Goal: Feedback & Contribution: Submit feedback/report problem

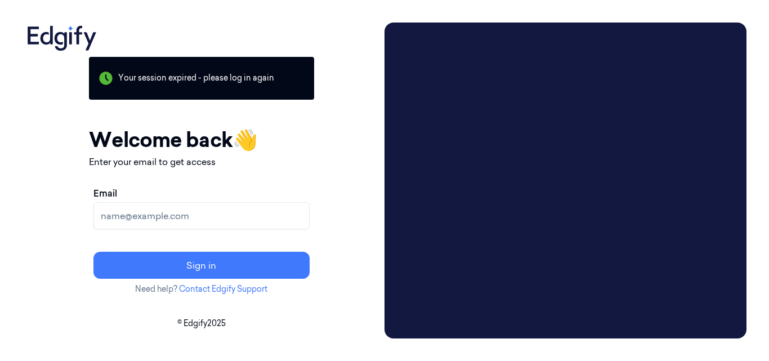
click at [213, 211] on input "Email" at bounding box center [201, 215] width 216 height 27
type input "[EMAIL_ADDRESS][DOMAIN_NAME]"
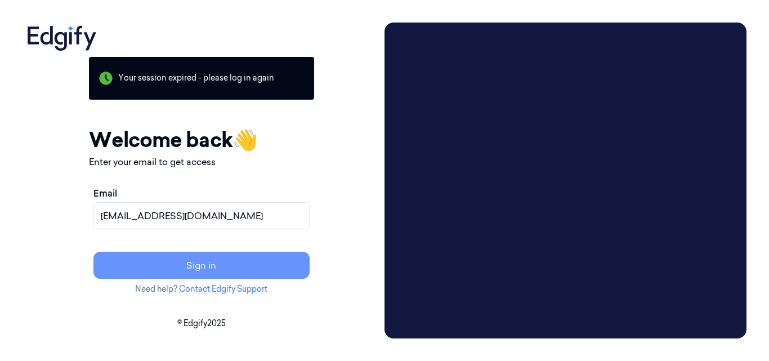
click at [277, 271] on button "Sign in" at bounding box center [201, 265] width 216 height 27
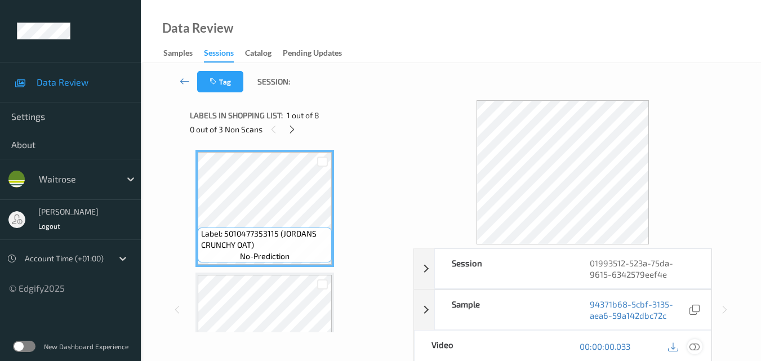
click at [697, 348] on icon at bounding box center [694, 346] width 10 height 10
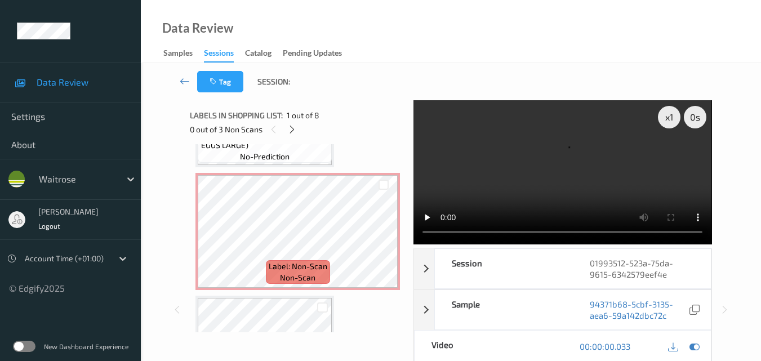
scroll to position [225, 0]
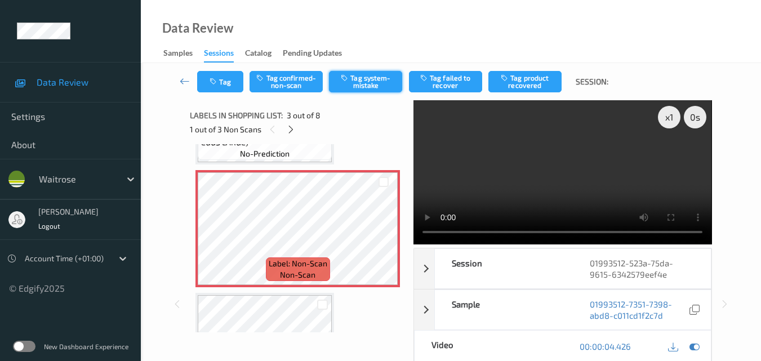
click at [380, 87] on button "Tag system-mistake" at bounding box center [365, 81] width 73 height 21
click at [225, 81] on button "Tag" at bounding box center [220, 81] width 46 height 21
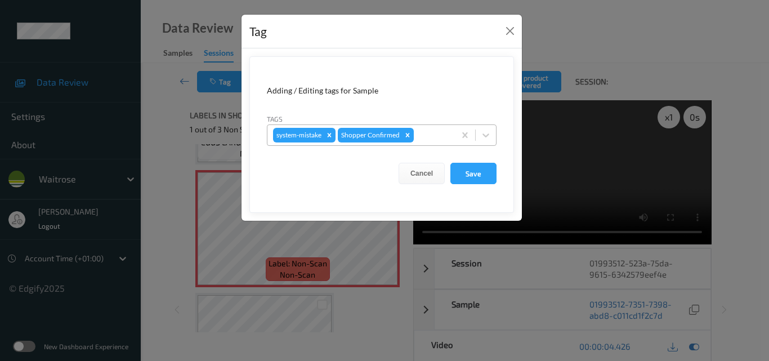
click at [429, 136] on div at bounding box center [432, 135] width 33 height 14
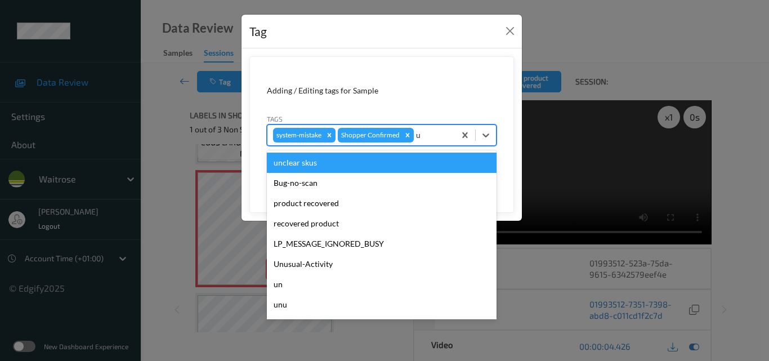
type input "un"
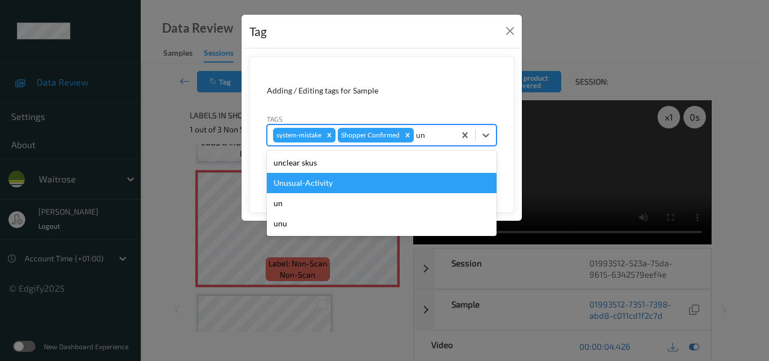
click at [376, 180] on div "Unusual-Activity" at bounding box center [382, 183] width 230 height 20
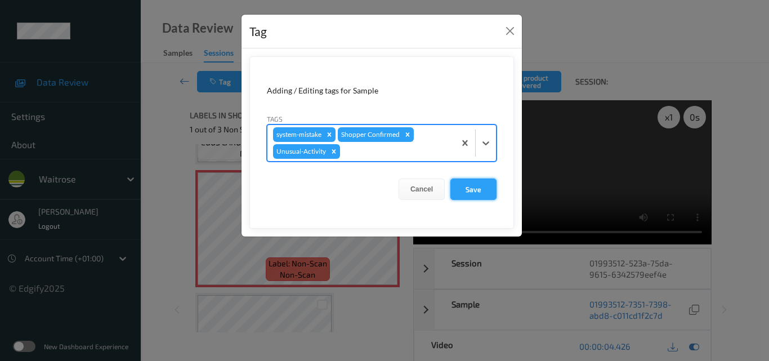
click at [476, 191] on button "Save" at bounding box center [474, 189] width 46 height 21
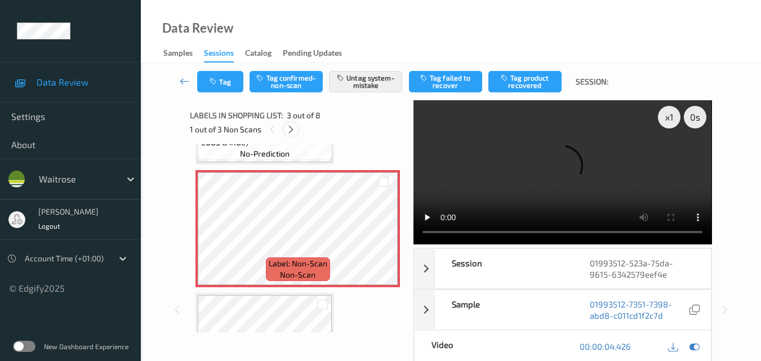
click at [291, 127] on icon at bounding box center [291, 129] width 10 height 10
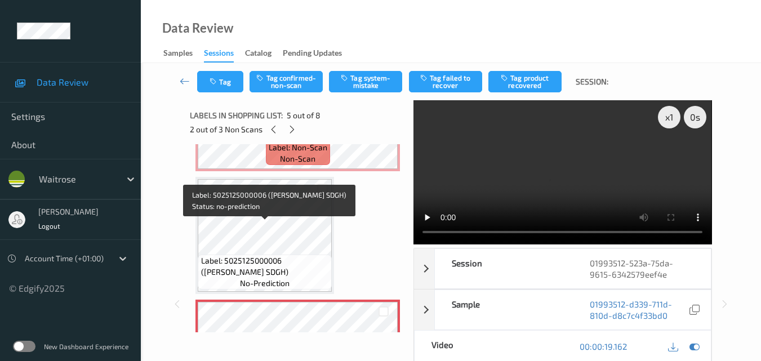
scroll to position [318, 0]
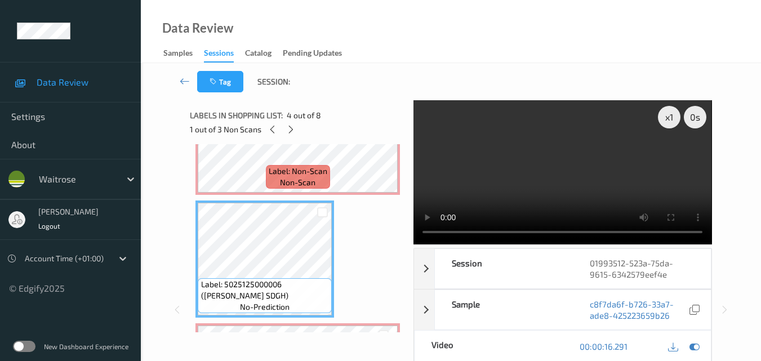
click at [550, 188] on video at bounding box center [562, 172] width 298 height 144
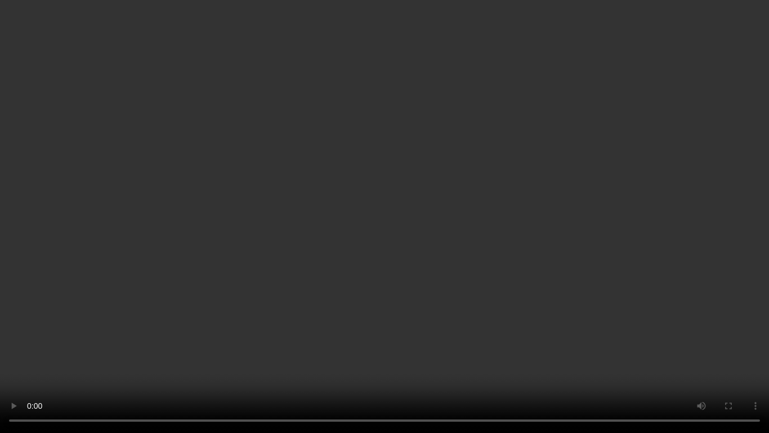
click at [384, 222] on video at bounding box center [384, 216] width 769 height 433
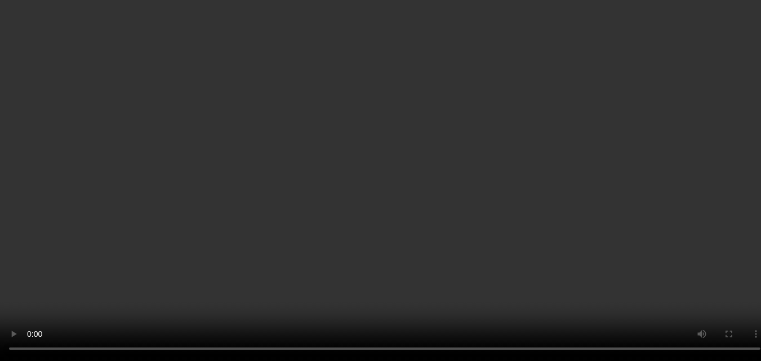
scroll to position [599, 0]
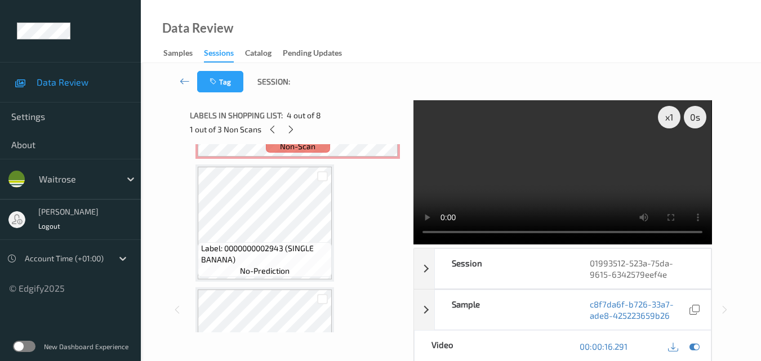
click at [603, 171] on video at bounding box center [562, 172] width 298 height 144
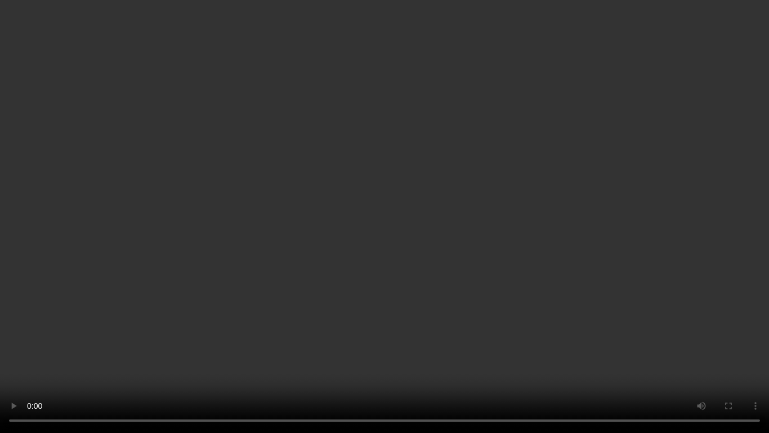
click at [482, 245] on video at bounding box center [384, 216] width 769 height 433
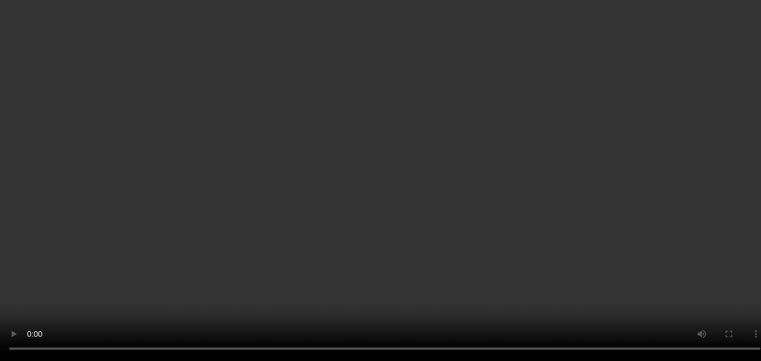
scroll to position [574, 0]
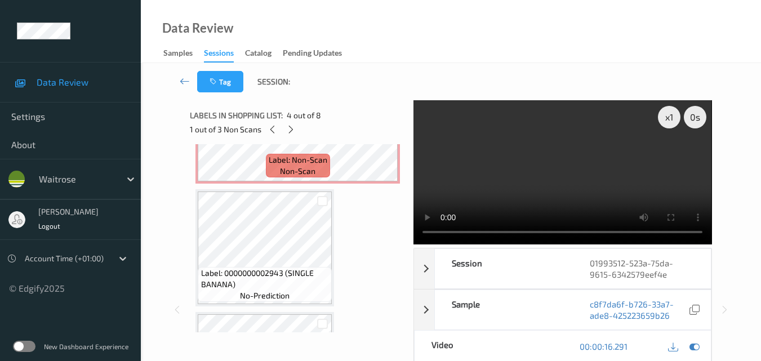
click at [564, 158] on video at bounding box center [562, 172] width 298 height 144
click at [661, 121] on div "x 1" at bounding box center [669, 117] width 23 height 23
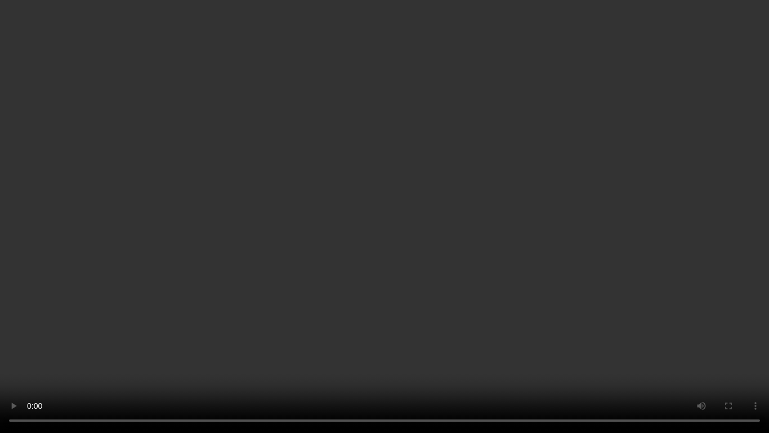
click at [581, 297] on video at bounding box center [384, 216] width 769 height 433
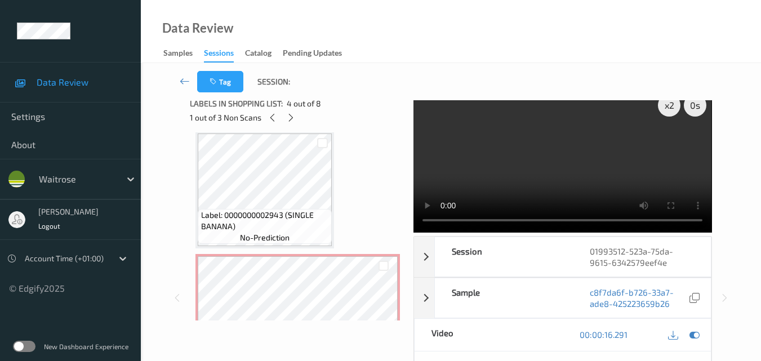
scroll to position [800, 0]
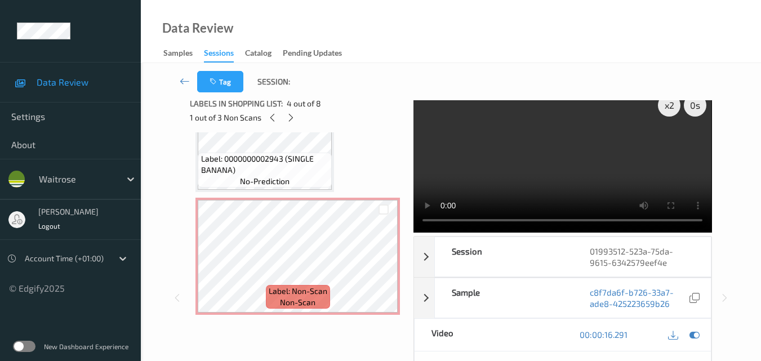
click at [536, 161] on video at bounding box center [562, 160] width 298 height 144
click at [599, 175] on video at bounding box center [562, 160] width 298 height 144
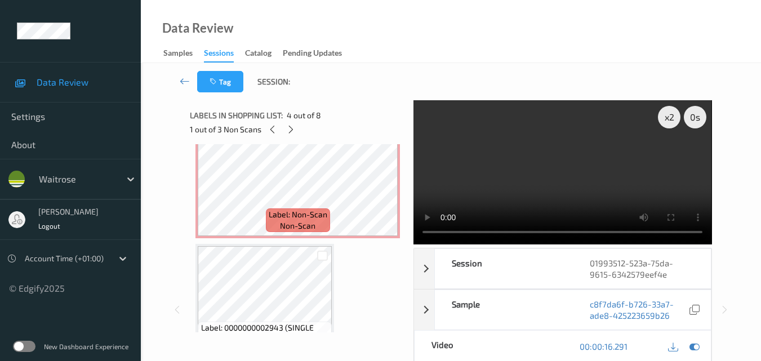
scroll to position [518, 0]
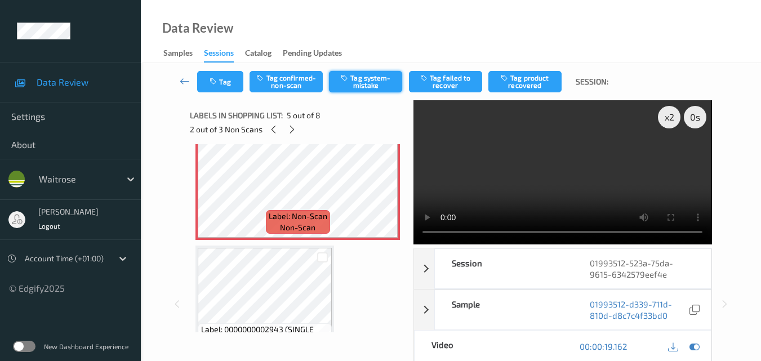
click at [366, 81] on button "Tag system-mistake" at bounding box center [365, 81] width 73 height 21
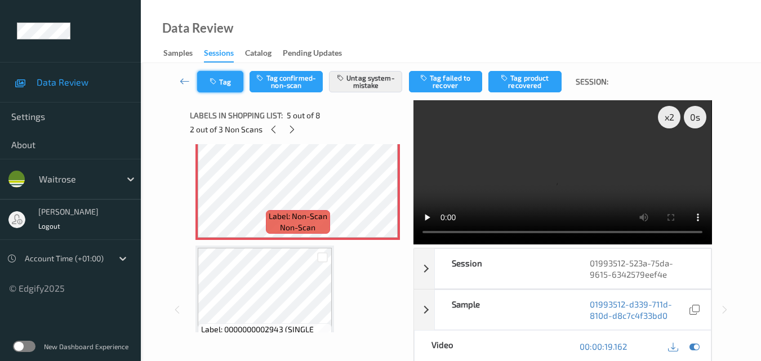
click at [227, 87] on button "Tag" at bounding box center [220, 81] width 46 height 21
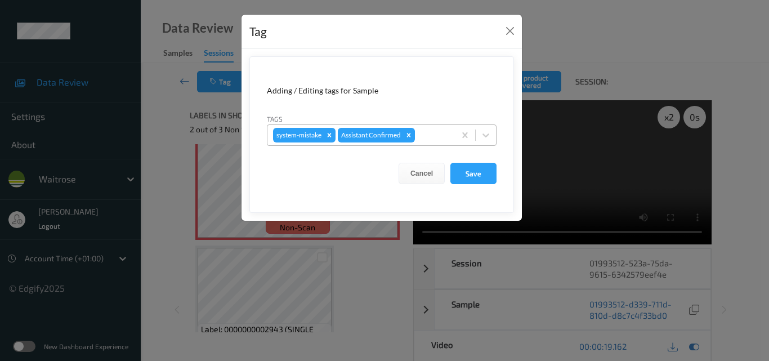
click at [443, 136] on div at bounding box center [433, 135] width 32 height 14
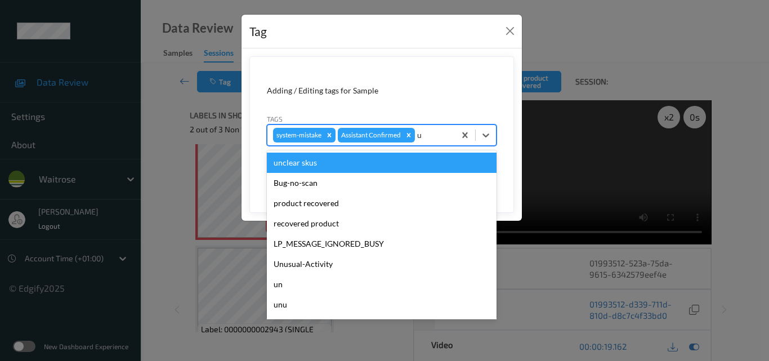
type input "un"
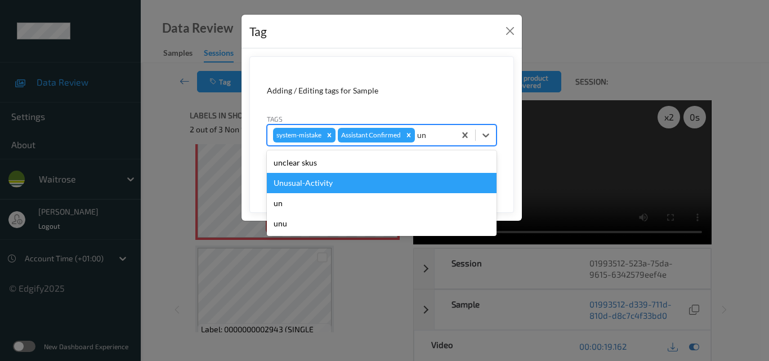
click at [360, 177] on div "Unusual-Activity" at bounding box center [382, 183] width 230 height 20
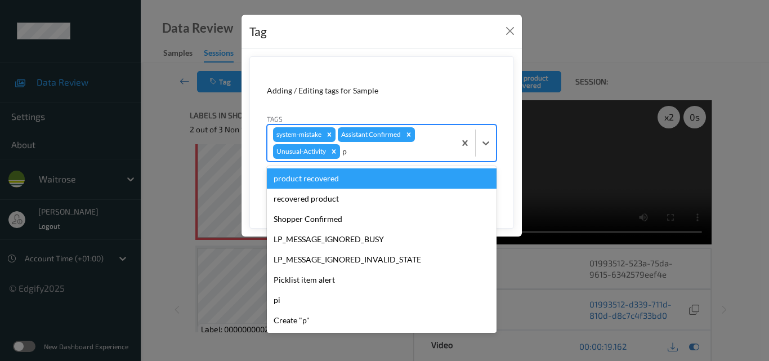
type input "pi"
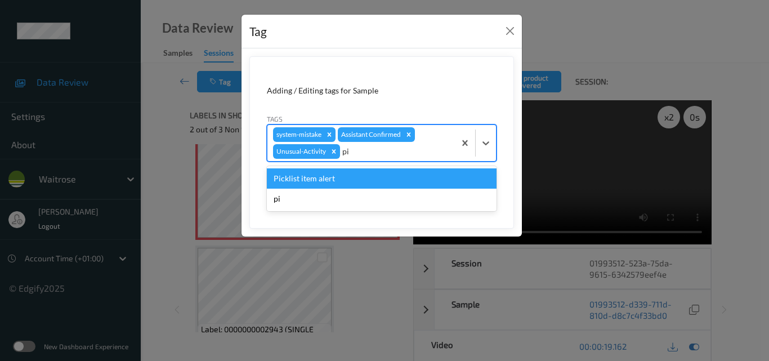
click at [376, 180] on div "Picklist item alert" at bounding box center [382, 178] width 230 height 20
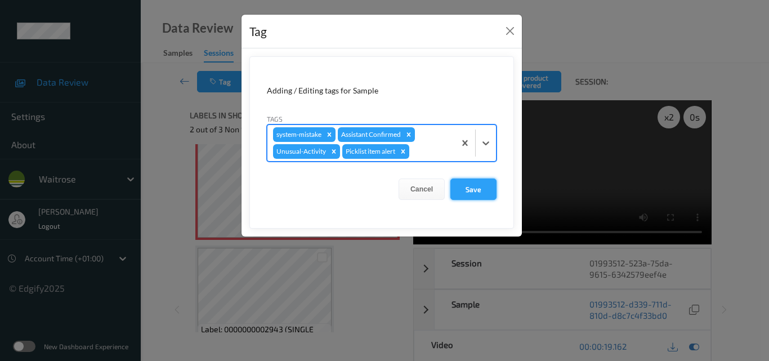
click at [480, 184] on button "Save" at bounding box center [474, 189] width 46 height 21
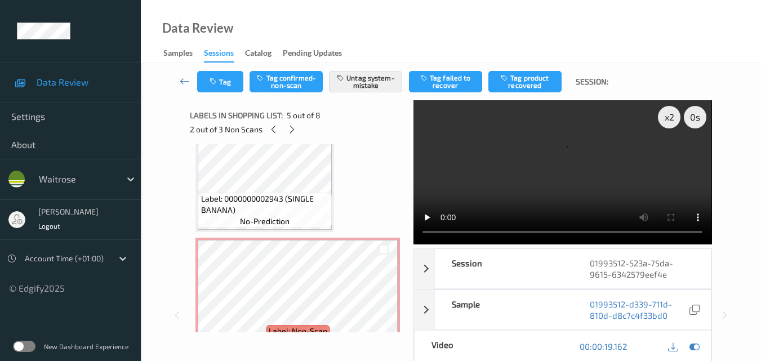
scroll to position [800, 0]
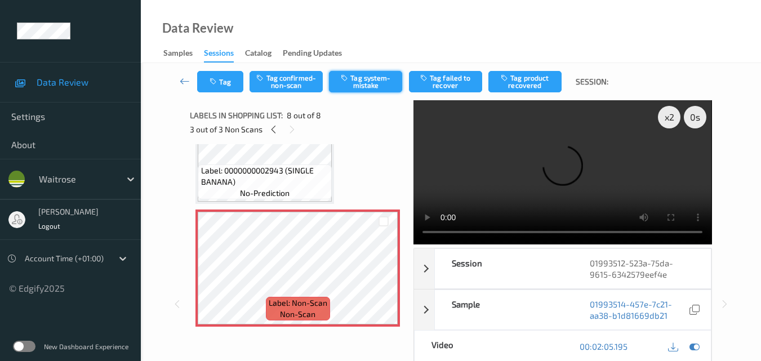
click at [376, 81] on button "Tag system-mistake" at bounding box center [365, 81] width 73 height 21
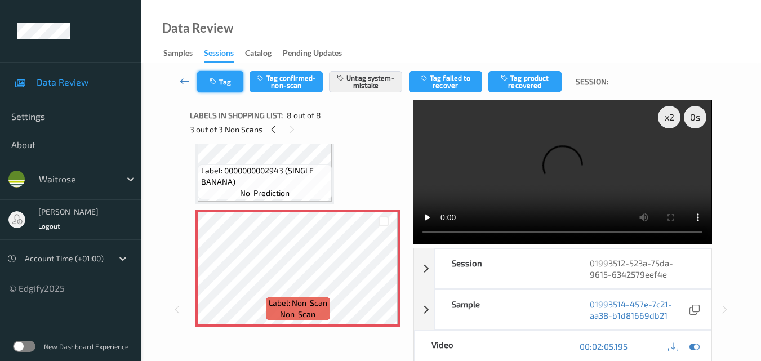
click at [220, 99] on div "Tag Tag confirmed-non-scan Untag system-mistake Tag failed to recover Tag produ…" at bounding box center [451, 81] width 574 height 37
click at [225, 83] on button "Tag" at bounding box center [220, 81] width 46 height 21
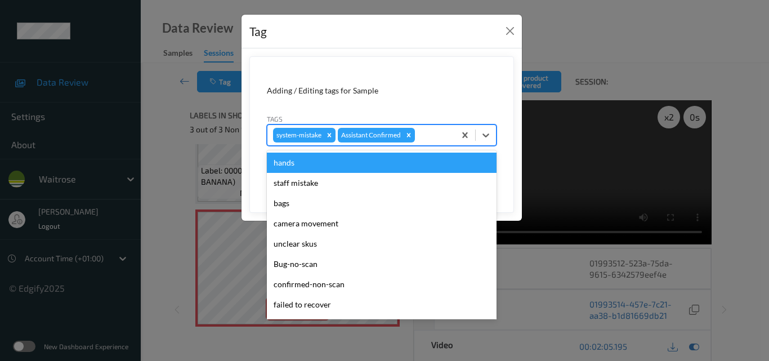
click at [436, 138] on div at bounding box center [433, 135] width 32 height 14
type input "un"
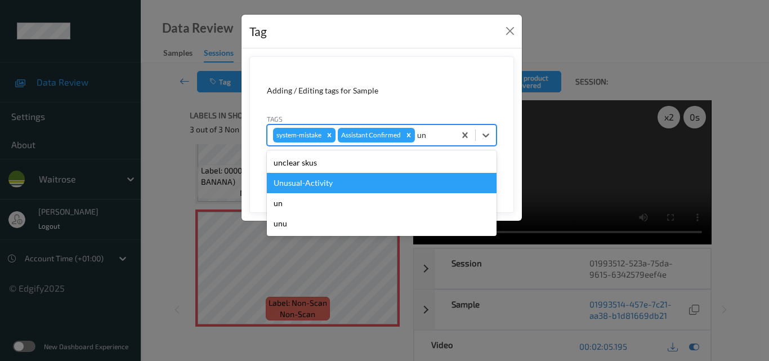
click at [389, 183] on div "Unusual-Activity" at bounding box center [382, 183] width 230 height 20
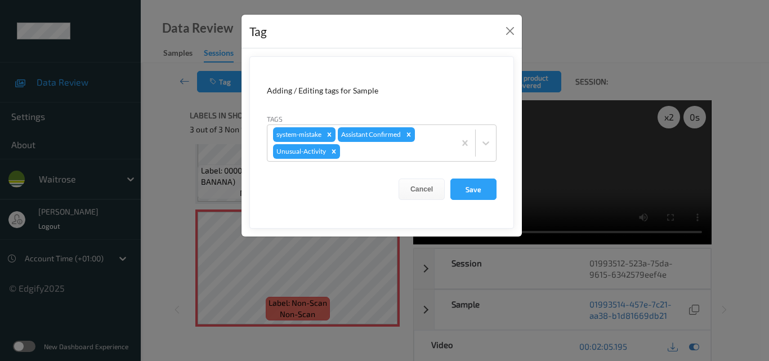
click at [478, 178] on form "Adding / Editing tags for Sample Tags system-mistake Assistant Confirmed Unusua…" at bounding box center [381, 142] width 265 height 172
click at [476, 188] on button "Save" at bounding box center [474, 189] width 46 height 21
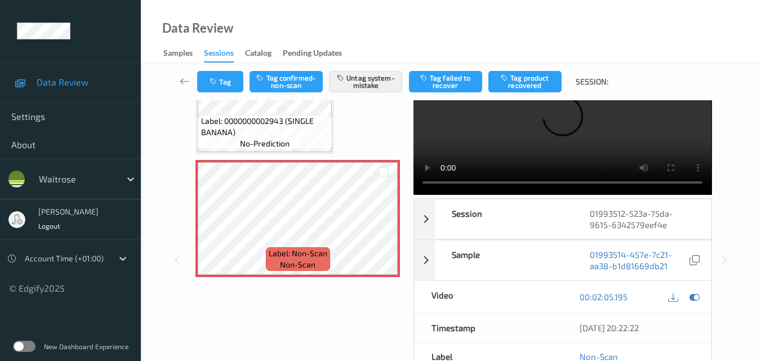
scroll to position [113, 0]
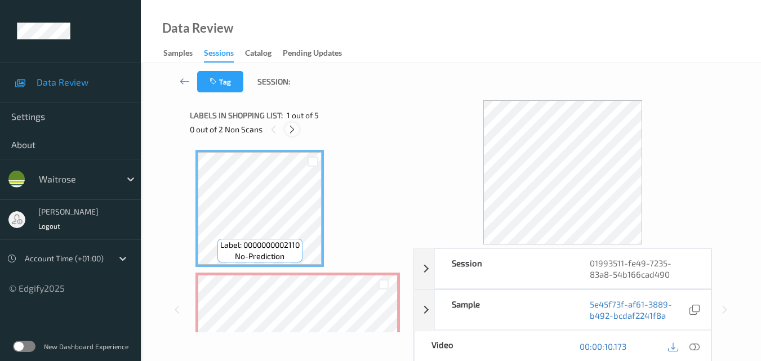
click at [292, 132] on icon at bounding box center [292, 129] width 10 height 10
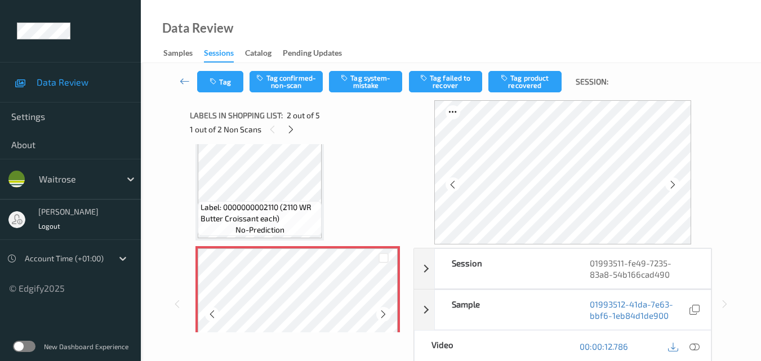
scroll to position [6, 0]
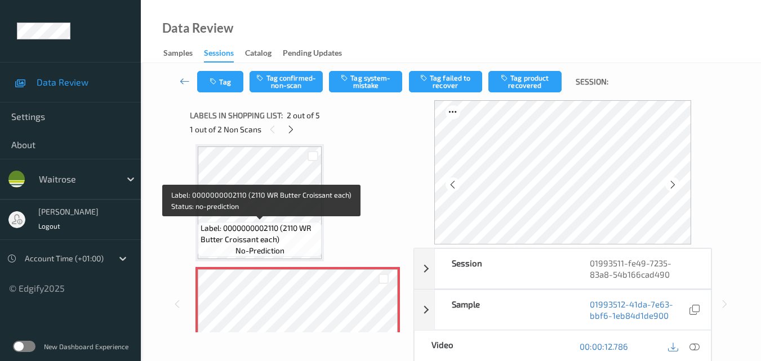
click at [277, 230] on span "Label: 0000000002110 (2110 WR Butter Croissant each)" at bounding box center [259, 233] width 118 height 23
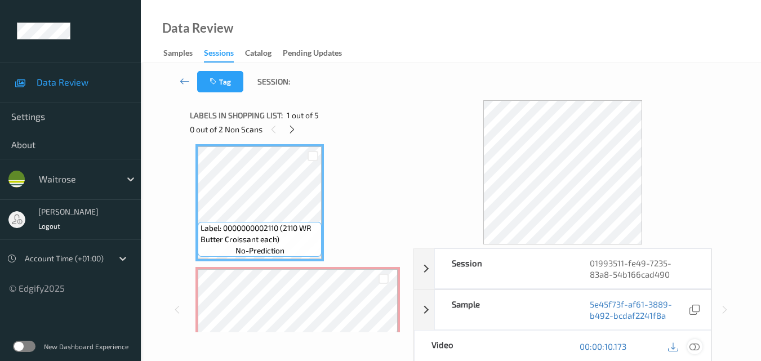
click at [697, 345] on icon at bounding box center [694, 346] width 10 height 10
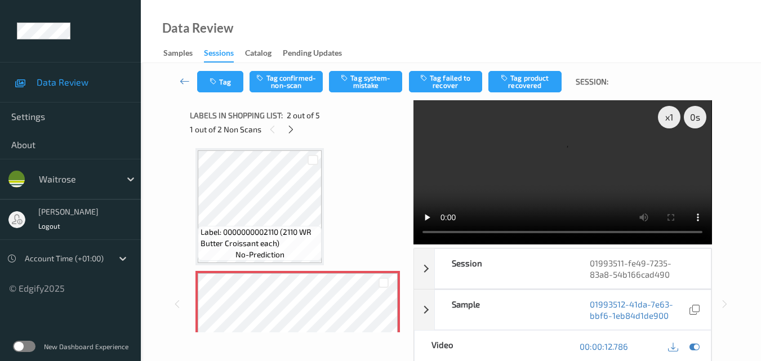
scroll to position [0, 0]
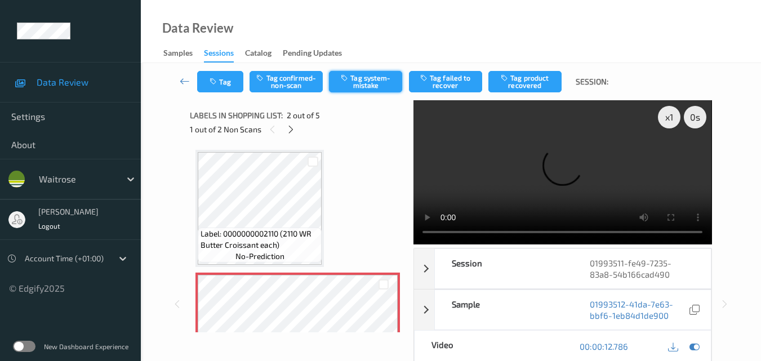
click at [368, 83] on button "Tag system-mistake" at bounding box center [365, 81] width 73 height 21
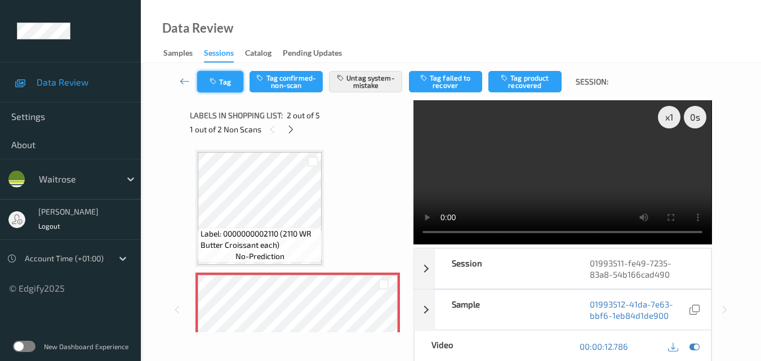
click at [231, 83] on button "Tag" at bounding box center [220, 81] width 46 height 21
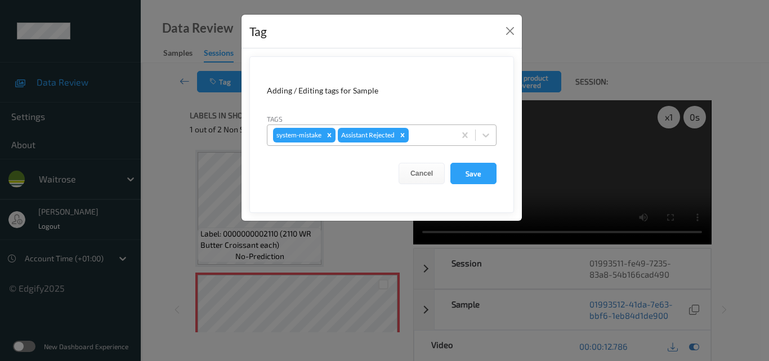
click at [431, 132] on div at bounding box center [430, 135] width 38 height 14
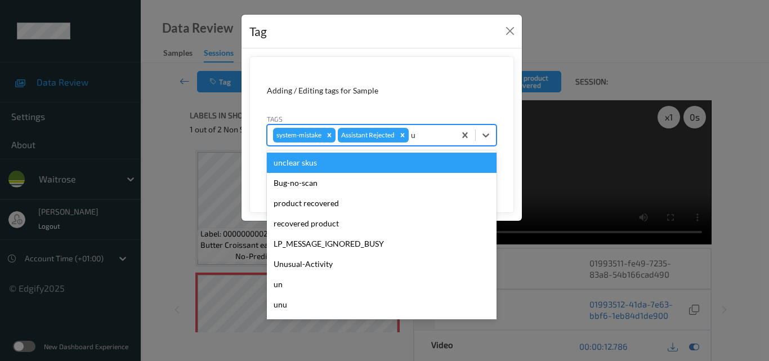
type input "un"
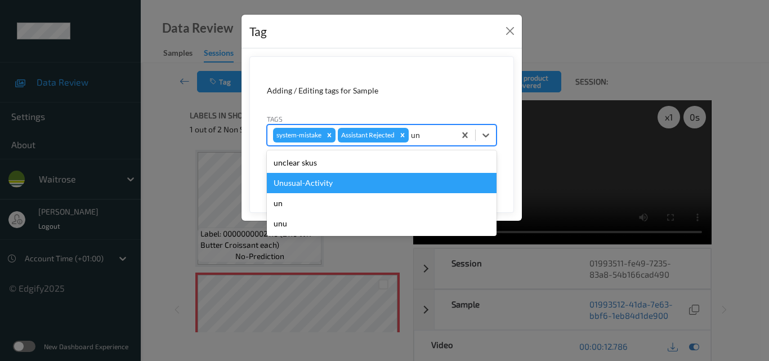
click at [378, 180] on div "Unusual-Activity" at bounding box center [382, 183] width 230 height 20
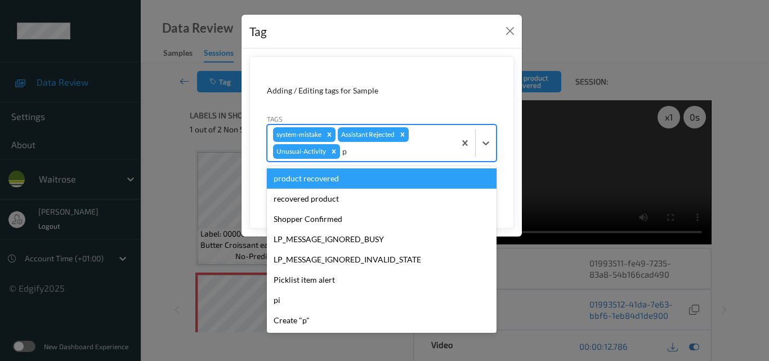
type input "pi"
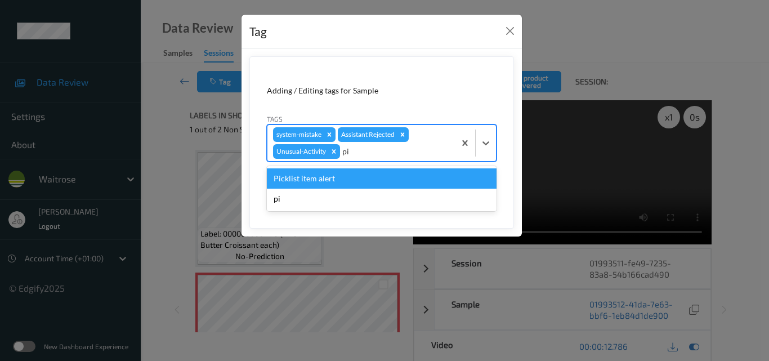
click at [378, 180] on div "Picklist item alert" at bounding box center [382, 178] width 230 height 20
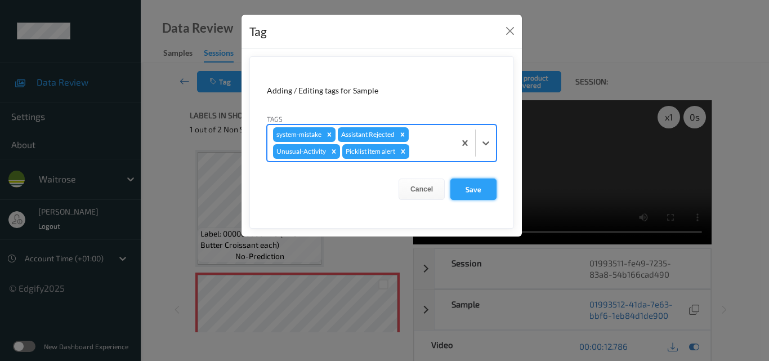
click at [478, 183] on button "Save" at bounding box center [474, 189] width 46 height 21
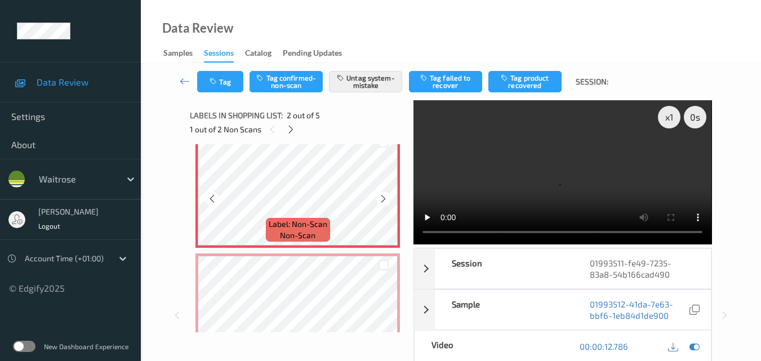
scroll to position [113, 0]
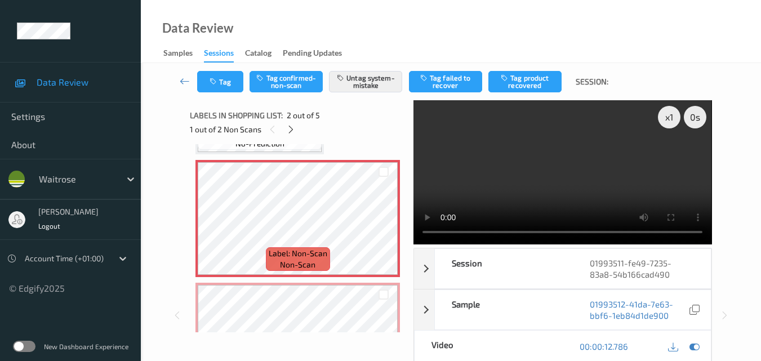
click at [565, 166] on video at bounding box center [562, 172] width 298 height 144
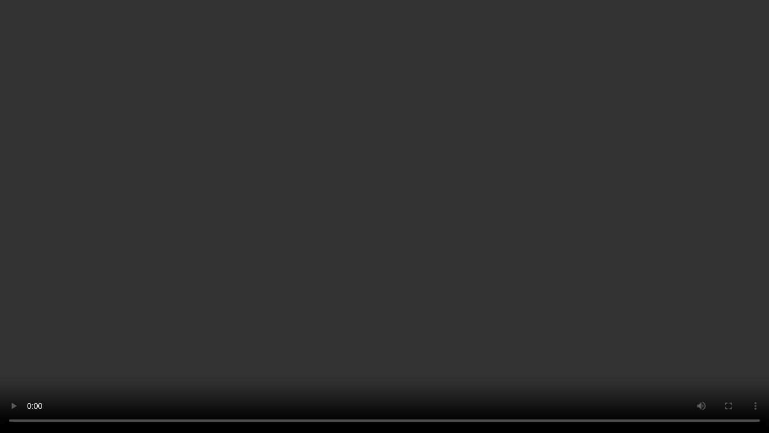
click at [508, 300] on video at bounding box center [384, 216] width 769 height 433
click at [385, 228] on video at bounding box center [384, 216] width 769 height 433
click at [414, 238] on video at bounding box center [384, 216] width 769 height 433
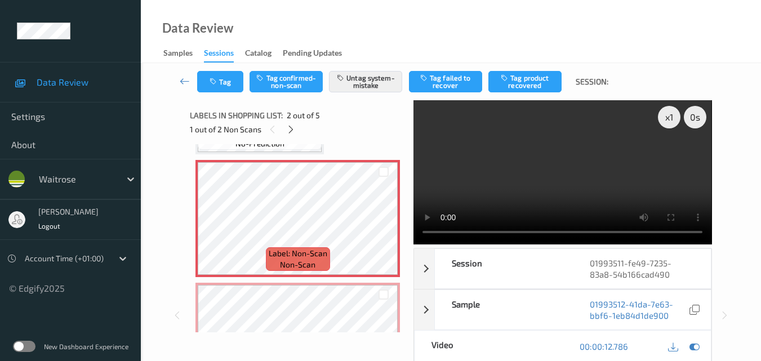
click at [539, 168] on video at bounding box center [562, 172] width 298 height 144
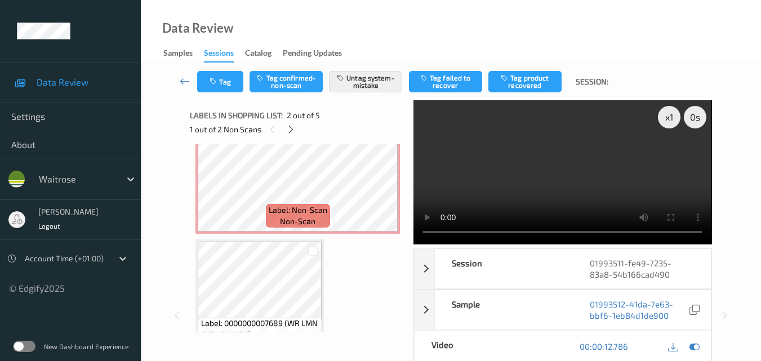
scroll to position [338, 0]
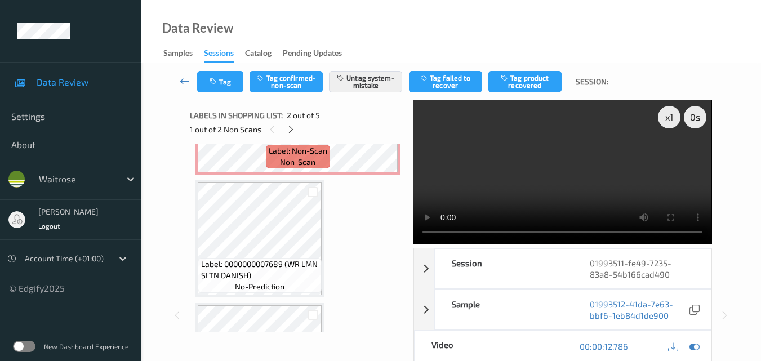
click at [581, 177] on video at bounding box center [562, 172] width 298 height 144
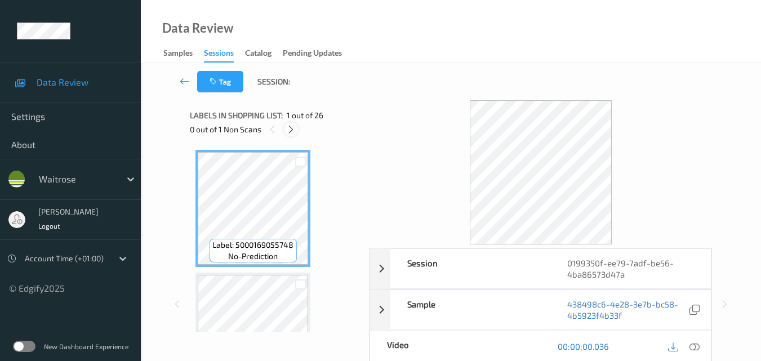
click at [290, 130] on icon at bounding box center [291, 129] width 10 height 10
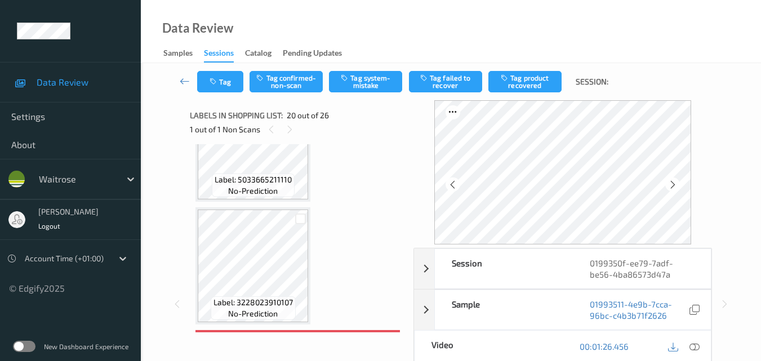
scroll to position [2272, 0]
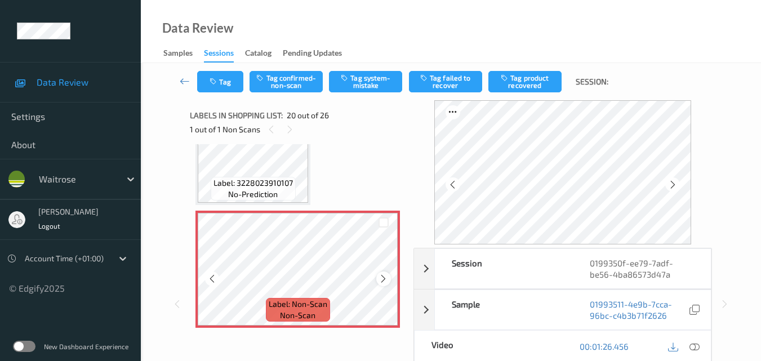
click at [387, 280] on icon at bounding box center [383, 279] width 10 height 10
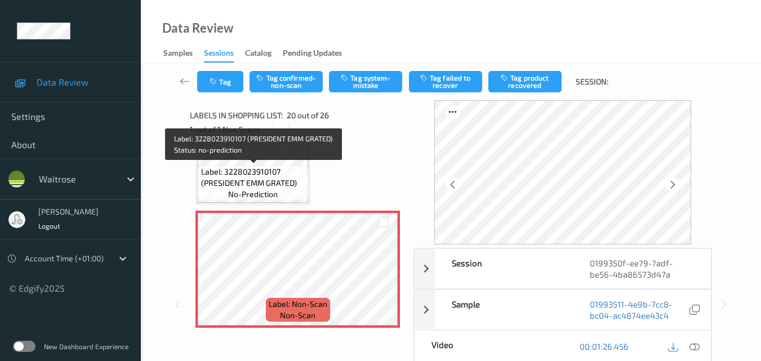
click at [251, 181] on span "Label: 3228023910107 (PRESIDENT EMM GRATED)" at bounding box center [253, 177] width 105 height 23
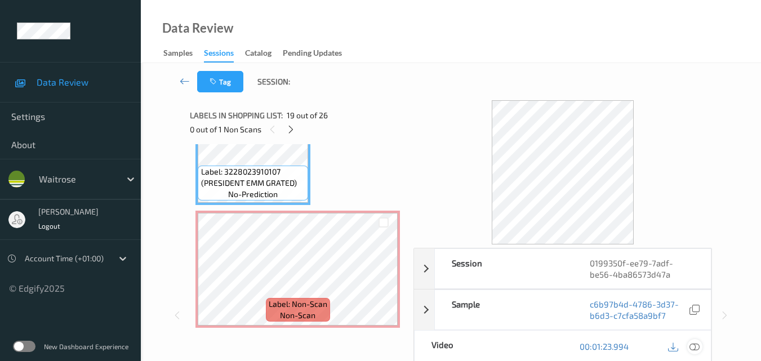
click at [696, 345] on icon at bounding box center [694, 346] width 10 height 10
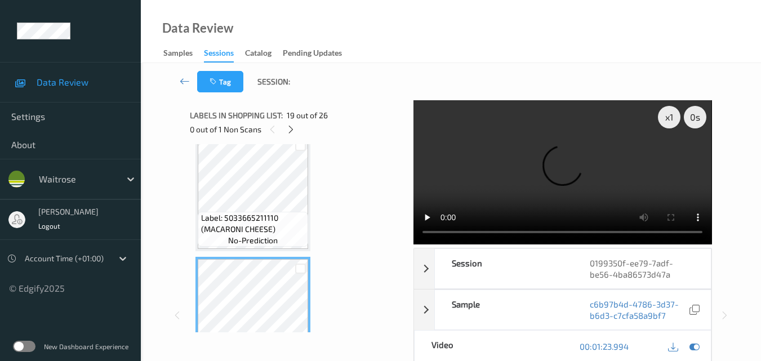
scroll to position [2216, 0]
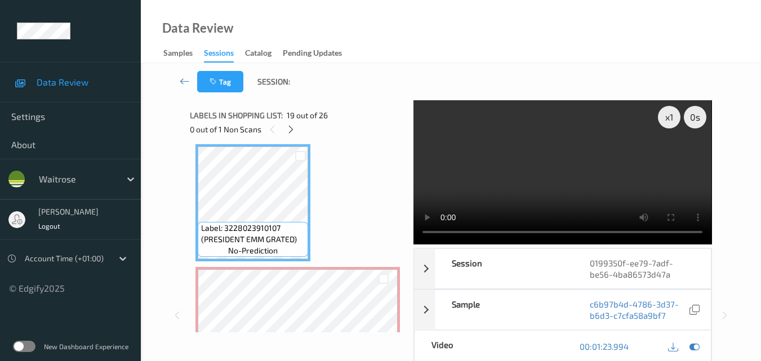
click at [525, 173] on video at bounding box center [562, 172] width 298 height 144
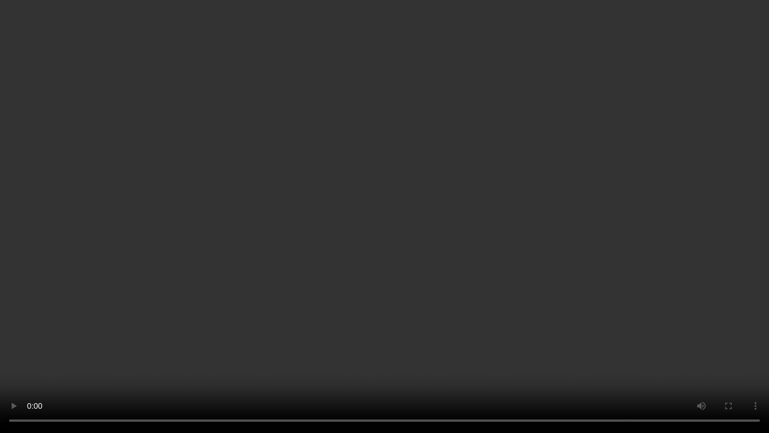
click at [476, 268] on video at bounding box center [384, 216] width 769 height 433
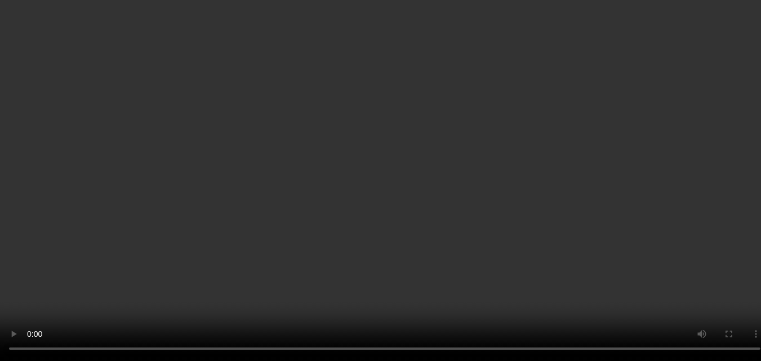
scroll to position [2328, 0]
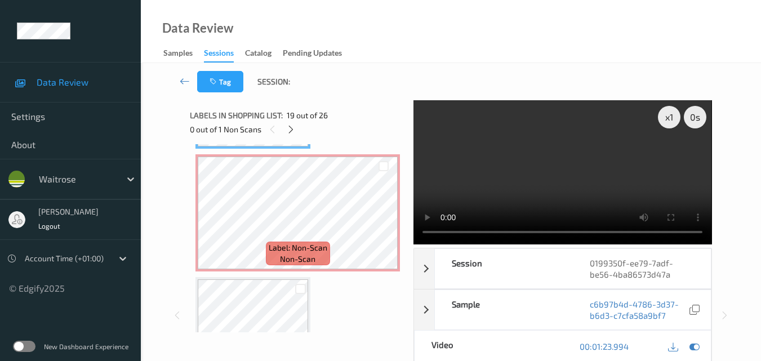
click at [595, 179] on video at bounding box center [562, 172] width 298 height 144
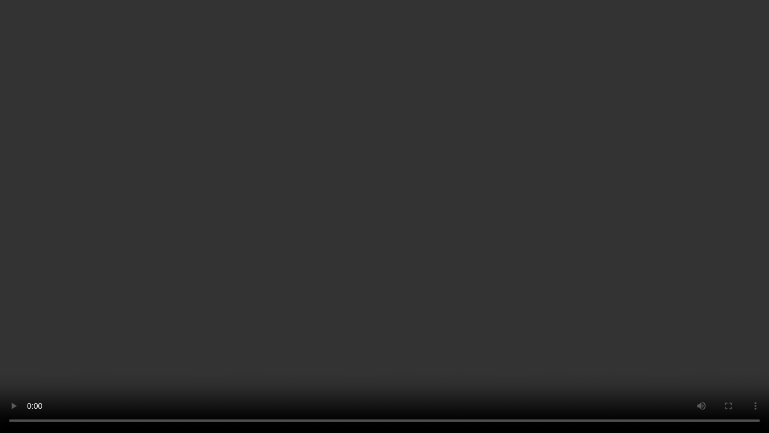
click at [483, 242] on video at bounding box center [384, 216] width 769 height 433
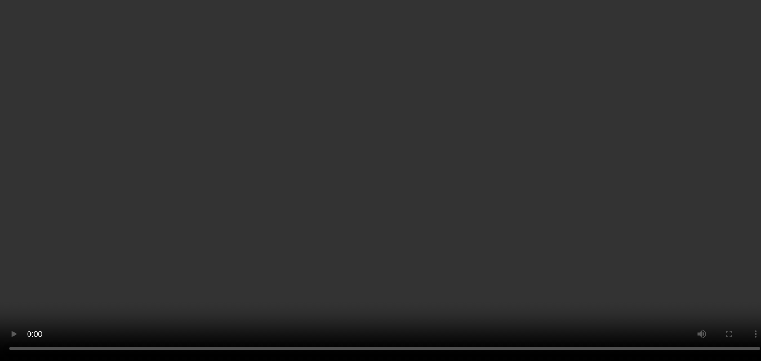
scroll to position [2384, 0]
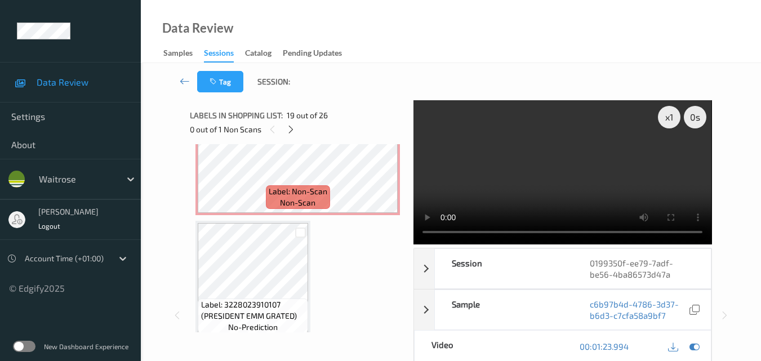
click at [560, 166] on video at bounding box center [562, 172] width 298 height 144
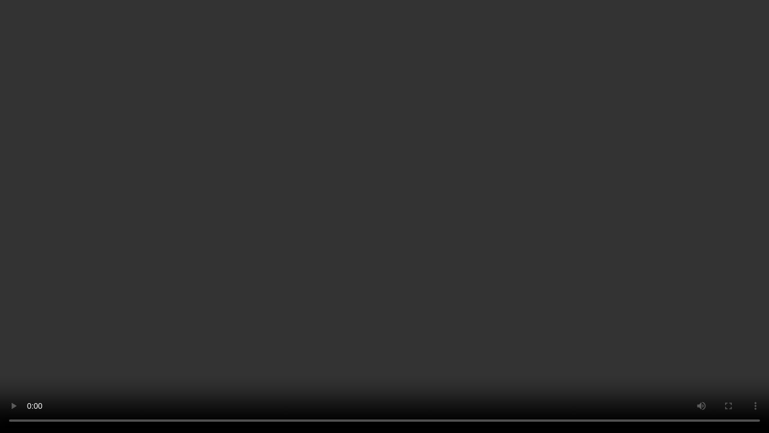
click at [458, 253] on video at bounding box center [384, 216] width 769 height 433
click at [498, 209] on video at bounding box center [384, 216] width 769 height 433
click at [449, 233] on video at bounding box center [384, 216] width 769 height 433
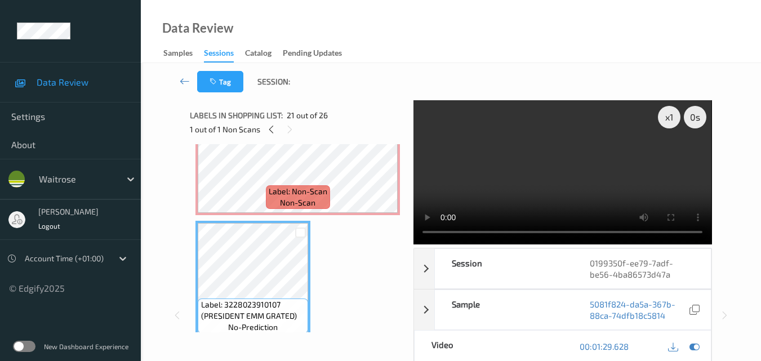
click at [603, 167] on video at bounding box center [562, 172] width 298 height 144
click at [586, 178] on video at bounding box center [562, 172] width 298 height 144
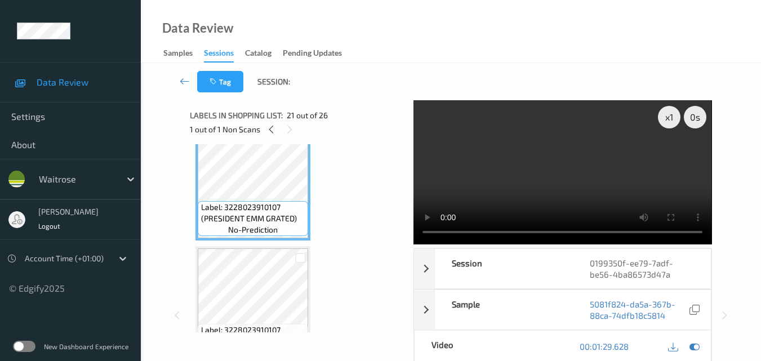
scroll to position [2553, 0]
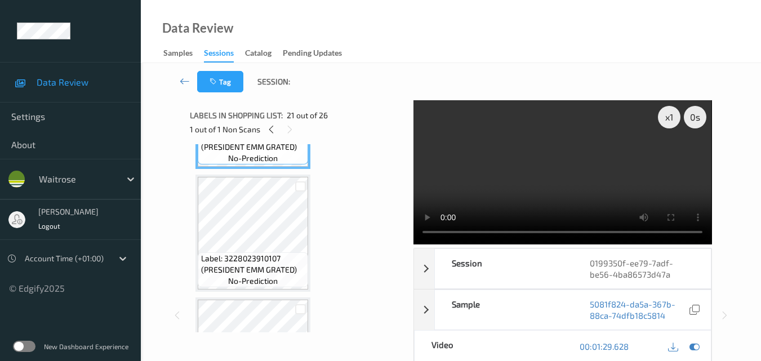
click at [550, 189] on video at bounding box center [562, 172] width 298 height 144
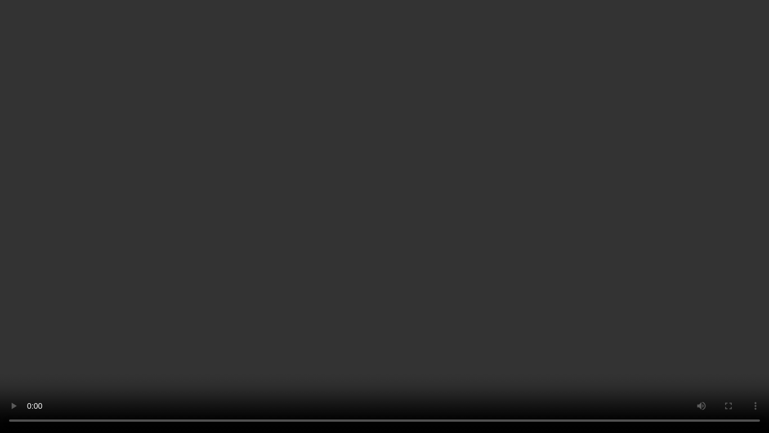
click at [515, 268] on video at bounding box center [384, 216] width 769 height 433
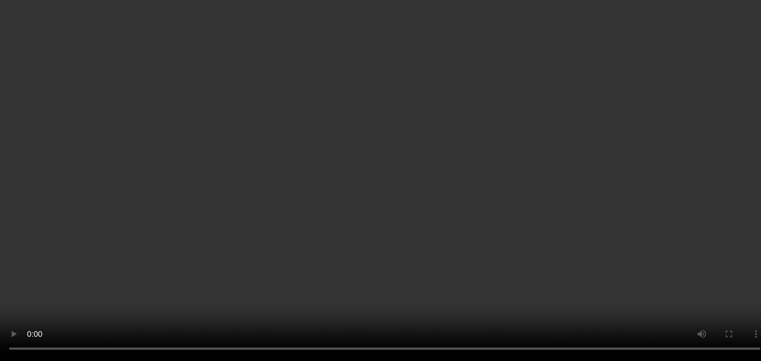
scroll to position [2666, 0]
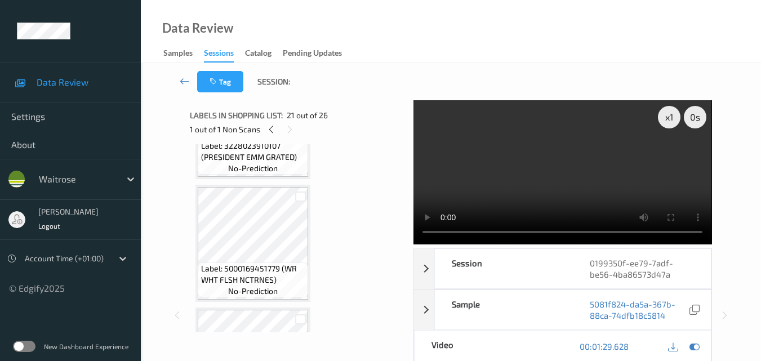
click at [586, 173] on video at bounding box center [562, 172] width 298 height 144
click at [572, 162] on video at bounding box center [562, 172] width 298 height 144
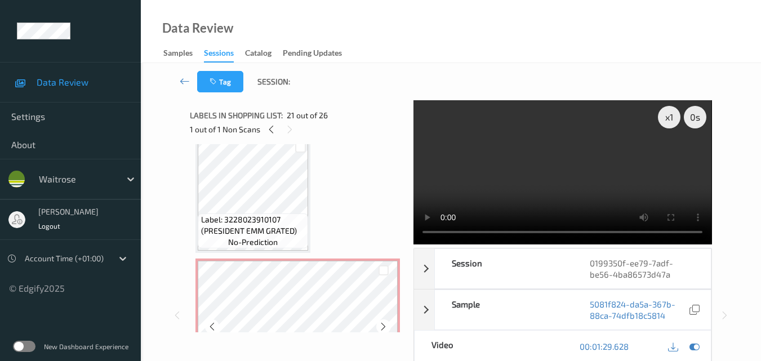
scroll to position [2221, 0]
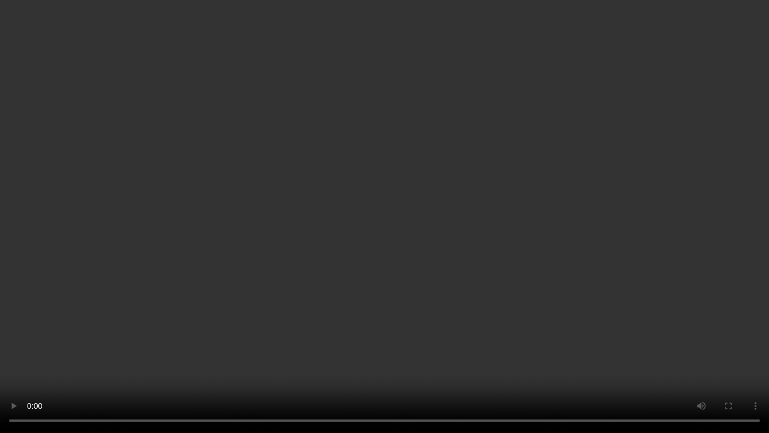
click at [388, 306] on video at bounding box center [384, 216] width 769 height 433
click at [489, 268] on video at bounding box center [384, 216] width 769 height 433
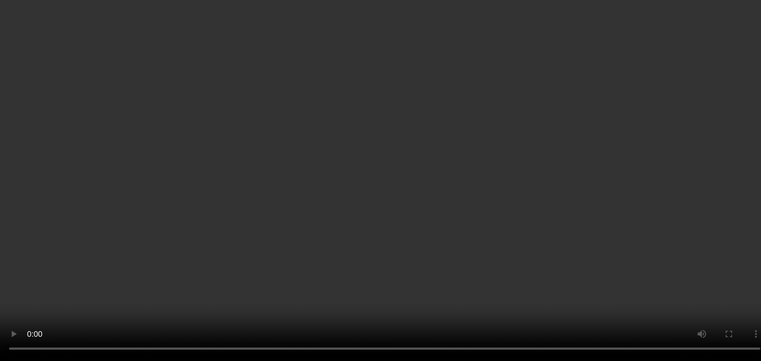
scroll to position [2277, 0]
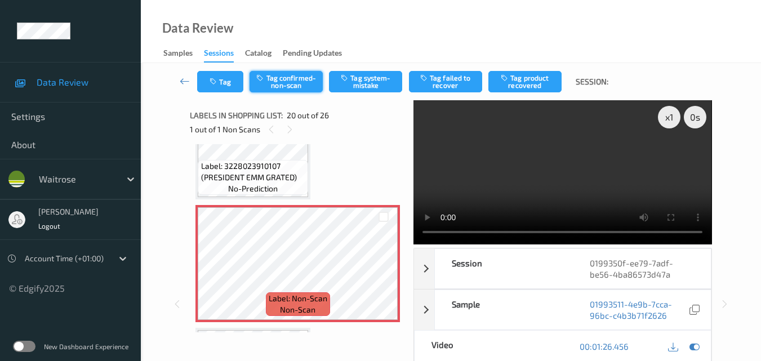
click at [284, 90] on button "Tag confirmed-non-scan" at bounding box center [285, 81] width 73 height 21
click at [282, 78] on button "Tag confirmed-non-scan" at bounding box center [285, 81] width 73 height 21
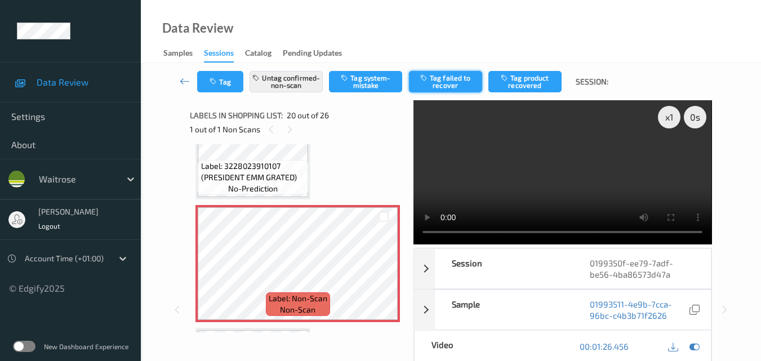
click at [444, 87] on button "Tag failed to recover" at bounding box center [445, 81] width 73 height 21
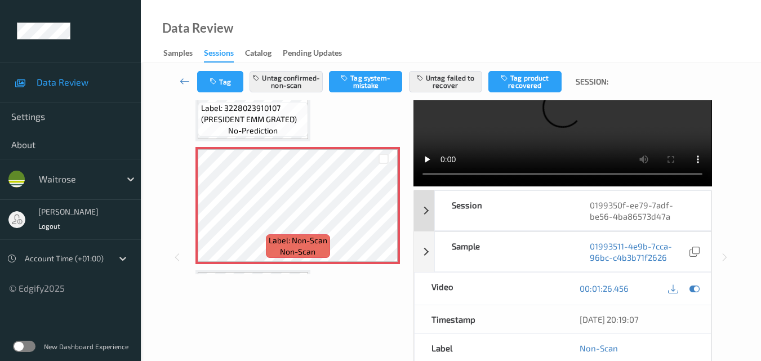
scroll to position [132, 0]
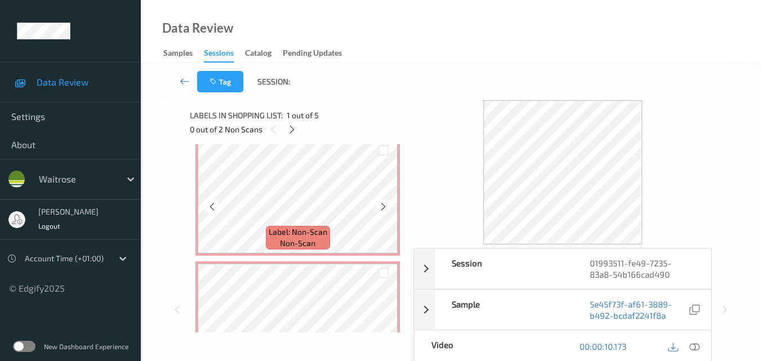
scroll to position [113, 0]
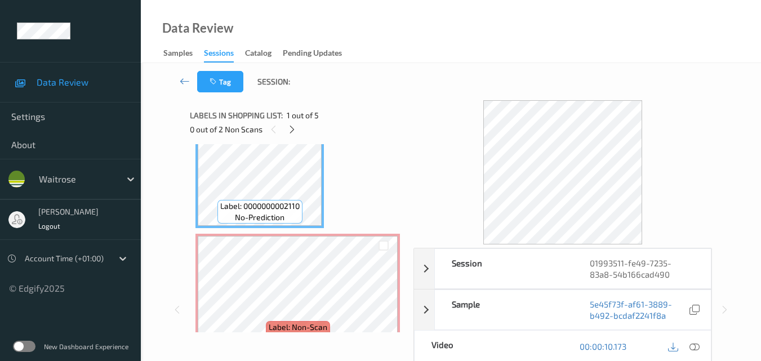
scroll to position [113, 0]
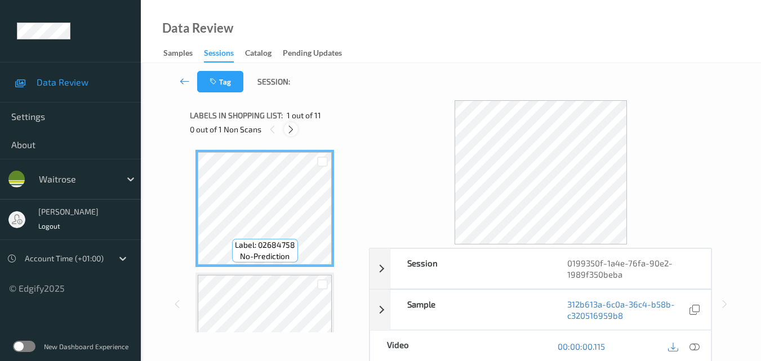
click at [288, 129] on icon at bounding box center [291, 129] width 10 height 10
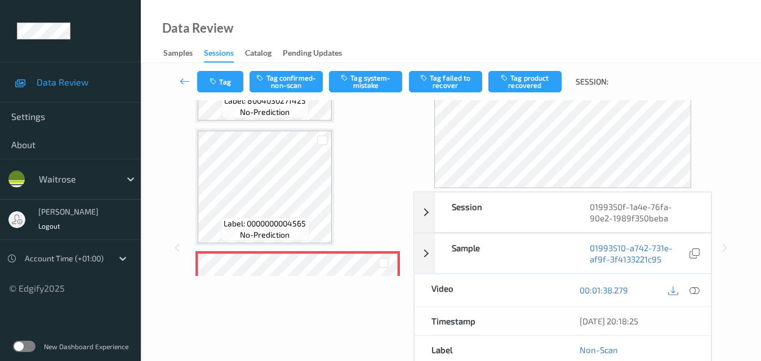
scroll to position [809, 0]
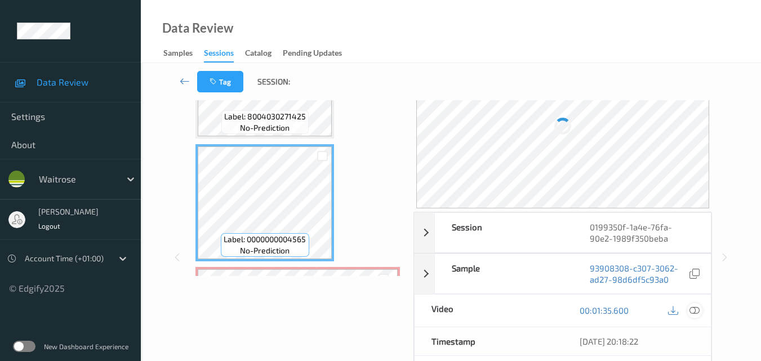
click at [692, 309] on icon at bounding box center [694, 310] width 10 height 10
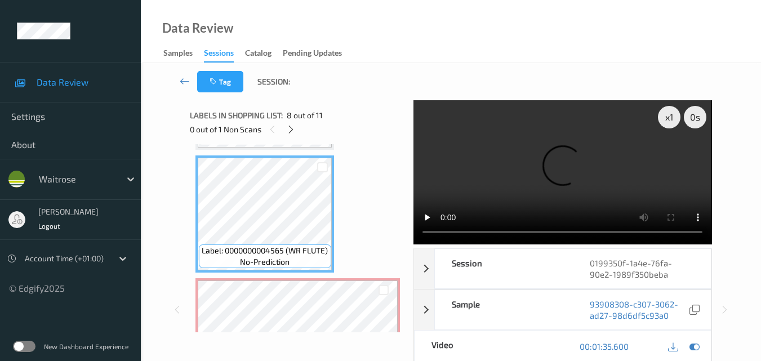
scroll to position [910, 0]
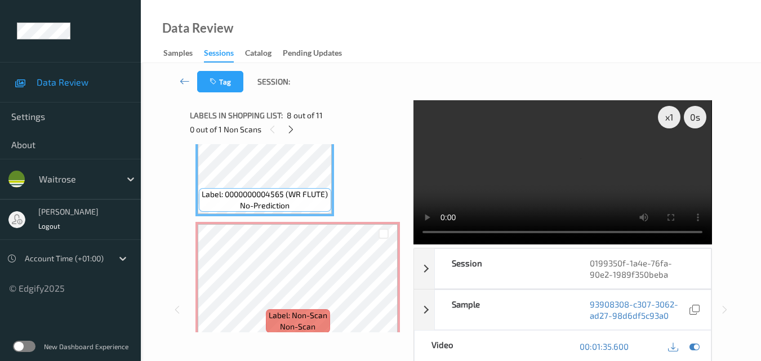
click at [624, 172] on video at bounding box center [562, 172] width 298 height 144
click at [570, 182] on video at bounding box center [562, 172] width 298 height 144
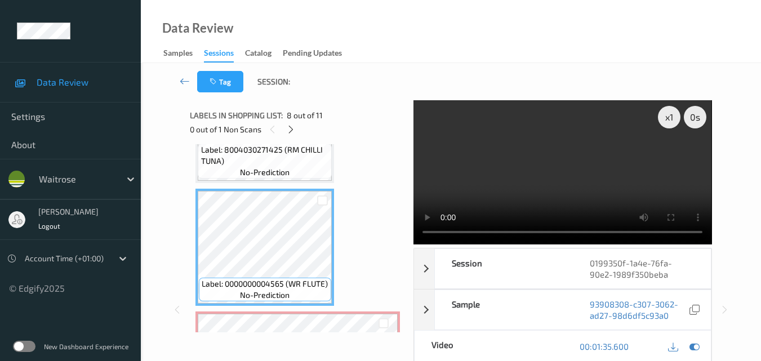
scroll to position [797, 0]
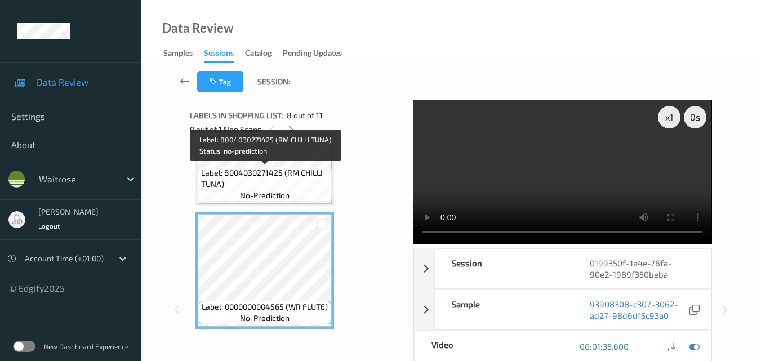
click at [295, 179] on span "Label: 8004030271425 (RM CHILLI TUNA)" at bounding box center [265, 178] width 128 height 23
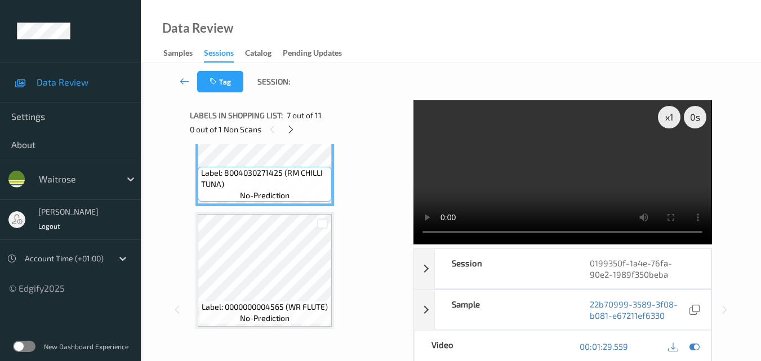
click at [599, 188] on video at bounding box center [562, 172] width 298 height 144
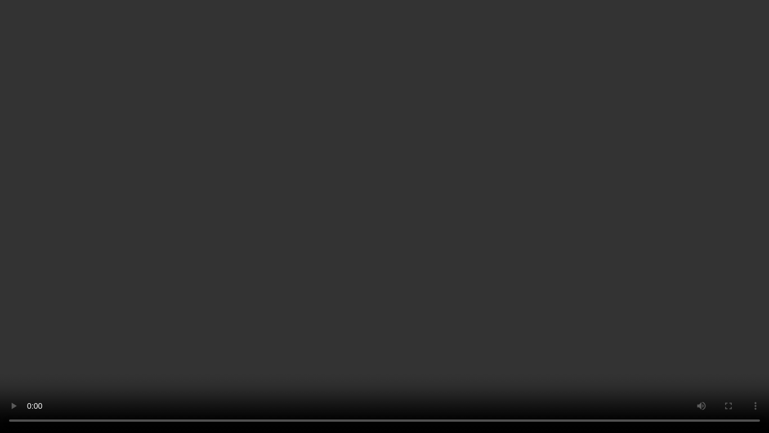
click at [456, 251] on video at bounding box center [384, 216] width 769 height 433
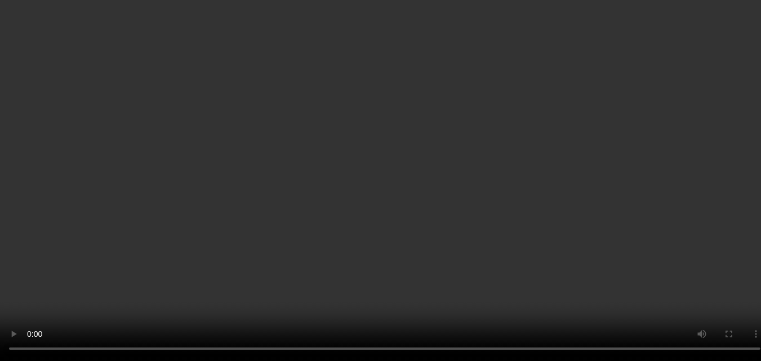
scroll to position [910, 0]
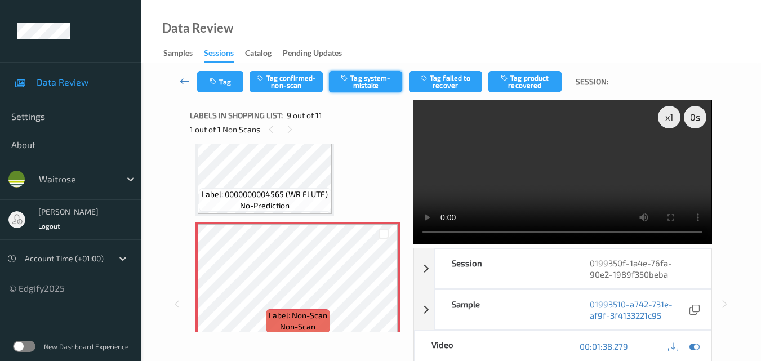
click at [372, 81] on button "Tag system-mistake" at bounding box center [365, 81] width 73 height 21
click at [228, 88] on button "Tag" at bounding box center [220, 81] width 46 height 21
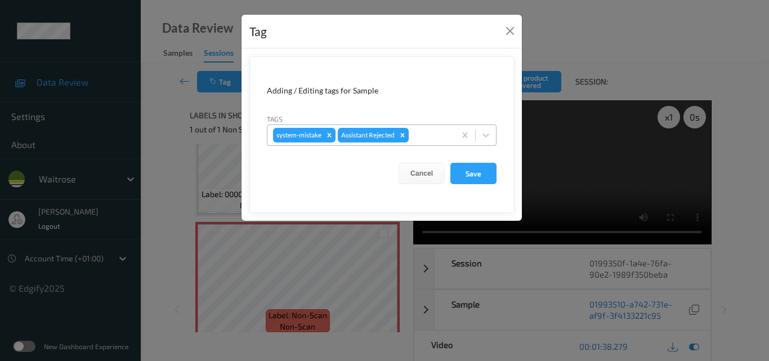
click at [426, 137] on div at bounding box center [430, 135] width 38 height 14
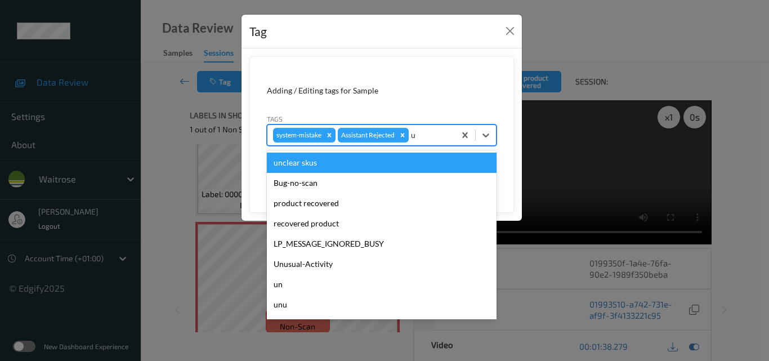
type input "un"
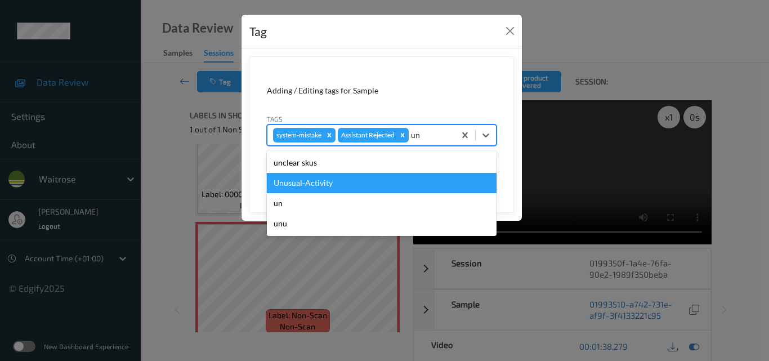
click at [369, 177] on div "Unusual-Activity" at bounding box center [382, 183] width 230 height 20
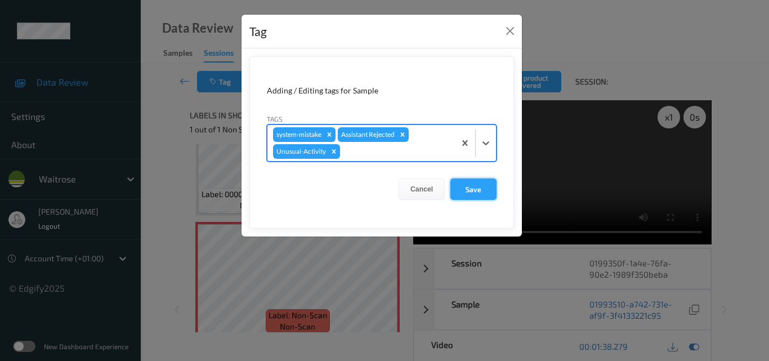
click at [489, 182] on button "Save" at bounding box center [474, 189] width 46 height 21
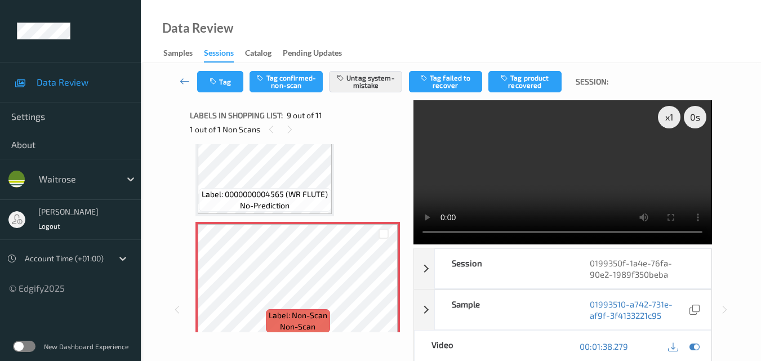
click at [560, 146] on video at bounding box center [562, 172] width 298 height 144
click at [592, 164] on video at bounding box center [562, 172] width 298 height 144
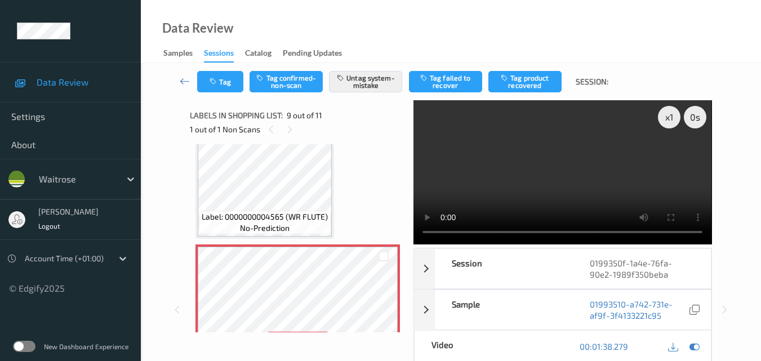
scroll to position [886, 0]
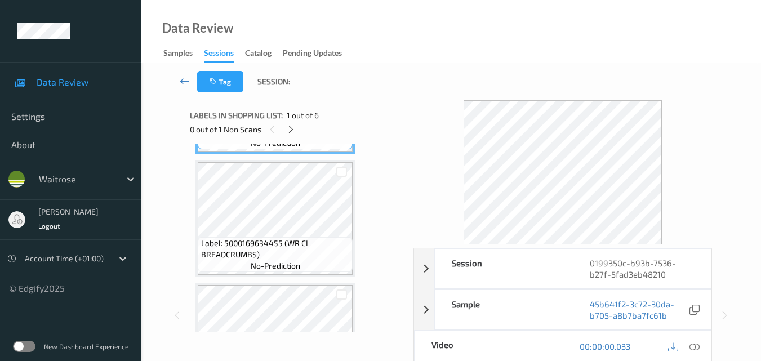
scroll to position [56, 0]
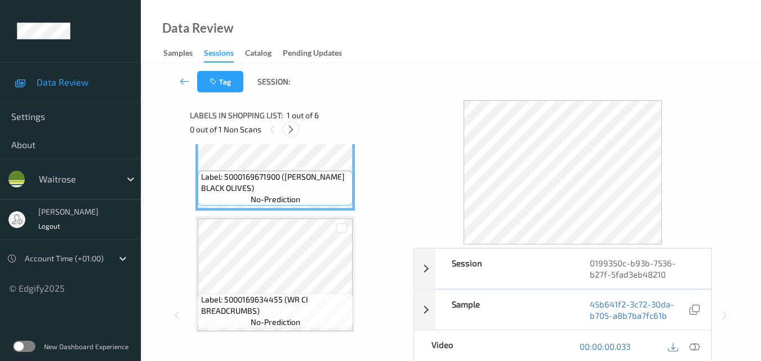
click at [289, 130] on icon at bounding box center [291, 129] width 10 height 10
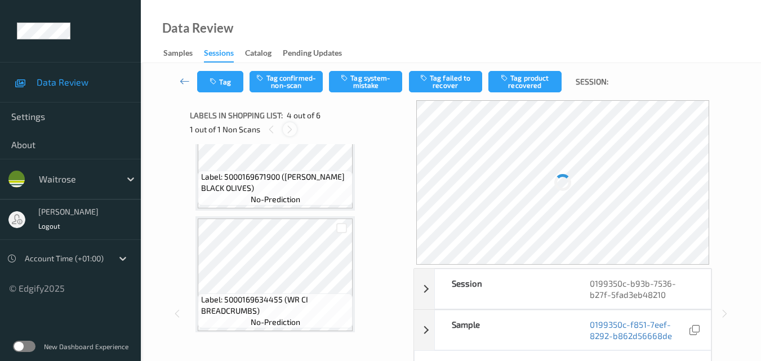
scroll to position [251, 0]
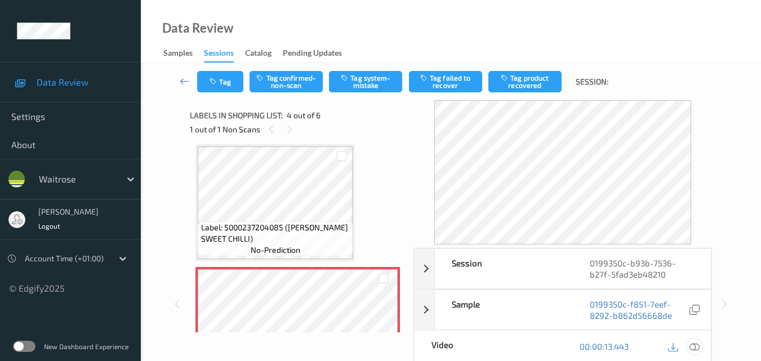
click at [697, 350] on icon at bounding box center [694, 346] width 10 height 10
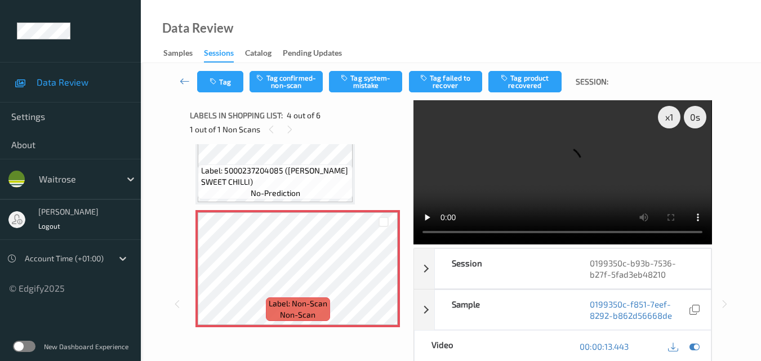
scroll to position [307, 0]
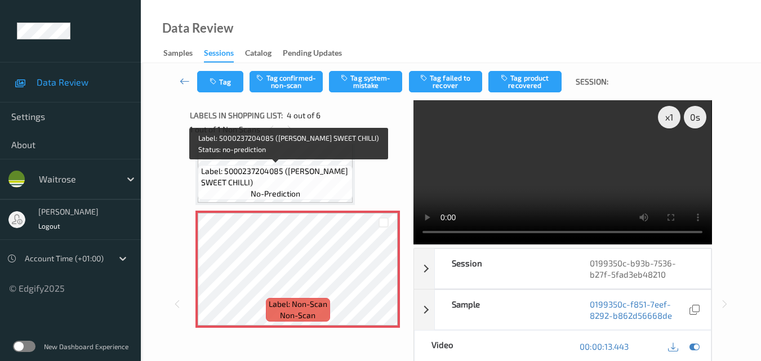
click at [290, 190] on span "no-prediction" at bounding box center [276, 193] width 50 height 11
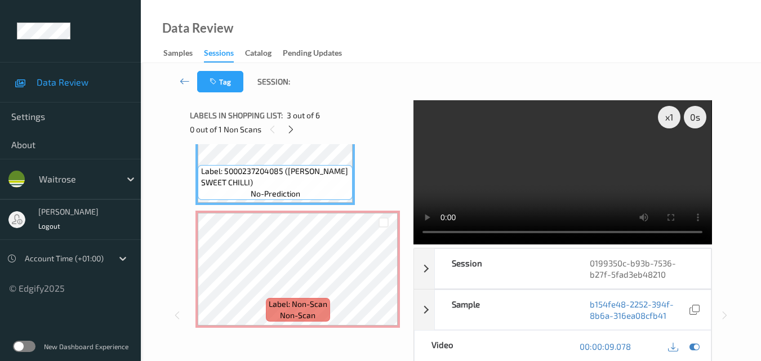
click at [531, 171] on video at bounding box center [562, 172] width 298 height 144
click at [560, 178] on video at bounding box center [562, 172] width 298 height 144
click at [594, 191] on video at bounding box center [562, 172] width 298 height 144
click at [599, 185] on video at bounding box center [562, 172] width 298 height 144
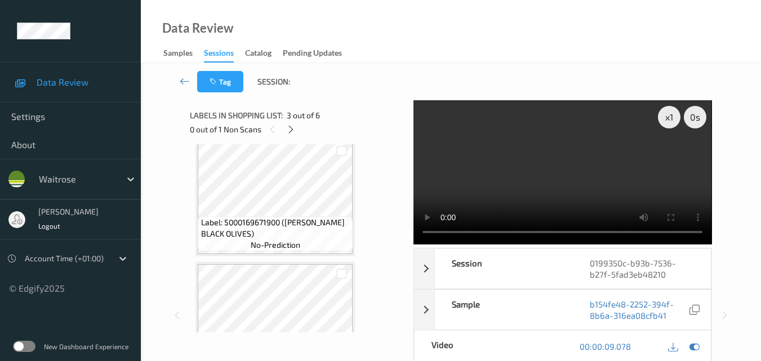
scroll to position [0, 0]
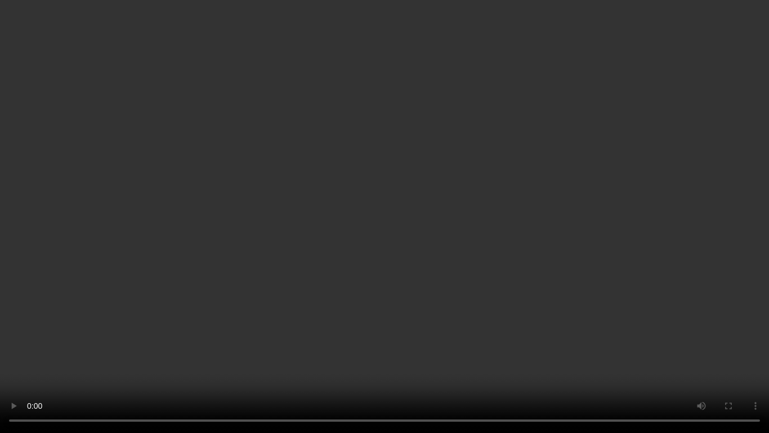
click at [463, 245] on video at bounding box center [384, 216] width 769 height 433
click at [428, 237] on video at bounding box center [384, 216] width 769 height 433
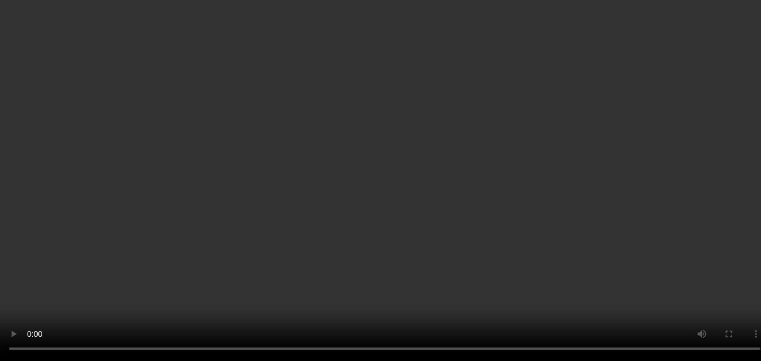
scroll to position [282, 0]
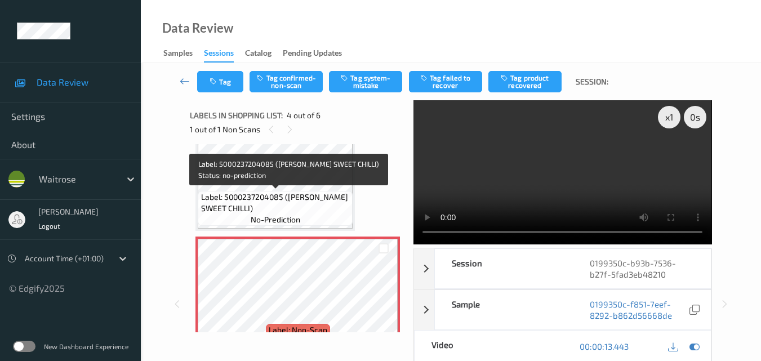
click at [329, 213] on span "Label: 5000237204085 (TYRRELL SWEET CHILLI)" at bounding box center [275, 202] width 149 height 23
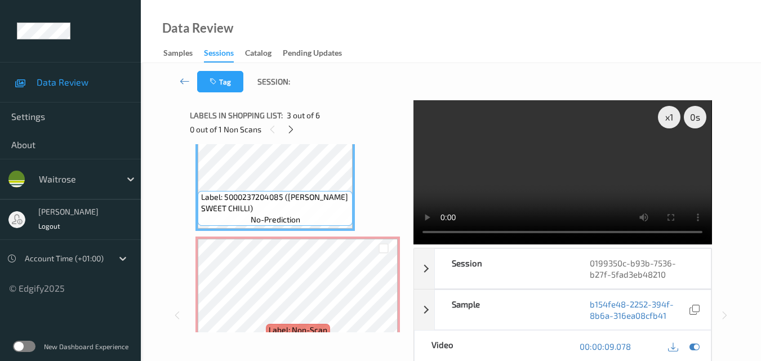
click at [581, 181] on video at bounding box center [562, 172] width 298 height 144
click at [539, 182] on video at bounding box center [562, 172] width 298 height 144
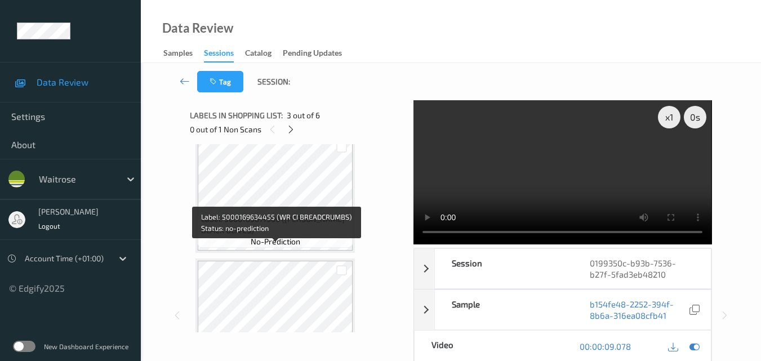
scroll to position [0, 0]
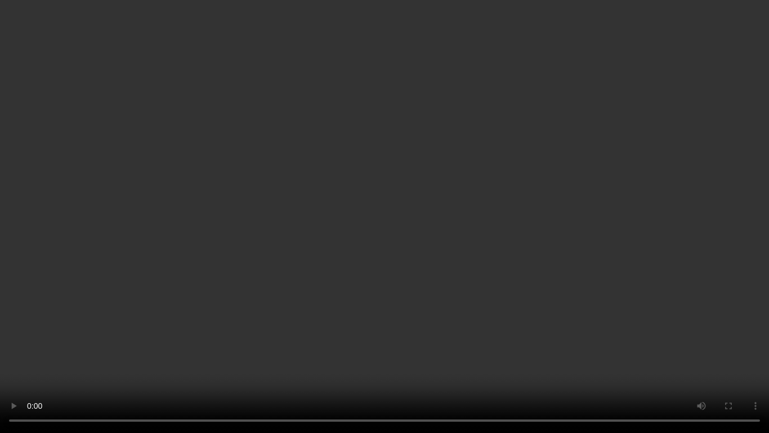
click at [417, 253] on video at bounding box center [384, 216] width 769 height 433
click at [442, 260] on video at bounding box center [384, 216] width 769 height 433
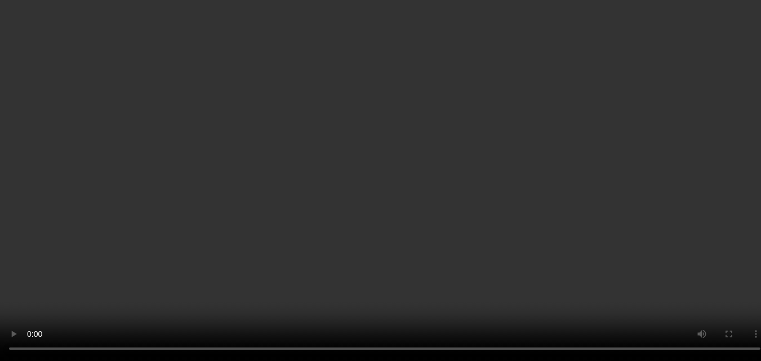
scroll to position [169, 0]
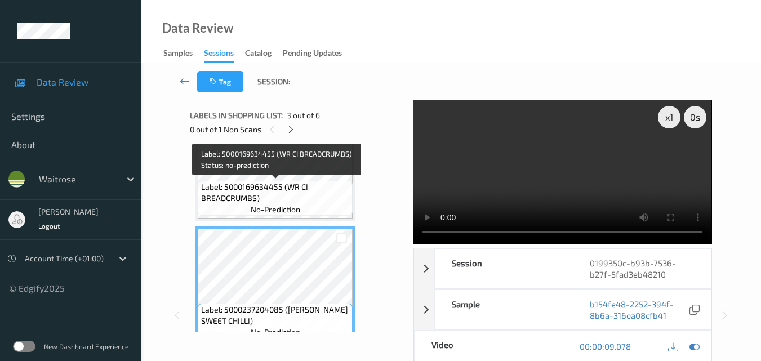
click at [315, 188] on span "Label: 5000169634455 (WR CI BREADCRUMBS)" at bounding box center [275, 192] width 149 height 23
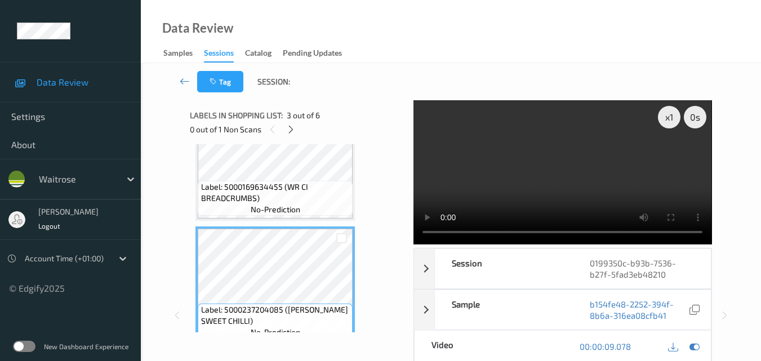
click at [596, 172] on video at bounding box center [562, 172] width 298 height 144
click at [594, 176] on video at bounding box center [562, 172] width 298 height 144
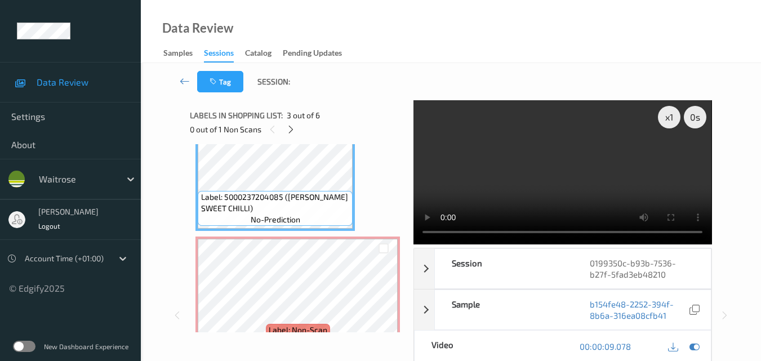
scroll to position [338, 0]
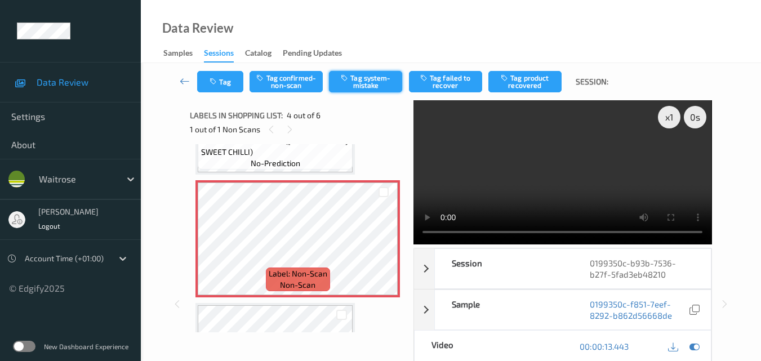
click at [372, 86] on button "Tag system-mistake" at bounding box center [365, 81] width 73 height 21
click at [215, 87] on button "Tag" at bounding box center [220, 81] width 46 height 21
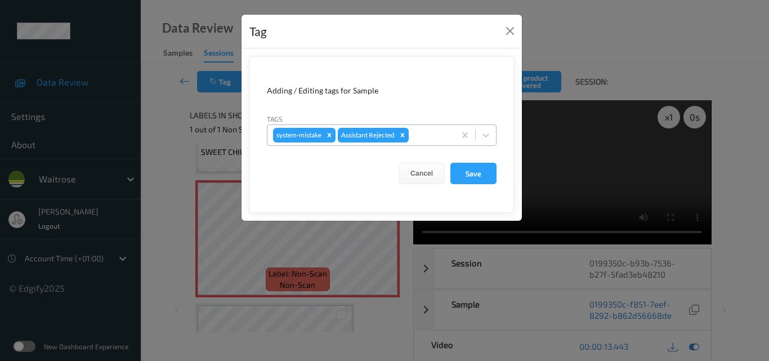
click at [430, 139] on div at bounding box center [430, 135] width 38 height 14
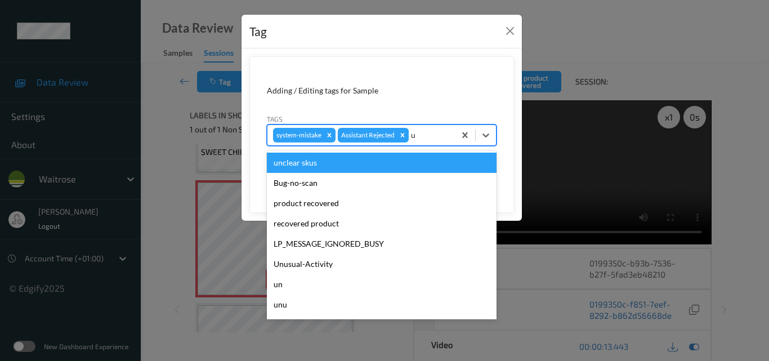
type input "un"
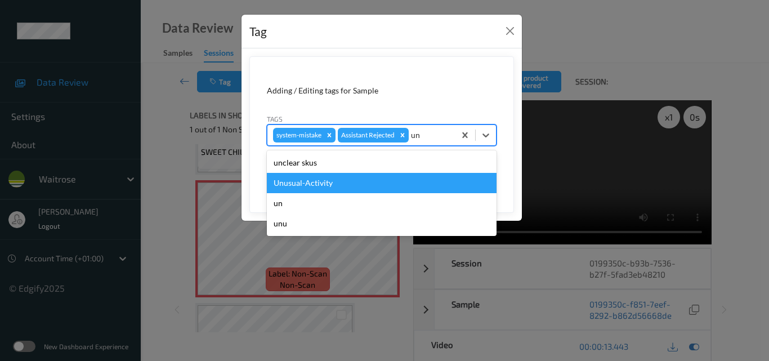
click at [358, 185] on div "Unusual-Activity" at bounding box center [382, 183] width 230 height 20
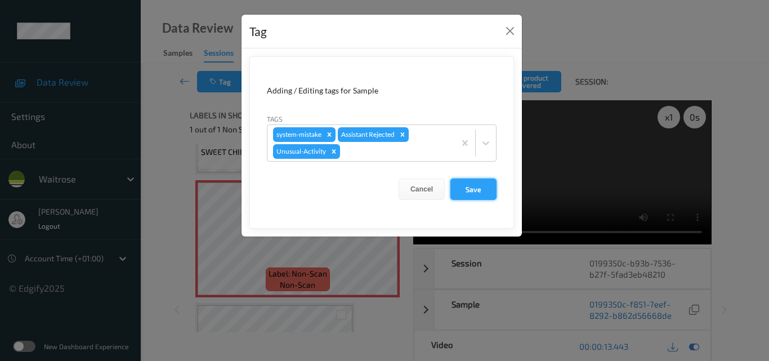
click at [477, 191] on button "Save" at bounding box center [474, 189] width 46 height 21
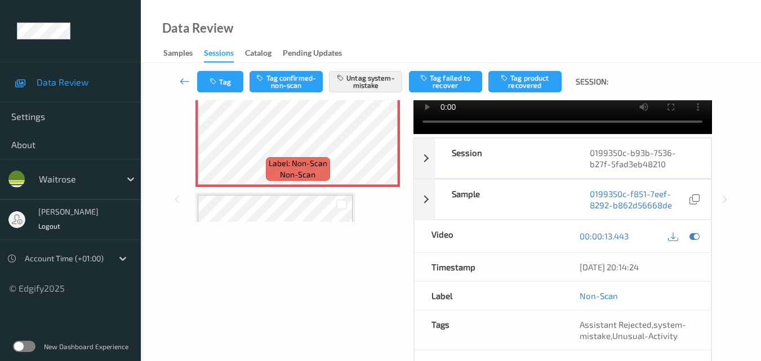
scroll to position [113, 0]
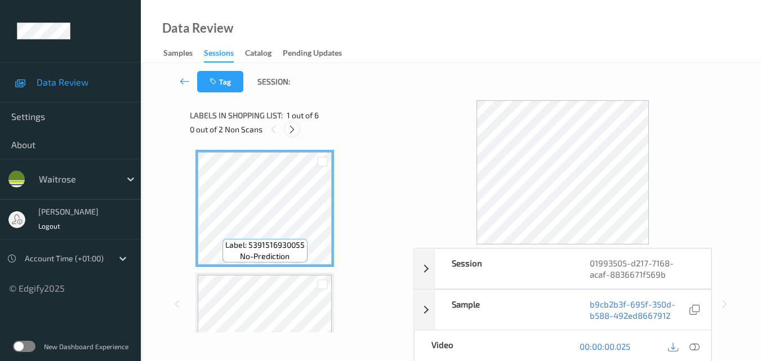
click at [292, 130] on icon at bounding box center [292, 129] width 10 height 10
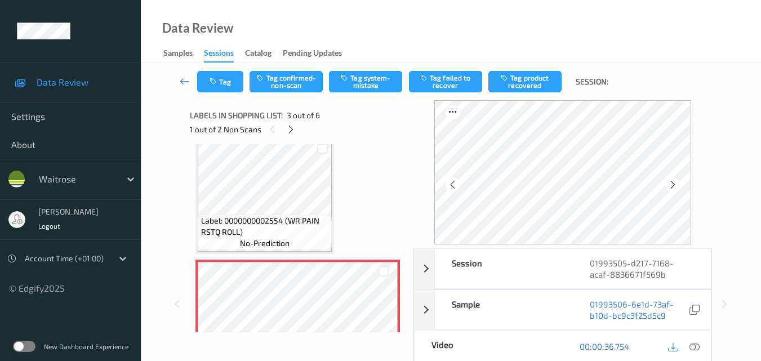
scroll to position [128, 0]
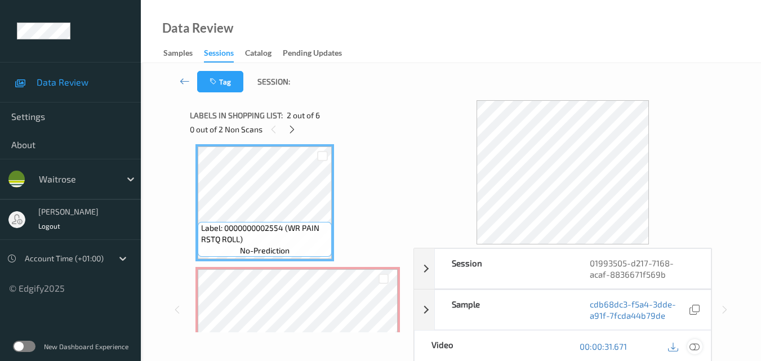
click at [697, 346] on icon at bounding box center [694, 346] width 10 height 10
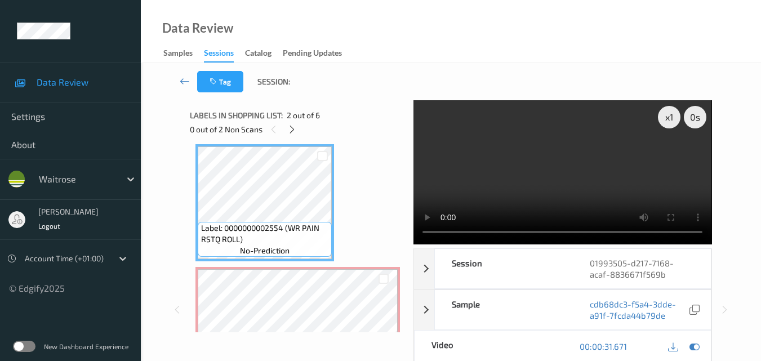
click at [552, 161] on video at bounding box center [562, 172] width 298 height 144
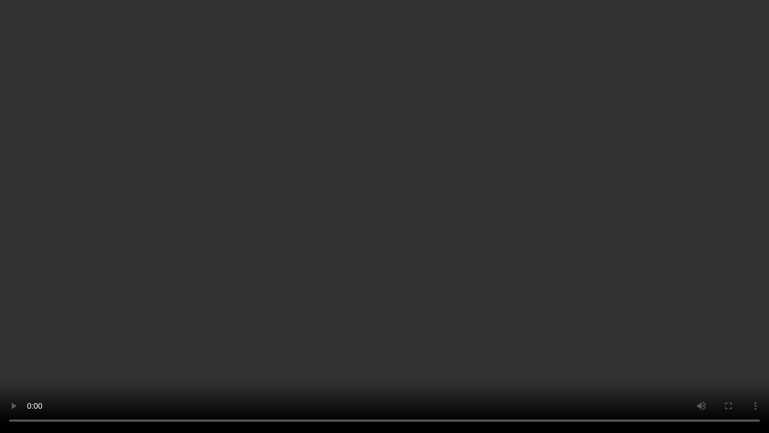
click at [538, 205] on video at bounding box center [384, 216] width 769 height 433
click at [503, 241] on video at bounding box center [384, 216] width 769 height 433
click at [545, 269] on video at bounding box center [384, 216] width 769 height 433
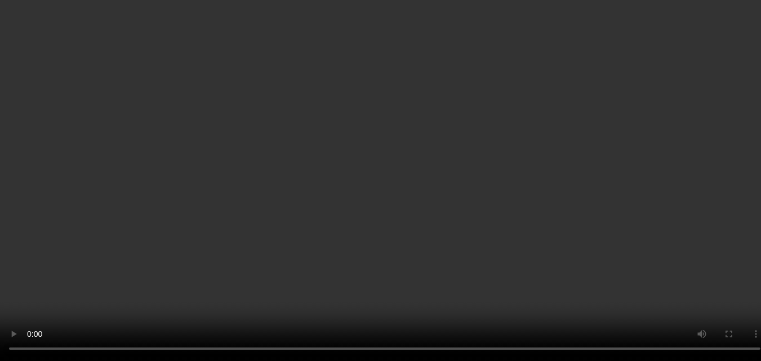
scroll to position [241, 0]
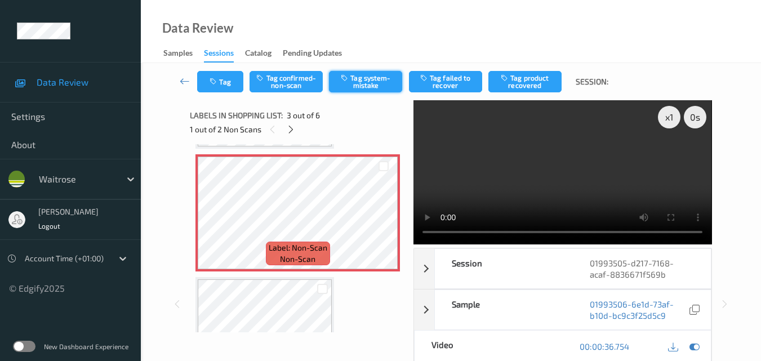
click at [362, 86] on button "Tag system-mistake" at bounding box center [365, 81] width 73 height 21
click at [221, 87] on button "Tag" at bounding box center [220, 81] width 46 height 21
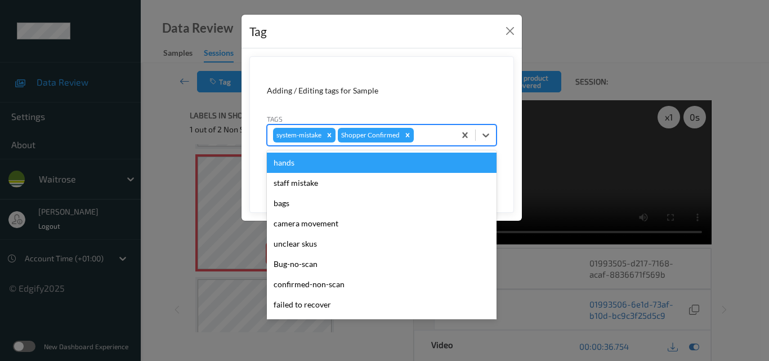
click at [425, 131] on div at bounding box center [432, 135] width 33 height 14
type input "un"
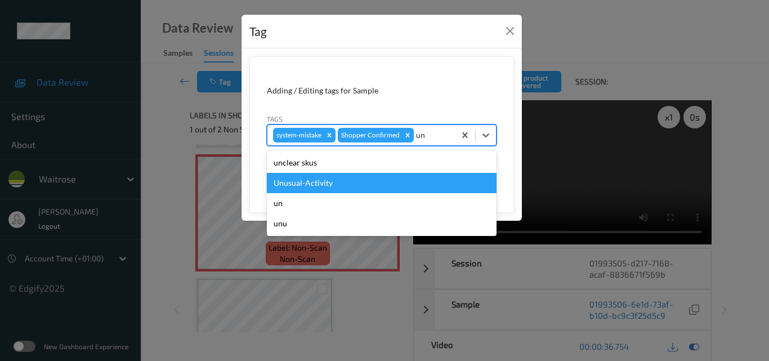
click at [384, 184] on div "Unusual-Activity" at bounding box center [382, 183] width 230 height 20
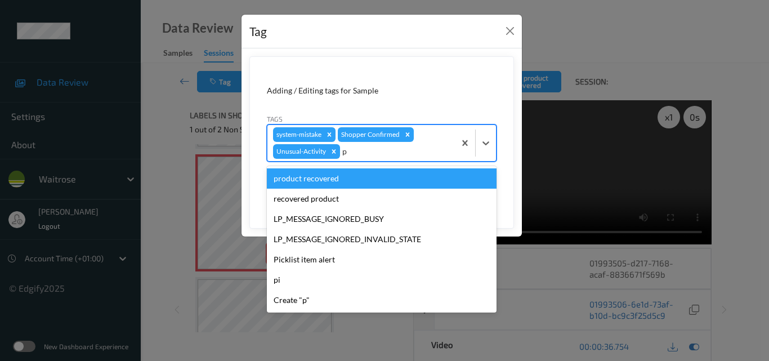
type input "pi"
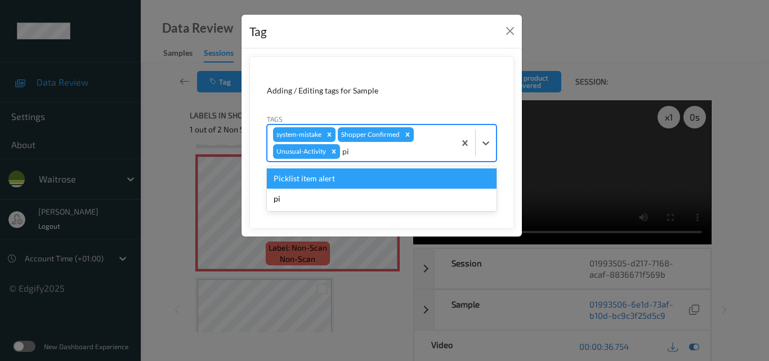
click at [384, 184] on div "Picklist item alert" at bounding box center [382, 178] width 230 height 20
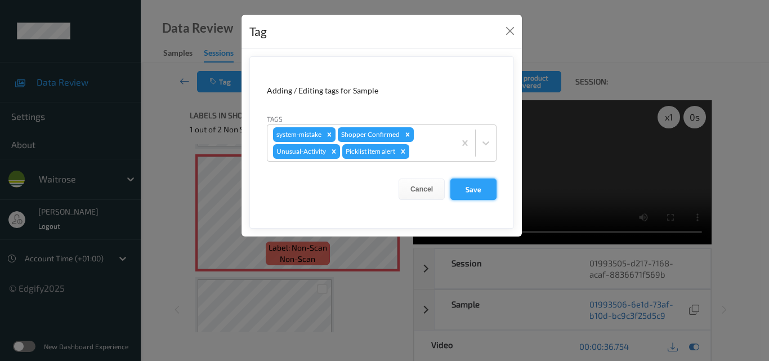
click at [484, 186] on button "Save" at bounding box center [474, 189] width 46 height 21
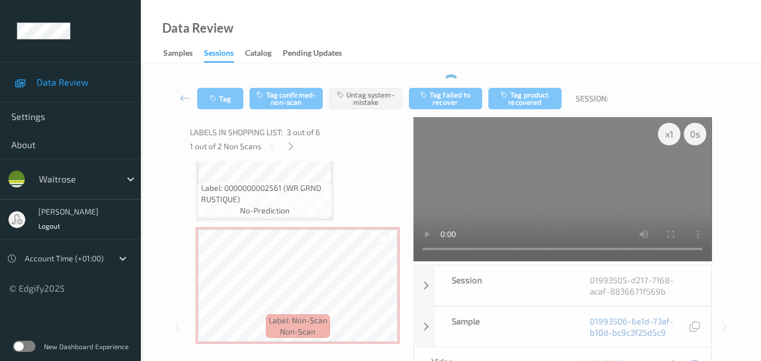
scroll to position [554, 0]
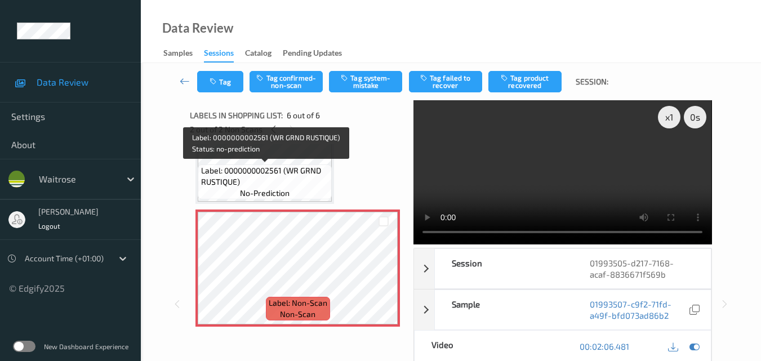
click at [288, 177] on span "Label: 0000000002561 (WR GRND RUSTIQUE)" at bounding box center [265, 176] width 128 height 23
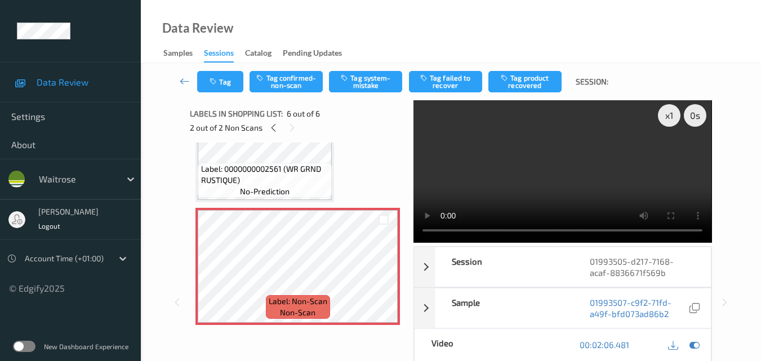
scroll to position [0, 0]
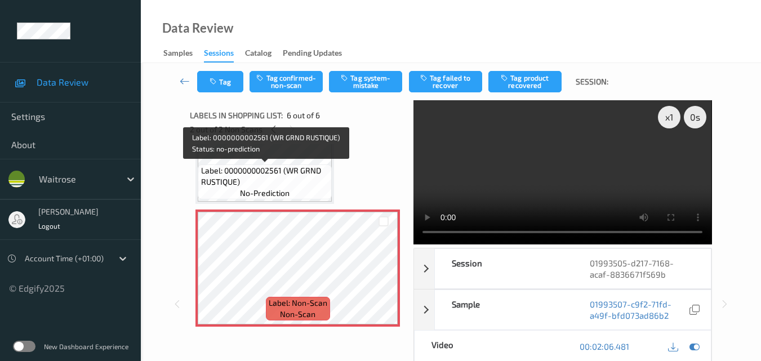
click at [318, 189] on div "Label: 0000000002561 (WR GRND RUSTIQUE) no-prediction" at bounding box center [265, 181] width 134 height 35
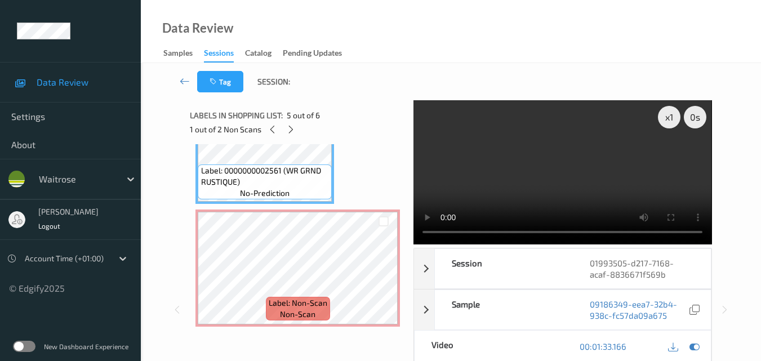
click at [555, 169] on video at bounding box center [562, 172] width 298 height 144
click at [558, 168] on video at bounding box center [562, 172] width 298 height 144
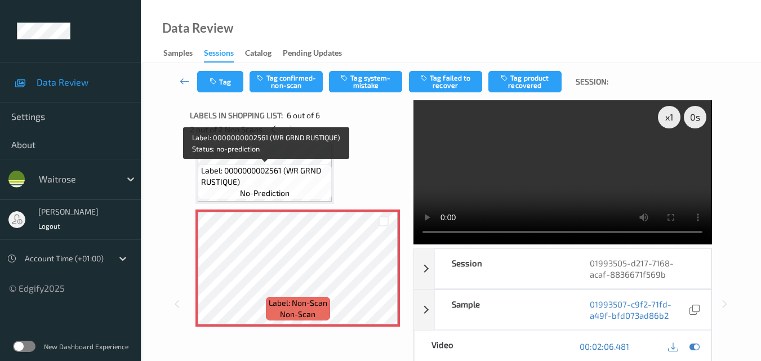
click at [306, 184] on span "Label: 0000000002561 (WR GRND RUSTIQUE)" at bounding box center [265, 176] width 128 height 23
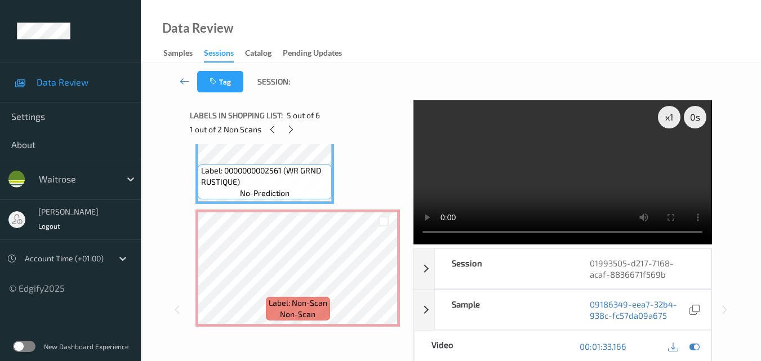
click at [568, 174] on video at bounding box center [562, 172] width 298 height 144
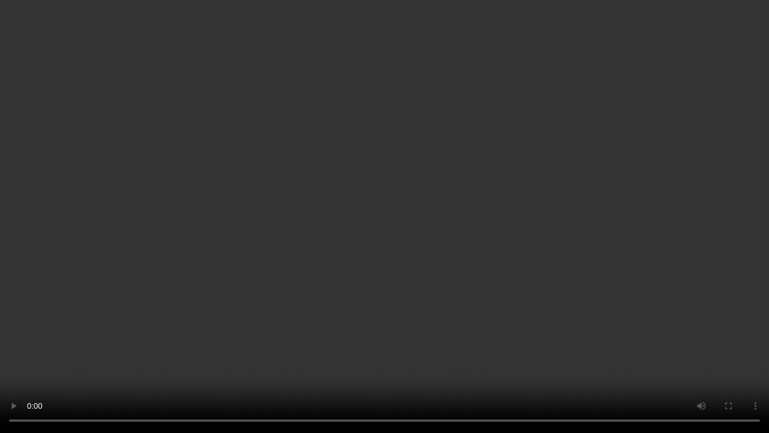
click at [554, 326] on video at bounding box center [384, 216] width 769 height 433
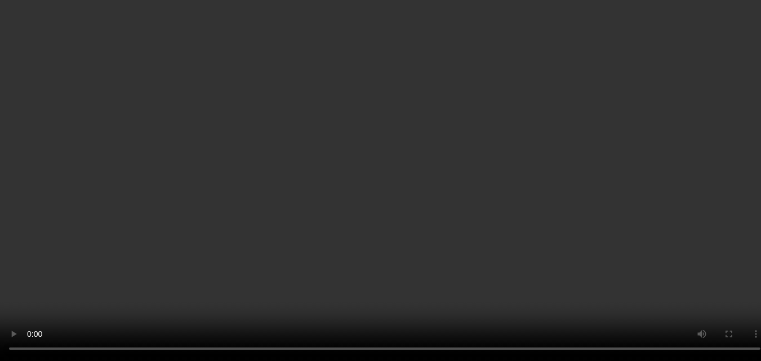
scroll to position [554, 0]
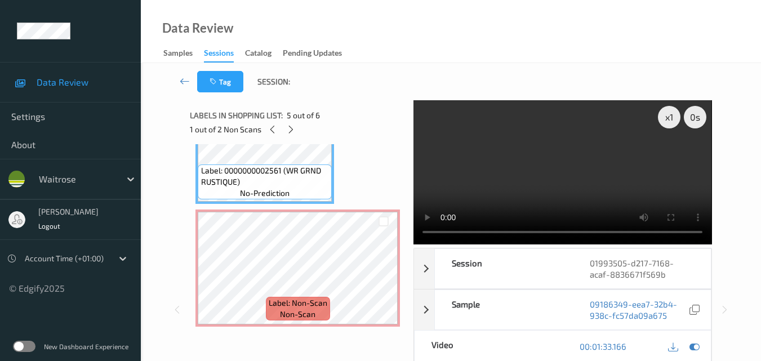
click at [534, 172] on video at bounding box center [562, 172] width 298 height 144
click at [531, 174] on video at bounding box center [562, 172] width 298 height 144
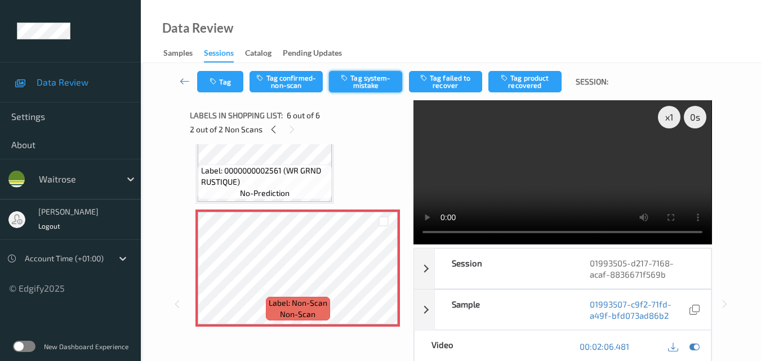
click at [372, 83] on button "Tag system-mistake" at bounding box center [365, 81] width 73 height 21
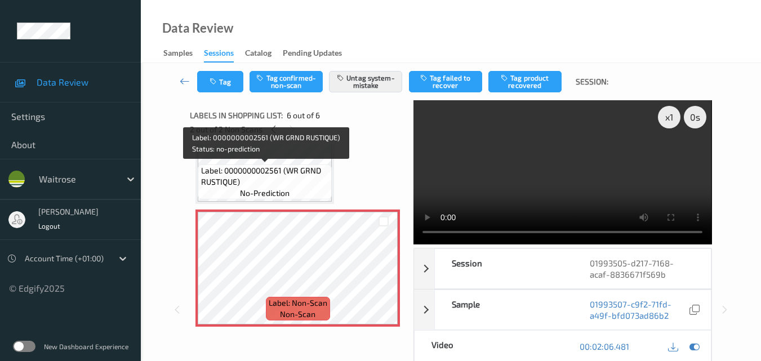
click at [267, 194] on span "no-prediction" at bounding box center [265, 193] width 50 height 11
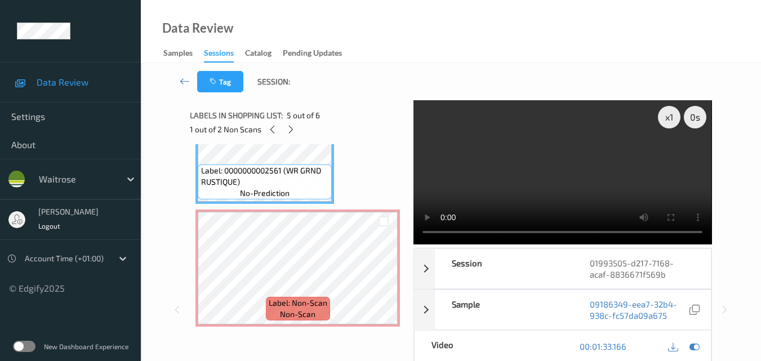
click at [555, 161] on video at bounding box center [562, 172] width 298 height 144
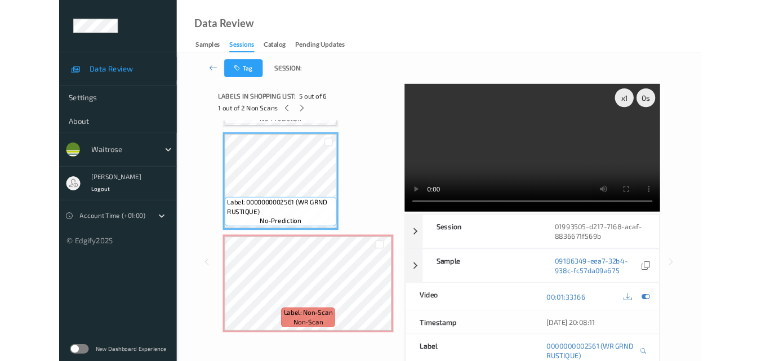
scroll to position [483, 0]
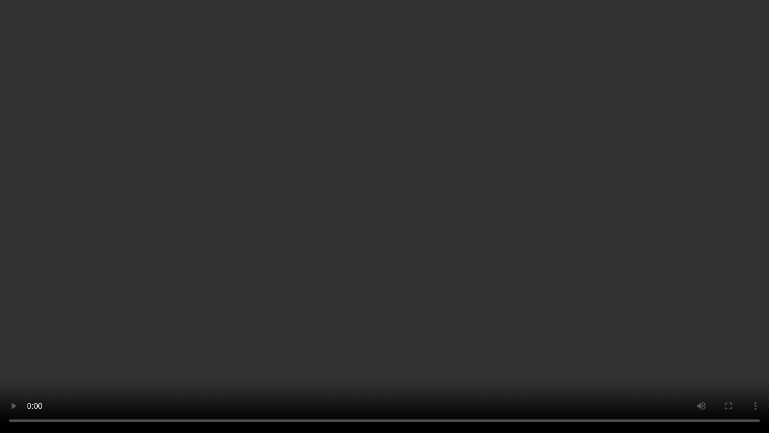
click at [516, 286] on video at bounding box center [384, 216] width 769 height 433
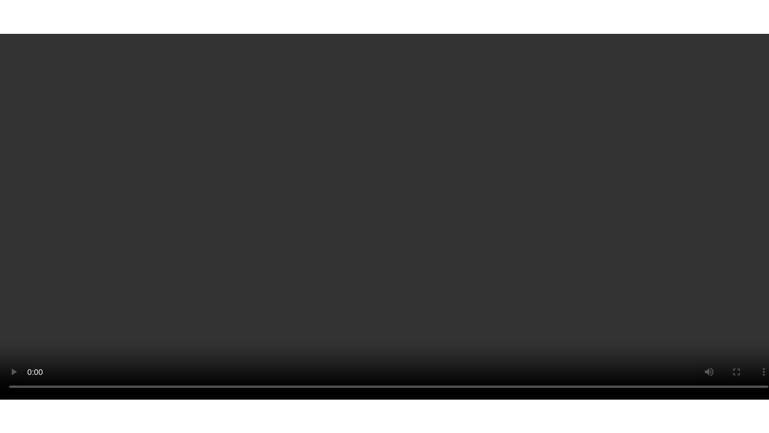
scroll to position [554, 0]
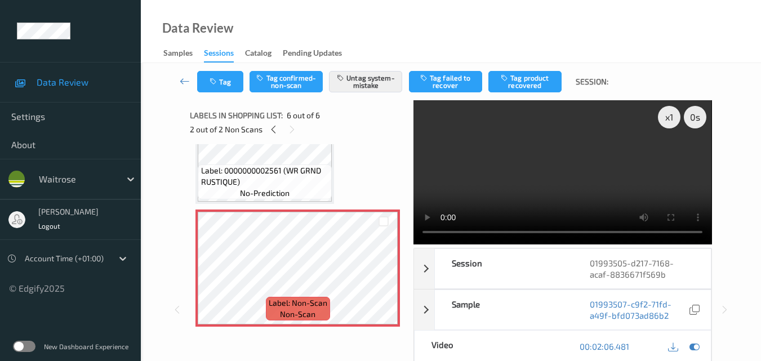
click at [556, 165] on video at bounding box center [562, 172] width 298 height 144
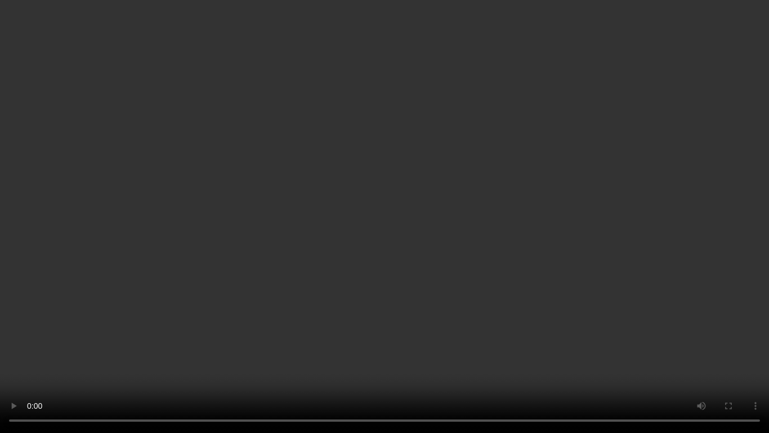
click at [421, 217] on video at bounding box center [384, 216] width 769 height 433
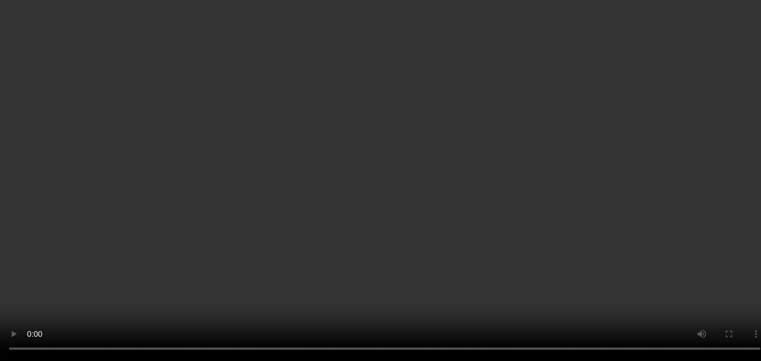
scroll to position [554, 0]
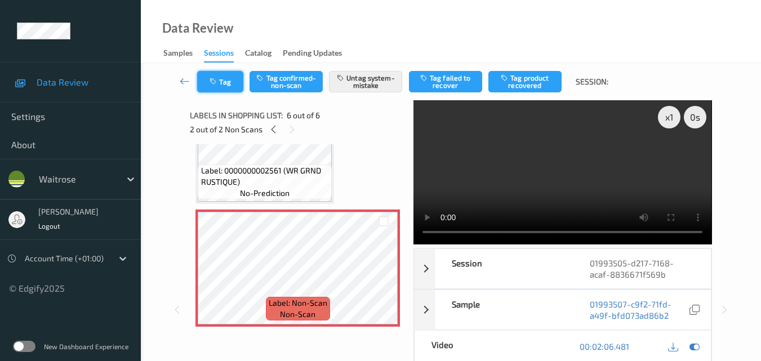
click at [220, 82] on button "Tag" at bounding box center [220, 81] width 46 height 21
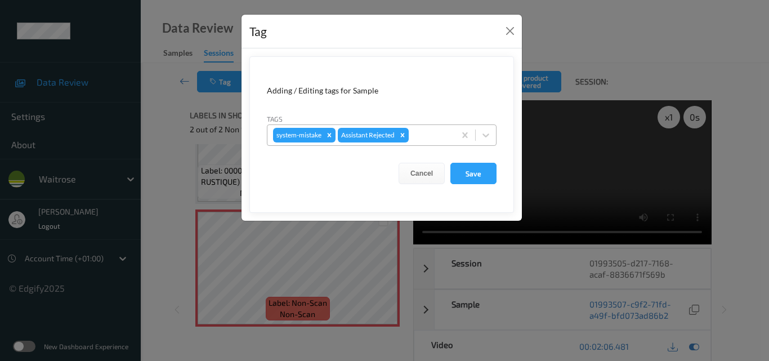
click at [420, 132] on div at bounding box center [430, 135] width 38 height 14
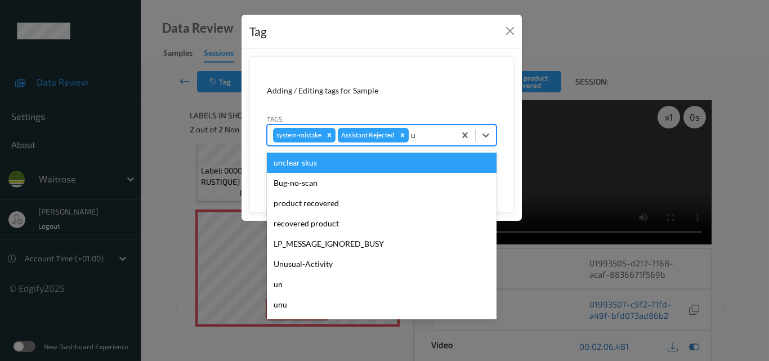
type input "un"
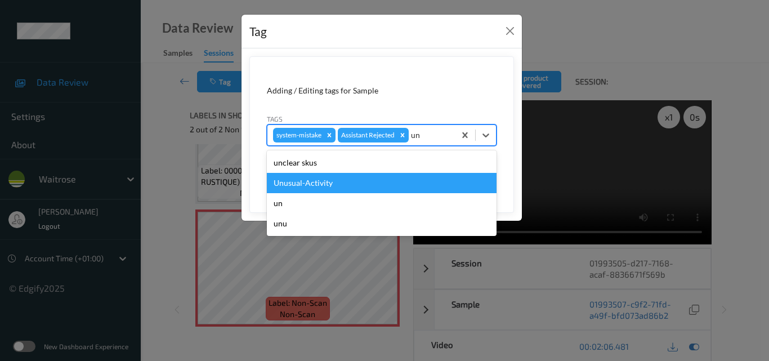
click at [359, 181] on div "Unusual-Activity" at bounding box center [382, 183] width 230 height 20
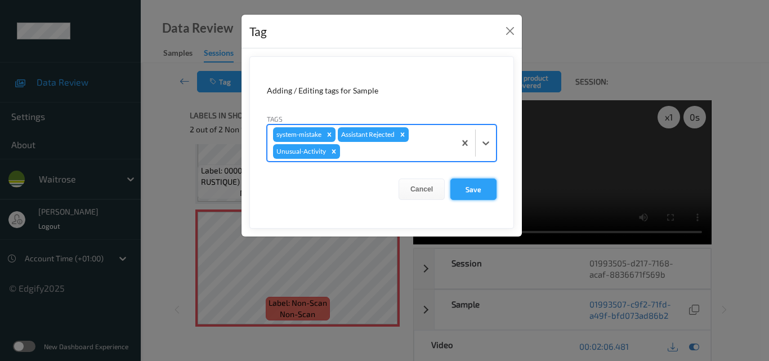
click at [471, 188] on button "Save" at bounding box center [474, 189] width 46 height 21
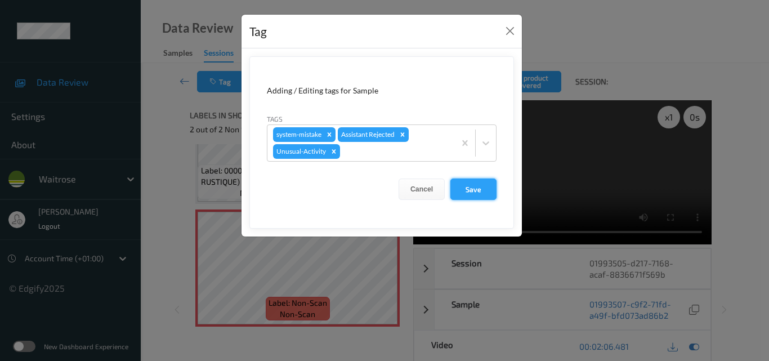
click at [471, 188] on button "Save" at bounding box center [474, 189] width 46 height 21
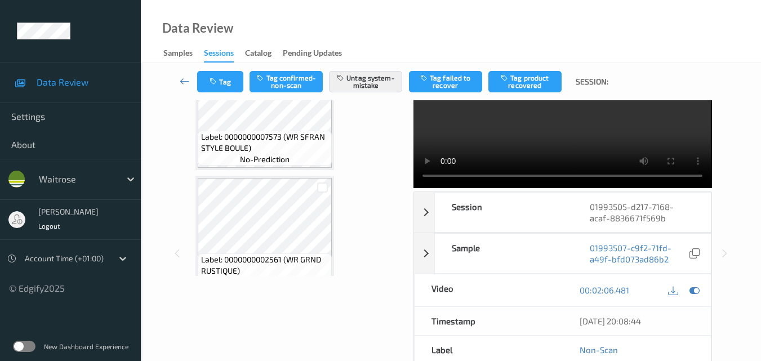
scroll to position [385, 0]
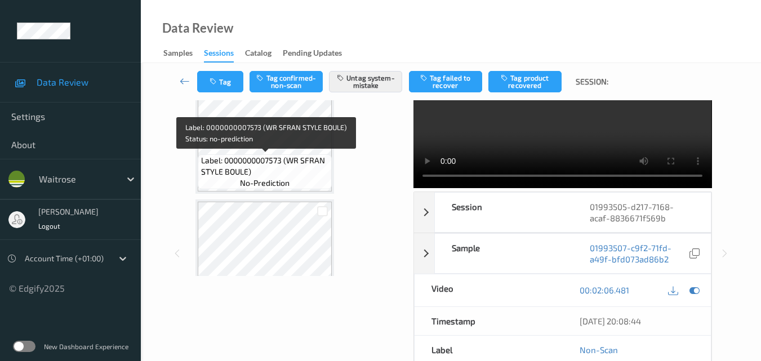
click at [295, 157] on span "Label: 0000000007573 (WR SFRAN STYLE BOULE)" at bounding box center [265, 166] width 128 height 23
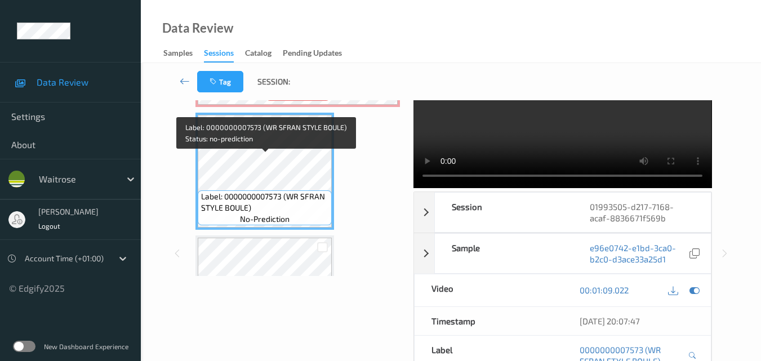
scroll to position [329, 0]
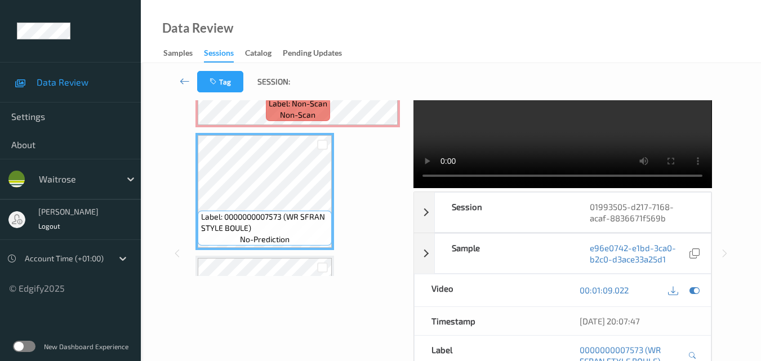
click at [564, 143] on video at bounding box center [562, 116] width 298 height 144
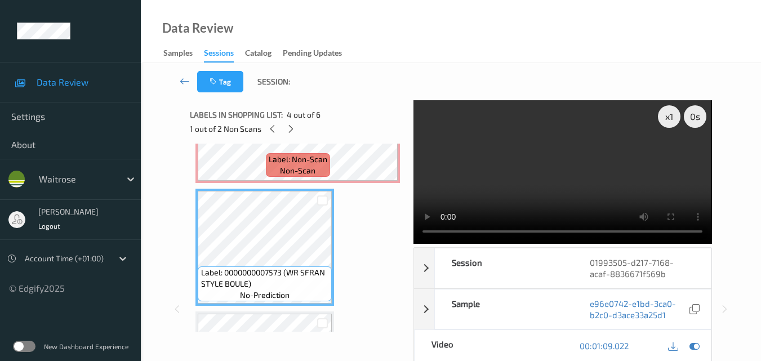
scroll to position [0, 0]
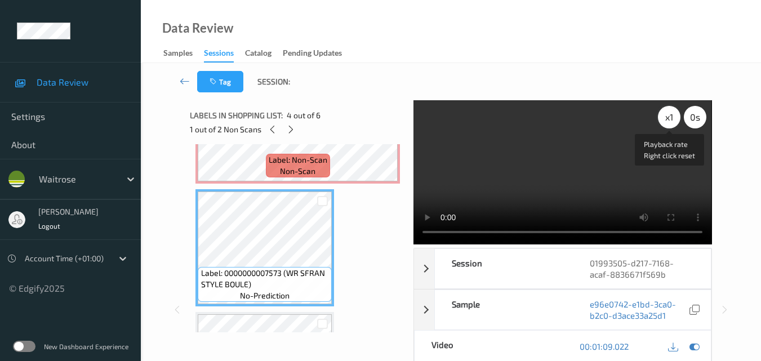
click at [665, 119] on div "x 1" at bounding box center [669, 117] width 23 height 23
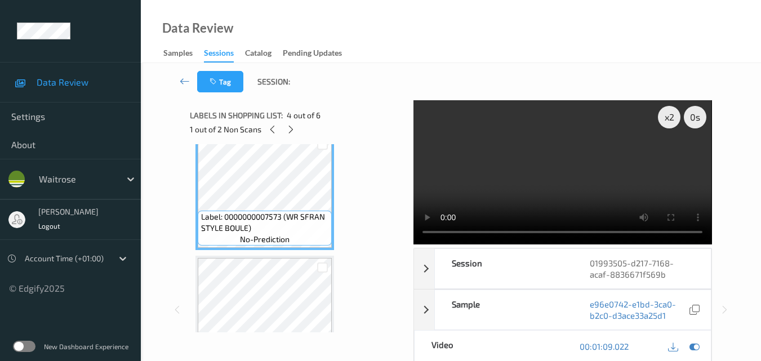
scroll to position [442, 0]
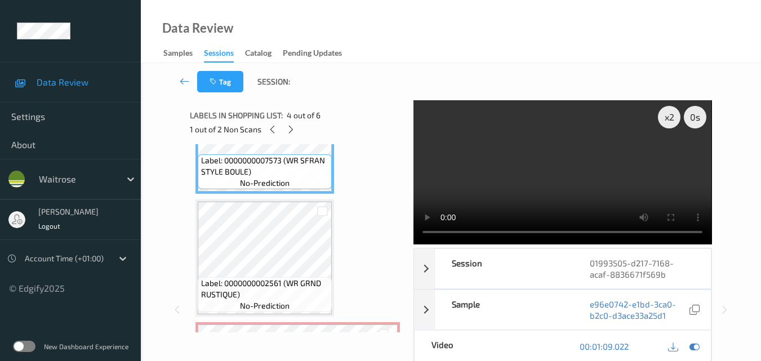
click at [608, 159] on video at bounding box center [562, 172] width 298 height 144
click at [570, 180] on video at bounding box center [562, 172] width 298 height 144
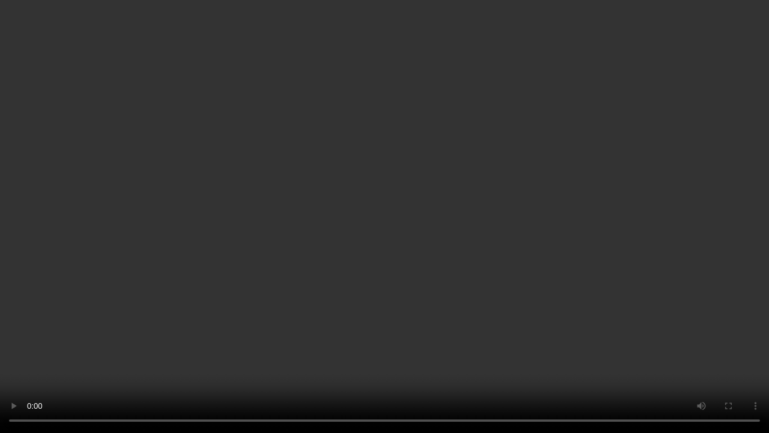
click at [405, 195] on video at bounding box center [384, 216] width 769 height 433
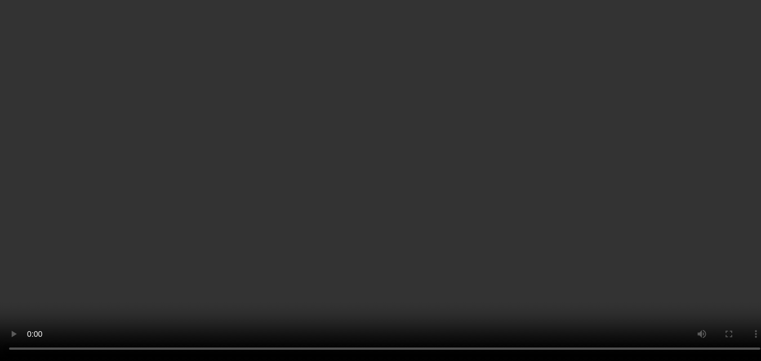
scroll to position [554, 0]
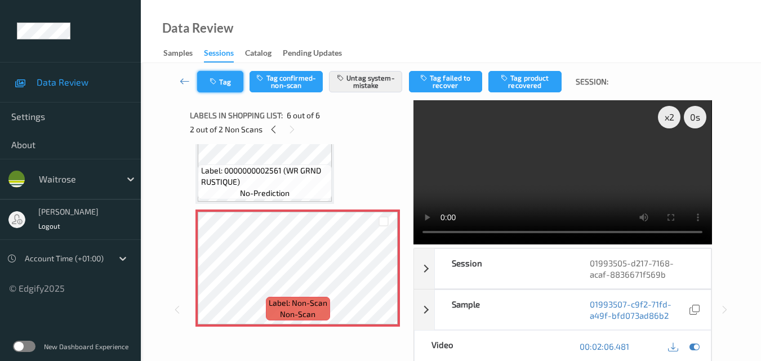
click at [226, 84] on button "Tag" at bounding box center [220, 81] width 46 height 21
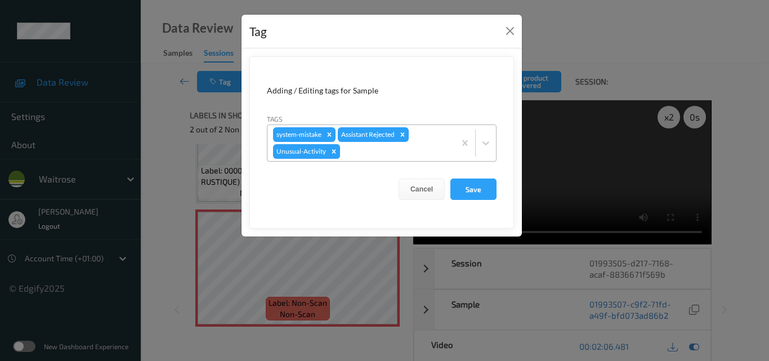
click at [335, 151] on icon "Remove Unusual-Activity" at bounding box center [334, 152] width 8 height 8
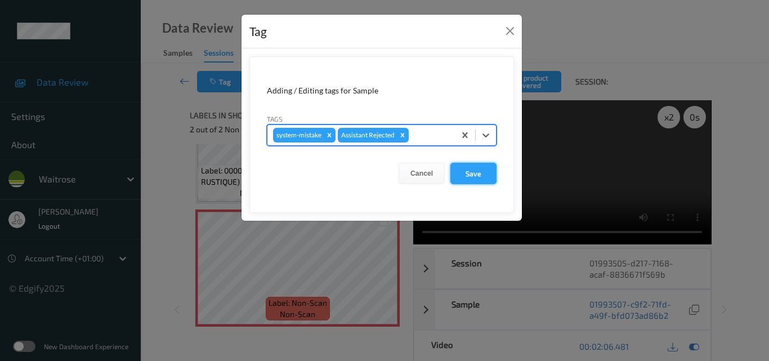
click at [484, 172] on button "Save" at bounding box center [474, 173] width 46 height 21
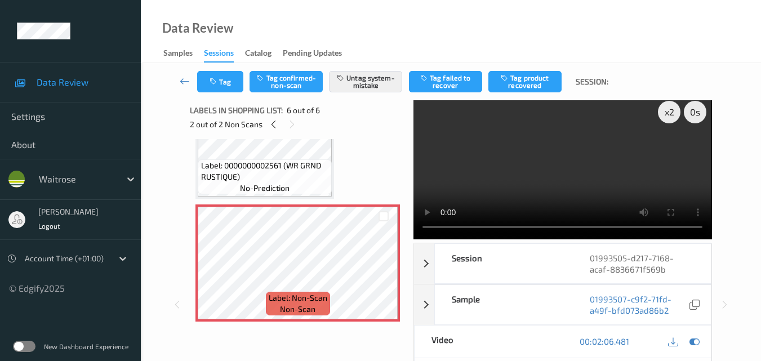
scroll to position [0, 0]
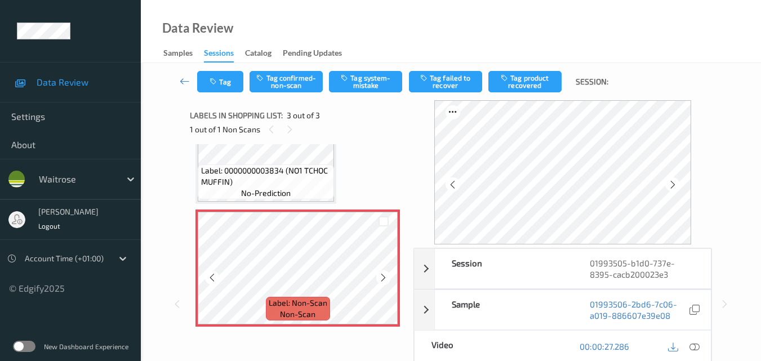
scroll to position [175, 0]
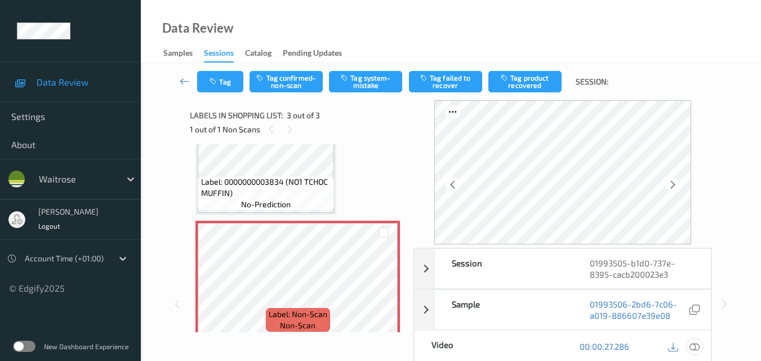
click at [697, 346] on icon at bounding box center [694, 346] width 10 height 10
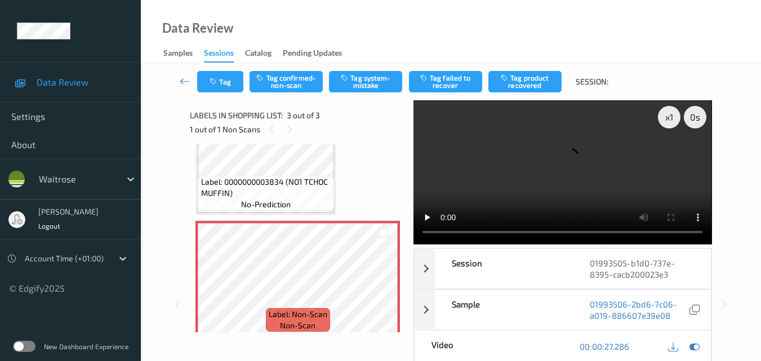
scroll to position [62, 0]
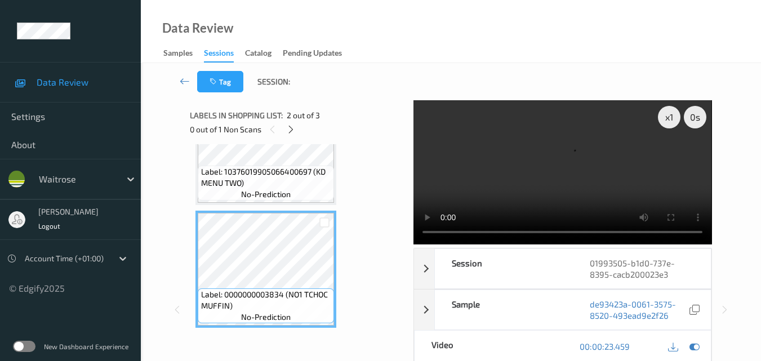
click at [546, 165] on video at bounding box center [562, 172] width 298 height 144
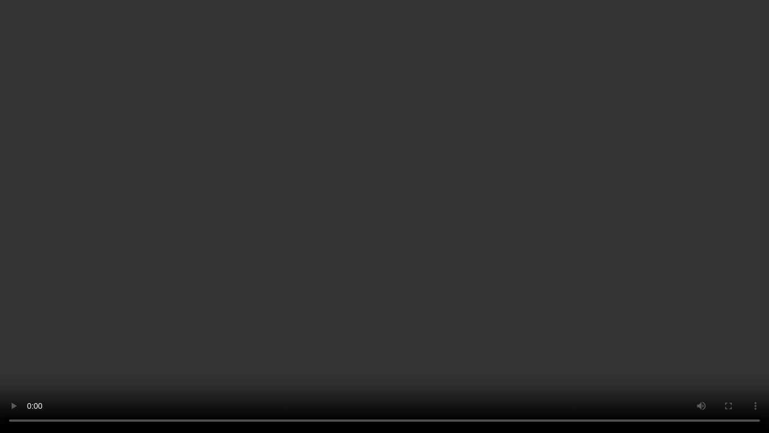
click at [544, 227] on video at bounding box center [384, 216] width 769 height 433
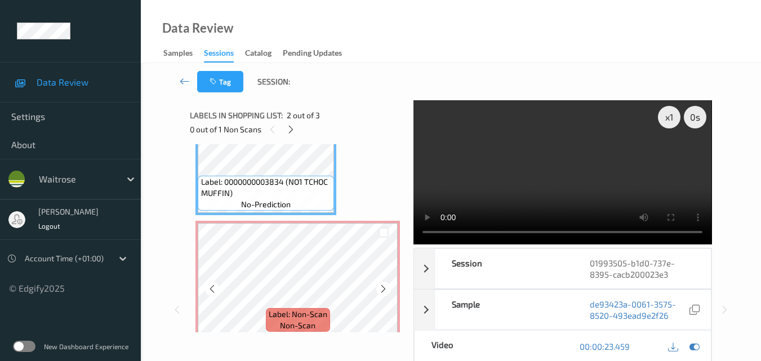
scroll to position [186, 0]
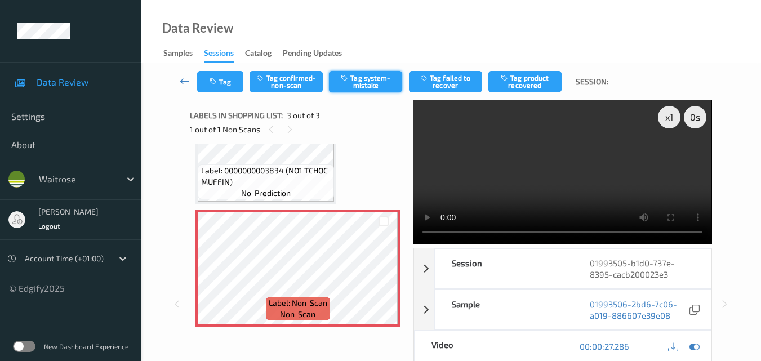
click at [364, 87] on button "Tag system-mistake" at bounding box center [365, 81] width 73 height 21
click at [228, 87] on button "Tag" at bounding box center [220, 81] width 46 height 21
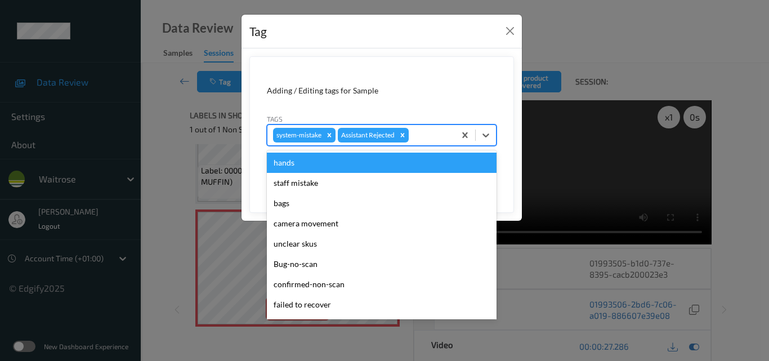
click at [425, 136] on div at bounding box center [430, 135] width 38 height 14
type input "un"
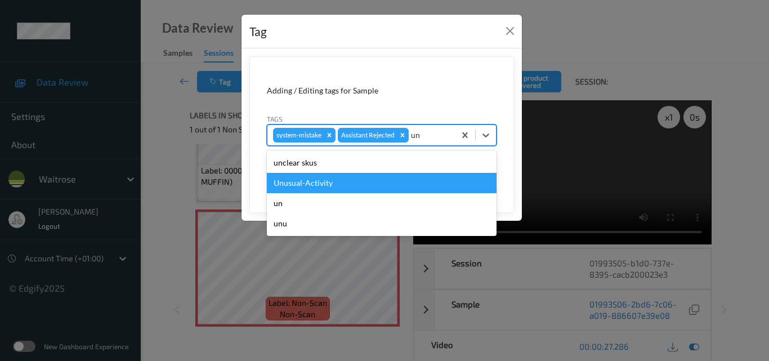
click at [355, 184] on div "Unusual-Activity" at bounding box center [382, 183] width 230 height 20
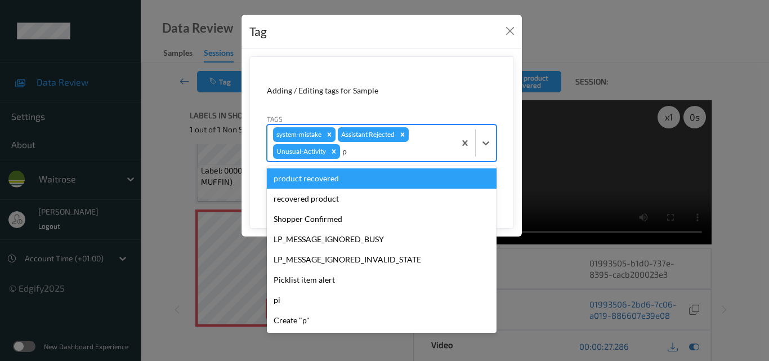
type input "pi"
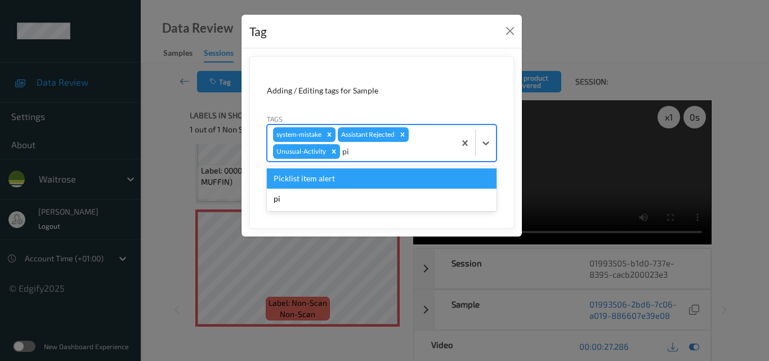
click at [355, 184] on div "Picklist item alert" at bounding box center [382, 178] width 230 height 20
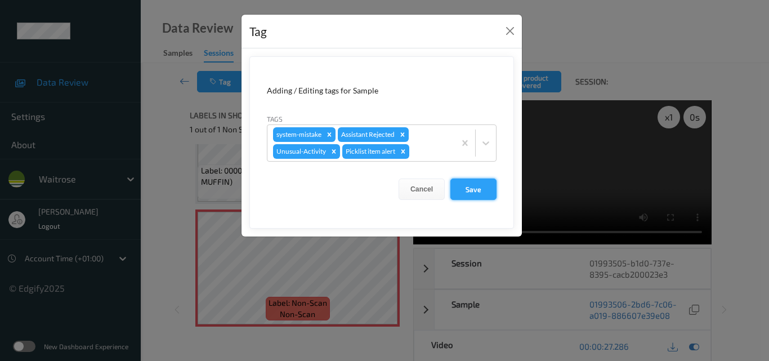
click at [470, 188] on button "Save" at bounding box center [474, 189] width 46 height 21
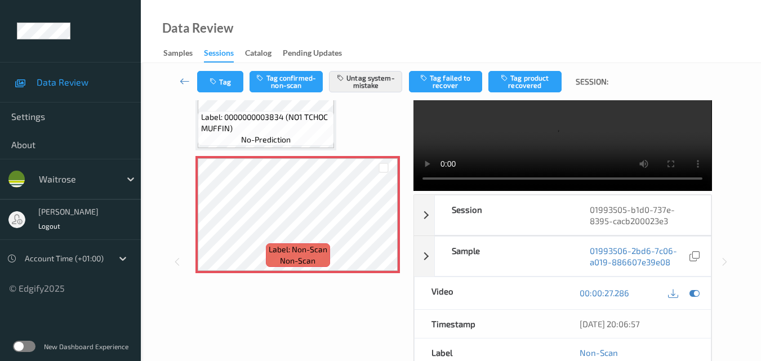
scroll to position [113, 0]
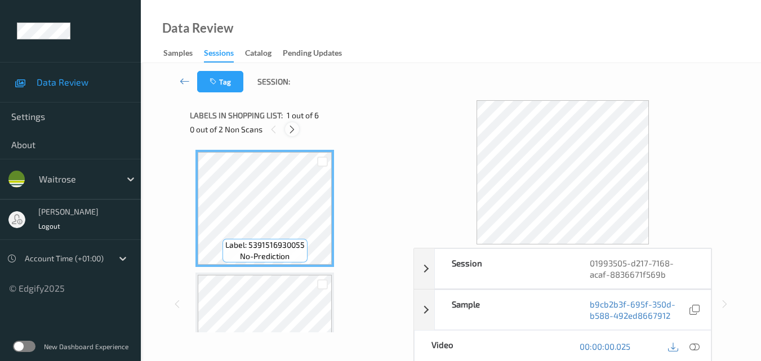
click at [294, 132] on icon at bounding box center [292, 129] width 10 height 10
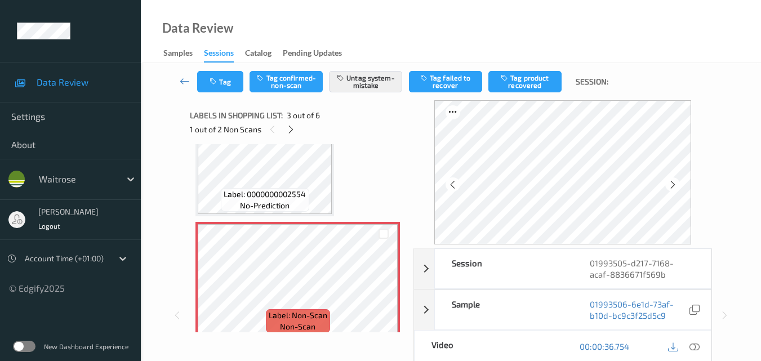
scroll to position [241, 0]
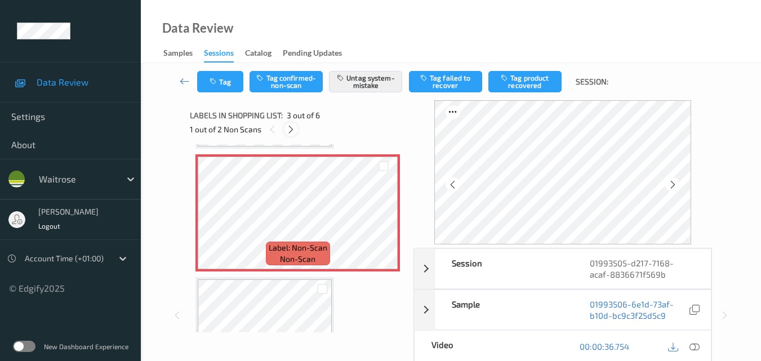
click at [289, 128] on icon at bounding box center [291, 129] width 10 height 10
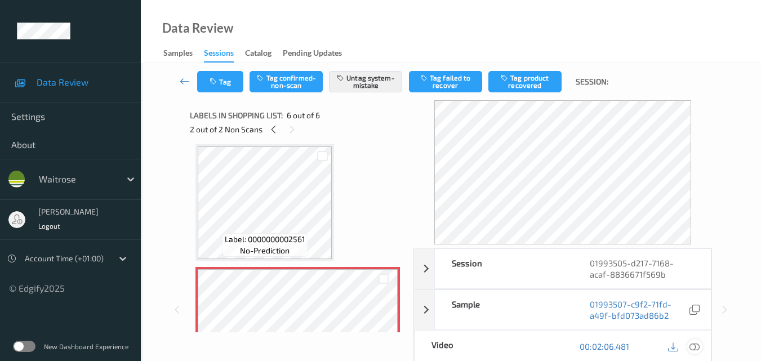
click at [693, 346] on icon at bounding box center [694, 346] width 10 height 10
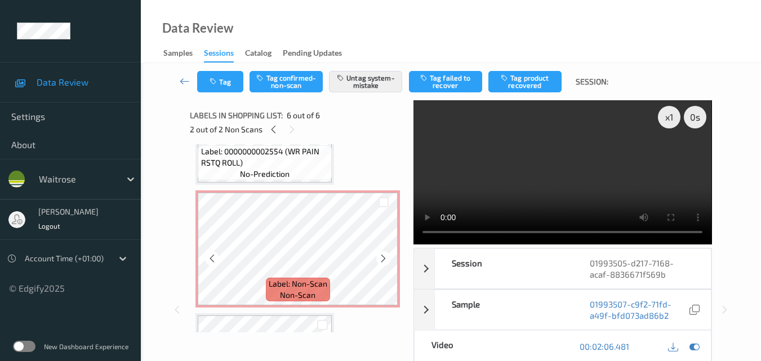
scroll to position [204, 0]
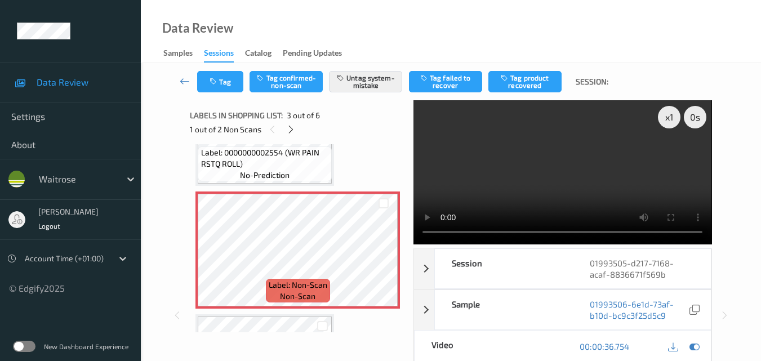
click at [545, 179] on video at bounding box center [562, 172] width 298 height 144
click at [289, 130] on icon at bounding box center [291, 129] width 10 height 10
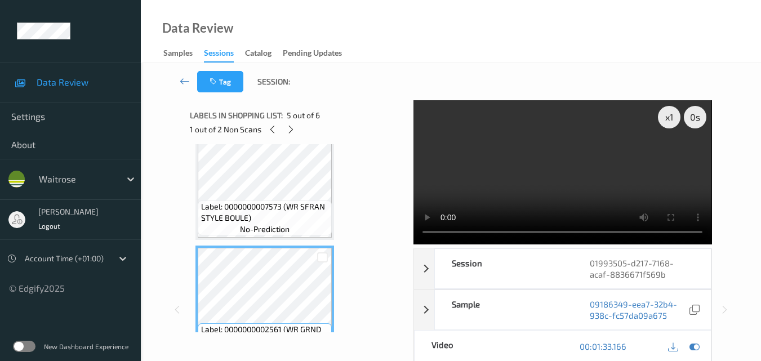
scroll to position [384, 0]
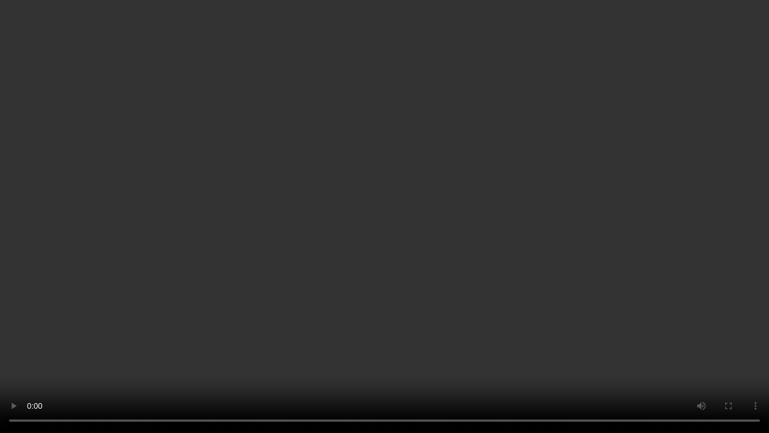
click at [606, 251] on video at bounding box center [384, 216] width 769 height 433
click at [439, 292] on video at bounding box center [384, 216] width 769 height 433
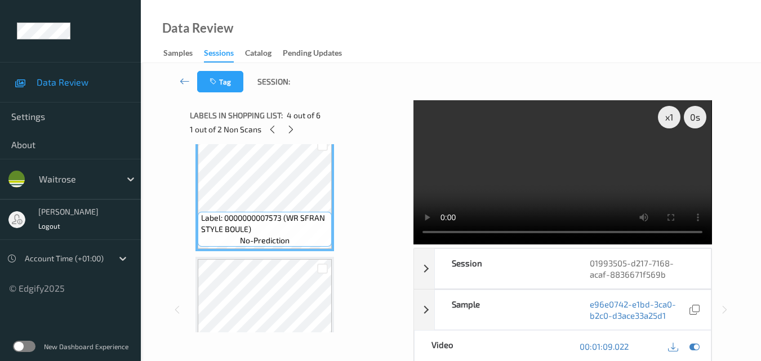
click at [538, 158] on video at bounding box center [562, 172] width 298 height 144
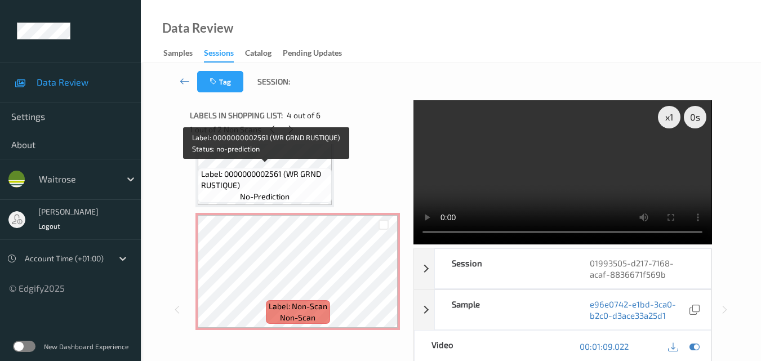
scroll to position [554, 0]
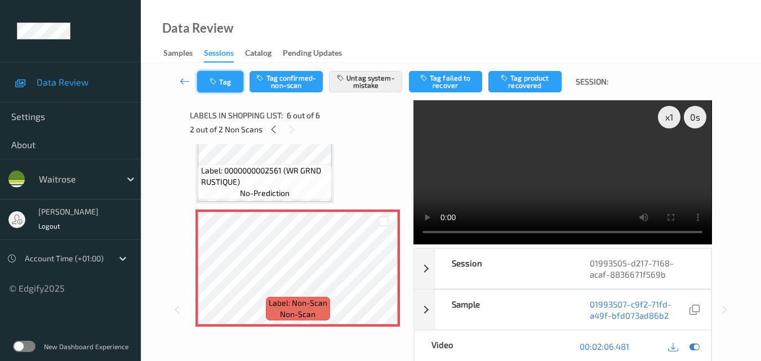
click at [221, 88] on button "Tag" at bounding box center [220, 81] width 46 height 21
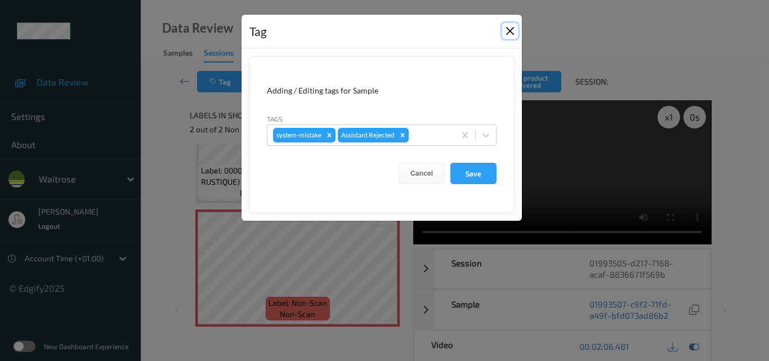
click at [505, 32] on button "Close" at bounding box center [510, 31] width 16 height 16
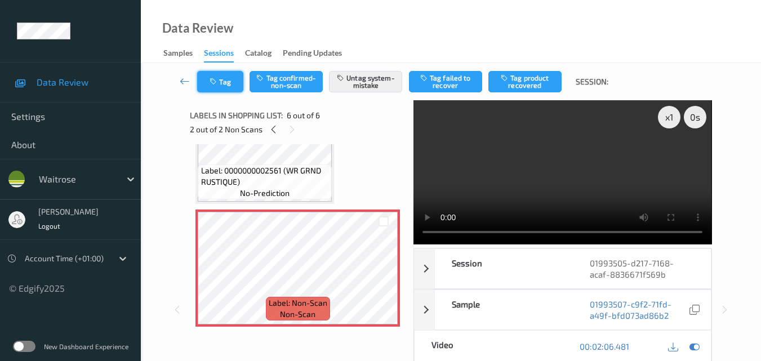
click at [224, 85] on button "Tag" at bounding box center [220, 81] width 46 height 21
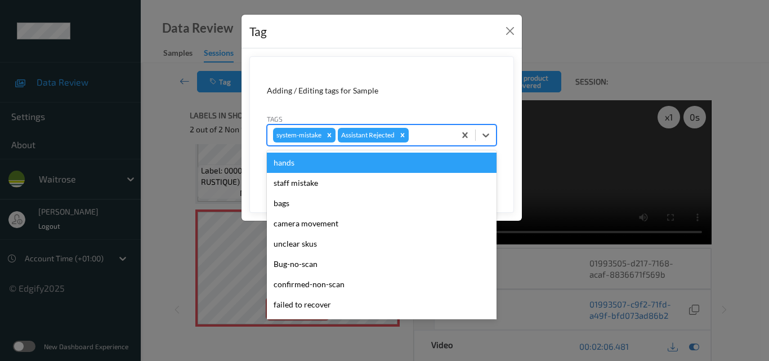
click at [427, 135] on div at bounding box center [430, 135] width 38 height 14
type input "un"
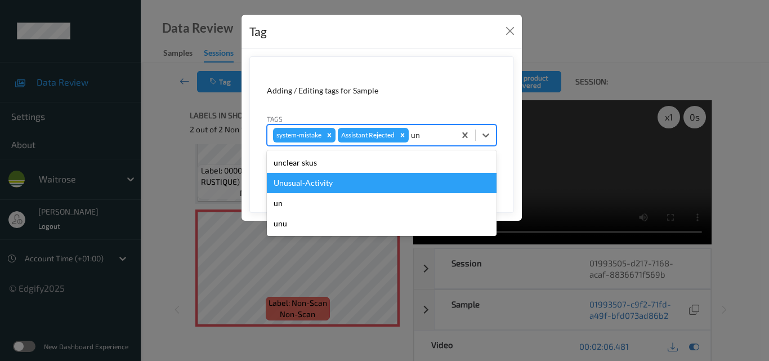
click at [360, 180] on div "Unusual-Activity" at bounding box center [382, 183] width 230 height 20
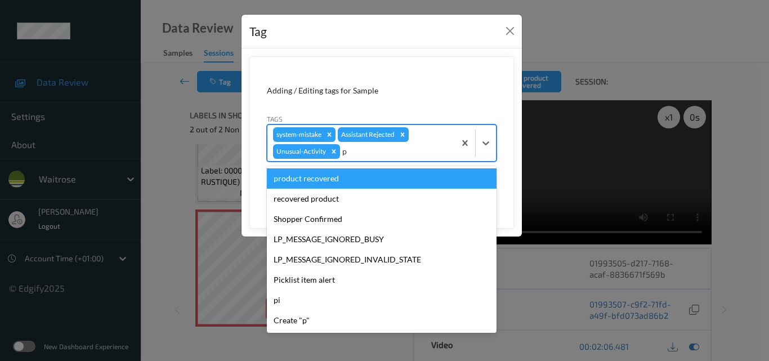
type input "pi"
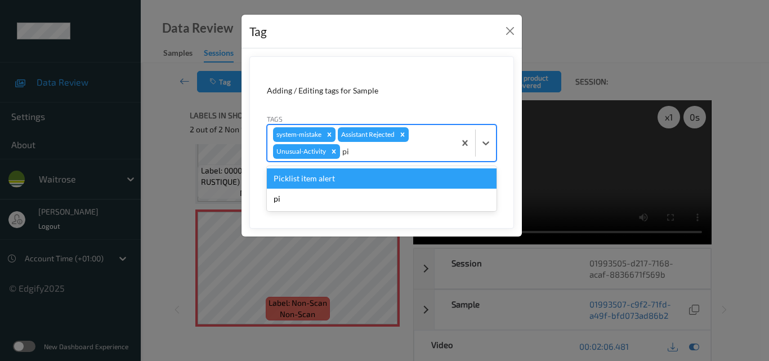
click at [360, 180] on div "Picklist item alert" at bounding box center [382, 178] width 230 height 20
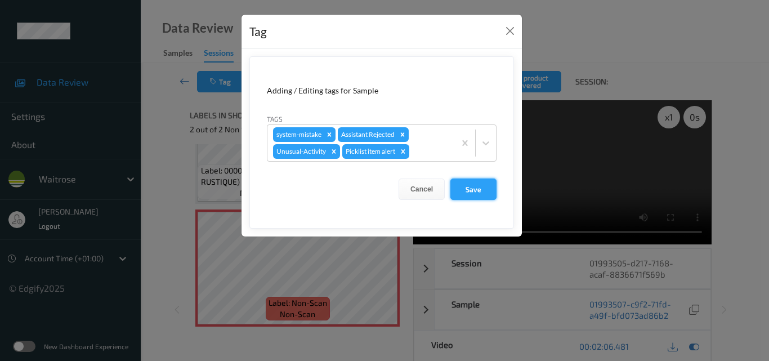
click at [478, 186] on button "Save" at bounding box center [474, 189] width 46 height 21
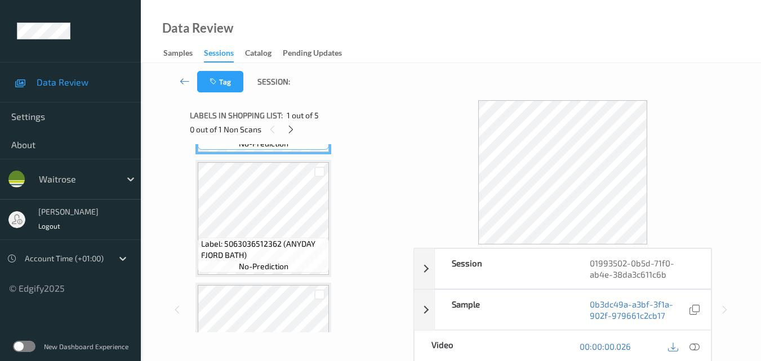
scroll to position [56, 0]
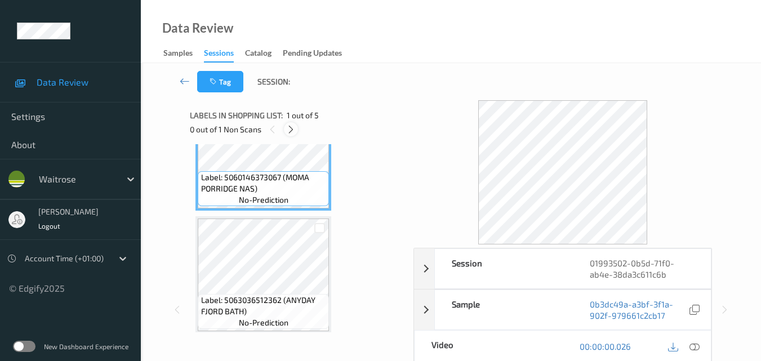
click at [290, 125] on icon at bounding box center [291, 129] width 10 height 10
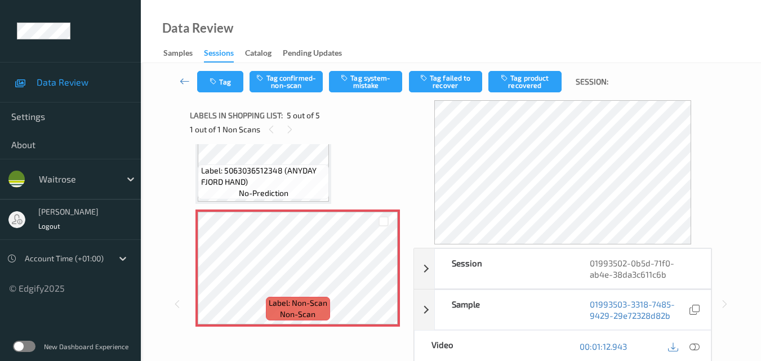
scroll to position [375, 0]
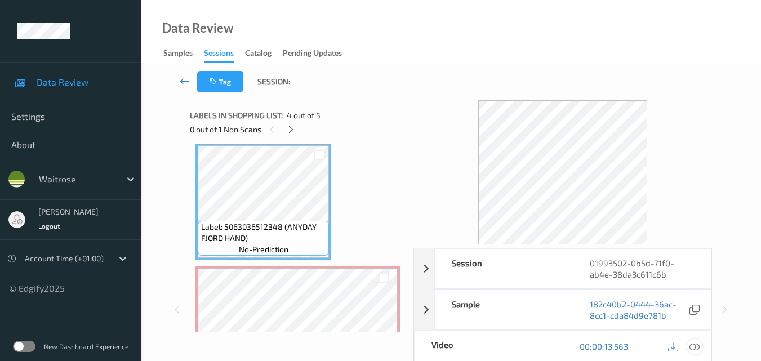
click at [699, 346] on icon at bounding box center [694, 346] width 10 height 10
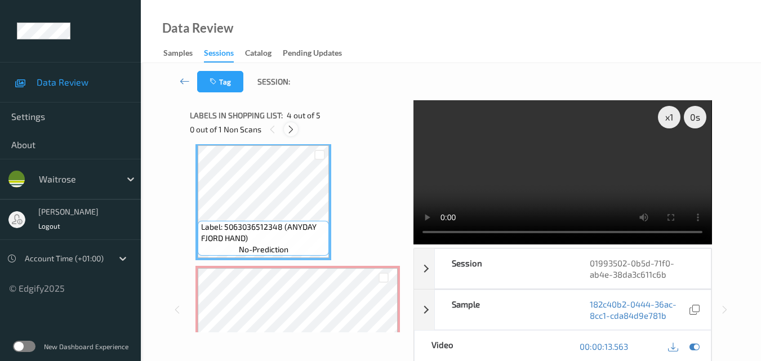
click at [293, 129] on icon at bounding box center [291, 129] width 10 height 10
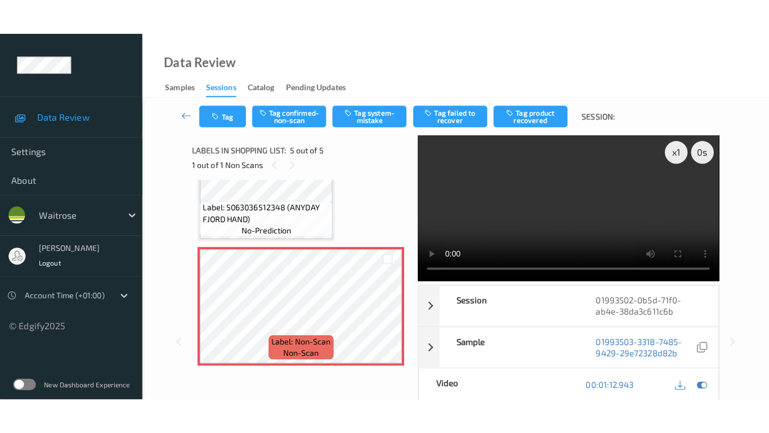
scroll to position [374, 0]
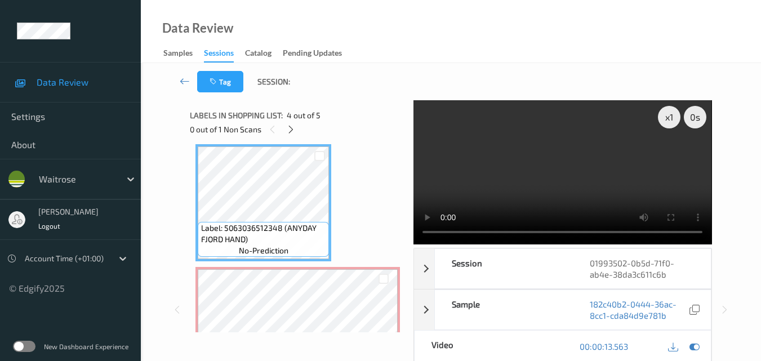
click at [535, 179] on video at bounding box center [562, 172] width 298 height 144
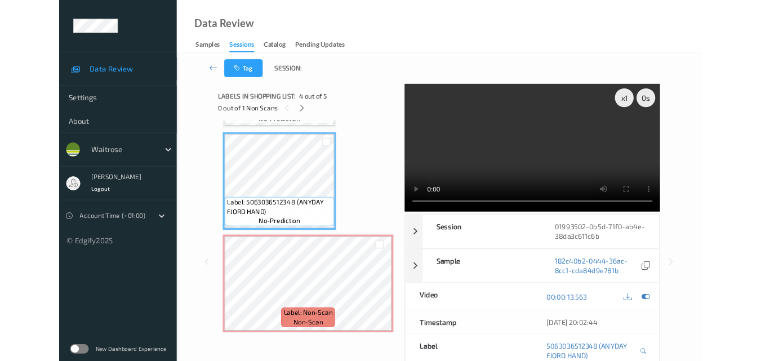
scroll to position [360, 0]
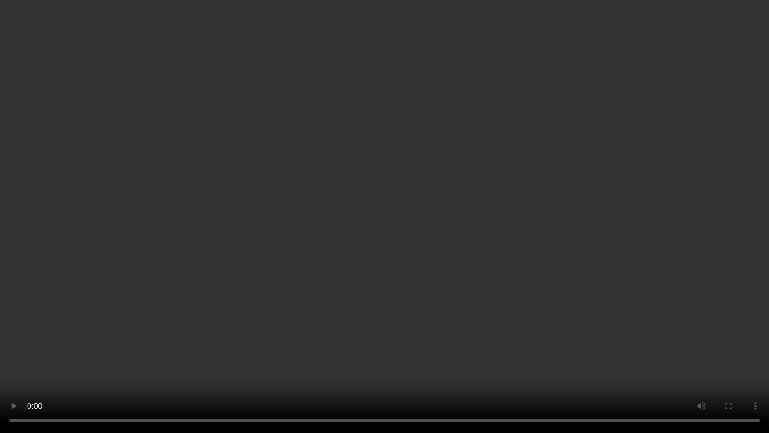
click at [471, 237] on video at bounding box center [384, 216] width 769 height 433
click at [486, 257] on video at bounding box center [384, 216] width 769 height 433
click at [437, 197] on video at bounding box center [384, 216] width 769 height 433
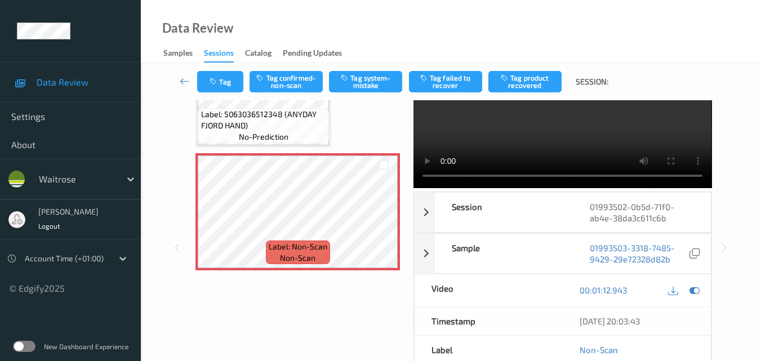
scroll to position [375, 0]
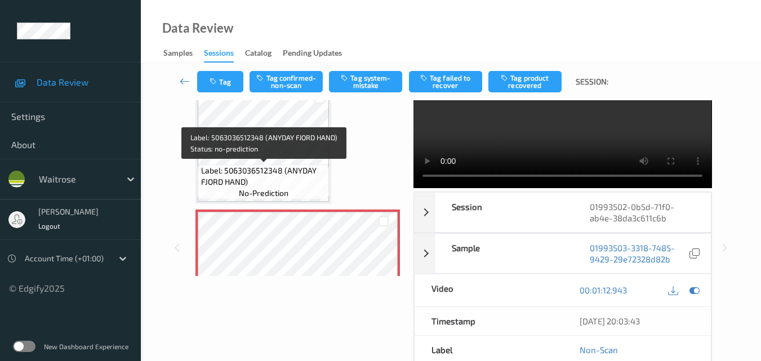
click at [286, 166] on span "Label: 5063036512348 (ANYDAY FJORD HAND)" at bounding box center [264, 176] width 126 height 23
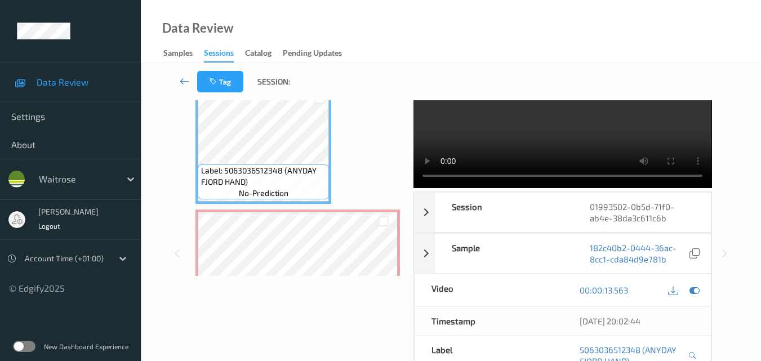
click at [565, 128] on video at bounding box center [562, 116] width 298 height 144
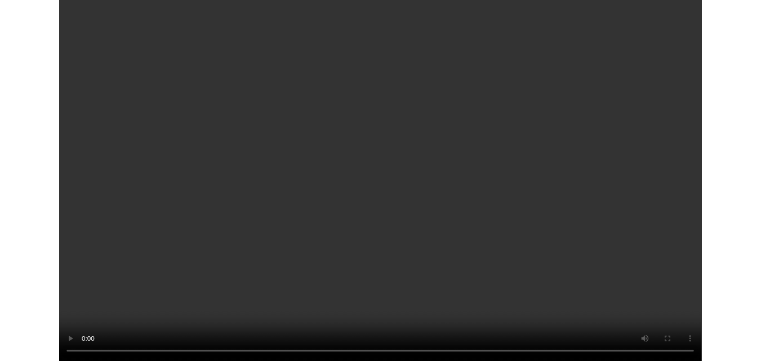
scroll to position [360, 0]
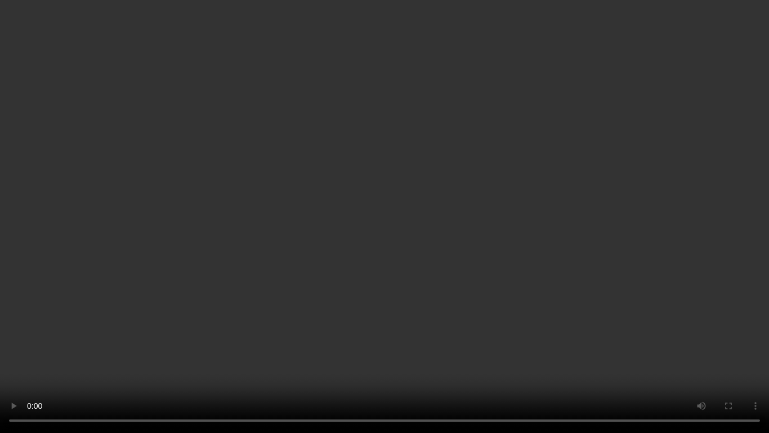
click at [512, 291] on video at bounding box center [384, 216] width 769 height 433
click at [377, 151] on video at bounding box center [384, 216] width 769 height 433
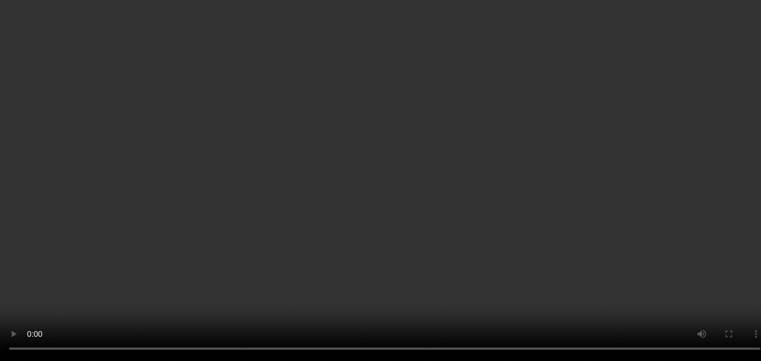
scroll to position [0, 0]
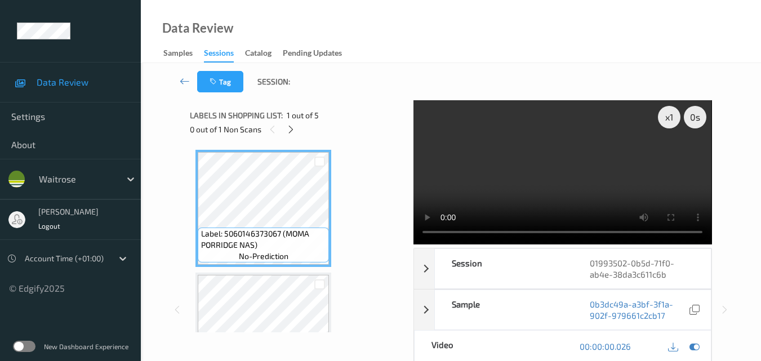
click at [595, 155] on video at bounding box center [562, 172] width 298 height 144
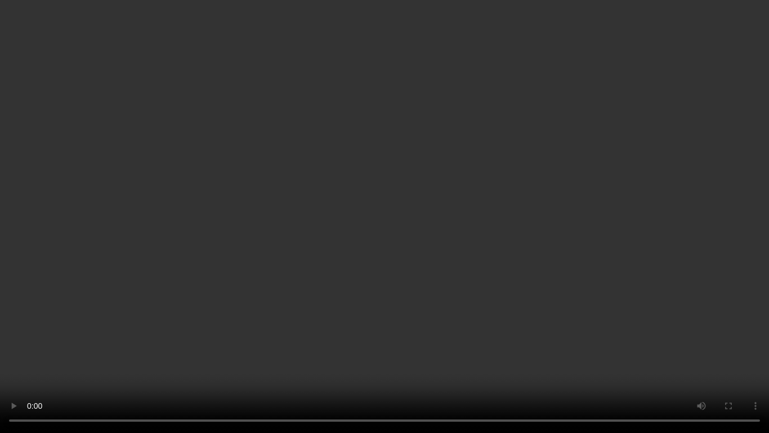
click at [400, 298] on video at bounding box center [384, 216] width 769 height 433
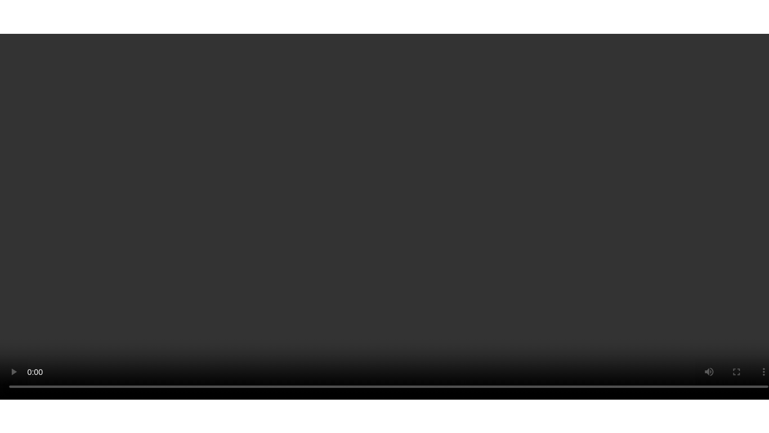
scroll to position [431, 0]
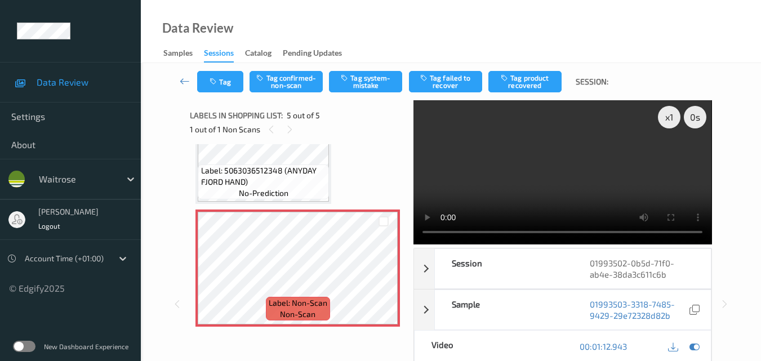
click at [522, 185] on video at bounding box center [562, 172] width 298 height 144
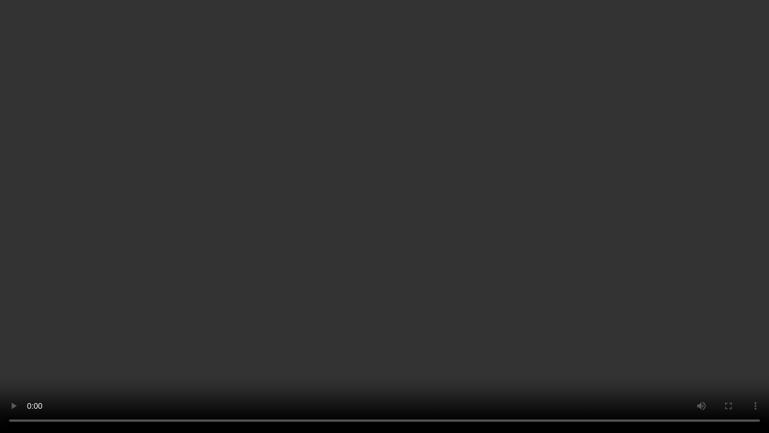
click at [465, 284] on video at bounding box center [384, 216] width 769 height 433
click at [330, 229] on video at bounding box center [384, 216] width 769 height 433
click at [358, 254] on video at bounding box center [384, 216] width 769 height 433
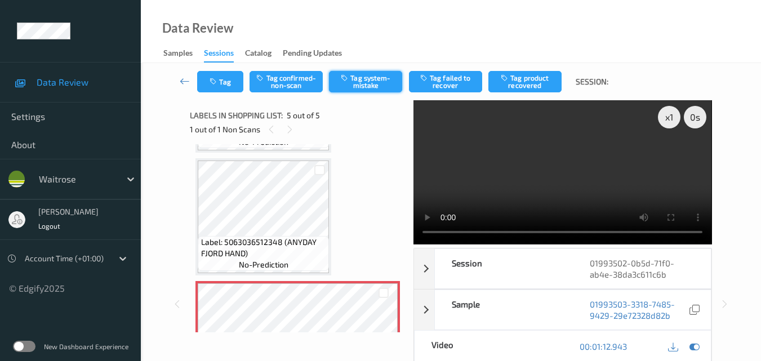
click at [369, 88] on button "Tag system-mistake" at bounding box center [365, 81] width 73 height 21
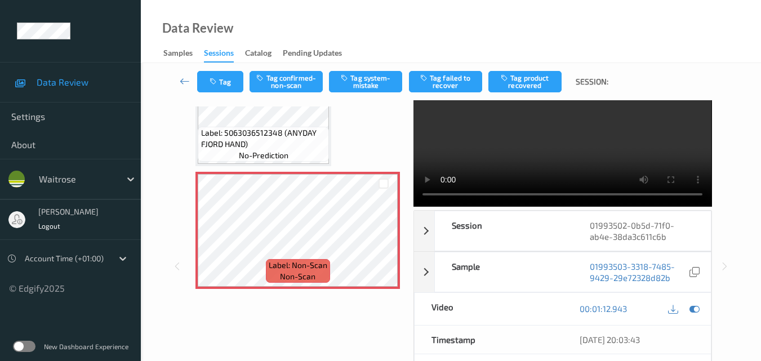
scroll to position [0, 0]
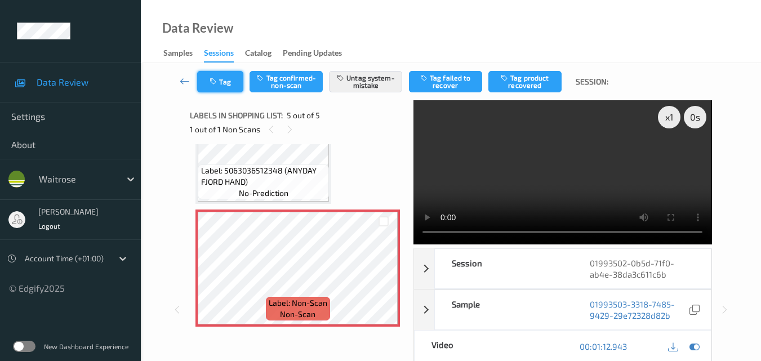
click at [221, 88] on button "Tag" at bounding box center [220, 81] width 46 height 21
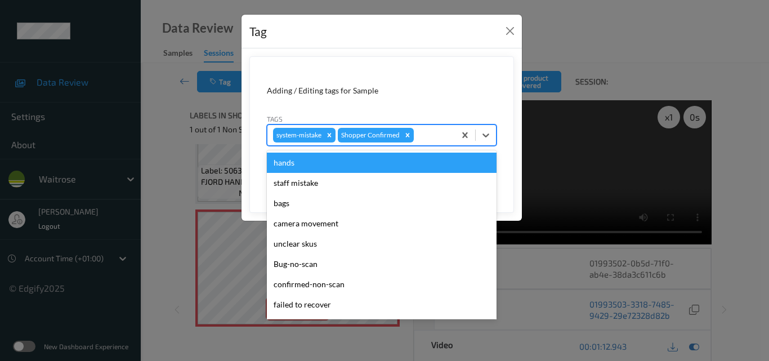
click at [433, 131] on div at bounding box center [432, 135] width 33 height 14
type input "un"
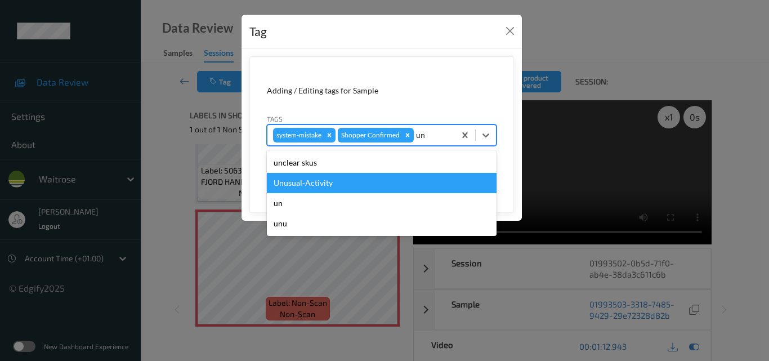
click at [345, 186] on div "Unusual-Activity" at bounding box center [382, 183] width 230 height 20
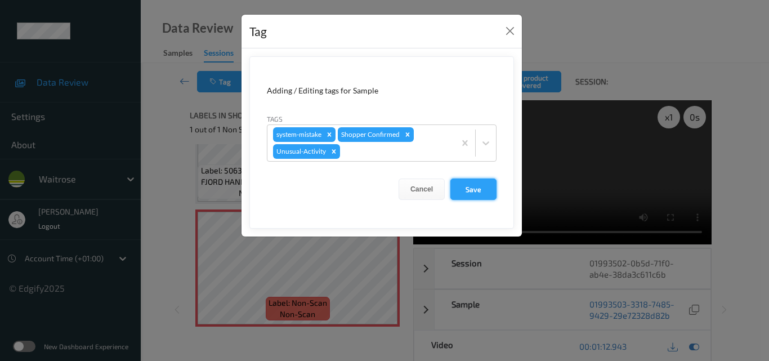
click at [474, 185] on button "Save" at bounding box center [474, 189] width 46 height 21
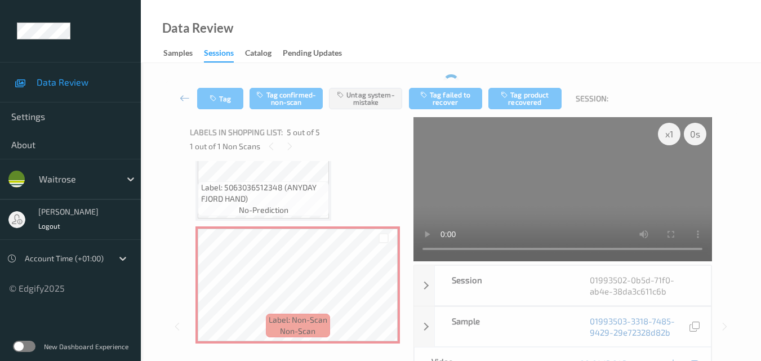
click at [510, 31] on div "Data Review Samples Sessions Catalog Pending Updates" at bounding box center [451, 31] width 620 height 63
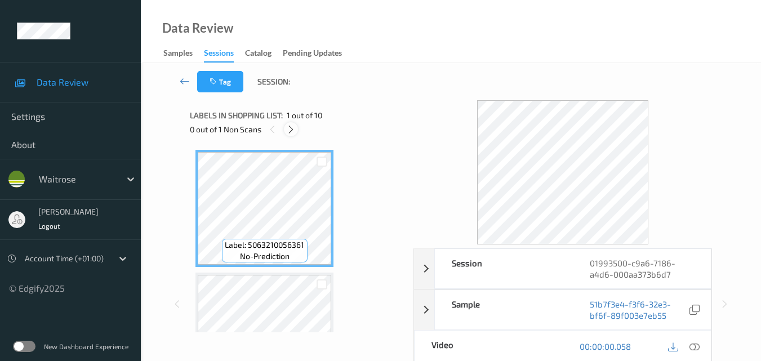
click at [292, 131] on icon at bounding box center [291, 129] width 10 height 10
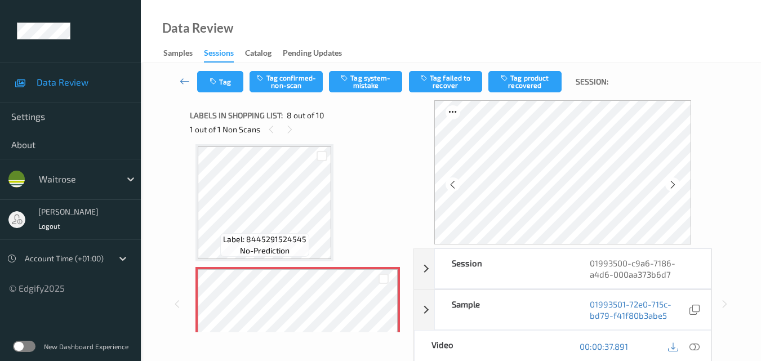
scroll to position [799, 0]
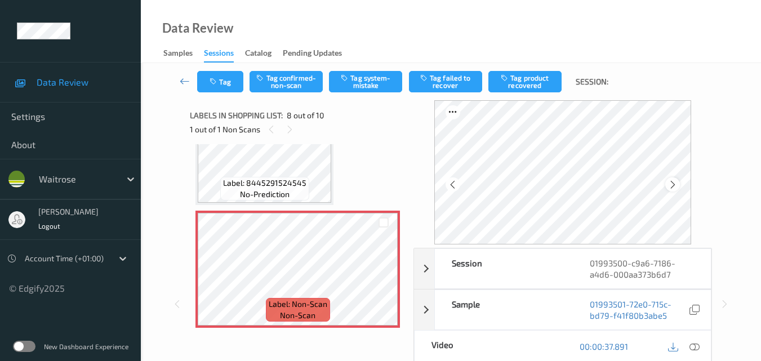
click at [678, 184] on icon at bounding box center [673, 185] width 10 height 10
click at [697, 347] on icon at bounding box center [694, 346] width 10 height 10
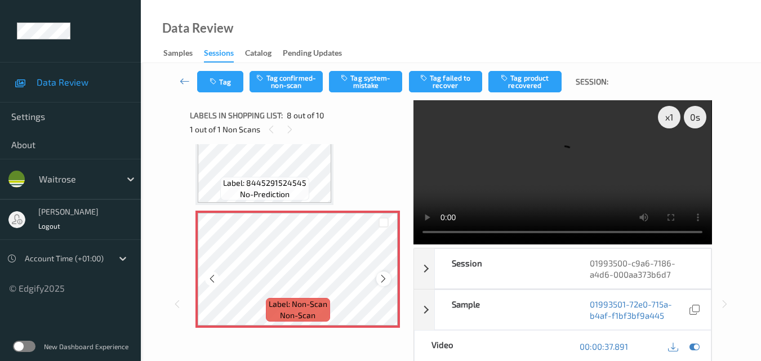
click at [386, 275] on icon at bounding box center [383, 279] width 10 height 10
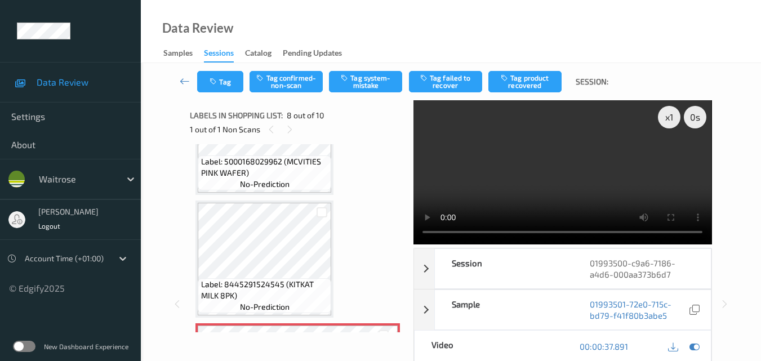
scroll to position [675, 0]
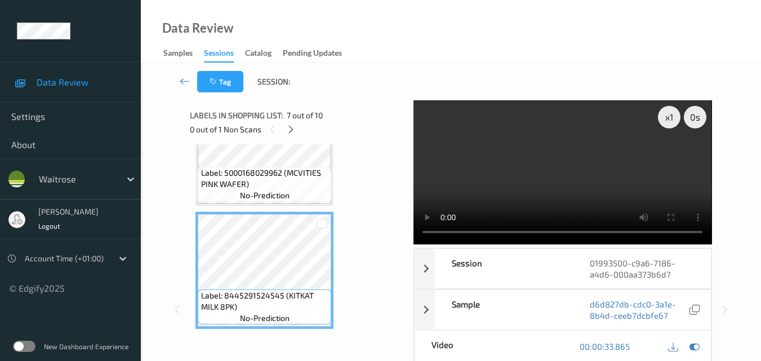
click at [563, 179] on video at bounding box center [562, 172] width 298 height 144
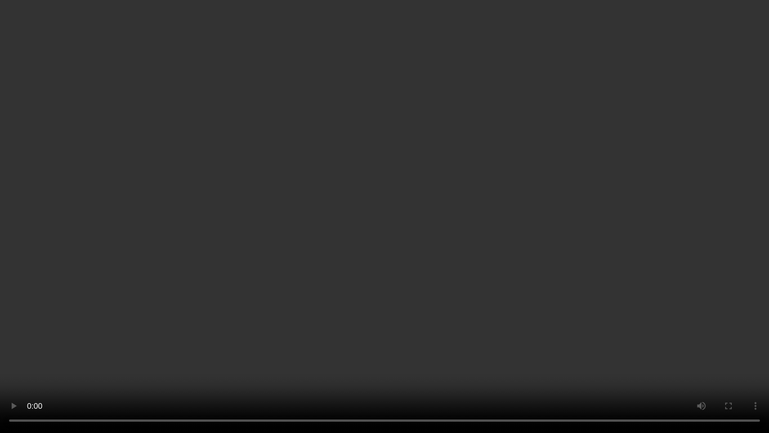
click at [525, 199] on video at bounding box center [384, 216] width 769 height 433
click at [409, 288] on video at bounding box center [384, 216] width 769 height 433
click at [450, 268] on video at bounding box center [384, 216] width 769 height 433
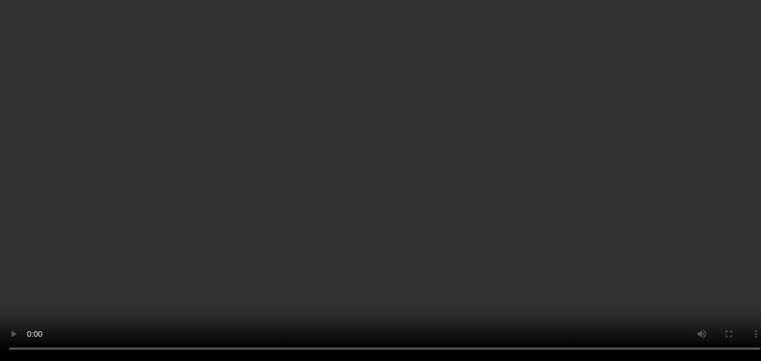
scroll to position [787, 0]
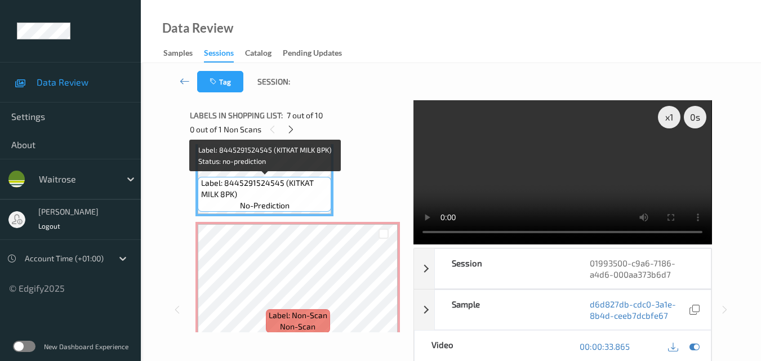
click at [295, 190] on span "Label: 8445291524545 (KITKAT MILK 8PK)" at bounding box center [265, 188] width 128 height 23
click at [302, 186] on span "Label: 8445291524545 (KITKAT MILK 8PK)" at bounding box center [265, 188] width 128 height 23
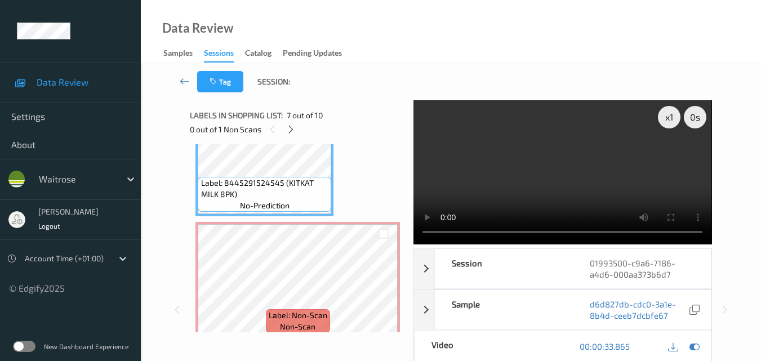
click at [542, 186] on video at bounding box center [562, 172] width 298 height 144
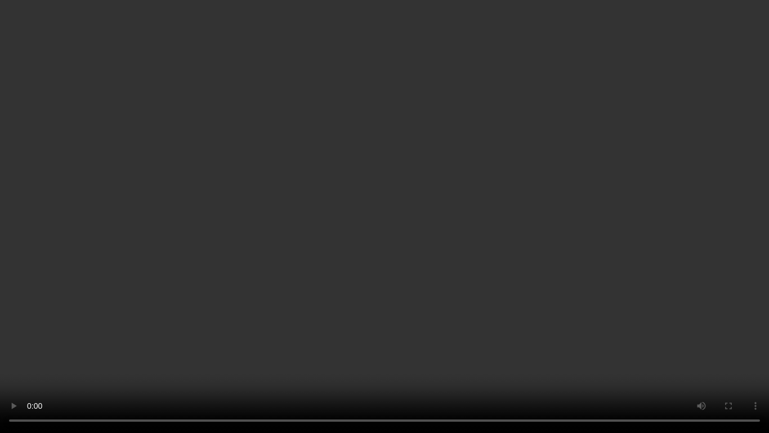
click at [453, 299] on video at bounding box center [384, 216] width 769 height 433
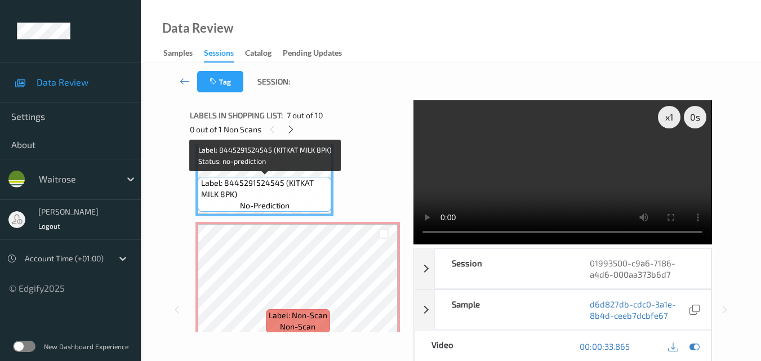
click at [277, 189] on span "Label: 8445291524545 (KITKAT MILK 8PK)" at bounding box center [265, 188] width 128 height 23
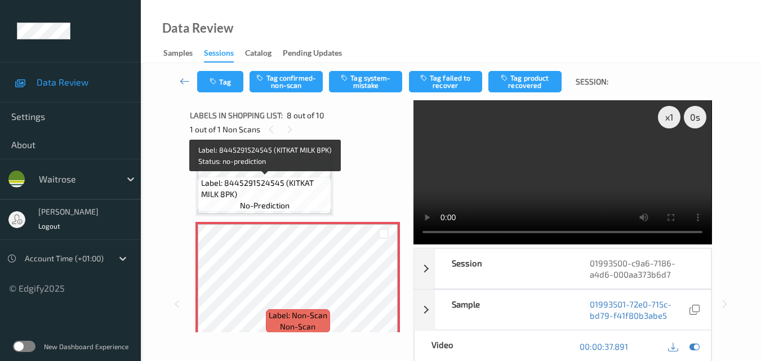
click at [288, 206] on span "no-prediction" at bounding box center [265, 205] width 50 height 11
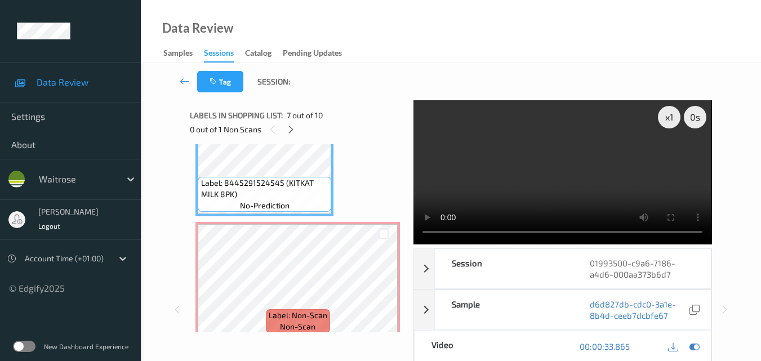
click at [556, 181] on video at bounding box center [562, 172] width 298 height 144
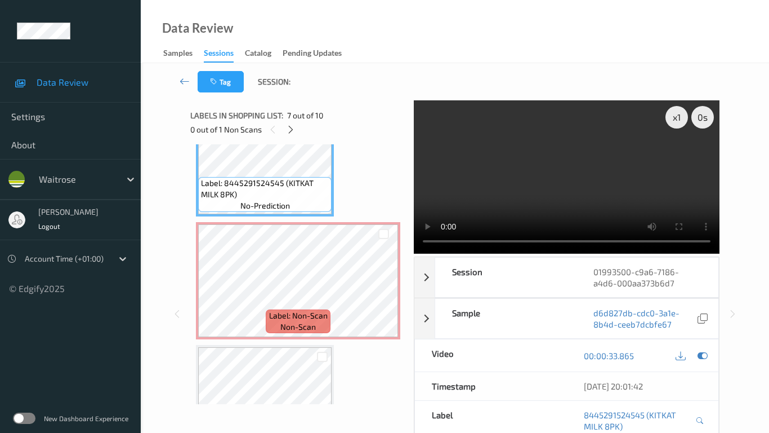
click at [458, 215] on video at bounding box center [567, 176] width 306 height 153
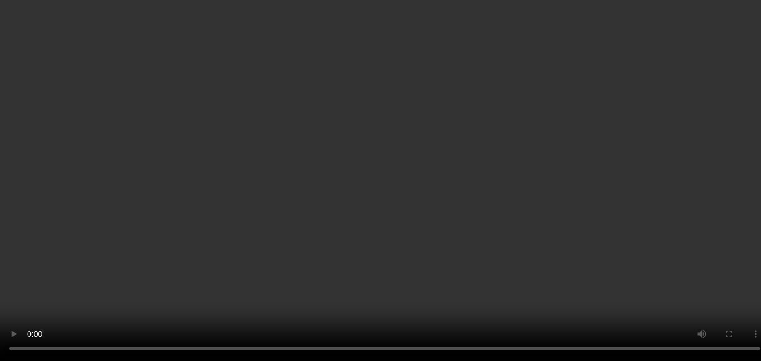
scroll to position [618, 0]
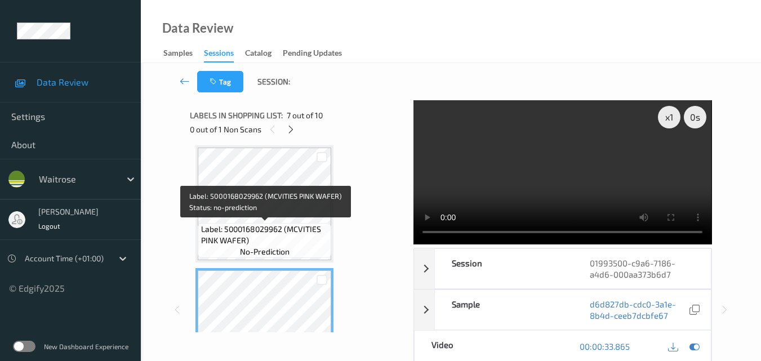
click at [304, 229] on span "Label: 5000168029962 (MCVITIES PINK WAFER)" at bounding box center [265, 235] width 128 height 23
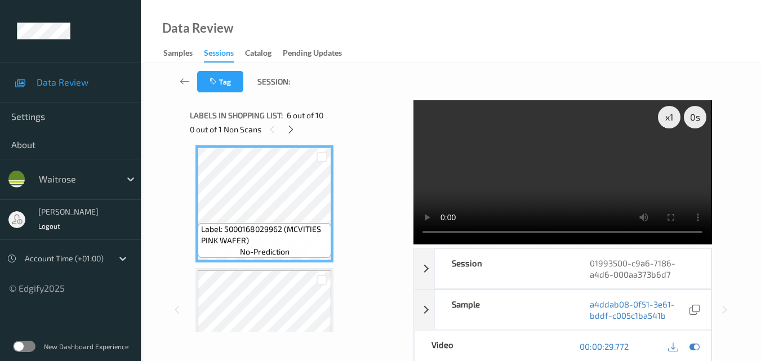
click at [558, 171] on video at bounding box center [562, 172] width 298 height 144
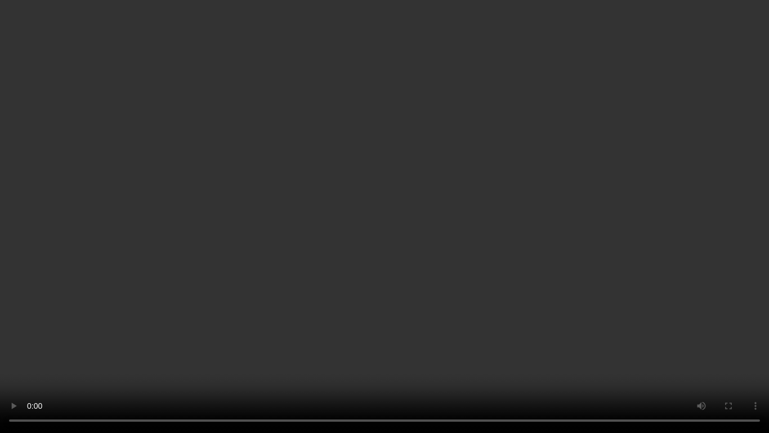
click at [434, 243] on video at bounding box center [384, 216] width 769 height 433
click at [439, 251] on video at bounding box center [384, 216] width 769 height 433
click at [583, 239] on video at bounding box center [384, 216] width 769 height 433
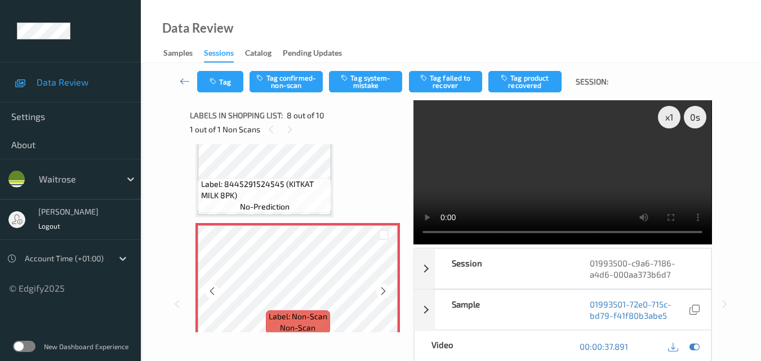
scroll to position [764, 0]
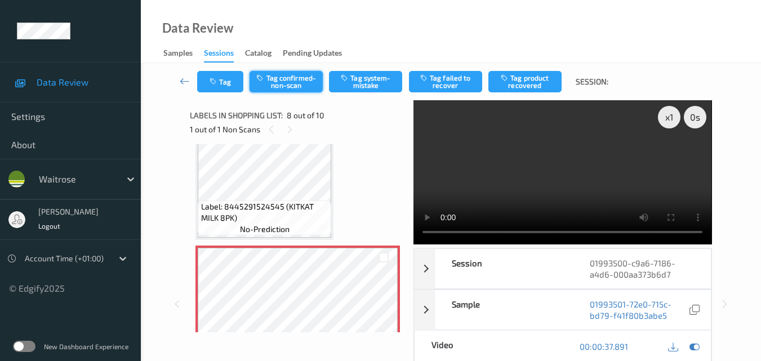
click at [273, 79] on button "Tag confirmed-non-scan" at bounding box center [285, 81] width 73 height 21
click at [289, 84] on button "Tag confirmed-non-scan" at bounding box center [285, 81] width 73 height 21
click at [279, 88] on button "Tag confirmed-non-scan" at bounding box center [285, 81] width 73 height 21
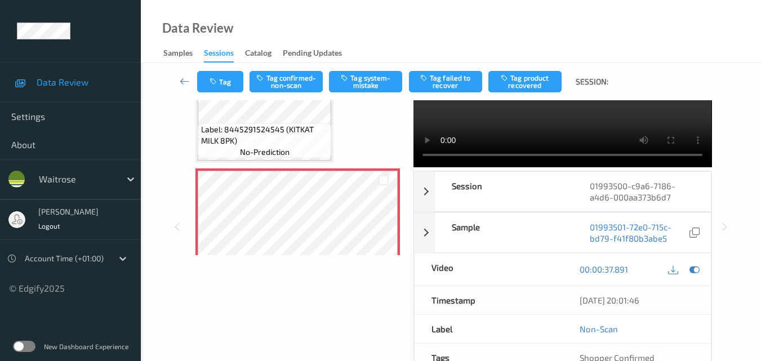
scroll to position [56, 0]
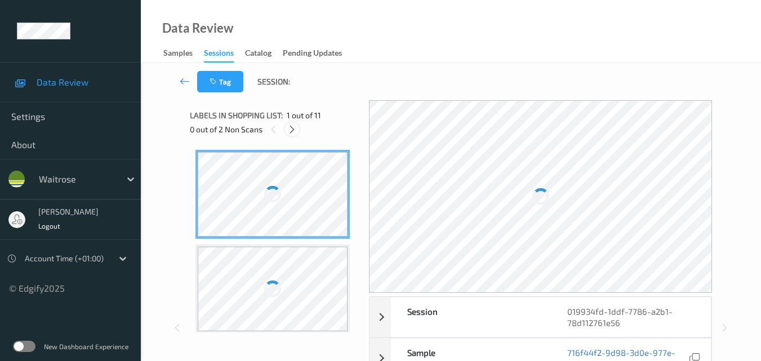
click at [295, 131] on icon at bounding box center [292, 129] width 10 height 10
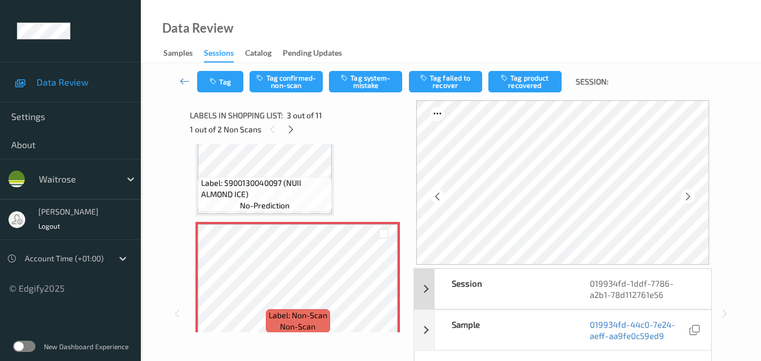
scroll to position [113, 0]
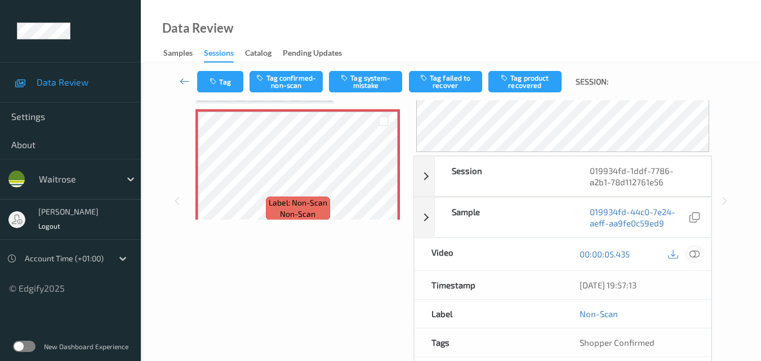
click at [698, 251] on icon at bounding box center [694, 254] width 10 height 10
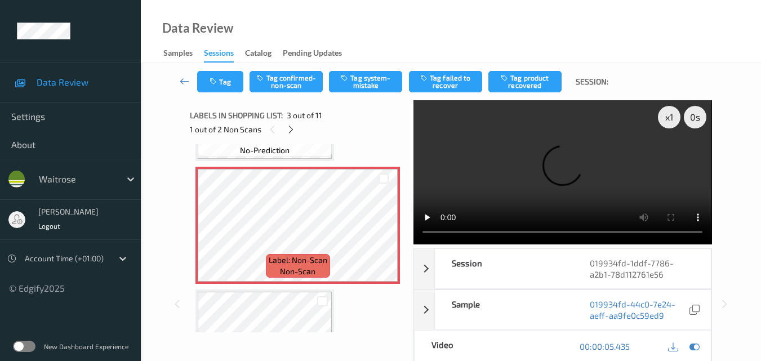
scroll to position [230, 0]
click at [546, 164] on video at bounding box center [562, 172] width 298 height 144
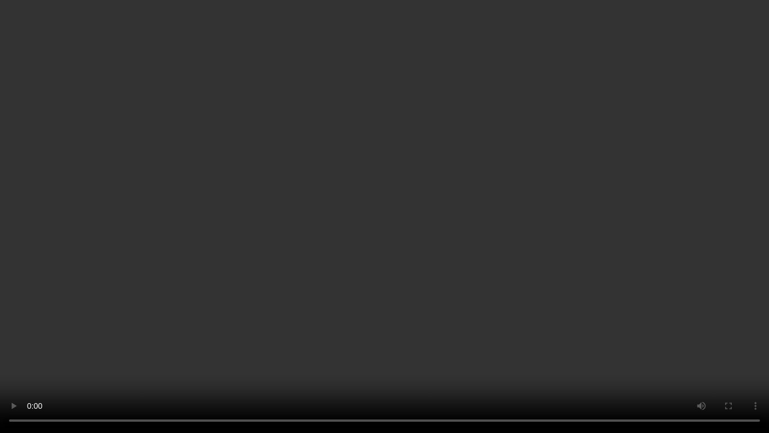
click at [509, 240] on video at bounding box center [384, 216] width 769 height 433
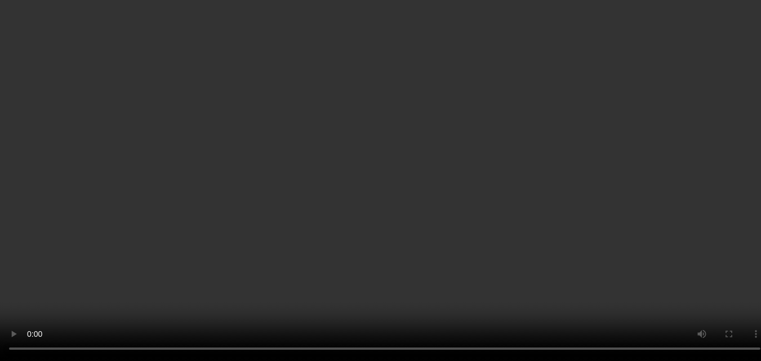
scroll to position [169, 0]
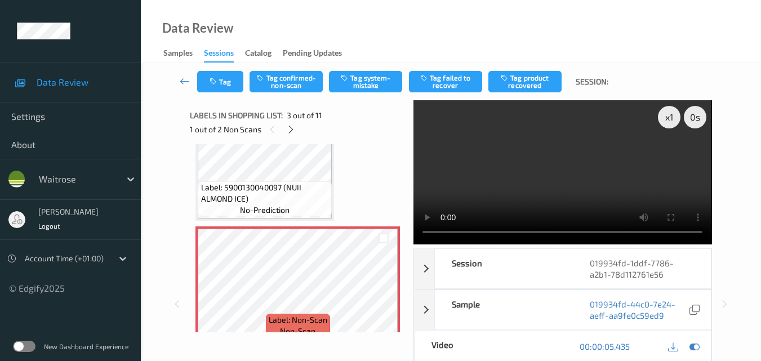
click at [591, 171] on video at bounding box center [562, 172] width 298 height 144
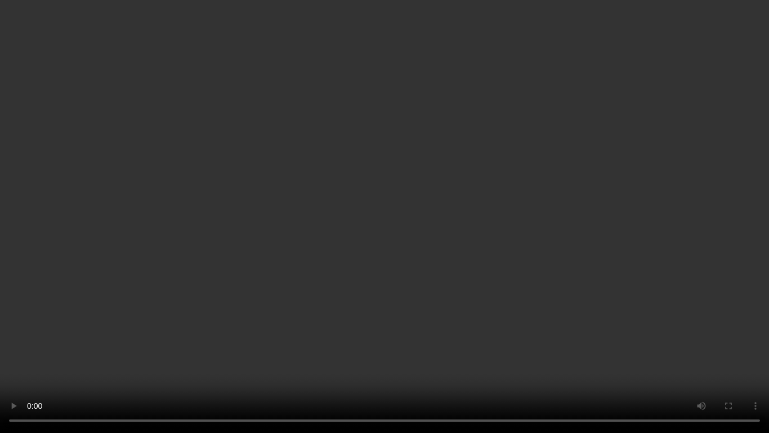
click at [528, 221] on video at bounding box center [384, 216] width 769 height 433
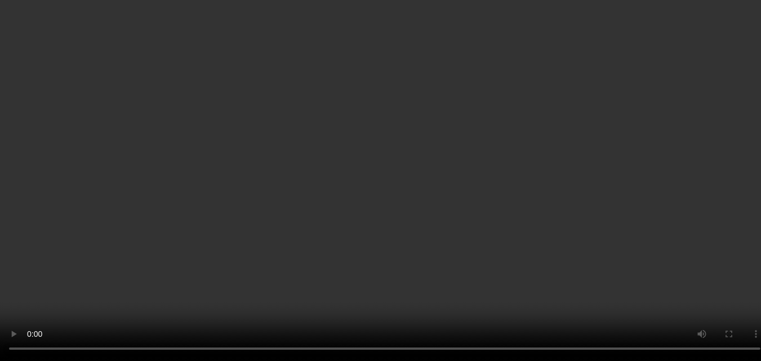
scroll to position [282, 0]
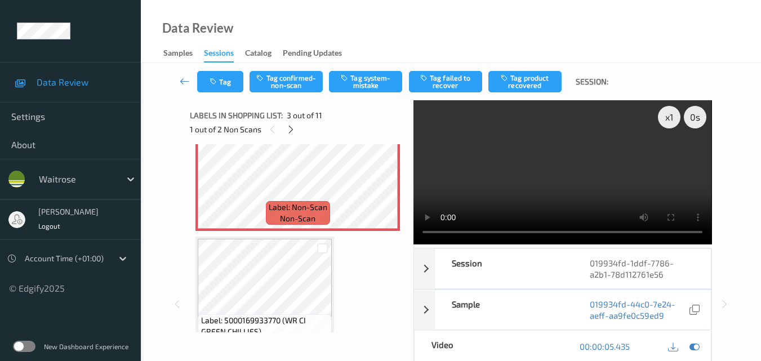
click at [628, 169] on video at bounding box center [562, 172] width 298 height 144
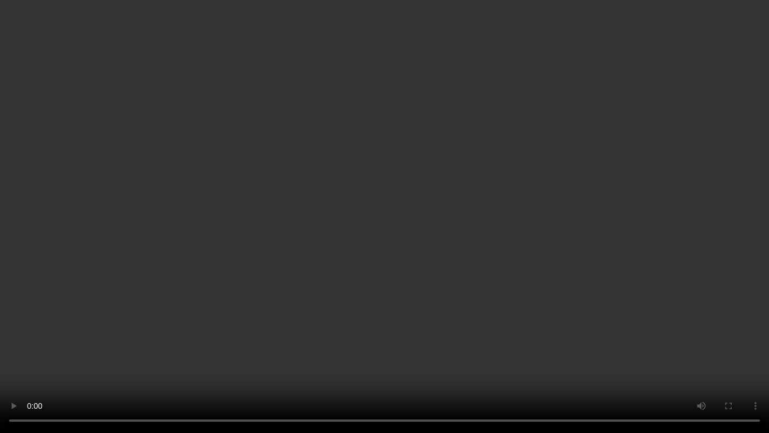
click at [632, 297] on video at bounding box center [384, 216] width 769 height 433
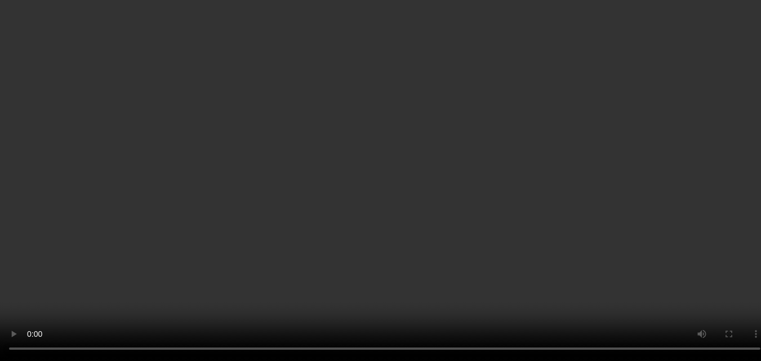
scroll to position [338, 0]
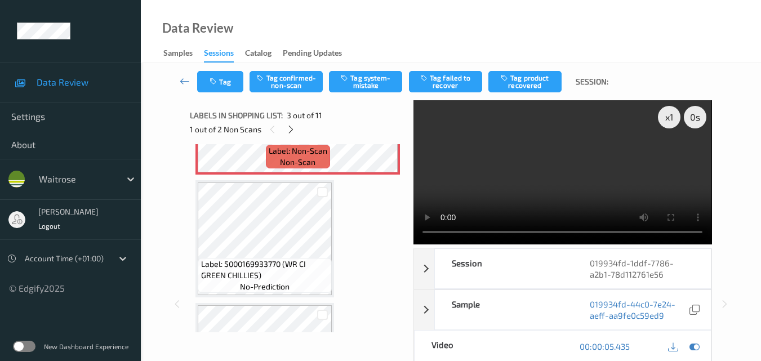
click at [600, 176] on video at bounding box center [562, 172] width 298 height 144
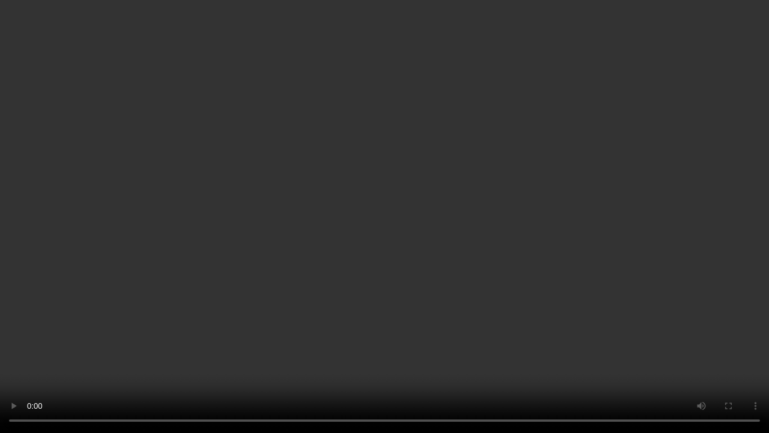
click at [437, 284] on video at bounding box center [384, 216] width 769 height 433
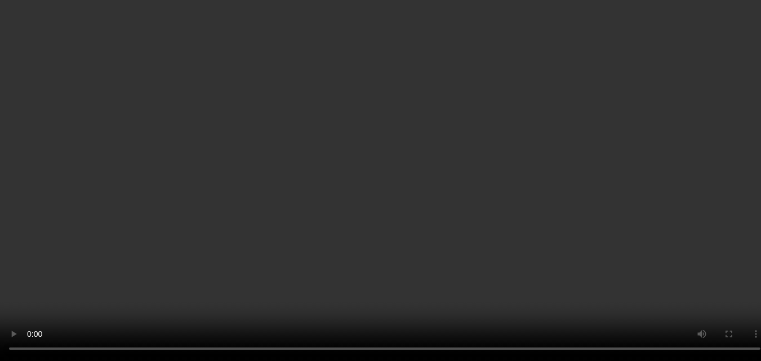
scroll to position [225, 0]
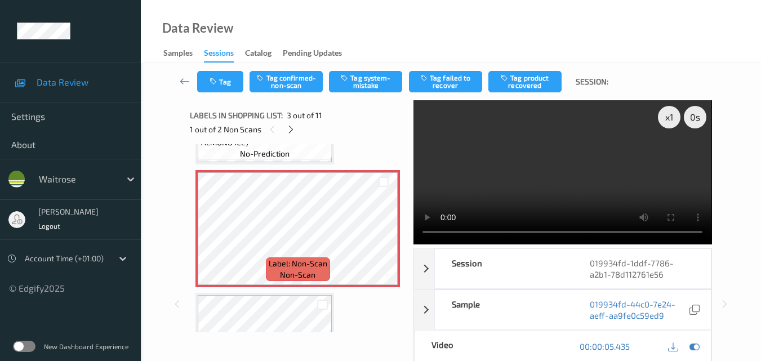
click at [567, 186] on video at bounding box center [562, 172] width 298 height 144
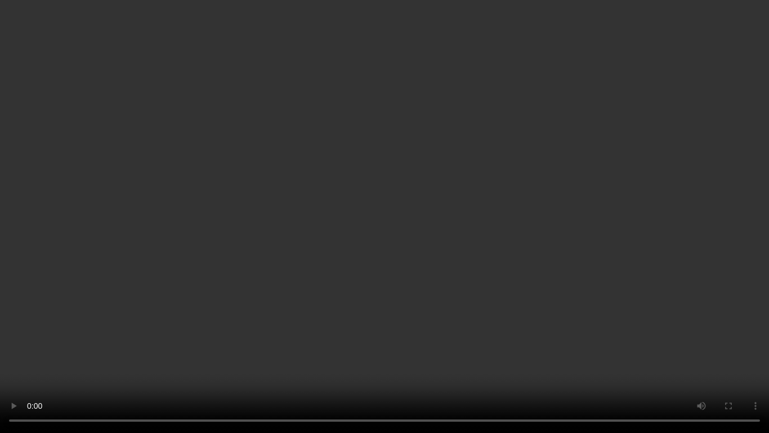
click at [461, 244] on video at bounding box center [384, 216] width 769 height 433
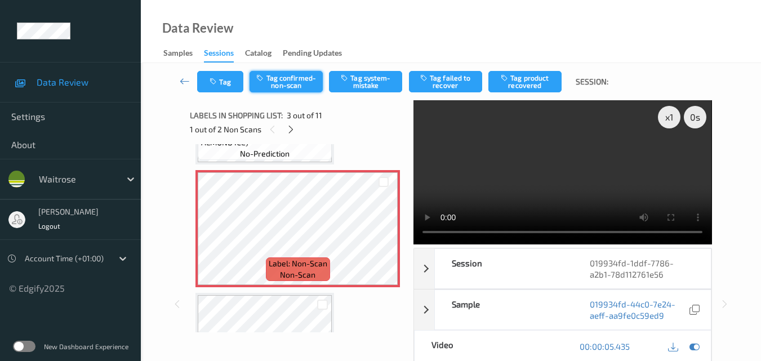
click at [282, 82] on button "Tag confirmed-non-scan" at bounding box center [285, 81] width 73 height 21
click at [548, 179] on video at bounding box center [562, 172] width 298 height 144
click at [596, 173] on video at bounding box center [562, 172] width 298 height 144
click at [625, 176] on video at bounding box center [562, 172] width 298 height 144
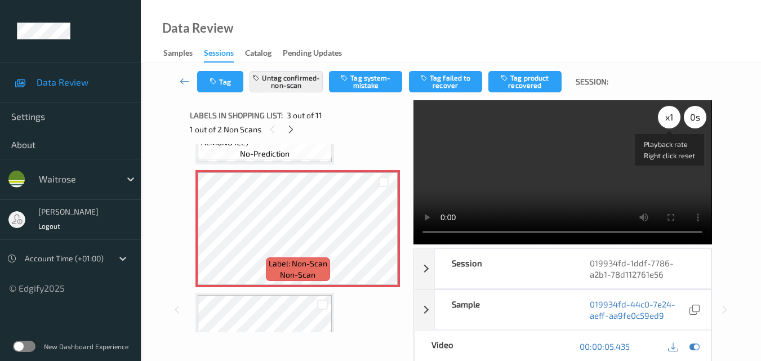
click at [668, 116] on div "x 1" at bounding box center [669, 117] width 23 height 23
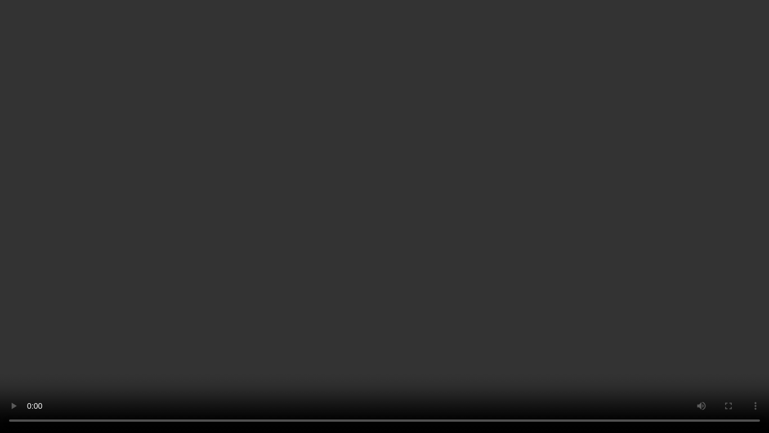
click at [392, 188] on video at bounding box center [384, 216] width 769 height 433
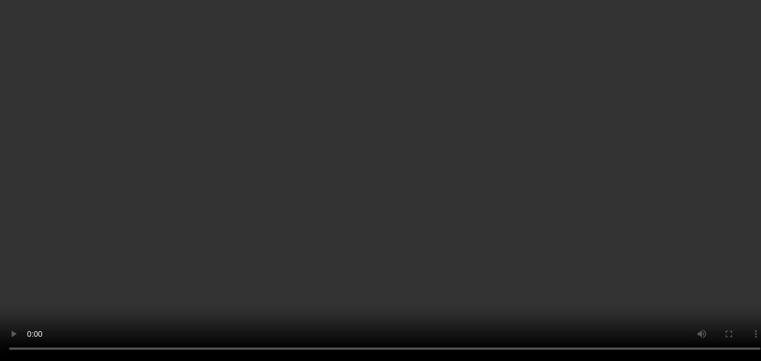
scroll to position [732, 0]
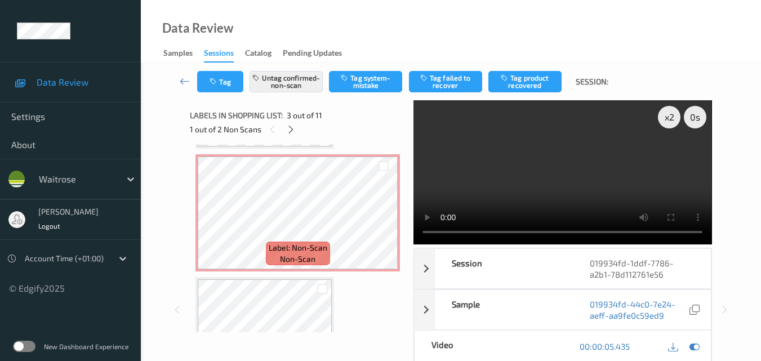
click at [549, 167] on video at bounding box center [562, 172] width 298 height 144
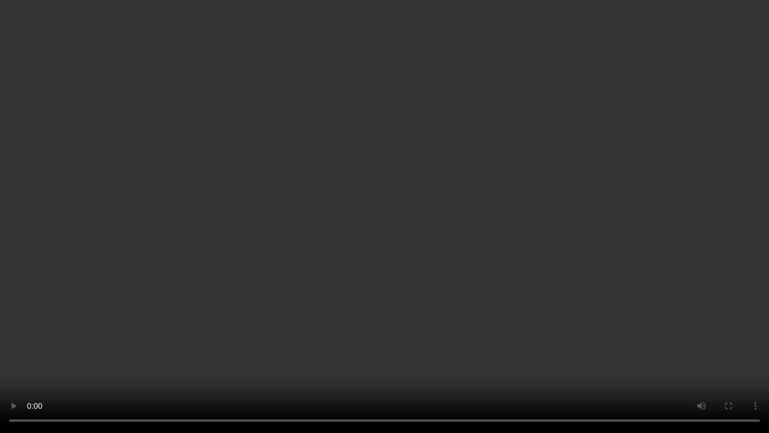
click at [650, 257] on video at bounding box center [384, 216] width 769 height 433
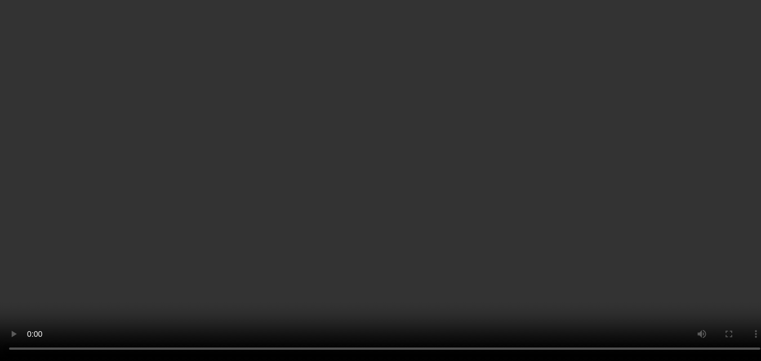
scroll to position [788, 0]
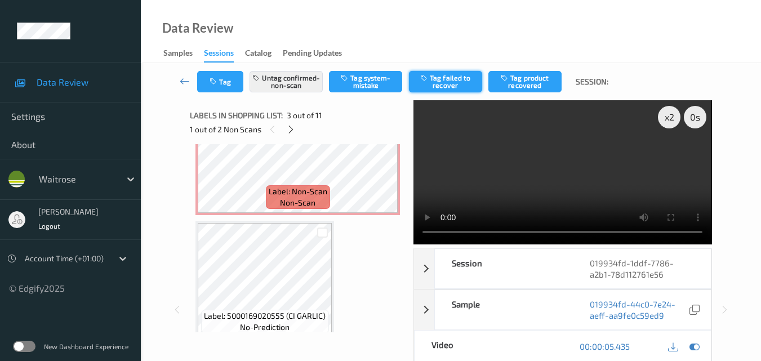
click at [443, 82] on button "Tag failed to recover" at bounding box center [445, 81] width 73 height 21
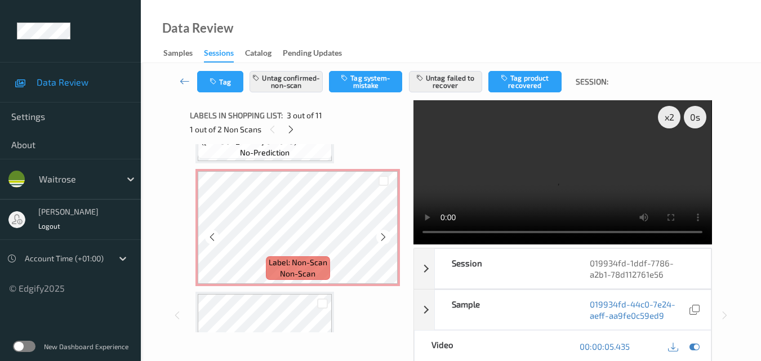
scroll to position [661, 0]
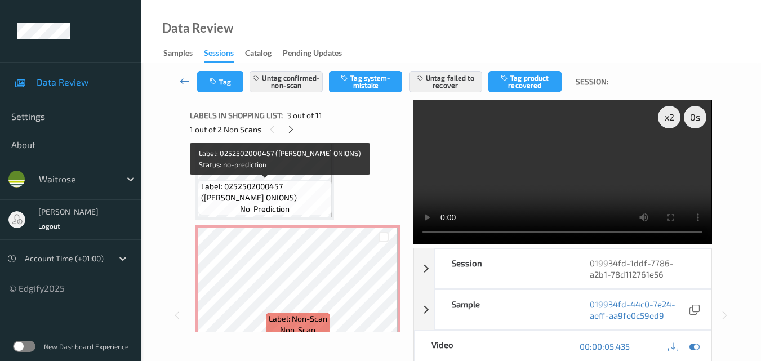
click at [288, 189] on span "Label: 0252502000457 (WR ESS ONIONS)" at bounding box center [265, 192] width 128 height 23
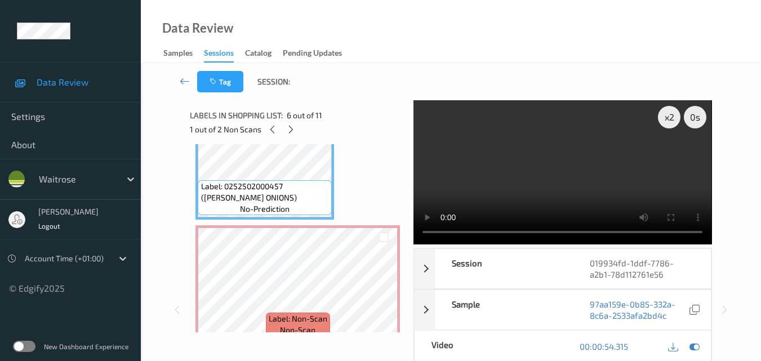
click at [492, 163] on video at bounding box center [562, 172] width 298 height 144
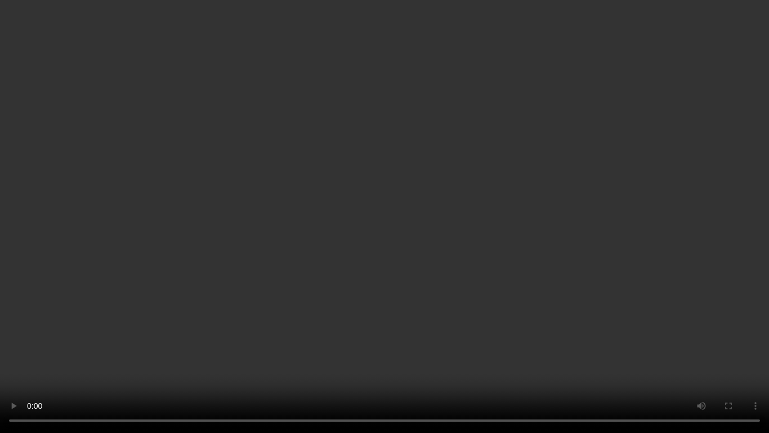
click at [448, 232] on video at bounding box center [384, 216] width 769 height 433
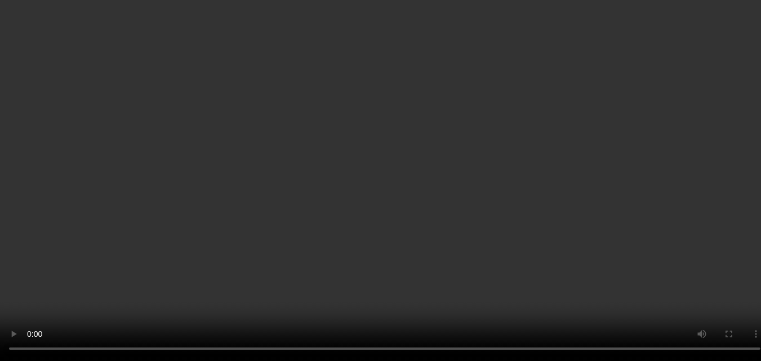
scroll to position [717, 0]
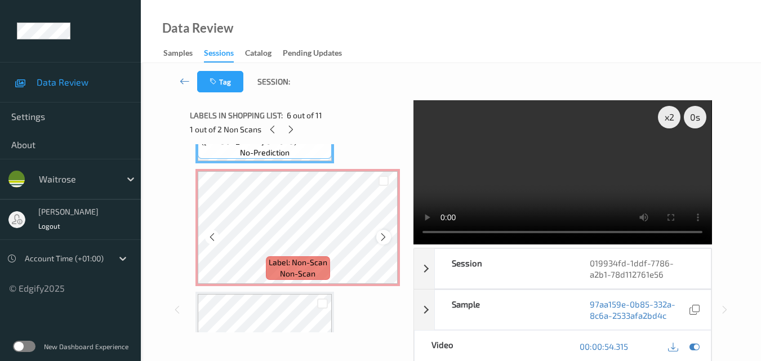
click at [381, 235] on icon at bounding box center [383, 237] width 10 height 10
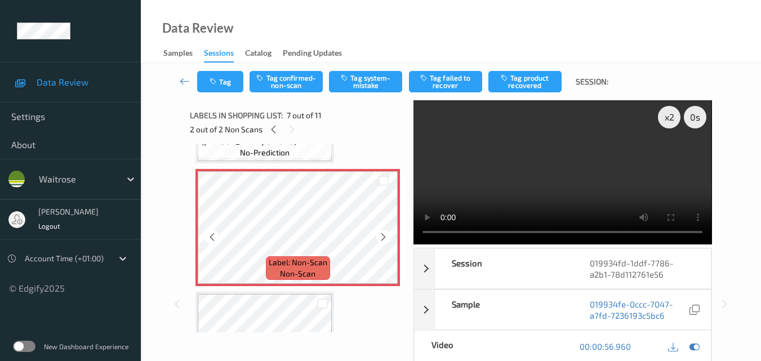
click at [381, 235] on icon at bounding box center [383, 237] width 10 height 10
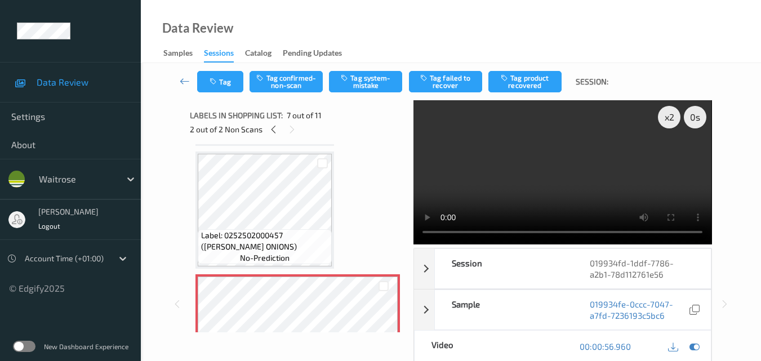
scroll to position [605, 0]
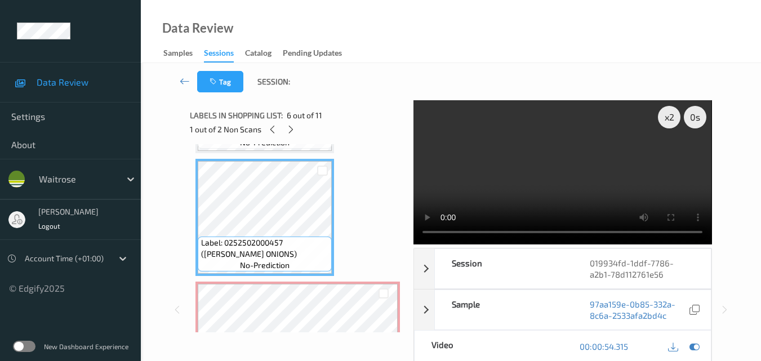
click at [520, 193] on video at bounding box center [562, 172] width 298 height 144
click at [569, 190] on video at bounding box center [562, 172] width 298 height 144
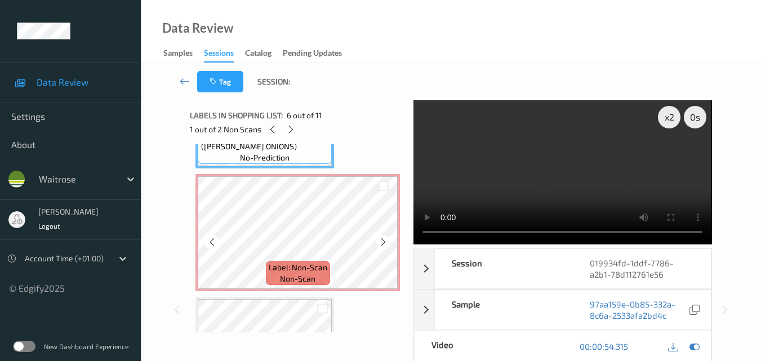
scroll to position [717, 0]
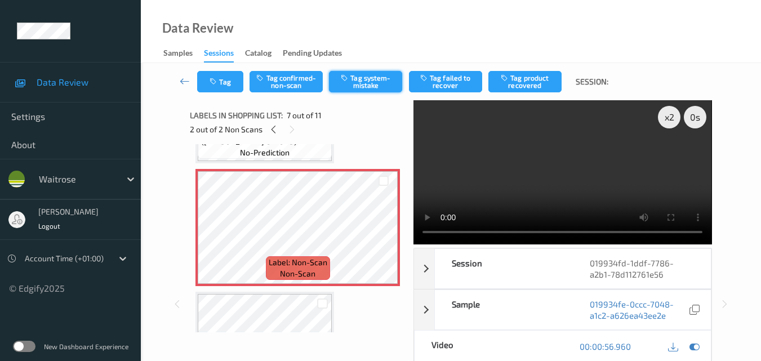
click at [354, 83] on button "Tag system-mistake" at bounding box center [365, 81] width 73 height 21
click at [222, 86] on button "Tag" at bounding box center [220, 81] width 46 height 21
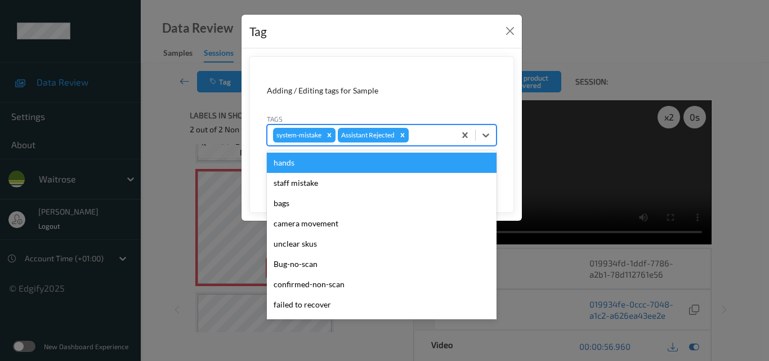
click at [429, 136] on div at bounding box center [430, 135] width 38 height 14
type input "un"
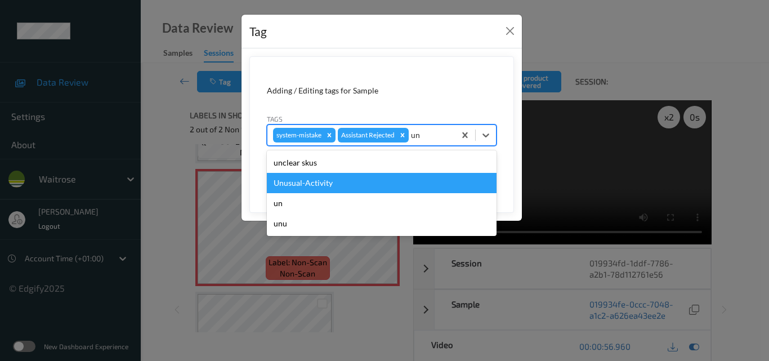
click at [386, 186] on div "Unusual-Activity" at bounding box center [382, 183] width 230 height 20
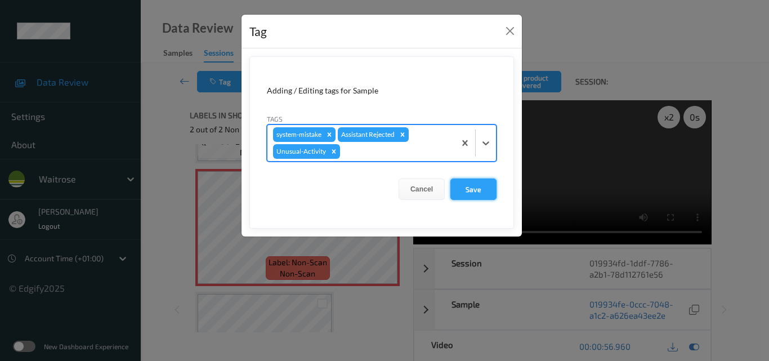
click at [477, 185] on button "Save" at bounding box center [474, 189] width 46 height 21
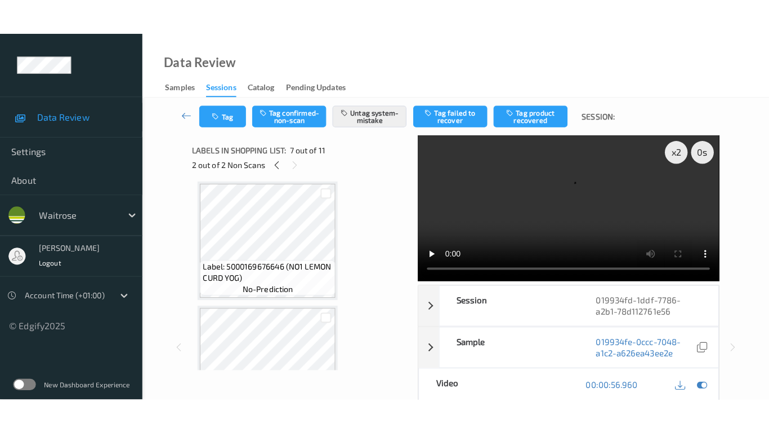
scroll to position [1112, 0]
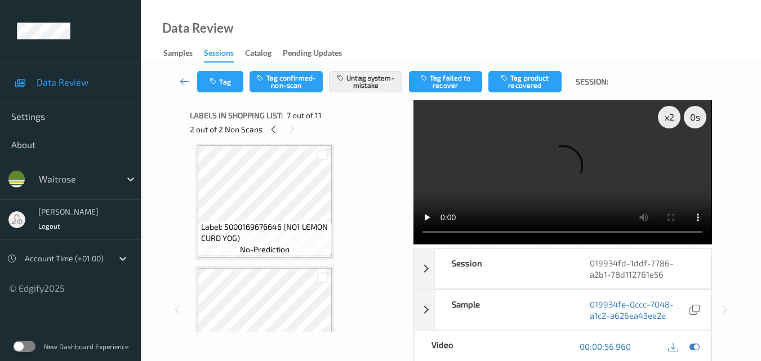
click at [549, 169] on video at bounding box center [562, 172] width 298 height 144
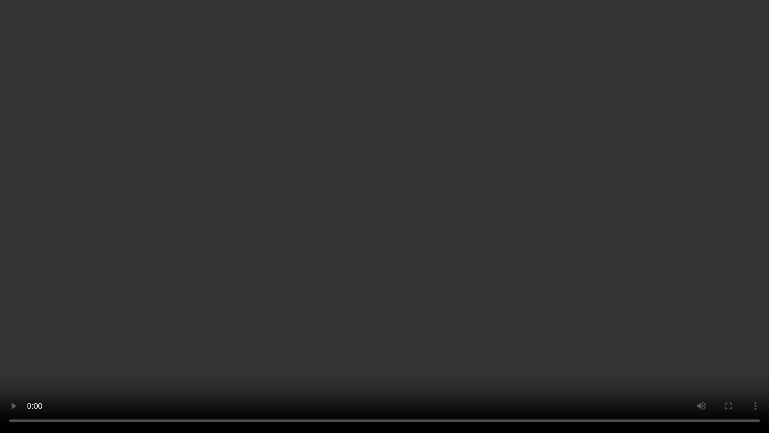
click at [512, 191] on video at bounding box center [384, 216] width 769 height 433
click at [470, 221] on video at bounding box center [384, 216] width 769 height 433
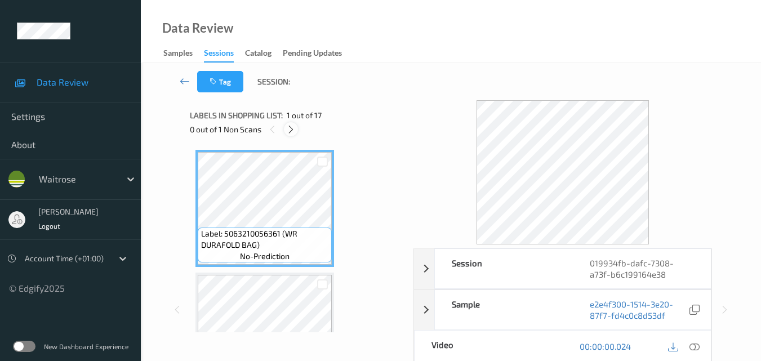
click at [293, 127] on icon at bounding box center [291, 129] width 10 height 10
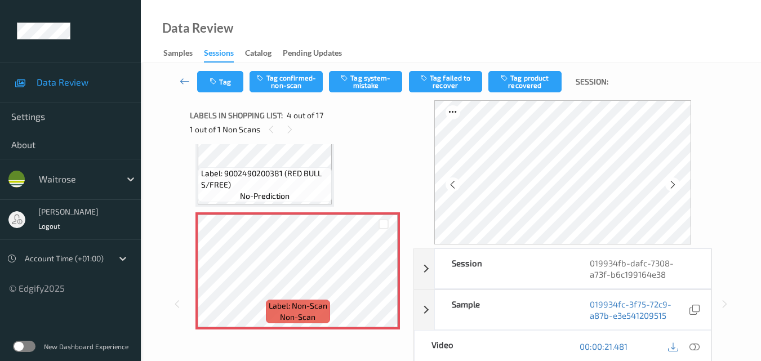
scroll to position [364, 0]
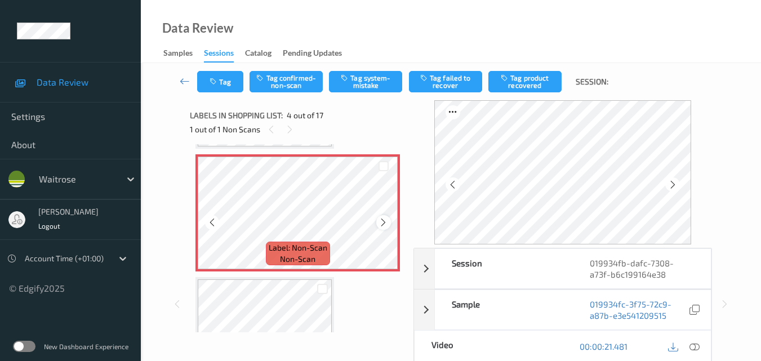
click at [382, 225] on icon at bounding box center [383, 222] width 10 height 10
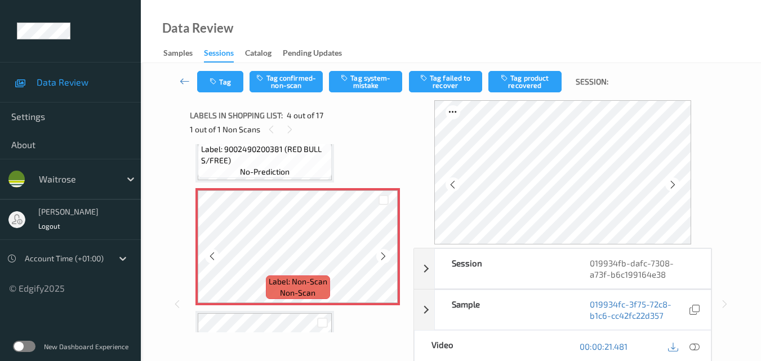
scroll to position [307, 0]
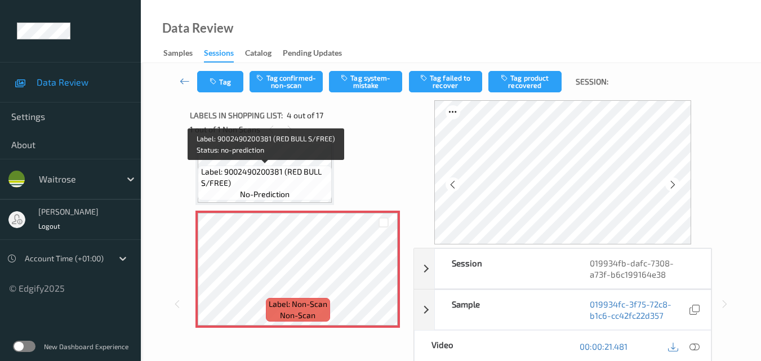
click at [289, 182] on span "Label: 9002490200381 (RED BULL S/FREE)" at bounding box center [265, 177] width 128 height 23
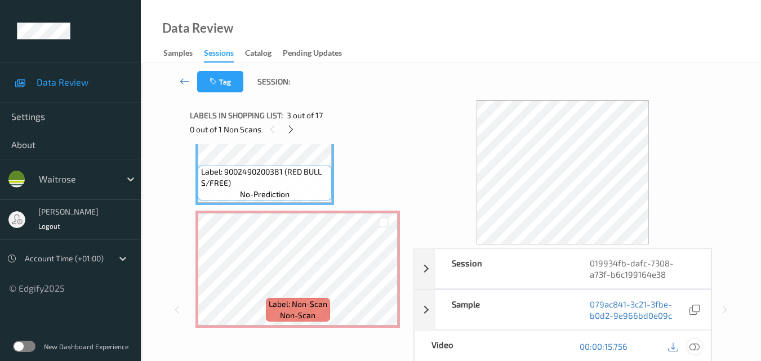
click at [696, 344] on icon at bounding box center [694, 346] width 10 height 10
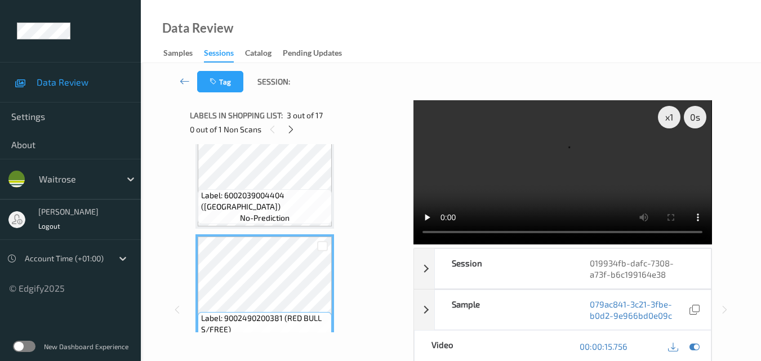
scroll to position [139, 0]
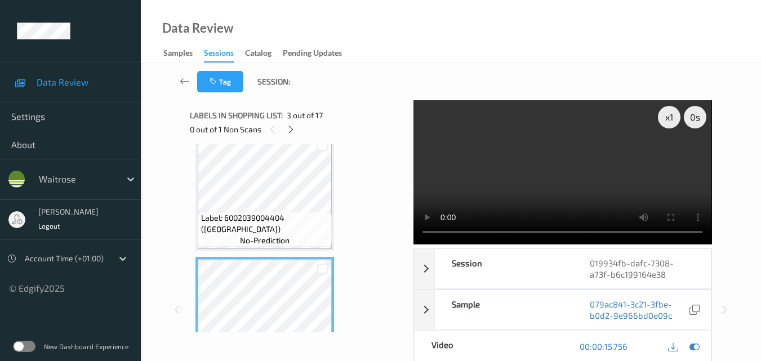
click at [510, 144] on video at bounding box center [562, 172] width 298 height 144
click at [546, 165] on video at bounding box center [562, 172] width 298 height 144
click at [596, 185] on video at bounding box center [562, 172] width 298 height 144
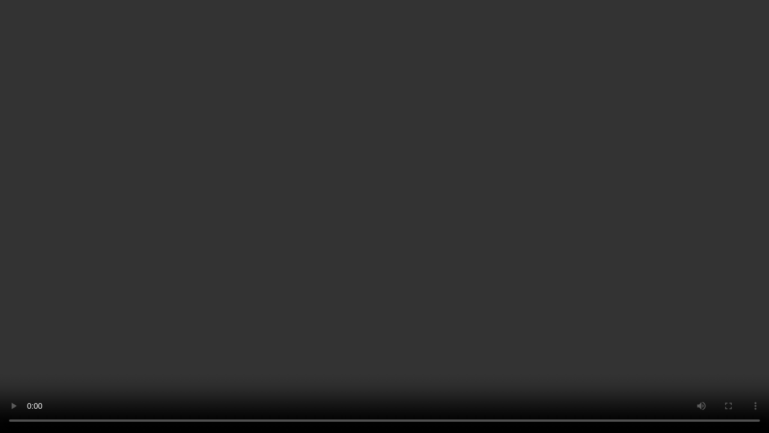
click at [434, 234] on video at bounding box center [384, 216] width 769 height 433
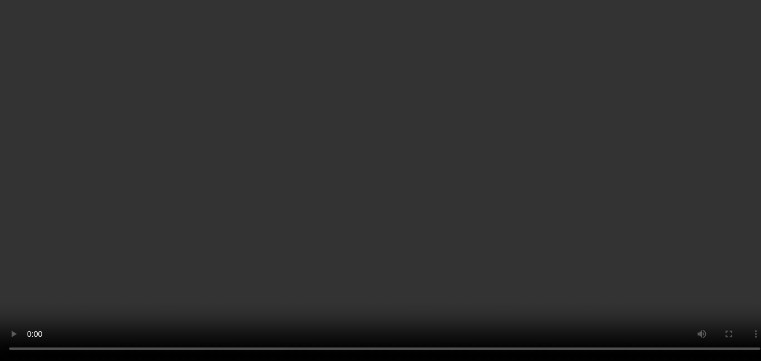
scroll to position [364, 0]
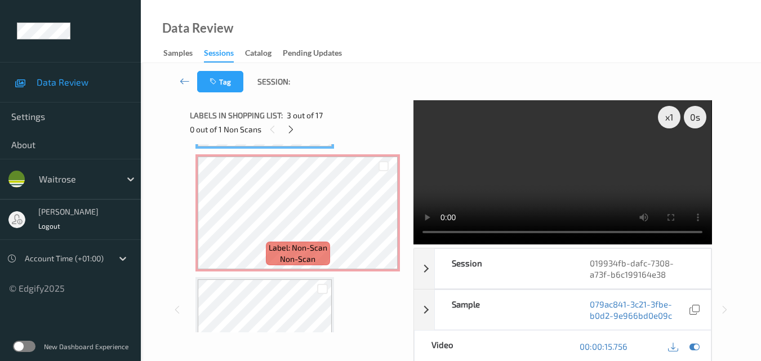
click at [547, 180] on video at bounding box center [562, 172] width 298 height 144
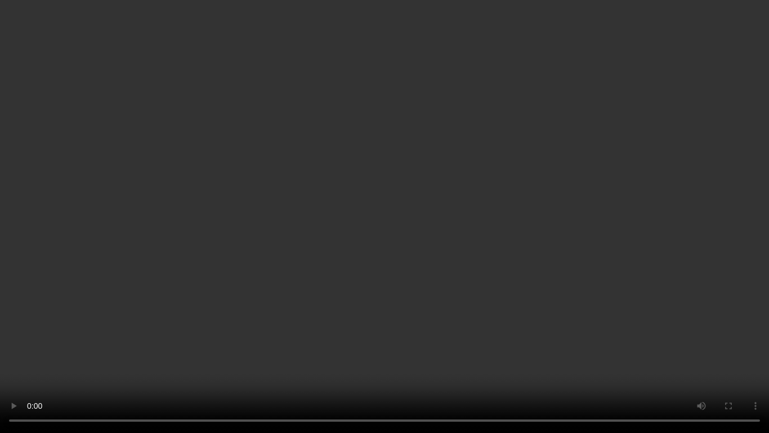
click at [617, 251] on video at bounding box center [384, 216] width 769 height 433
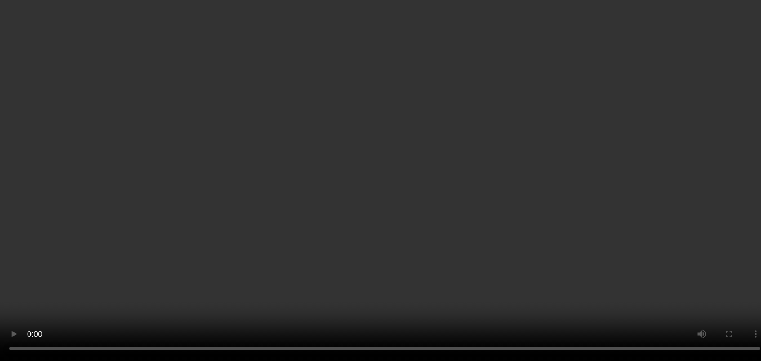
scroll to position [420, 0]
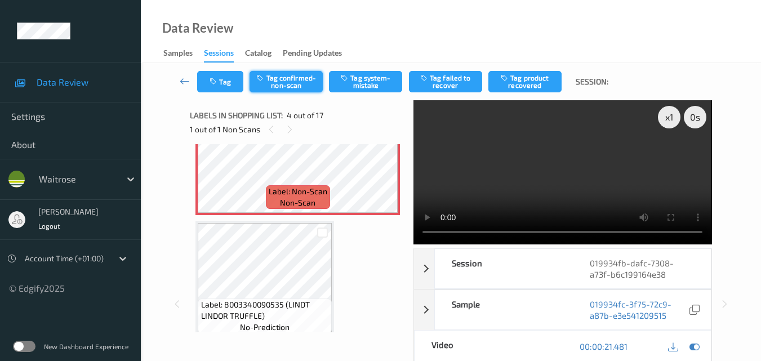
click at [291, 84] on button "Tag confirmed-non-scan" at bounding box center [285, 81] width 73 height 21
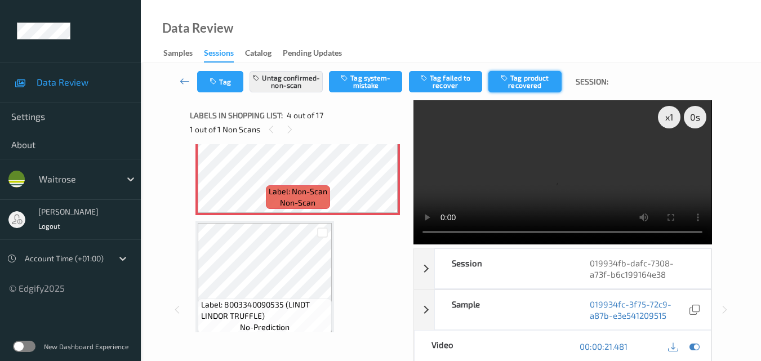
click at [521, 82] on button "Tag product recovered" at bounding box center [524, 81] width 73 height 21
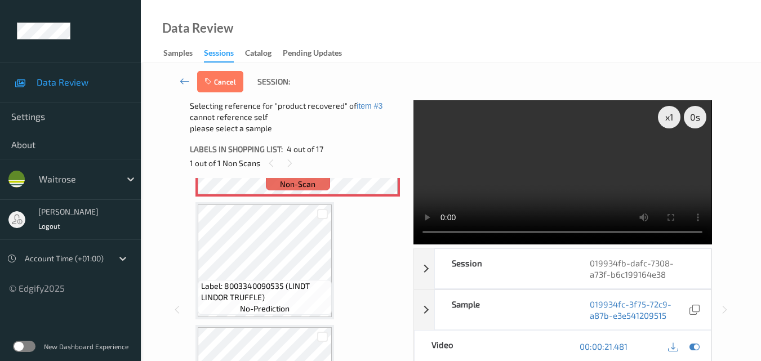
scroll to position [533, 0]
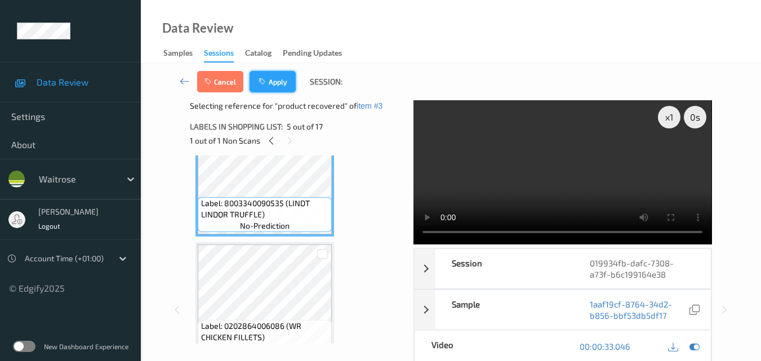
click at [287, 85] on button "Apply" at bounding box center [272, 81] width 46 height 21
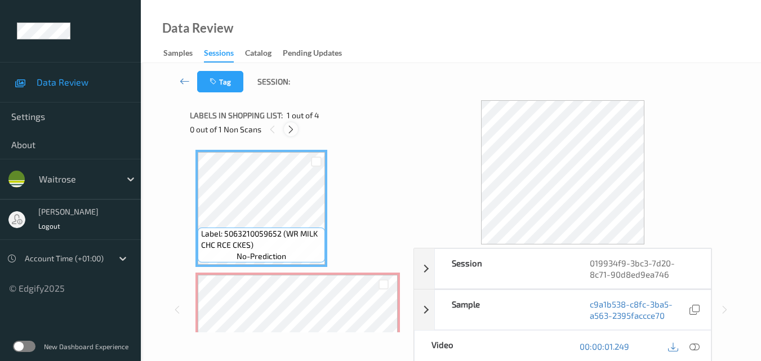
click at [291, 130] on icon at bounding box center [291, 129] width 10 height 10
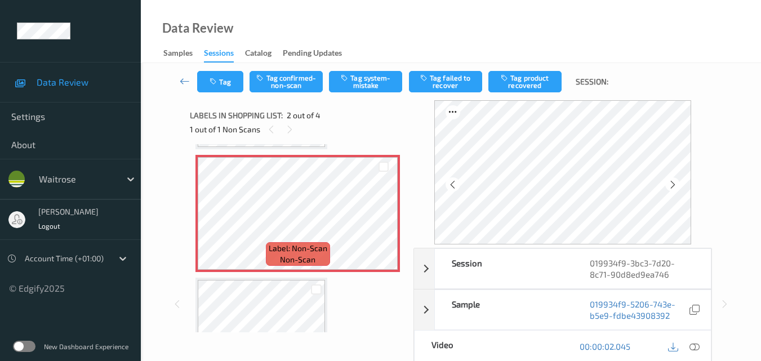
scroll to position [118, 0]
click at [385, 217] on icon at bounding box center [383, 222] width 10 height 10
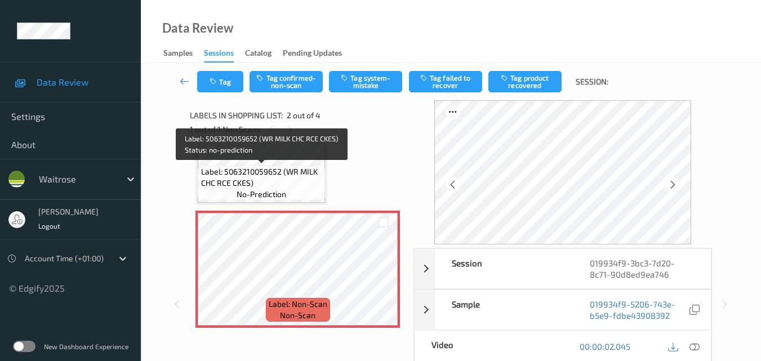
click at [281, 186] on span "Label: 5063210059652 (WR MILK CHC RCE CKES)" at bounding box center [262, 177] width 122 height 23
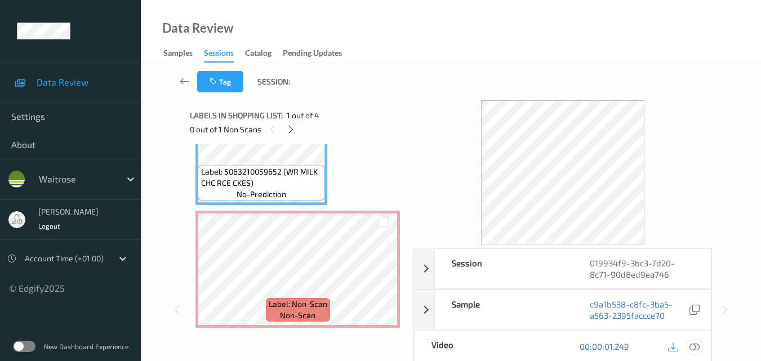
click at [699, 343] on icon at bounding box center [694, 346] width 10 height 10
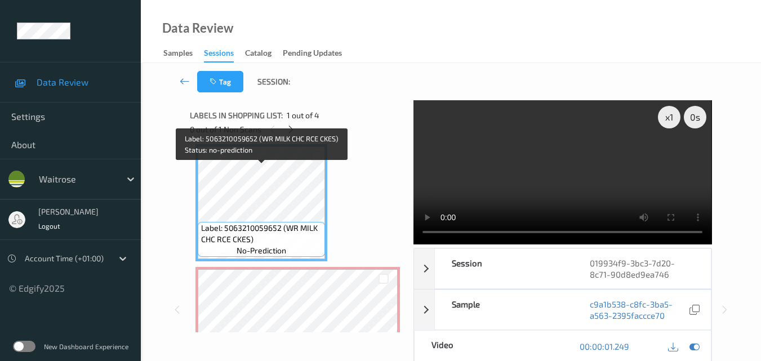
scroll to position [0, 0]
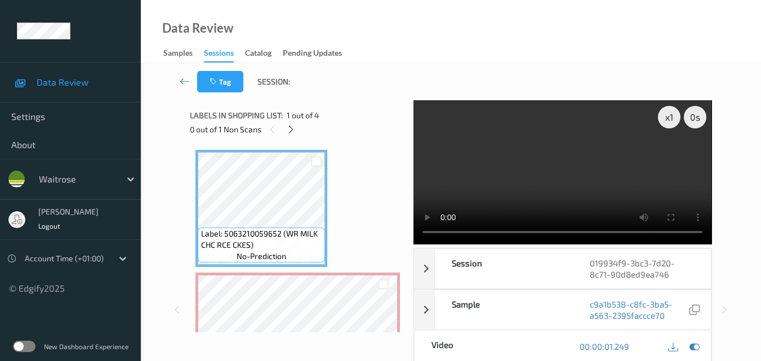
click at [536, 163] on video at bounding box center [562, 172] width 298 height 144
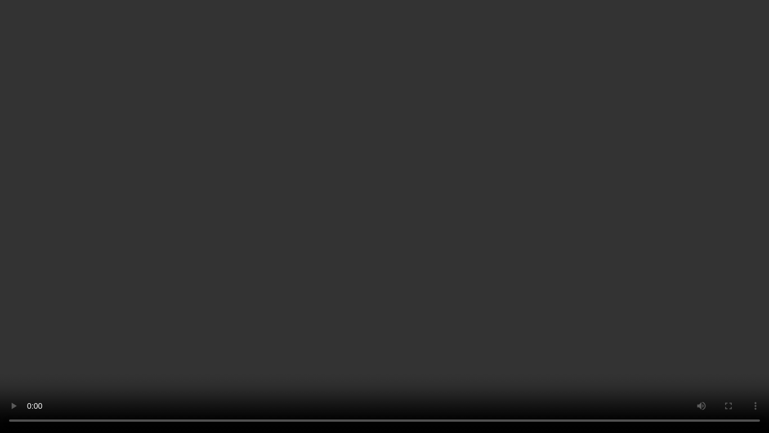
click at [403, 286] on video at bounding box center [384, 216] width 769 height 433
click at [430, 280] on video at bounding box center [384, 216] width 769 height 433
click at [470, 286] on video at bounding box center [384, 216] width 769 height 433
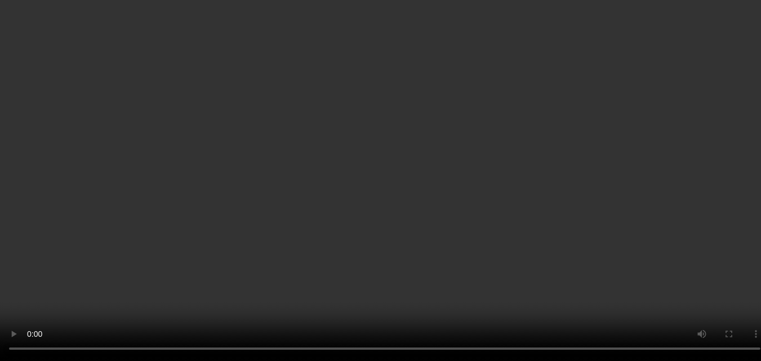
scroll to position [56, 0]
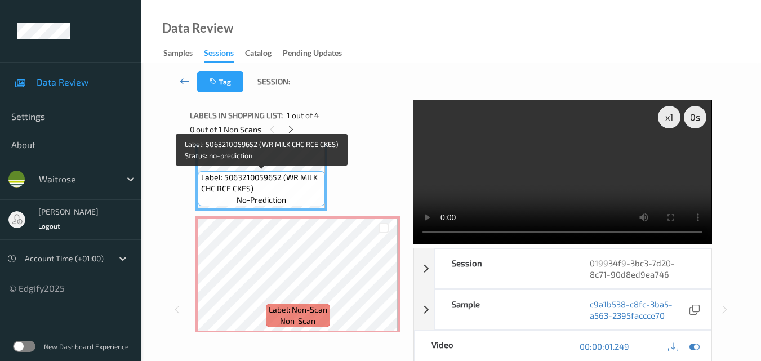
click at [289, 189] on span "Label: 5063210059652 (WR MILK CHC RCE CKES)" at bounding box center [262, 183] width 122 height 23
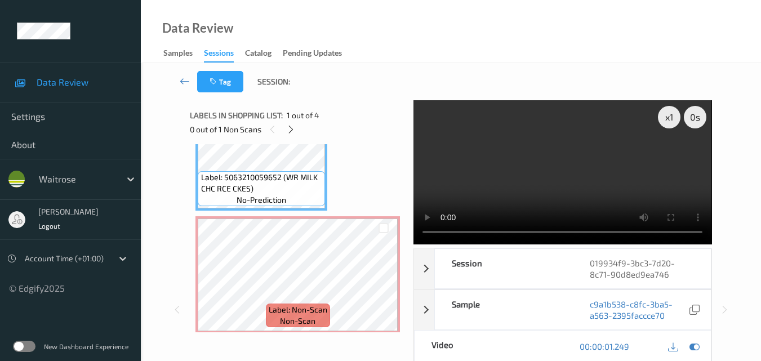
click at [538, 191] on video at bounding box center [562, 172] width 298 height 144
click at [552, 173] on video at bounding box center [562, 172] width 298 height 144
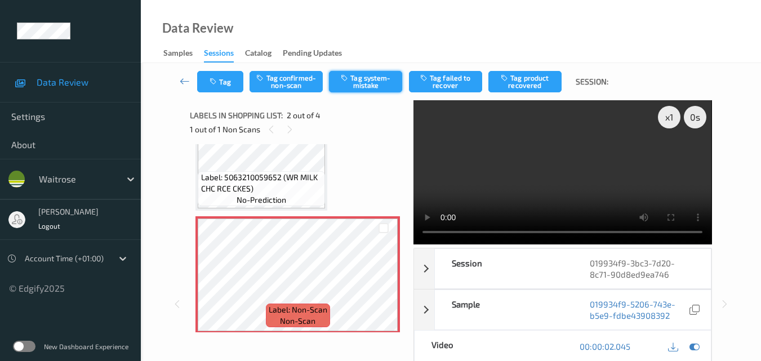
click at [367, 80] on button "Tag system-mistake" at bounding box center [365, 81] width 73 height 21
click at [221, 76] on button "Tag" at bounding box center [220, 81] width 46 height 21
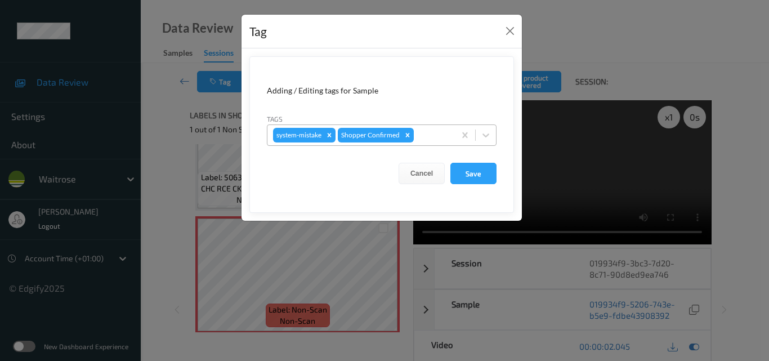
click at [435, 135] on div at bounding box center [432, 135] width 33 height 14
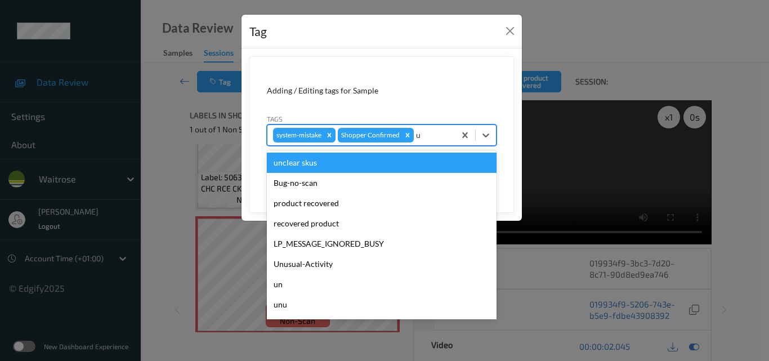
type input "un"
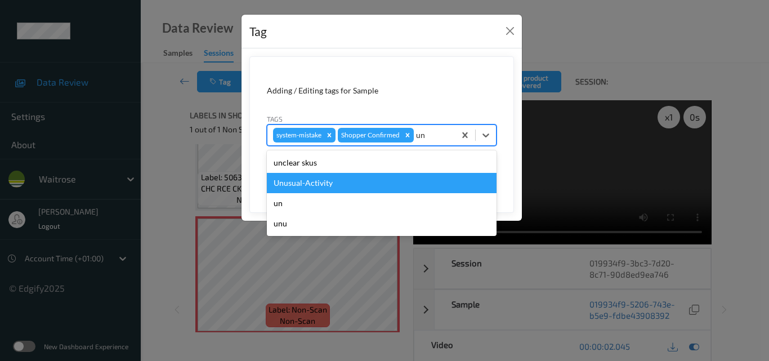
click at [349, 179] on div "Unusual-Activity" at bounding box center [382, 183] width 230 height 20
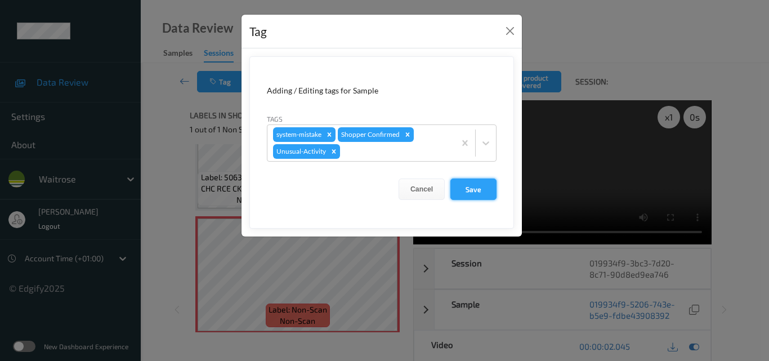
click at [479, 192] on button "Save" at bounding box center [474, 189] width 46 height 21
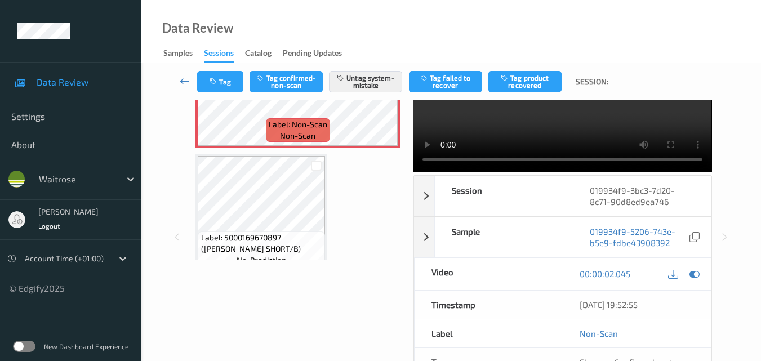
scroll to position [169, 0]
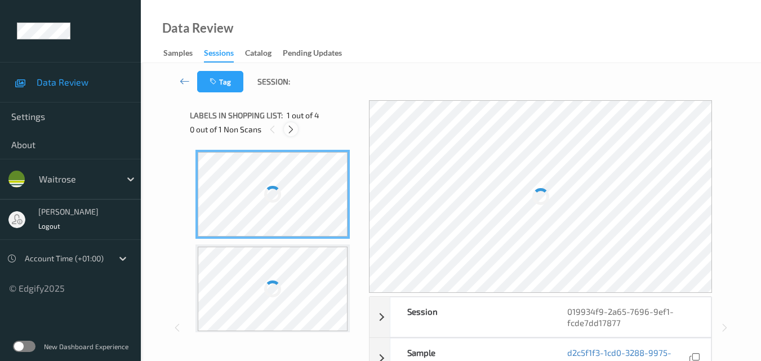
click at [292, 133] on icon at bounding box center [291, 129] width 10 height 10
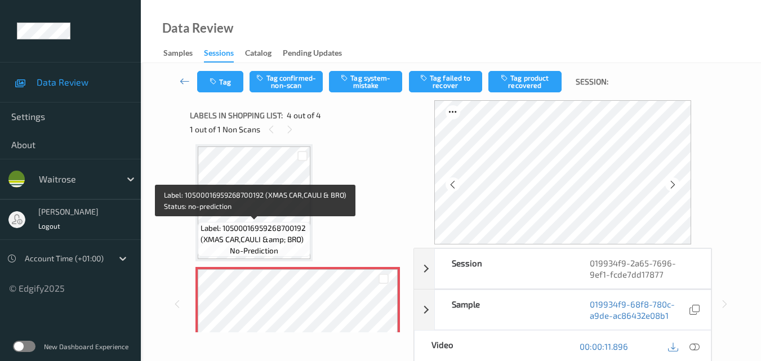
scroll to position [307, 0]
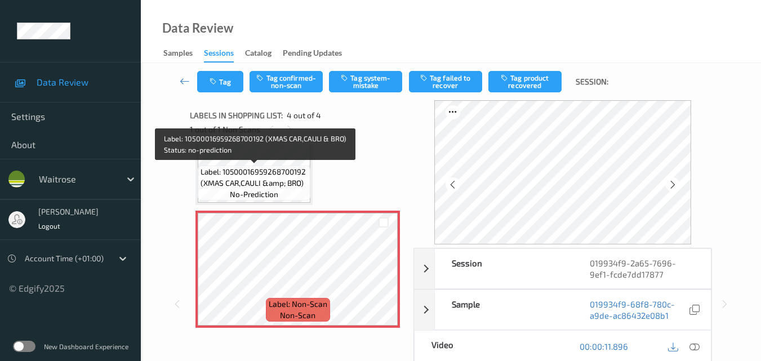
click at [293, 181] on span "Label: 10500016959268700192 (XMAS CAR,CAULI &amp; BRO)" at bounding box center [253, 177] width 107 height 23
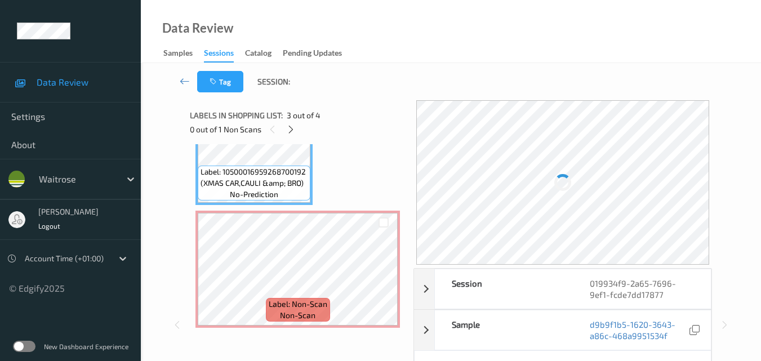
scroll to position [56, 0]
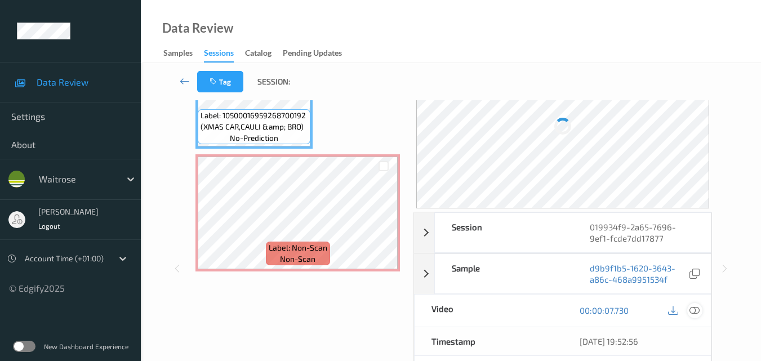
click at [698, 313] on icon at bounding box center [694, 310] width 10 height 10
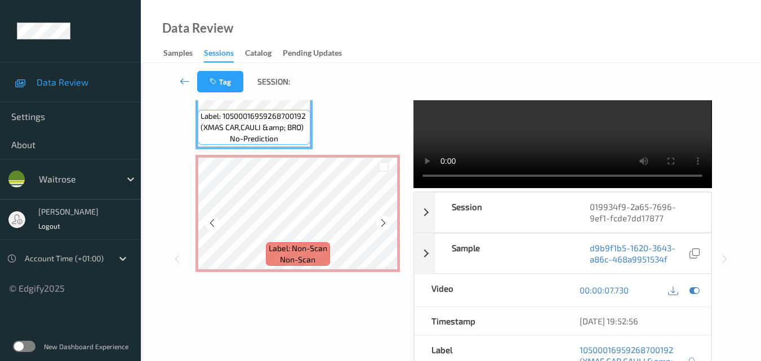
scroll to position [307, 0]
click at [385, 226] on icon at bounding box center [383, 222] width 10 height 10
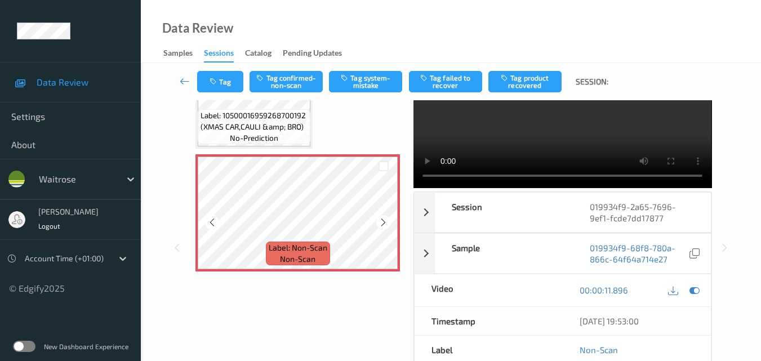
click at [385, 226] on icon at bounding box center [383, 222] width 10 height 10
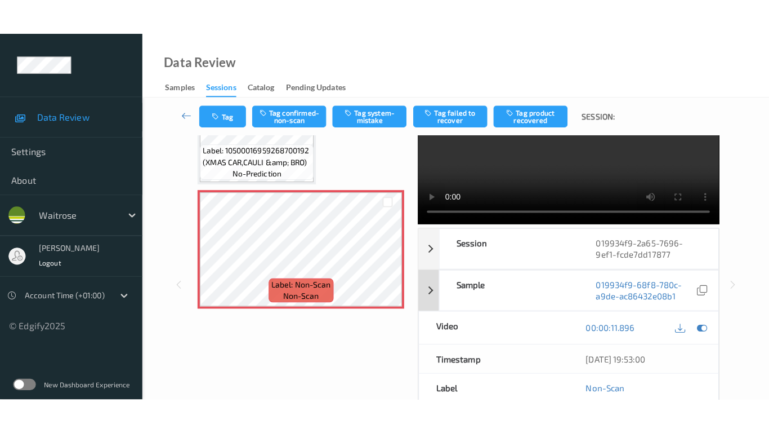
scroll to position [0, 0]
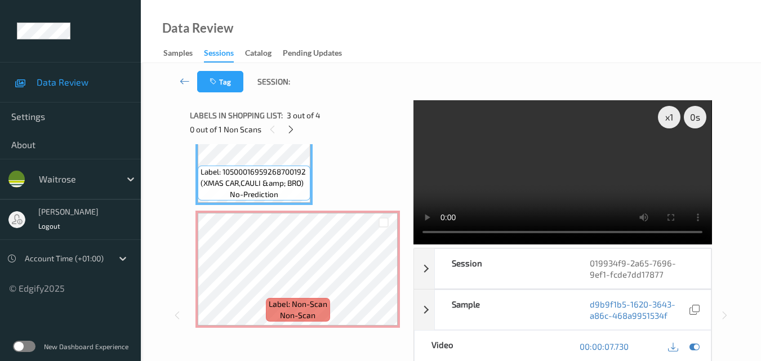
click at [600, 173] on video at bounding box center [562, 172] width 298 height 144
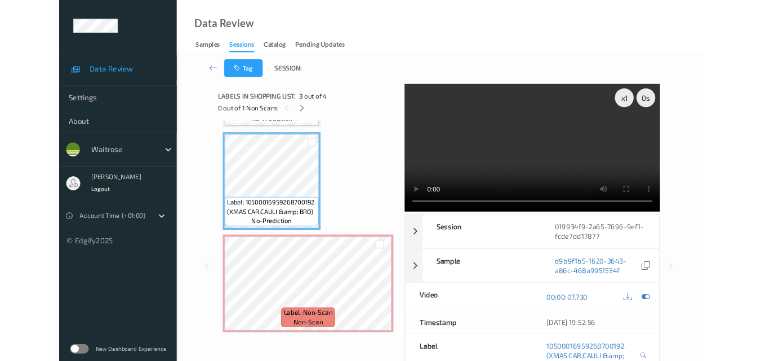
scroll to position [237, 0]
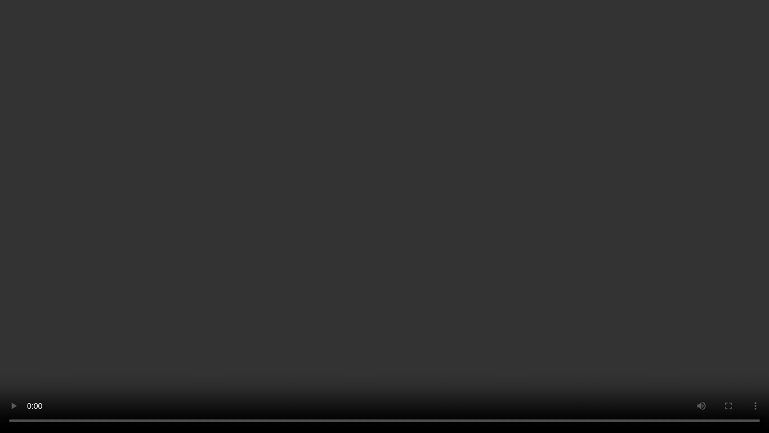
click at [466, 227] on video at bounding box center [384, 216] width 769 height 433
click at [450, 311] on video at bounding box center [384, 216] width 769 height 433
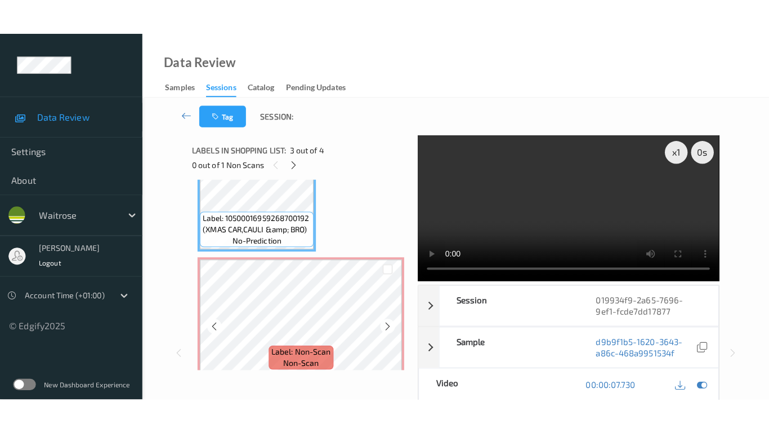
scroll to position [309, 0]
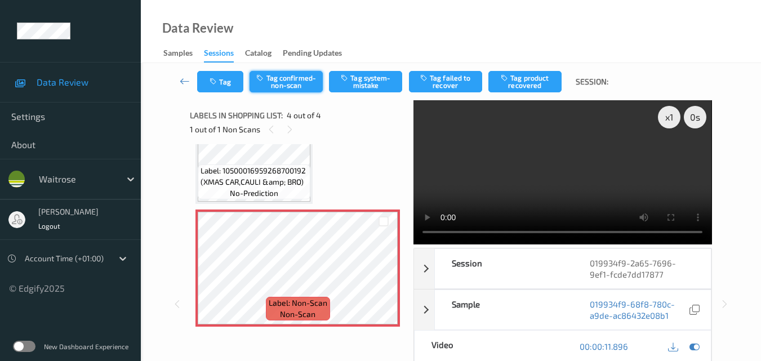
click at [285, 82] on button "Tag confirmed-non-scan" at bounding box center [285, 81] width 73 height 21
click at [381, 274] on icon at bounding box center [383, 278] width 10 height 10
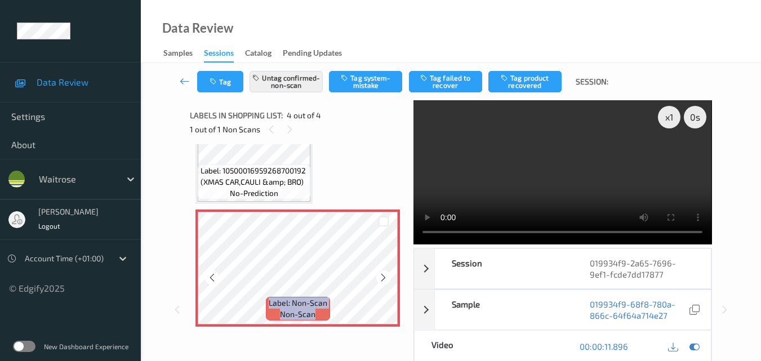
click at [381, 274] on icon at bounding box center [383, 278] width 10 height 10
click at [534, 188] on video at bounding box center [562, 172] width 298 height 144
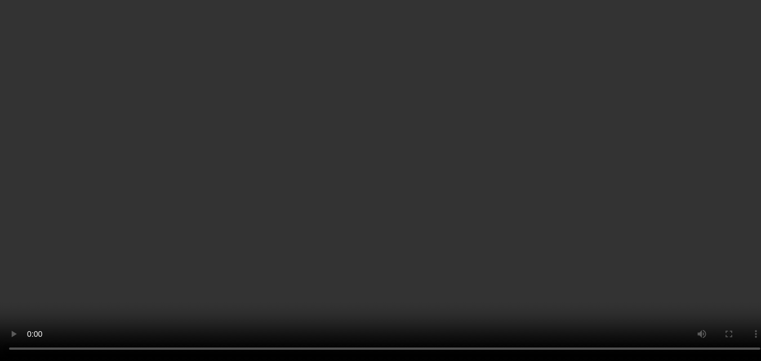
scroll to position [237, 0]
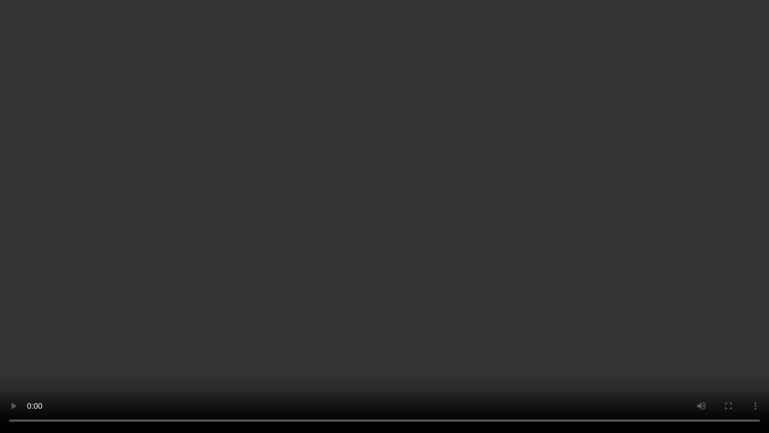
click at [544, 283] on video at bounding box center [384, 216] width 769 height 433
click at [420, 308] on video at bounding box center [384, 216] width 769 height 433
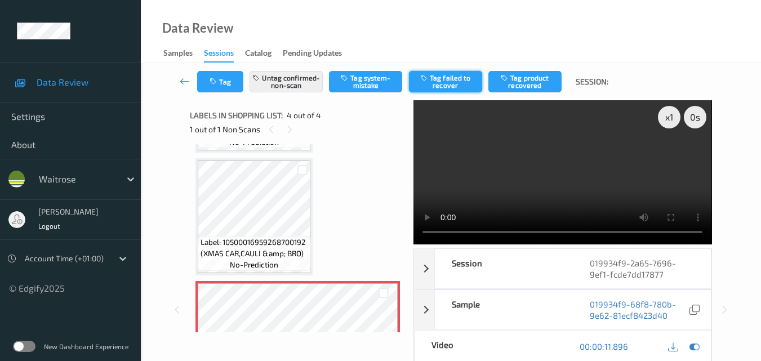
click at [441, 78] on button "Tag failed to recover" at bounding box center [445, 81] width 73 height 21
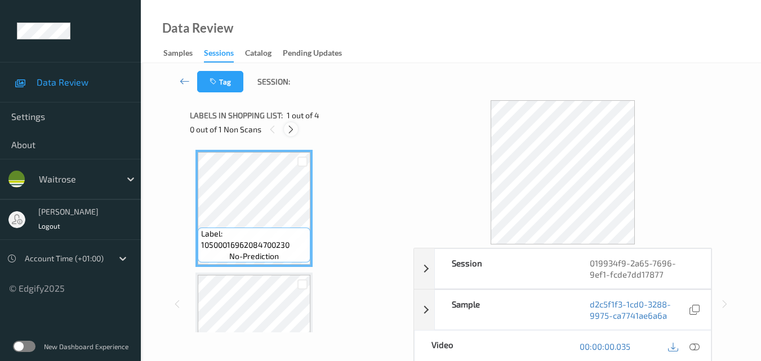
click at [291, 130] on icon at bounding box center [291, 129] width 10 height 10
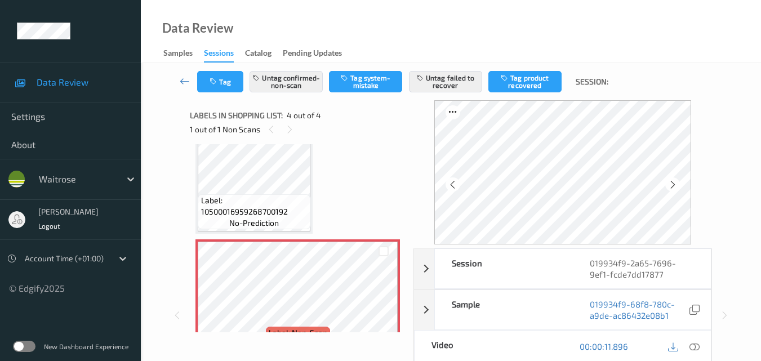
scroll to position [309, 0]
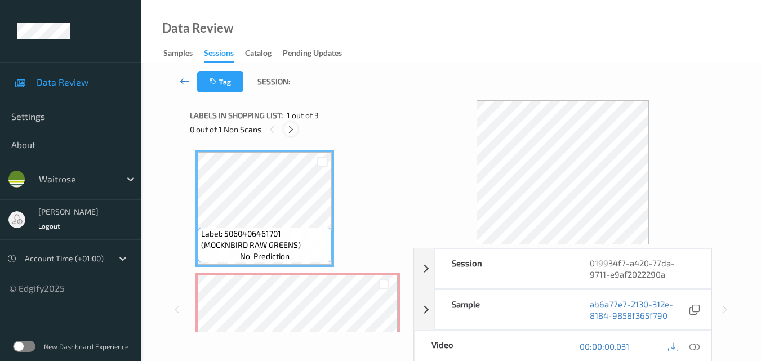
click at [291, 128] on icon at bounding box center [291, 129] width 10 height 10
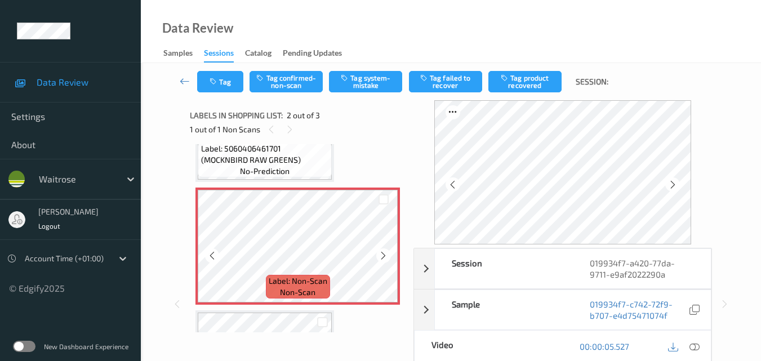
scroll to position [62, 0]
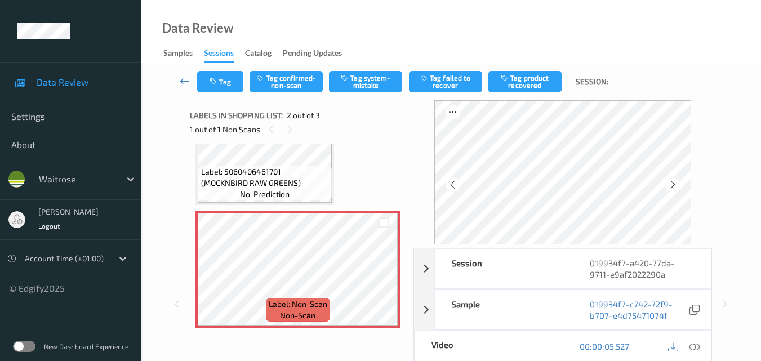
click at [696, 344] on icon at bounding box center [694, 346] width 10 height 10
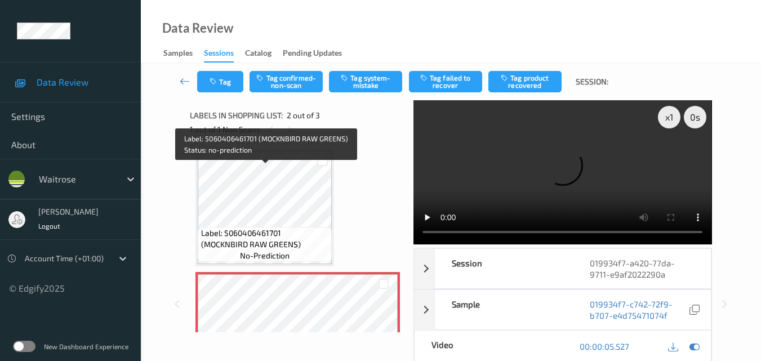
scroll to position [0, 0]
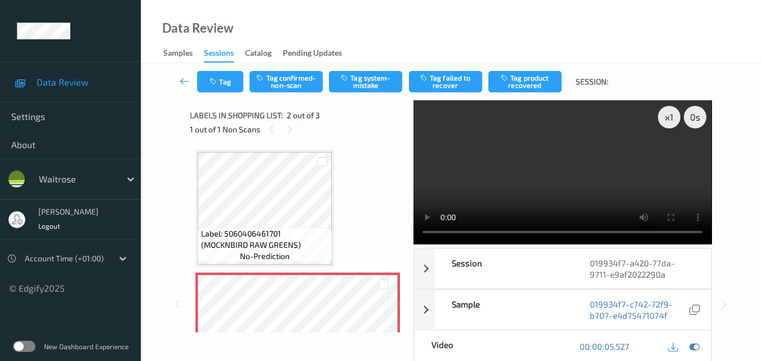
click at [555, 167] on video at bounding box center [562, 172] width 298 height 144
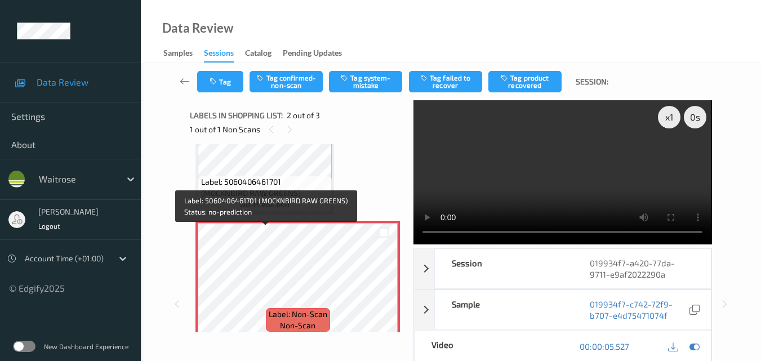
scroll to position [113, 0]
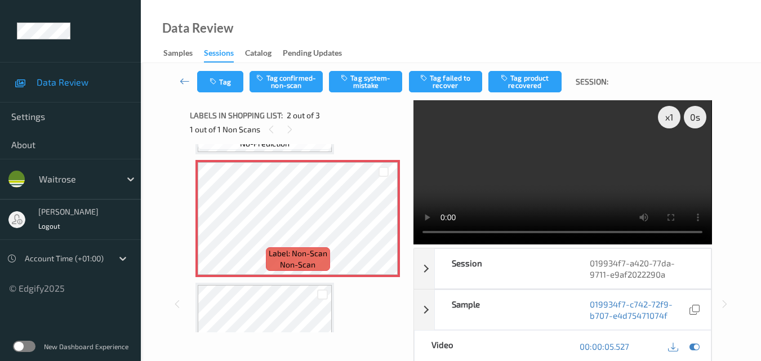
click at [528, 170] on video at bounding box center [562, 172] width 298 height 144
click at [359, 81] on button "Tag system-mistake" at bounding box center [365, 81] width 73 height 21
click at [221, 83] on button "Tag" at bounding box center [220, 81] width 46 height 21
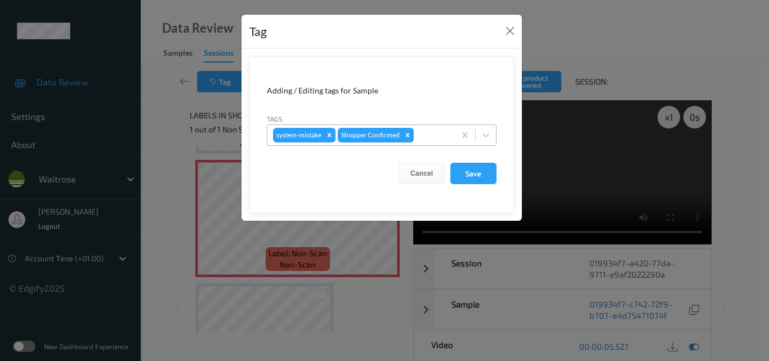
click at [432, 140] on div at bounding box center [432, 135] width 33 height 14
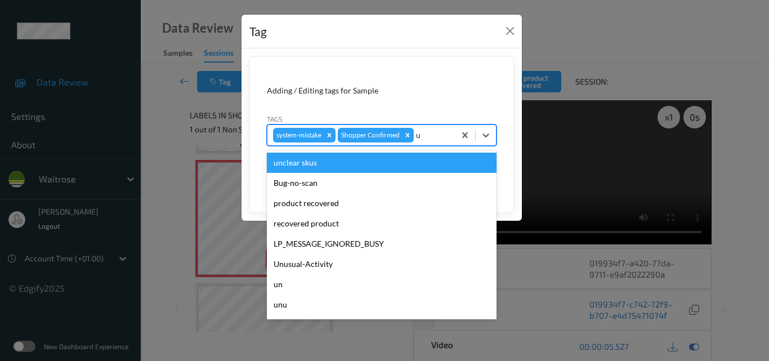
type input "un"
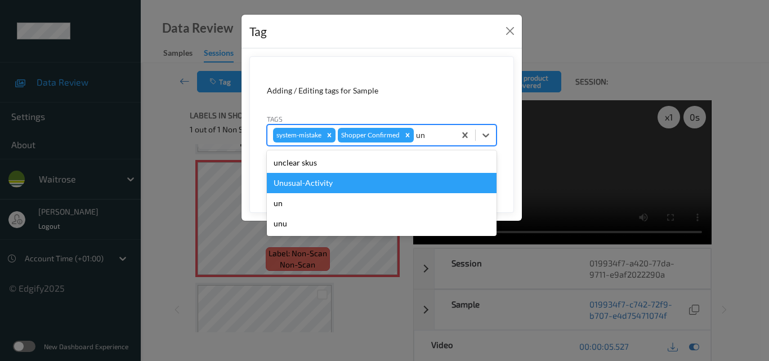
click at [349, 181] on div "Unusual-Activity" at bounding box center [382, 183] width 230 height 20
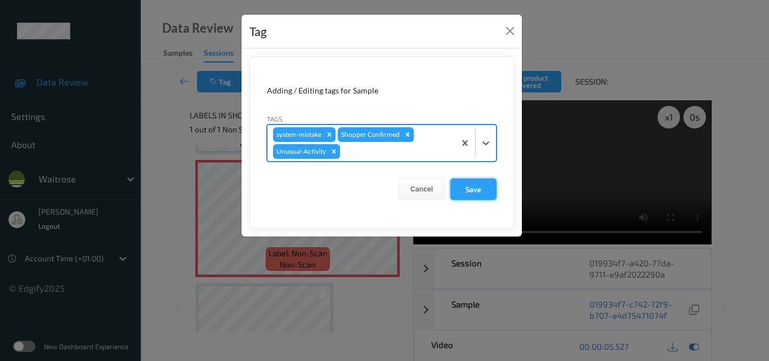
click at [465, 189] on button "Save" at bounding box center [474, 189] width 46 height 21
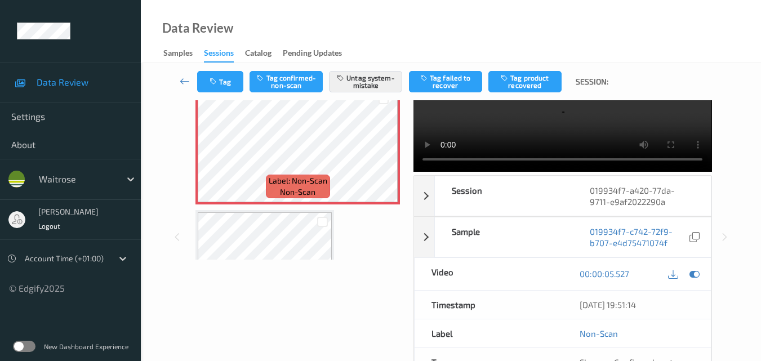
scroll to position [169, 0]
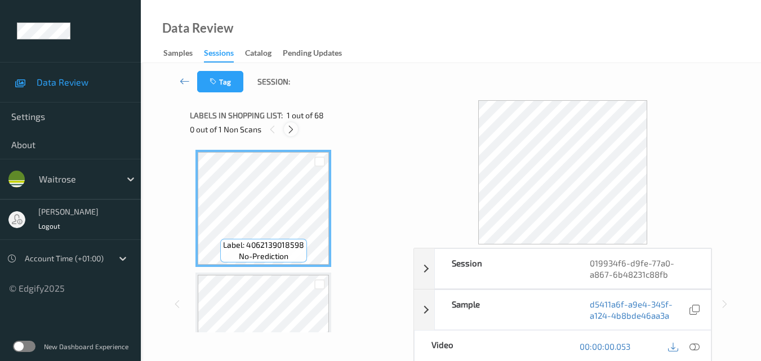
click at [289, 128] on icon at bounding box center [291, 129] width 10 height 10
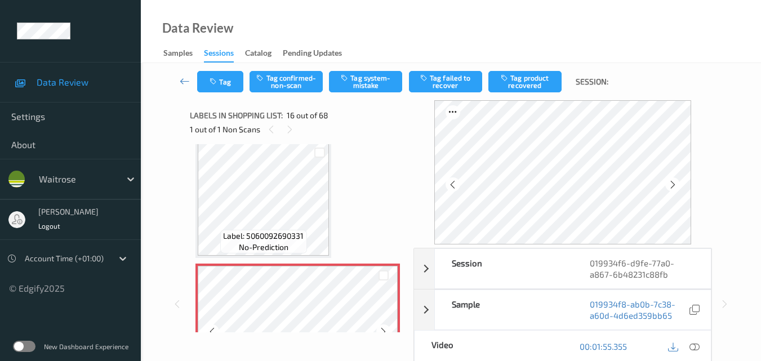
scroll to position [1724, 0]
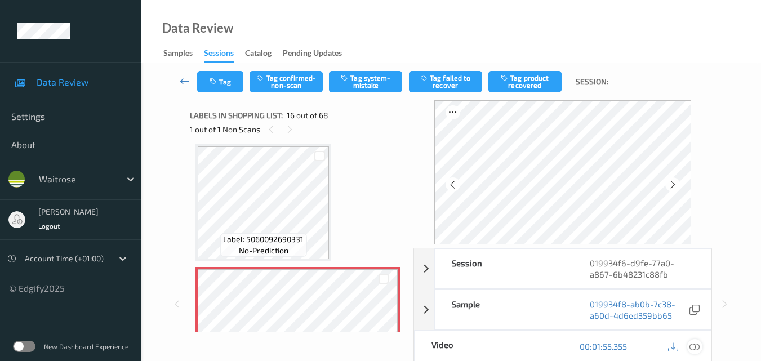
click at [696, 345] on icon at bounding box center [694, 346] width 10 height 10
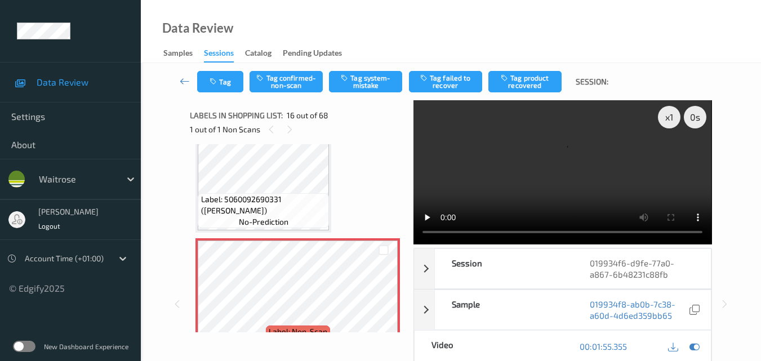
scroll to position [1781, 0]
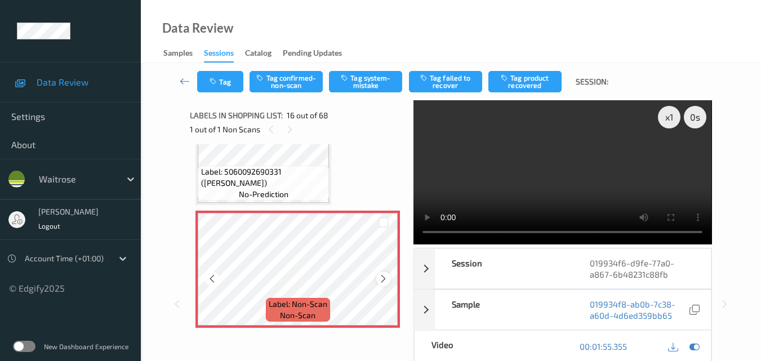
click at [385, 276] on icon at bounding box center [383, 279] width 10 height 10
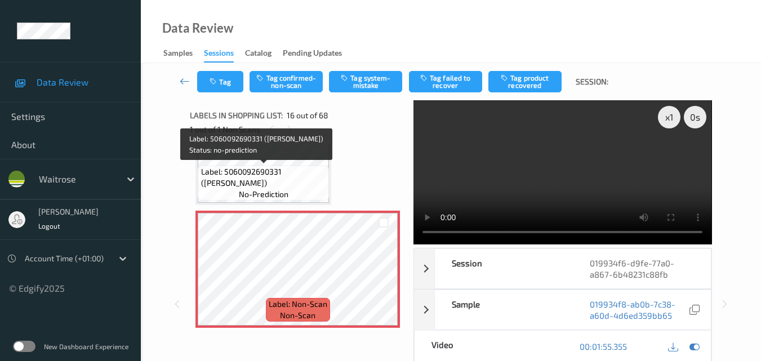
click at [270, 173] on span "Label: 5060092690331 (STOKES MAYONNAISE)" at bounding box center [264, 177] width 126 height 23
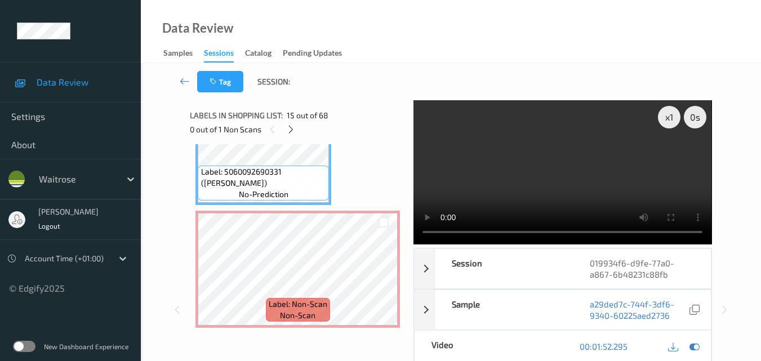
click at [558, 148] on video at bounding box center [562, 172] width 298 height 144
click at [587, 162] on video at bounding box center [562, 172] width 298 height 144
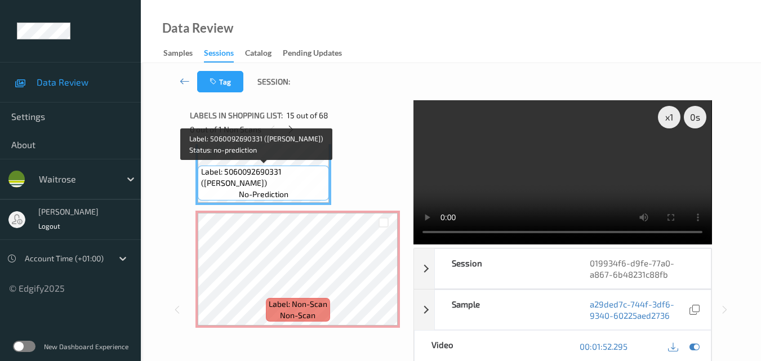
click at [311, 176] on span "Label: 5060092690331 (STOKES MAYONNAISE)" at bounding box center [264, 177] width 126 height 23
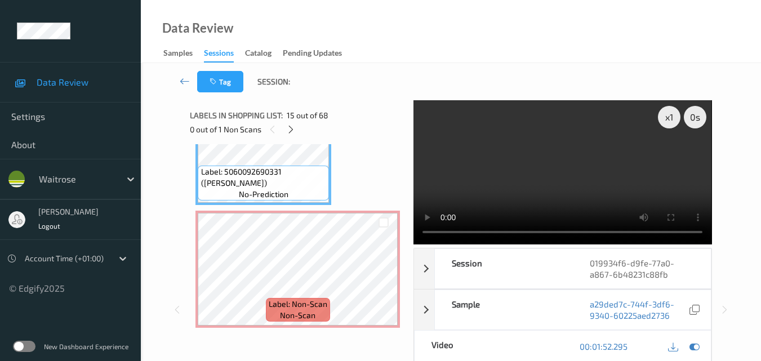
click at [537, 187] on video at bounding box center [562, 172] width 298 height 144
click at [567, 189] on video at bounding box center [562, 172] width 298 height 144
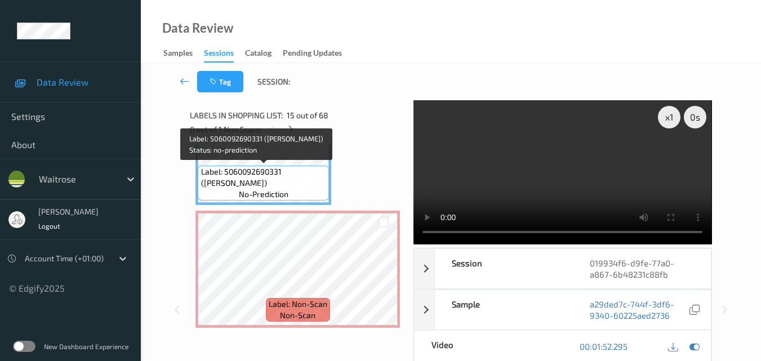
drag, startPoint x: 251, startPoint y: 182, endPoint x: 199, endPoint y: 171, distance: 53.6
click at [199, 171] on div "Label: 5060092690331 (STOKES MAYONNAISE) no-prediction" at bounding box center [263, 183] width 131 height 35
copy span "Label: 5060092690331 (STOKES MAYONNAISE)"
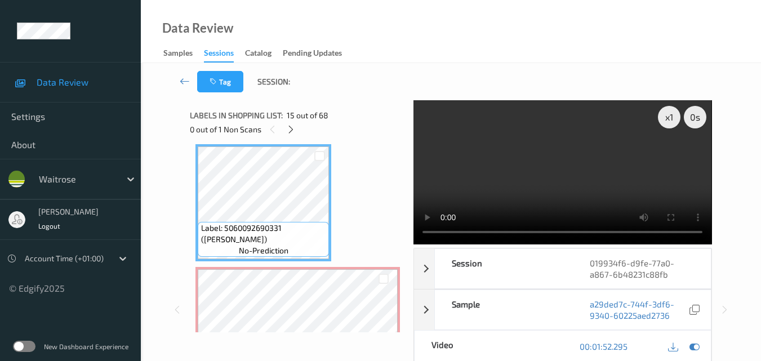
scroll to position [1668, 0]
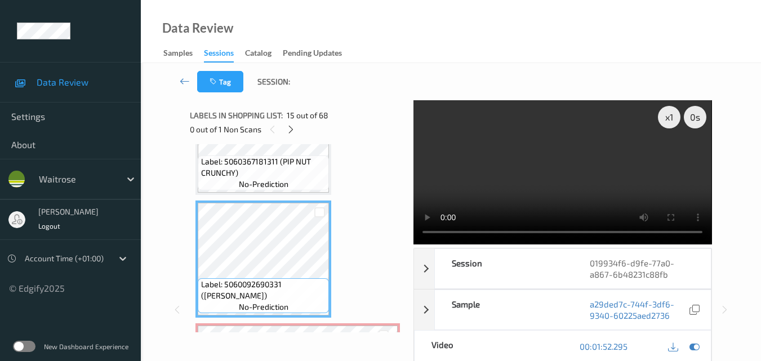
click at [547, 180] on video at bounding box center [562, 172] width 298 height 144
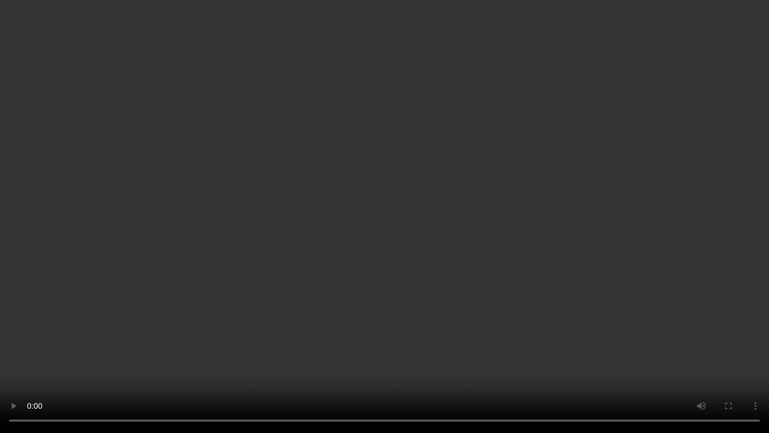
click at [559, 261] on video at bounding box center [384, 216] width 769 height 433
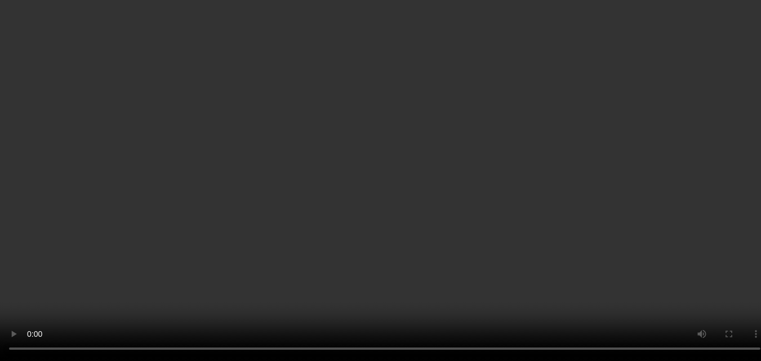
scroll to position [1724, 0]
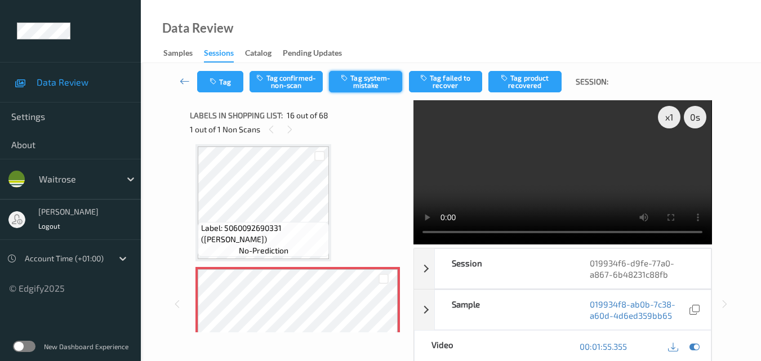
click at [368, 79] on button "Tag system-mistake" at bounding box center [365, 81] width 73 height 21
click at [225, 79] on button "Tag" at bounding box center [220, 81] width 46 height 21
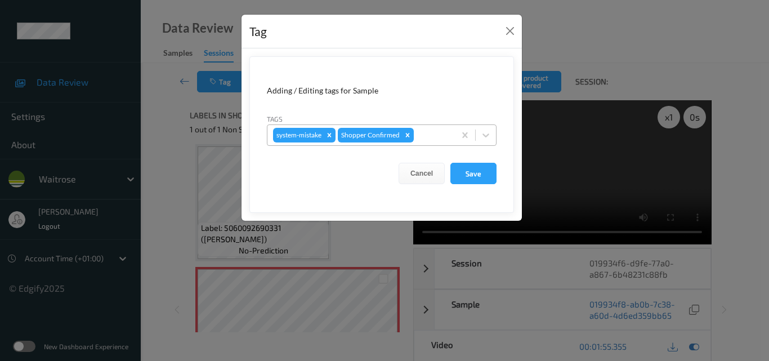
click at [421, 135] on div at bounding box center [432, 135] width 33 height 14
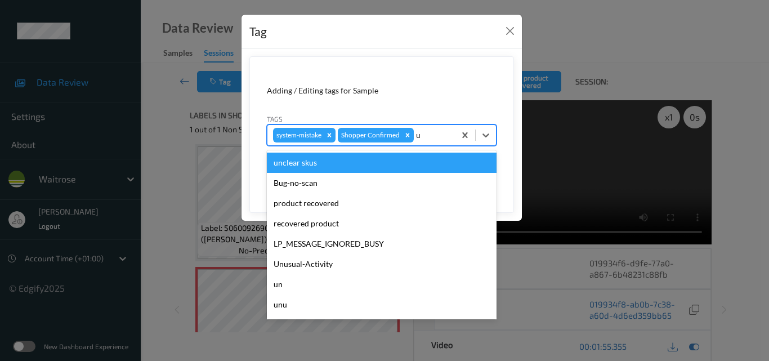
type input "un"
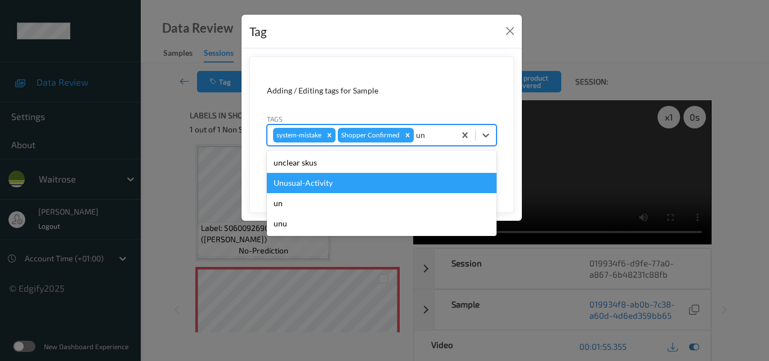
click at [375, 177] on div "Unusual-Activity" at bounding box center [382, 183] width 230 height 20
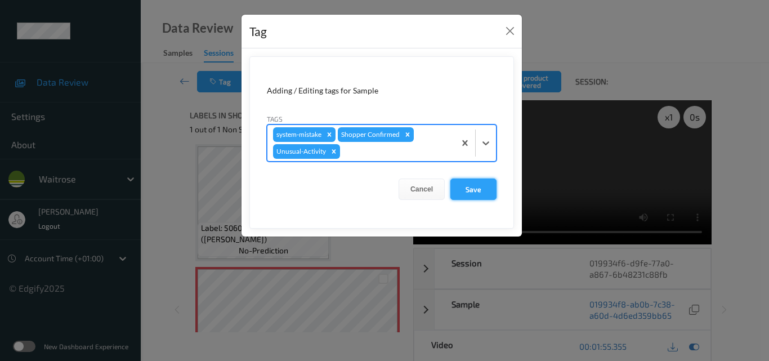
click at [478, 191] on button "Save" at bounding box center [474, 189] width 46 height 21
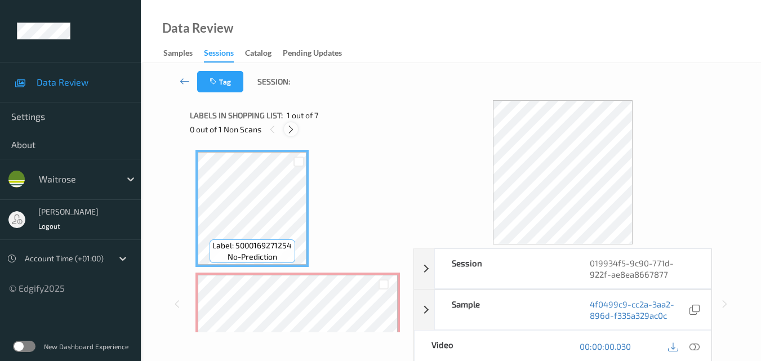
click at [289, 127] on icon at bounding box center [291, 129] width 10 height 10
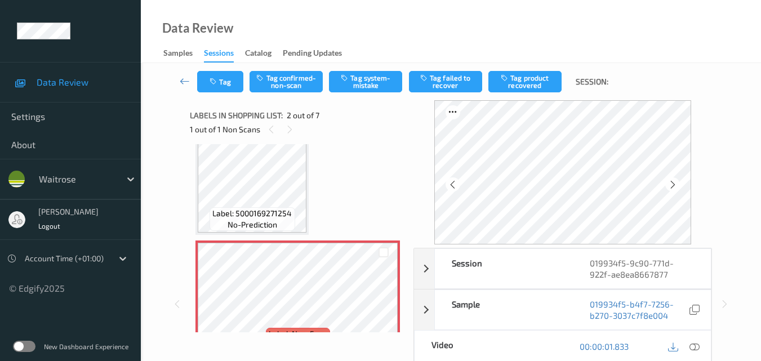
scroll to position [62, 0]
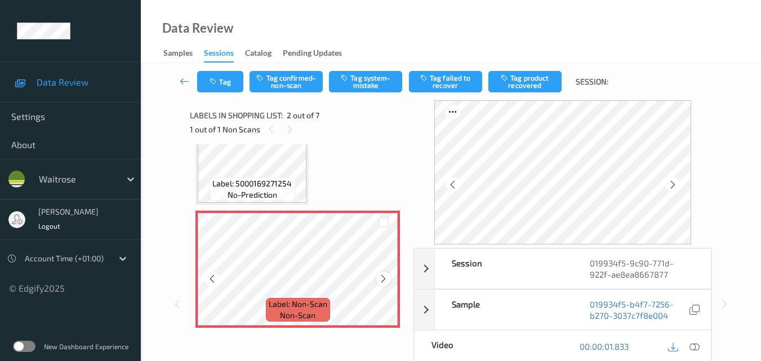
click at [387, 280] on icon at bounding box center [383, 279] width 10 height 10
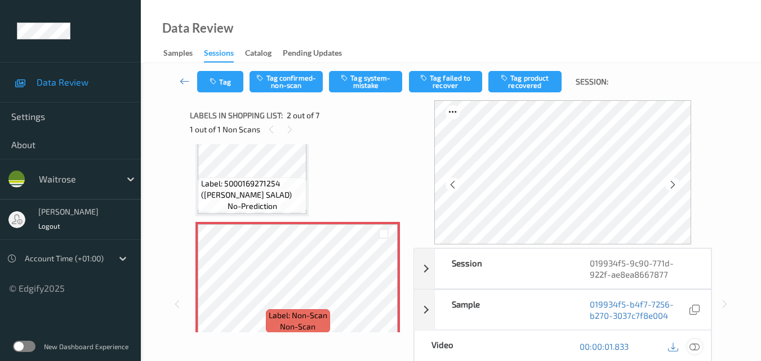
click at [698, 345] on icon at bounding box center [694, 346] width 10 height 10
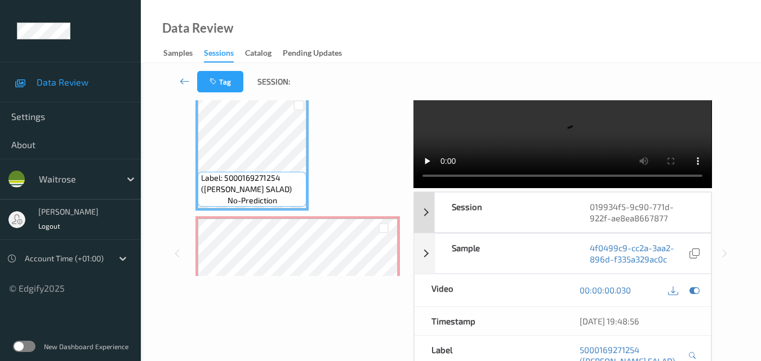
scroll to position [0, 0]
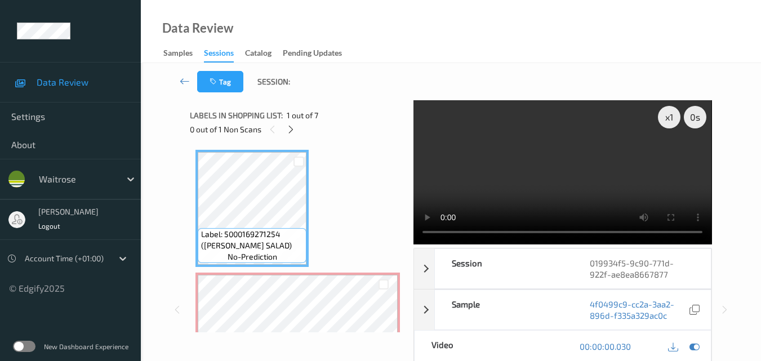
click at [557, 167] on video at bounding box center [562, 172] width 298 height 144
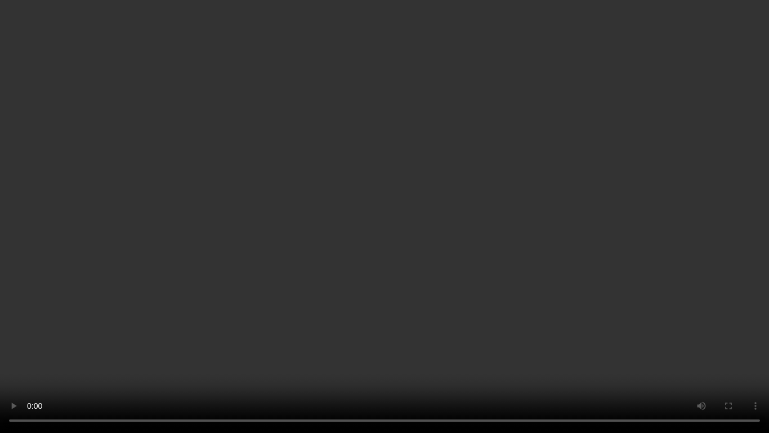
click at [621, 249] on video at bounding box center [384, 216] width 769 height 433
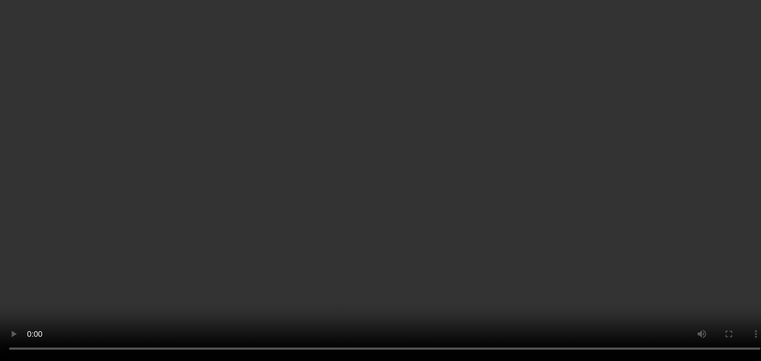
scroll to position [113, 0]
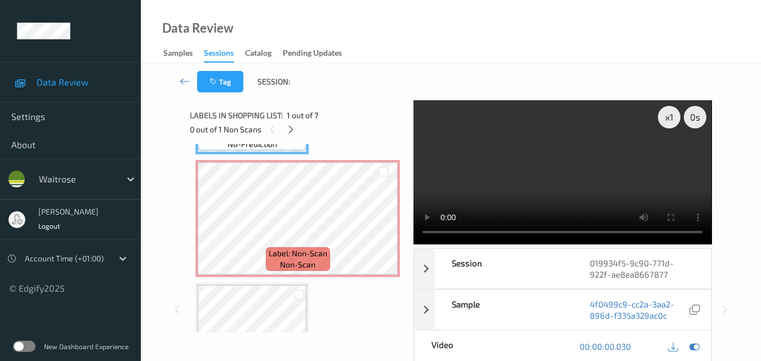
click at [559, 184] on video at bounding box center [562, 172] width 298 height 144
click at [544, 179] on video at bounding box center [562, 172] width 298 height 144
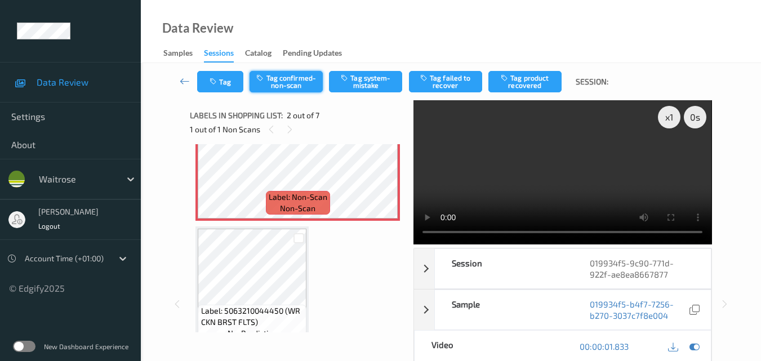
click at [296, 86] on button "Tag confirmed-non-scan" at bounding box center [285, 81] width 73 height 21
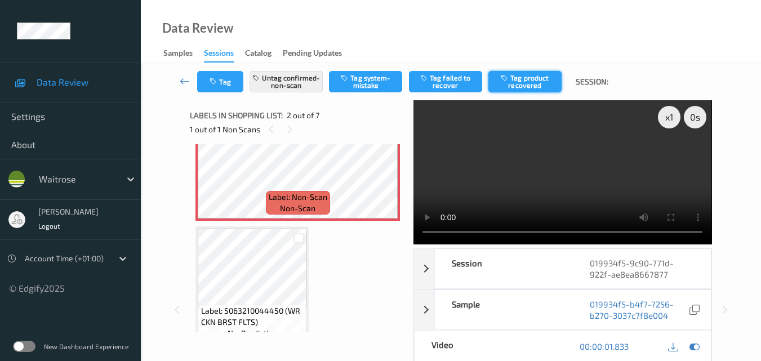
click at [535, 83] on button "Tag product recovered" at bounding box center [524, 81] width 73 height 21
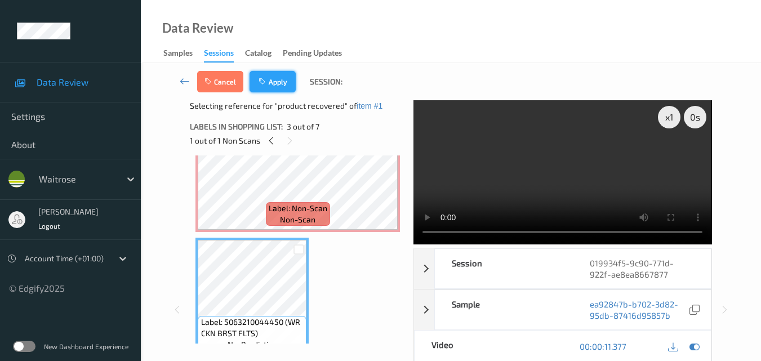
click at [277, 82] on button "Apply" at bounding box center [272, 81] width 46 height 21
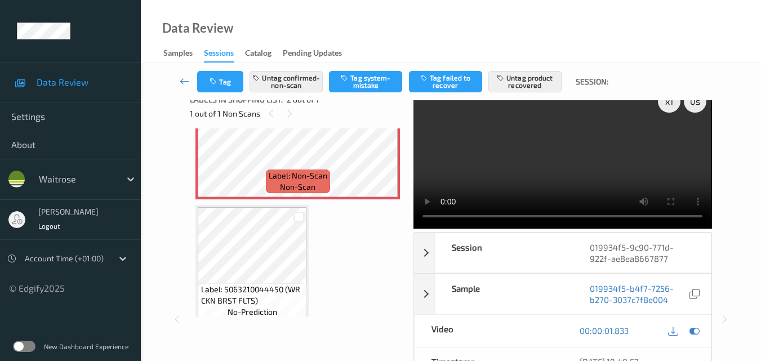
scroll to position [0, 0]
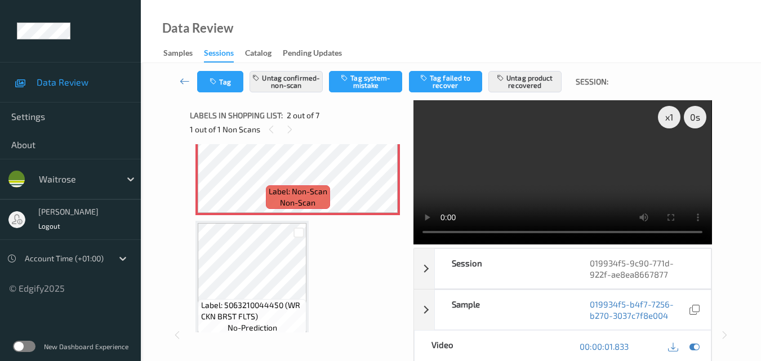
click at [578, 165] on video at bounding box center [562, 172] width 298 height 144
click at [577, 178] on video at bounding box center [562, 172] width 298 height 144
click at [552, 182] on video at bounding box center [562, 172] width 298 height 144
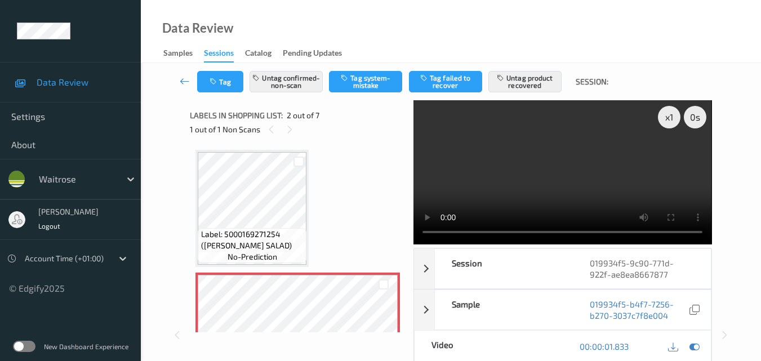
click at [595, 163] on video at bounding box center [562, 172] width 298 height 144
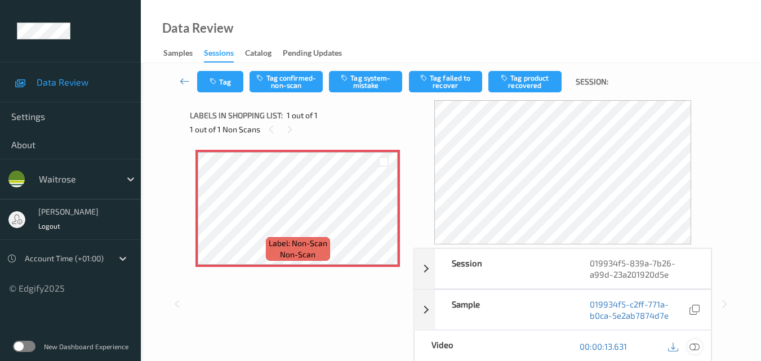
click at [694, 346] on icon at bounding box center [694, 346] width 10 height 10
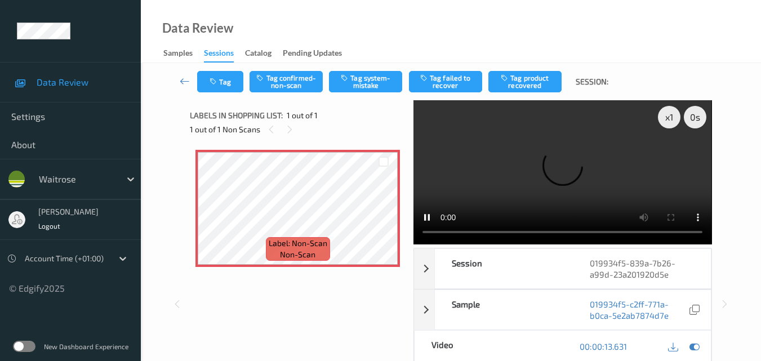
click at [415, 233] on video at bounding box center [562, 172] width 298 height 144
click at [529, 163] on video at bounding box center [562, 172] width 298 height 144
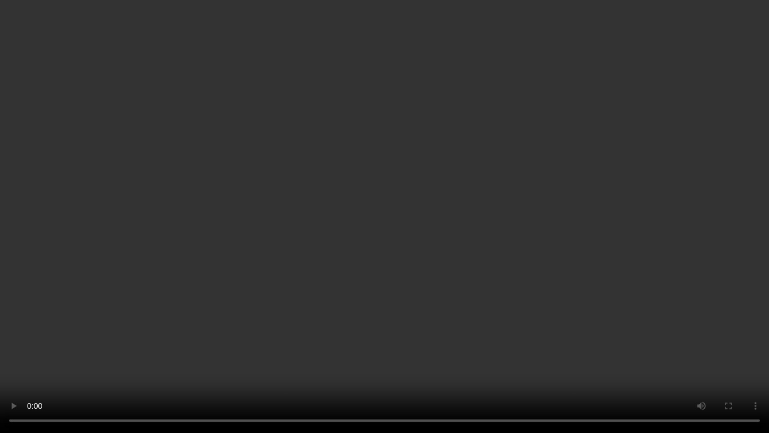
click at [489, 192] on video at bounding box center [384, 216] width 769 height 433
click at [443, 273] on video at bounding box center [384, 216] width 769 height 433
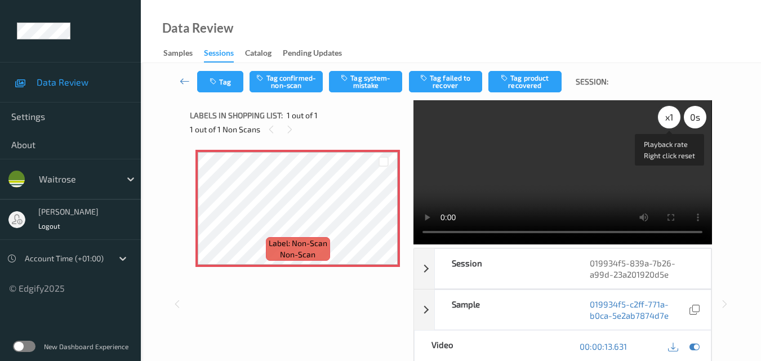
click at [670, 121] on div "x 1" at bounding box center [669, 117] width 23 height 23
click at [670, 121] on div "x 2" at bounding box center [669, 117] width 23 height 23
click at [529, 201] on video at bounding box center [562, 172] width 298 height 144
click at [295, 84] on button "Tag confirmed-non-scan" at bounding box center [285, 81] width 73 height 21
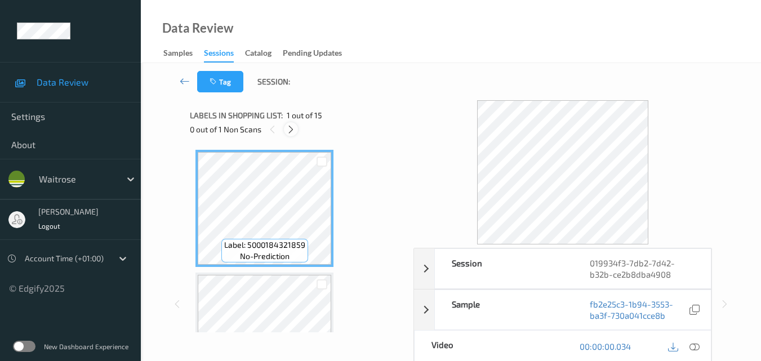
click at [292, 133] on icon at bounding box center [291, 129] width 10 height 10
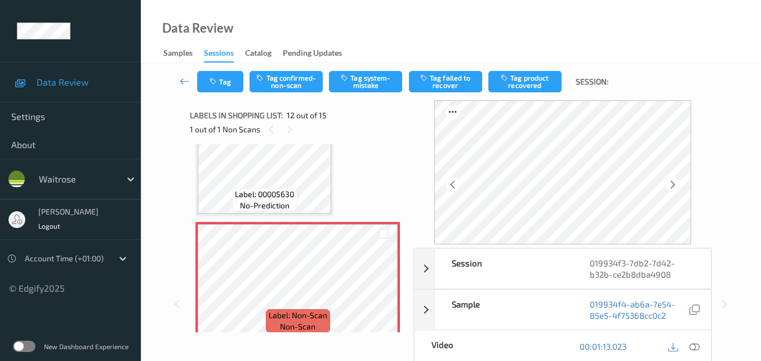
scroll to position [1346, 0]
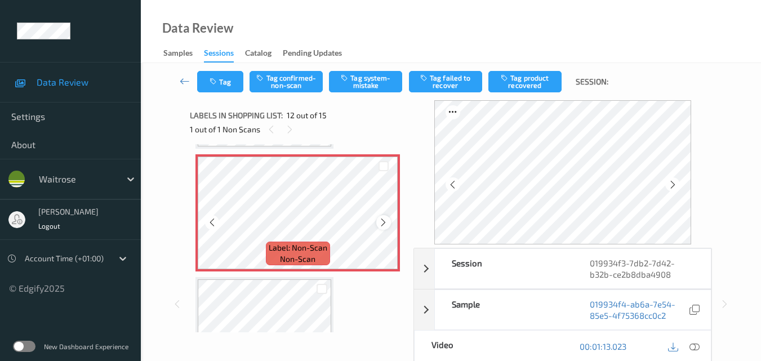
click at [389, 222] on div at bounding box center [383, 222] width 14 height 14
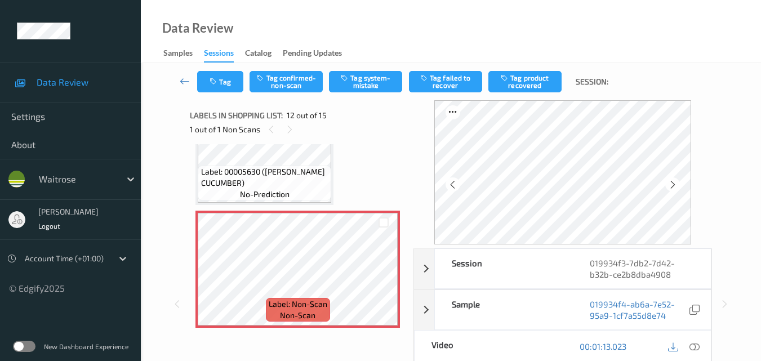
scroll to position [1278, 0]
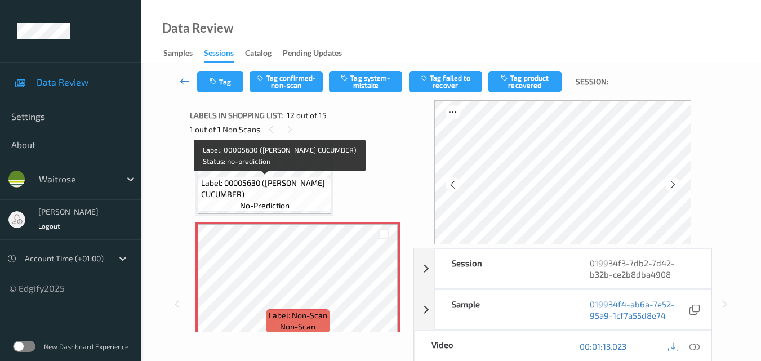
click at [314, 185] on span "Label: 00005630 ([PERSON_NAME] CUCUMBER)" at bounding box center [265, 188] width 128 height 23
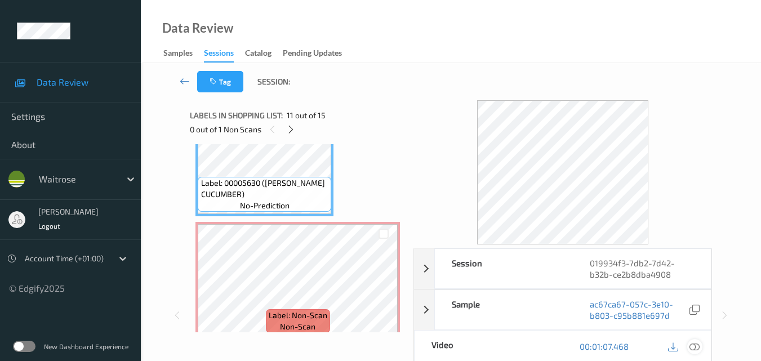
click at [699, 348] on icon at bounding box center [694, 346] width 10 height 10
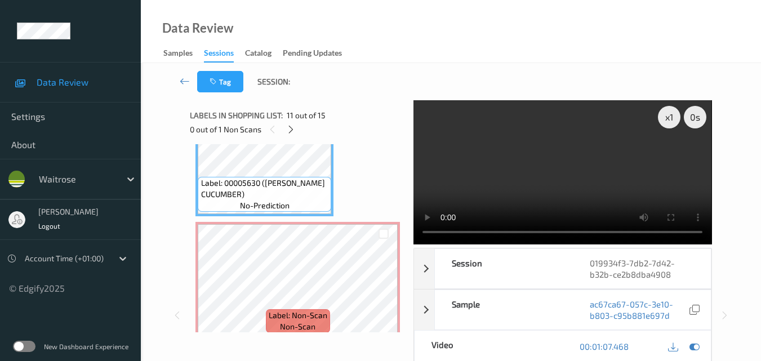
click at [549, 159] on video at bounding box center [562, 172] width 298 height 144
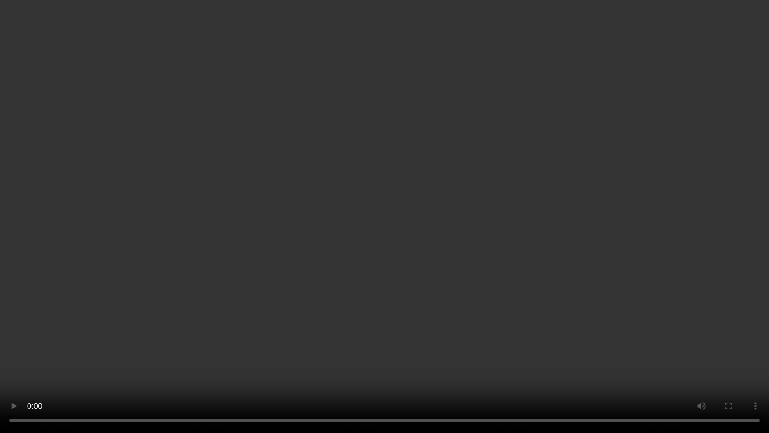
click at [483, 257] on video at bounding box center [384, 216] width 769 height 433
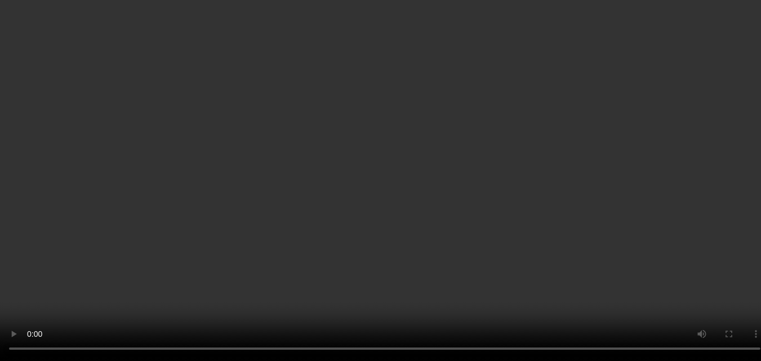
scroll to position [1335, 0]
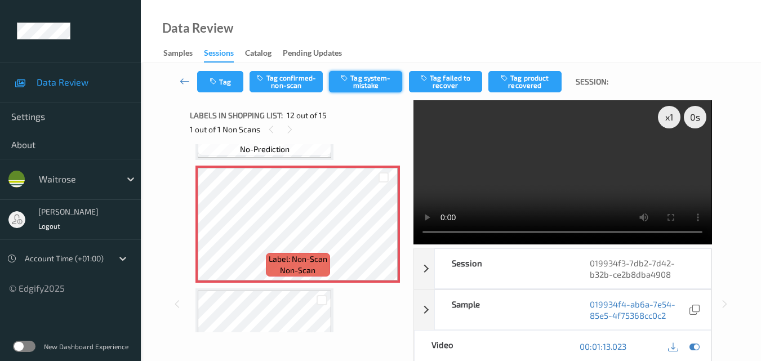
click at [359, 85] on button "Tag system-mistake" at bounding box center [365, 81] width 73 height 21
click at [226, 97] on div "Tag Tag confirmed-non-scan Untag system-mistake Tag failed to recover Tag produ…" at bounding box center [451, 81] width 574 height 37
click at [216, 79] on icon "button" at bounding box center [215, 82] width 10 height 8
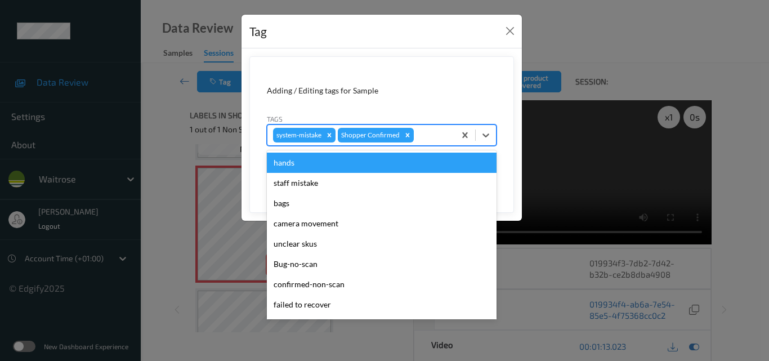
click at [425, 135] on div at bounding box center [432, 135] width 33 height 14
type input "un"
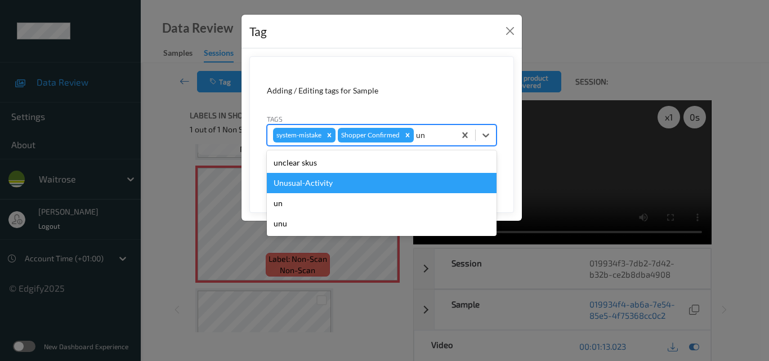
click at [372, 184] on div "Unusual-Activity" at bounding box center [382, 183] width 230 height 20
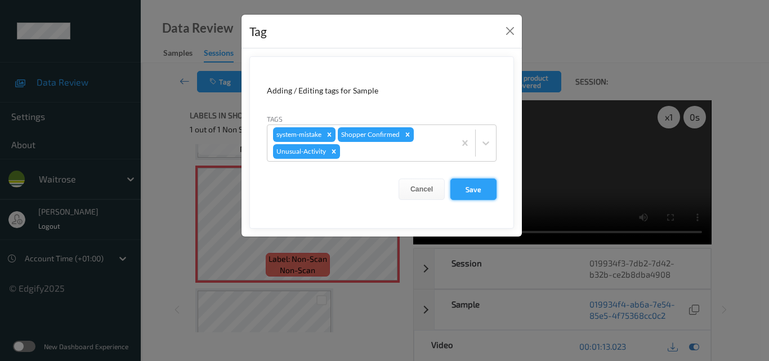
click at [471, 192] on button "Save" at bounding box center [474, 189] width 46 height 21
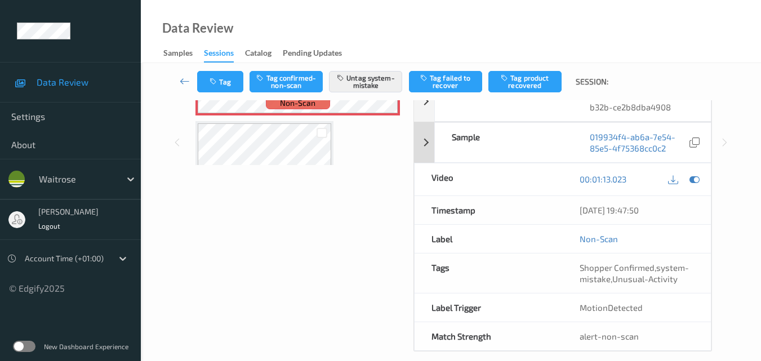
scroll to position [169, 0]
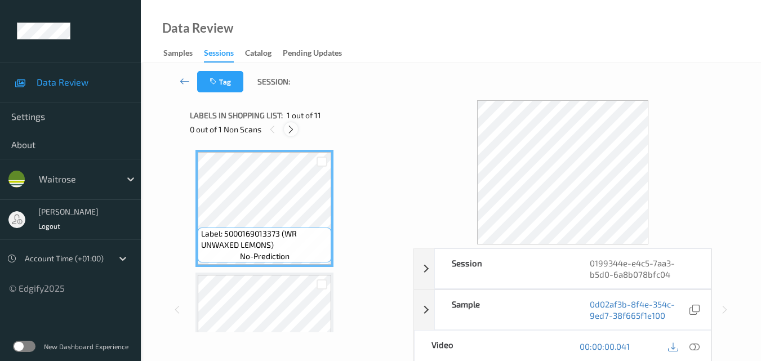
click at [294, 127] on icon at bounding box center [291, 129] width 10 height 10
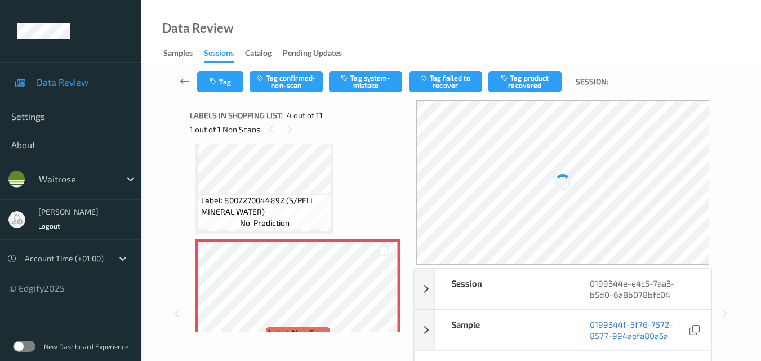
scroll to position [307, 0]
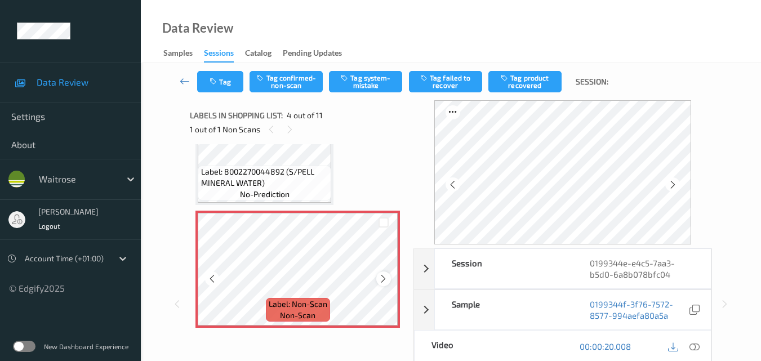
click at [381, 277] on icon at bounding box center [383, 279] width 10 height 10
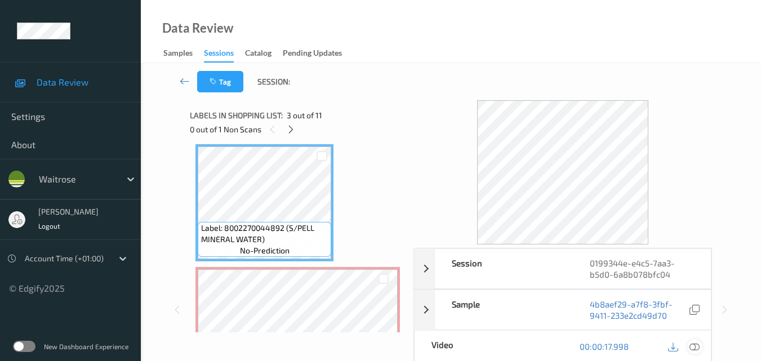
click at [696, 346] on icon at bounding box center [694, 346] width 10 height 10
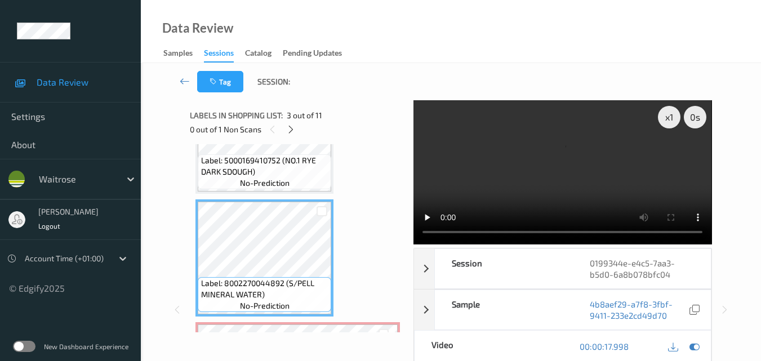
scroll to position [195, 0]
click at [560, 185] on video at bounding box center [562, 172] width 298 height 144
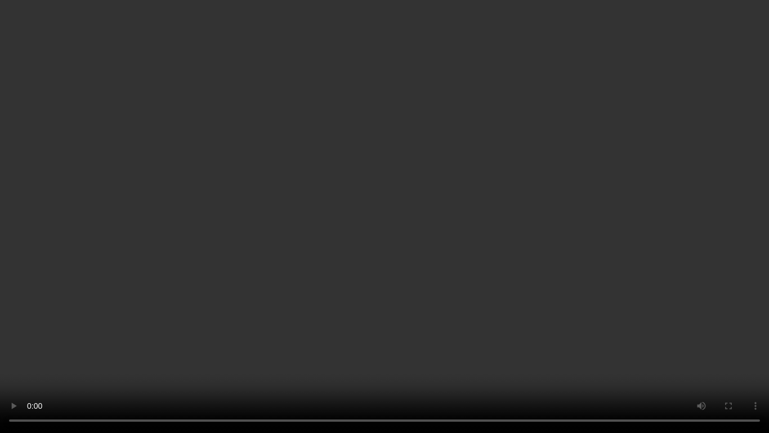
click at [439, 205] on video at bounding box center [384, 216] width 769 height 433
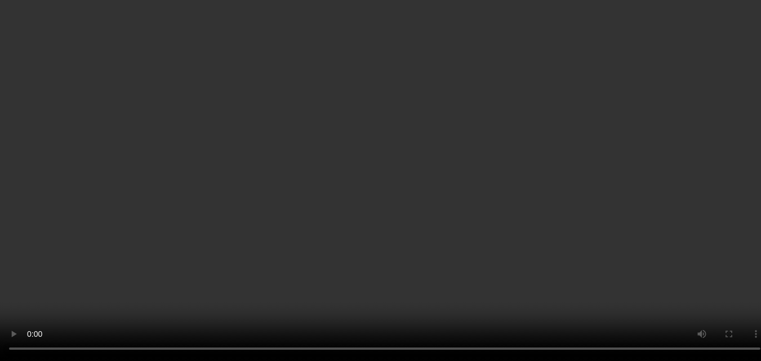
scroll to position [307, 0]
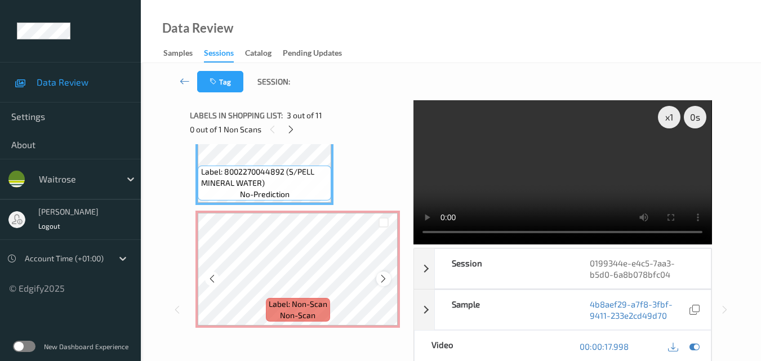
click at [386, 282] on icon at bounding box center [383, 279] width 10 height 10
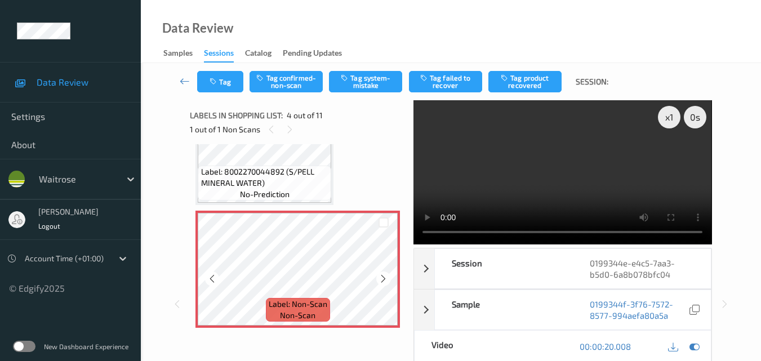
click at [386, 282] on icon at bounding box center [383, 279] width 10 height 10
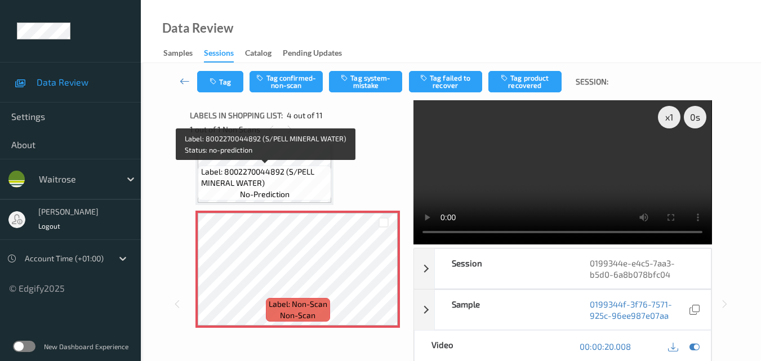
click at [300, 182] on span "Label: 8002270044892 (S/PELL MINERAL WATER)" at bounding box center [265, 177] width 128 height 23
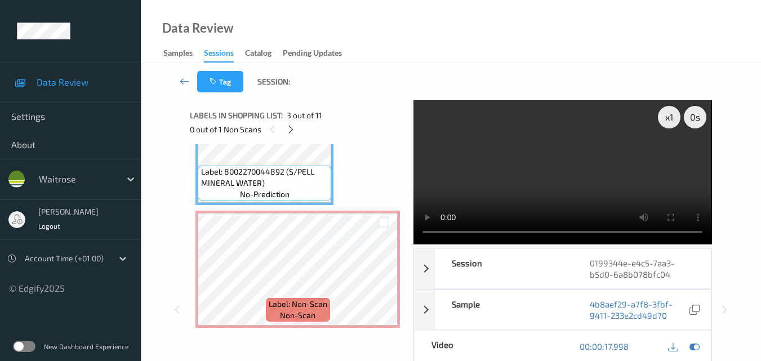
click at [571, 189] on video at bounding box center [562, 172] width 298 height 144
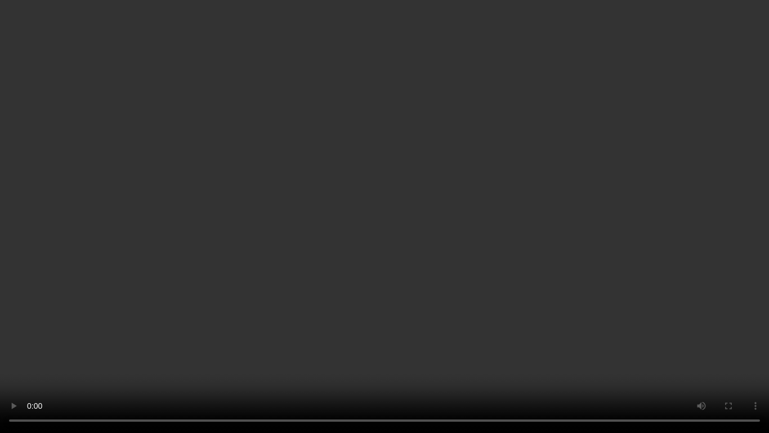
click at [452, 252] on video at bounding box center [384, 216] width 769 height 433
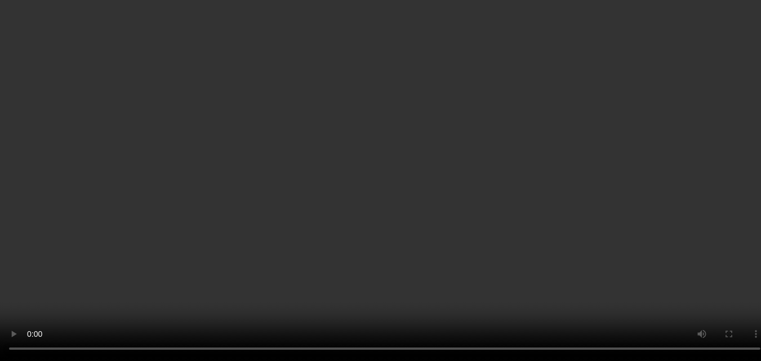
scroll to position [364, 0]
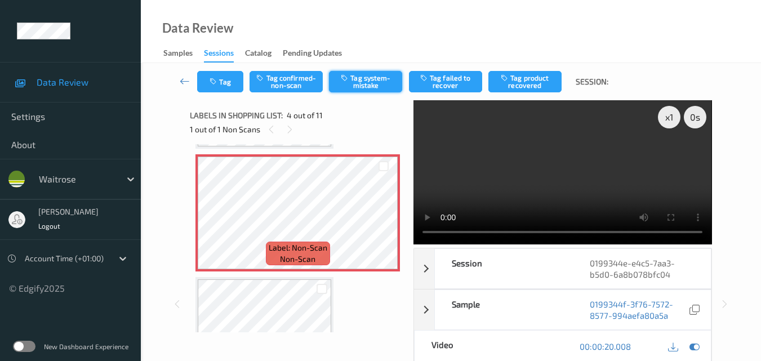
click at [372, 83] on button "Tag system-mistake" at bounding box center [365, 81] width 73 height 21
click at [221, 82] on button "Tag" at bounding box center [220, 81] width 46 height 21
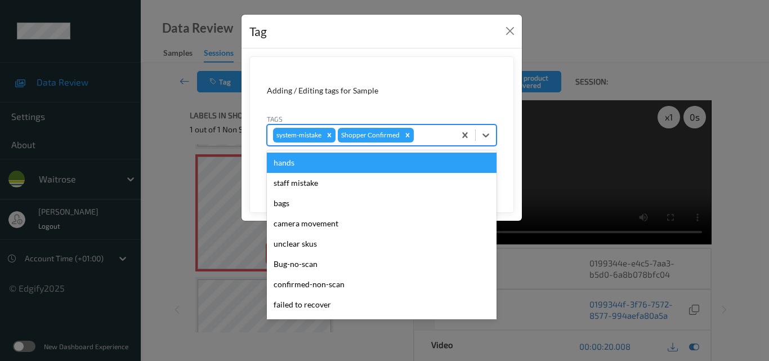
click at [429, 140] on div at bounding box center [432, 135] width 33 height 14
type input "un"
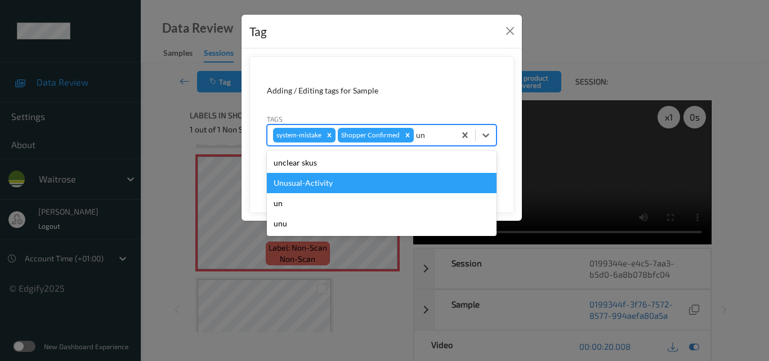
click at [380, 182] on div "Unusual-Activity" at bounding box center [382, 183] width 230 height 20
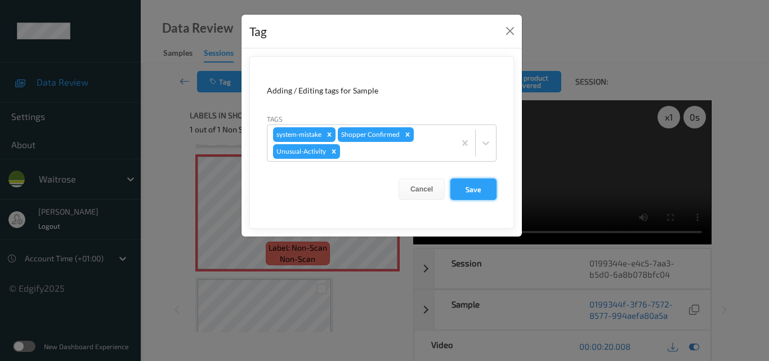
click at [489, 188] on button "Save" at bounding box center [474, 189] width 46 height 21
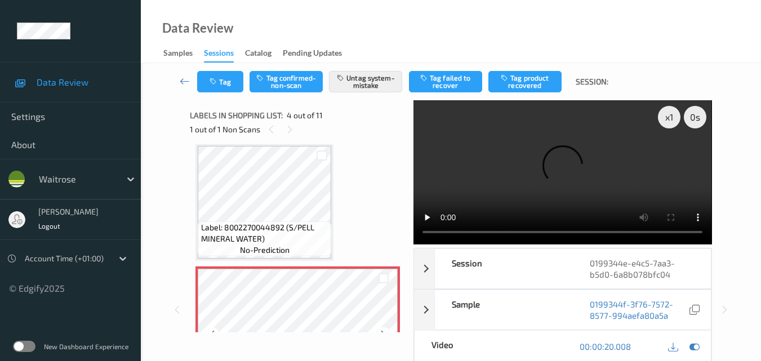
scroll to position [251, 0]
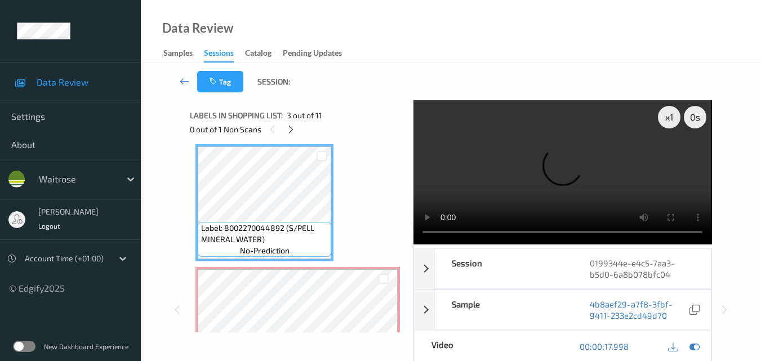
click at [601, 170] on video at bounding box center [562, 172] width 298 height 144
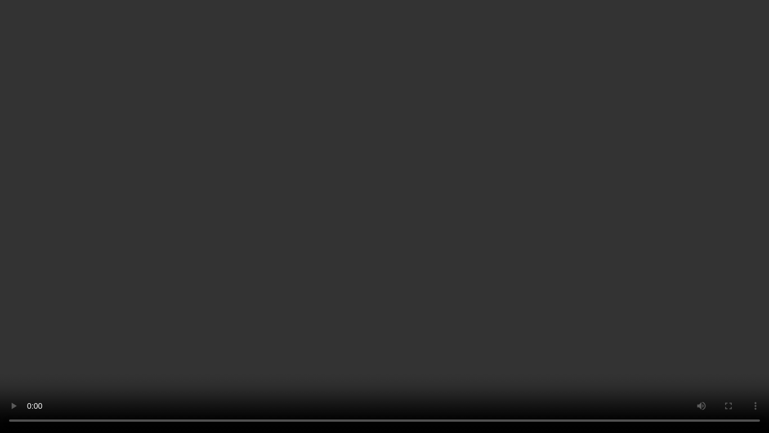
click at [449, 206] on video at bounding box center [384, 216] width 769 height 433
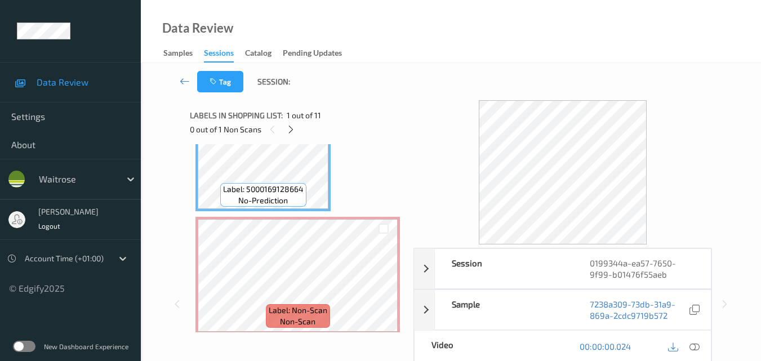
scroll to position [113, 0]
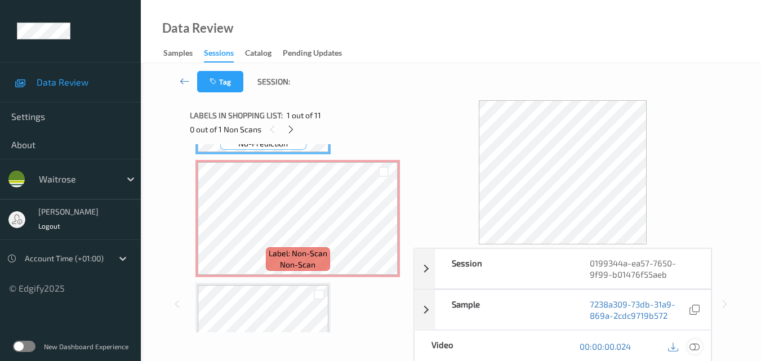
click at [697, 346] on icon at bounding box center [694, 346] width 10 height 10
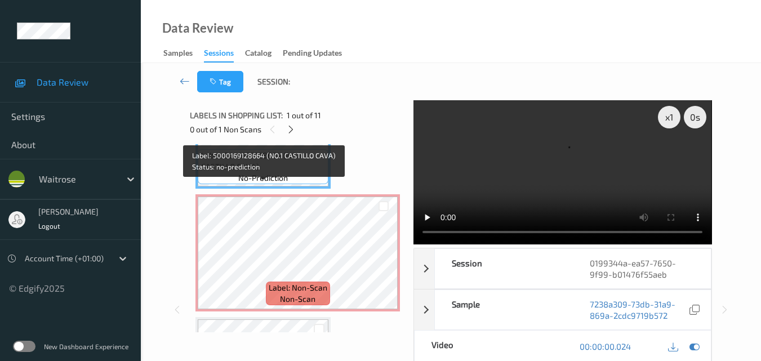
scroll to position [101, 0]
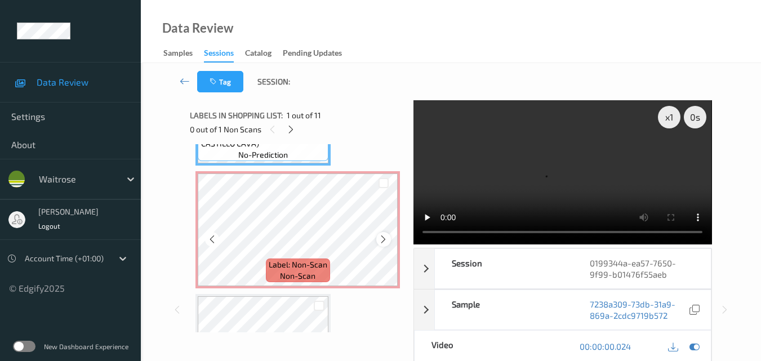
click at [381, 241] on icon at bounding box center [383, 239] width 10 height 10
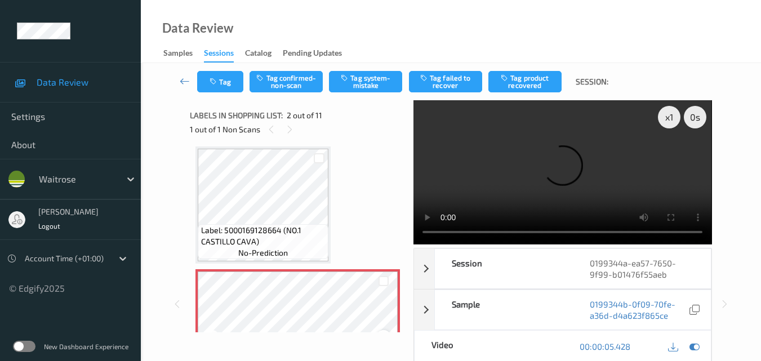
scroll to position [0, 0]
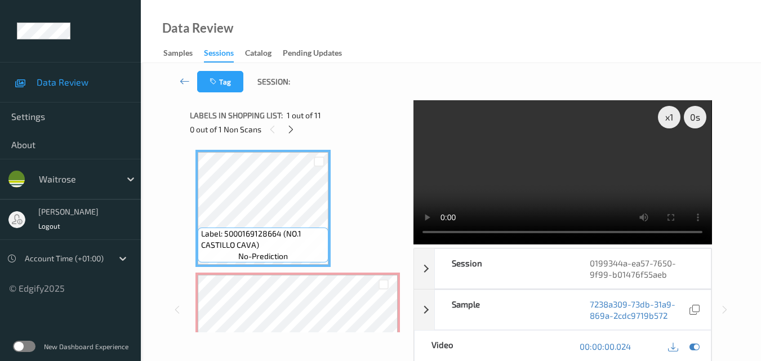
click at [551, 161] on video at bounding box center [562, 172] width 298 height 144
click at [560, 186] on video at bounding box center [562, 172] width 298 height 144
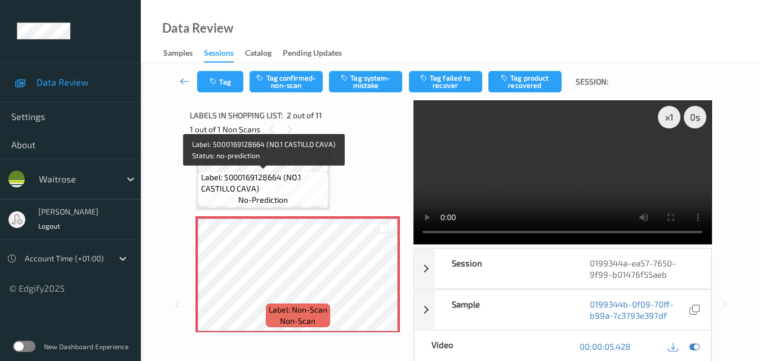
click at [291, 181] on span "Label: 5000169128664 (NO.1 CASTILLO CAVA)" at bounding box center [263, 183] width 125 height 23
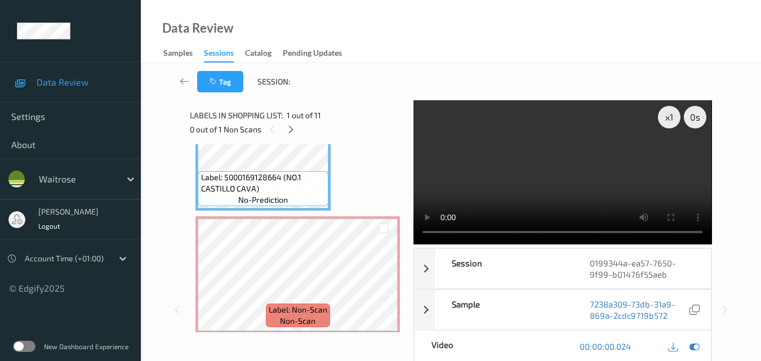
click at [631, 171] on video at bounding box center [562, 172] width 298 height 144
click at [589, 157] on video at bounding box center [562, 172] width 298 height 144
click at [536, 182] on video at bounding box center [562, 172] width 298 height 144
click at [587, 148] on video at bounding box center [562, 172] width 298 height 144
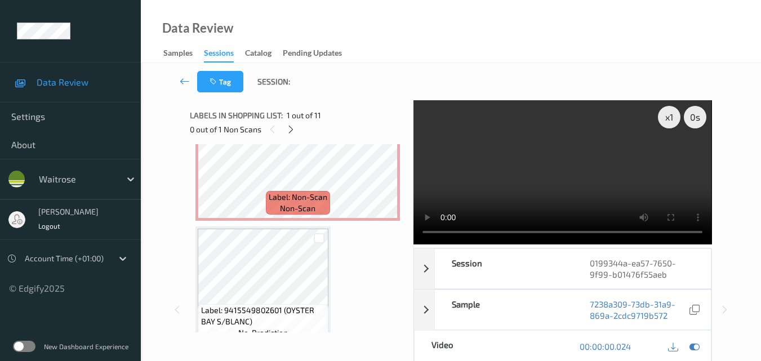
scroll to position [113, 0]
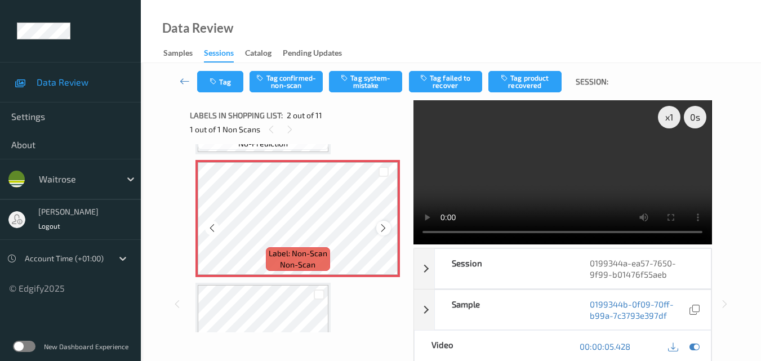
click at [380, 226] on icon at bounding box center [383, 228] width 10 height 10
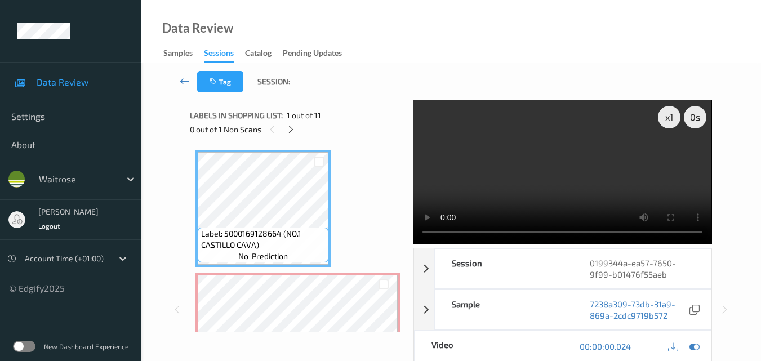
click at [551, 176] on video at bounding box center [562, 172] width 298 height 144
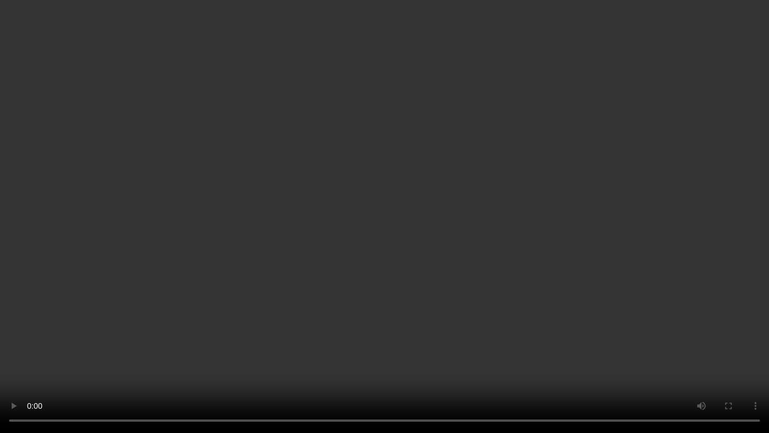
click at [376, 200] on video at bounding box center [384, 216] width 769 height 433
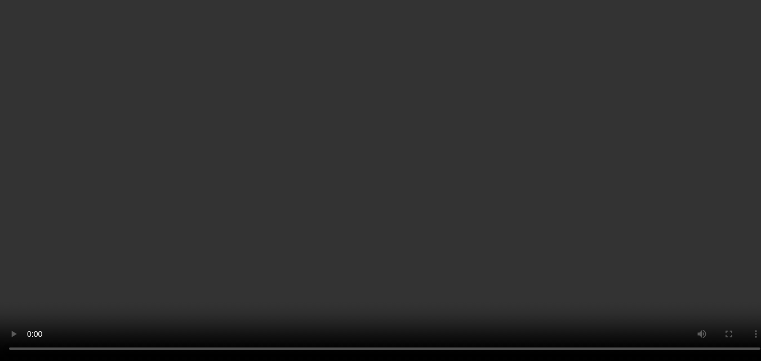
scroll to position [113, 0]
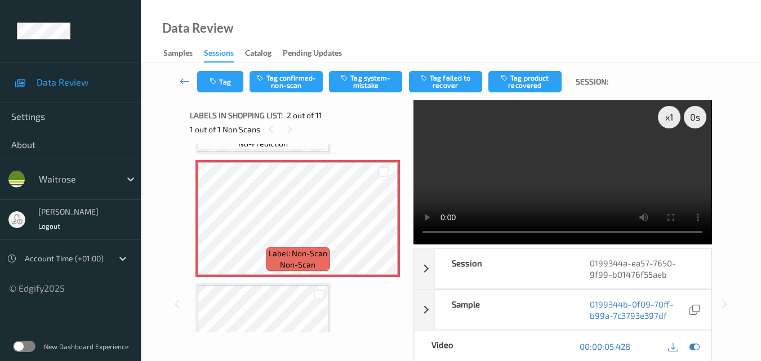
click at [559, 181] on video at bounding box center [562, 172] width 298 height 144
click at [582, 181] on video at bounding box center [562, 172] width 298 height 144
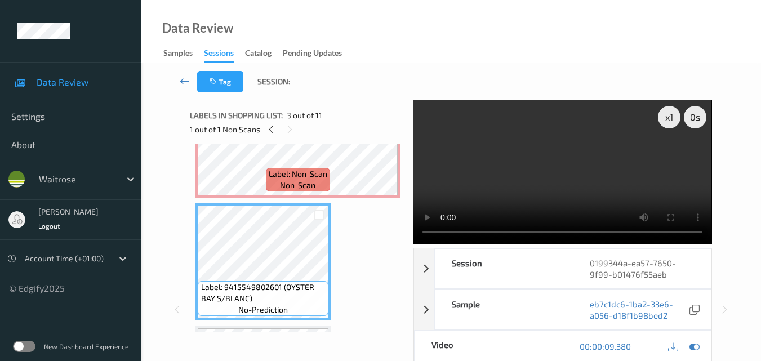
scroll to position [169, 0]
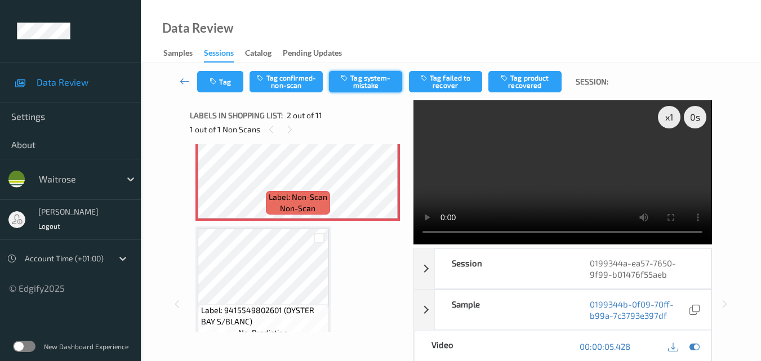
click at [371, 88] on button "Tag system-mistake" at bounding box center [365, 81] width 73 height 21
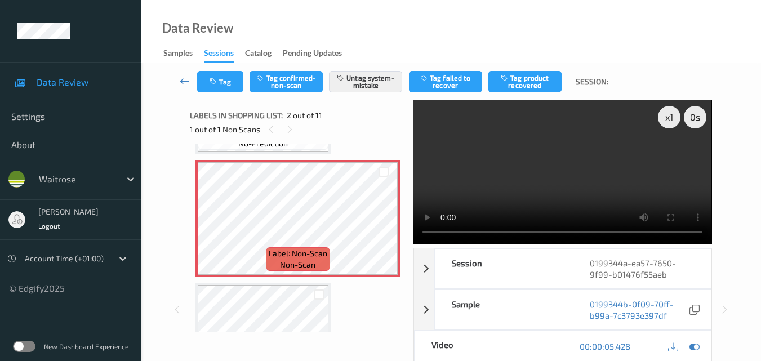
click at [540, 188] on video at bounding box center [562, 172] width 298 height 144
click at [537, 180] on video at bounding box center [562, 172] width 298 height 144
click at [557, 185] on video at bounding box center [562, 172] width 298 height 144
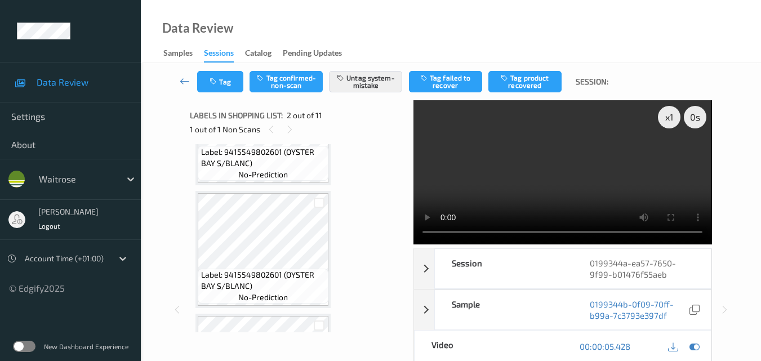
scroll to position [338, 0]
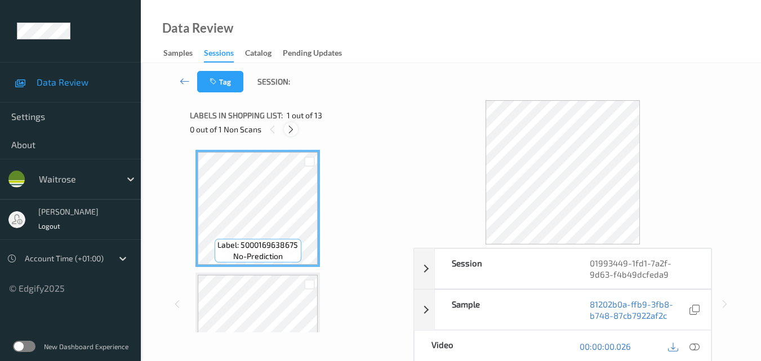
click at [288, 131] on icon at bounding box center [291, 129] width 10 height 10
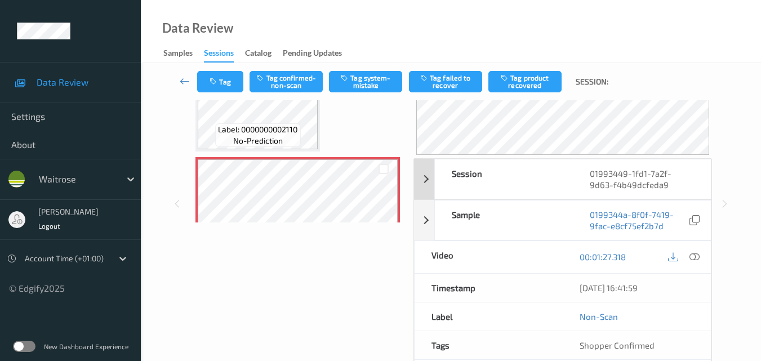
scroll to position [113, 0]
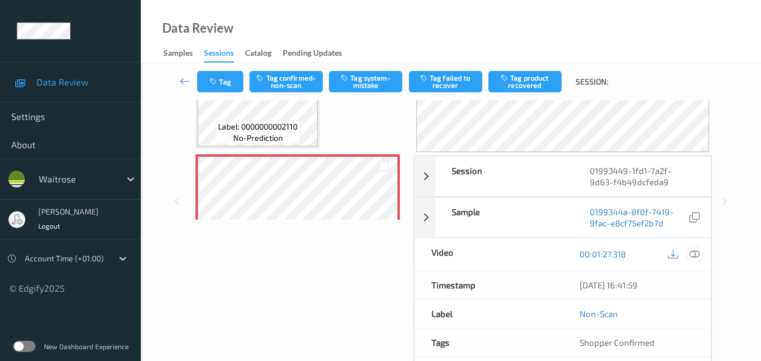
click at [696, 255] on icon at bounding box center [694, 254] width 10 height 10
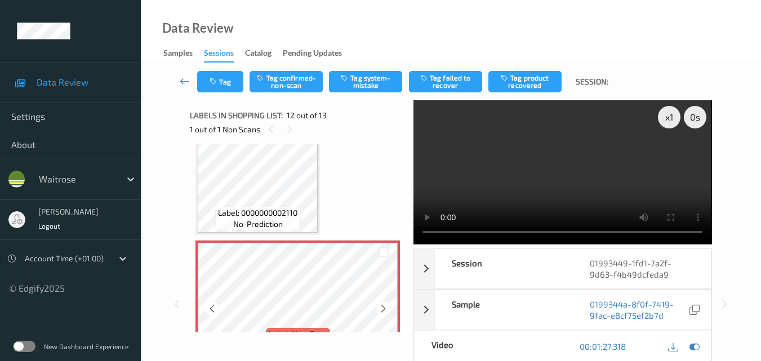
scroll to position [1290, 0]
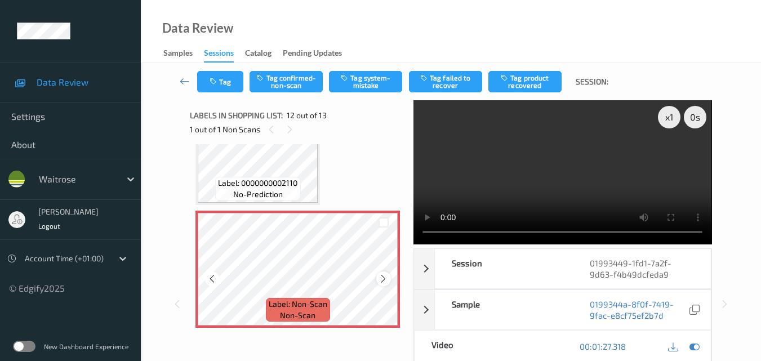
click at [378, 278] on icon at bounding box center [383, 279] width 10 height 10
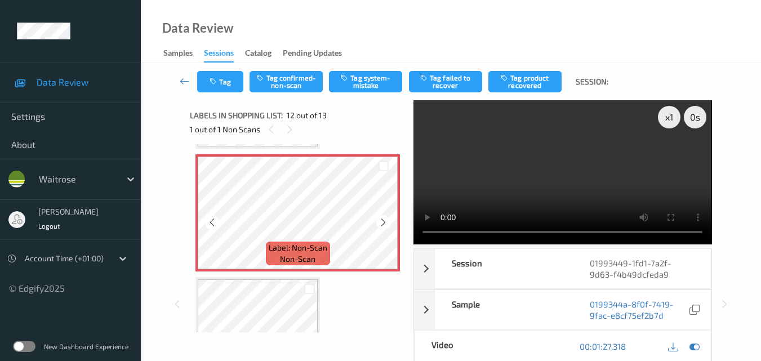
scroll to position [1402, 0]
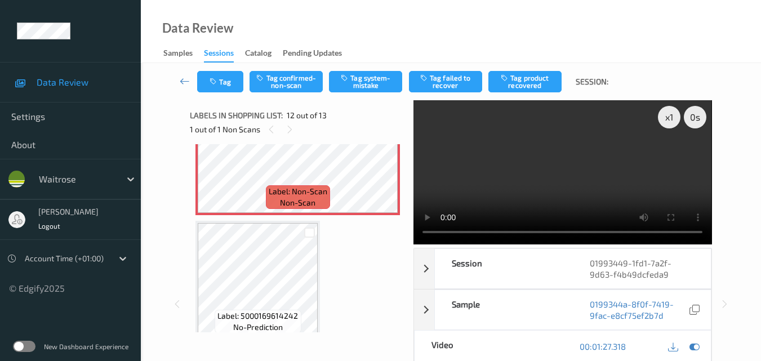
click at [535, 175] on video at bounding box center [562, 172] width 298 height 144
click at [584, 172] on video at bounding box center [562, 172] width 298 height 144
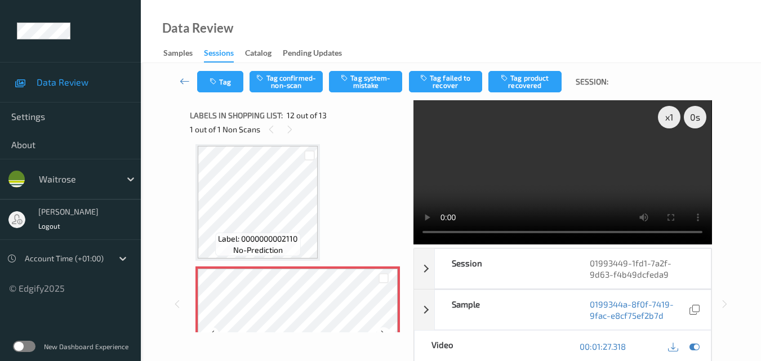
scroll to position [1233, 0]
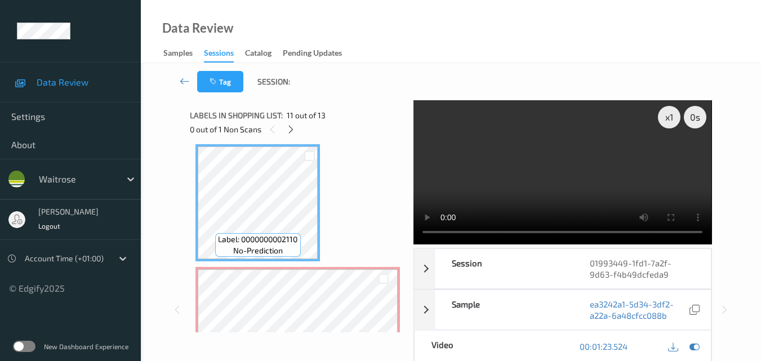
click at [582, 180] on video at bounding box center [562, 172] width 298 height 144
click at [531, 180] on video at bounding box center [562, 172] width 298 height 144
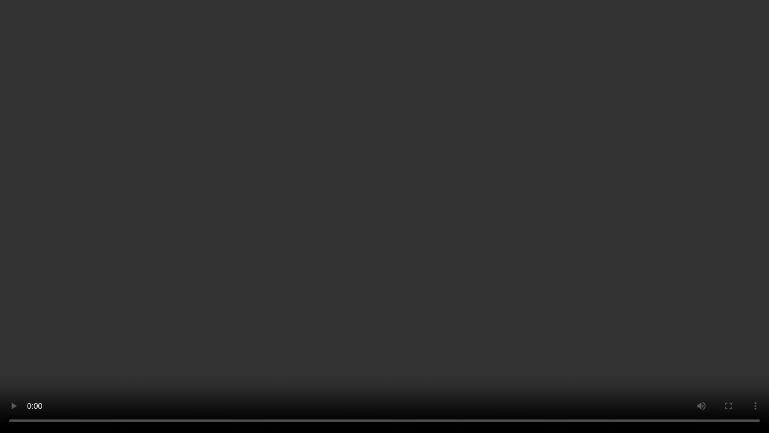
click at [600, 289] on video at bounding box center [384, 216] width 769 height 433
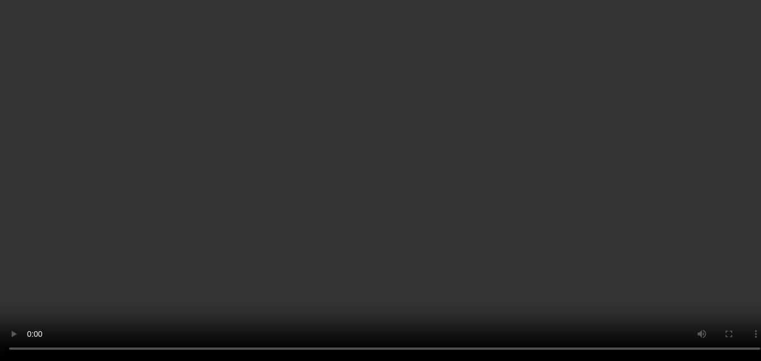
scroll to position [1188, 0]
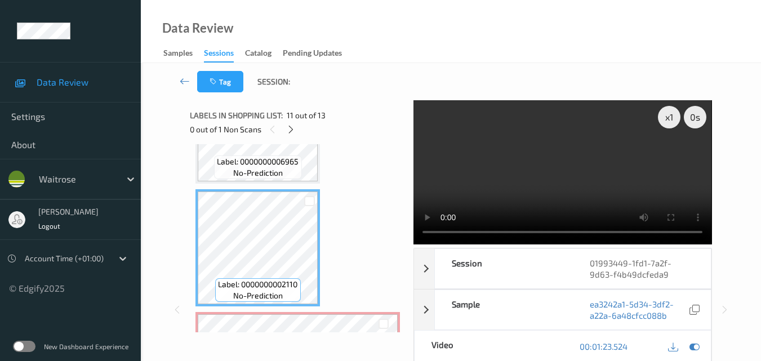
click at [603, 175] on video at bounding box center [562, 172] width 298 height 144
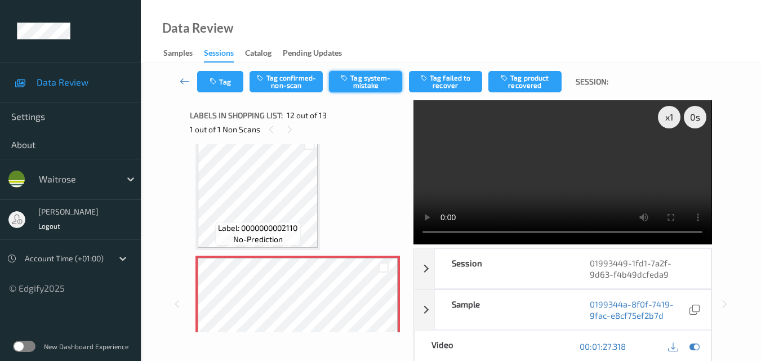
click at [367, 86] on button "Tag system-mistake" at bounding box center [365, 81] width 73 height 21
click at [227, 84] on button "Tag" at bounding box center [220, 81] width 46 height 21
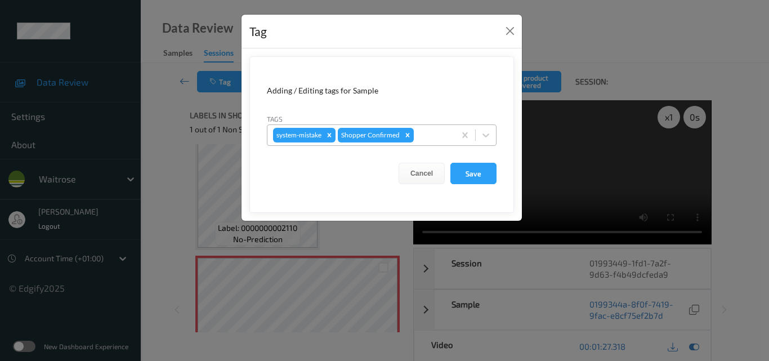
click at [442, 137] on div at bounding box center [432, 135] width 33 height 14
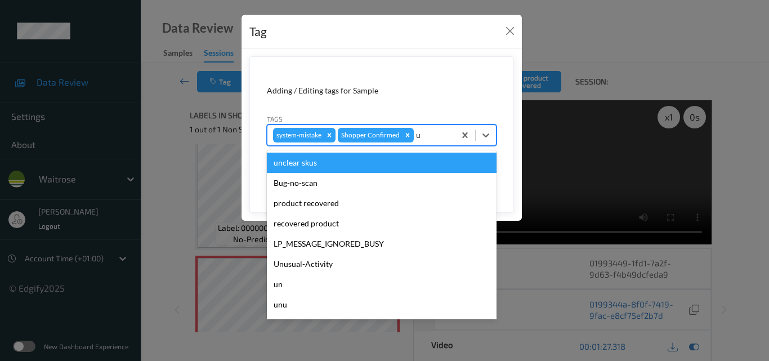
type input "un"
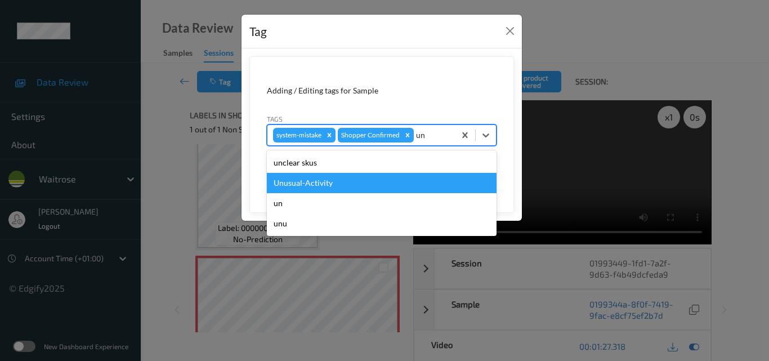
click at [342, 176] on div "Unusual-Activity" at bounding box center [382, 183] width 230 height 20
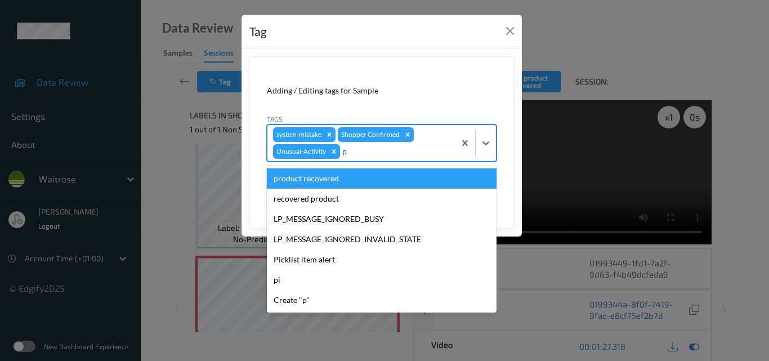
type input "pi"
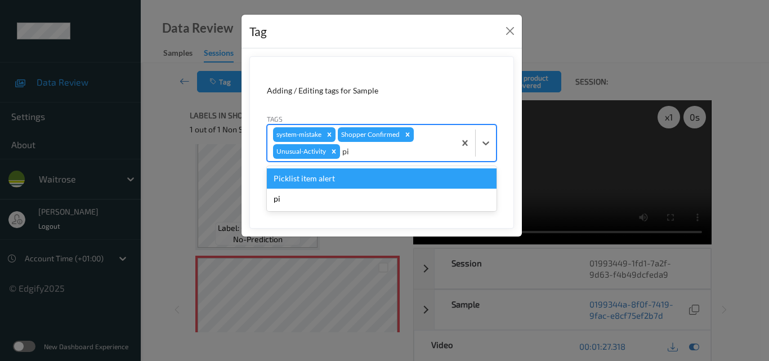
click at [342, 176] on div "Picklist item alert" at bounding box center [382, 178] width 230 height 20
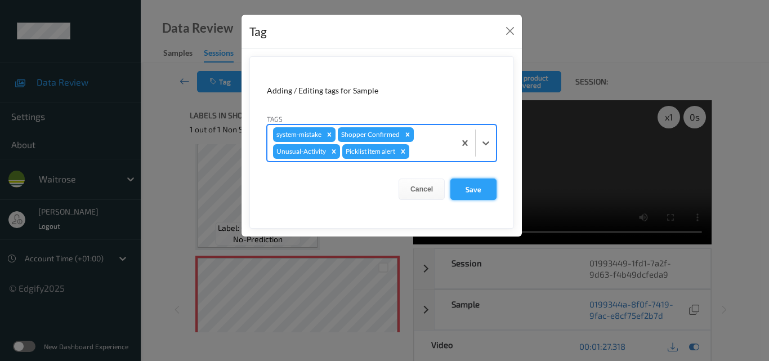
click at [475, 194] on button "Save" at bounding box center [474, 189] width 46 height 21
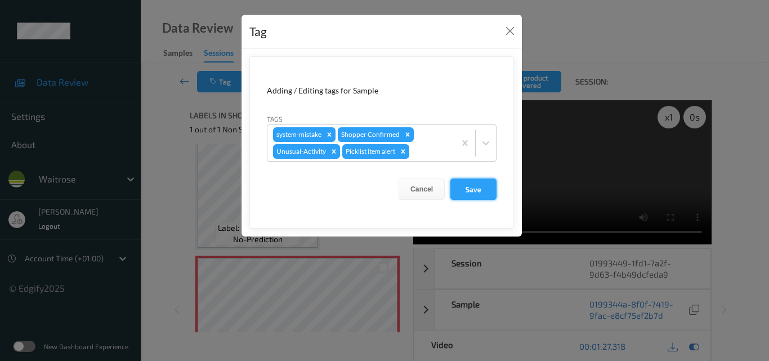
click at [475, 194] on button "Save" at bounding box center [474, 189] width 46 height 21
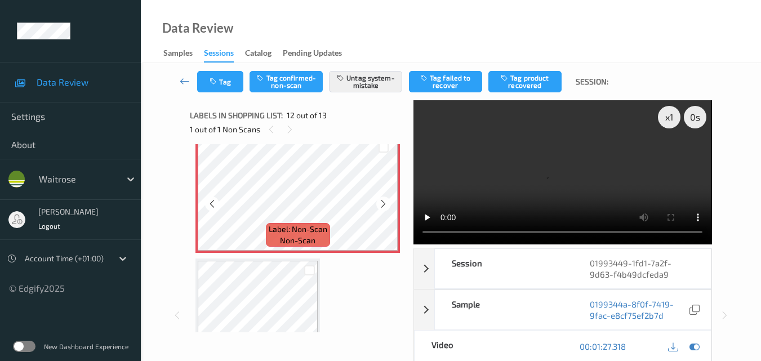
scroll to position [1301, 0]
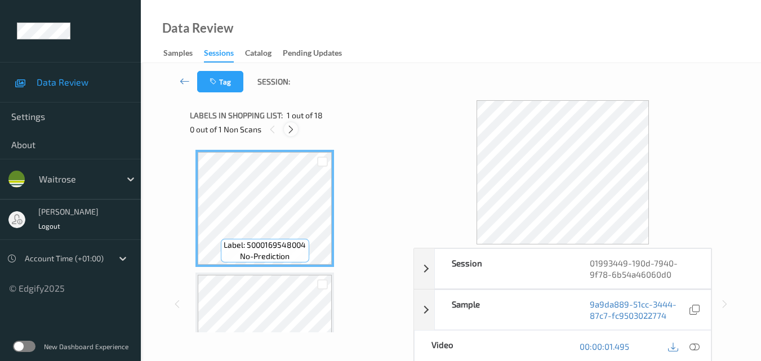
click at [292, 131] on icon at bounding box center [291, 129] width 10 height 10
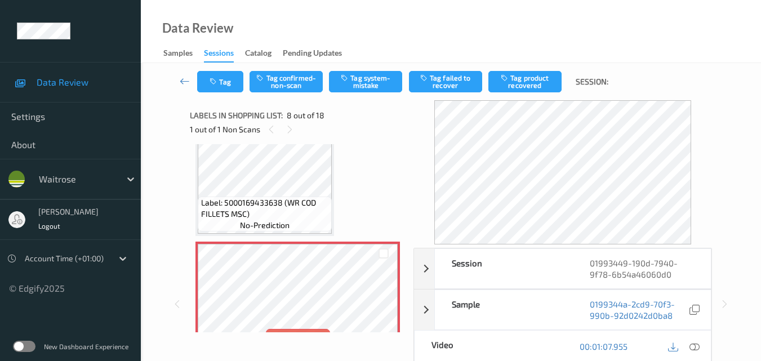
scroll to position [731, 0]
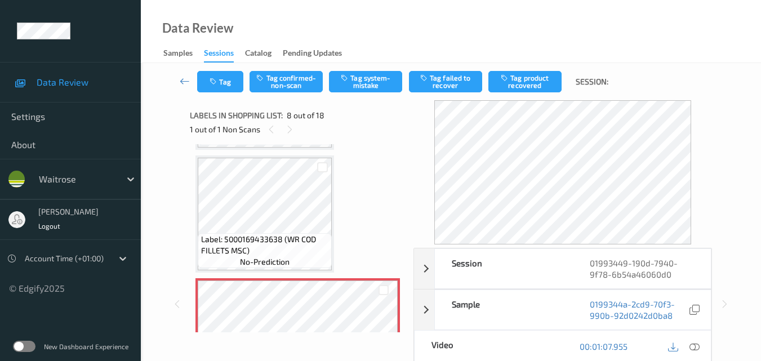
click at [304, 197] on div "Label: 5000169433638 (WR COD FILLETS MSC) no-prediction" at bounding box center [264, 213] width 139 height 117
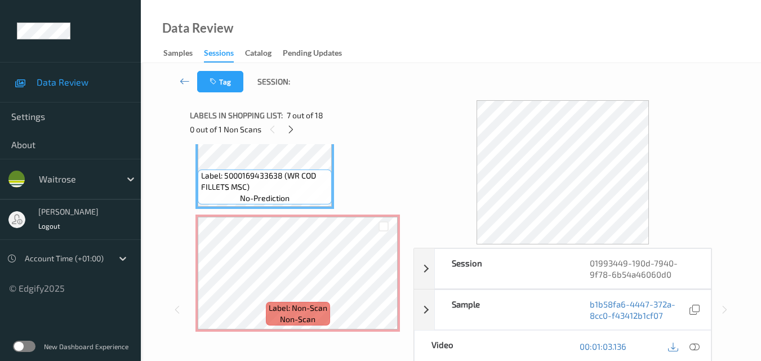
scroll to position [787, 0]
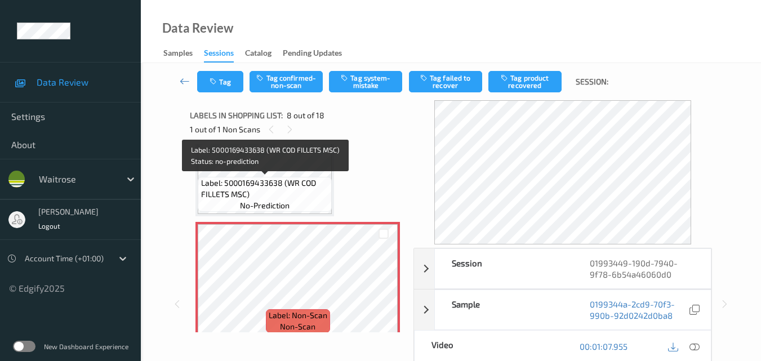
click at [293, 180] on span "Label: 5000169433638 (WR COD FILLETS MSC)" at bounding box center [265, 188] width 128 height 23
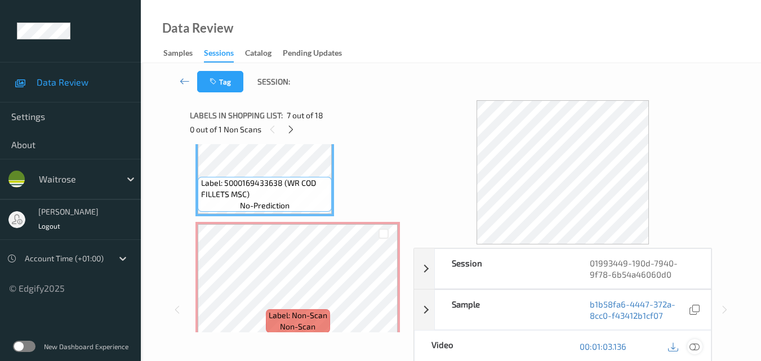
click at [696, 346] on icon at bounding box center [694, 346] width 10 height 10
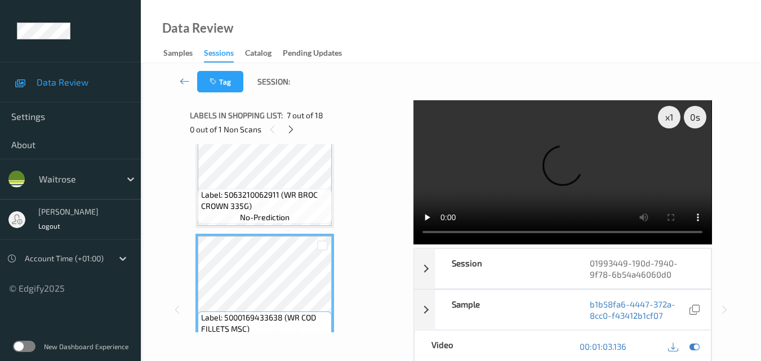
scroll to position [675, 0]
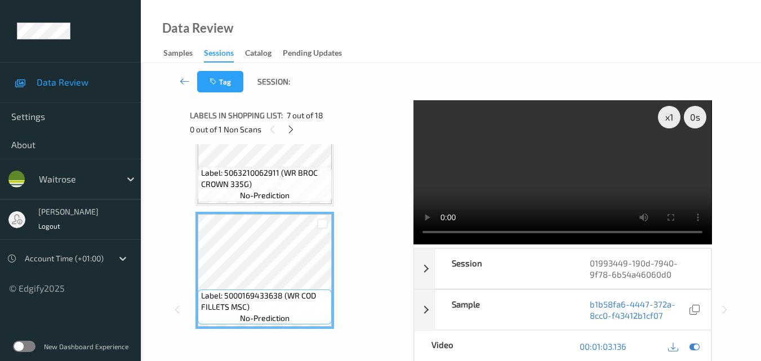
click at [564, 163] on video at bounding box center [562, 172] width 298 height 144
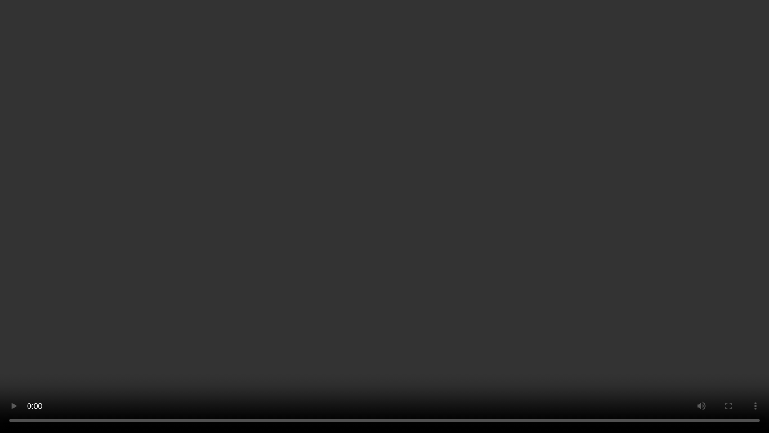
click at [501, 262] on video at bounding box center [384, 216] width 769 height 433
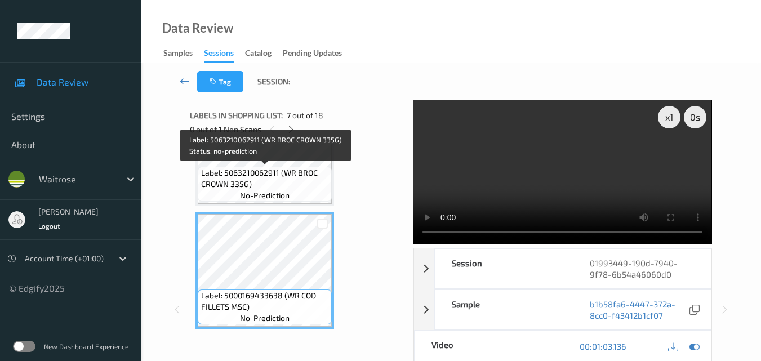
click at [304, 182] on span "Label: 5063210062911 (WR BROC CROWN 335G)" at bounding box center [265, 178] width 128 height 23
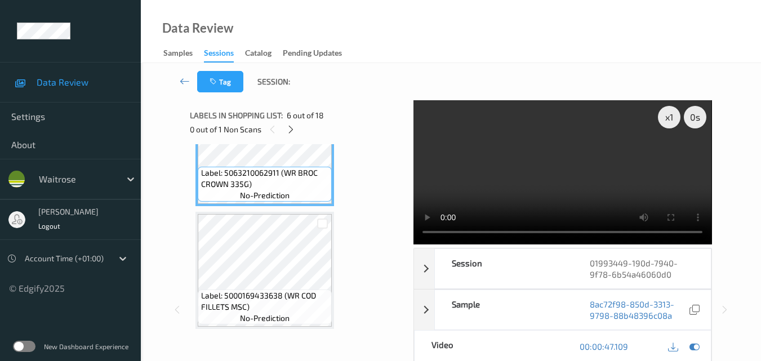
click at [563, 188] on video at bounding box center [562, 172] width 298 height 144
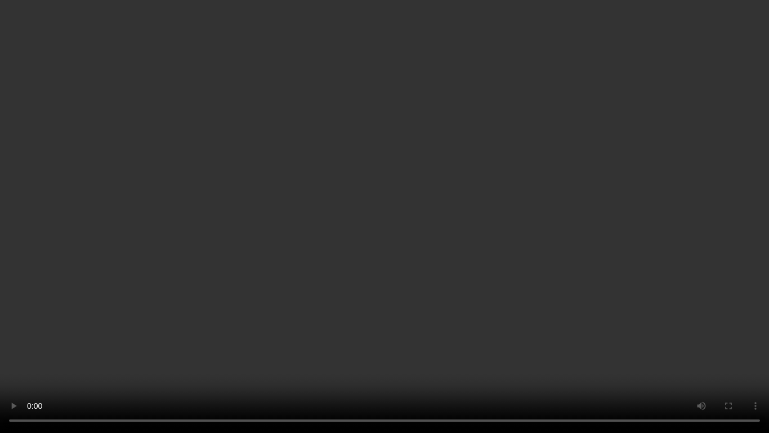
click at [630, 216] on video at bounding box center [384, 216] width 769 height 433
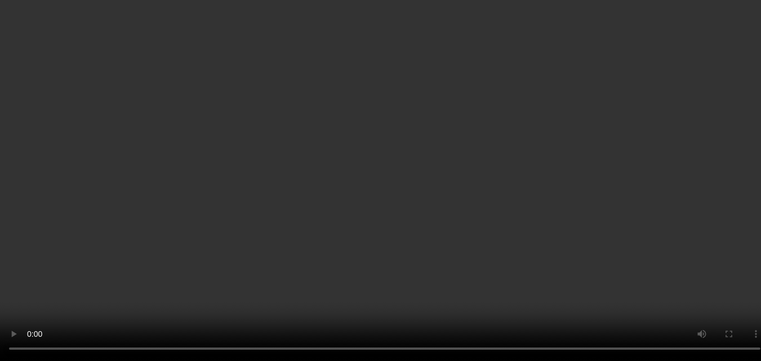
scroll to position [731, 0]
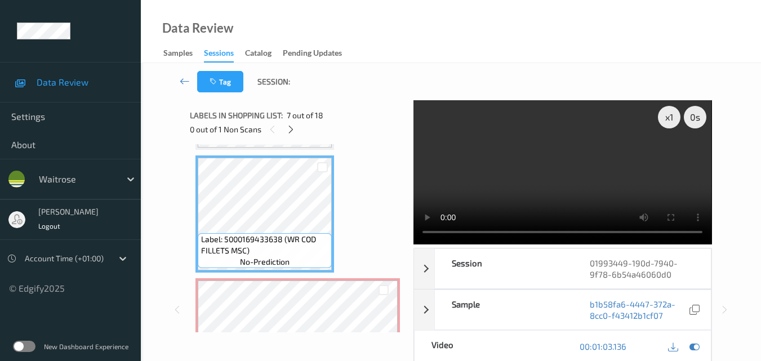
click at [557, 164] on video at bounding box center [562, 172] width 298 height 144
click at [564, 176] on video at bounding box center [562, 172] width 298 height 144
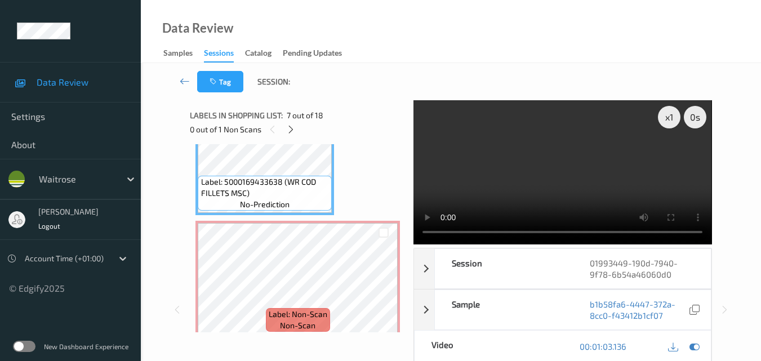
scroll to position [787, 0]
click at [560, 176] on video at bounding box center [562, 172] width 298 height 144
click at [547, 179] on video at bounding box center [562, 172] width 298 height 144
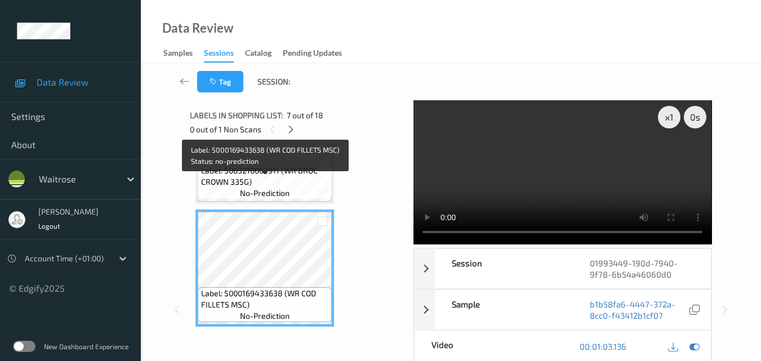
scroll to position [675, 0]
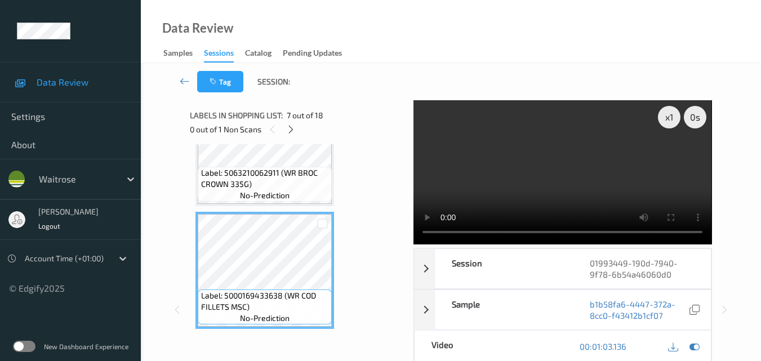
click at [302, 196] on div "Label: 5063210062911 (WR BROC CROWN 335G) no-prediction" at bounding box center [265, 184] width 134 height 35
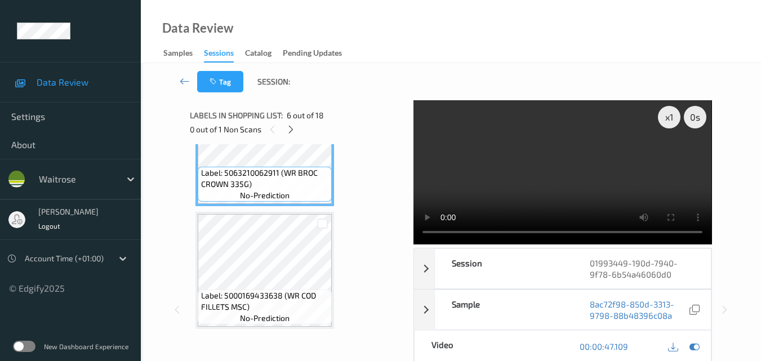
click at [621, 170] on video at bounding box center [562, 172] width 298 height 144
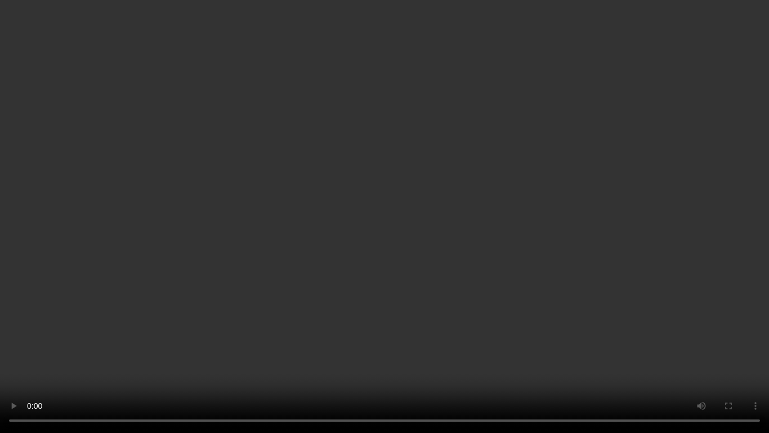
click at [573, 264] on video at bounding box center [384, 216] width 769 height 433
click at [456, 202] on video at bounding box center [384, 216] width 769 height 433
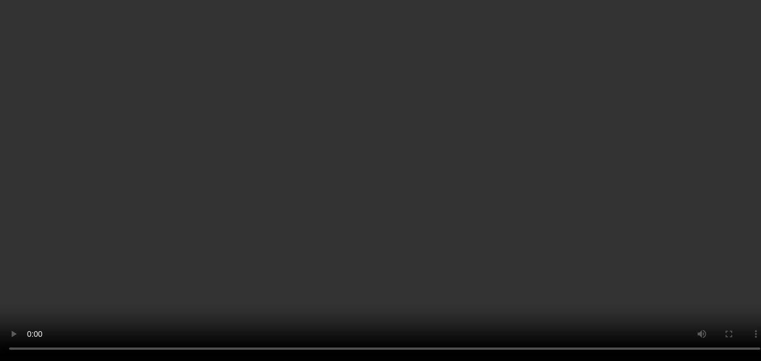
scroll to position [844, 0]
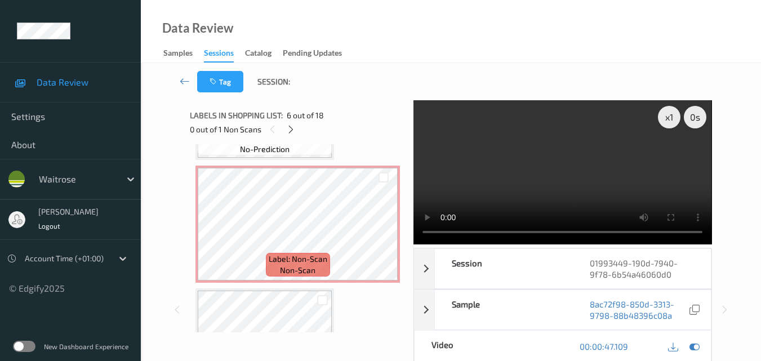
click at [580, 168] on video at bounding box center [562, 172] width 298 height 144
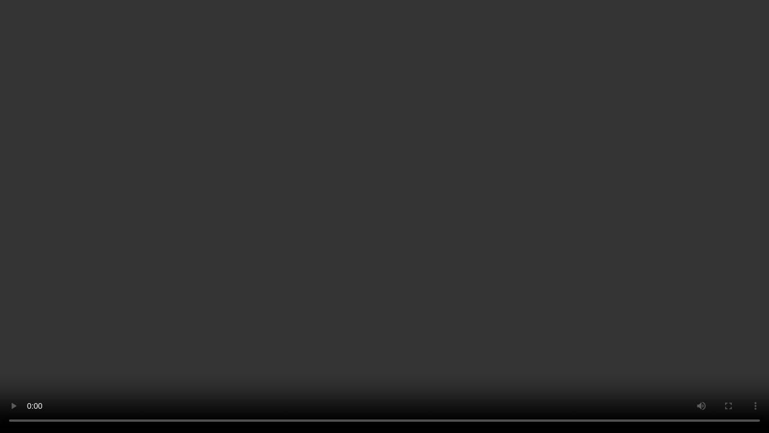
click at [549, 233] on video at bounding box center [384, 216] width 769 height 433
click at [521, 223] on video at bounding box center [384, 216] width 769 height 433
click at [454, 268] on video at bounding box center [384, 216] width 769 height 433
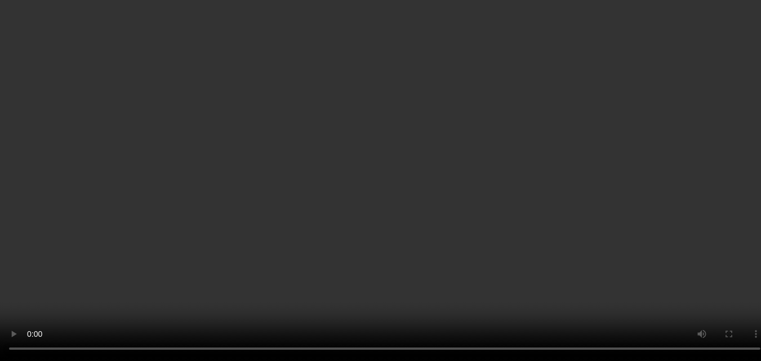
scroll to position [731, 0]
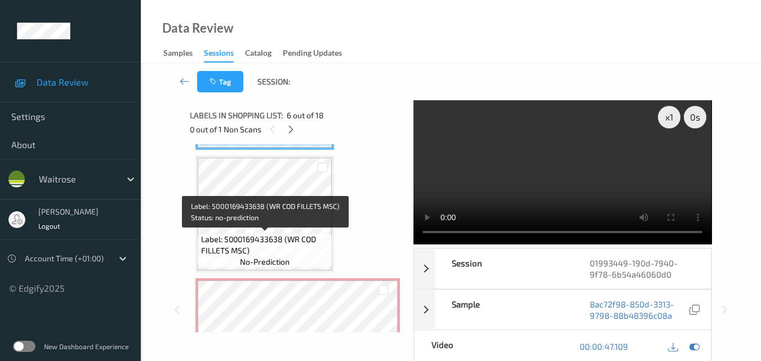
click at [291, 239] on span "Label: 5000169433638 (WR COD FILLETS MSC)" at bounding box center [265, 245] width 128 height 23
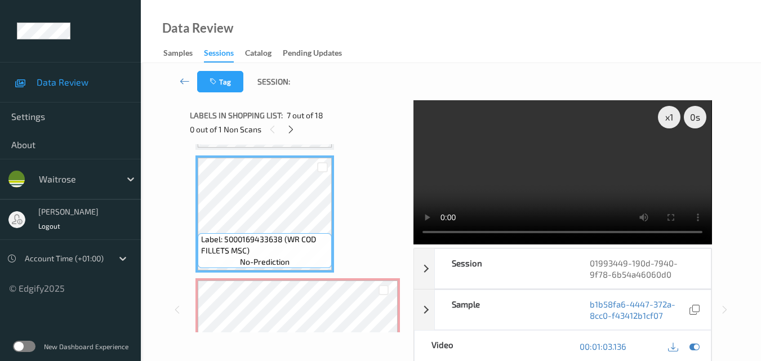
click at [590, 174] on video at bounding box center [562, 172] width 298 height 144
click at [594, 187] on video at bounding box center [562, 172] width 298 height 144
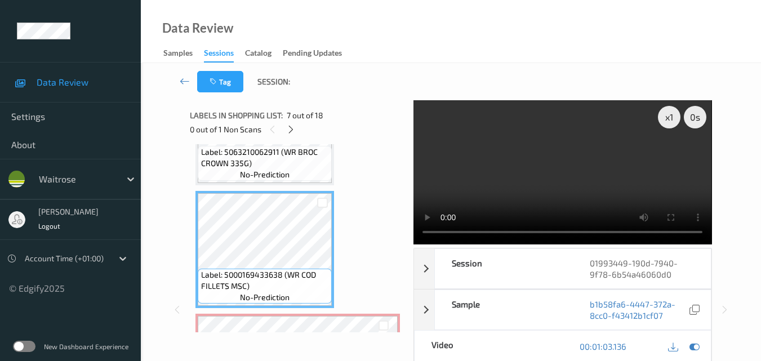
scroll to position [675, 0]
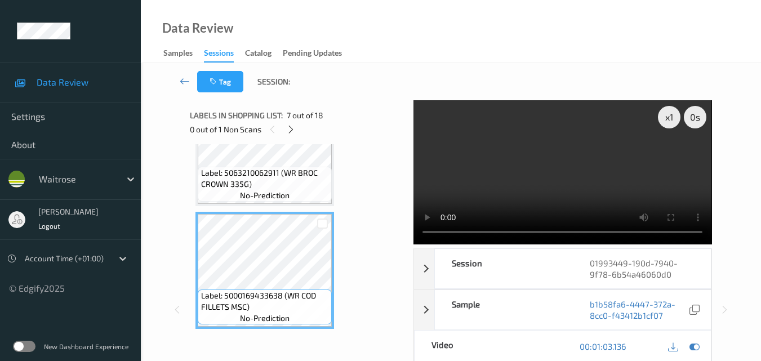
click at [563, 176] on video at bounding box center [562, 172] width 298 height 144
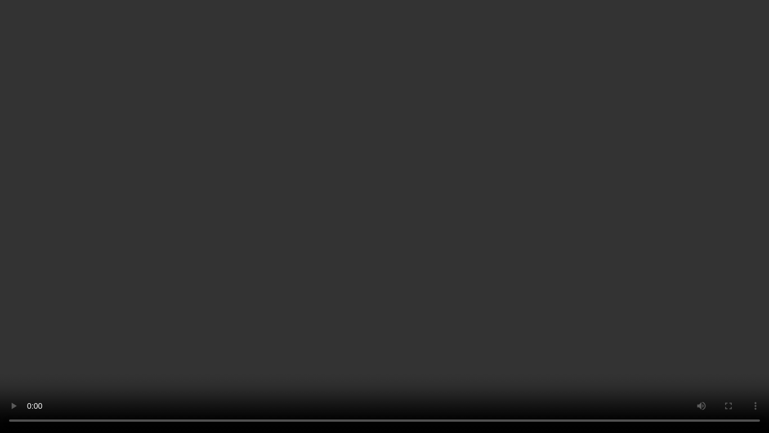
click at [500, 269] on video at bounding box center [384, 216] width 769 height 433
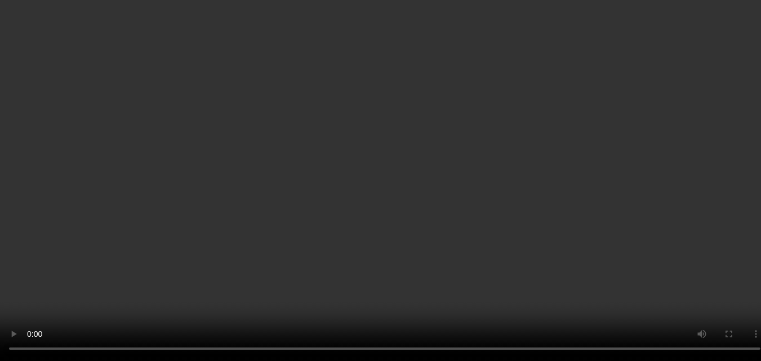
scroll to position [844, 0]
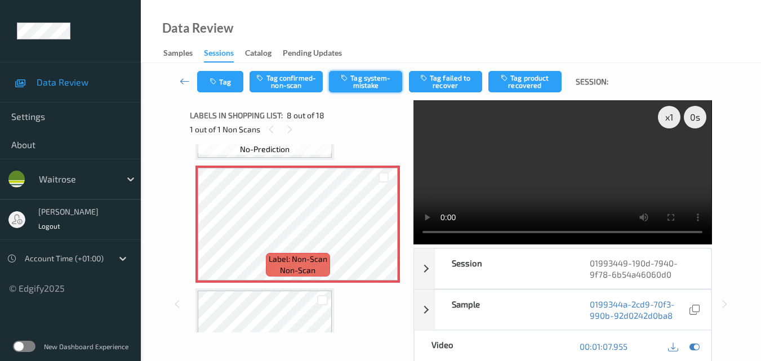
click at [370, 84] on button "Tag system-mistake" at bounding box center [365, 81] width 73 height 21
click at [225, 86] on button "Tag" at bounding box center [220, 81] width 46 height 21
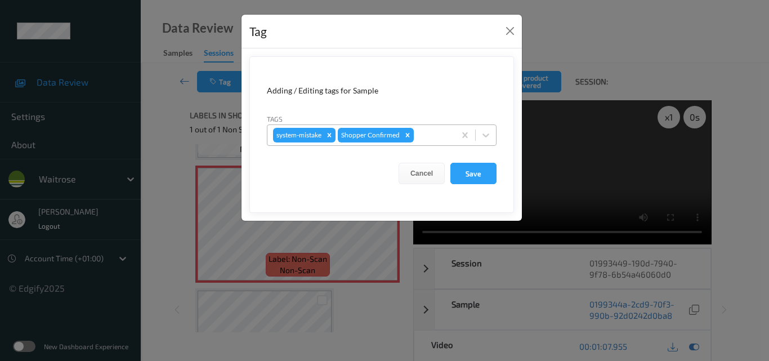
click at [430, 138] on div at bounding box center [432, 135] width 33 height 14
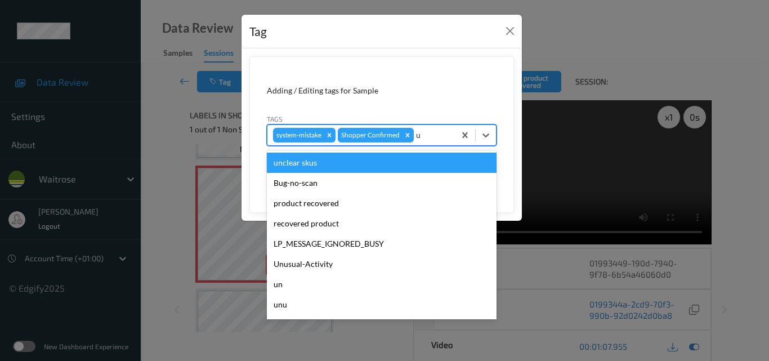
type input "un"
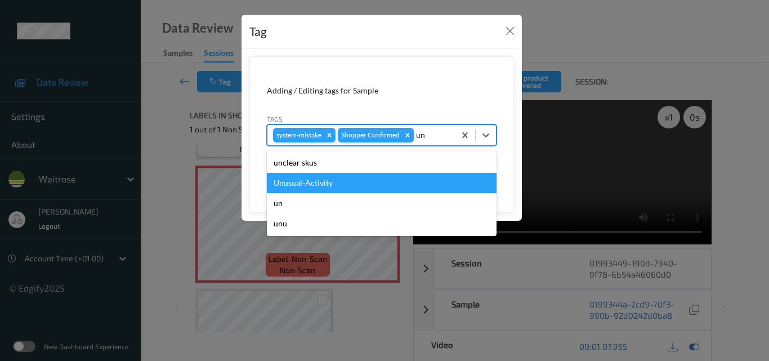
click at [350, 187] on div "Unusual-Activity" at bounding box center [382, 183] width 230 height 20
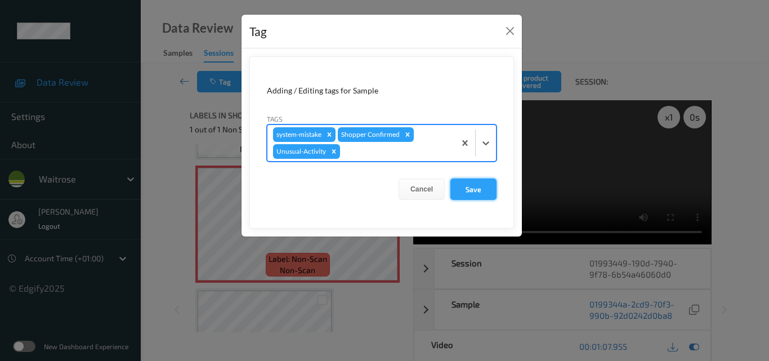
click at [480, 193] on button "Save" at bounding box center [474, 189] width 46 height 21
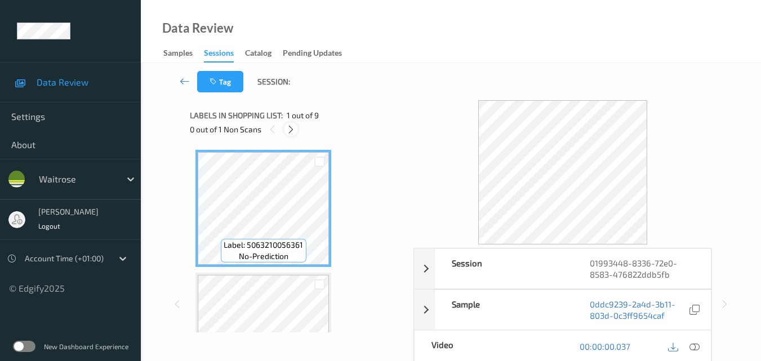
click at [290, 128] on icon at bounding box center [291, 129] width 10 height 10
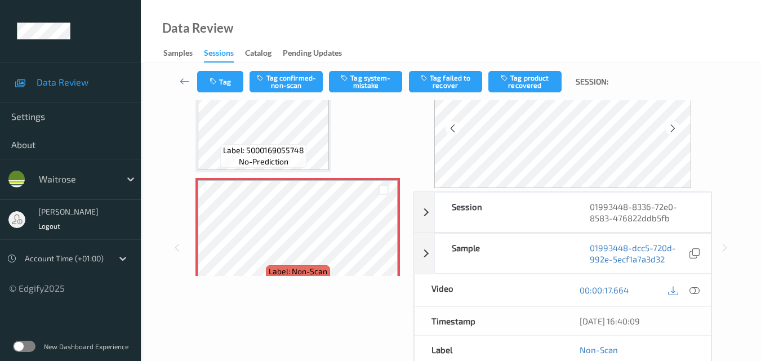
scroll to position [185, 0]
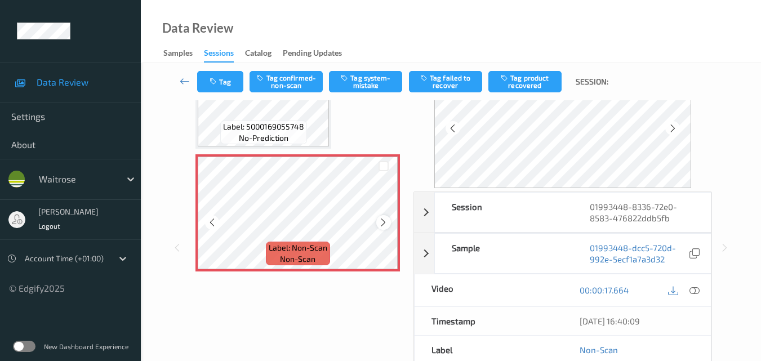
click at [380, 225] on icon at bounding box center [383, 222] width 10 height 10
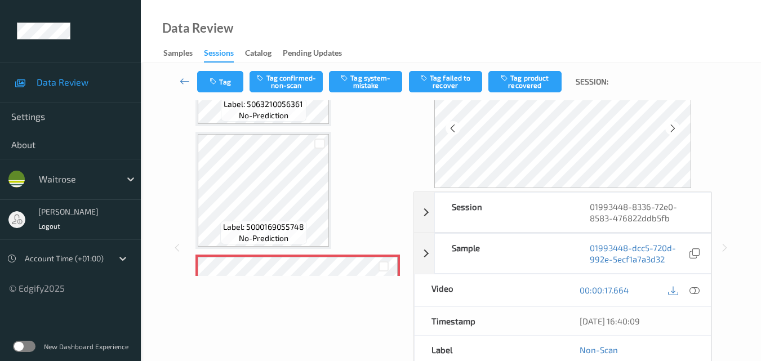
scroll to position [72, 0]
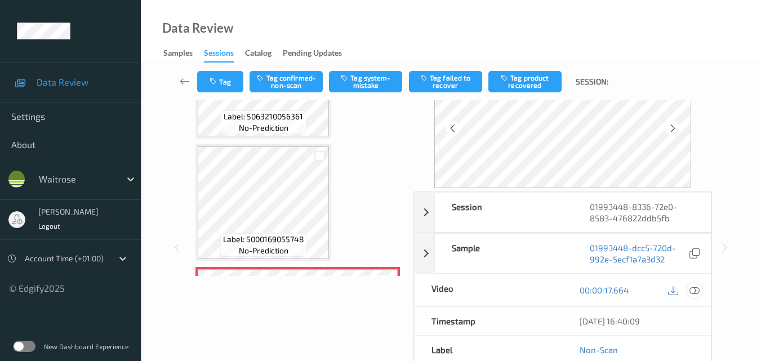
click at [698, 290] on icon at bounding box center [694, 290] width 10 height 10
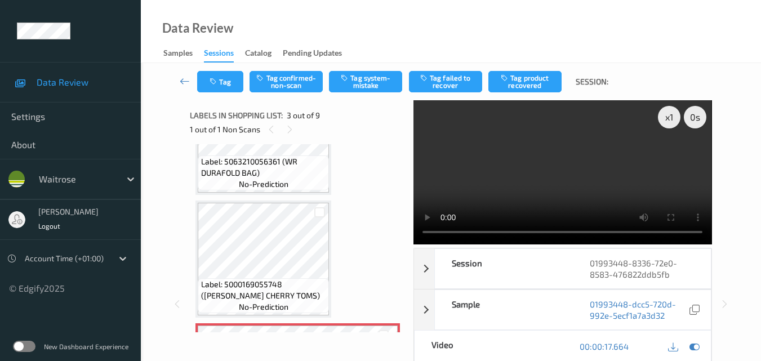
scroll to position [61, 0]
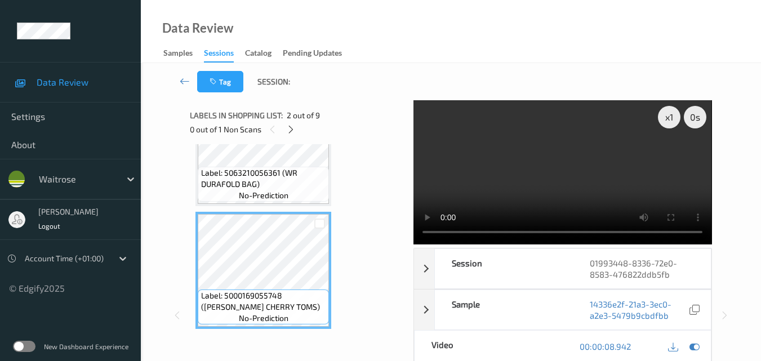
click at [550, 165] on video at bounding box center [562, 172] width 298 height 144
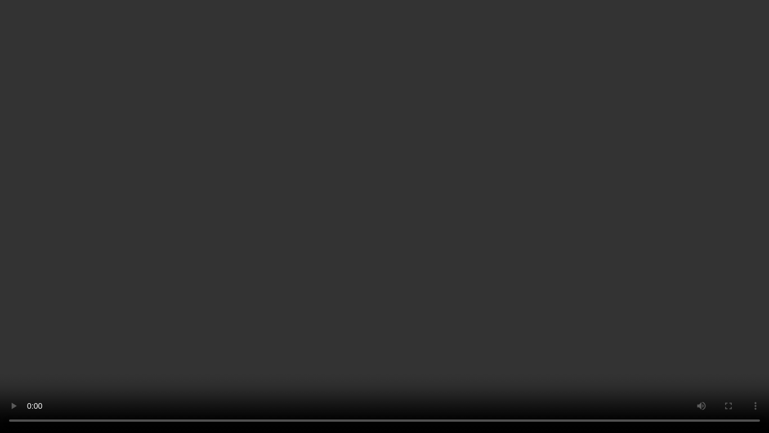
click at [449, 239] on video at bounding box center [384, 216] width 769 height 433
click at [517, 291] on video at bounding box center [384, 216] width 769 height 433
click at [498, 294] on video at bounding box center [384, 216] width 769 height 433
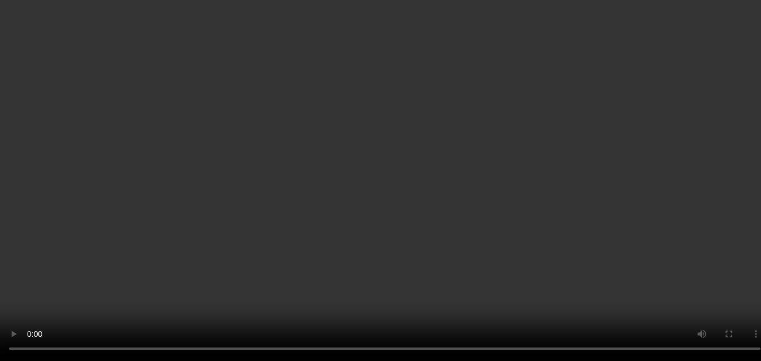
scroll to position [117, 0]
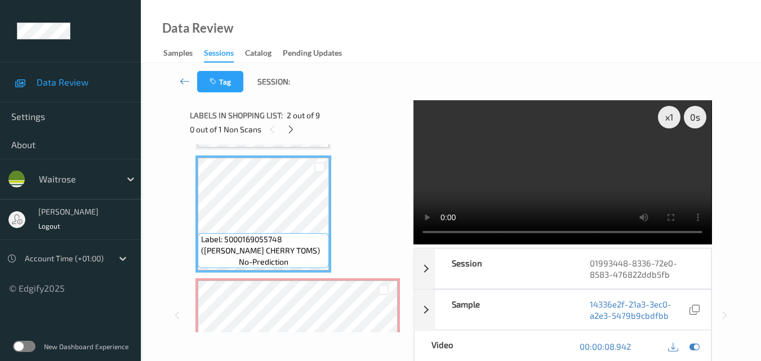
click at [536, 163] on video at bounding box center [562, 172] width 298 height 144
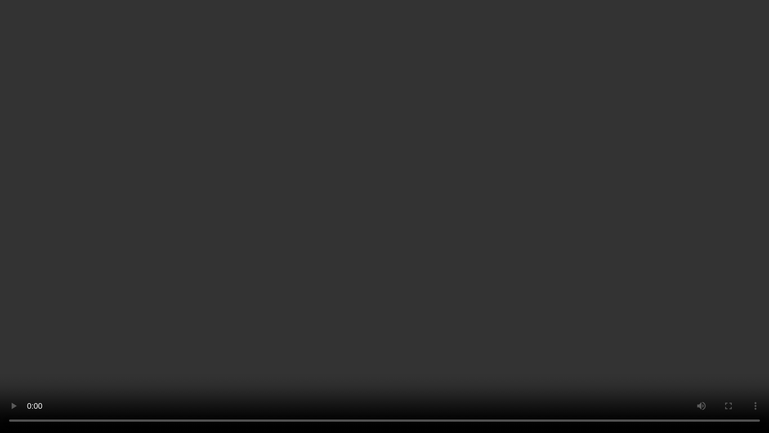
click at [446, 247] on video at bounding box center [384, 216] width 769 height 433
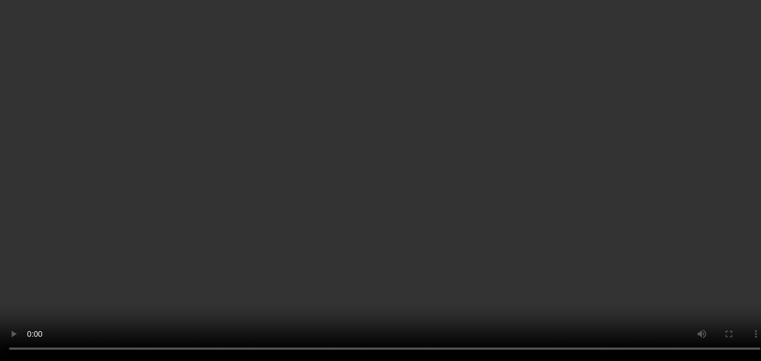
scroll to position [286, 0]
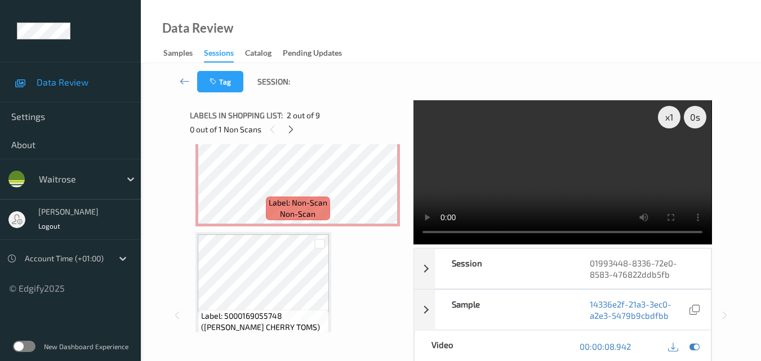
click at [574, 184] on video at bounding box center [562, 172] width 298 height 144
click at [601, 184] on video at bounding box center [562, 172] width 298 height 144
click at [567, 190] on video at bounding box center [562, 172] width 298 height 144
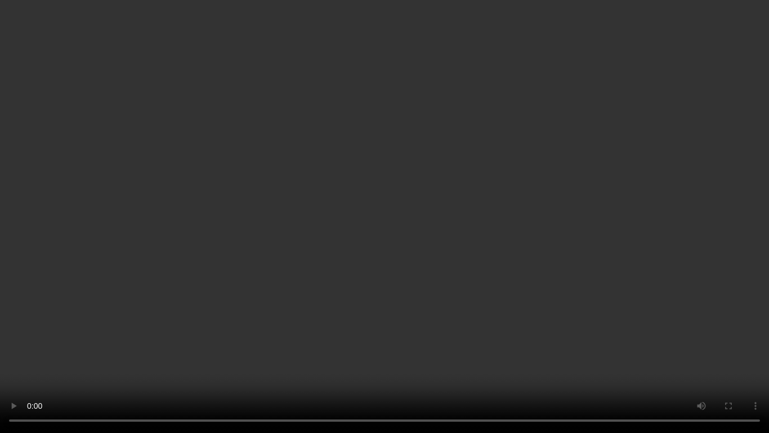
click at [459, 260] on video at bounding box center [384, 216] width 769 height 433
click at [390, 345] on video at bounding box center [384, 216] width 769 height 433
click at [460, 301] on video at bounding box center [384, 216] width 769 height 433
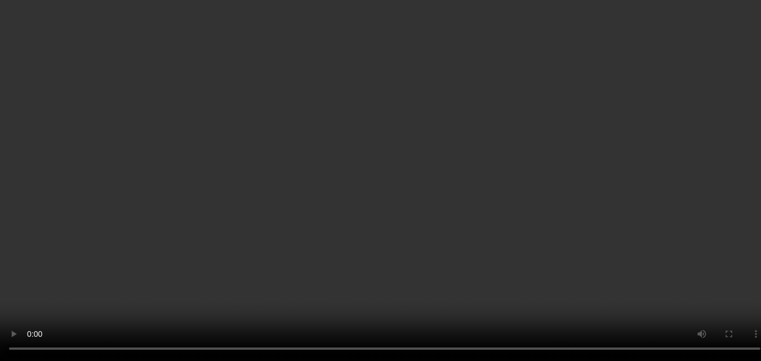
scroll to position [230, 0]
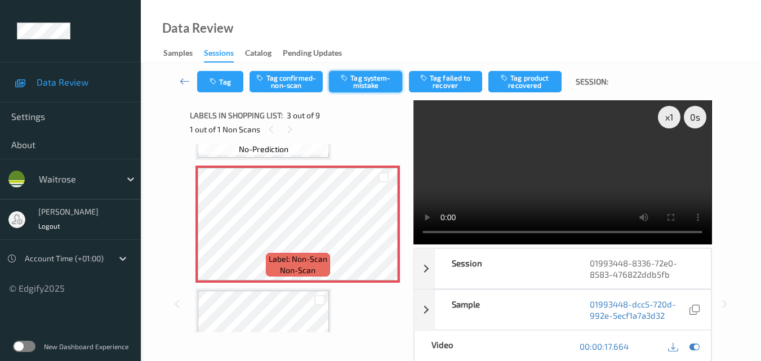
click at [368, 81] on button "Tag system-mistake" at bounding box center [365, 81] width 73 height 21
click at [219, 80] on icon "button" at bounding box center [215, 82] width 10 height 8
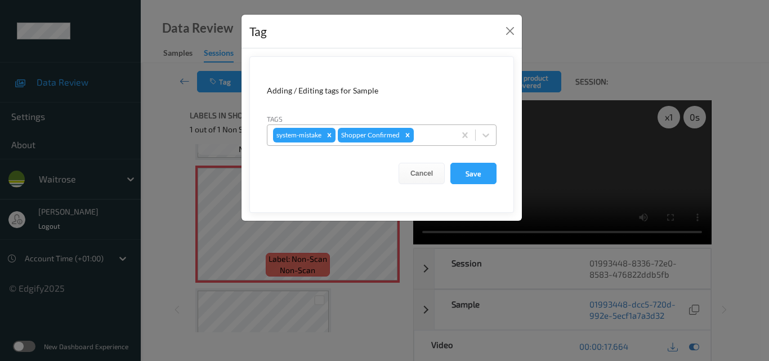
click at [423, 133] on div at bounding box center [432, 135] width 33 height 14
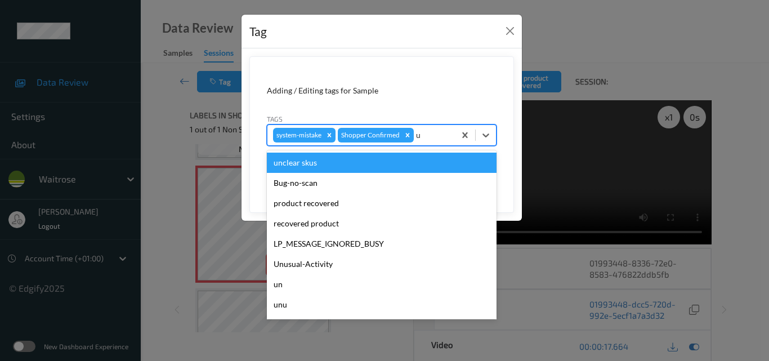
type input "un"
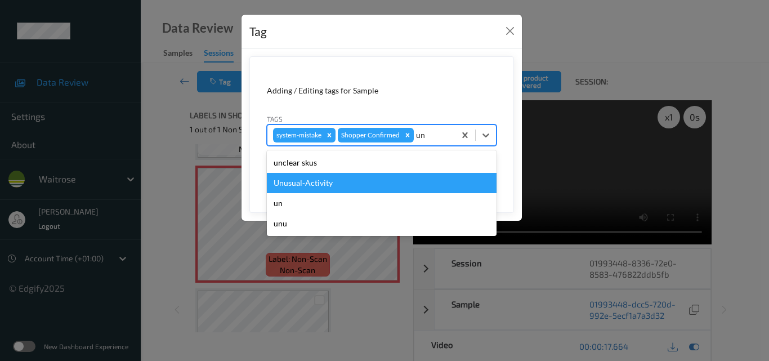
click at [375, 185] on div "Unusual-Activity" at bounding box center [382, 183] width 230 height 20
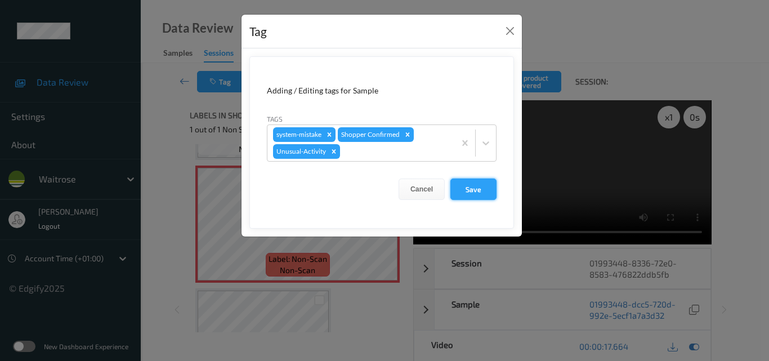
click at [480, 191] on button "Save" at bounding box center [474, 189] width 46 height 21
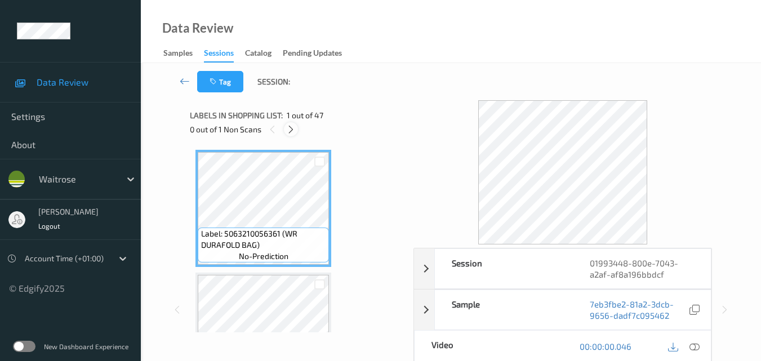
click at [291, 128] on icon at bounding box center [291, 129] width 10 height 10
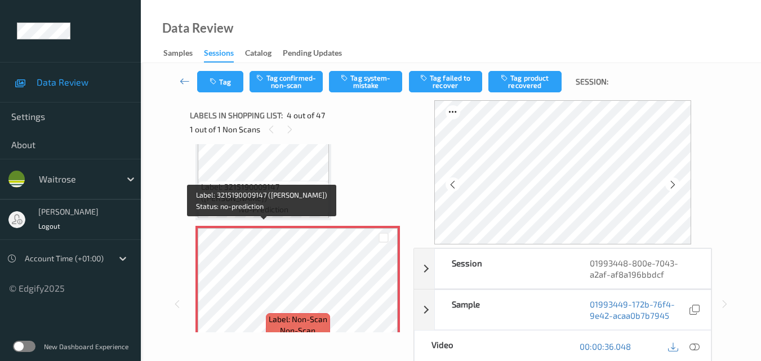
scroll to position [364, 0]
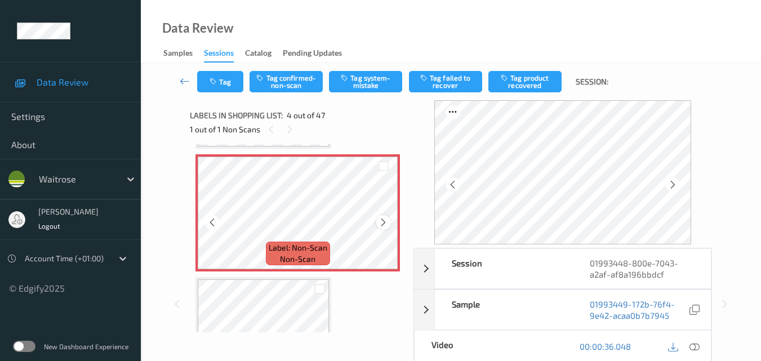
click at [384, 224] on icon at bounding box center [383, 222] width 10 height 10
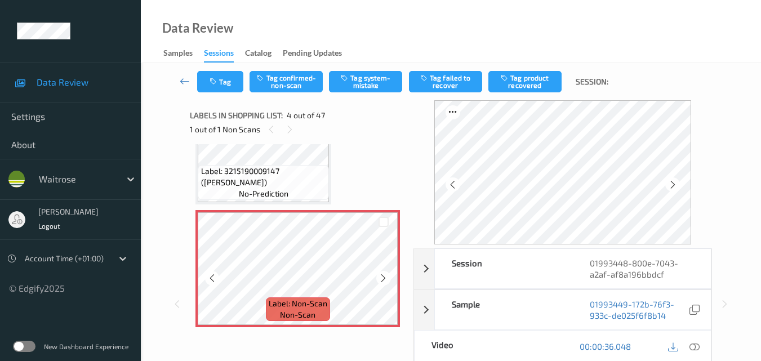
scroll to position [307, 0]
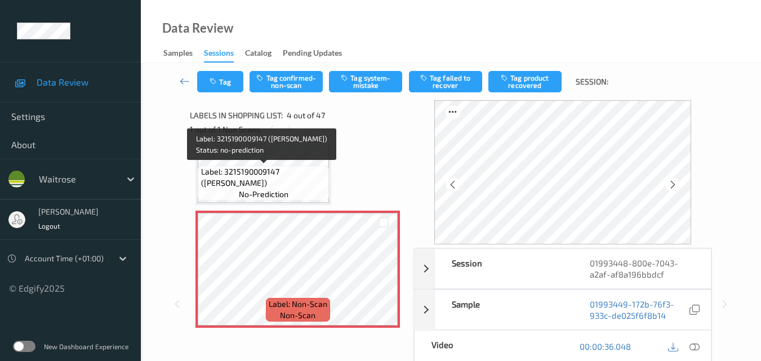
click at [292, 182] on span "Label: 3215190009147 ([PERSON_NAME])" at bounding box center [264, 177] width 126 height 23
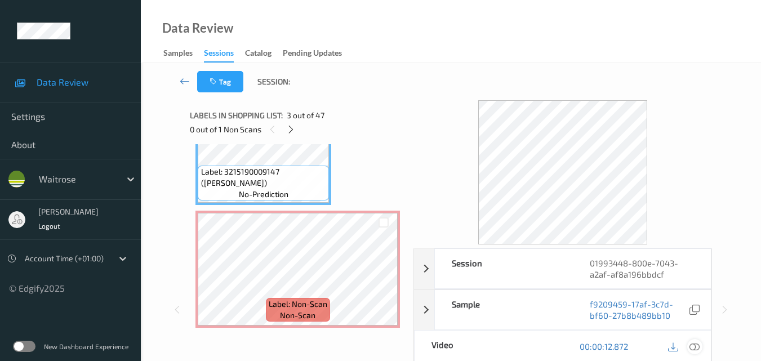
click at [698, 345] on icon at bounding box center [694, 346] width 10 height 10
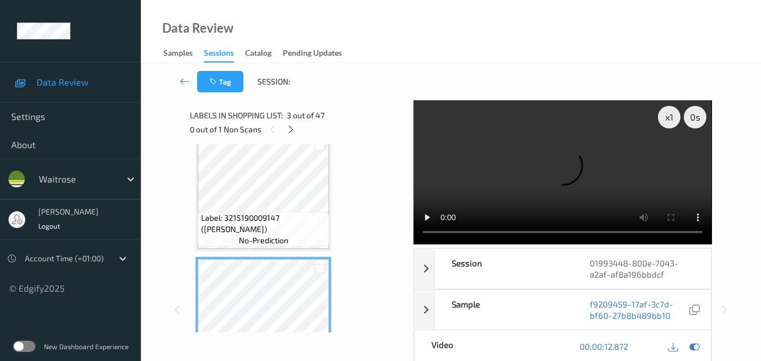
scroll to position [195, 0]
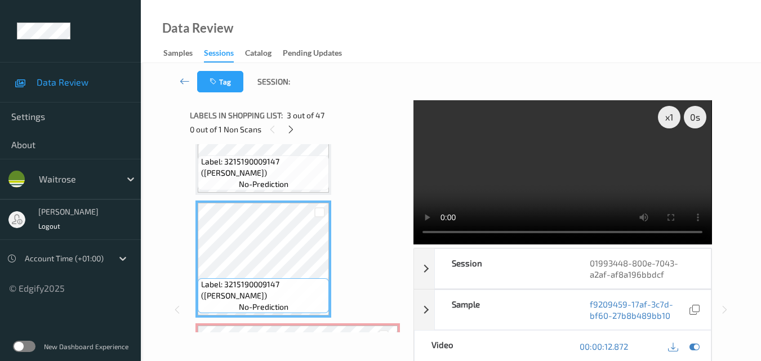
click at [568, 156] on video at bounding box center [562, 172] width 298 height 144
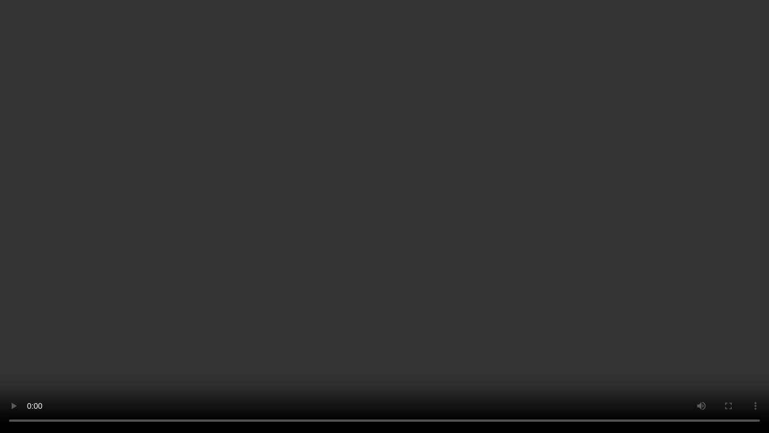
click at [643, 253] on video at bounding box center [384, 216] width 769 height 433
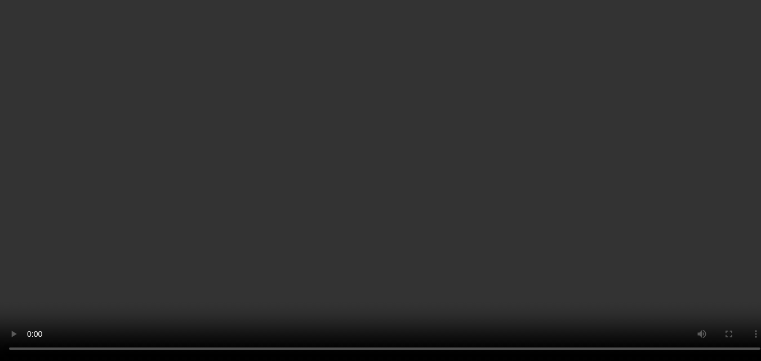
scroll to position [307, 0]
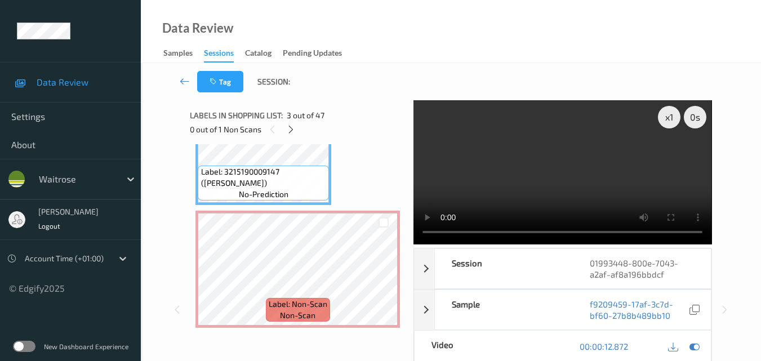
click at [547, 169] on video at bounding box center [562, 172] width 298 height 144
drag, startPoint x: 574, startPoint y: 158, endPoint x: 549, endPoint y: 183, distance: 35.8
click at [575, 158] on video at bounding box center [562, 172] width 298 height 144
click at [383, 284] on div at bounding box center [383, 278] width 14 height 14
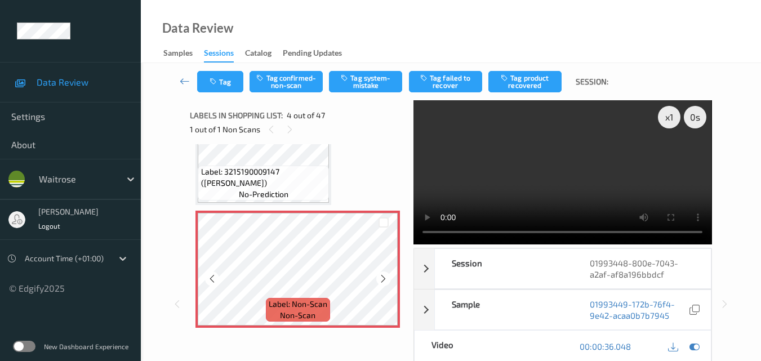
click at [383, 284] on div at bounding box center [383, 278] width 14 height 14
click at [555, 179] on video at bounding box center [562, 172] width 298 height 144
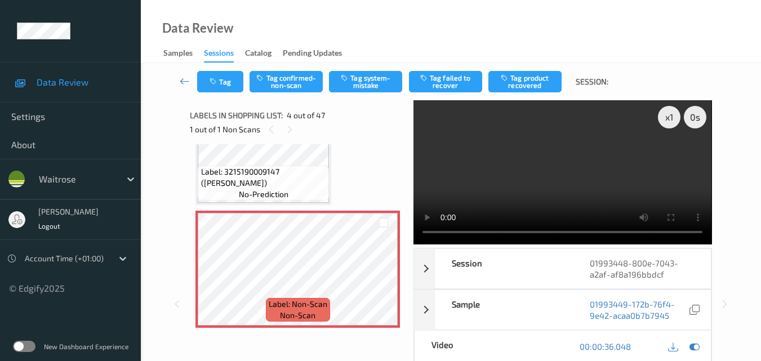
click at [526, 171] on video at bounding box center [562, 172] width 298 height 144
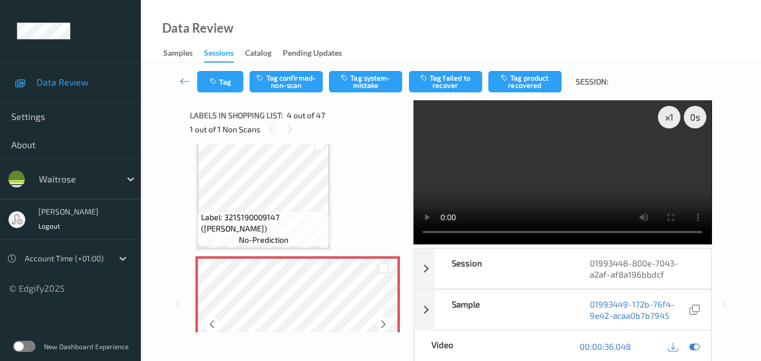
scroll to position [251, 0]
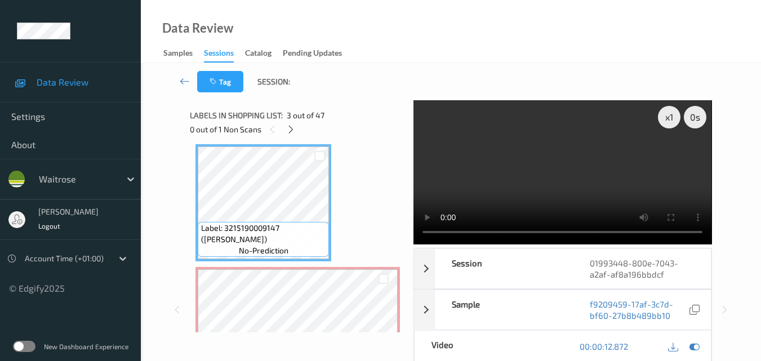
click at [540, 166] on video at bounding box center [562, 172] width 298 height 144
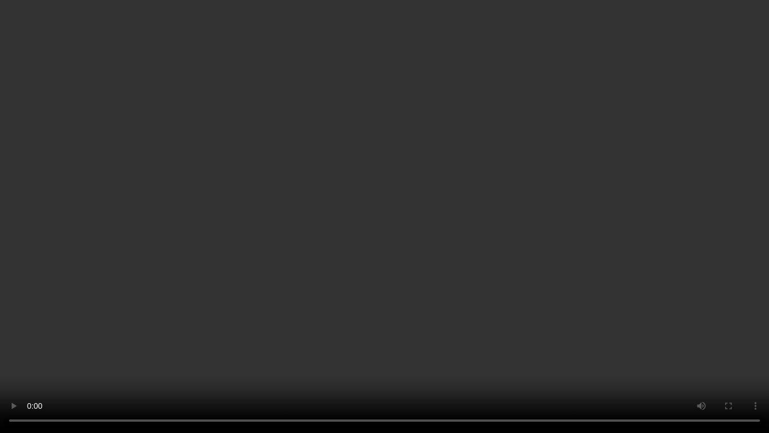
click at [472, 266] on video at bounding box center [384, 216] width 769 height 433
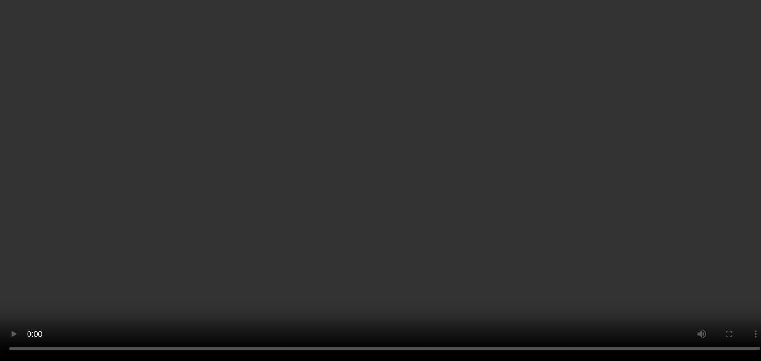
scroll to position [307, 0]
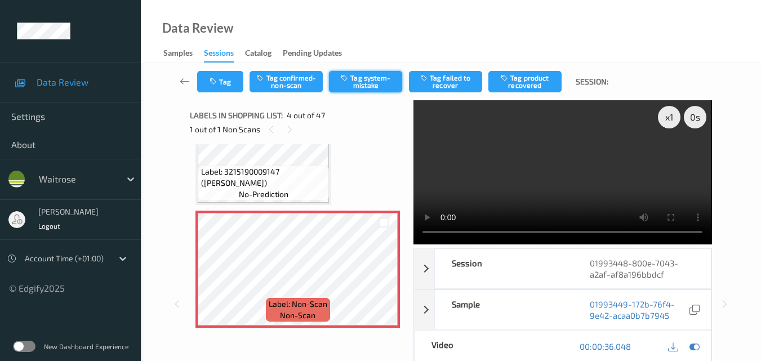
click at [373, 86] on button "Tag system-mistake" at bounding box center [365, 81] width 73 height 21
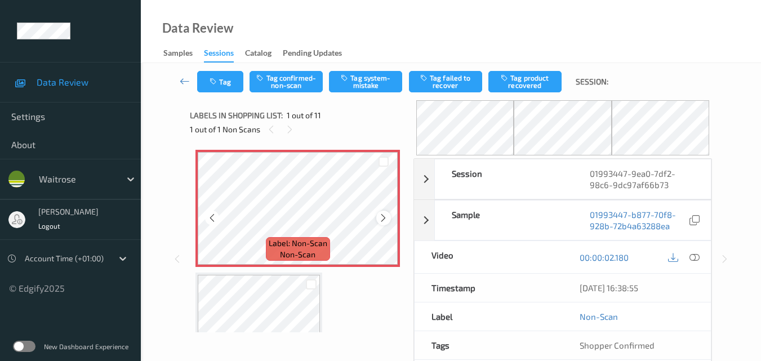
click at [380, 215] on icon at bounding box center [383, 218] width 10 height 10
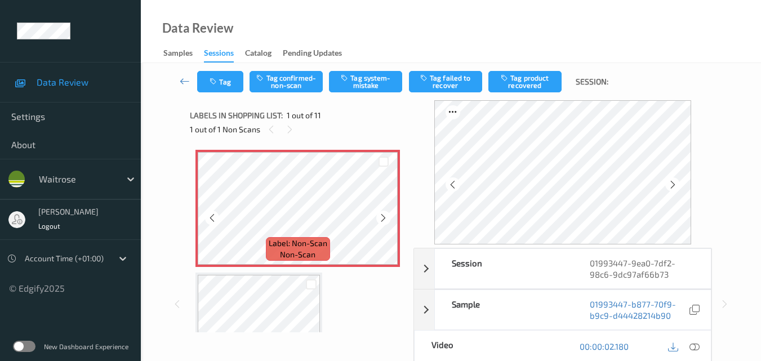
click at [380, 215] on icon at bounding box center [383, 218] width 10 height 10
drag, startPoint x: 696, startPoint y: 346, endPoint x: 685, endPoint y: 346, distance: 10.2
click at [696, 346] on icon at bounding box center [694, 346] width 10 height 10
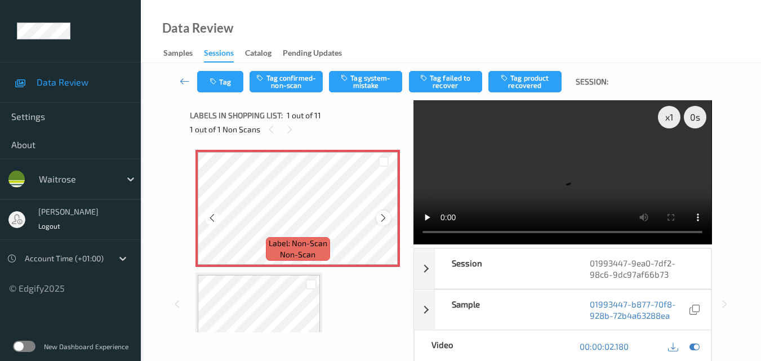
click at [385, 212] on div at bounding box center [383, 218] width 14 height 14
click at [554, 172] on video at bounding box center [562, 172] width 298 height 144
click at [570, 164] on video at bounding box center [562, 172] width 298 height 144
click at [385, 218] on icon at bounding box center [383, 218] width 10 height 10
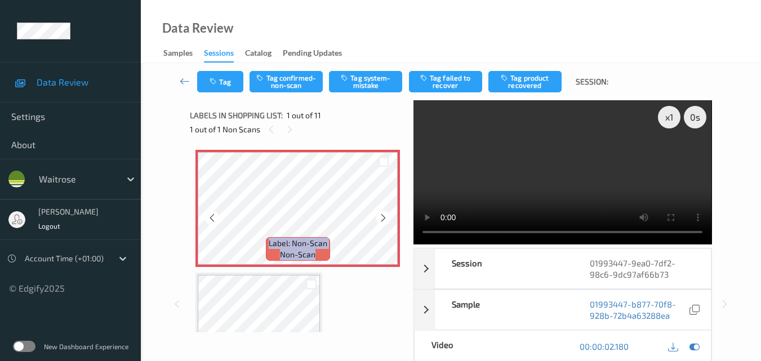
click at [385, 218] on icon at bounding box center [383, 218] width 10 height 10
click at [599, 175] on video at bounding box center [562, 172] width 298 height 144
click at [577, 165] on video at bounding box center [562, 172] width 298 height 144
click at [375, 78] on button "Tag system-mistake" at bounding box center [365, 81] width 73 height 21
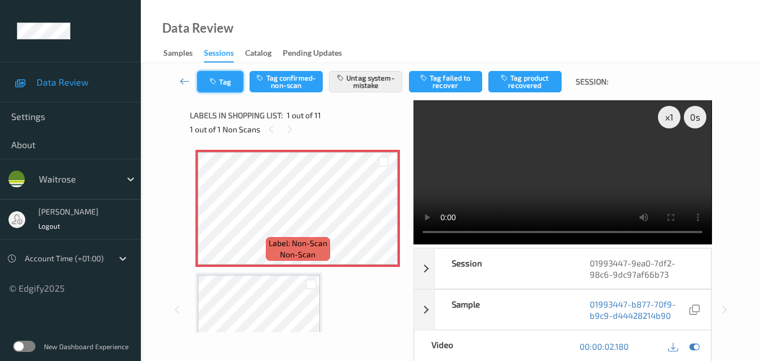
click at [228, 84] on button "Tag" at bounding box center [220, 81] width 46 height 21
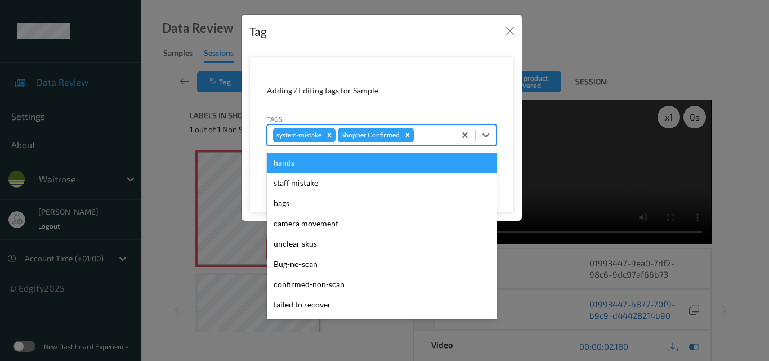
click at [433, 137] on div at bounding box center [432, 135] width 33 height 14
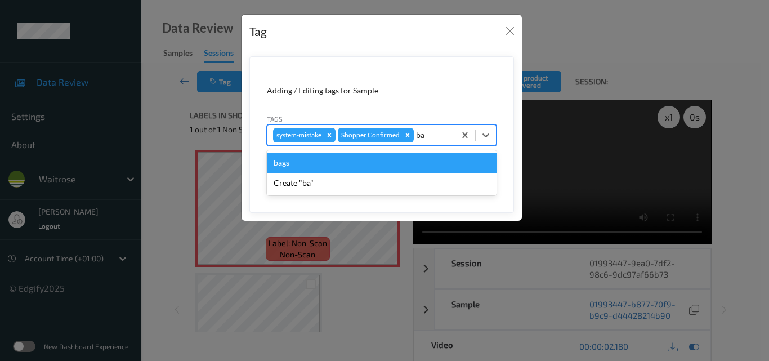
type input "bag"
click at [334, 162] on div "bags" at bounding box center [382, 163] width 230 height 20
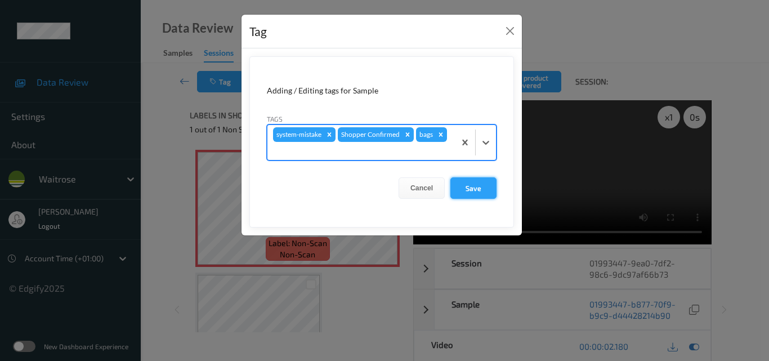
click at [479, 185] on button "Save" at bounding box center [474, 187] width 46 height 21
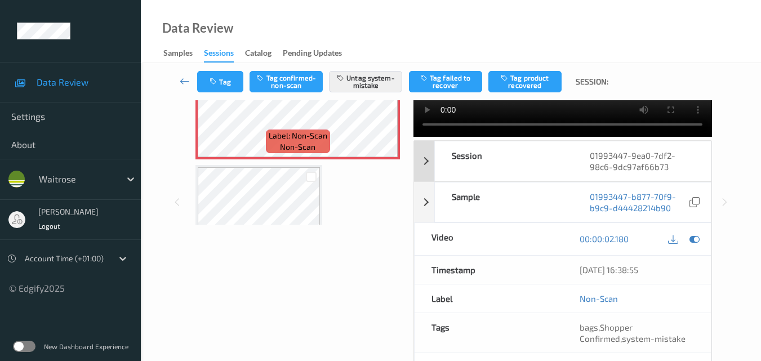
scroll to position [113, 0]
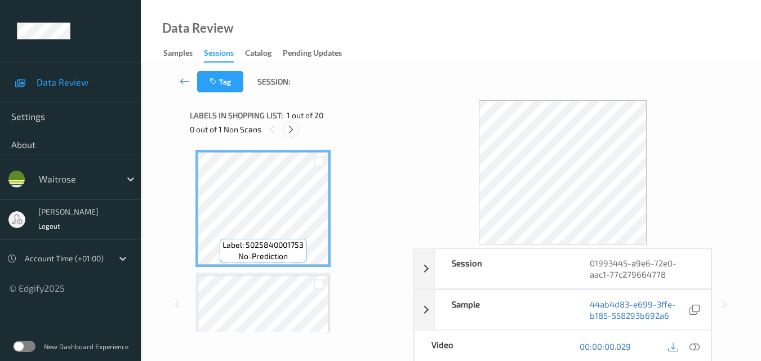
click at [289, 129] on icon at bounding box center [291, 129] width 10 height 10
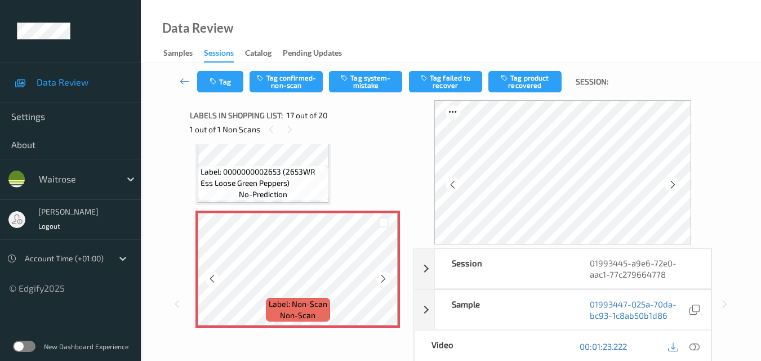
scroll to position [1960, 0]
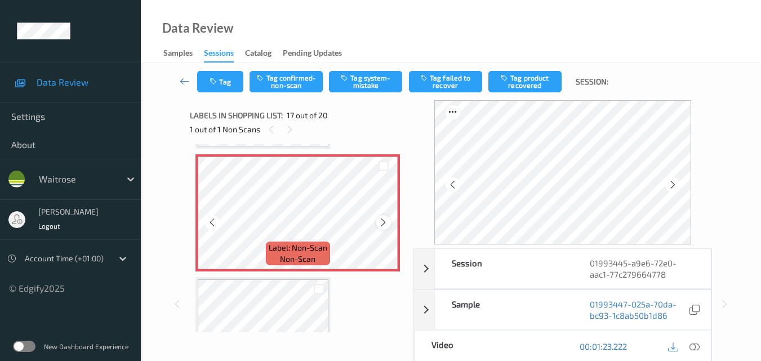
click at [379, 221] on icon at bounding box center [383, 222] width 10 height 10
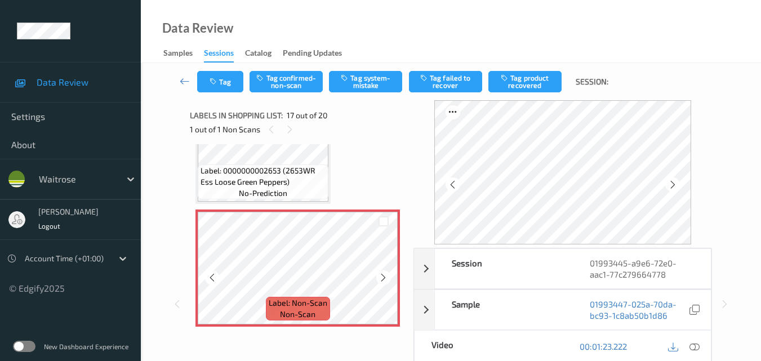
scroll to position [1904, 0]
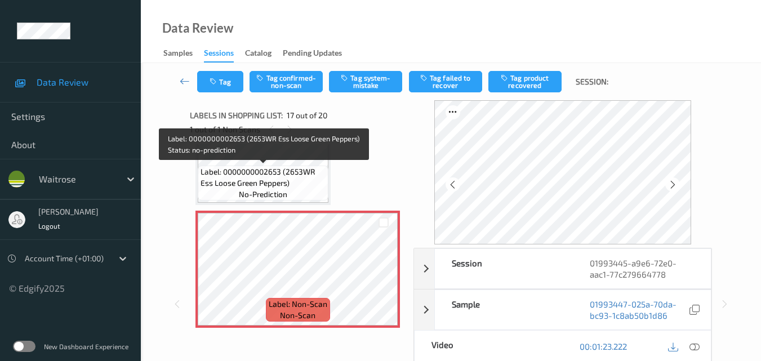
click at [291, 172] on span "Label: 0000000002653 (2653WR Ess Loose Green Peppers)" at bounding box center [262, 177] width 125 height 23
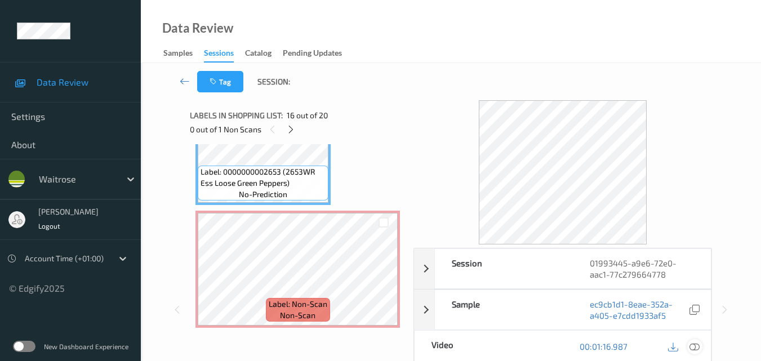
click at [695, 346] on icon at bounding box center [694, 346] width 10 height 10
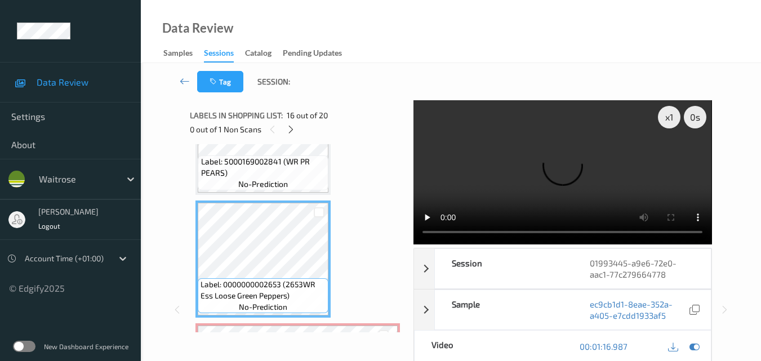
scroll to position [1735, 0]
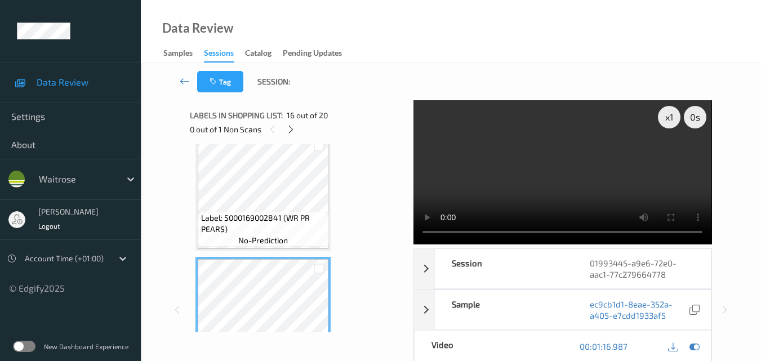
click at [535, 167] on video at bounding box center [562, 172] width 298 height 144
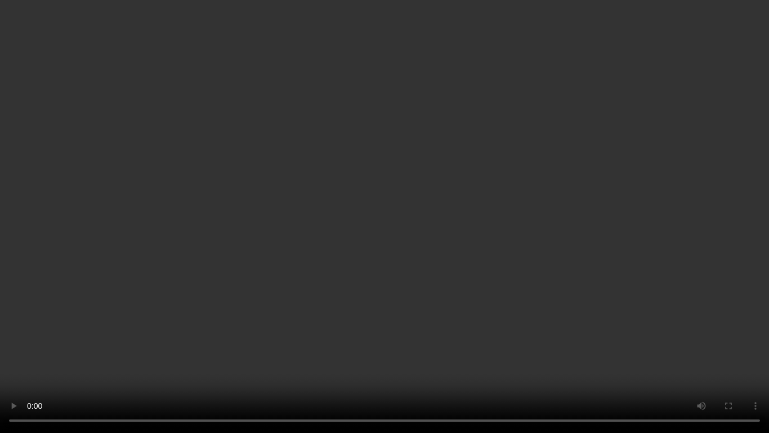
click at [478, 285] on video at bounding box center [384, 216] width 769 height 433
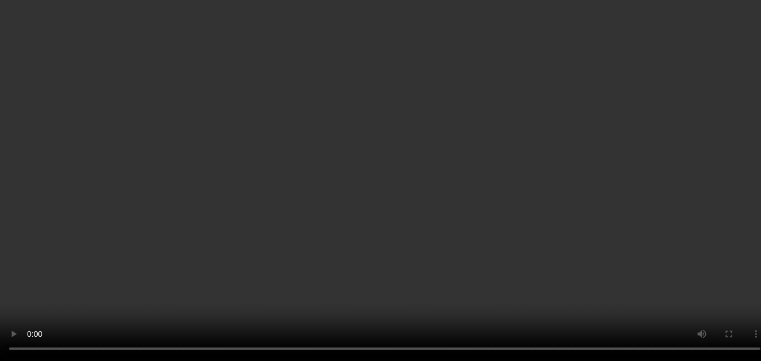
scroll to position [1904, 0]
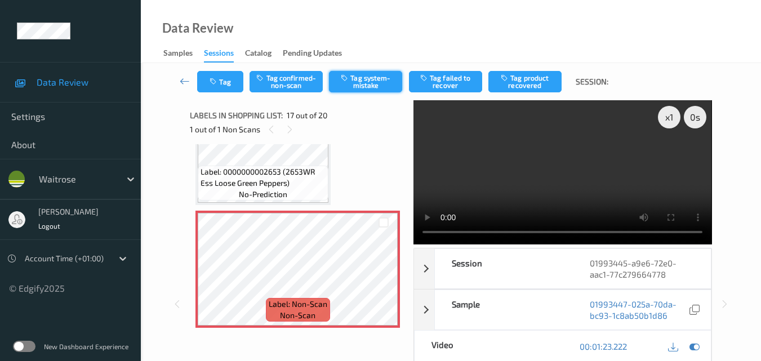
click at [370, 88] on button "Tag system-mistake" at bounding box center [365, 81] width 73 height 21
click at [225, 87] on button "Tag" at bounding box center [220, 81] width 46 height 21
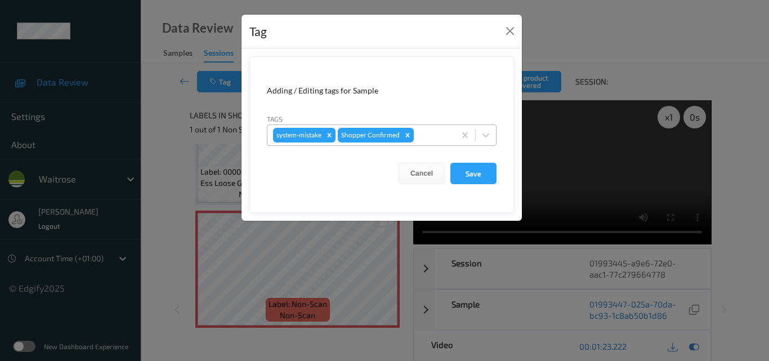
click at [429, 132] on div at bounding box center [432, 135] width 33 height 14
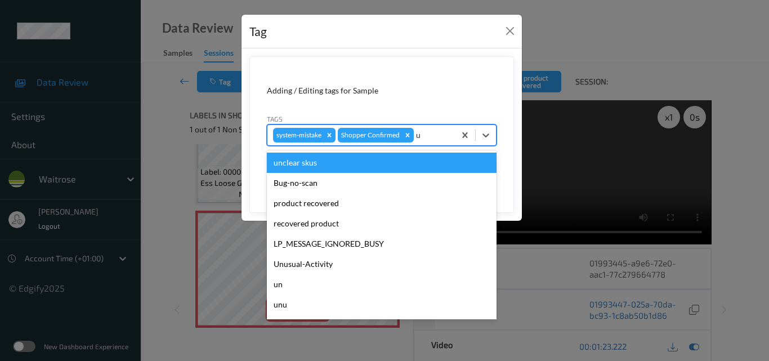
type input "un"
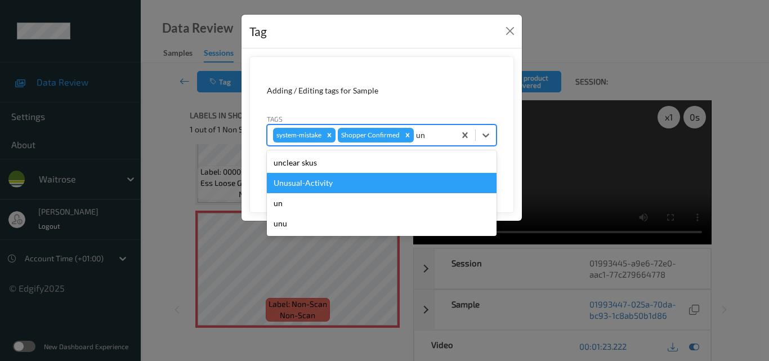
click at [362, 181] on div "Unusual-Activity" at bounding box center [382, 183] width 230 height 20
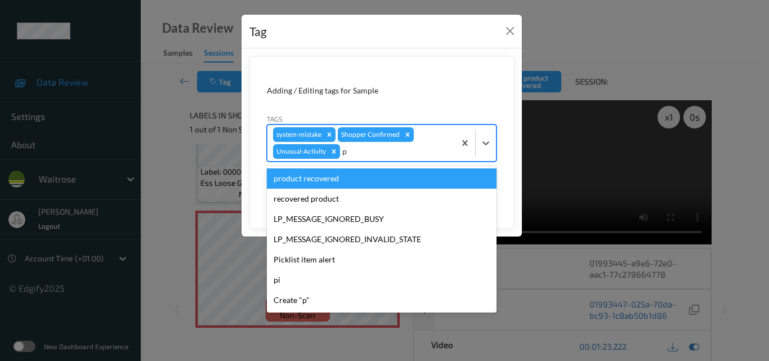
type input "pi"
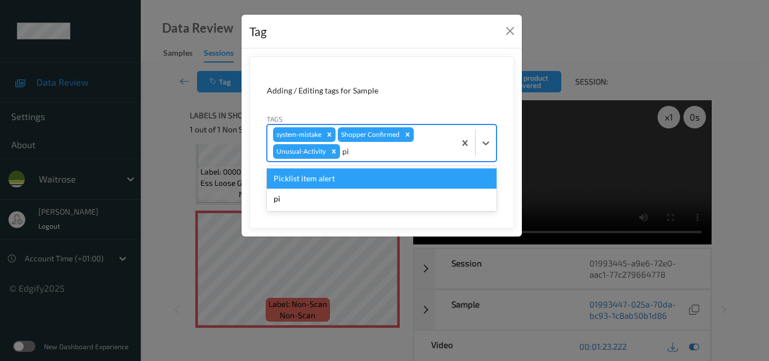
click at [362, 181] on div "Picklist item alert" at bounding box center [382, 178] width 230 height 20
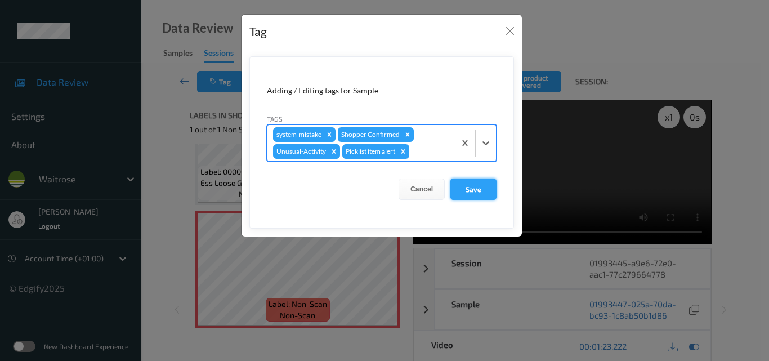
click at [480, 190] on button "Save" at bounding box center [474, 189] width 46 height 21
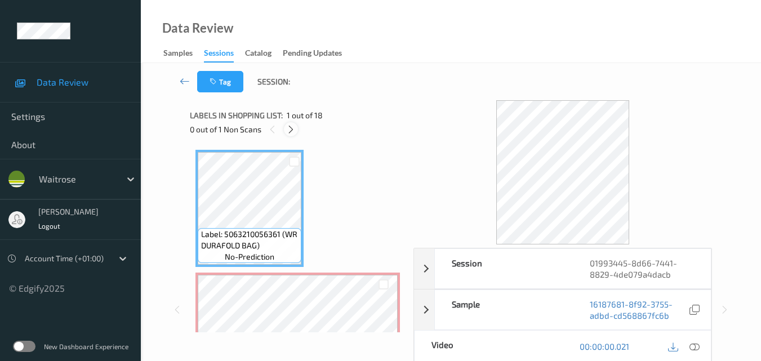
click at [292, 131] on icon at bounding box center [291, 129] width 10 height 10
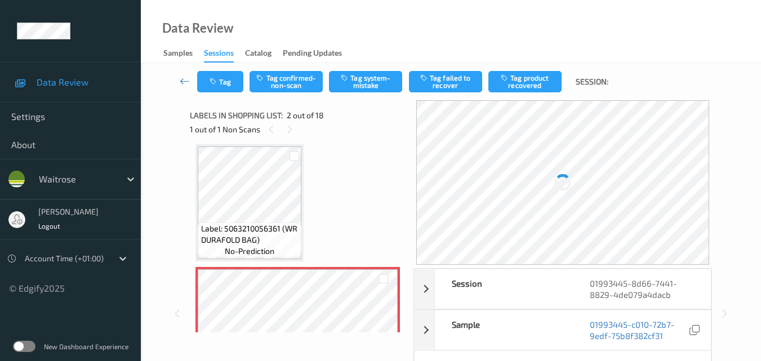
scroll to position [62, 0]
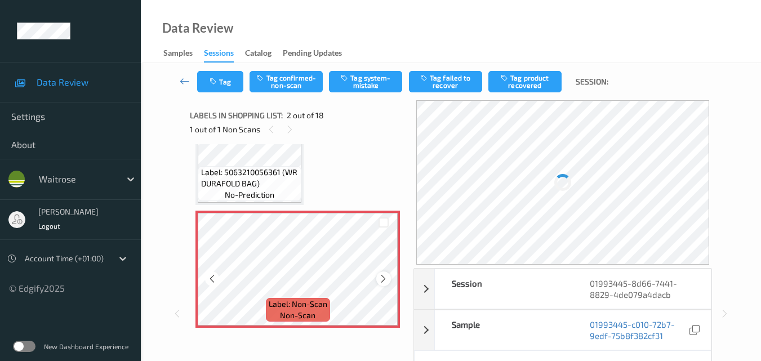
click at [381, 280] on icon at bounding box center [383, 279] width 10 height 10
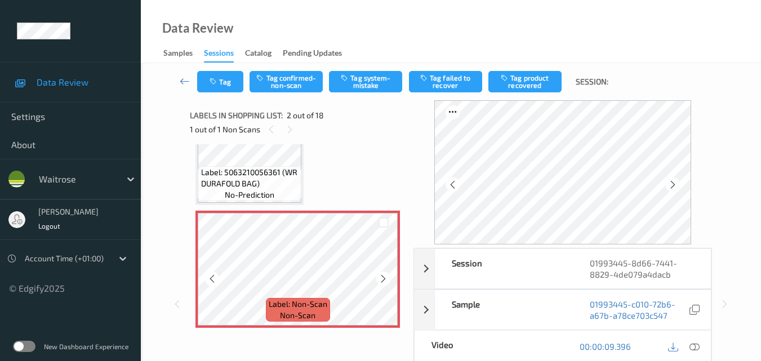
click at [381, 280] on icon at bounding box center [383, 279] width 10 height 10
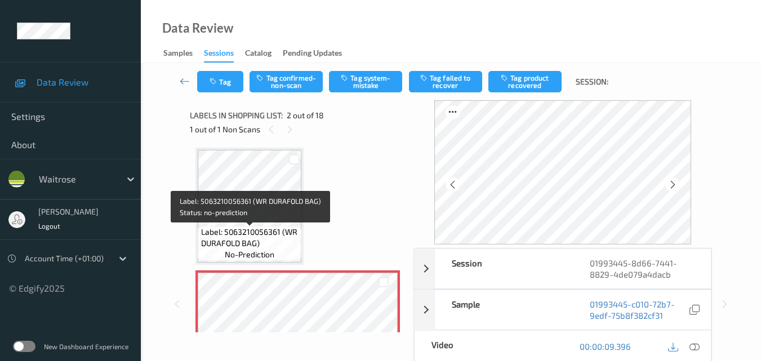
scroll to position [0, 0]
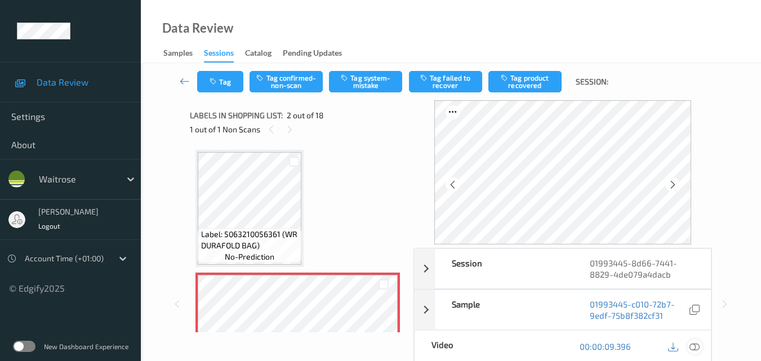
click at [698, 346] on icon at bounding box center [694, 346] width 10 height 10
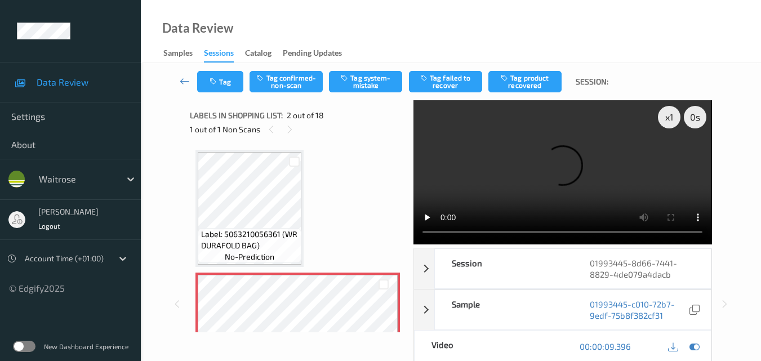
click at [484, 183] on video at bounding box center [562, 172] width 298 height 144
click at [411, 237] on div "x 1 0 s Session 01993445-8d66-7441-8829-4de079a4dacb Session ID 01993445-8d66-7…" at bounding box center [451, 303] width 522 height 407
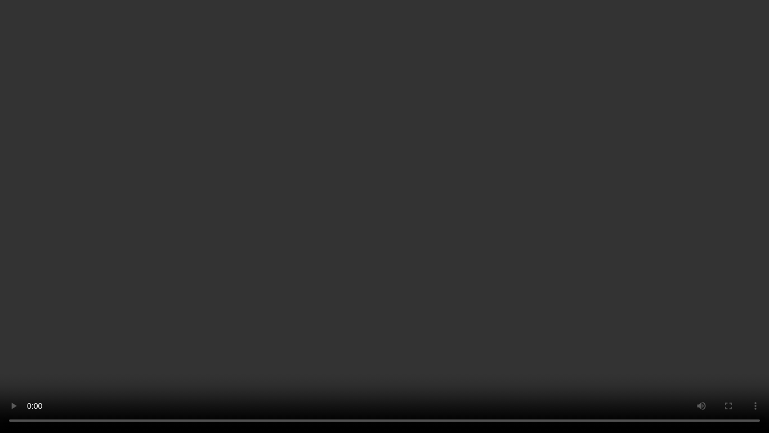
click at [509, 215] on video at bounding box center [384, 216] width 769 height 433
click at [498, 215] on video at bounding box center [384, 216] width 769 height 433
click at [481, 213] on video at bounding box center [384, 216] width 769 height 433
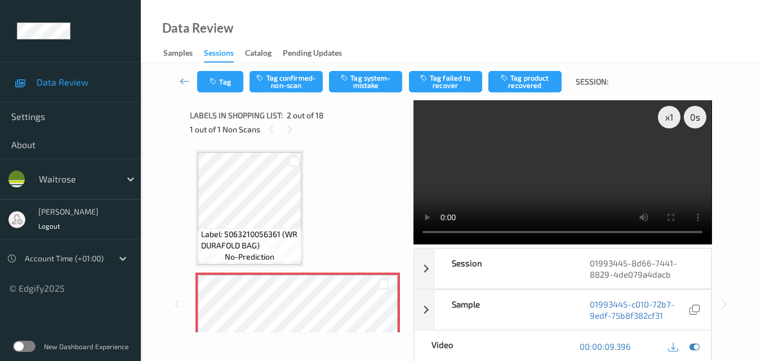
click at [565, 172] on video at bounding box center [562, 172] width 298 height 144
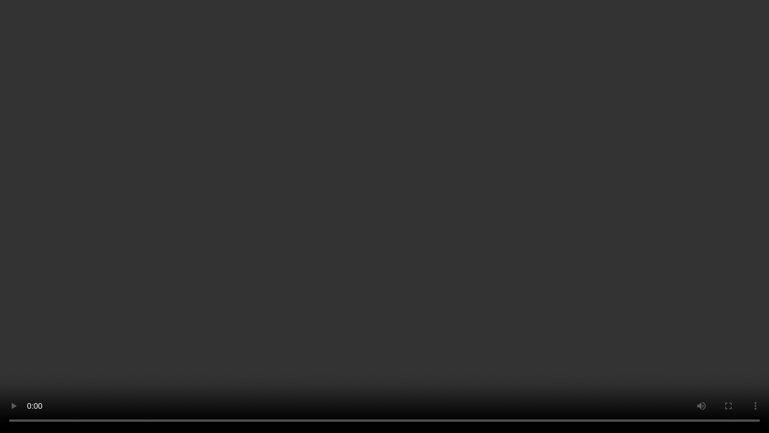
click at [449, 279] on video at bounding box center [384, 216] width 769 height 433
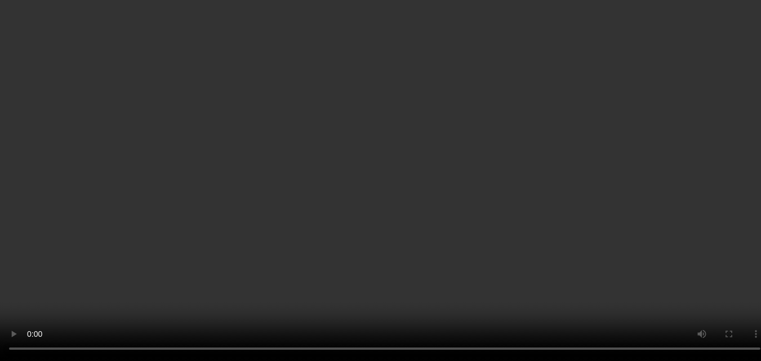
scroll to position [113, 0]
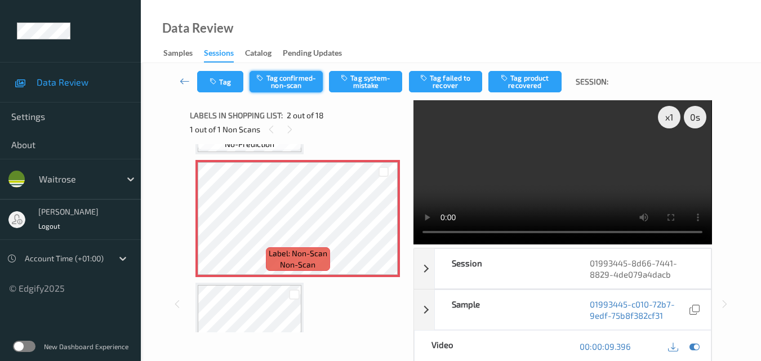
click at [288, 87] on button "Tag confirmed-non-scan" at bounding box center [285, 81] width 73 height 21
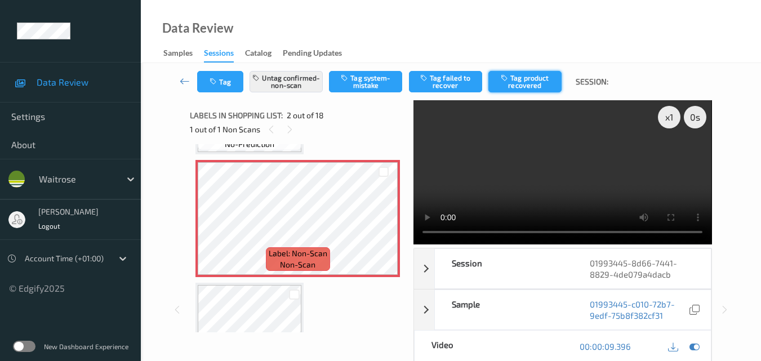
click at [519, 81] on button "Tag product recovered" at bounding box center [524, 81] width 73 height 21
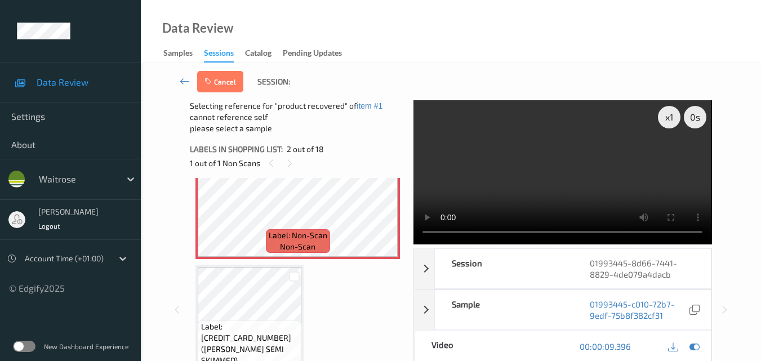
scroll to position [225, 0]
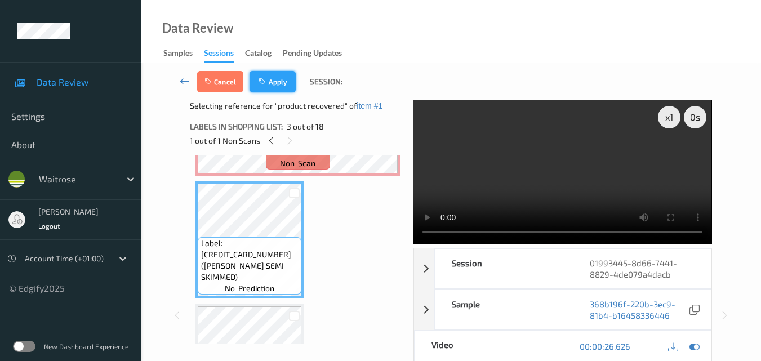
click at [282, 82] on button "Apply" at bounding box center [272, 81] width 46 height 21
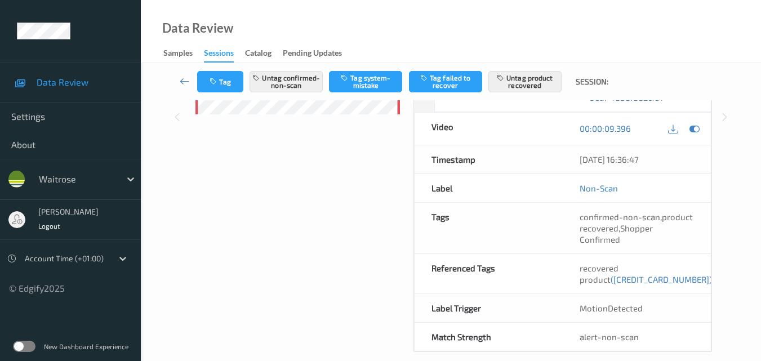
scroll to position [232, 0]
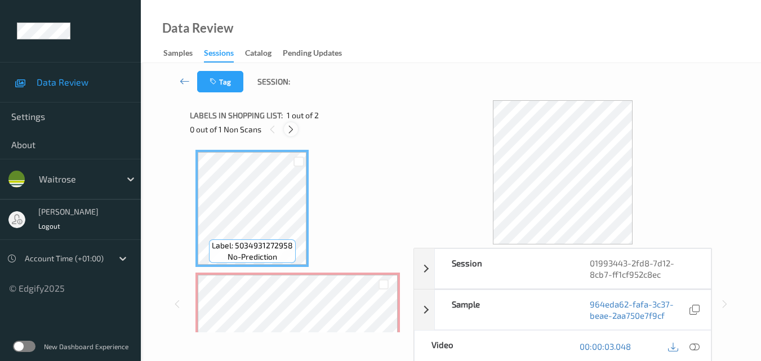
click at [291, 129] on icon at bounding box center [291, 129] width 10 height 10
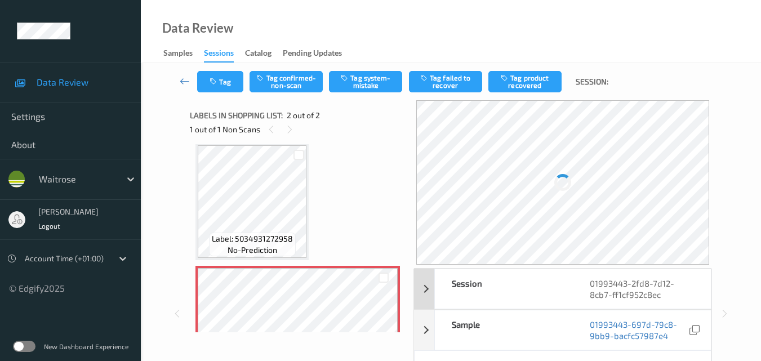
scroll to position [56, 0]
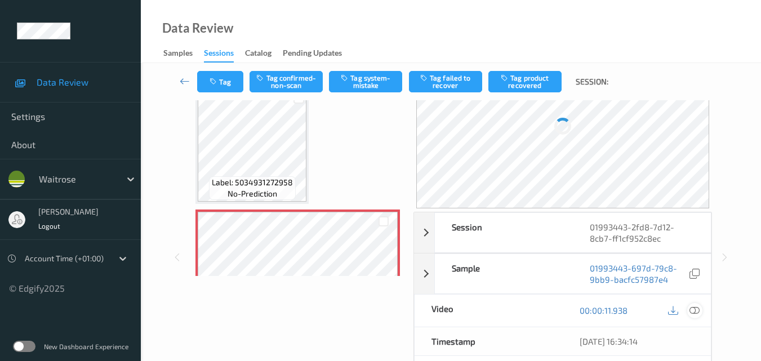
click at [697, 310] on icon at bounding box center [694, 310] width 10 height 10
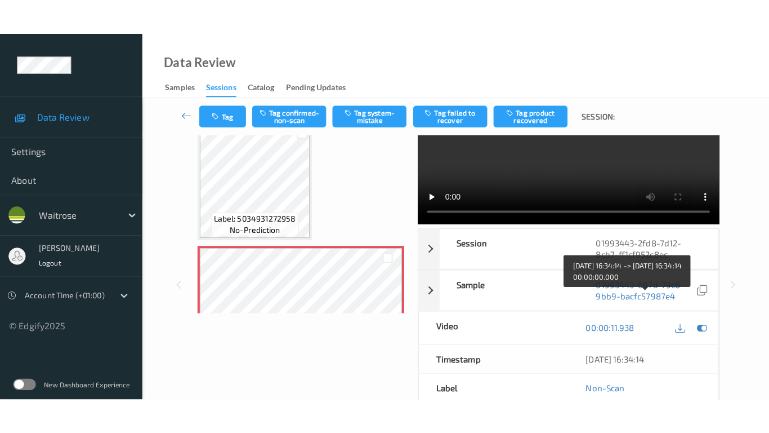
scroll to position [0, 0]
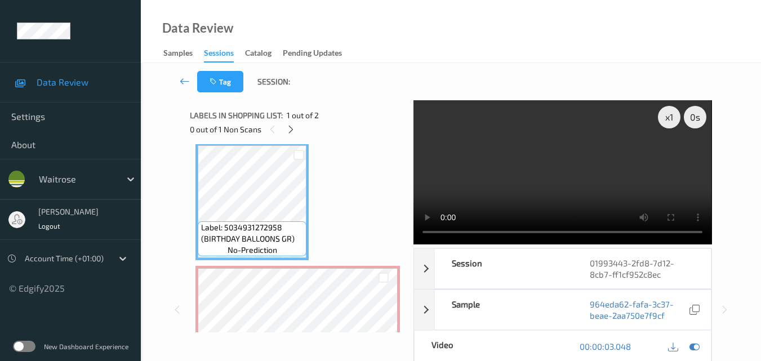
click at [598, 193] on video at bounding box center [562, 172] width 298 height 144
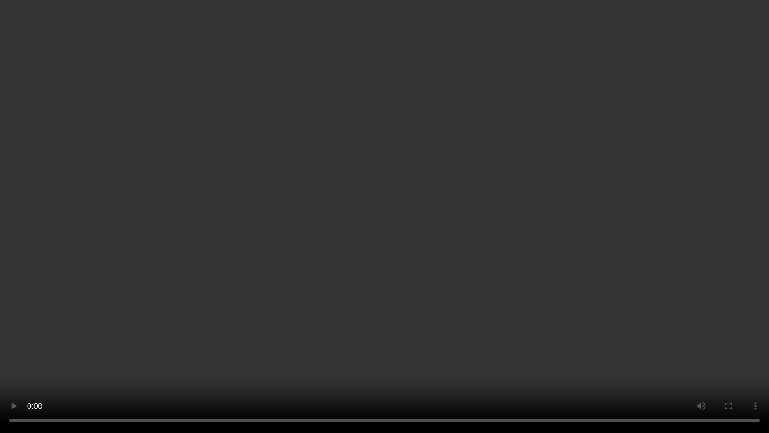
click at [512, 274] on video at bounding box center [384, 216] width 769 height 433
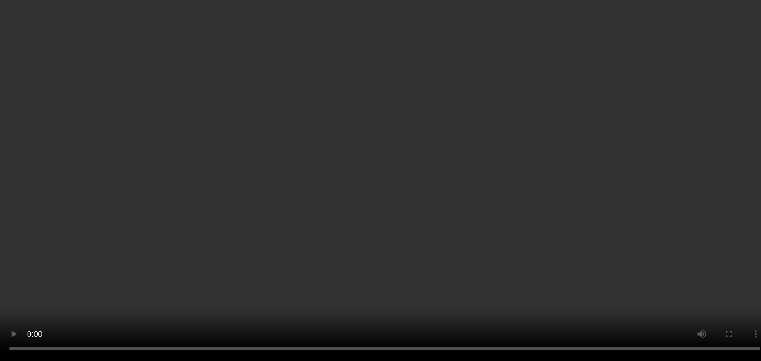
scroll to position [7, 0]
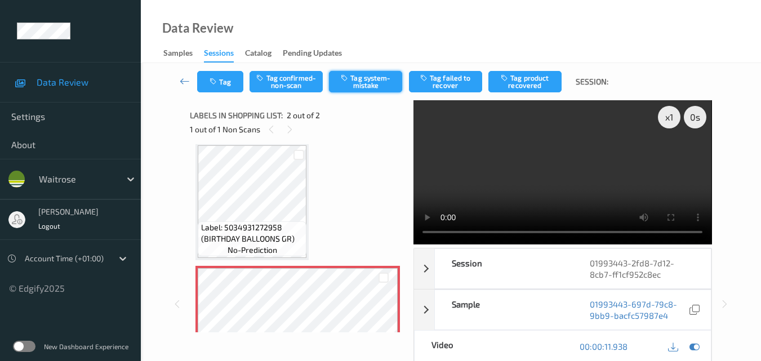
click at [366, 82] on button "Tag system-mistake" at bounding box center [365, 81] width 73 height 21
click at [373, 84] on button "Tag system-mistake" at bounding box center [365, 81] width 73 height 21
click at [228, 79] on button "Tag" at bounding box center [220, 81] width 46 height 21
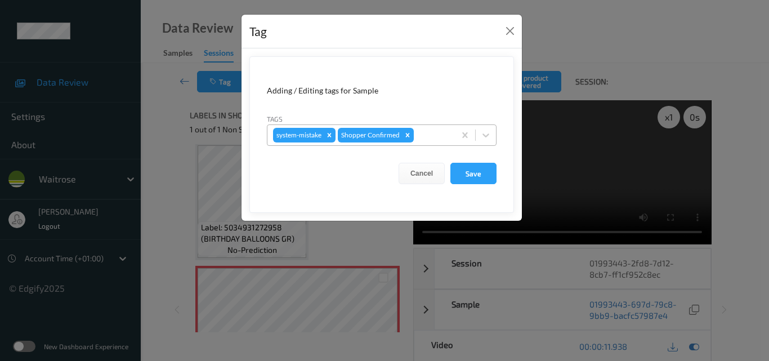
click at [430, 136] on div at bounding box center [432, 135] width 33 height 14
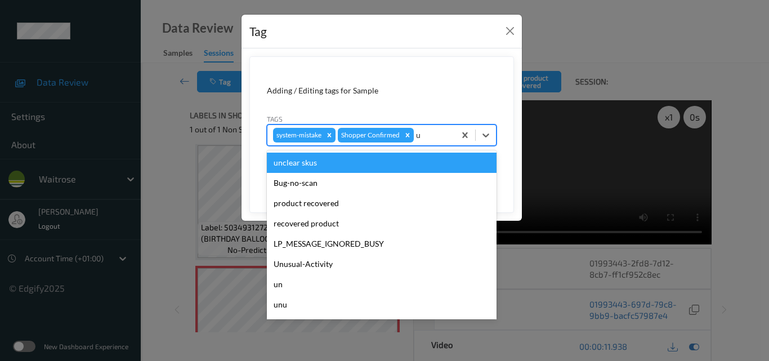
type input "un"
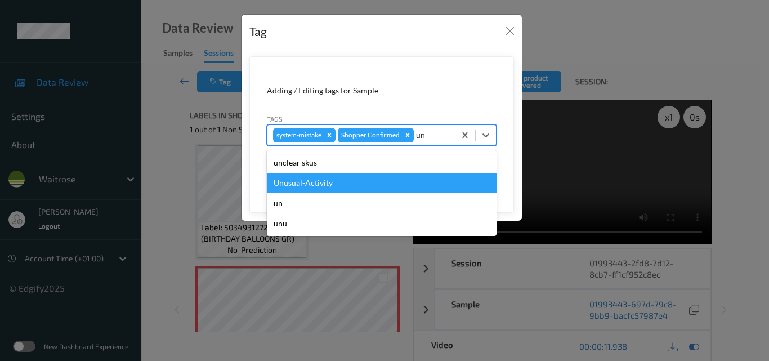
click at [359, 179] on div "Unusual-Activity" at bounding box center [382, 183] width 230 height 20
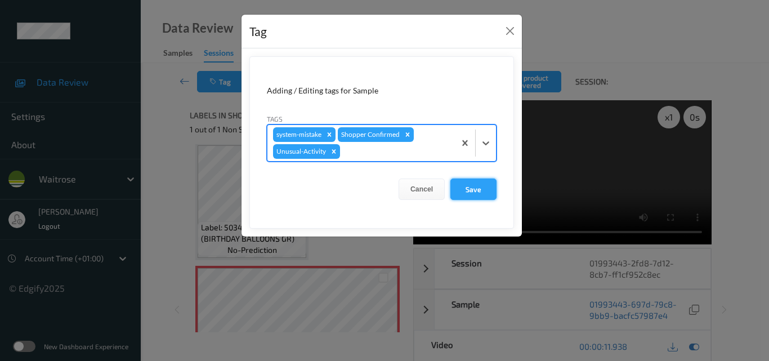
click at [471, 187] on button "Save" at bounding box center [474, 189] width 46 height 21
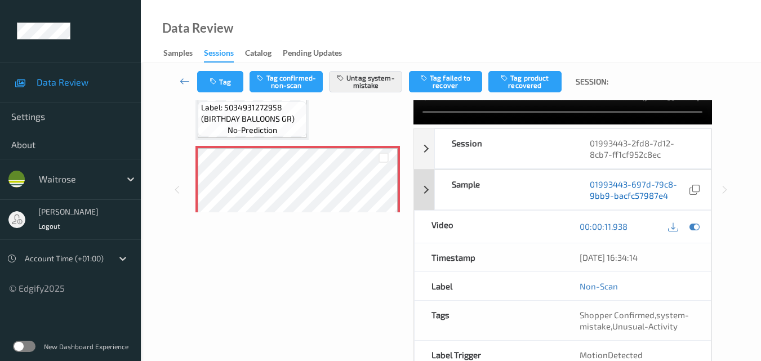
scroll to position [121, 0]
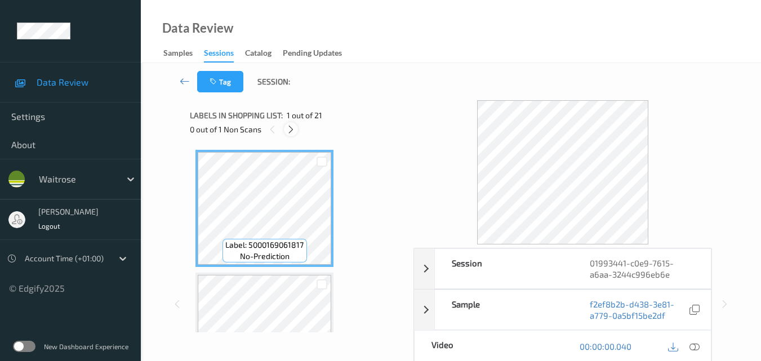
click at [291, 132] on icon at bounding box center [291, 129] width 10 height 10
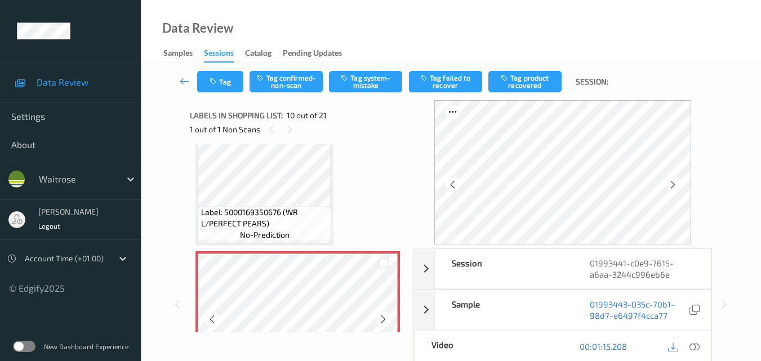
scroll to position [1033, 0]
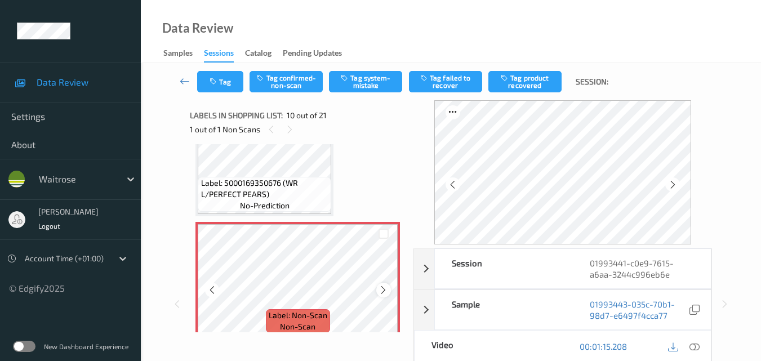
click at [386, 292] on icon at bounding box center [383, 290] width 10 height 10
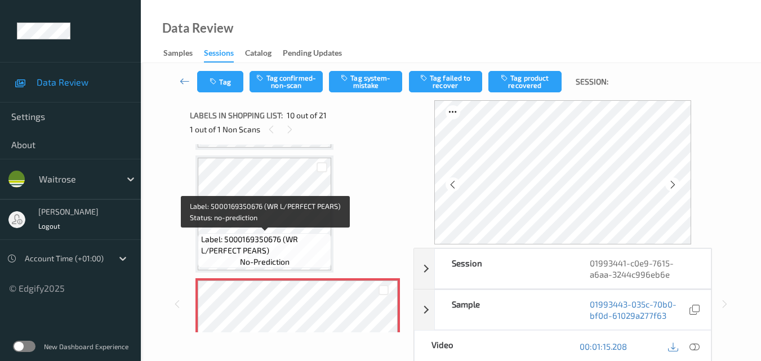
click at [294, 241] on span "Label: 5000169350676 (WR L/PERFECT PEARS)" at bounding box center [265, 245] width 128 height 23
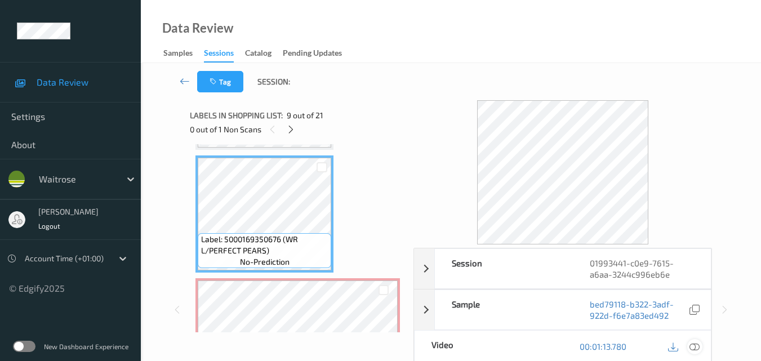
click at [697, 347] on icon at bounding box center [694, 346] width 10 height 10
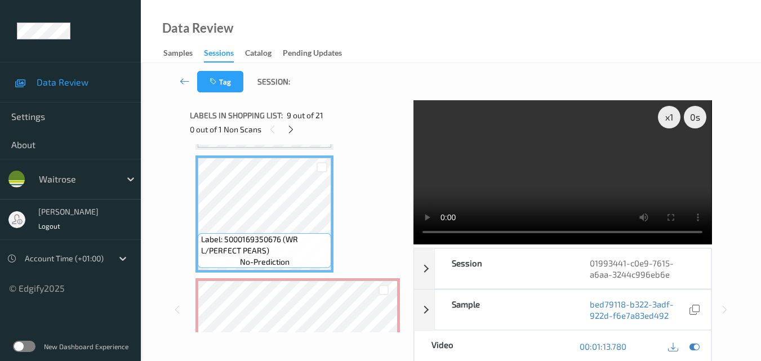
click at [561, 175] on video at bounding box center [562, 172] width 298 height 144
click at [571, 182] on video at bounding box center [562, 172] width 298 height 144
click at [546, 194] on video at bounding box center [562, 172] width 298 height 144
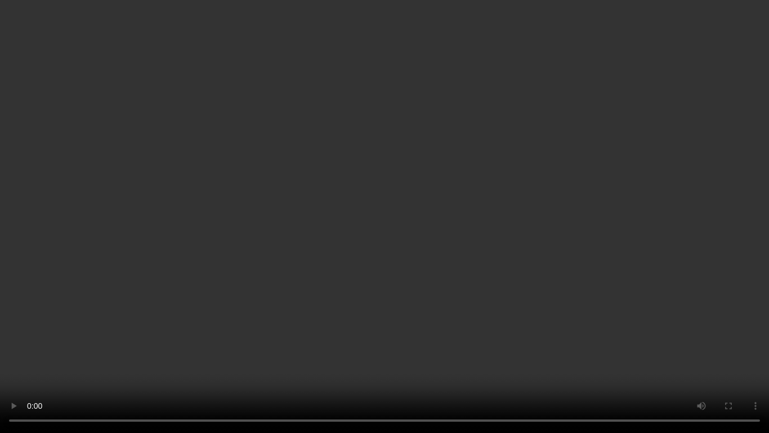
click at [377, 266] on video at bounding box center [384, 216] width 769 height 433
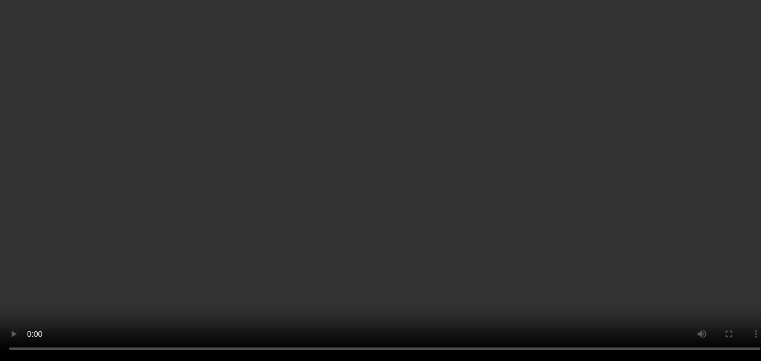
scroll to position [920, 0]
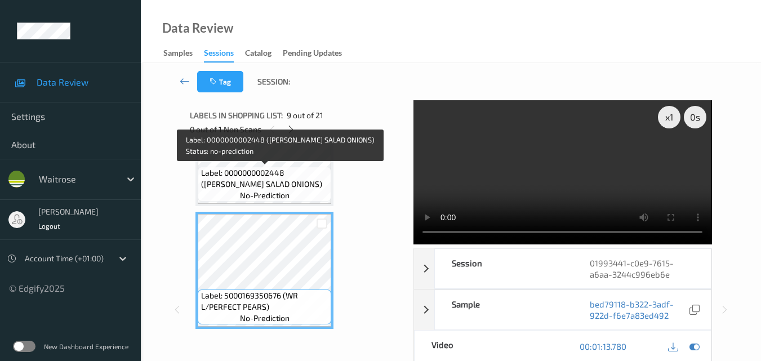
click at [288, 179] on span "Label: 0000000002448 (WR ESS SALAD ONIONS)" at bounding box center [265, 178] width 128 height 23
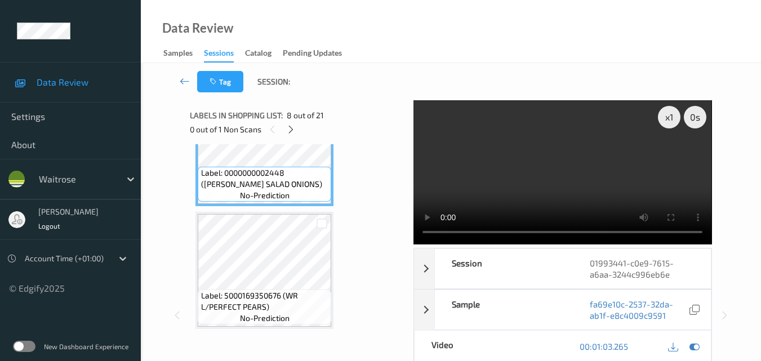
click at [605, 170] on video at bounding box center [562, 172] width 298 height 144
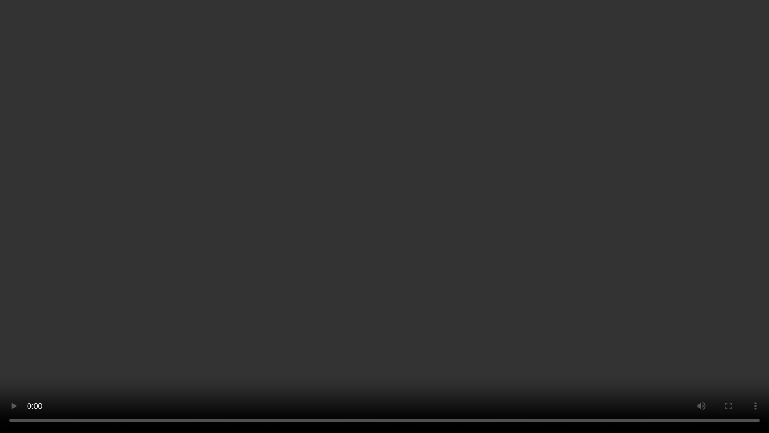
click at [488, 247] on video at bounding box center [384, 216] width 769 height 433
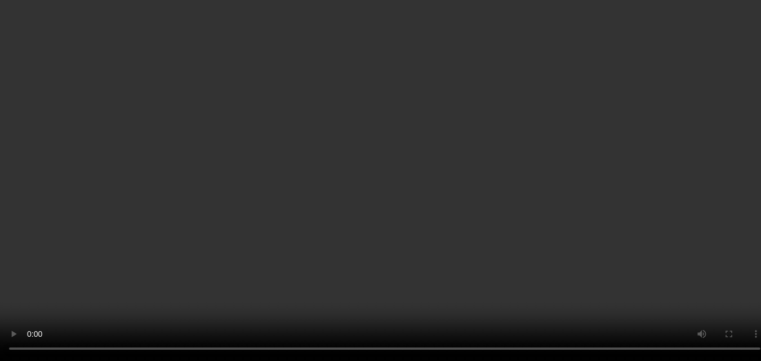
scroll to position [808, 0]
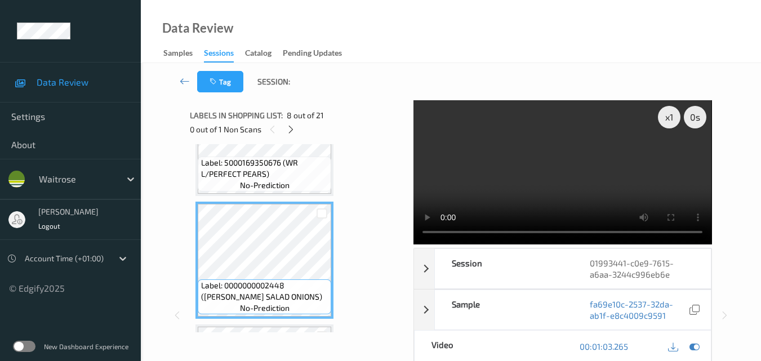
click at [558, 185] on video at bounding box center [562, 172] width 298 height 144
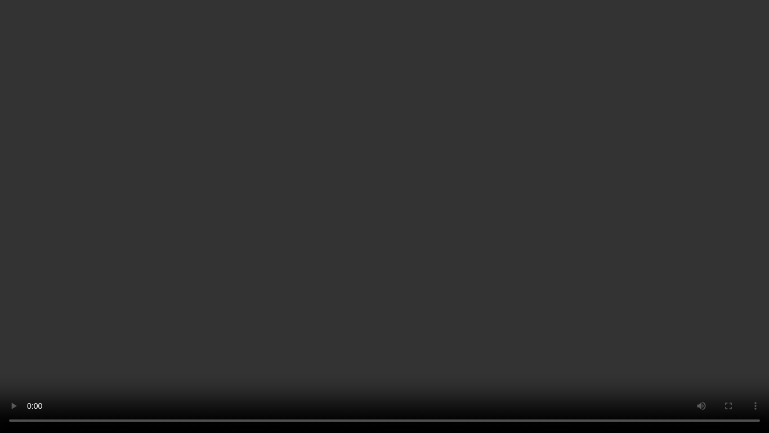
click at [458, 260] on video at bounding box center [384, 216] width 769 height 433
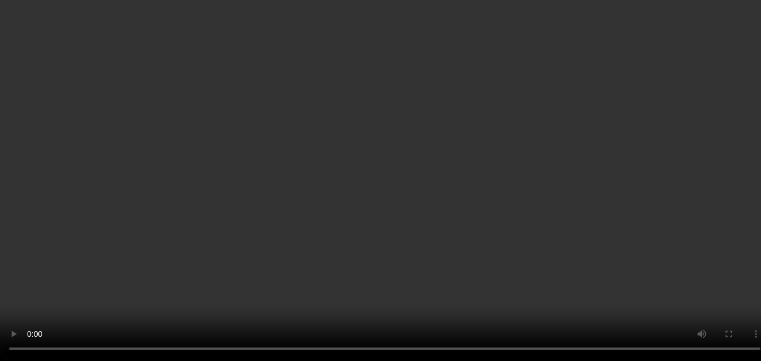
scroll to position [1033, 0]
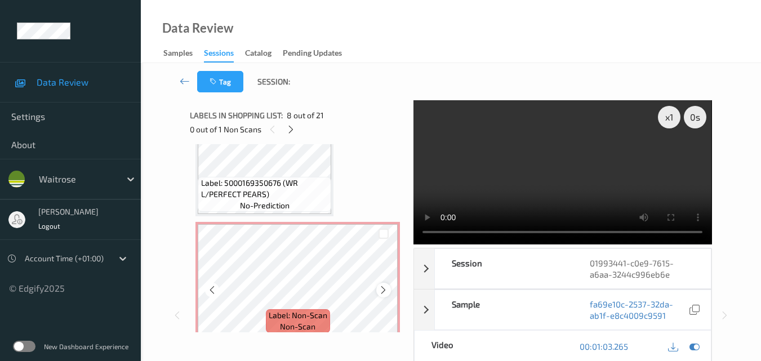
click at [386, 288] on icon at bounding box center [383, 290] width 10 height 10
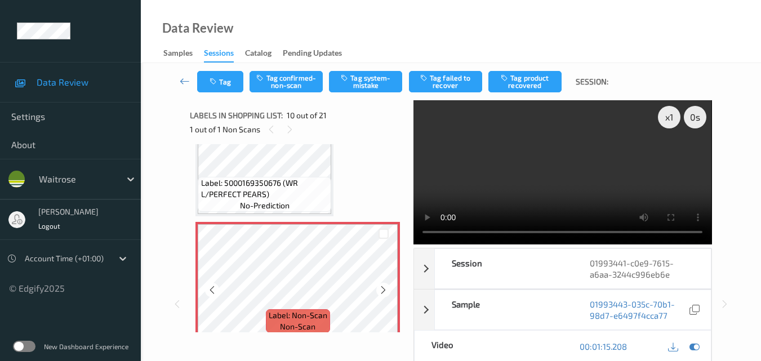
click at [386, 288] on icon at bounding box center [383, 290] width 10 height 10
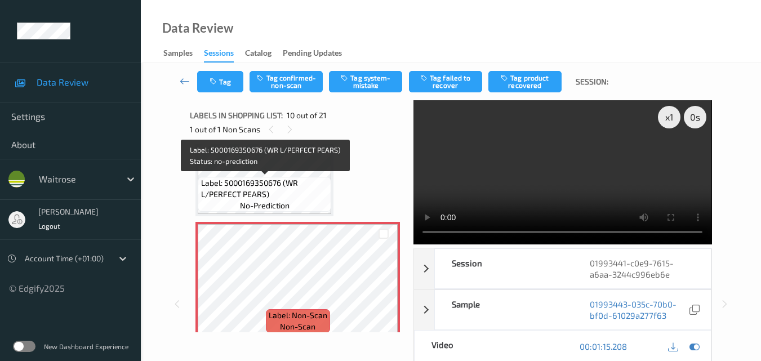
click at [295, 199] on span "Label: 5000169350676 (WR L/PERFECT PEARS)" at bounding box center [265, 188] width 128 height 23
click at [291, 193] on span "Label: 5000169350676 (WR L/PERFECT PEARS)" at bounding box center [265, 188] width 128 height 23
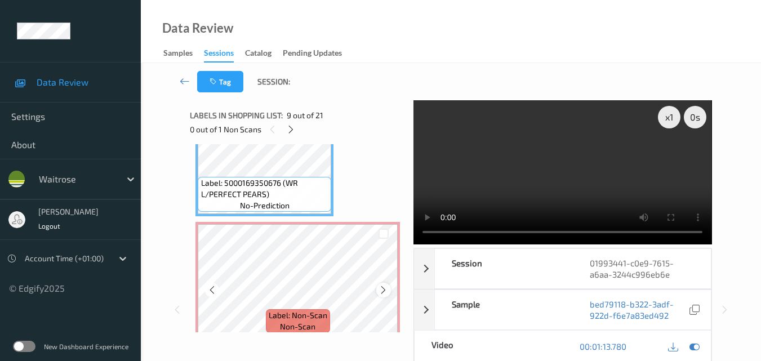
click at [378, 289] on div at bounding box center [383, 290] width 14 height 14
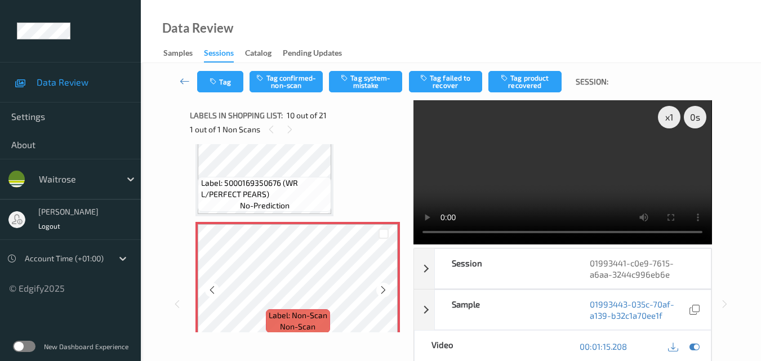
click at [378, 289] on div at bounding box center [383, 290] width 14 height 14
click at [542, 177] on video at bounding box center [562, 172] width 298 height 144
drag, startPoint x: 563, startPoint y: 190, endPoint x: 555, endPoint y: 199, distance: 12.8
click at [564, 190] on video at bounding box center [562, 172] width 298 height 144
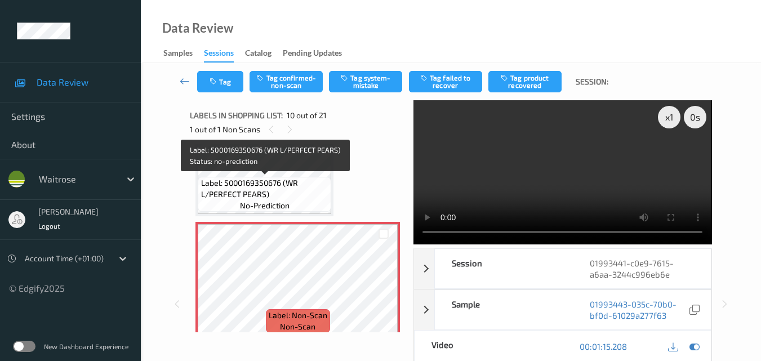
click at [312, 191] on span "Label: 5000169350676 (WR L/PERFECT PEARS)" at bounding box center [265, 188] width 128 height 23
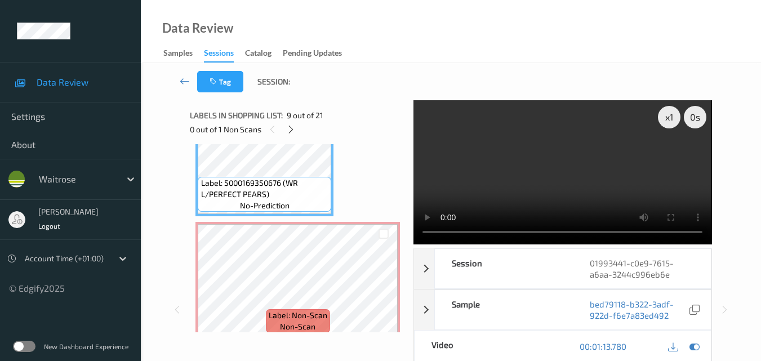
click at [552, 167] on video at bounding box center [562, 172] width 298 height 144
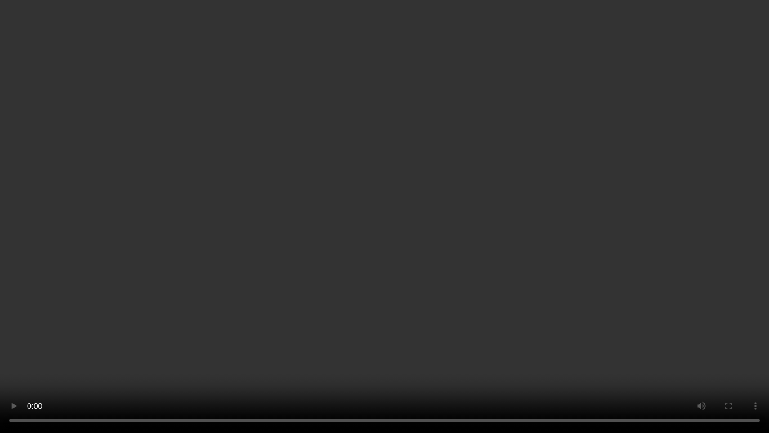
click at [508, 255] on video at bounding box center [384, 216] width 769 height 433
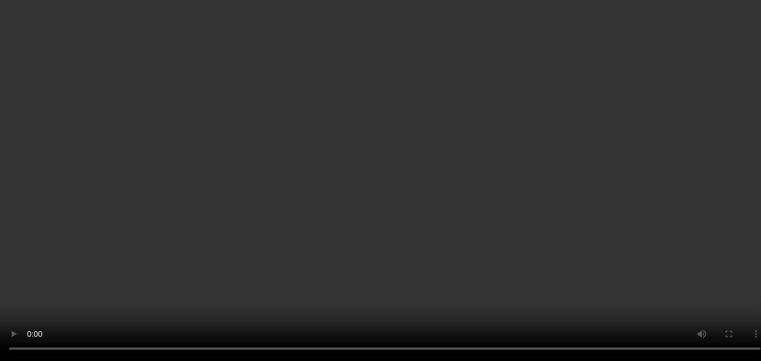
scroll to position [1089, 0]
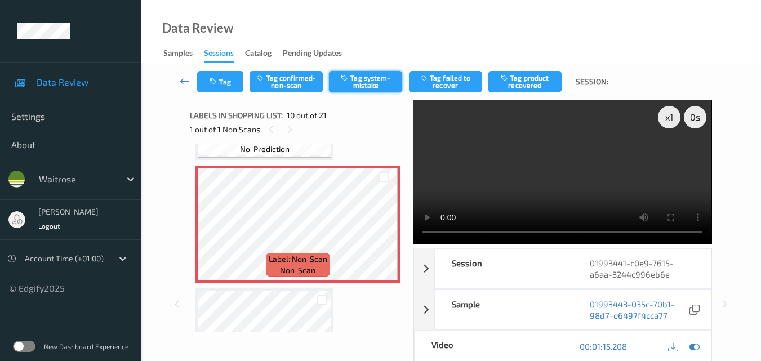
click at [364, 88] on button "Tag system-mistake" at bounding box center [365, 81] width 73 height 21
click at [216, 86] on button "Tag" at bounding box center [220, 81] width 46 height 21
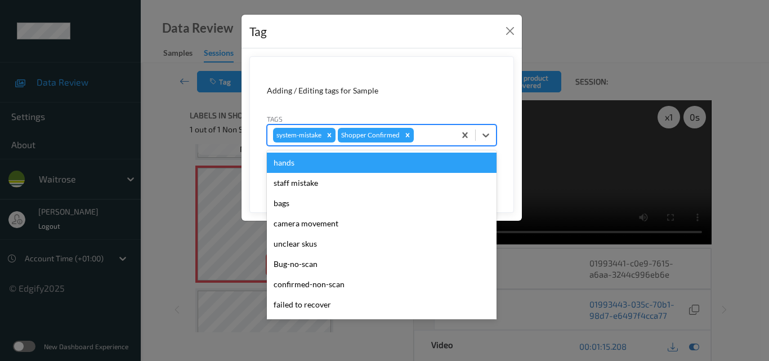
click at [436, 137] on div at bounding box center [432, 135] width 33 height 14
type input "un"
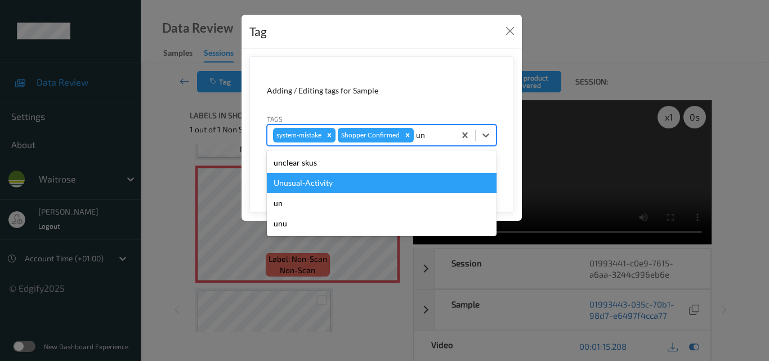
click at [338, 177] on div "Unusual-Activity" at bounding box center [382, 183] width 230 height 20
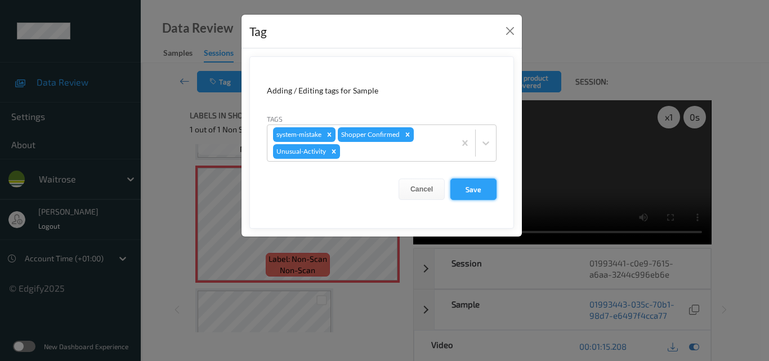
click at [476, 188] on button "Save" at bounding box center [474, 189] width 46 height 21
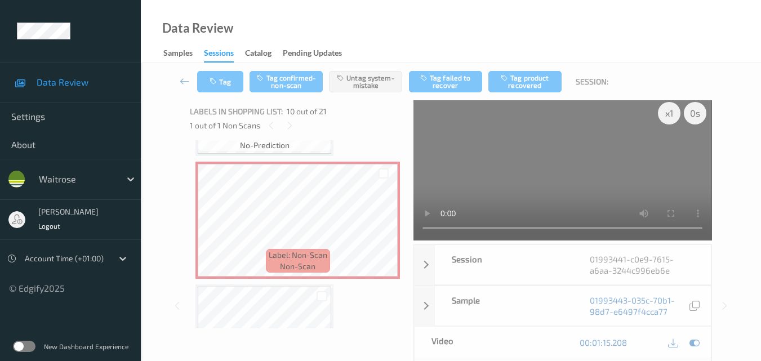
scroll to position [0, 0]
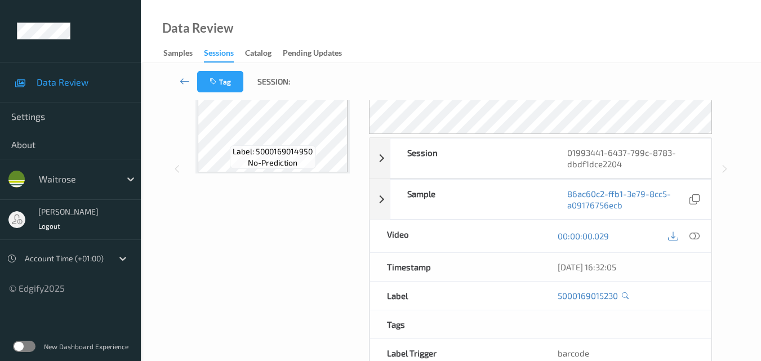
scroll to position [169, 0]
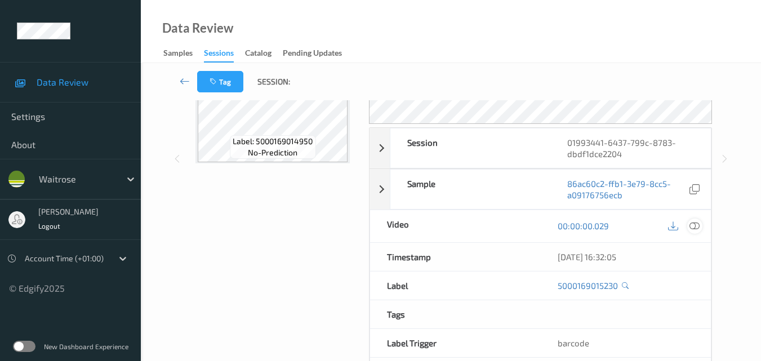
click at [699, 227] on icon at bounding box center [694, 226] width 10 height 10
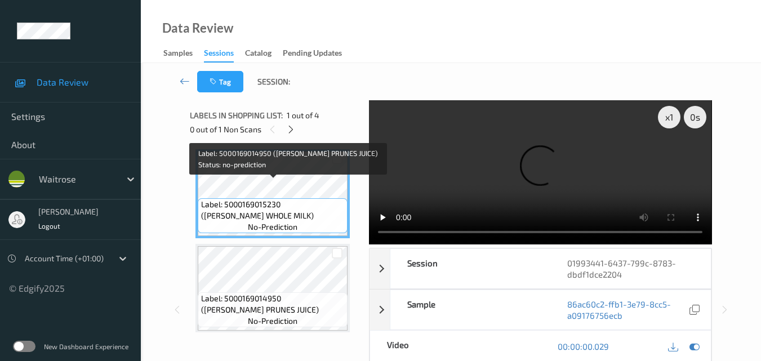
scroll to position [0, 0]
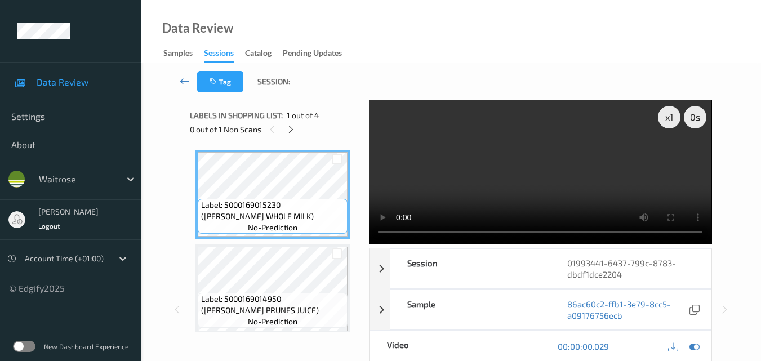
click at [501, 183] on video at bounding box center [540, 172] width 342 height 144
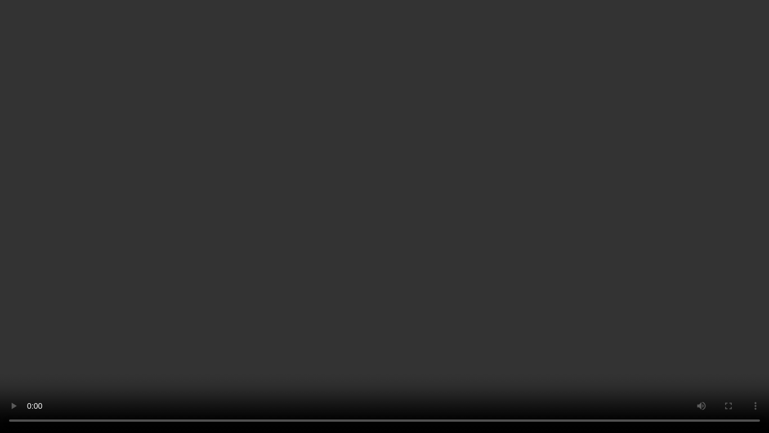
click at [513, 230] on video at bounding box center [384, 216] width 769 height 433
click at [511, 231] on video at bounding box center [384, 216] width 769 height 433
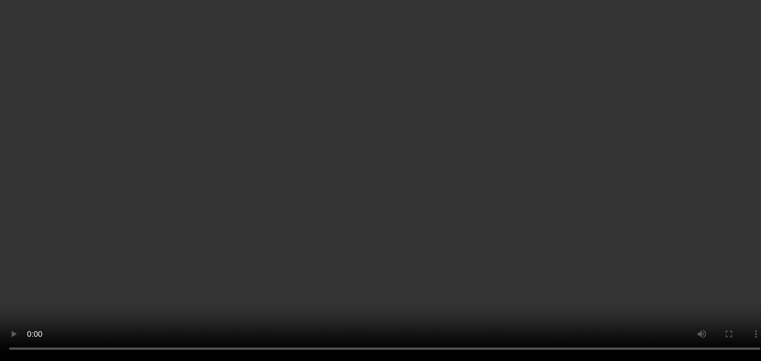
scroll to position [195, 0]
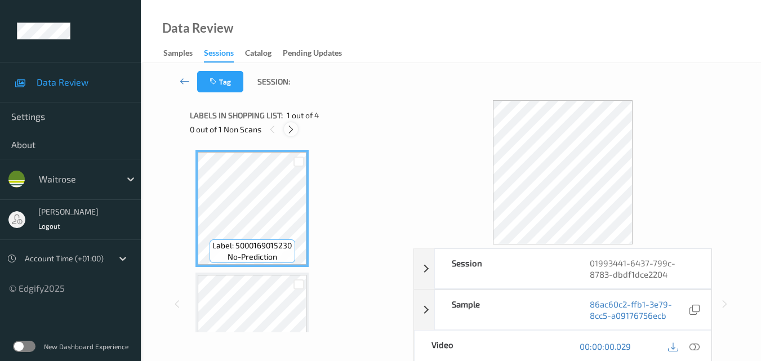
click at [293, 133] on icon at bounding box center [291, 129] width 10 height 10
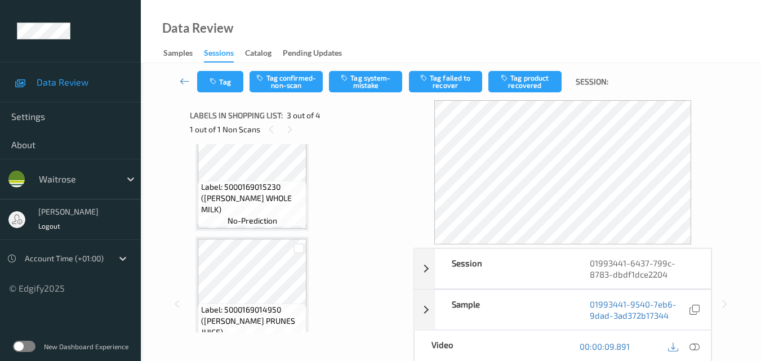
scroll to position [56, 0]
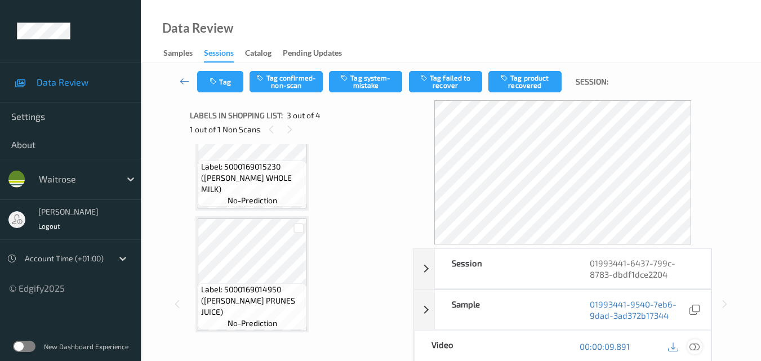
click at [698, 347] on icon at bounding box center [694, 346] width 10 height 10
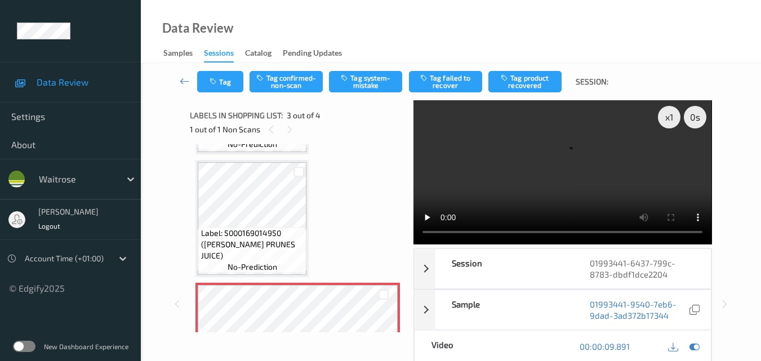
scroll to position [169, 0]
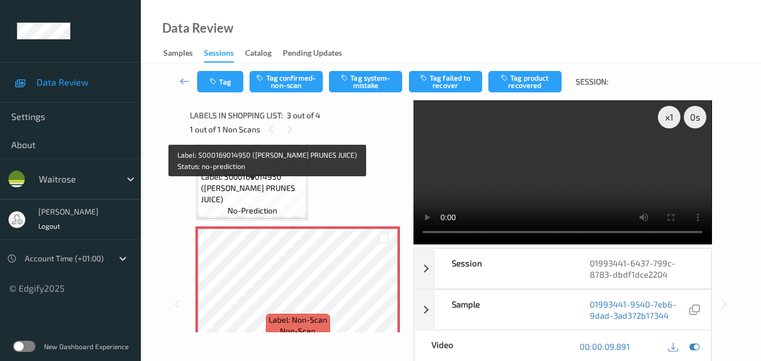
click at [266, 191] on span "Label: 5000169014950 ([PERSON_NAME] PRUNES JUICE)" at bounding box center [252, 188] width 103 height 34
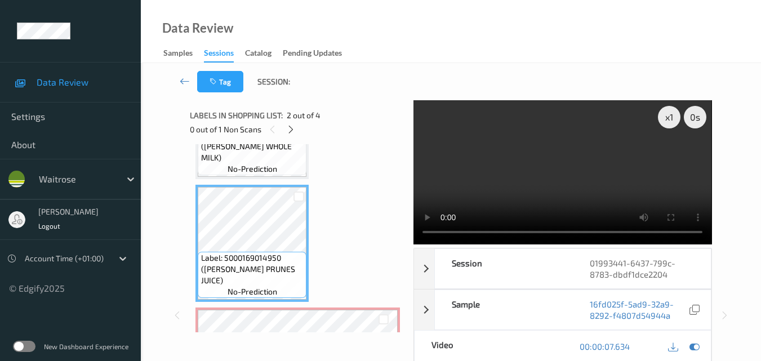
scroll to position [0, 0]
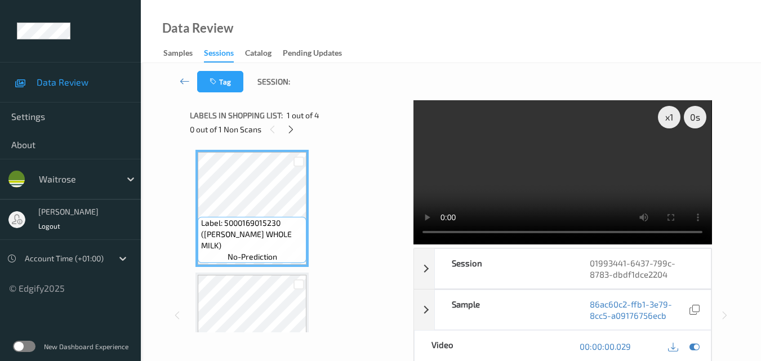
click at [597, 188] on video at bounding box center [562, 172] width 298 height 144
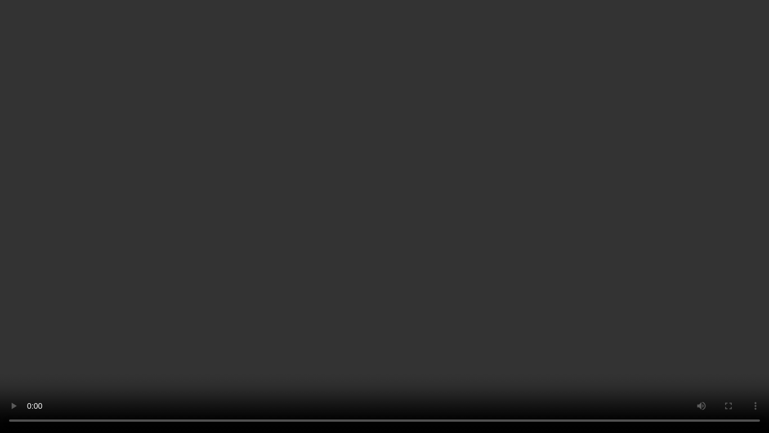
click at [485, 222] on video at bounding box center [384, 216] width 769 height 433
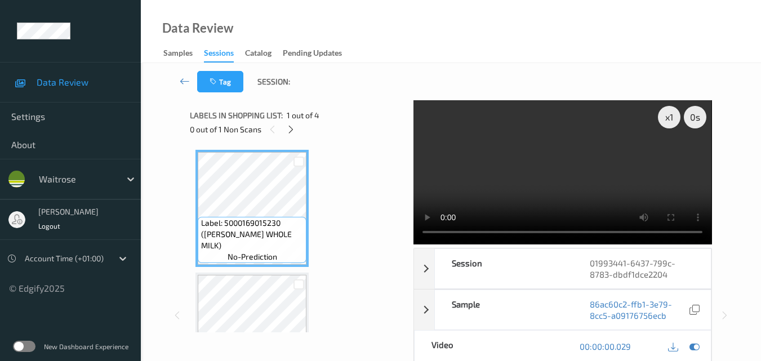
click at [552, 173] on video at bounding box center [562, 172] width 298 height 144
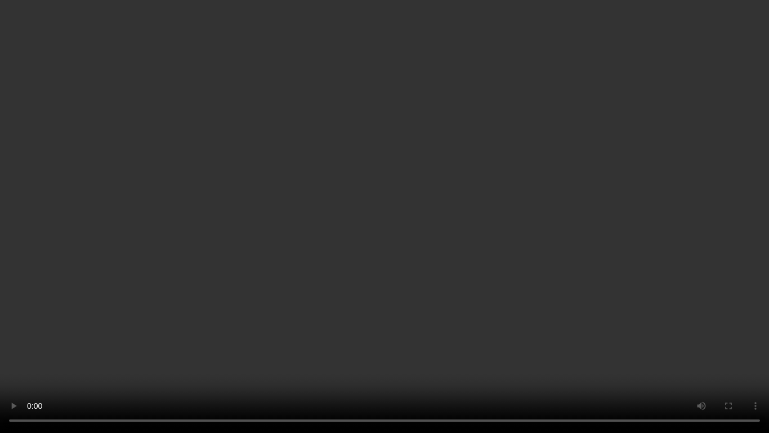
click at [435, 204] on video at bounding box center [384, 216] width 769 height 433
click at [535, 265] on video at bounding box center [384, 216] width 769 height 433
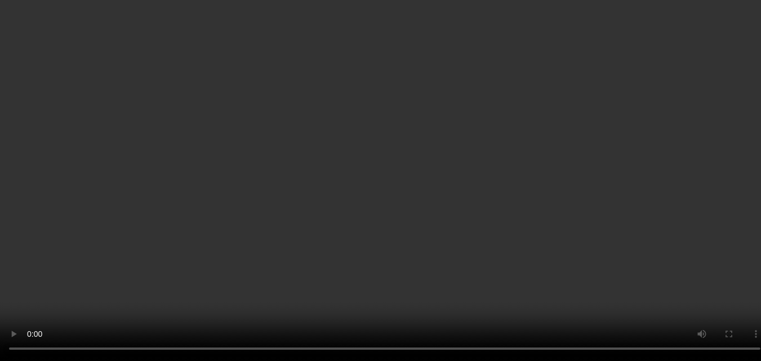
scroll to position [225, 0]
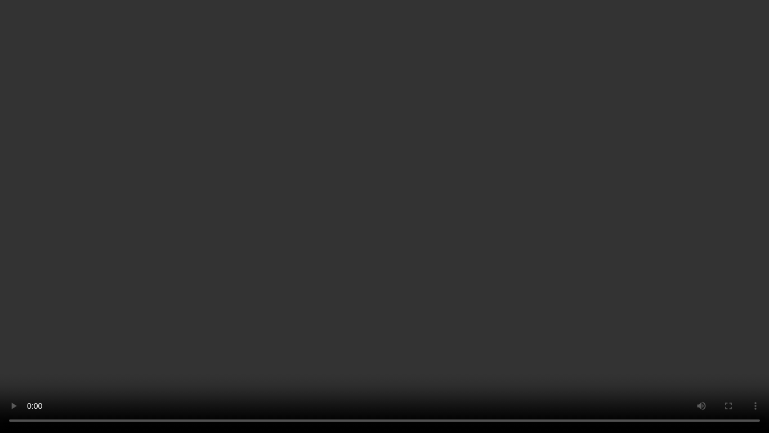
click at [498, 258] on video at bounding box center [384, 216] width 769 height 433
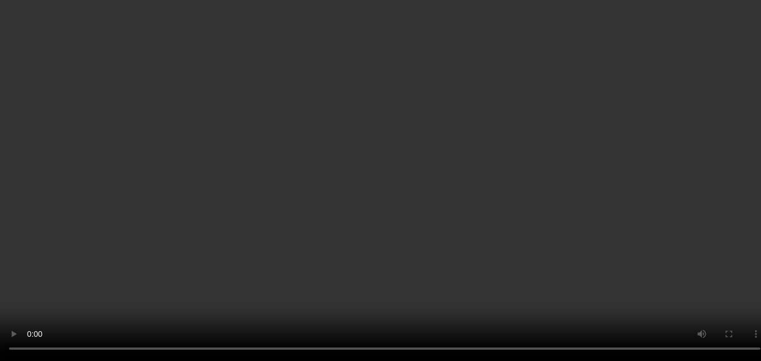
scroll to position [140, 0]
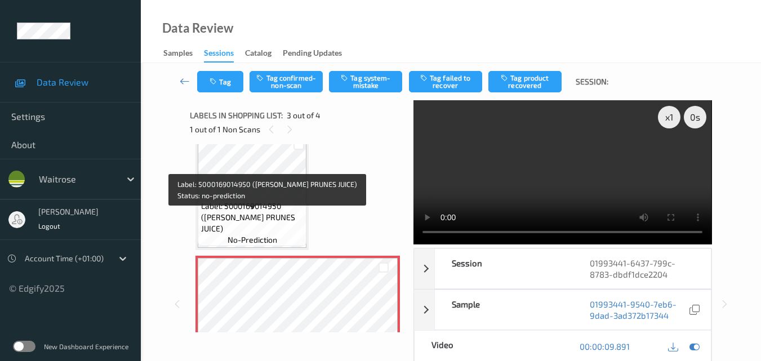
click at [274, 218] on span "Label: 5000169014950 ([PERSON_NAME] PRUNES JUICE)" at bounding box center [252, 217] width 103 height 34
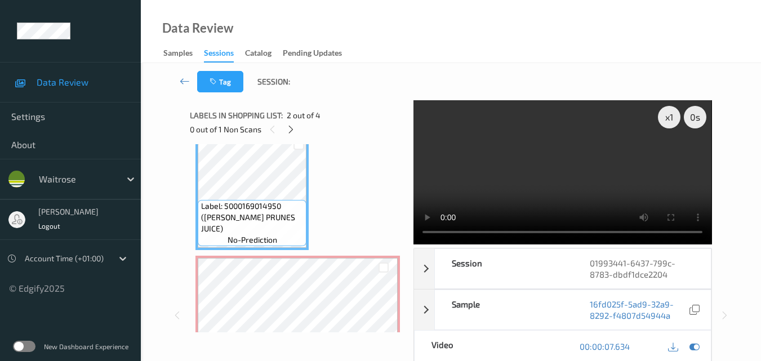
click at [590, 177] on video at bounding box center [562, 172] width 298 height 144
click at [559, 176] on video at bounding box center [562, 172] width 298 height 144
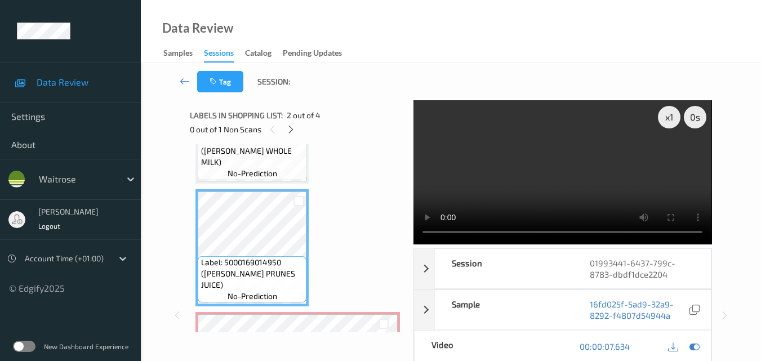
scroll to position [27, 0]
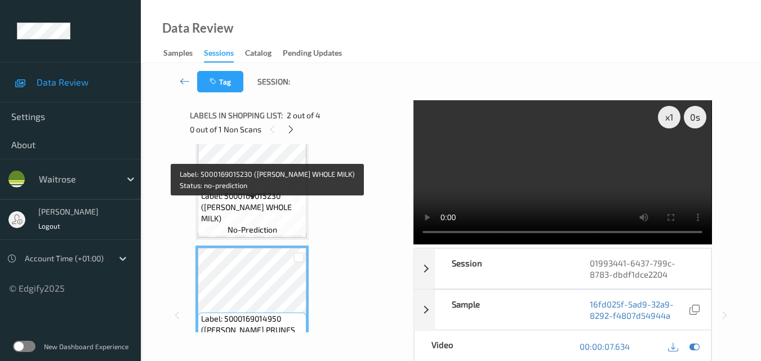
click at [278, 217] on span "Label: 5000169015230 ([PERSON_NAME] WHOLE MILK)" at bounding box center [252, 207] width 103 height 34
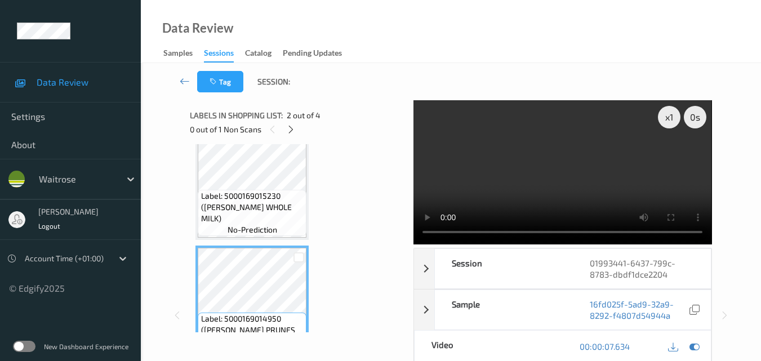
click at [568, 194] on video at bounding box center [562, 172] width 298 height 144
click at [594, 181] on video at bounding box center [562, 172] width 298 height 144
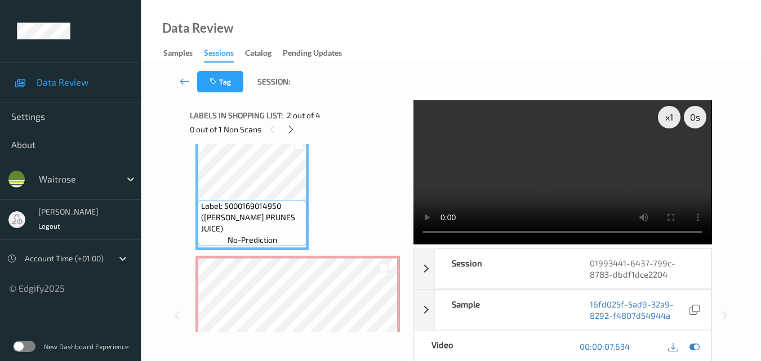
scroll to position [196, 0]
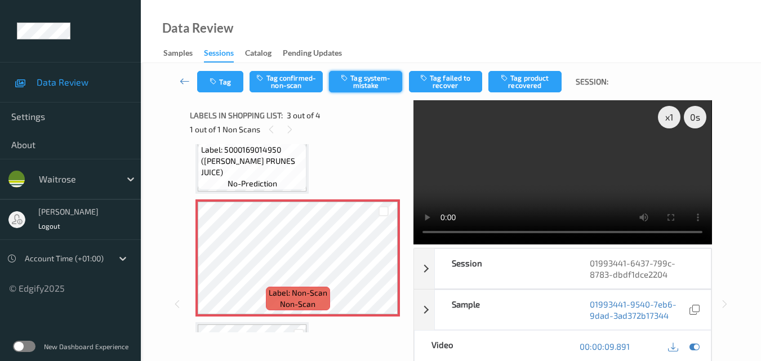
click at [364, 85] on button "Tag system-mistake" at bounding box center [365, 81] width 73 height 21
click at [542, 170] on video at bounding box center [562, 172] width 298 height 144
click at [570, 177] on video at bounding box center [562, 172] width 298 height 144
click at [654, 179] on video at bounding box center [562, 172] width 298 height 144
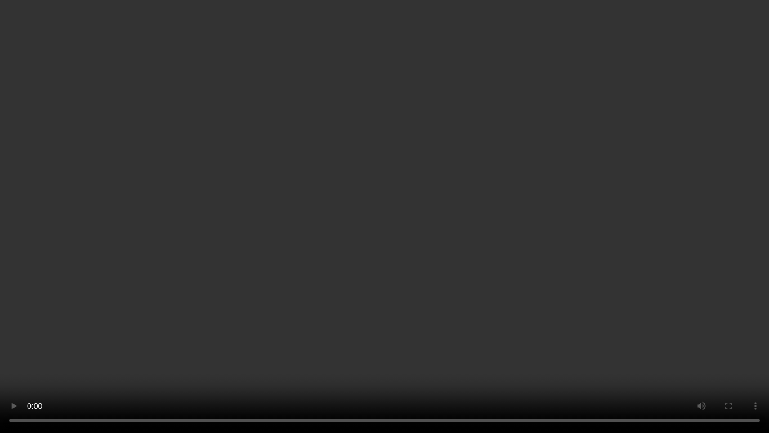
click at [394, 223] on video at bounding box center [384, 216] width 769 height 433
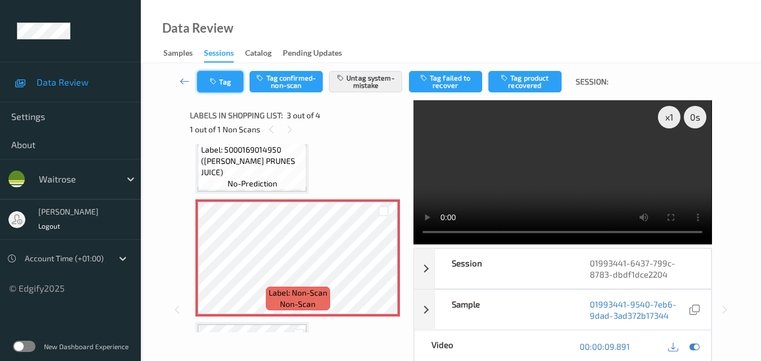
click at [222, 74] on button "Tag" at bounding box center [220, 81] width 46 height 21
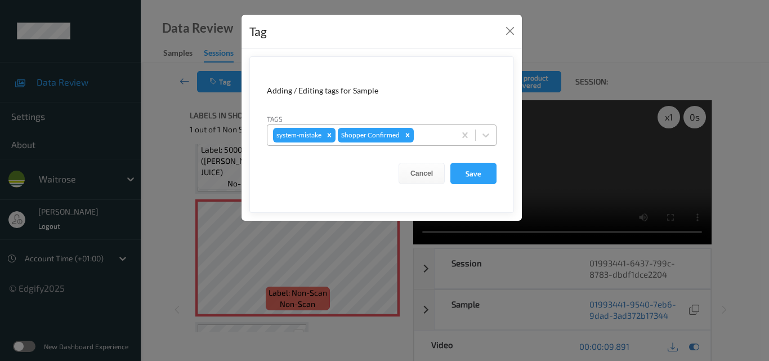
click at [431, 141] on div at bounding box center [432, 135] width 33 height 14
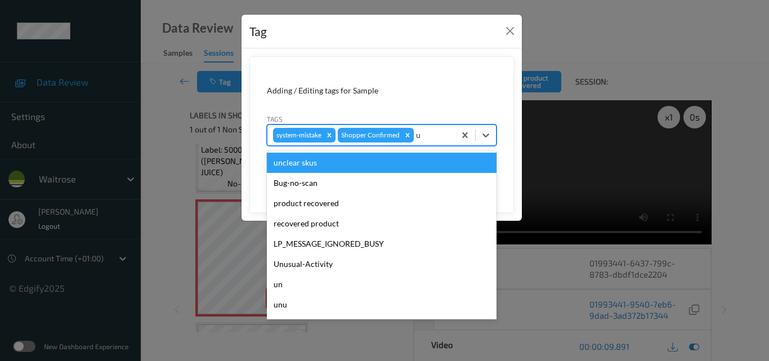
type input "un"
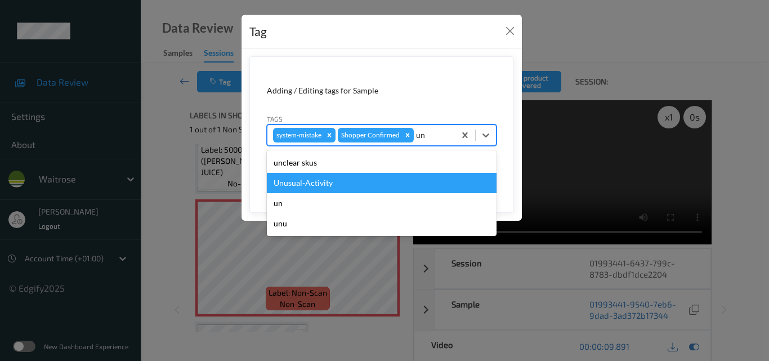
click at [347, 188] on div "Unusual-Activity" at bounding box center [382, 183] width 230 height 20
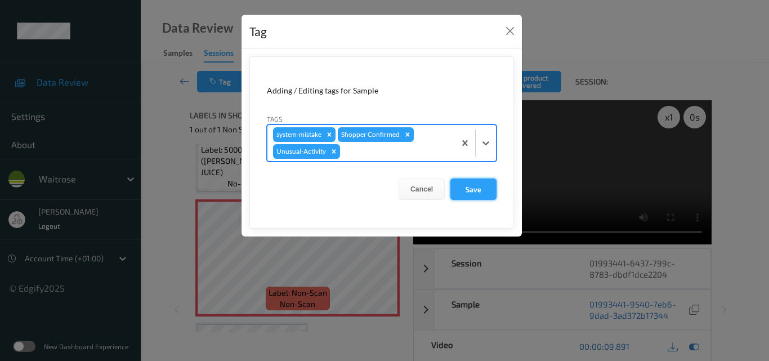
click at [487, 197] on button "Save" at bounding box center [474, 189] width 46 height 21
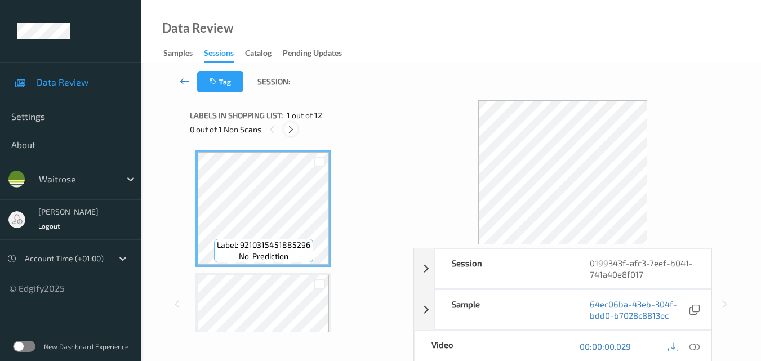
click at [291, 132] on icon at bounding box center [291, 129] width 10 height 10
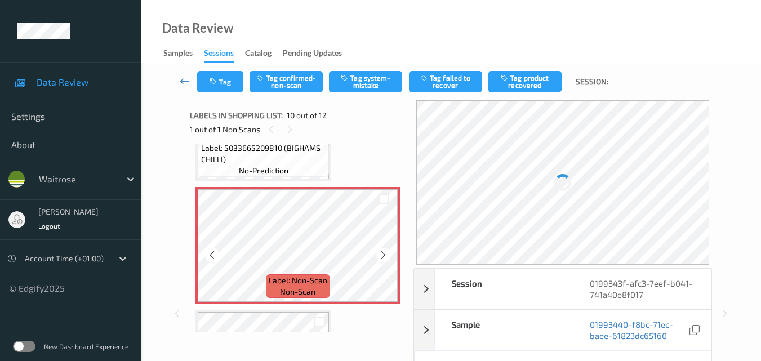
scroll to position [1044, 0]
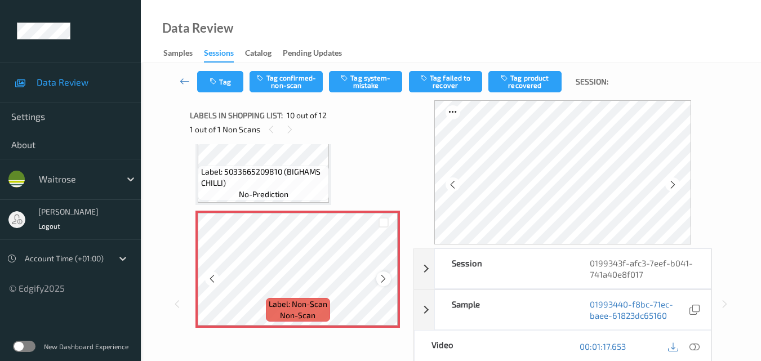
click at [381, 277] on icon at bounding box center [383, 279] width 10 height 10
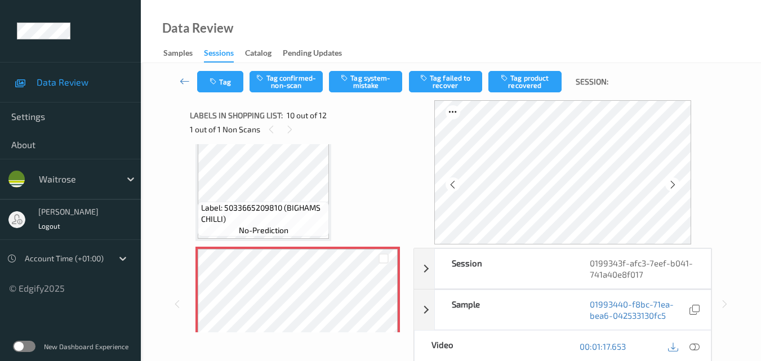
scroll to position [988, 0]
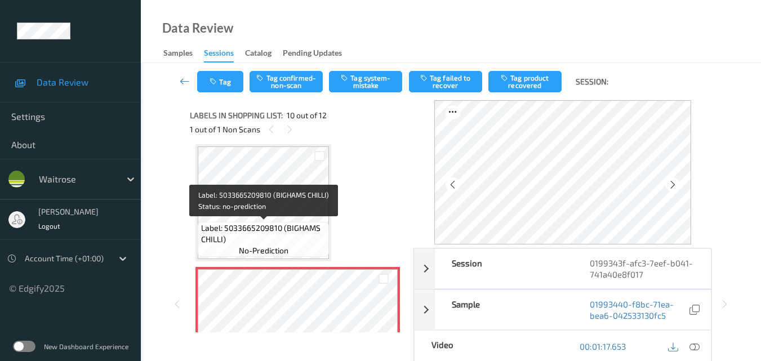
click at [284, 231] on span "Label: 5033665209810 (BIGHAMS CHILLI)" at bounding box center [264, 233] width 126 height 23
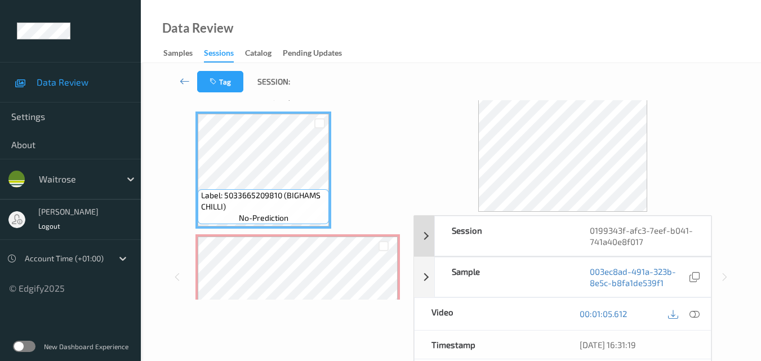
scroll to position [56, 0]
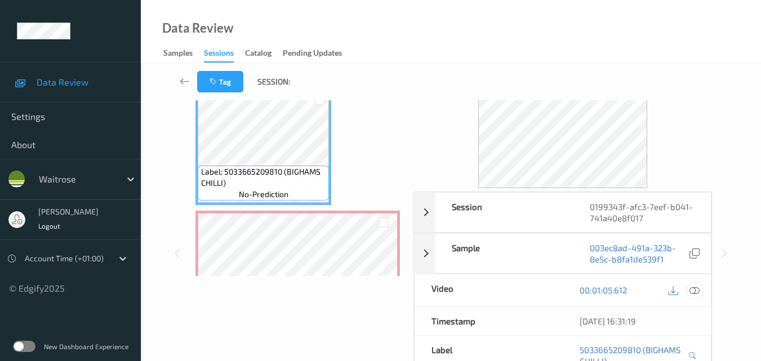
click at [701, 293] on div at bounding box center [694, 290] width 15 height 15
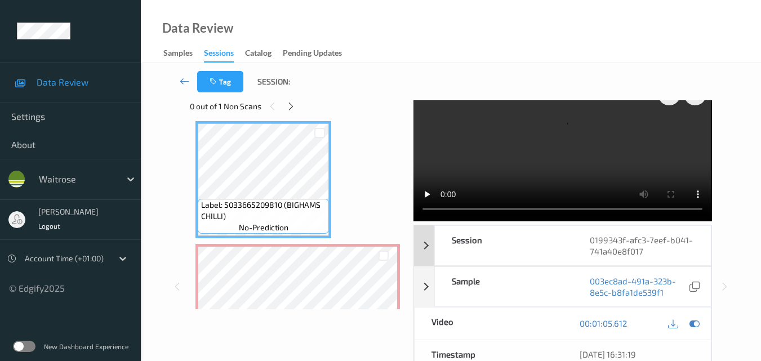
scroll to position [0, 0]
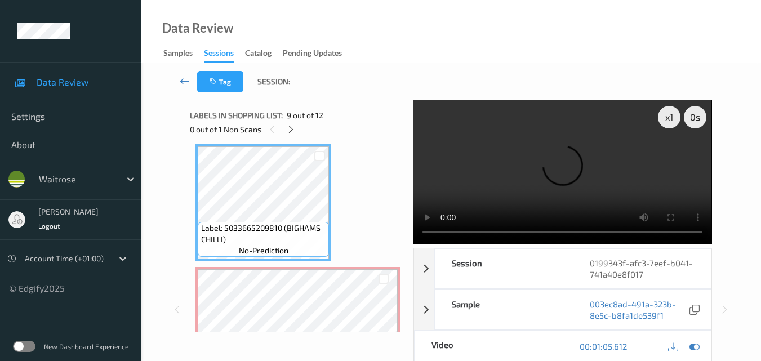
click at [565, 175] on video at bounding box center [562, 172] width 298 height 144
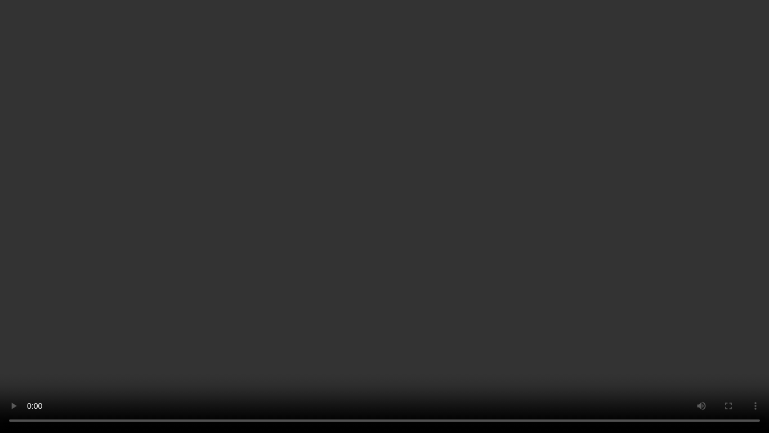
click at [229, 207] on video at bounding box center [384, 216] width 769 height 433
click at [409, 280] on video at bounding box center [384, 216] width 769 height 433
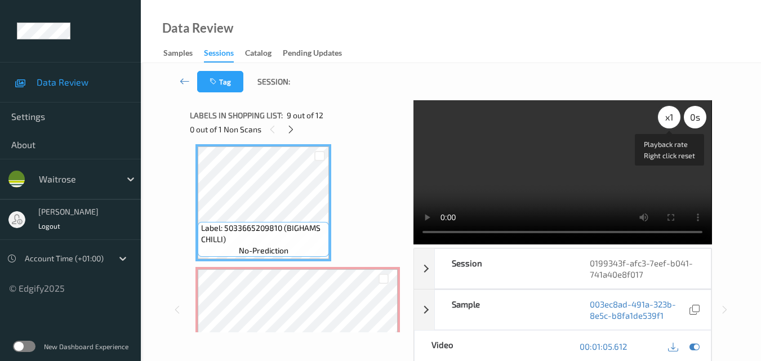
click at [673, 116] on div "x 1" at bounding box center [669, 117] width 23 height 23
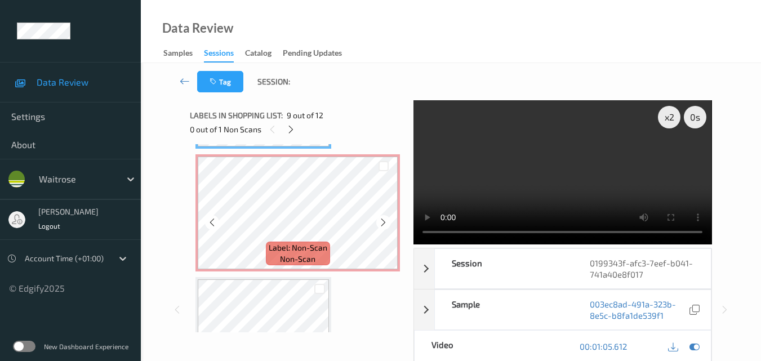
scroll to position [1157, 0]
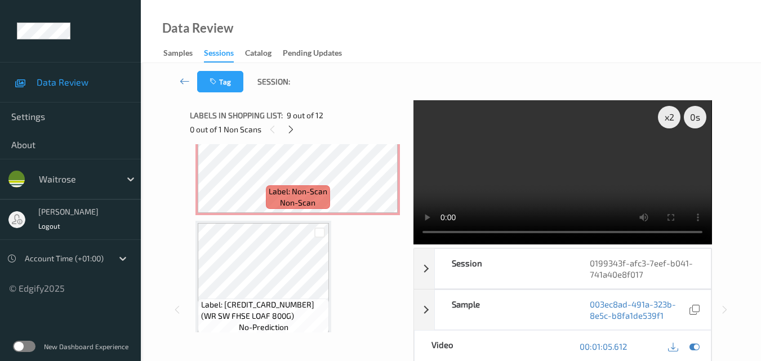
click at [542, 182] on video at bounding box center [562, 172] width 298 height 144
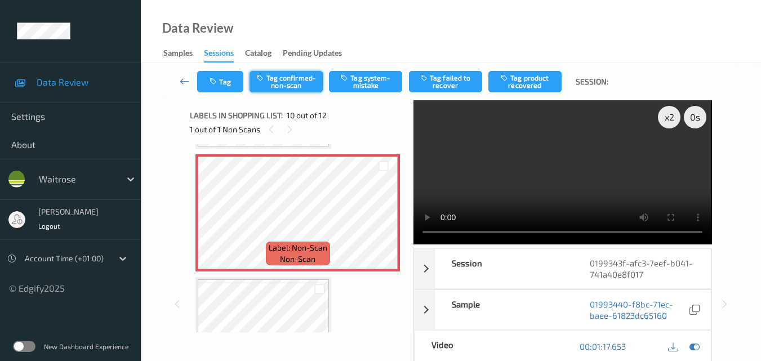
click at [295, 84] on button "Tag confirmed-non-scan" at bounding box center [285, 81] width 73 height 21
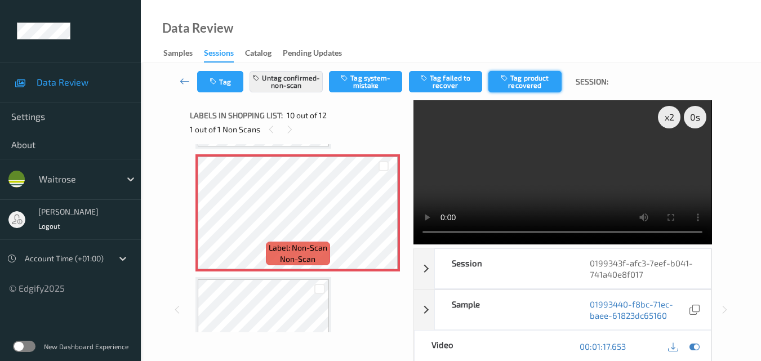
click at [525, 83] on button "Tag product recovered" at bounding box center [524, 81] width 73 height 21
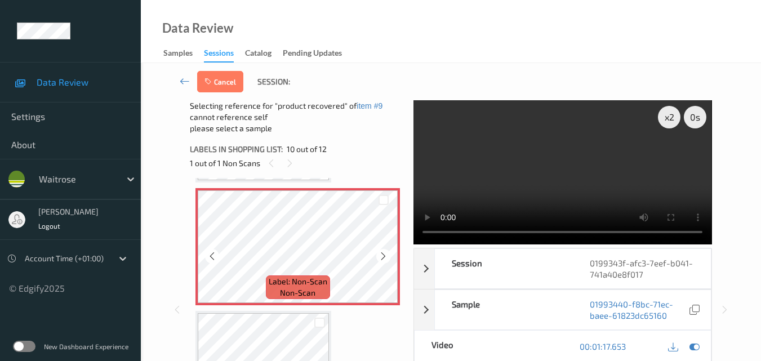
scroll to position [1157, 0]
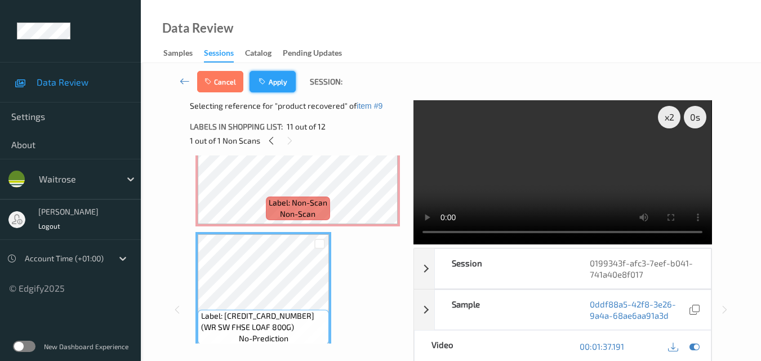
click at [282, 76] on button "Apply" at bounding box center [272, 81] width 46 height 21
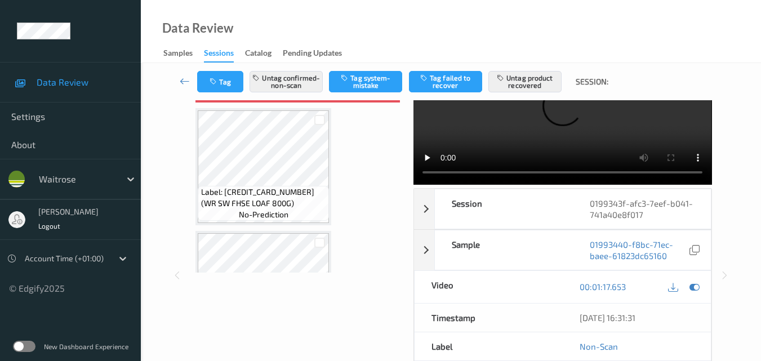
scroll to position [1213, 0]
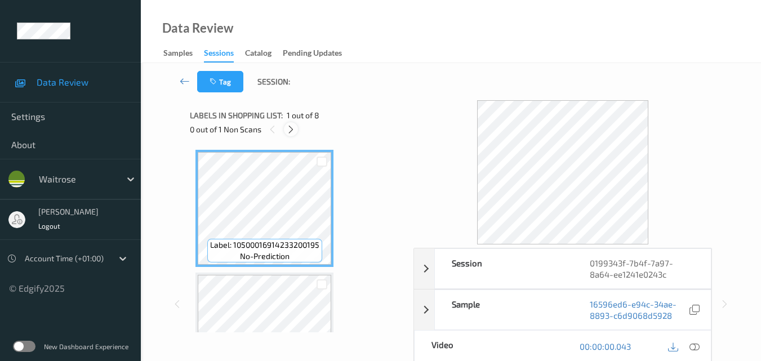
click at [291, 129] on icon at bounding box center [291, 129] width 10 height 10
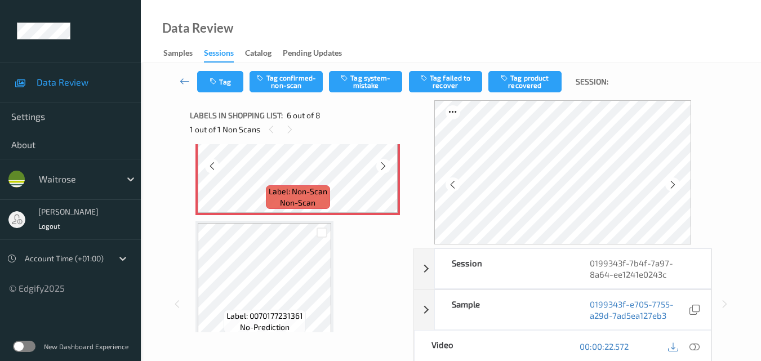
scroll to position [609, 0]
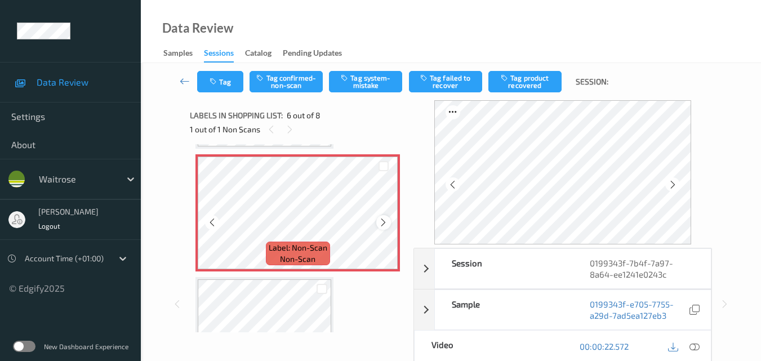
click at [386, 224] on icon at bounding box center [383, 222] width 10 height 10
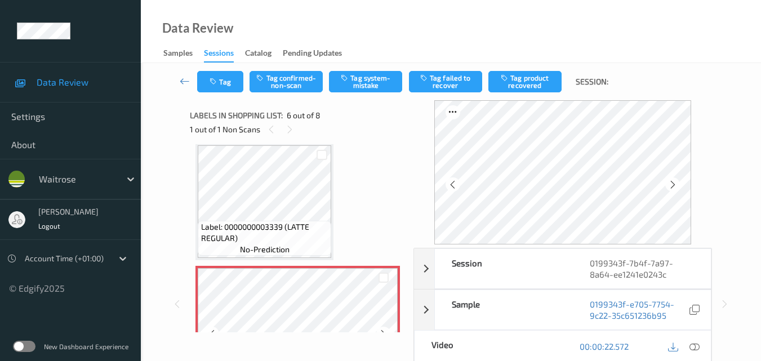
scroll to position [497, 0]
click at [697, 347] on icon at bounding box center [694, 346] width 10 height 10
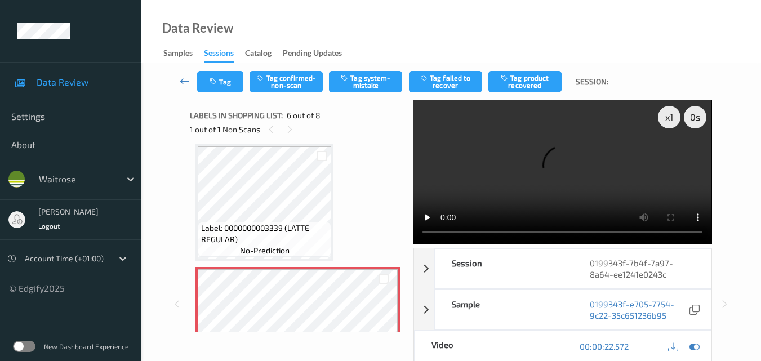
click at [295, 248] on div "Label: 0000000003339 (LATTE REGULAR) no-prediction" at bounding box center [264, 239] width 133 height 35
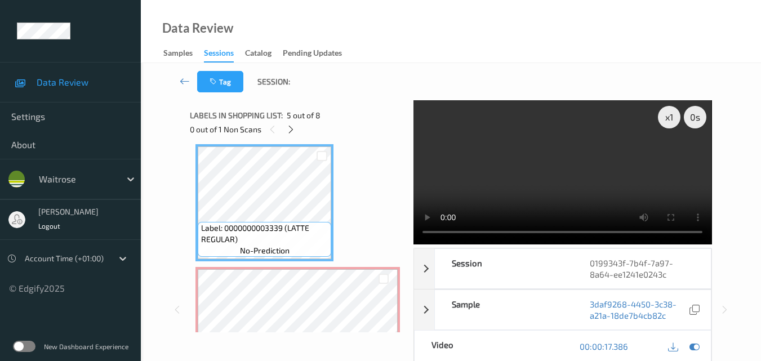
click at [569, 180] on video at bounding box center [562, 172] width 298 height 144
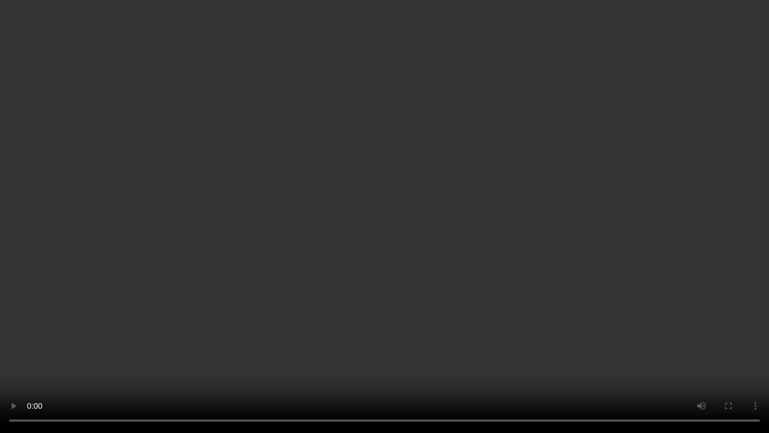
click at [523, 249] on video at bounding box center [384, 216] width 769 height 433
click at [417, 295] on video at bounding box center [384, 216] width 769 height 433
click at [478, 279] on video at bounding box center [384, 216] width 769 height 433
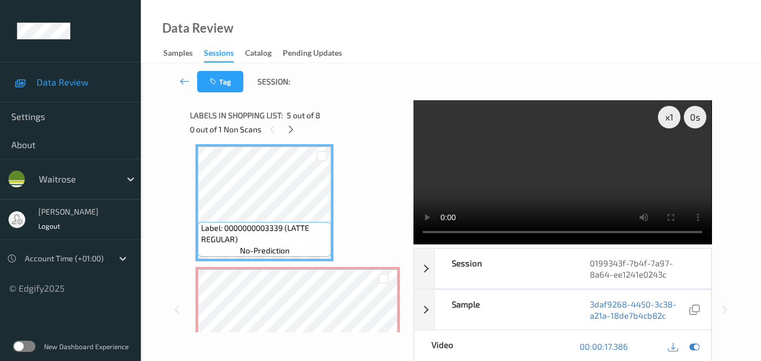
click at [543, 177] on video at bounding box center [562, 172] width 298 height 144
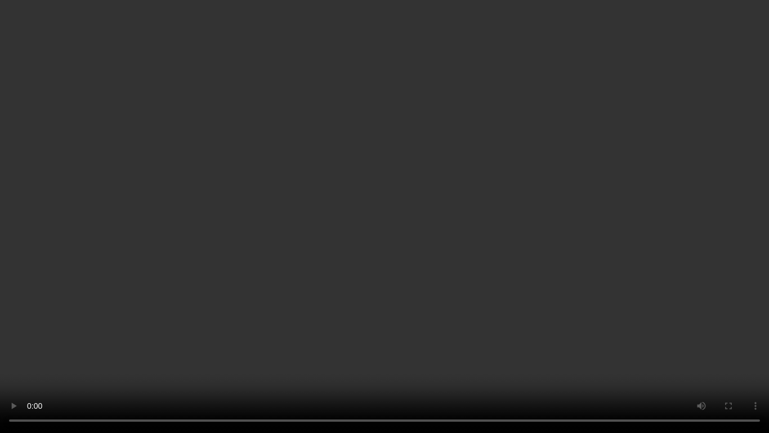
click at [506, 230] on video at bounding box center [384, 216] width 769 height 433
click at [532, 224] on video at bounding box center [384, 216] width 769 height 433
click at [394, 255] on video at bounding box center [384, 216] width 769 height 433
click at [421, 301] on video at bounding box center [384, 216] width 769 height 433
click at [528, 294] on video at bounding box center [384, 216] width 769 height 433
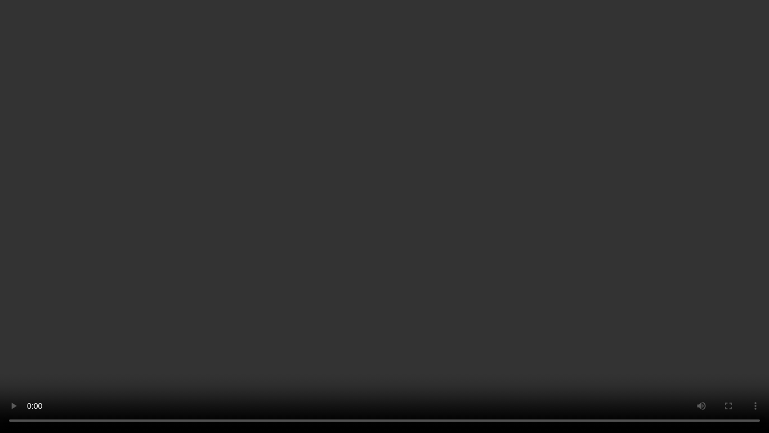
click at [502, 304] on video at bounding box center [384, 216] width 769 height 433
click at [498, 331] on video at bounding box center [384, 216] width 769 height 433
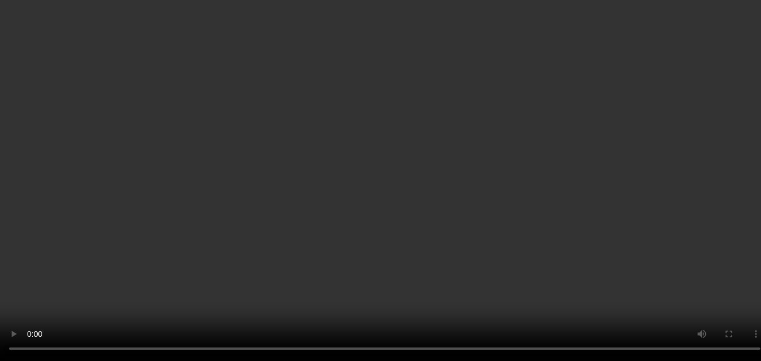
scroll to position [328, 0]
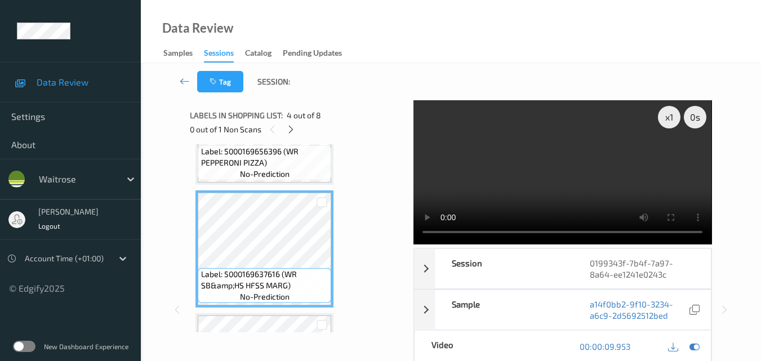
click at [562, 192] on video at bounding box center [562, 172] width 298 height 144
click at [564, 175] on video at bounding box center [562, 172] width 298 height 144
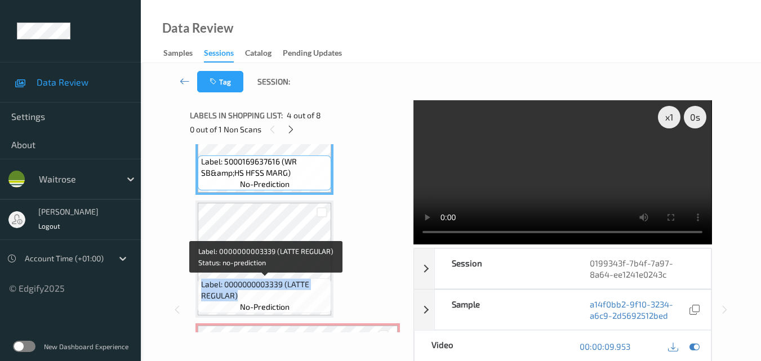
drag, startPoint x: 238, startPoint y: 296, endPoint x: 199, endPoint y: 283, distance: 41.1
click at [199, 283] on div "Label: 0000000003339 (LATTE REGULAR) no-prediction" at bounding box center [264, 295] width 133 height 35
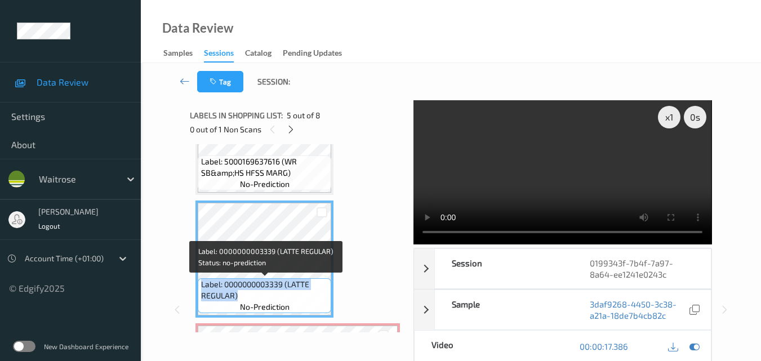
copy span "Label: 0000000003339 (LATTE REGULAR)"
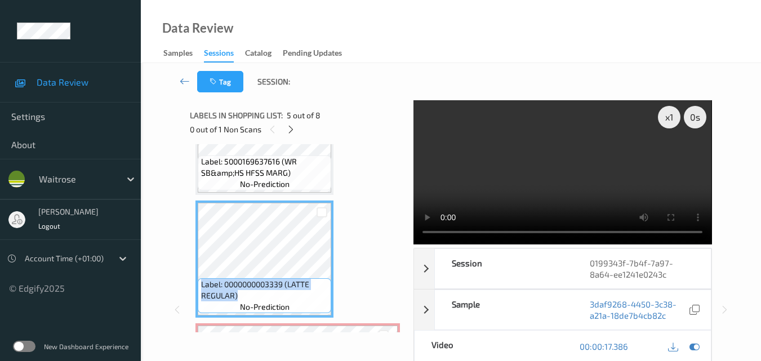
click at [593, 172] on video at bounding box center [562, 172] width 298 height 144
click at [569, 157] on video at bounding box center [562, 172] width 298 height 144
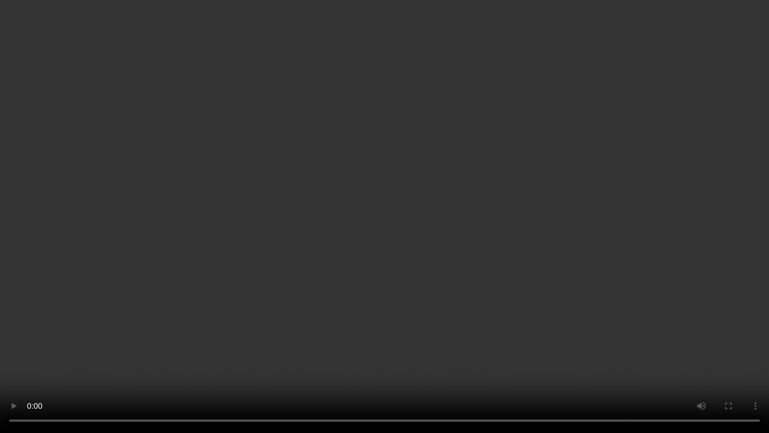
click at [446, 271] on video at bounding box center [384, 216] width 769 height 433
click at [435, 272] on video at bounding box center [384, 216] width 769 height 433
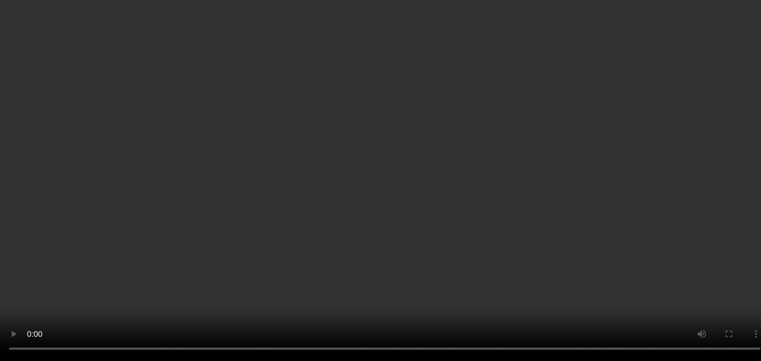
scroll to position [722, 0]
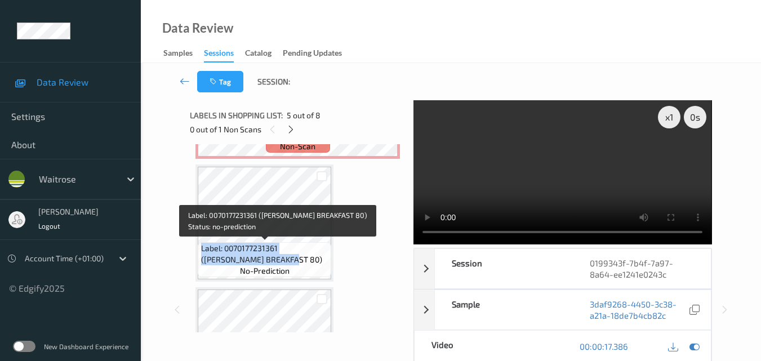
drag, startPoint x: 255, startPoint y: 257, endPoint x: 200, endPoint y: 247, distance: 55.6
click at [200, 247] on div "Label: 0070177231361 (TWINING BREAKFAST 80) no-prediction" at bounding box center [264, 259] width 133 height 35
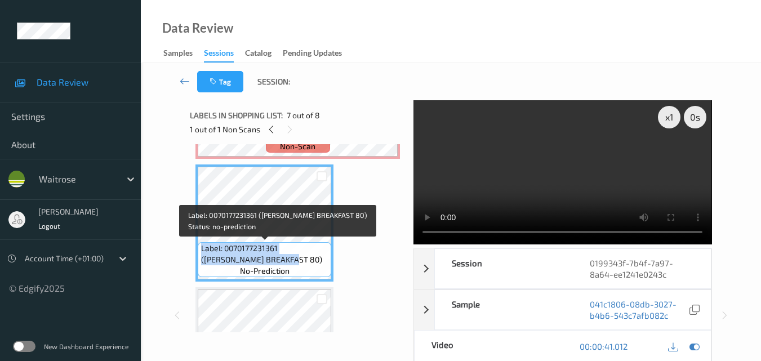
copy span "Label: 0070177231361 (TWINING BREAKFAST 80)"
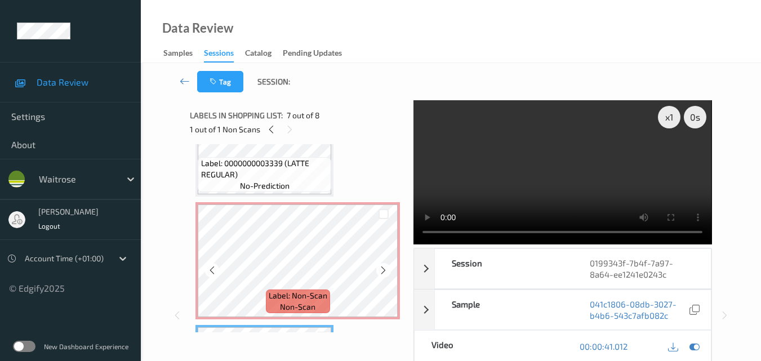
scroll to position [553, 0]
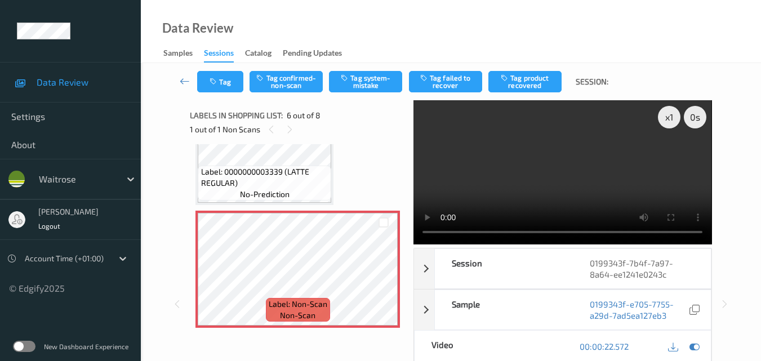
click at [563, 184] on video at bounding box center [562, 172] width 298 height 144
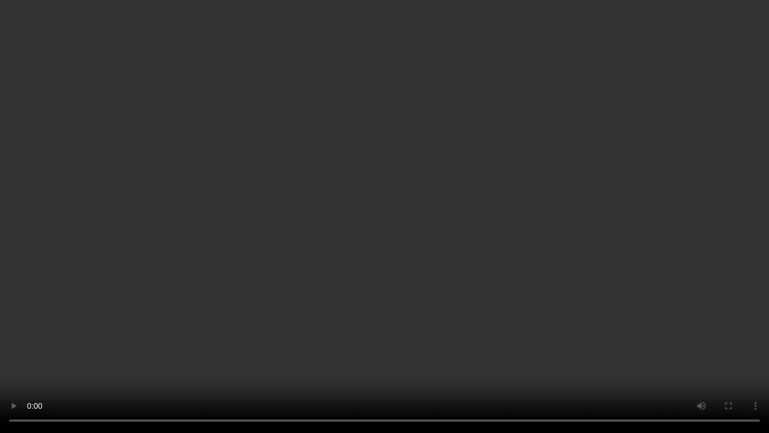
click at [408, 265] on video at bounding box center [384, 216] width 769 height 433
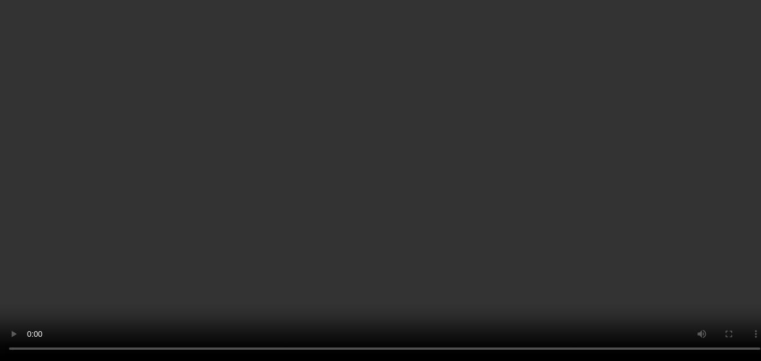
scroll to position [497, 0]
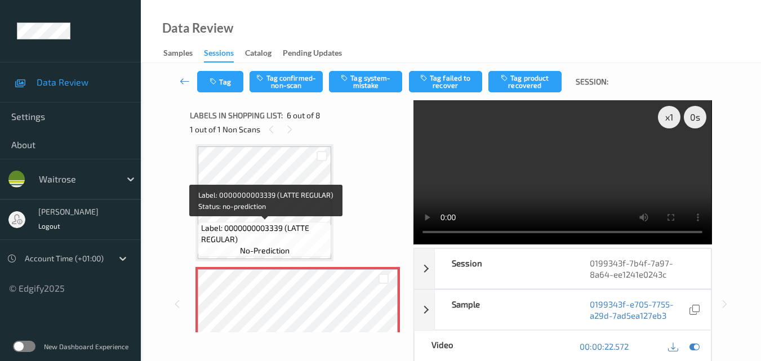
click at [292, 242] on span "Label: 0000000003339 (LATTE REGULAR)" at bounding box center [265, 233] width 128 height 23
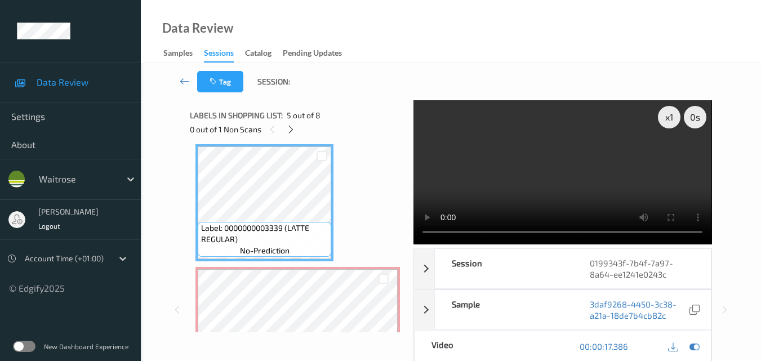
click at [576, 178] on video at bounding box center [562, 172] width 298 height 144
click at [575, 189] on video at bounding box center [562, 172] width 298 height 144
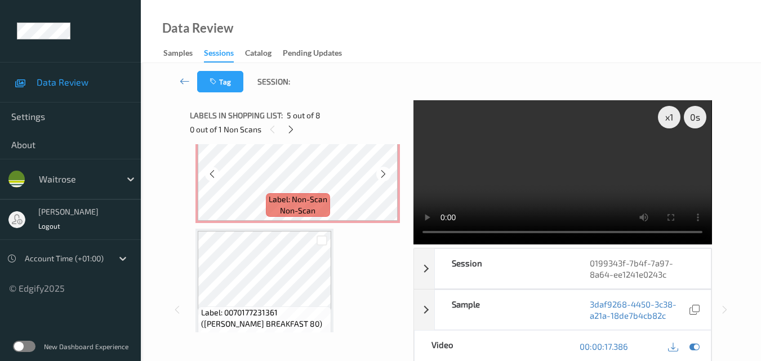
scroll to position [666, 0]
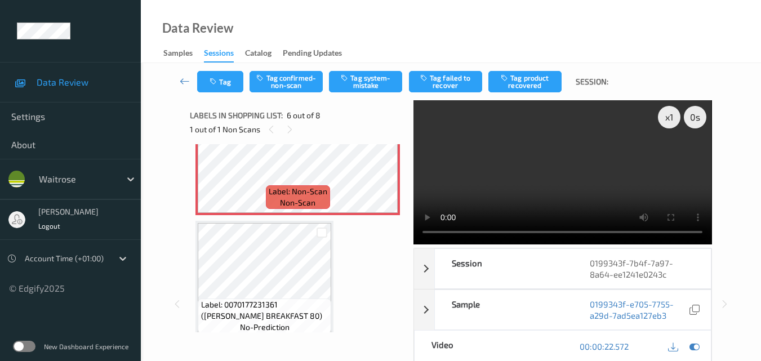
click at [574, 194] on video at bounding box center [562, 172] width 298 height 144
click at [614, 191] on video at bounding box center [562, 172] width 298 height 144
click at [293, 88] on button "Tag confirmed-non-scan" at bounding box center [285, 81] width 73 height 21
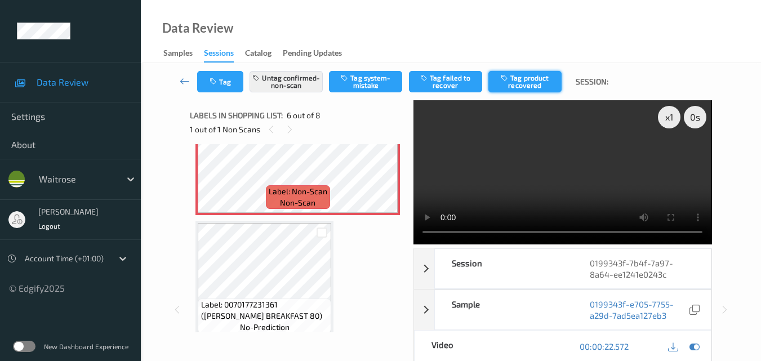
click at [524, 89] on button "Tag product recovered" at bounding box center [524, 81] width 73 height 21
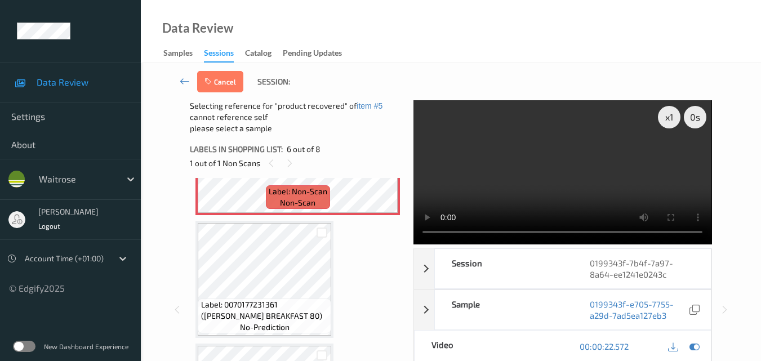
scroll to position [722, 0]
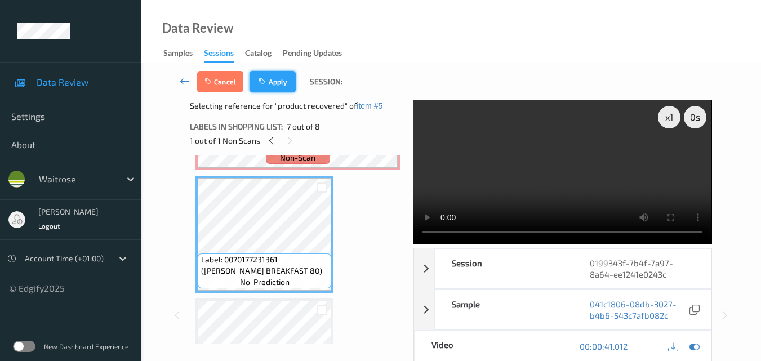
click at [281, 88] on button "Apply" at bounding box center [272, 81] width 46 height 21
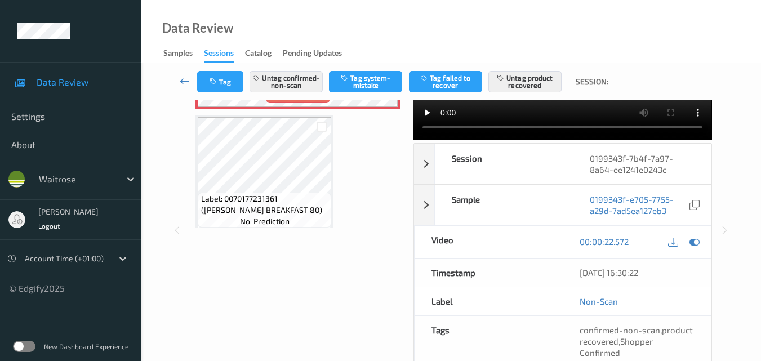
scroll to position [666, 0]
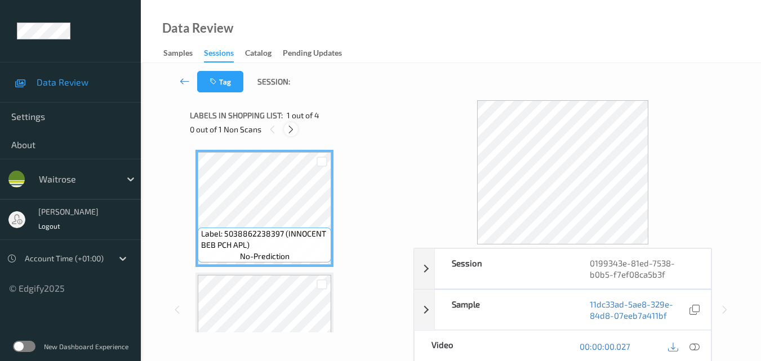
click at [291, 130] on icon at bounding box center [291, 129] width 10 height 10
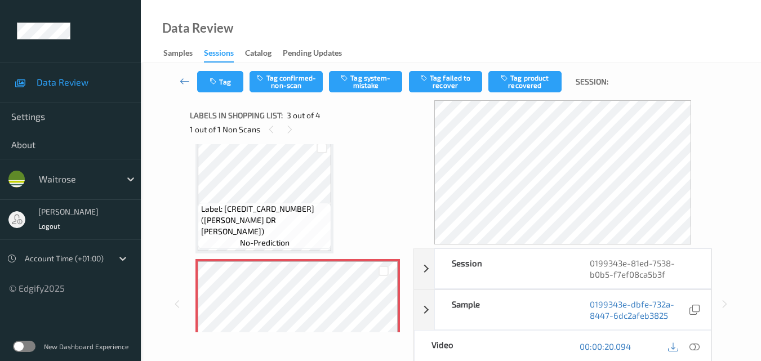
scroll to position [72, 0]
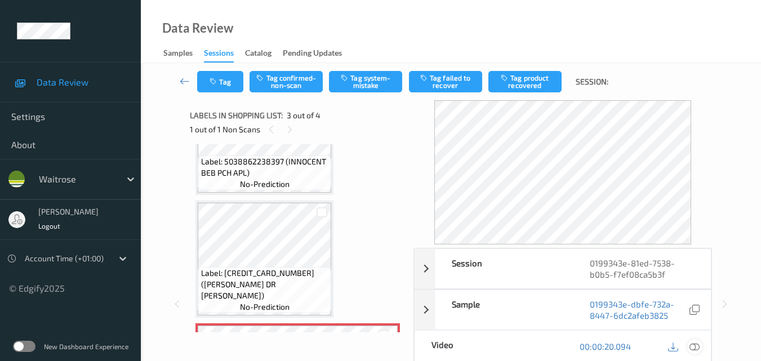
click at [695, 346] on icon at bounding box center [694, 346] width 10 height 10
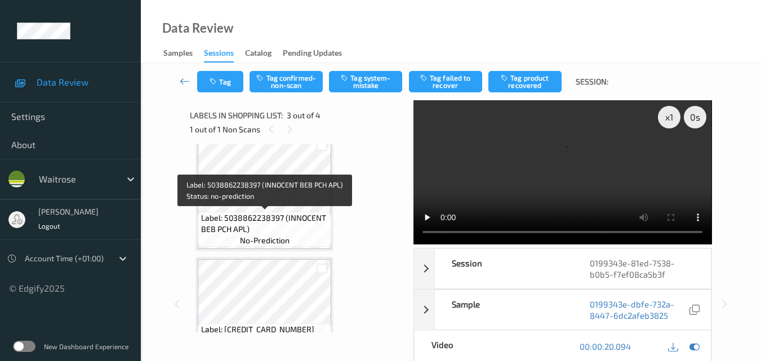
scroll to position [0, 0]
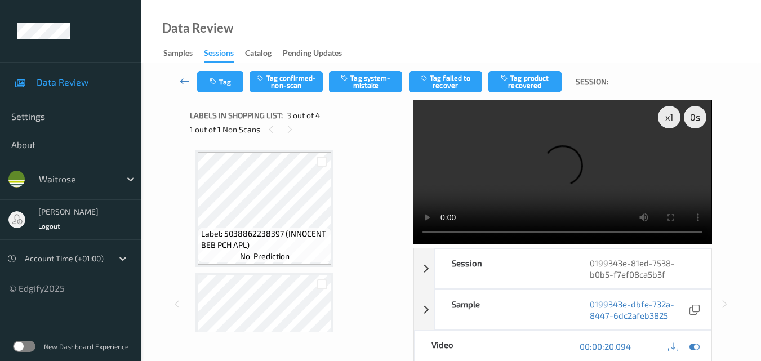
click at [562, 193] on video at bounding box center [562, 172] width 298 height 144
click at [496, 194] on video at bounding box center [562, 172] width 298 height 144
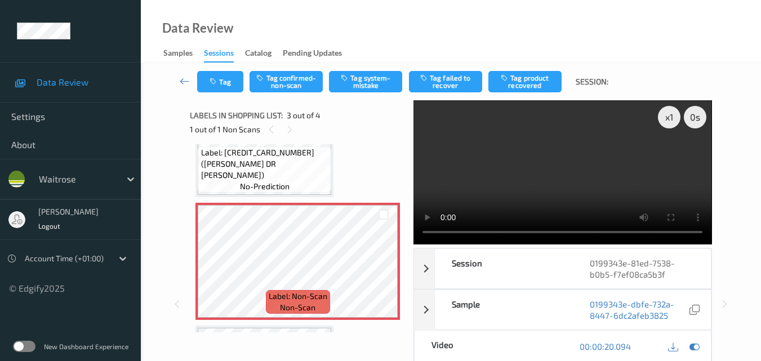
scroll to position [169, 0]
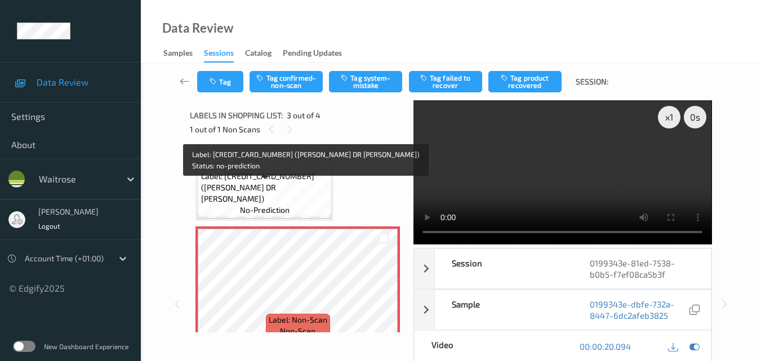
click at [290, 201] on span "Label: [CREDIT_CARD_NUMBER] ([PERSON_NAME] DR [PERSON_NAME])" at bounding box center [265, 188] width 128 height 34
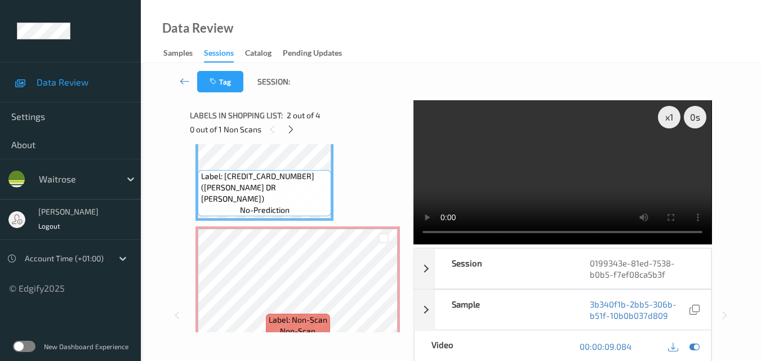
click at [596, 193] on video at bounding box center [562, 172] width 298 height 144
click at [580, 182] on video at bounding box center [562, 172] width 298 height 144
click at [582, 186] on video at bounding box center [562, 172] width 298 height 144
click at [586, 185] on video at bounding box center [562, 172] width 298 height 144
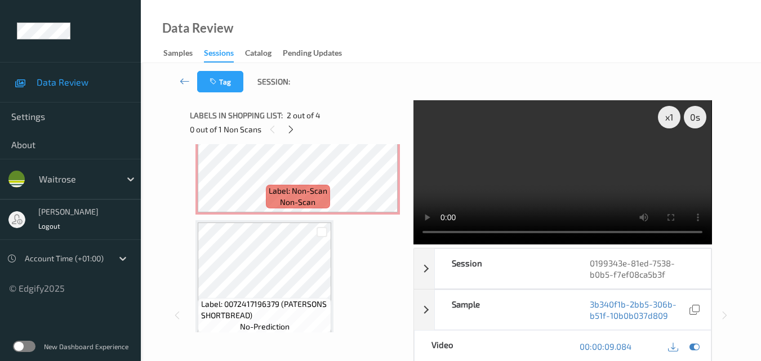
scroll to position [309, 0]
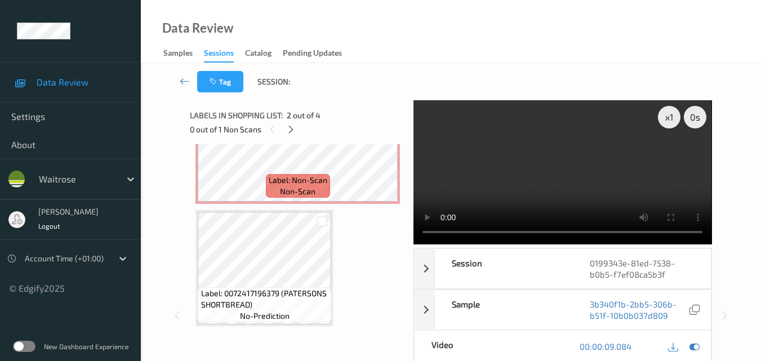
click at [563, 193] on video at bounding box center [562, 172] width 298 height 144
click at [576, 182] on video at bounding box center [562, 172] width 298 height 144
click at [609, 185] on video at bounding box center [562, 172] width 298 height 144
click at [671, 117] on div "x 1" at bounding box center [669, 117] width 23 height 23
click at [625, 154] on video at bounding box center [562, 172] width 298 height 144
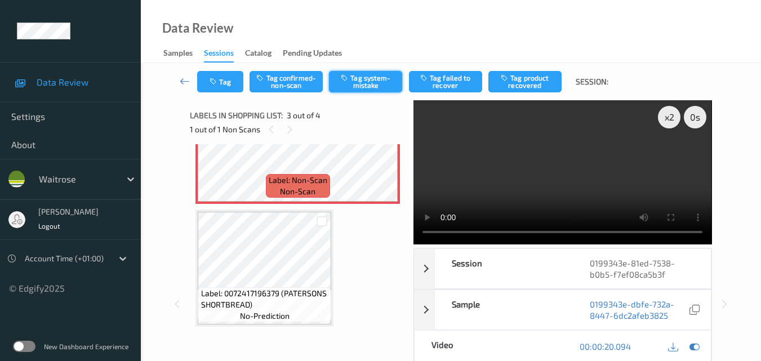
click at [376, 83] on button "Tag system-mistake" at bounding box center [365, 81] width 73 height 21
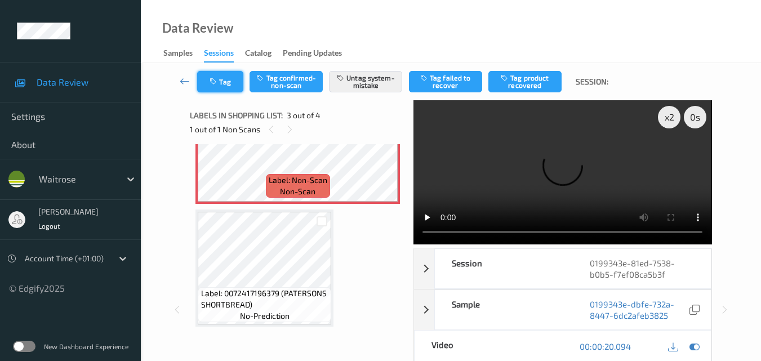
click at [231, 83] on button "Tag" at bounding box center [220, 81] width 46 height 21
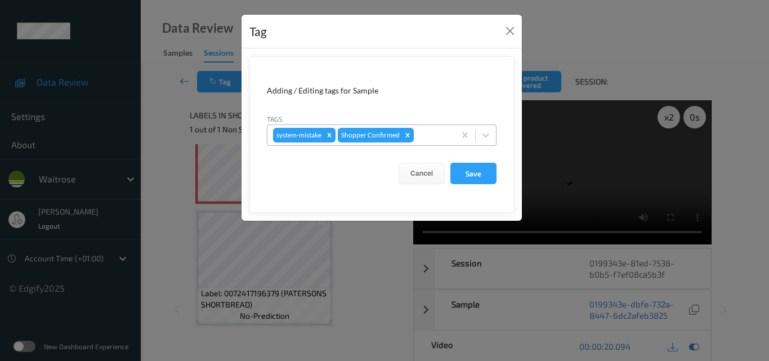
click at [438, 134] on div at bounding box center [432, 135] width 33 height 14
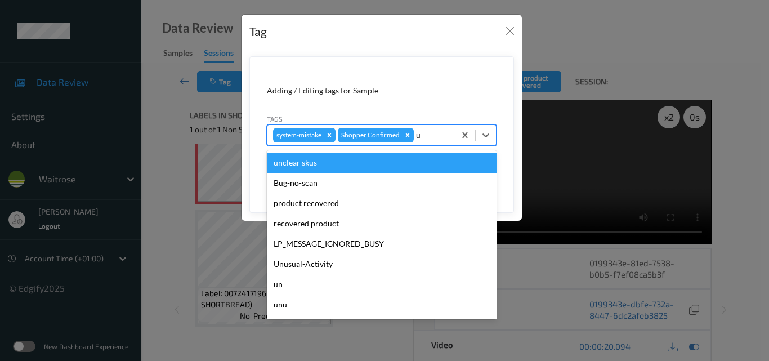
type input "un"
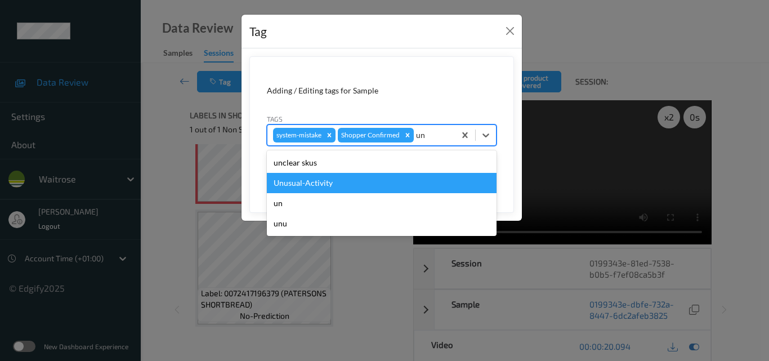
click at [363, 183] on div "Unusual-Activity" at bounding box center [382, 183] width 230 height 20
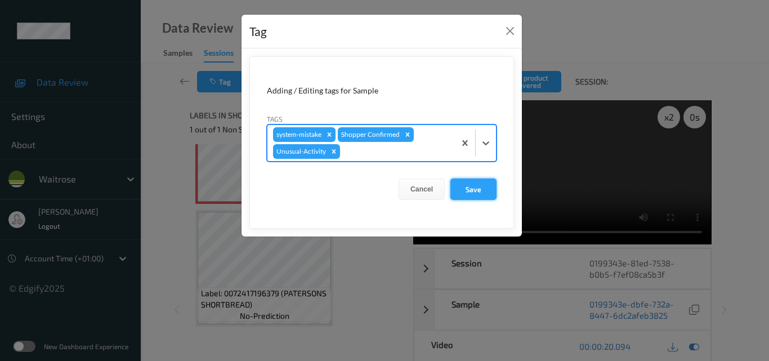
click at [477, 188] on button "Save" at bounding box center [474, 189] width 46 height 21
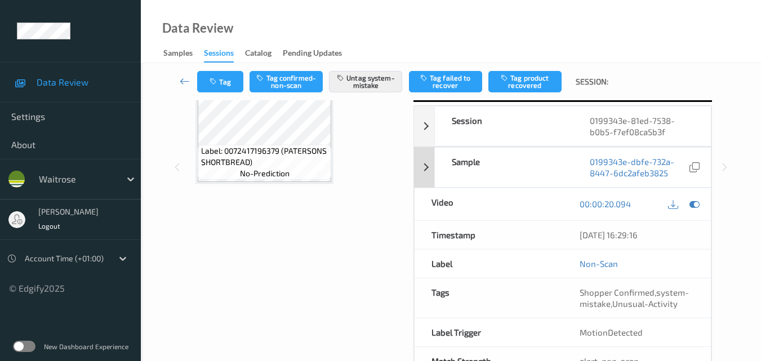
scroll to position [181, 0]
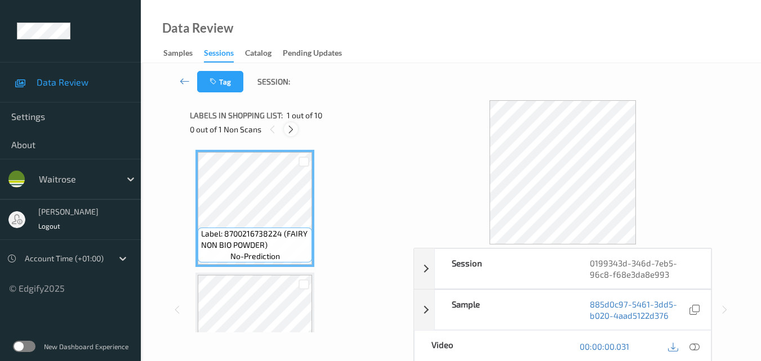
click at [291, 130] on icon at bounding box center [291, 129] width 10 height 10
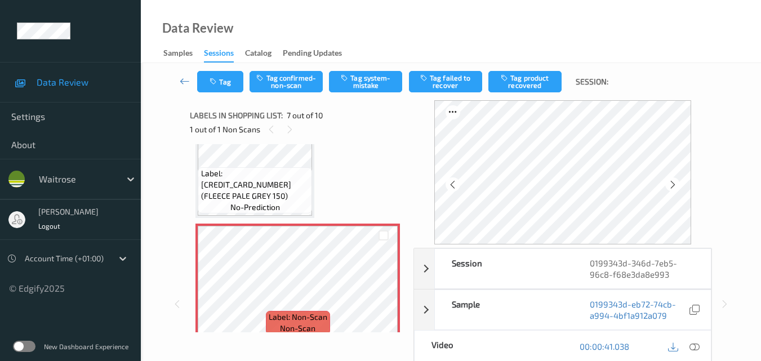
scroll to position [732, 0]
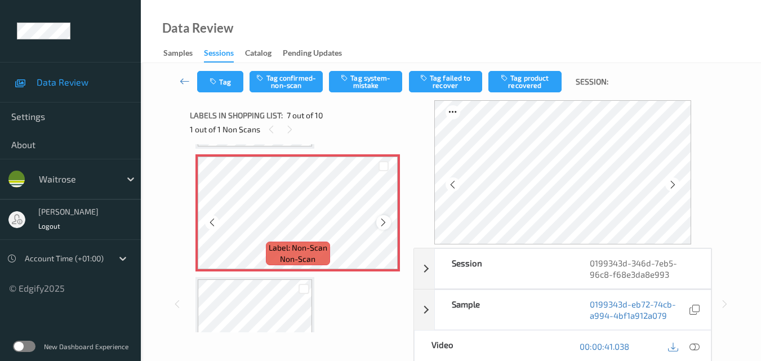
click at [378, 222] on div at bounding box center [383, 222] width 14 height 14
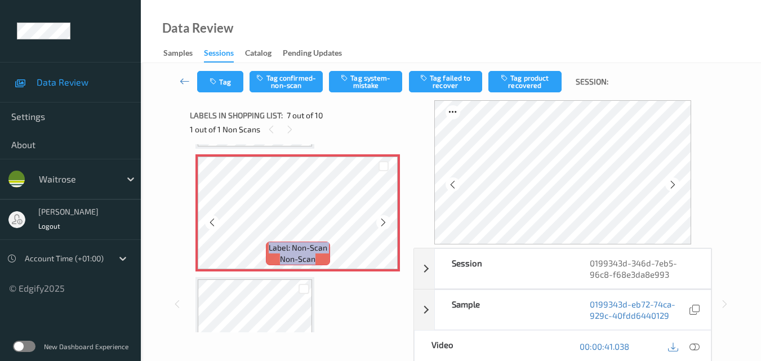
click at [378, 222] on div at bounding box center [383, 222] width 14 height 14
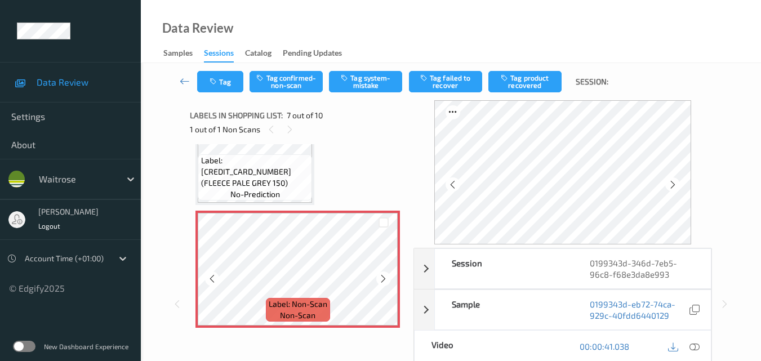
scroll to position [788, 0]
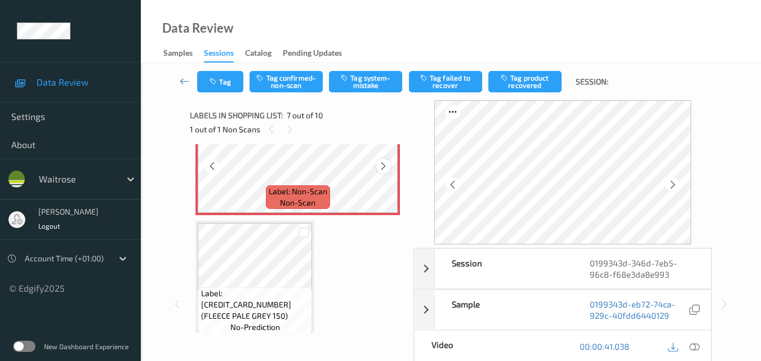
click at [384, 164] on icon at bounding box center [383, 166] width 10 height 10
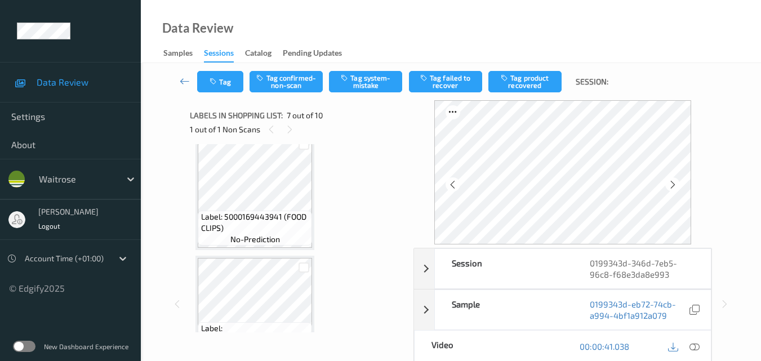
scroll to position [507, 0]
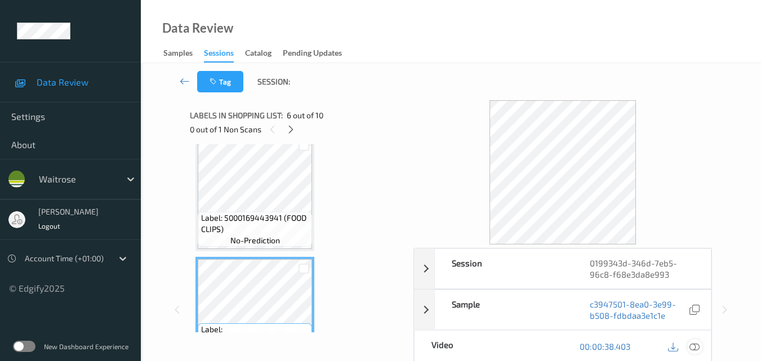
click at [699, 348] on icon at bounding box center [694, 346] width 10 height 10
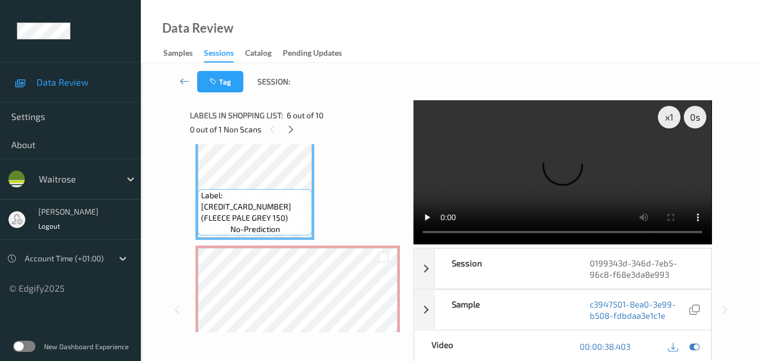
scroll to position [619, 0]
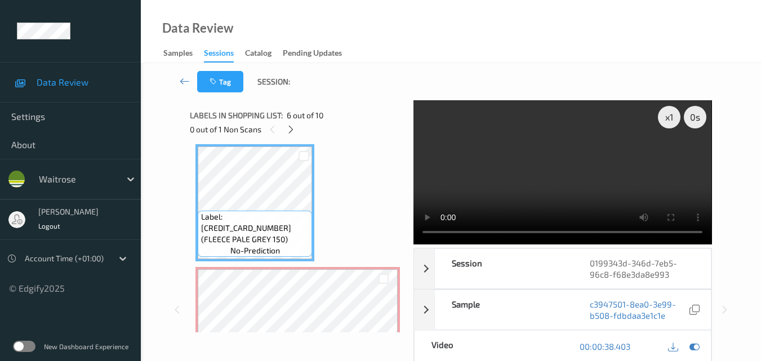
click at [505, 170] on video at bounding box center [562, 172] width 298 height 144
click at [594, 182] on video at bounding box center [562, 172] width 298 height 144
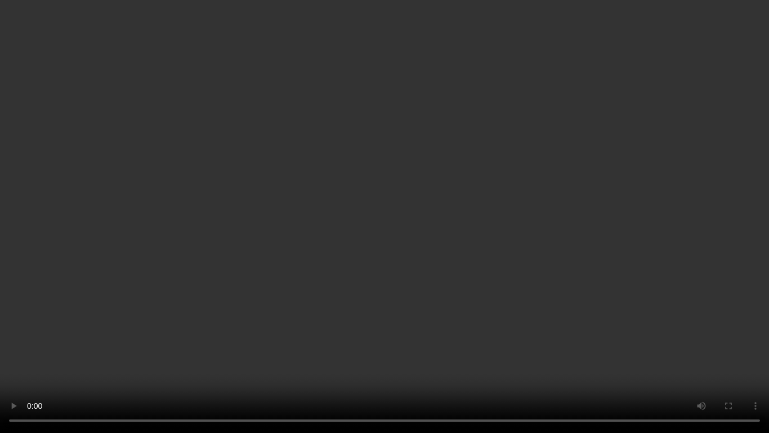
click at [513, 198] on video at bounding box center [384, 216] width 769 height 433
click at [385, 262] on video at bounding box center [384, 216] width 769 height 433
click at [362, 149] on video at bounding box center [384, 216] width 769 height 433
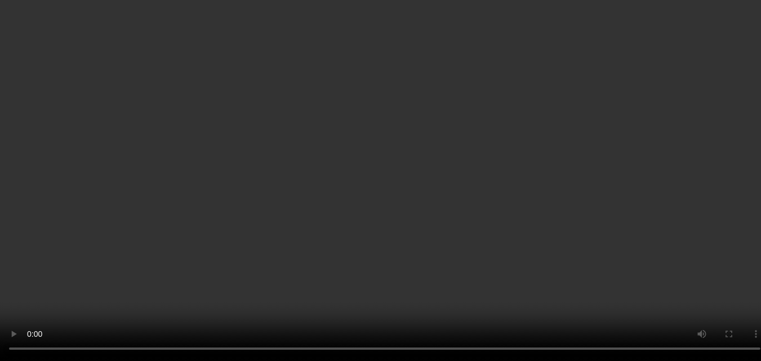
scroll to position [732, 0]
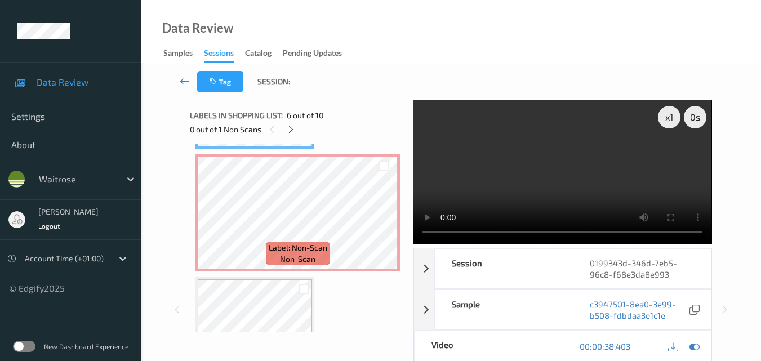
click at [565, 177] on video at bounding box center [562, 172] width 298 height 144
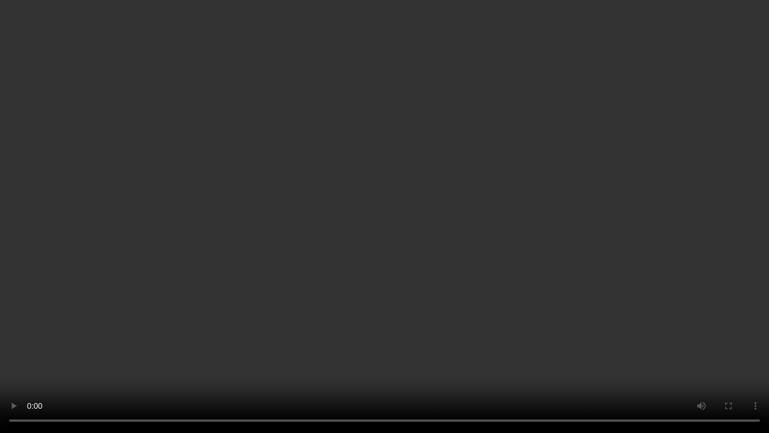
click at [630, 300] on video at bounding box center [384, 216] width 769 height 433
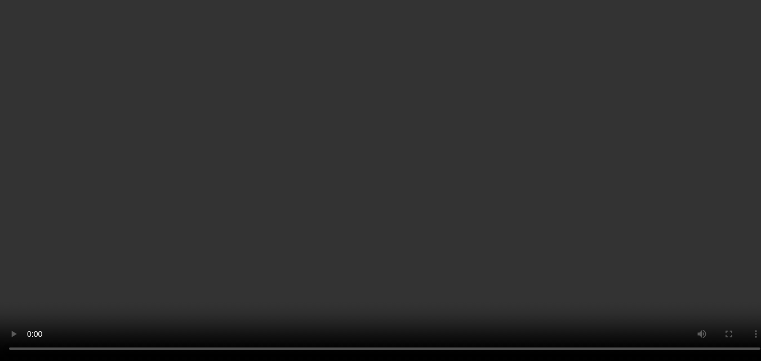
scroll to position [676, 0]
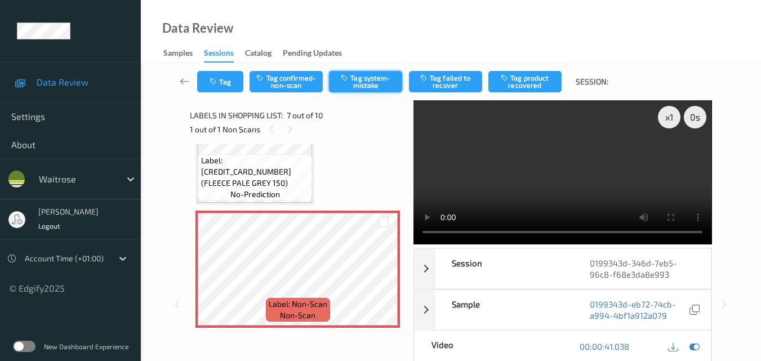
click at [372, 88] on button "Tag system-mistake" at bounding box center [365, 81] width 73 height 21
click at [222, 87] on button "Tag" at bounding box center [220, 81] width 46 height 21
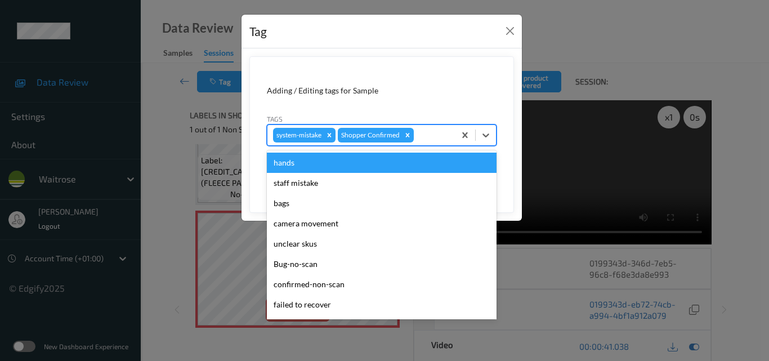
click at [422, 136] on div at bounding box center [432, 135] width 33 height 14
type input "un"
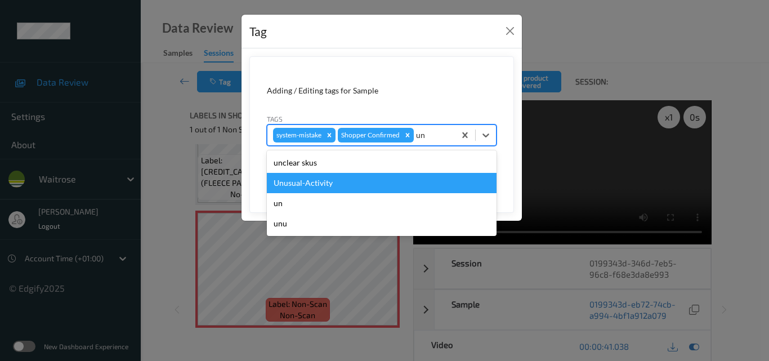
click at [377, 184] on div "Unusual-Activity" at bounding box center [382, 183] width 230 height 20
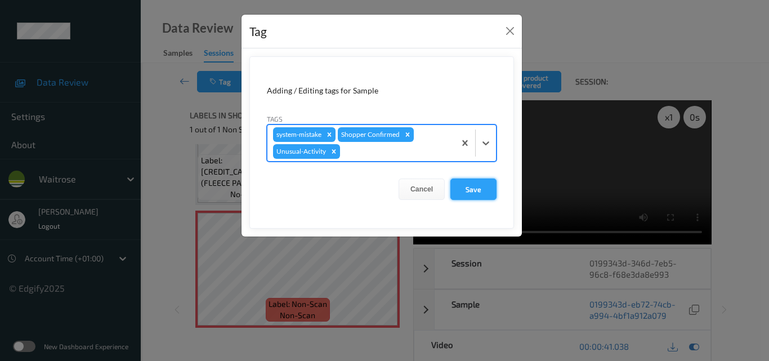
click at [470, 188] on button "Save" at bounding box center [474, 189] width 46 height 21
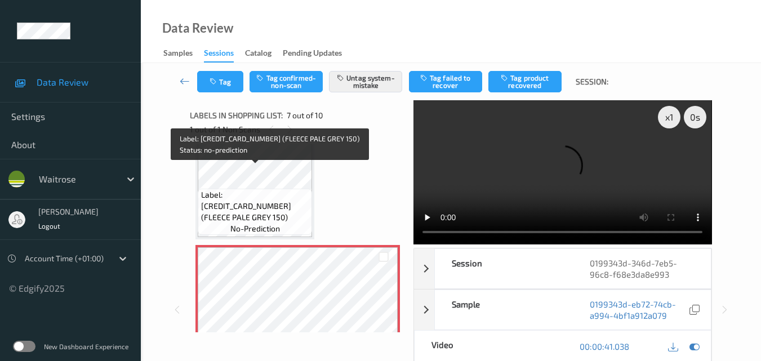
scroll to position [619, 0]
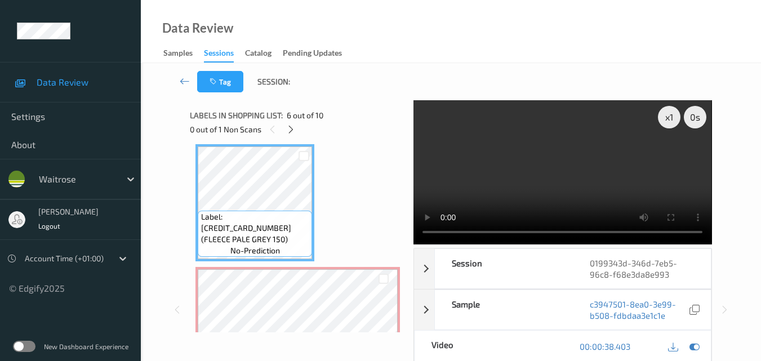
click at [541, 172] on video at bounding box center [562, 172] width 298 height 144
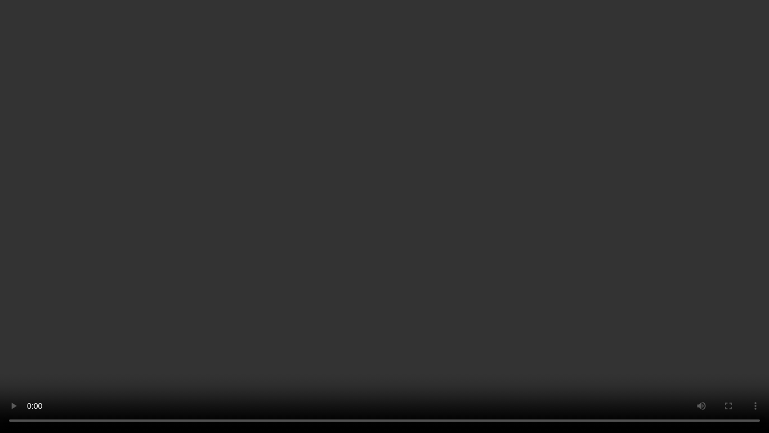
click at [502, 216] on video at bounding box center [384, 216] width 769 height 433
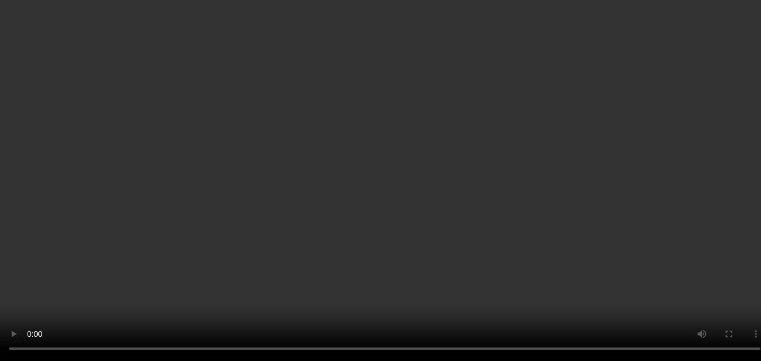
scroll to position [901, 0]
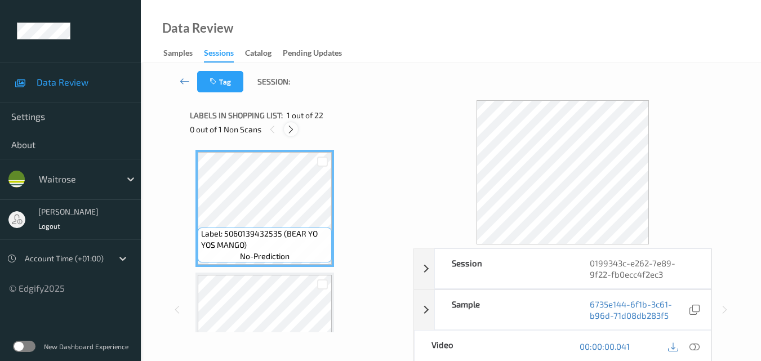
click at [291, 127] on icon at bounding box center [291, 129] width 10 height 10
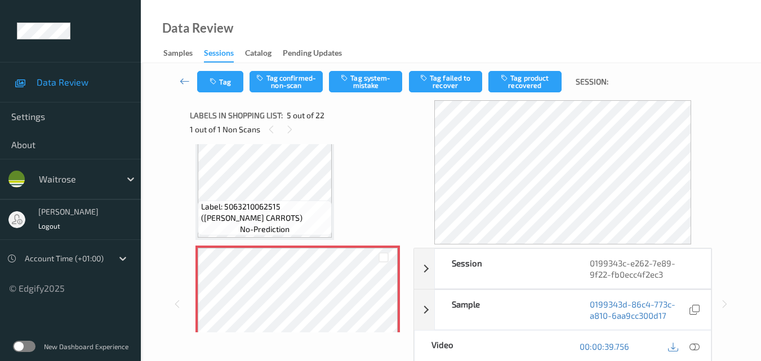
scroll to position [374, 0]
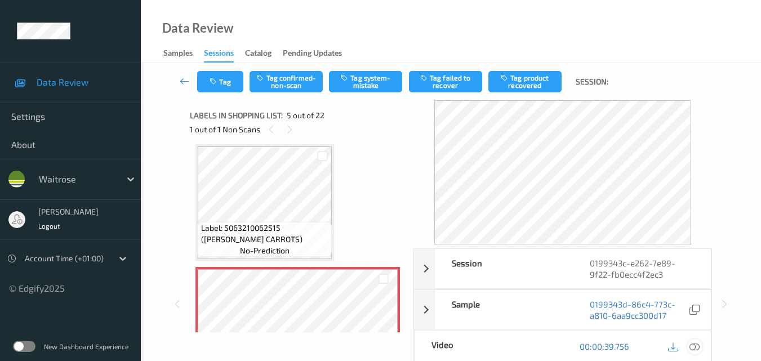
click at [695, 345] on icon at bounding box center [694, 346] width 10 height 10
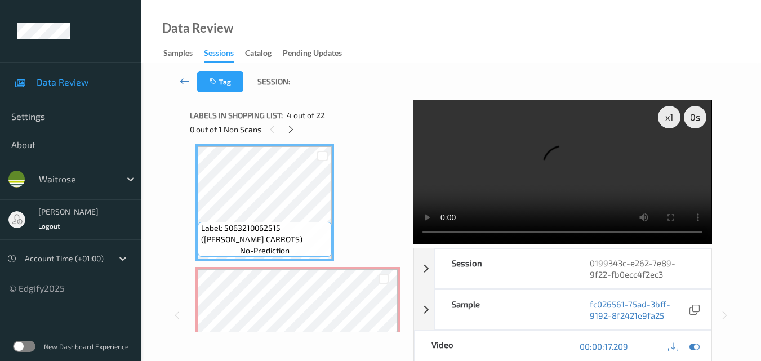
click at [560, 190] on video at bounding box center [562, 172] width 298 height 144
click at [581, 172] on video at bounding box center [562, 172] width 298 height 144
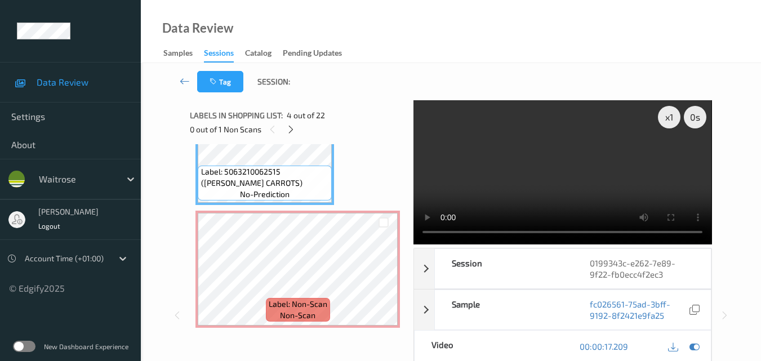
click at [550, 173] on video at bounding box center [562, 172] width 298 height 144
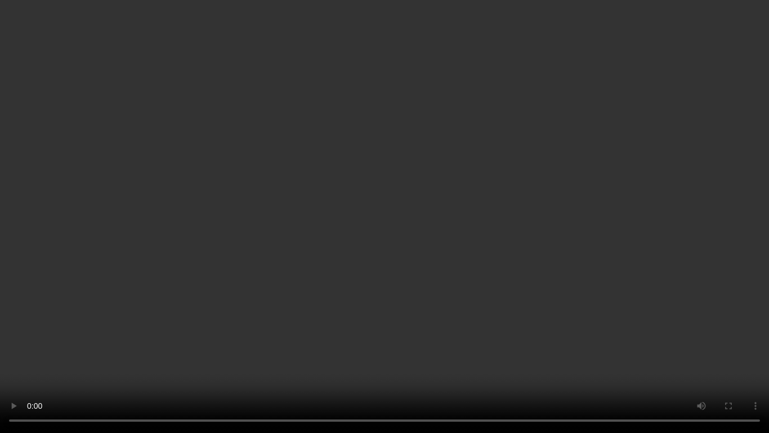
click at [537, 282] on video at bounding box center [384, 216] width 769 height 433
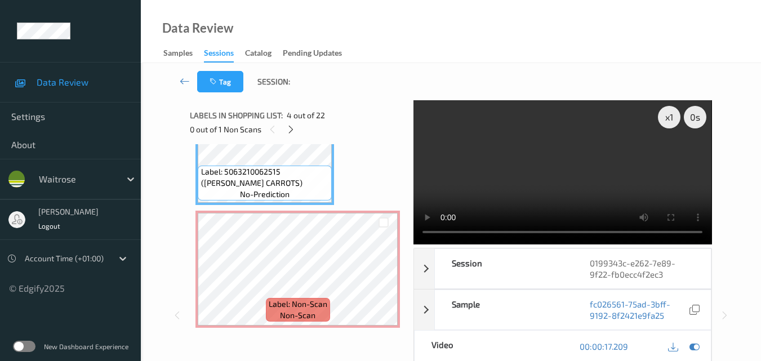
click at [557, 175] on video at bounding box center [562, 172] width 298 height 144
click at [549, 182] on video at bounding box center [562, 172] width 298 height 144
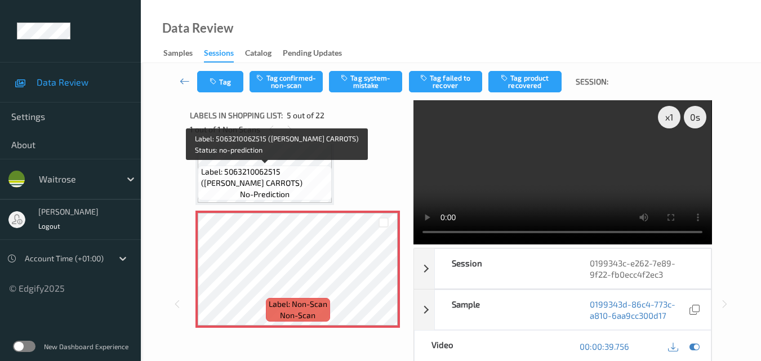
click at [279, 184] on span "Label: 5063210062515 ([PERSON_NAME] CARROTS)" at bounding box center [265, 177] width 128 height 23
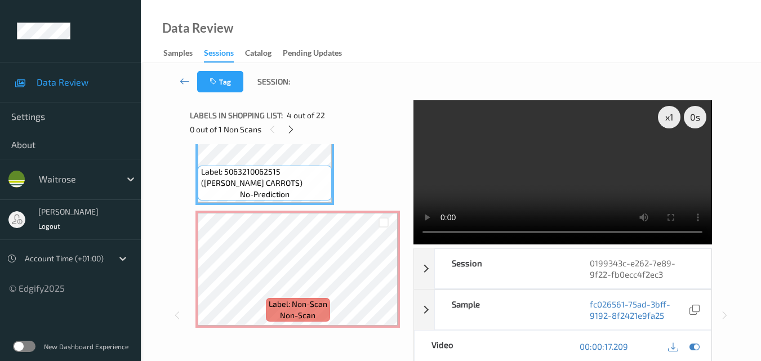
click at [555, 175] on video at bounding box center [562, 172] width 298 height 144
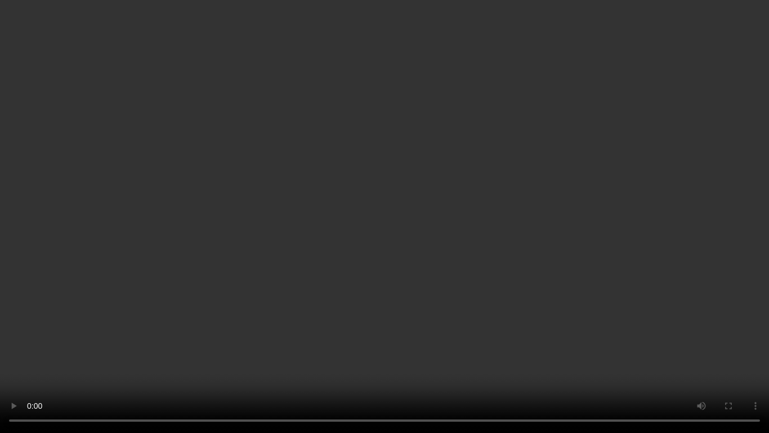
click at [465, 271] on video at bounding box center [384, 216] width 769 height 433
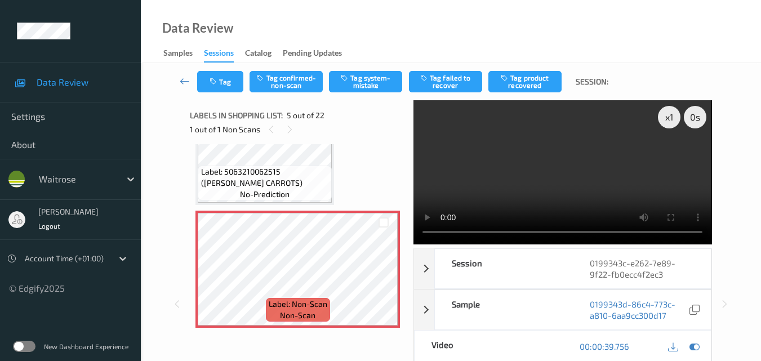
click at [556, 185] on video at bounding box center [562, 172] width 298 height 144
click at [585, 170] on video at bounding box center [562, 172] width 298 height 144
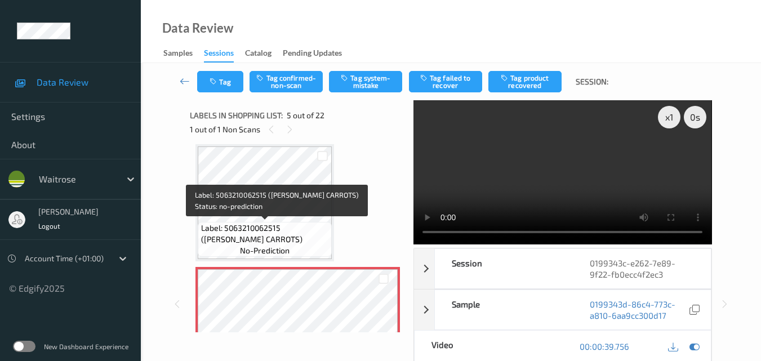
click at [277, 235] on span "Label: 5063210062515 (WR DORG CARROTS)" at bounding box center [265, 233] width 128 height 23
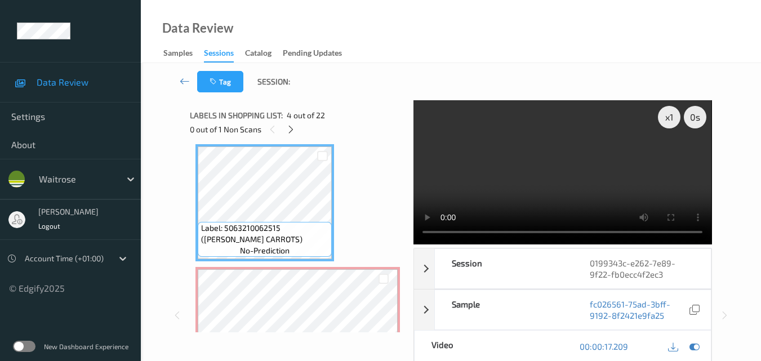
click at [542, 186] on video at bounding box center [562, 172] width 298 height 144
click at [674, 115] on div "x 1" at bounding box center [669, 117] width 23 height 23
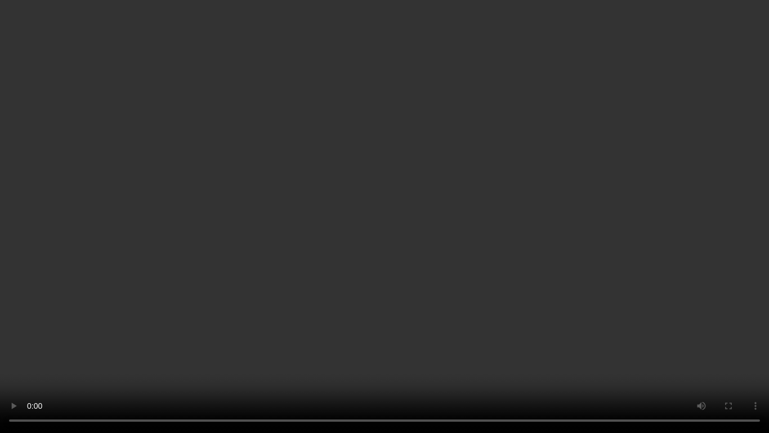
click at [305, 261] on video at bounding box center [384, 216] width 769 height 433
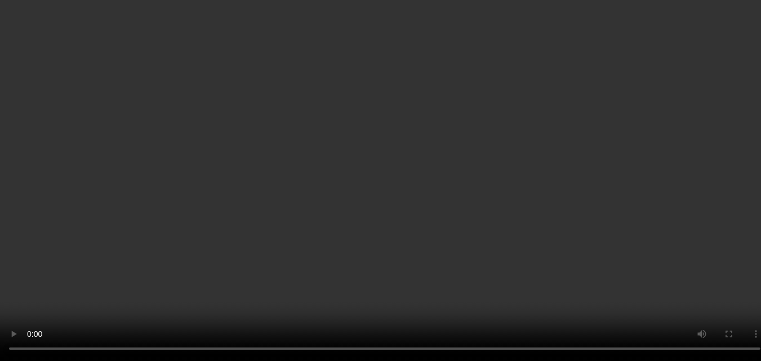
scroll to position [487, 0]
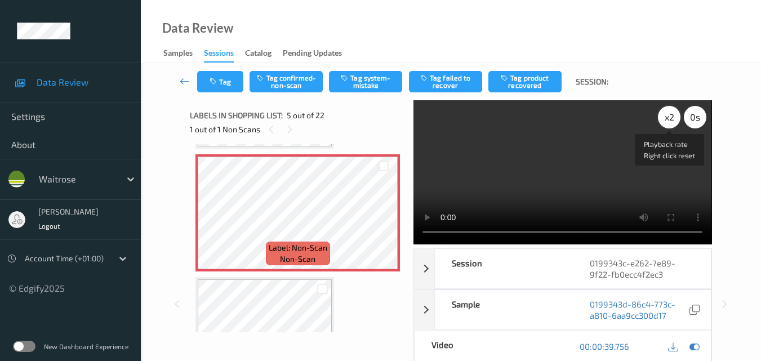
click at [667, 119] on div "x 2" at bounding box center [669, 117] width 23 height 23
click at [667, 119] on div "x 4" at bounding box center [669, 117] width 23 height 23
click at [667, 119] on div "x 8" at bounding box center [669, 117] width 23 height 23
click at [573, 198] on video at bounding box center [562, 172] width 298 height 144
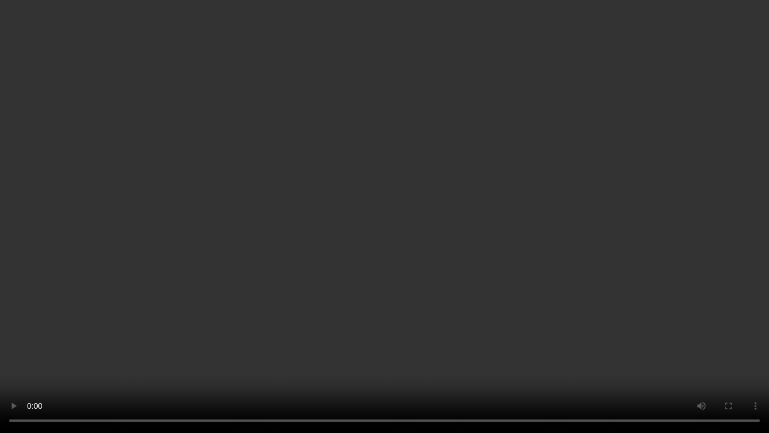
click at [384, 297] on video at bounding box center [384, 216] width 769 height 433
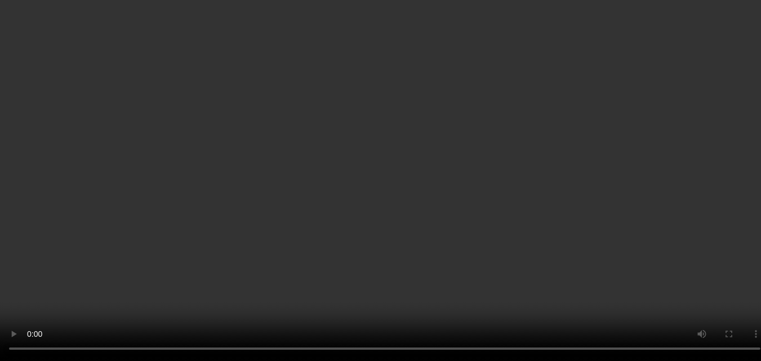
scroll to position [599, 0]
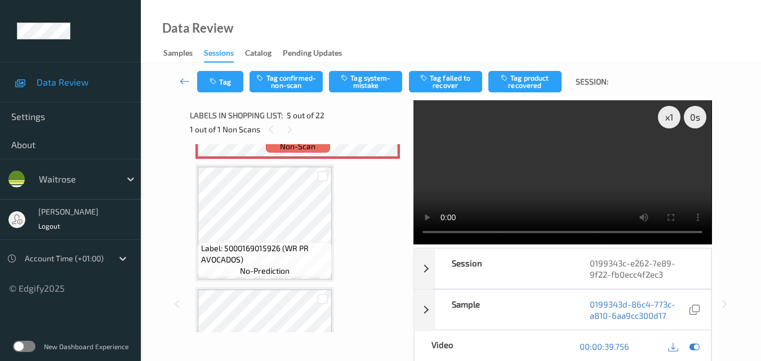
click at [541, 163] on video at bounding box center [562, 172] width 298 height 144
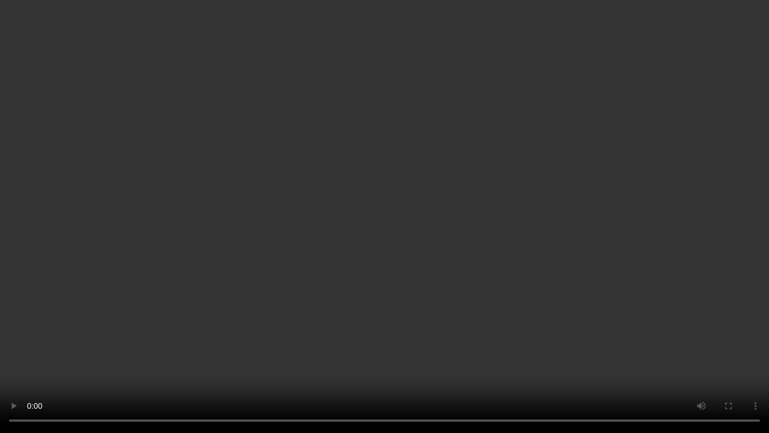
click at [524, 251] on video at bounding box center [384, 216] width 769 height 433
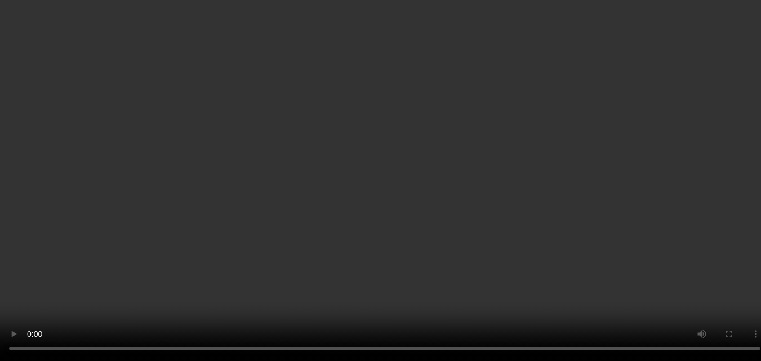
scroll to position [712, 0]
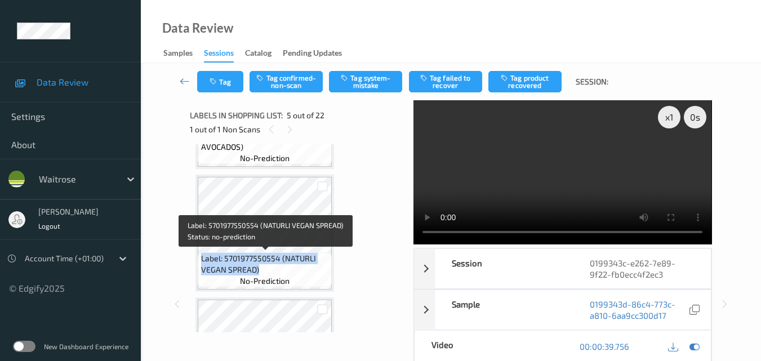
drag, startPoint x: 265, startPoint y: 273, endPoint x: 203, endPoint y: 260, distance: 63.2
click at [203, 260] on span "Label: 5701977550554 (NATURLI VEGAN SPREAD)" at bounding box center [265, 264] width 128 height 23
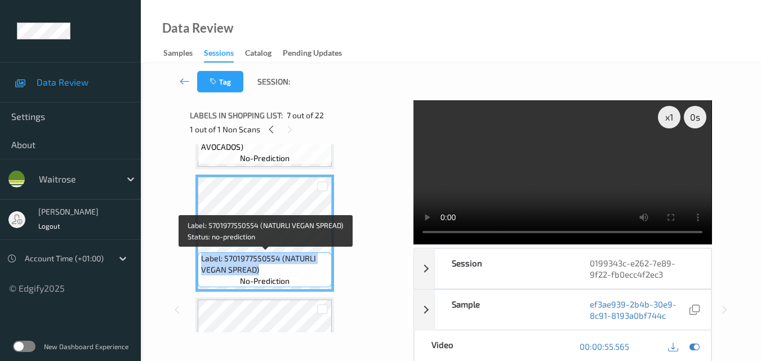
copy span "Label: 5701977550554 (NATURLI VEGAN SPREAD)"
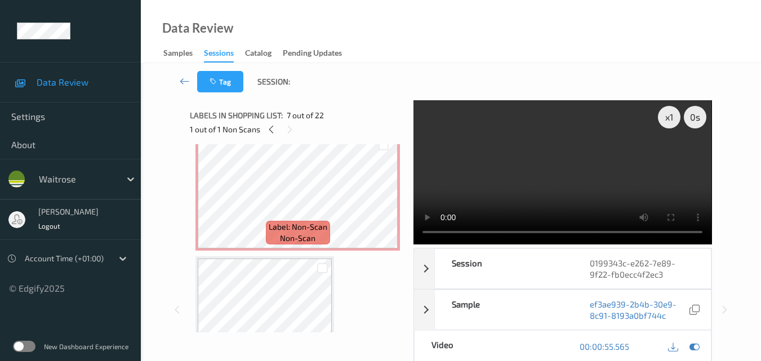
scroll to position [487, 0]
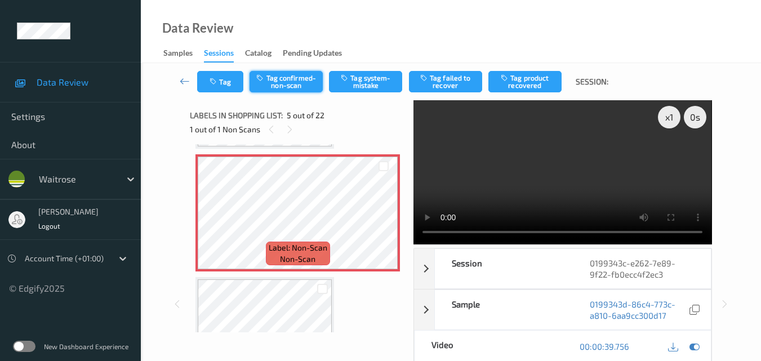
click at [298, 84] on button "Tag confirmed-non-scan" at bounding box center [285, 81] width 73 height 21
click at [286, 79] on button "Tag confirmed-non-scan" at bounding box center [285, 81] width 73 height 21
click at [306, 91] on button "Tag confirmed-non-scan" at bounding box center [285, 81] width 73 height 21
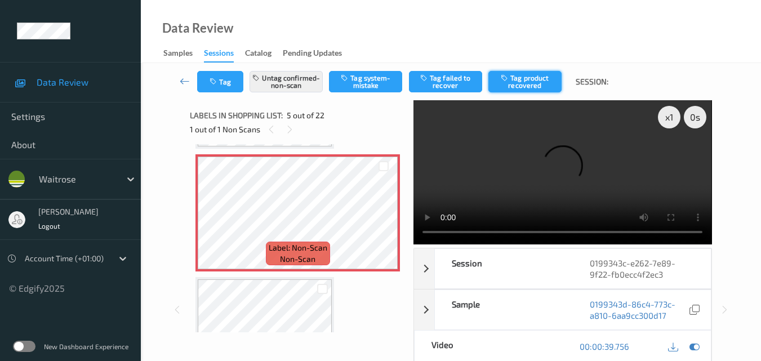
click at [514, 84] on button "Tag product recovered" at bounding box center [524, 81] width 73 height 21
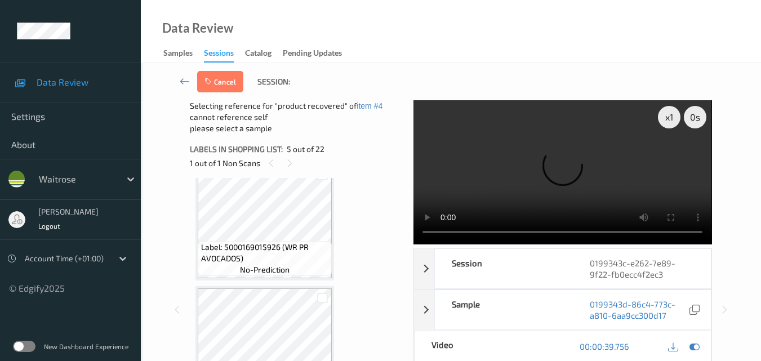
scroll to position [656, 0]
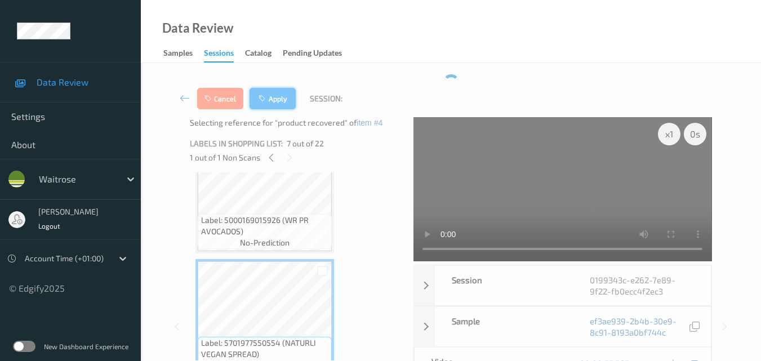
click at [273, 97] on button "Apply" at bounding box center [272, 98] width 46 height 21
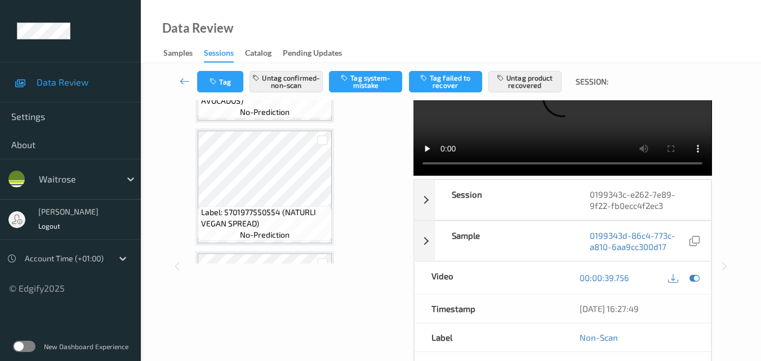
scroll to position [712, 0]
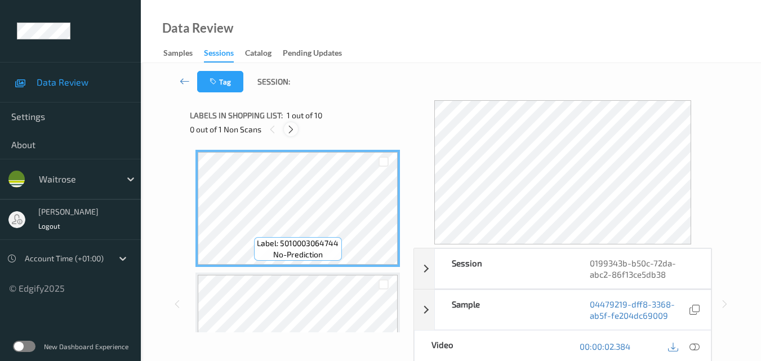
click at [289, 129] on icon at bounding box center [291, 129] width 10 height 10
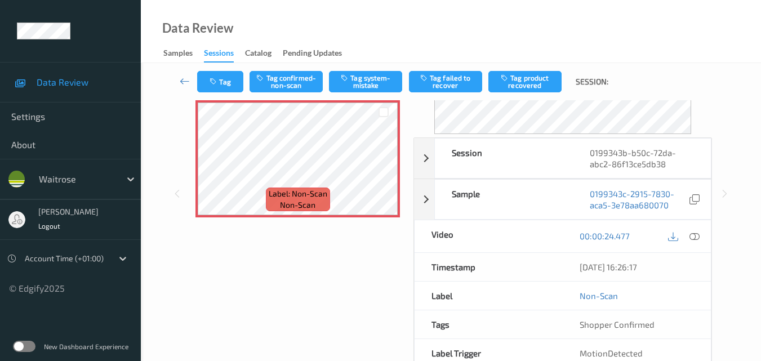
scroll to position [113, 0]
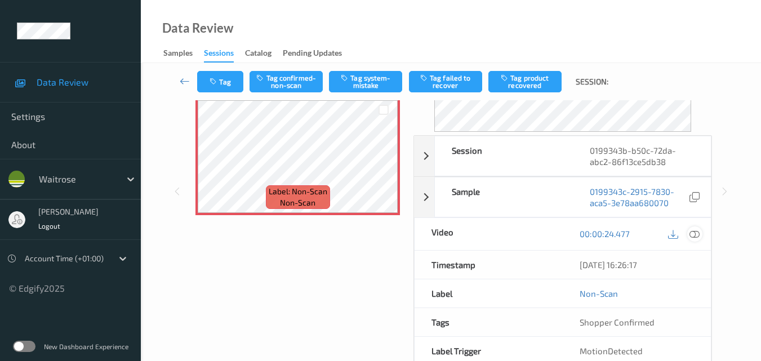
click at [700, 233] on div at bounding box center [694, 233] width 15 height 15
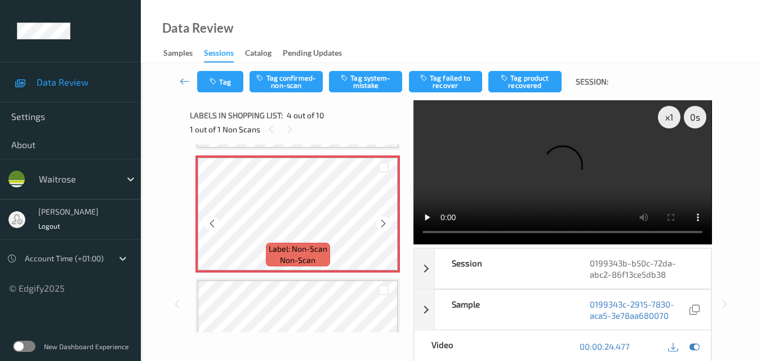
scroll to position [364, 0]
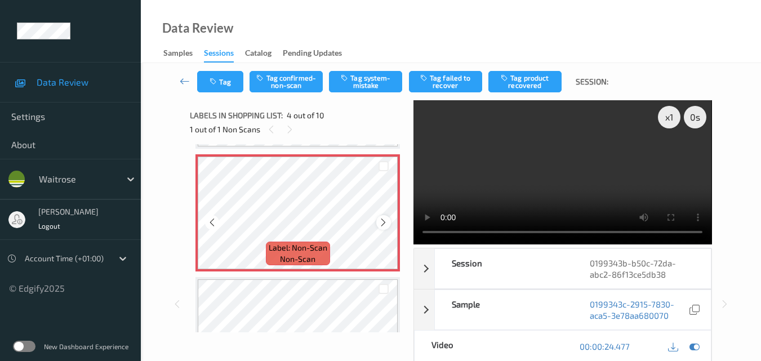
click at [386, 223] on icon at bounding box center [383, 222] width 10 height 10
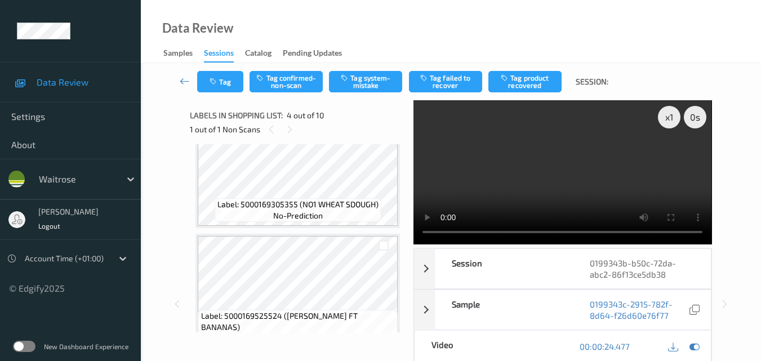
scroll to position [139, 0]
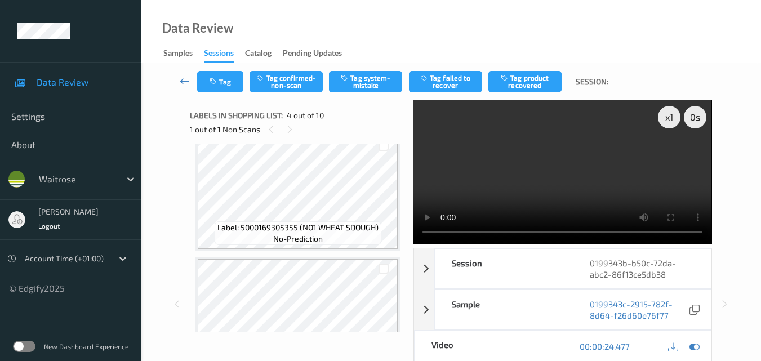
click at [566, 189] on video at bounding box center [562, 172] width 298 height 144
click at [598, 177] on video at bounding box center [562, 172] width 298 height 144
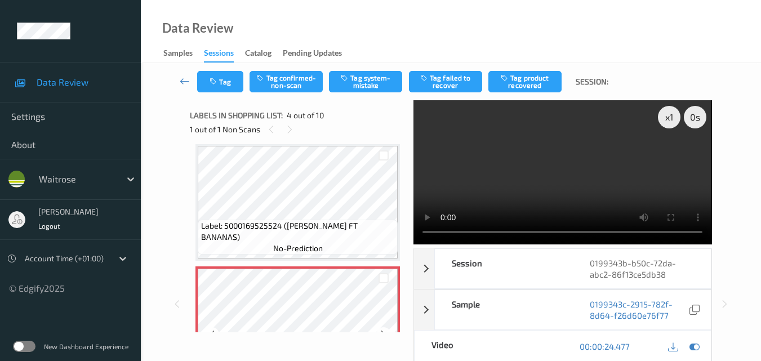
scroll to position [251, 0]
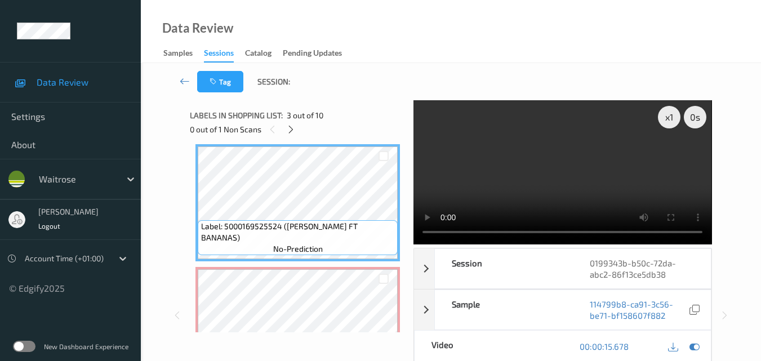
click at [524, 189] on video at bounding box center [562, 172] width 298 height 144
click at [518, 186] on video at bounding box center [562, 172] width 298 height 144
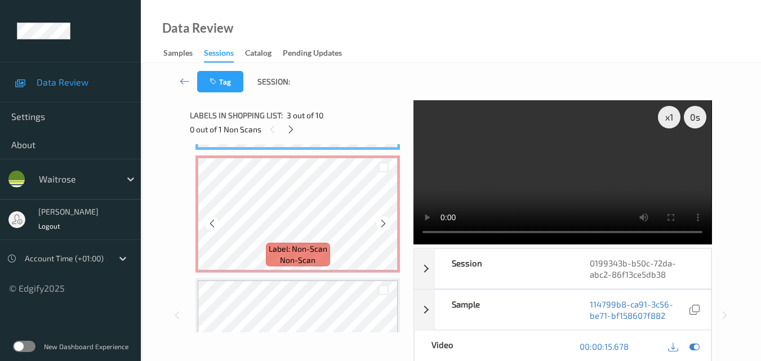
scroll to position [364, 0]
click at [380, 224] on icon at bounding box center [383, 222] width 10 height 10
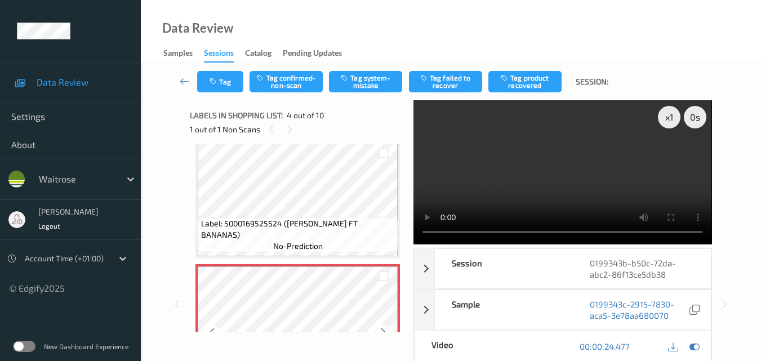
scroll to position [251, 0]
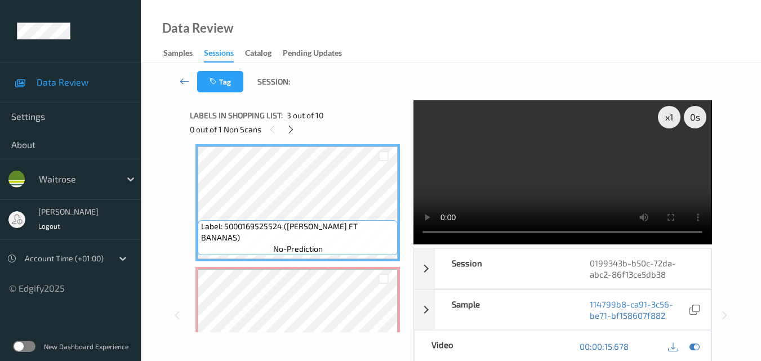
click at [575, 171] on video at bounding box center [562, 172] width 298 height 144
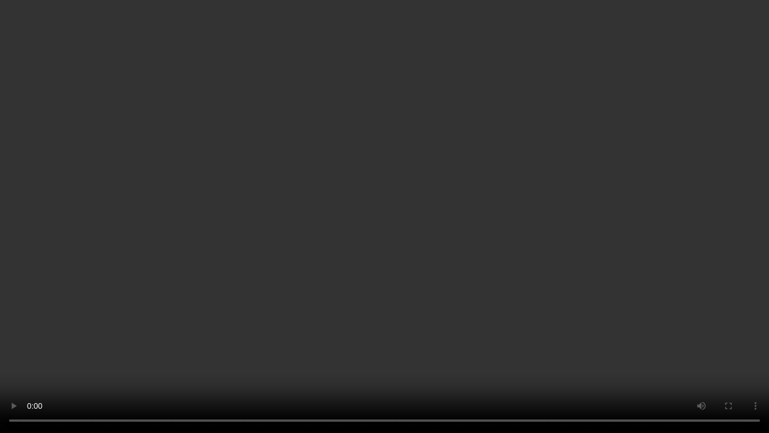
click at [449, 210] on video at bounding box center [384, 216] width 769 height 433
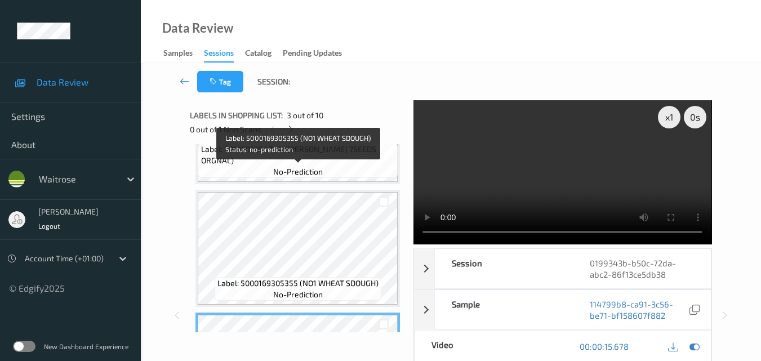
scroll to position [82, 0]
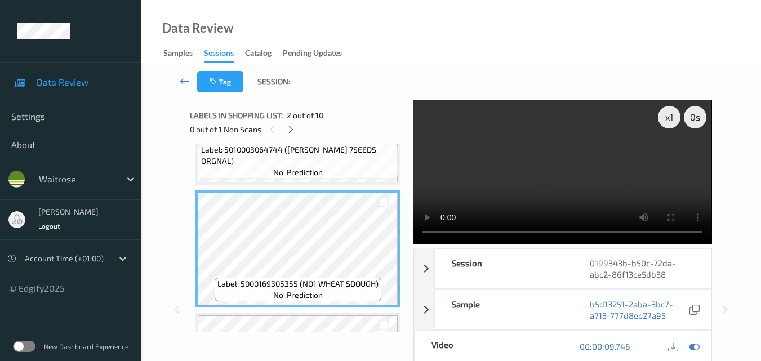
click at [627, 169] on video at bounding box center [562, 172] width 298 height 144
click at [574, 168] on video at bounding box center [562, 172] width 298 height 144
click at [609, 188] on video at bounding box center [562, 172] width 298 height 144
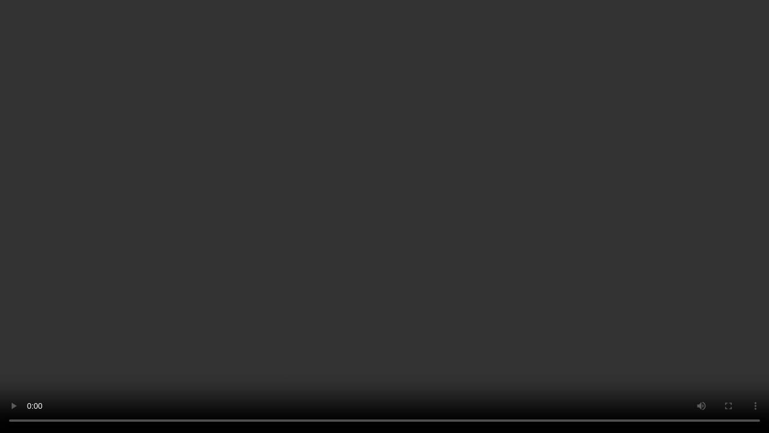
click at [455, 198] on video at bounding box center [384, 216] width 769 height 433
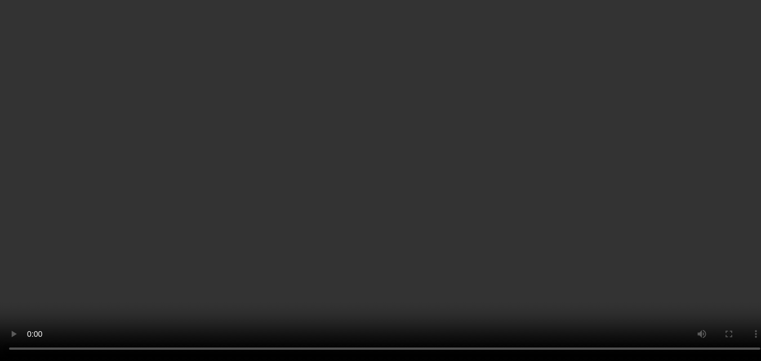
scroll to position [307, 0]
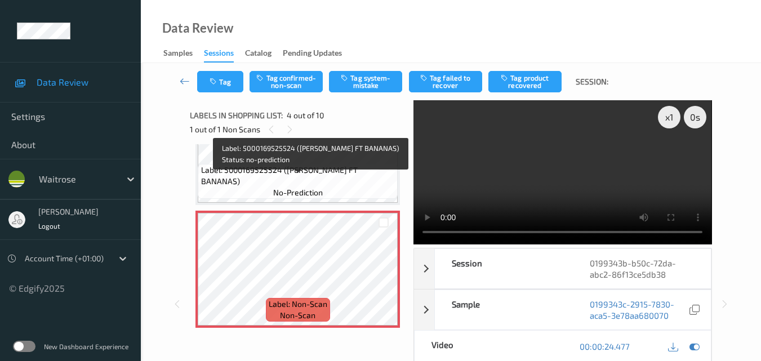
click at [350, 189] on div "Label: 5000169525524 (WR DORG FT BANANAS) no-prediction" at bounding box center [298, 181] width 200 height 35
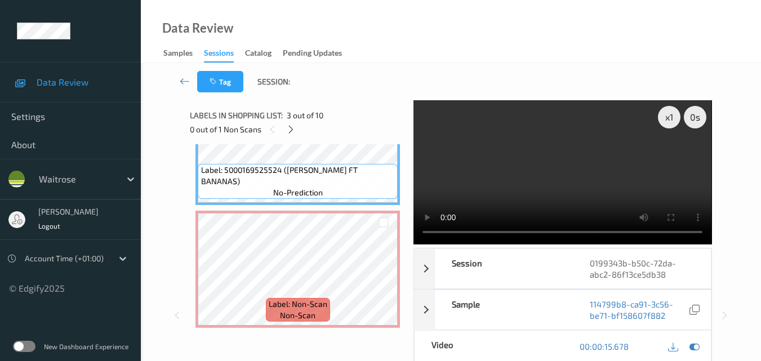
click at [546, 177] on video at bounding box center [562, 172] width 298 height 144
click at [665, 117] on div "x 1" at bounding box center [669, 117] width 23 height 23
click at [607, 147] on video at bounding box center [562, 172] width 298 height 144
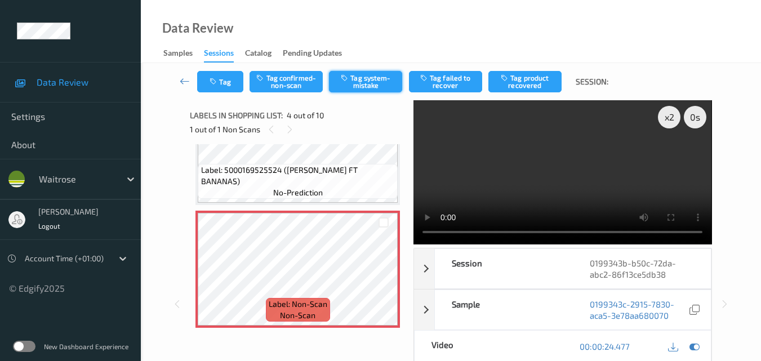
click at [372, 87] on button "Tag system-mistake" at bounding box center [365, 81] width 73 height 21
click at [218, 80] on icon "button" at bounding box center [215, 82] width 10 height 8
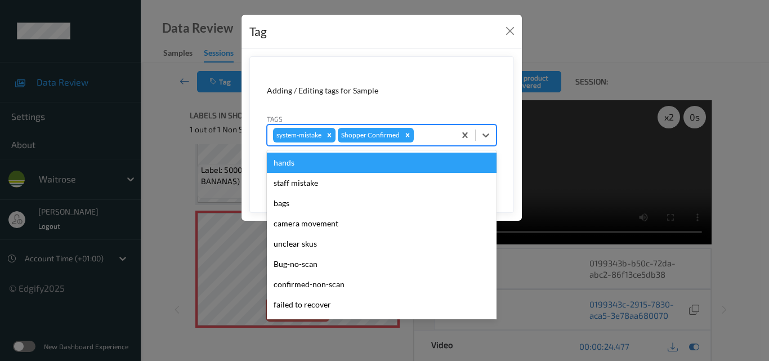
click at [428, 132] on div at bounding box center [432, 135] width 33 height 14
type input "un"
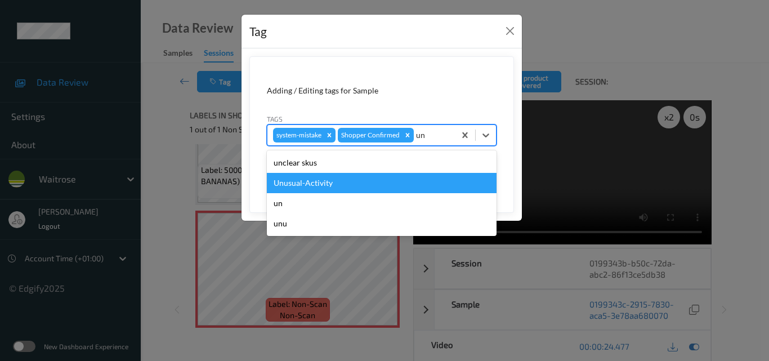
click at [375, 180] on div "Unusual-Activity" at bounding box center [382, 183] width 230 height 20
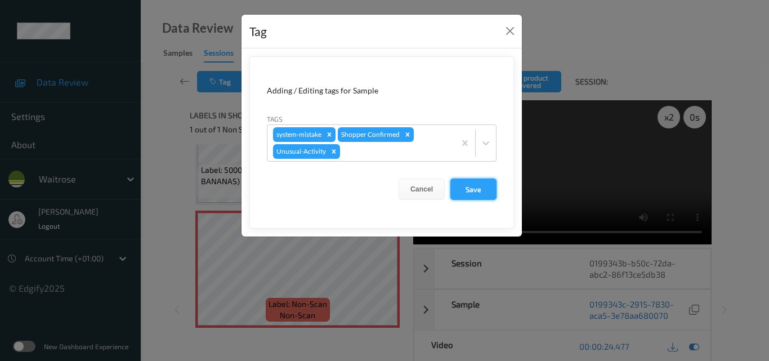
click at [472, 185] on button "Save" at bounding box center [474, 189] width 46 height 21
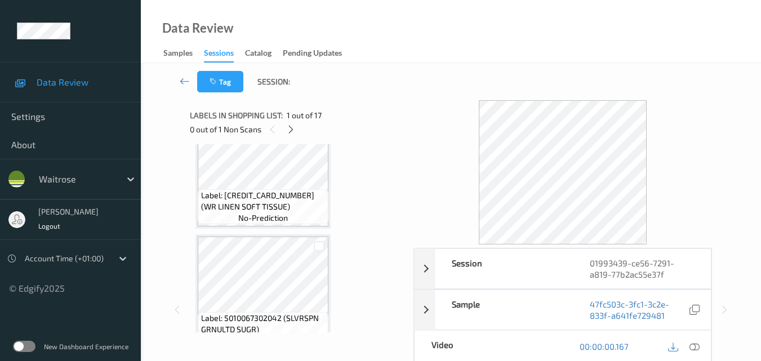
scroll to position [56, 0]
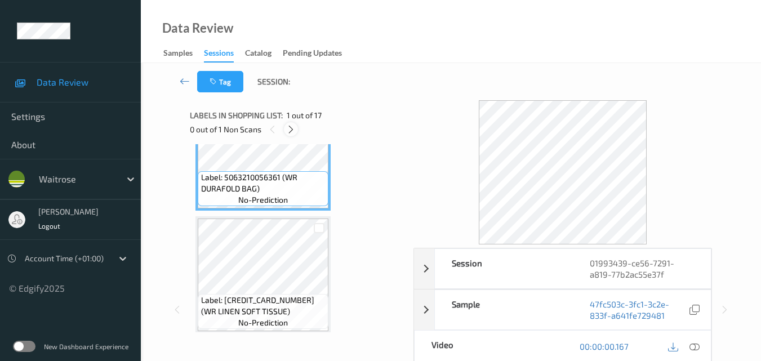
click at [291, 128] on icon at bounding box center [291, 129] width 10 height 10
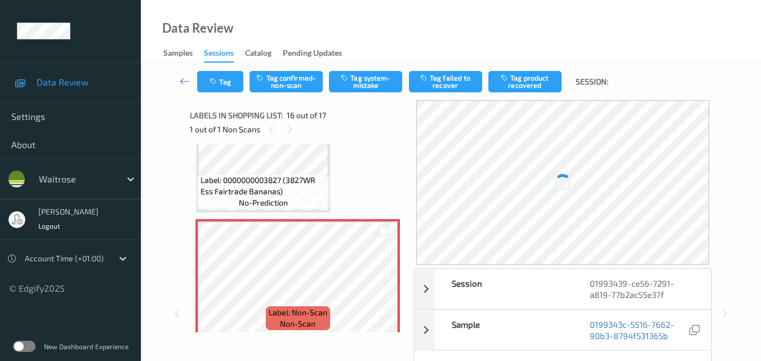
scroll to position [1837, 0]
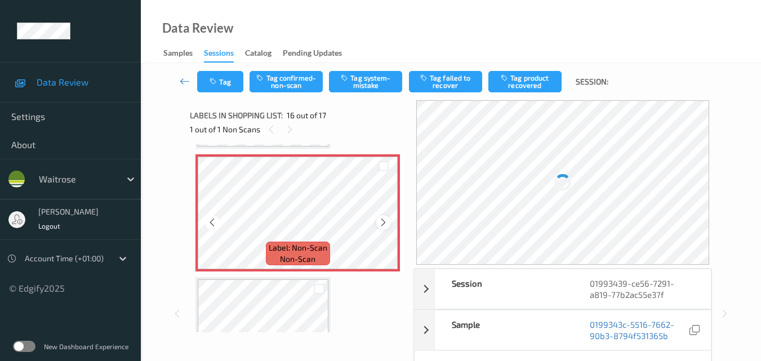
click at [380, 222] on icon at bounding box center [383, 222] width 10 height 10
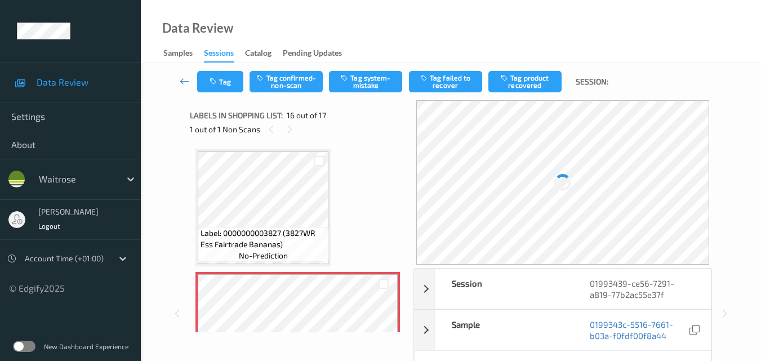
scroll to position [1679, 0]
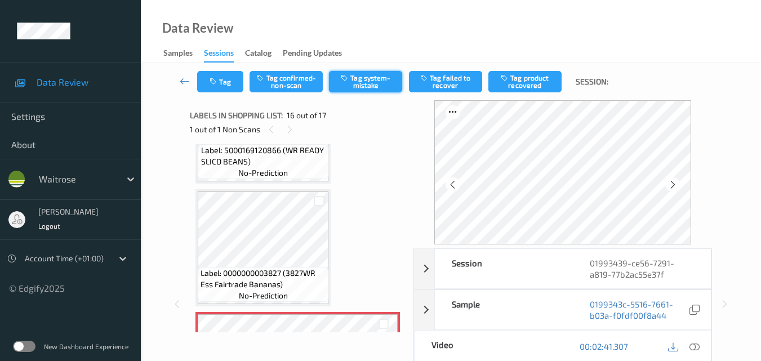
click at [371, 75] on button "Tag system-mistake" at bounding box center [365, 81] width 73 height 21
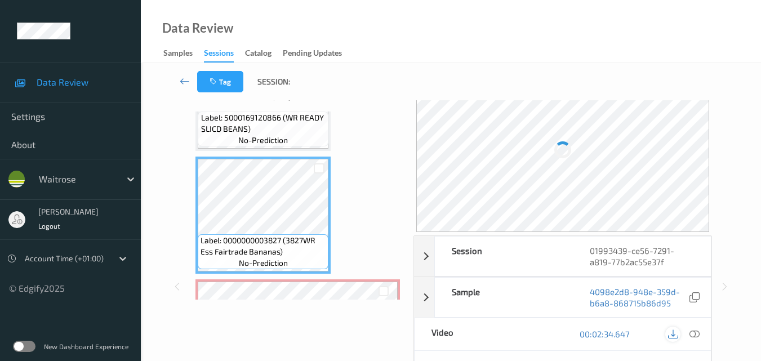
scroll to position [56, 0]
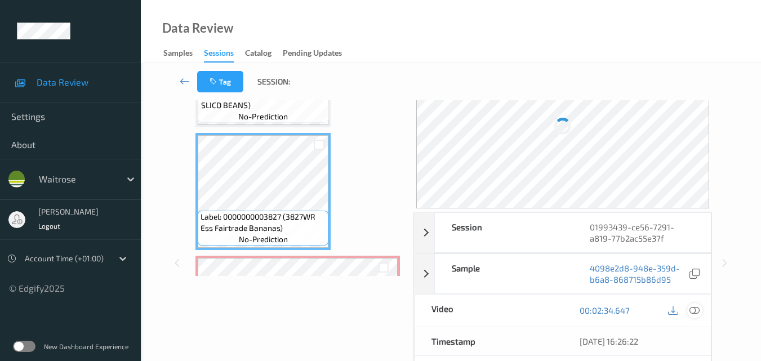
click at [694, 310] on icon at bounding box center [694, 310] width 10 height 10
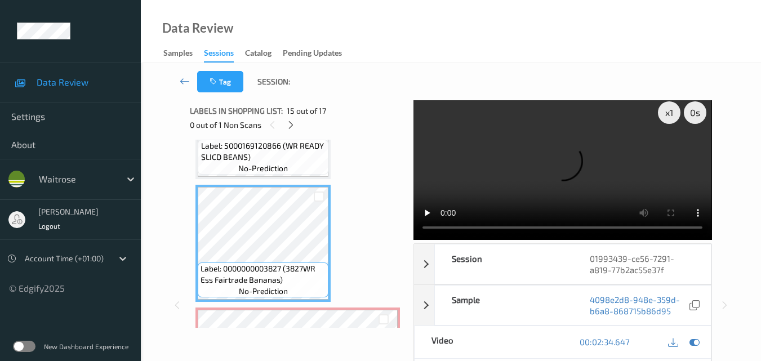
scroll to position [0, 0]
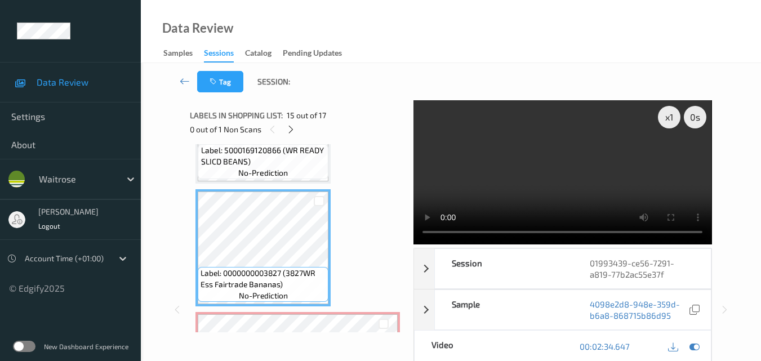
click at [596, 171] on video at bounding box center [562, 172] width 298 height 144
click at [608, 148] on video at bounding box center [562, 172] width 298 height 144
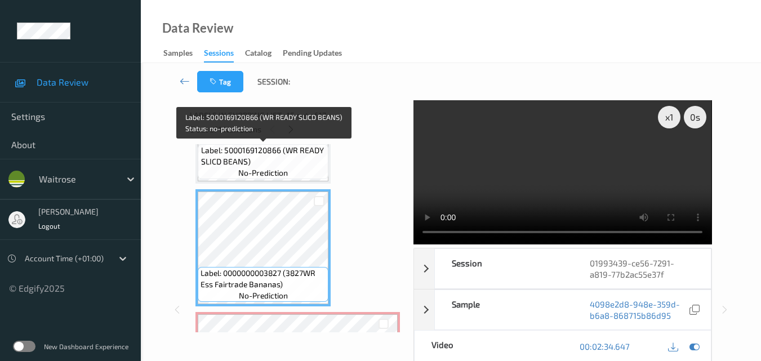
click at [283, 164] on span "Label: 5000169120866 (WR READY SLICD BEANS)" at bounding box center [263, 156] width 125 height 23
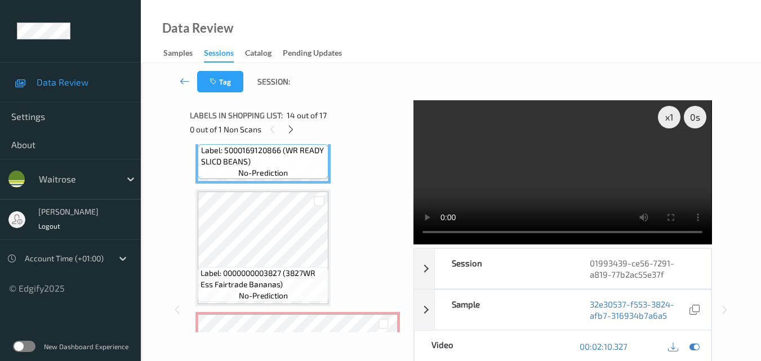
click at [589, 167] on video at bounding box center [562, 172] width 298 height 144
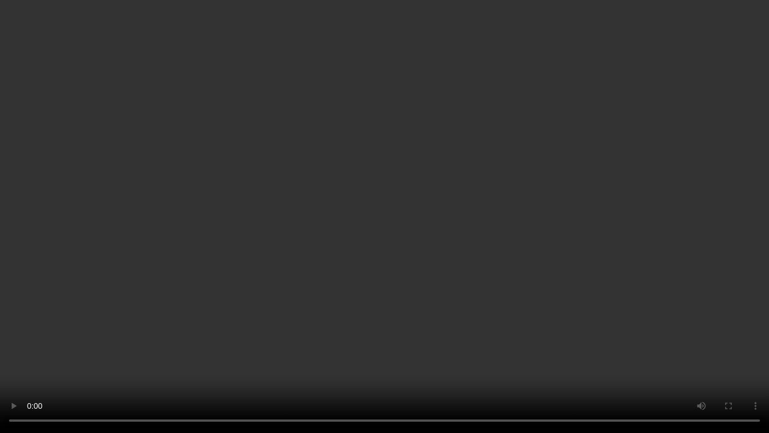
click at [522, 309] on video at bounding box center [384, 216] width 769 height 433
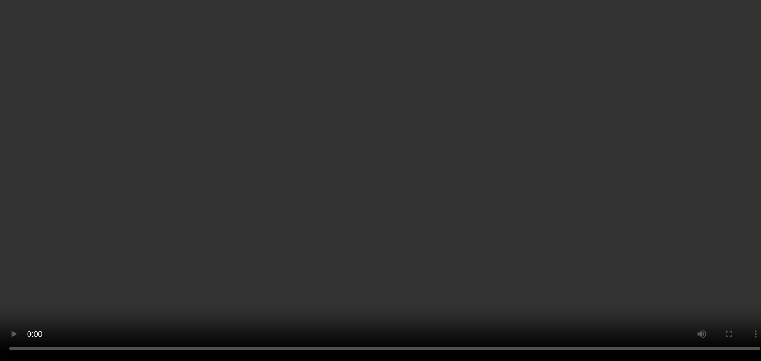
scroll to position [1848, 0]
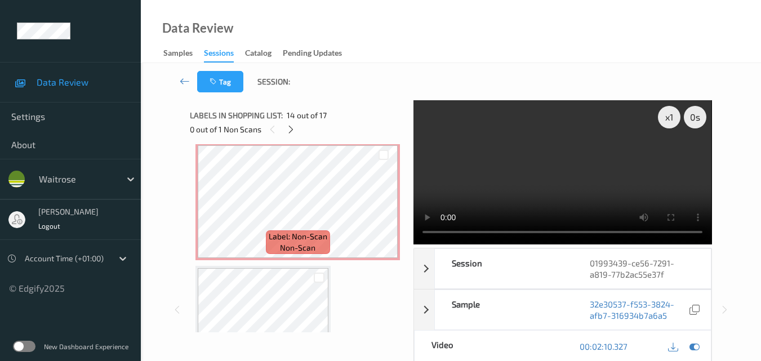
click at [543, 151] on video at bounding box center [562, 172] width 298 height 144
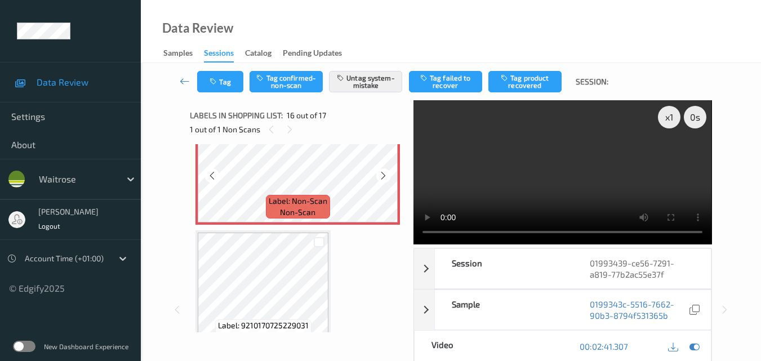
scroll to position [1905, 0]
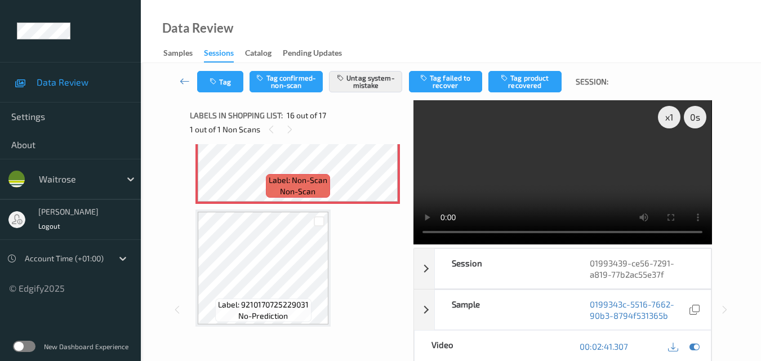
click at [546, 148] on video at bounding box center [562, 172] width 298 height 144
click at [228, 86] on button "Tag" at bounding box center [220, 81] width 46 height 21
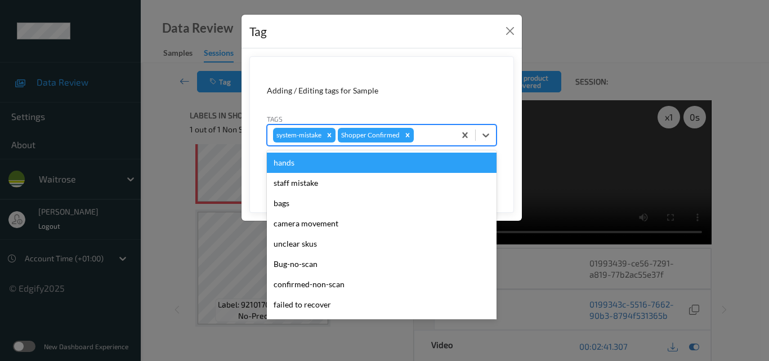
click at [427, 137] on div at bounding box center [432, 135] width 33 height 14
type input "un"
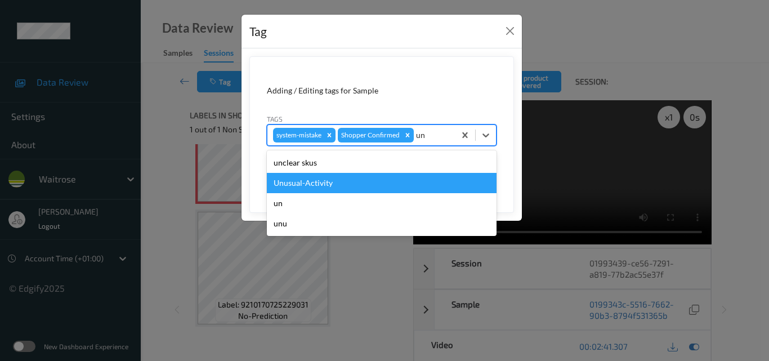
click at [358, 179] on div "Unusual-Activity" at bounding box center [382, 183] width 230 height 20
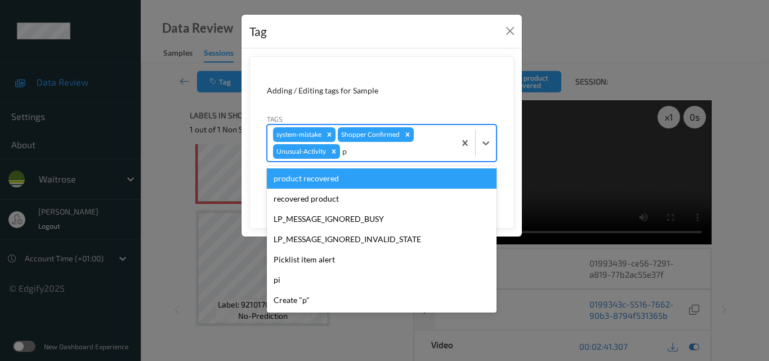
type input "pi"
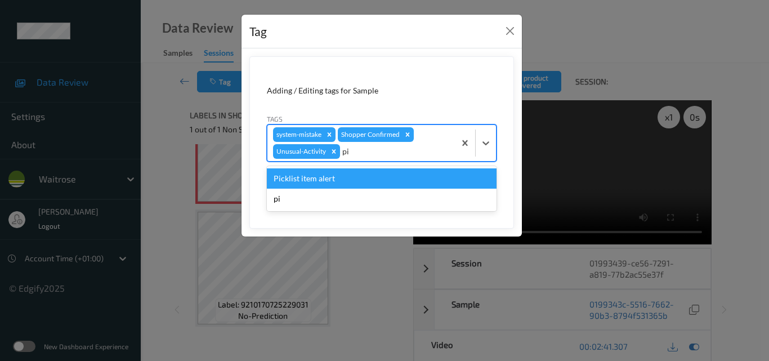
click at [358, 179] on div "Picklist item alert" at bounding box center [382, 178] width 230 height 20
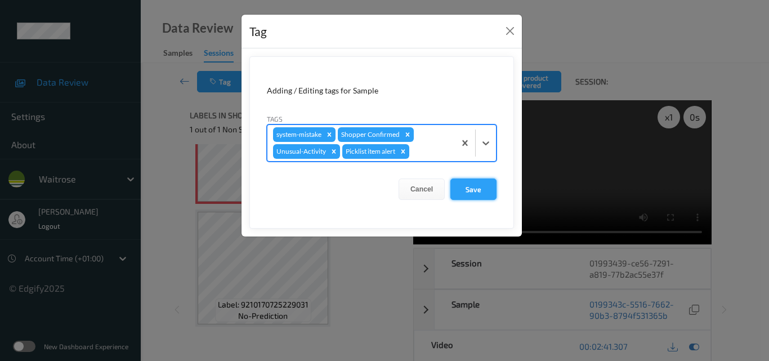
click at [470, 185] on button "Save" at bounding box center [474, 189] width 46 height 21
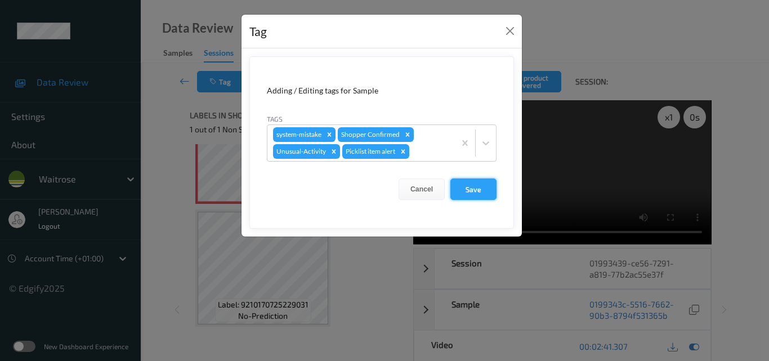
click at [473, 188] on button "Save" at bounding box center [474, 189] width 46 height 21
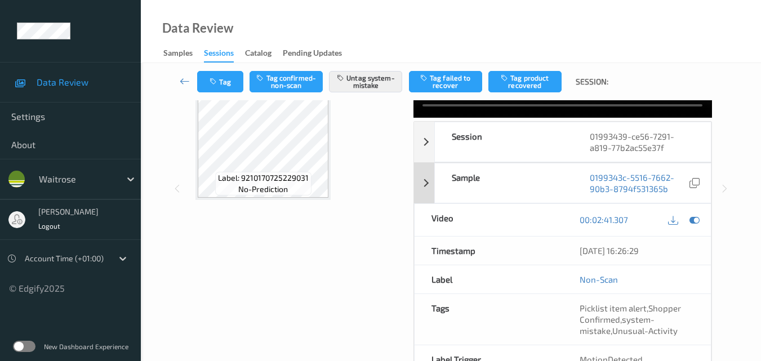
scroll to position [132, 0]
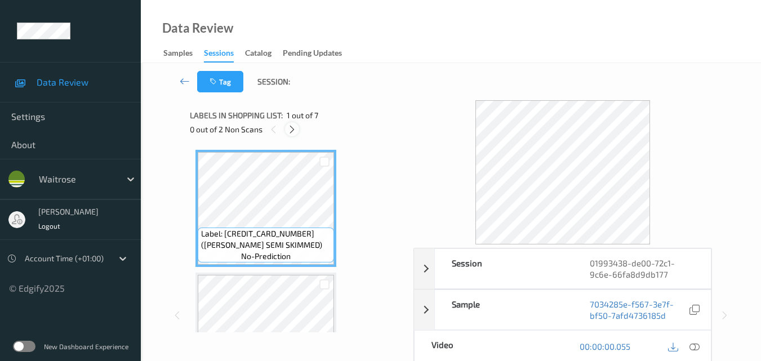
click at [294, 131] on icon at bounding box center [292, 129] width 10 height 10
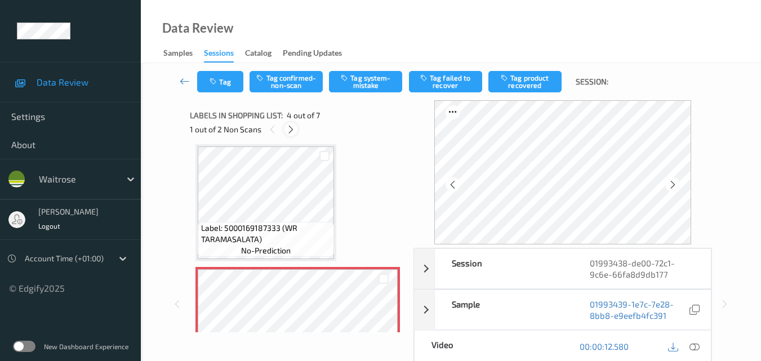
click at [292, 128] on icon at bounding box center [291, 129] width 10 height 10
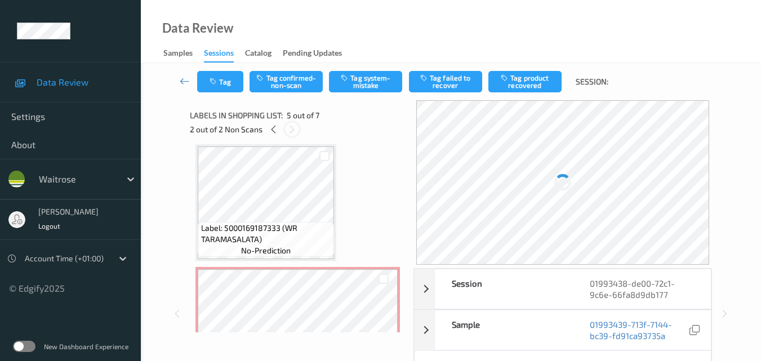
scroll to position [374, 0]
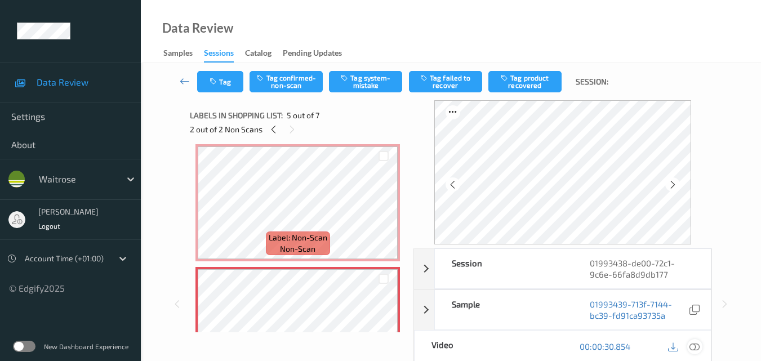
click at [697, 346] on icon at bounding box center [694, 346] width 10 height 10
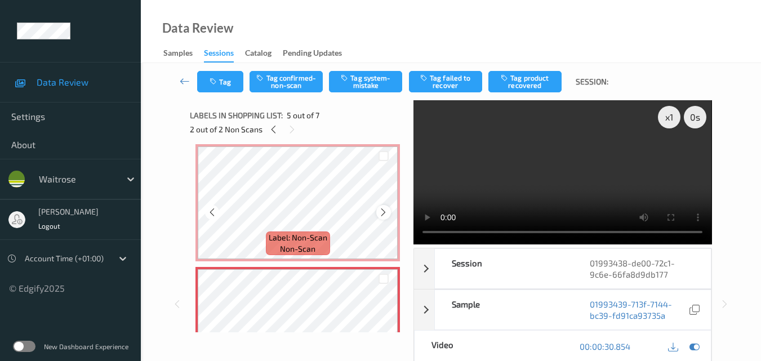
click at [381, 208] on icon at bounding box center [383, 212] width 10 height 10
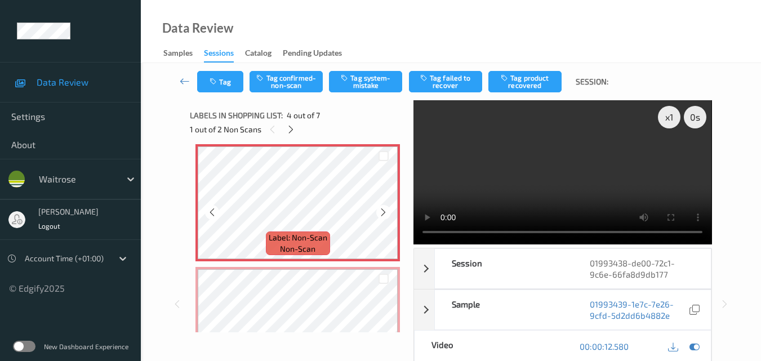
click at [381, 208] on icon at bounding box center [383, 212] width 10 height 10
click at [383, 211] on icon at bounding box center [383, 212] width 10 height 10
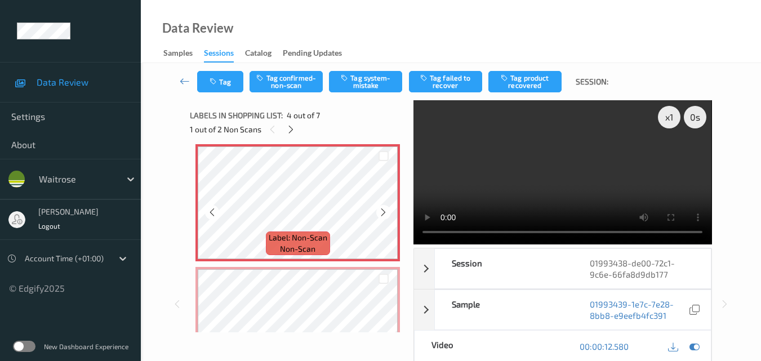
click at [383, 211] on icon at bounding box center [383, 212] width 10 height 10
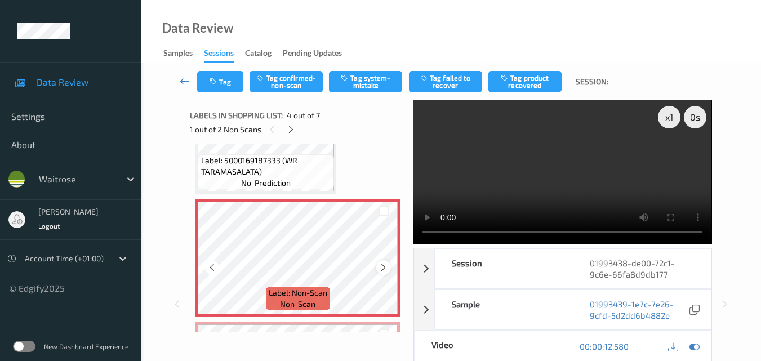
scroll to position [318, 0]
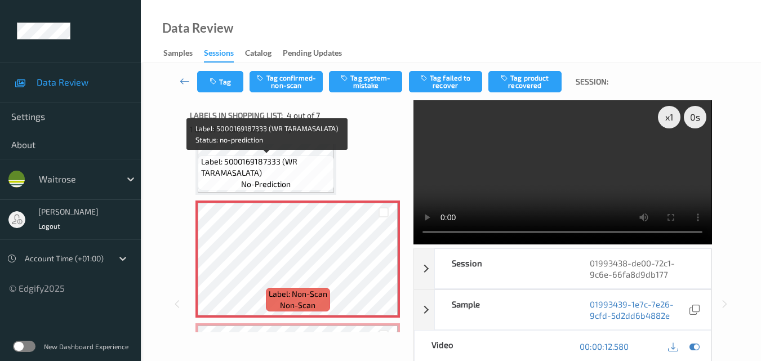
click at [292, 160] on span "Label: 5000169187333 (WR TARAMASALATA)" at bounding box center [266, 167] width 131 height 23
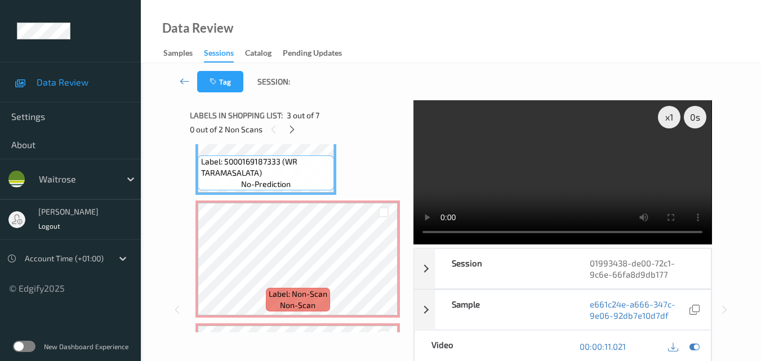
click at [577, 175] on video at bounding box center [562, 172] width 298 height 144
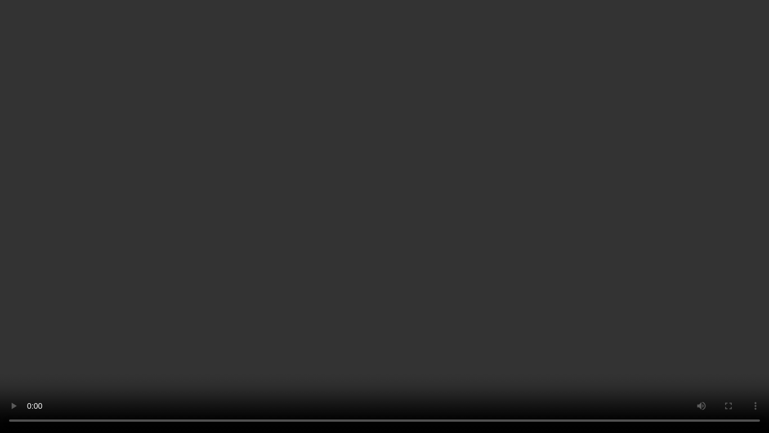
click at [547, 225] on video at bounding box center [384, 216] width 769 height 433
click at [548, 229] on video at bounding box center [384, 216] width 769 height 433
click at [512, 183] on video at bounding box center [384, 216] width 769 height 433
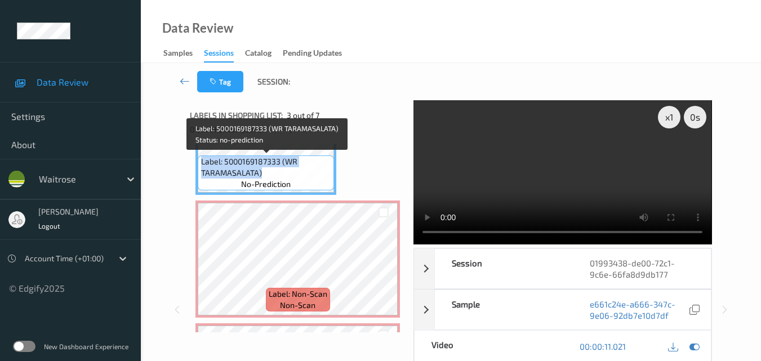
drag, startPoint x: 271, startPoint y: 174, endPoint x: 199, endPoint y: 157, distance: 74.0
click at [199, 157] on div "Label: 5000169187333 (WR TARAMASALATA) no-prediction" at bounding box center [266, 172] width 136 height 35
copy span "Label: 5000169187333 (WR TARAMASALATA)"
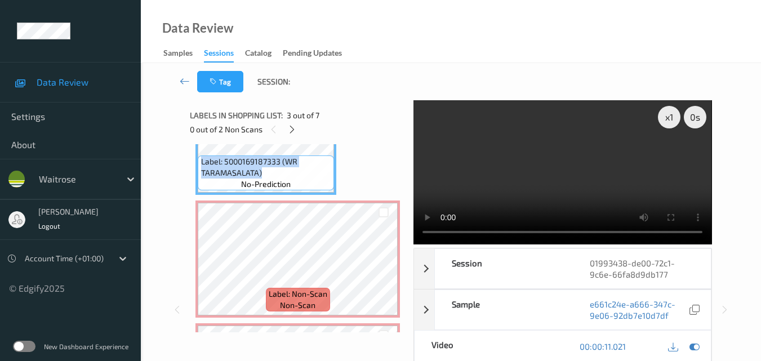
click at [570, 141] on video at bounding box center [562, 172] width 298 height 144
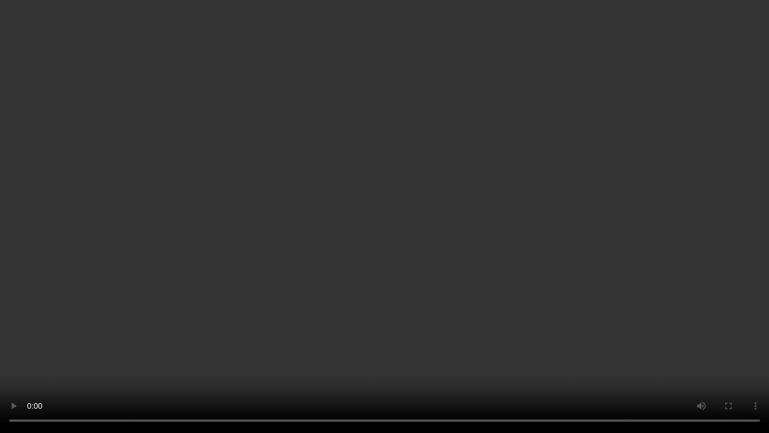
click at [541, 229] on video at bounding box center [384, 216] width 769 height 433
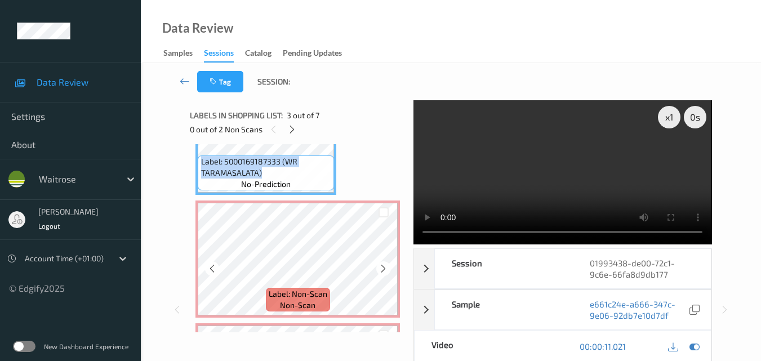
scroll to position [374, 0]
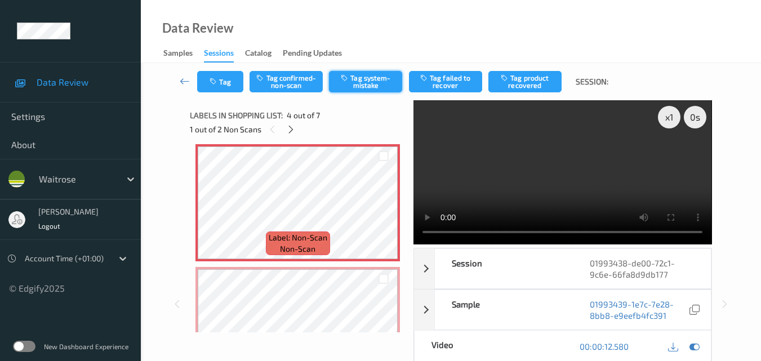
click at [365, 78] on button "Tag system-mistake" at bounding box center [365, 81] width 73 height 21
click at [227, 90] on button "Tag" at bounding box center [220, 81] width 46 height 21
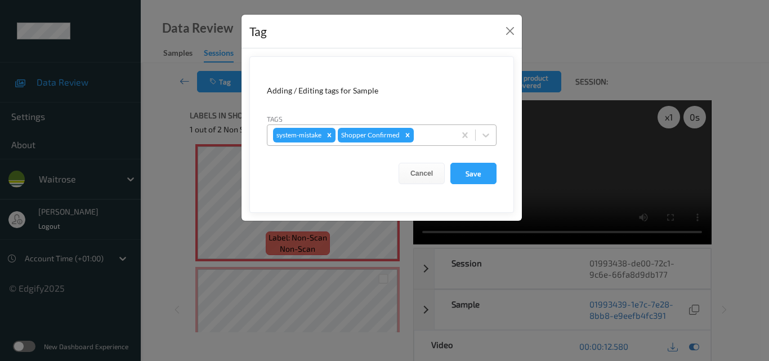
click at [429, 133] on div at bounding box center [432, 135] width 33 height 14
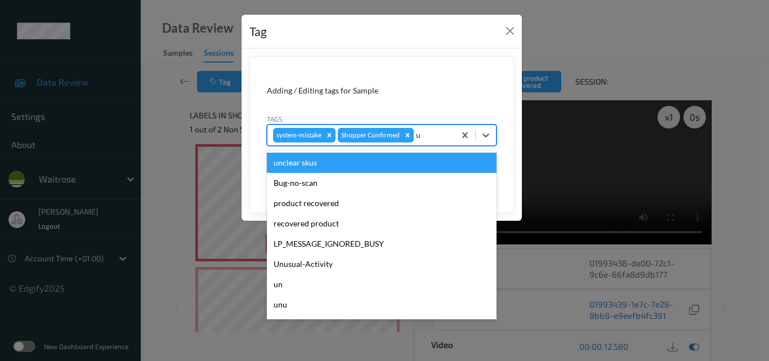
type input "un"
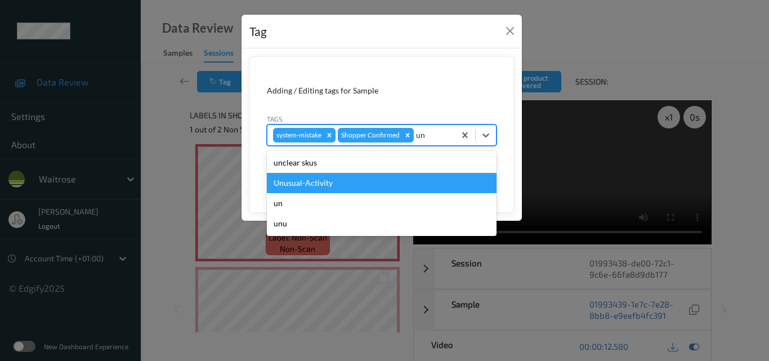
click at [365, 187] on div "Unusual-Activity" at bounding box center [382, 183] width 230 height 20
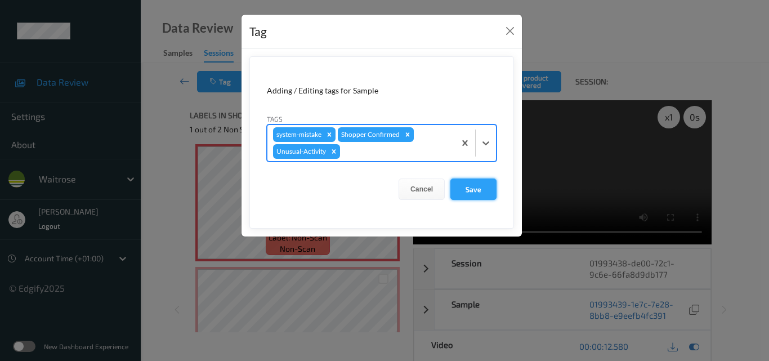
click at [476, 190] on button "Save" at bounding box center [474, 189] width 46 height 21
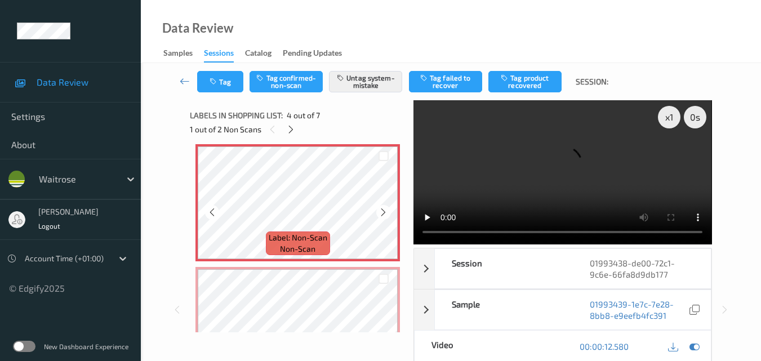
scroll to position [430, 0]
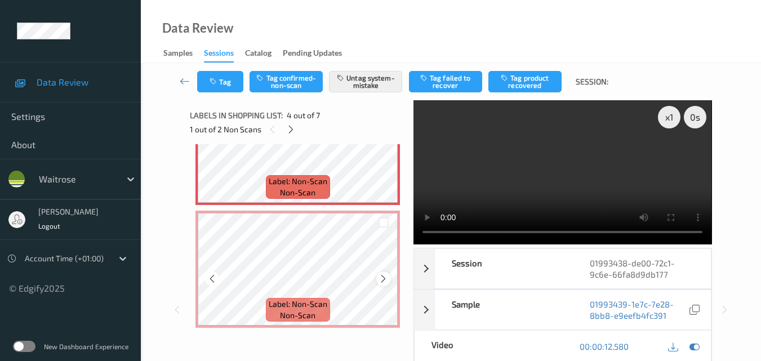
click at [384, 282] on icon at bounding box center [383, 279] width 10 height 10
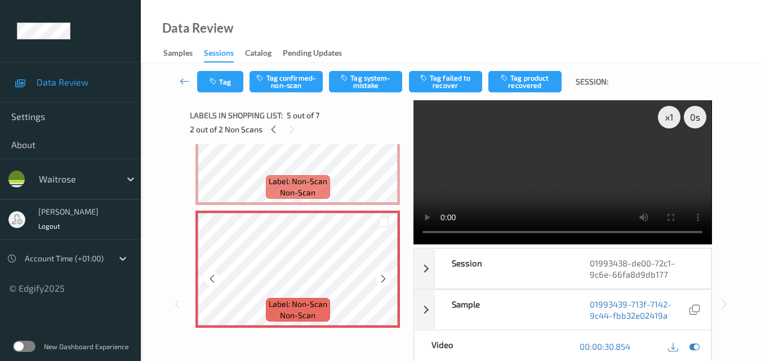
click at [384, 282] on icon at bounding box center [383, 279] width 10 height 10
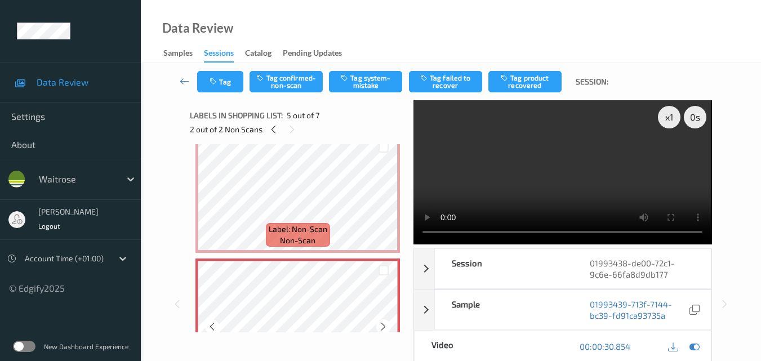
scroll to position [318, 0]
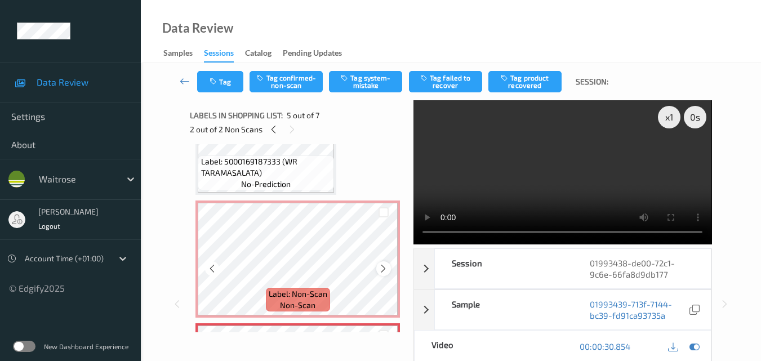
click at [385, 270] on icon at bounding box center [383, 269] width 10 height 10
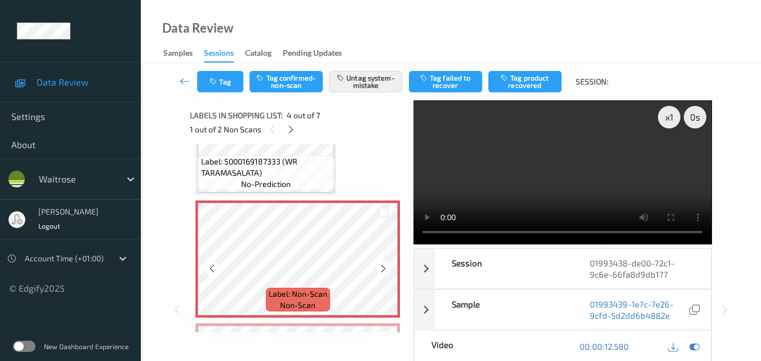
click at [385, 270] on icon at bounding box center [383, 269] width 10 height 10
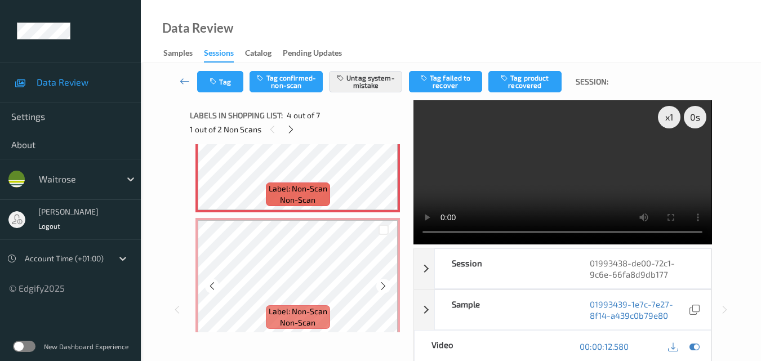
scroll to position [430, 0]
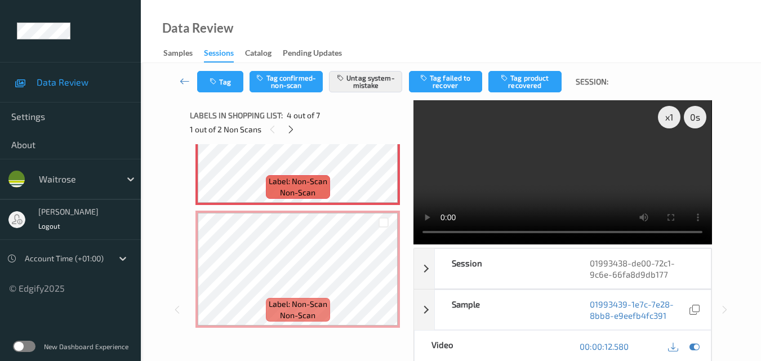
click at [605, 175] on video at bounding box center [562, 172] width 298 height 144
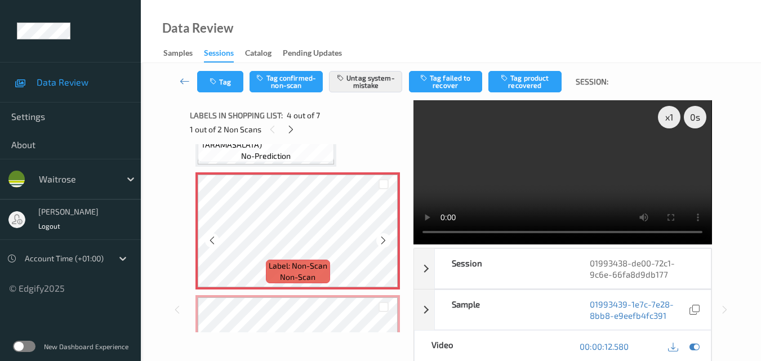
scroll to position [318, 0]
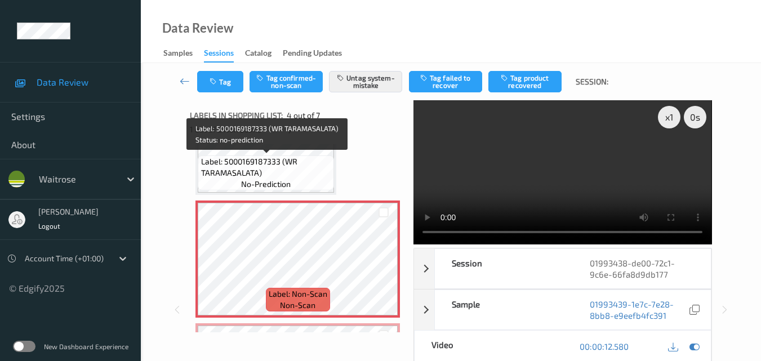
click at [291, 170] on span "Label: 5000169187333 (WR TARAMASALATA)" at bounding box center [266, 167] width 131 height 23
click at [312, 171] on span "Label: 5000169187333 (WR TARAMASALATA)" at bounding box center [266, 167] width 131 height 23
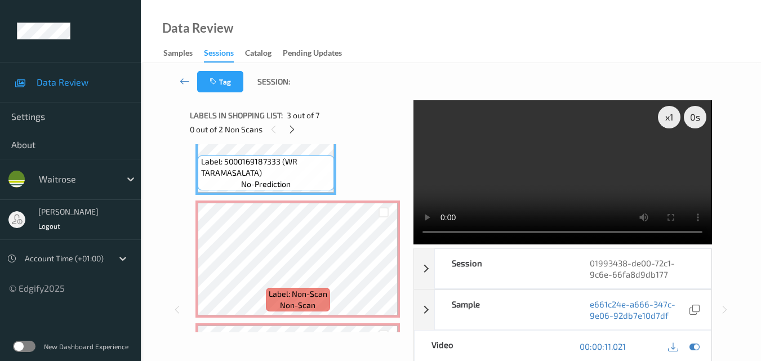
click at [561, 186] on video at bounding box center [562, 172] width 298 height 144
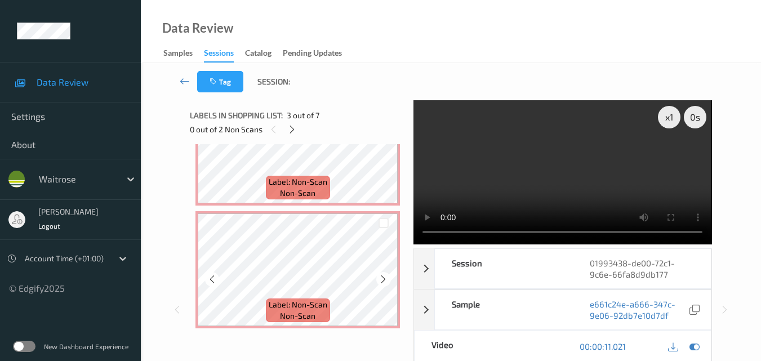
scroll to position [430, 0]
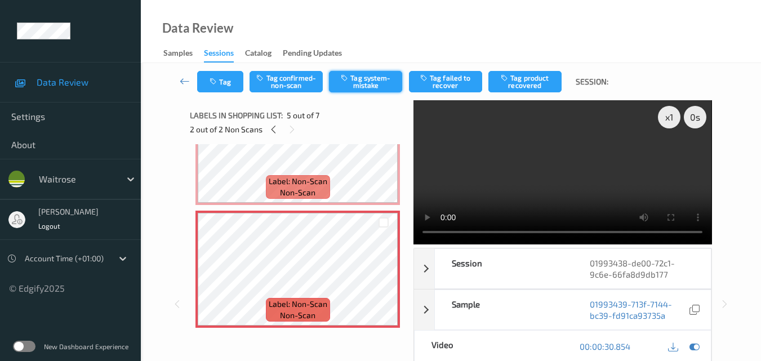
click at [368, 82] on button "Tag system-mistake" at bounding box center [365, 81] width 73 height 21
click at [229, 82] on button "Tag" at bounding box center [220, 81] width 46 height 21
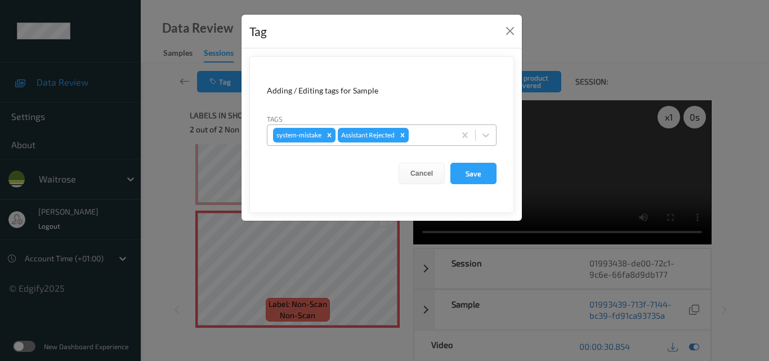
click at [429, 140] on div at bounding box center [430, 135] width 38 height 14
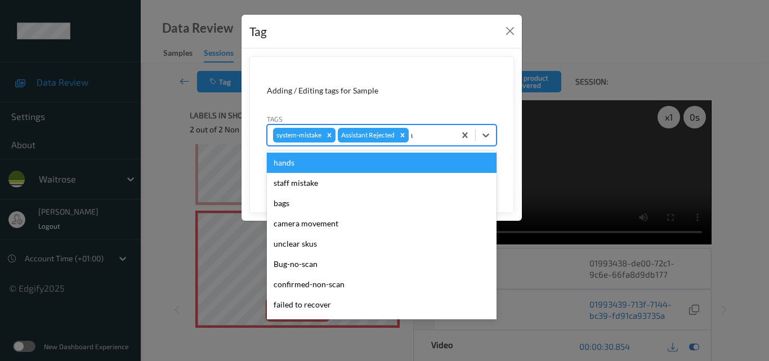
type input "un"
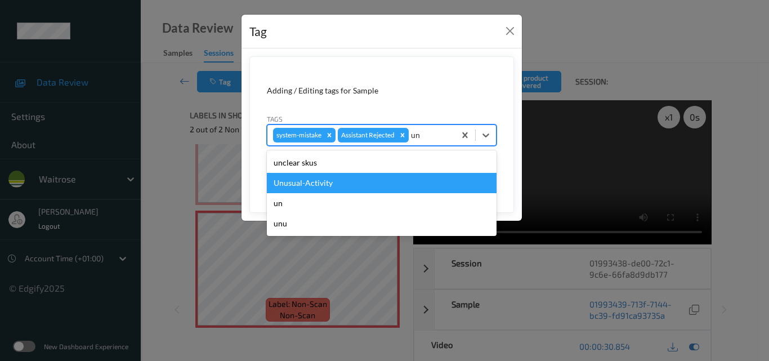
click at [369, 184] on div "Unusual-Activity" at bounding box center [382, 183] width 230 height 20
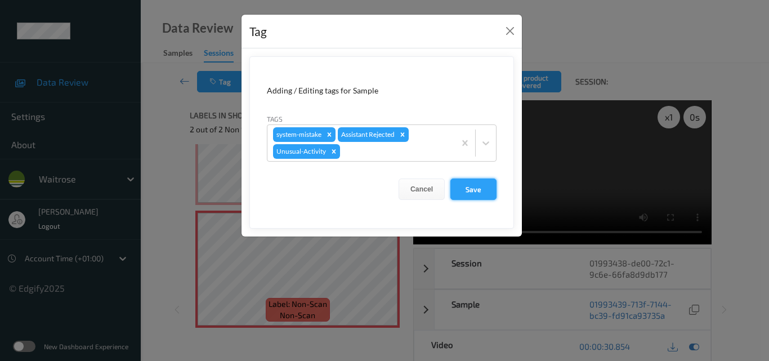
click at [486, 190] on button "Save" at bounding box center [474, 189] width 46 height 21
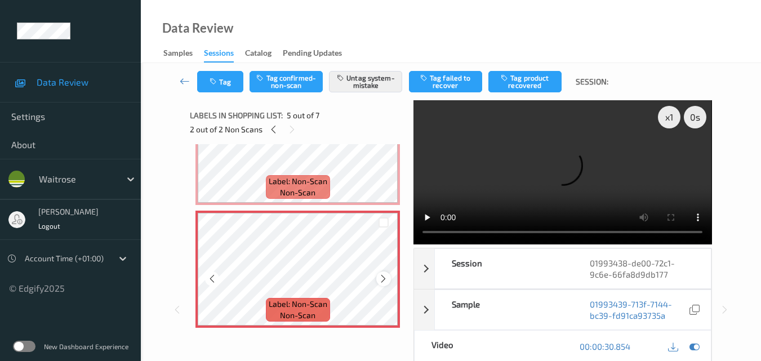
click at [386, 278] on icon at bounding box center [383, 279] width 10 height 10
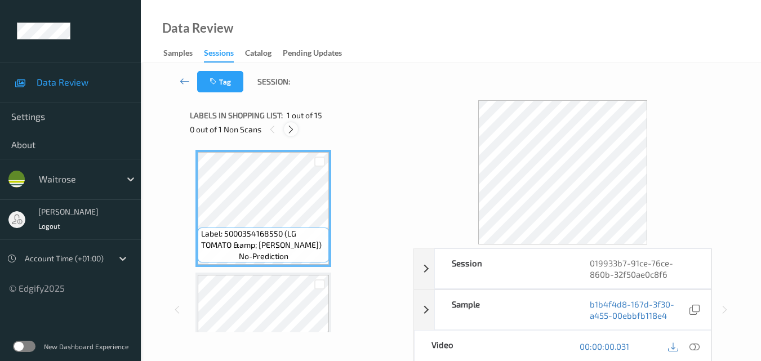
click at [289, 132] on icon at bounding box center [291, 129] width 10 height 10
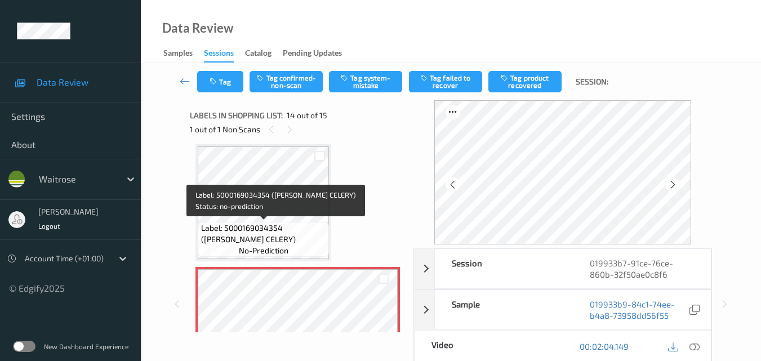
scroll to position [1592, 0]
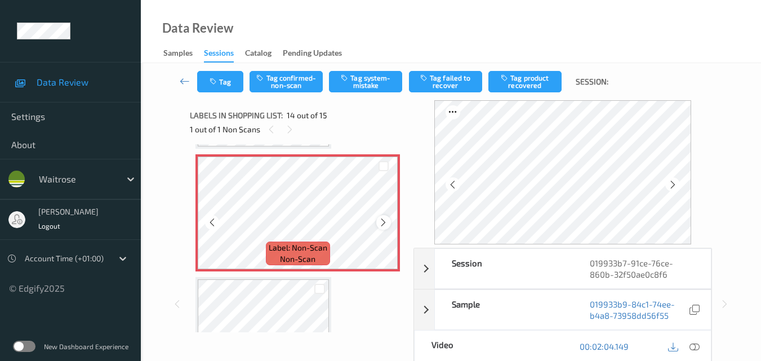
click at [383, 224] on icon at bounding box center [383, 222] width 10 height 10
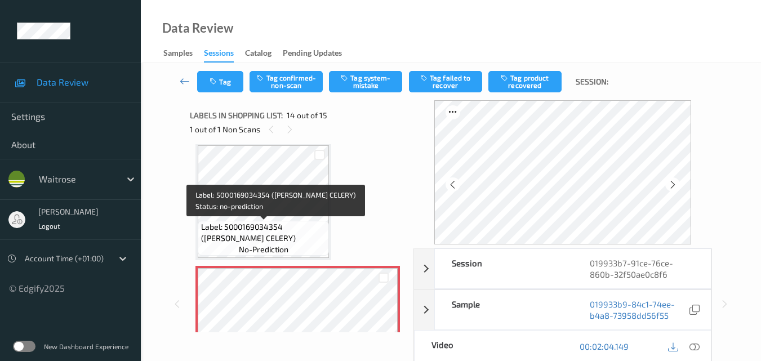
scroll to position [1479, 0]
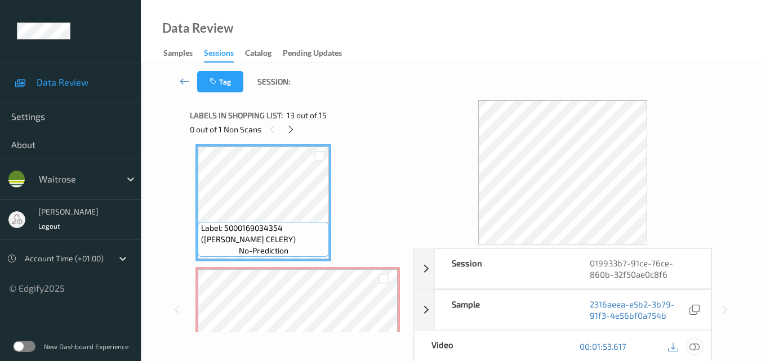
click at [698, 347] on icon at bounding box center [694, 346] width 10 height 10
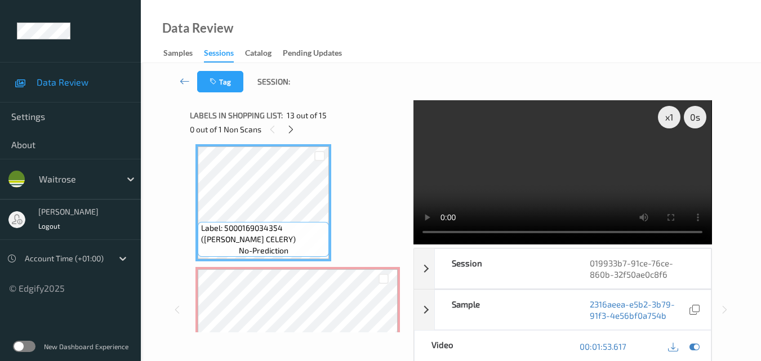
click at [546, 161] on video at bounding box center [562, 172] width 298 height 144
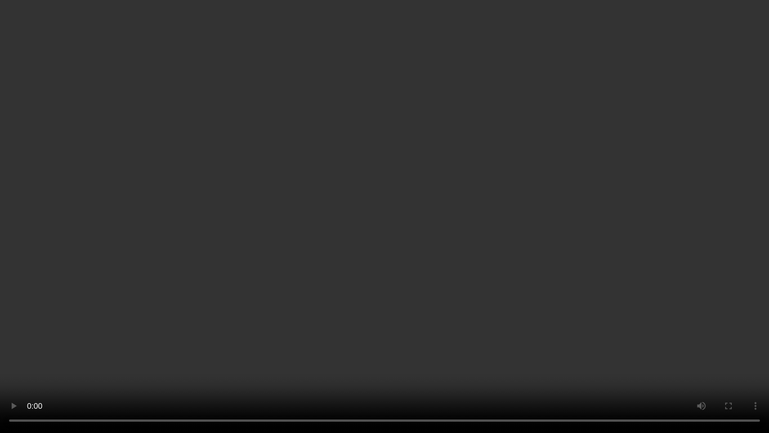
click at [446, 239] on video at bounding box center [384, 216] width 769 height 433
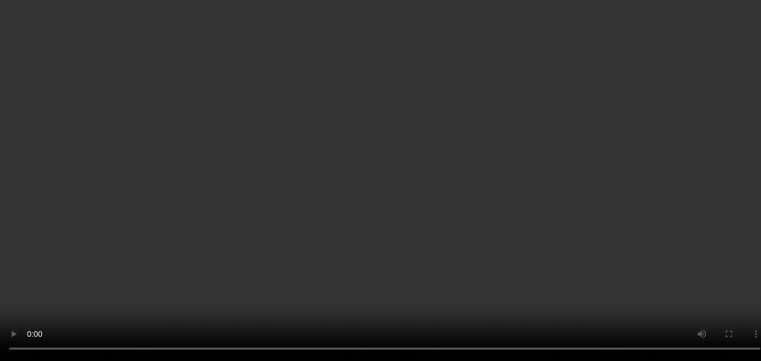
scroll to position [1592, 0]
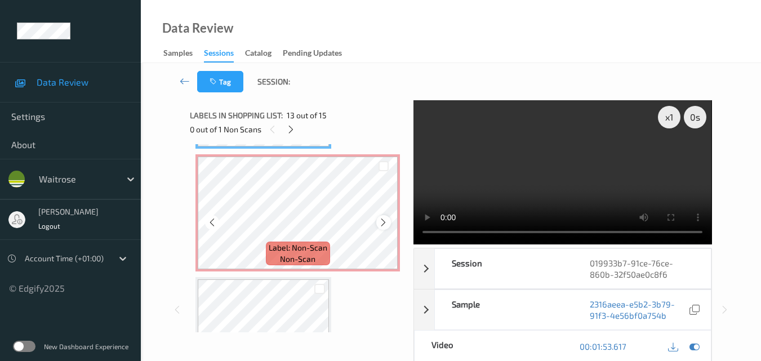
click at [380, 222] on icon at bounding box center [383, 222] width 10 height 10
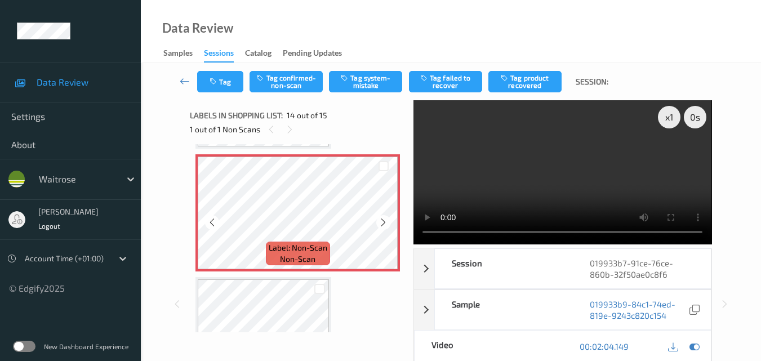
click at [380, 222] on icon at bounding box center [383, 222] width 10 height 10
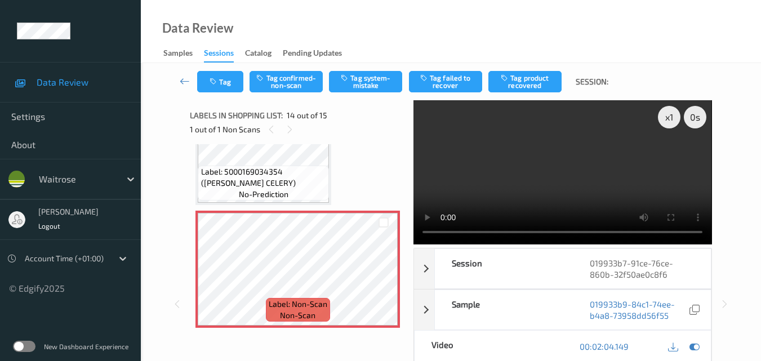
click at [484, 175] on video at bounding box center [562, 172] width 298 height 144
click at [556, 168] on video at bounding box center [562, 172] width 298 height 144
click at [591, 182] on video at bounding box center [562, 172] width 298 height 144
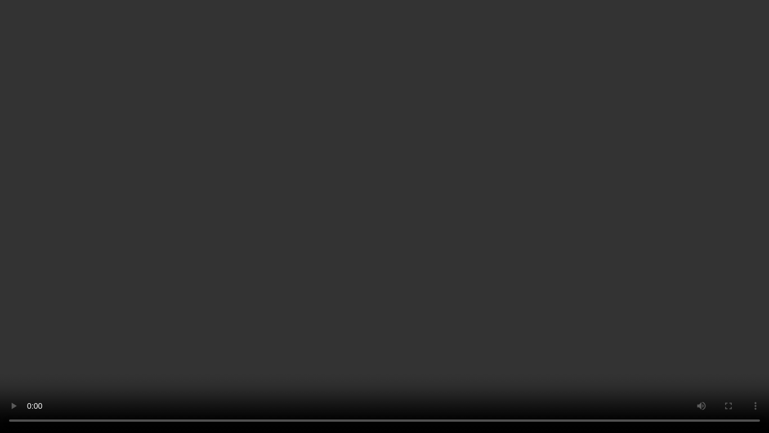
click at [531, 260] on video at bounding box center [384, 216] width 769 height 433
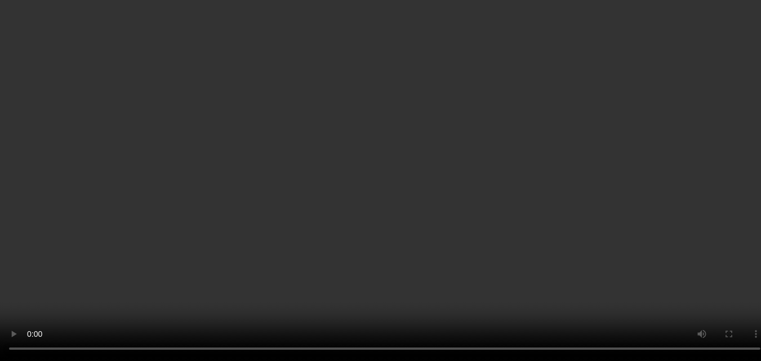
scroll to position [1592, 0]
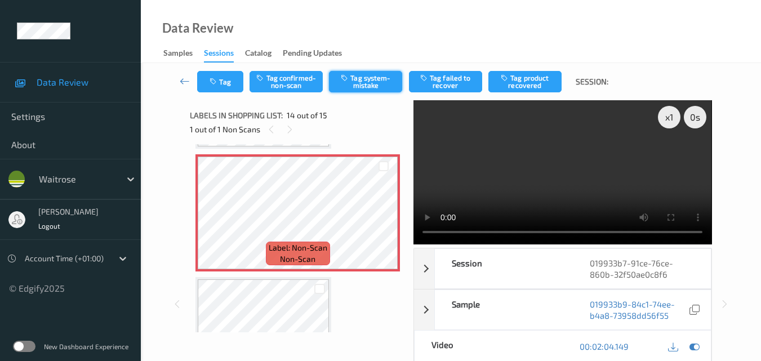
click button "Tag system-mistake"
click button "Tag"
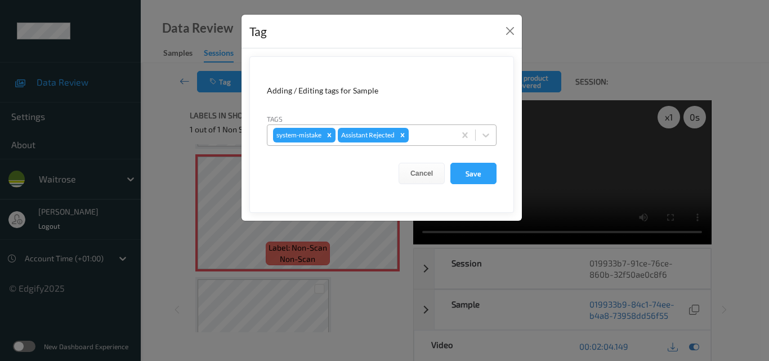
click div
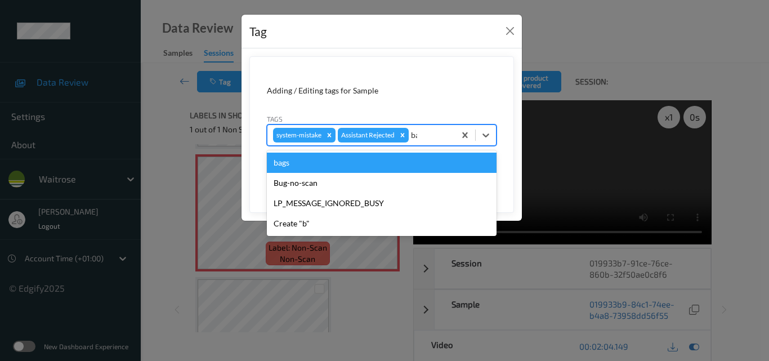
type input "bag"
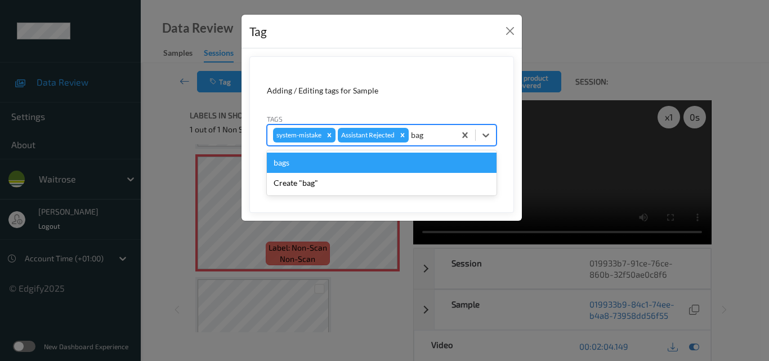
click div "bags"
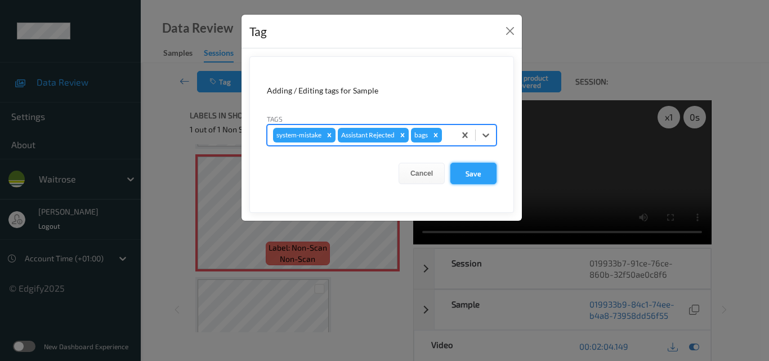
click button "Save"
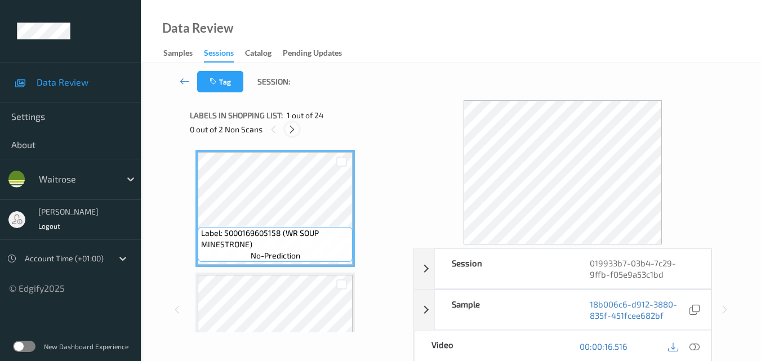
click at [293, 127] on icon at bounding box center [292, 129] width 10 height 10
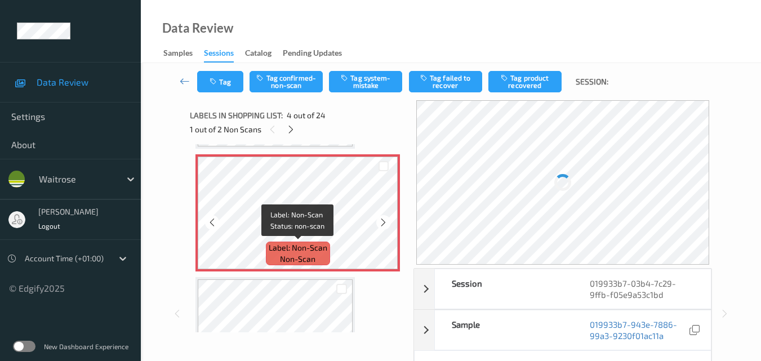
scroll to position [307, 0]
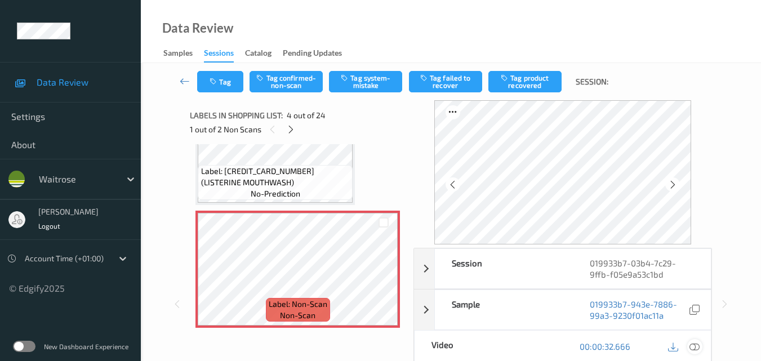
click at [697, 342] on icon at bounding box center [694, 346] width 10 height 10
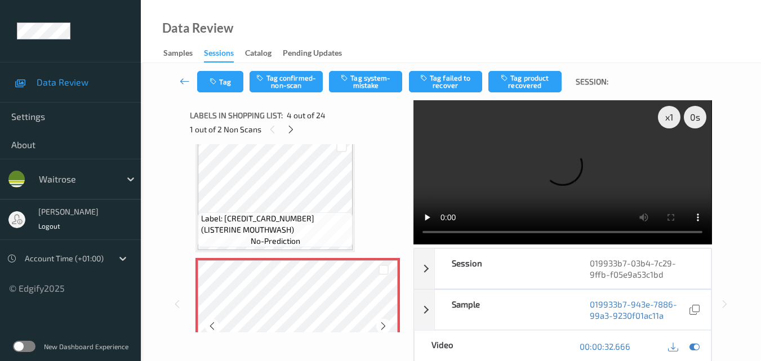
scroll to position [195, 0]
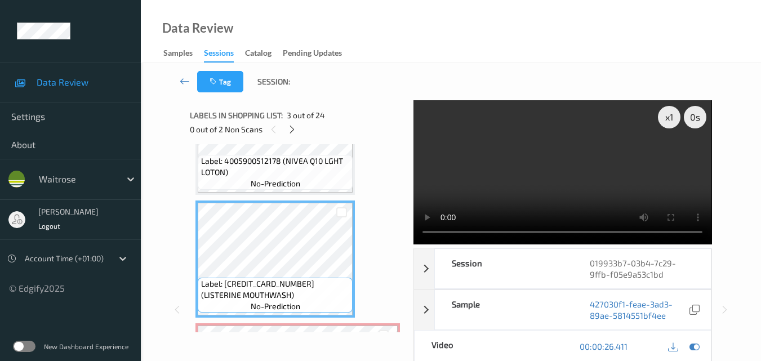
click at [543, 183] on video at bounding box center [562, 172] width 298 height 144
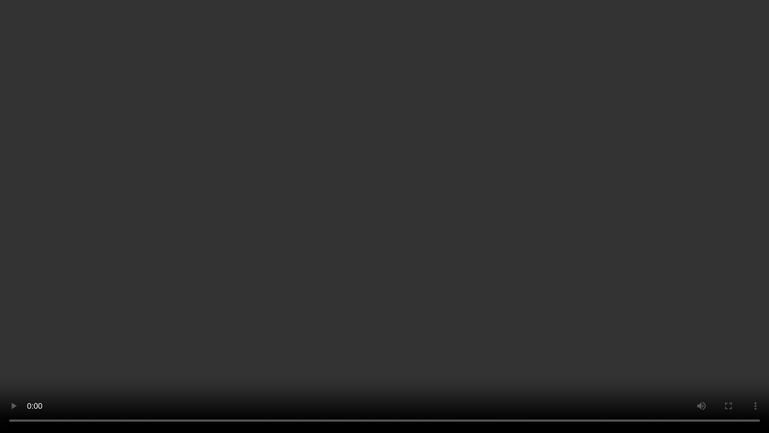
click at [534, 241] on video at bounding box center [384, 216] width 769 height 433
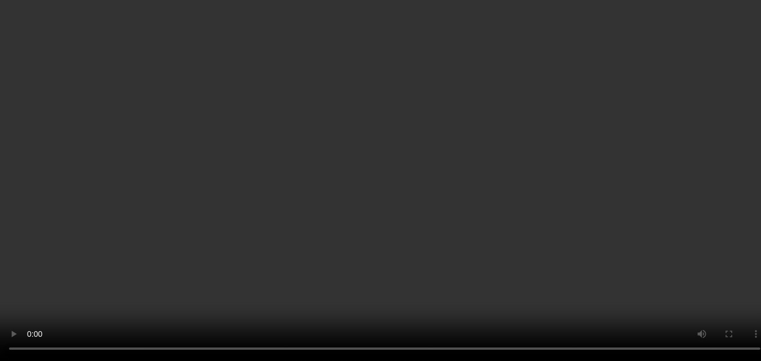
scroll to position [364, 0]
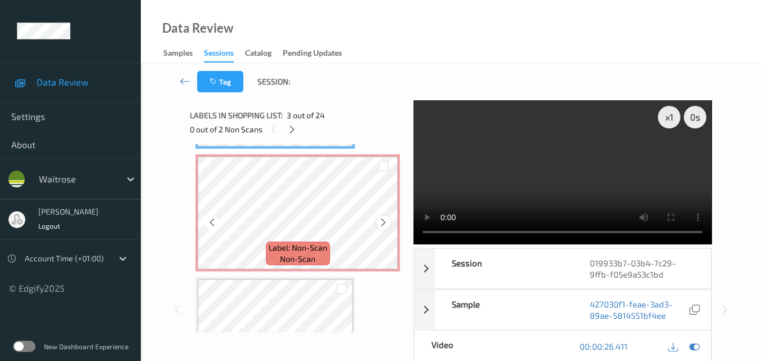
click at [384, 224] on icon at bounding box center [383, 222] width 10 height 10
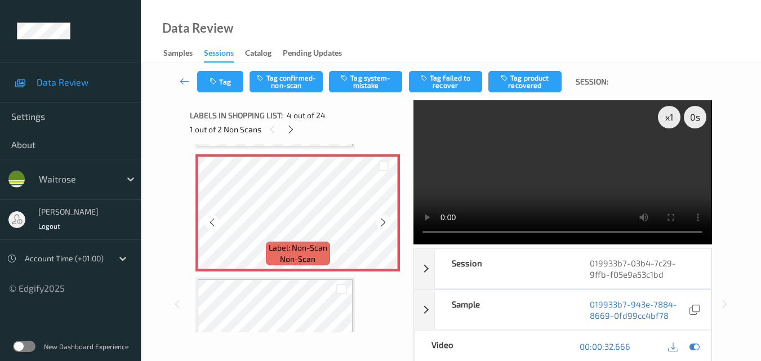
click at [384, 224] on icon at bounding box center [383, 222] width 10 height 10
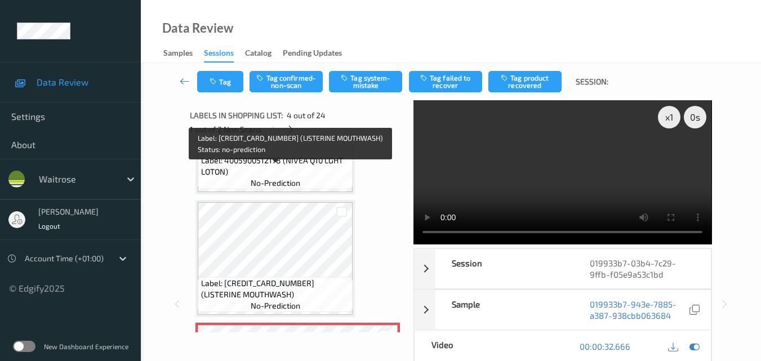
scroll to position [195, 0]
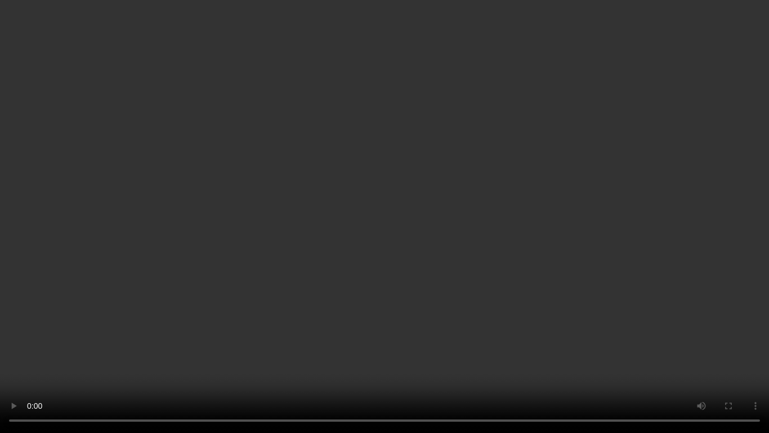
click at [365, 231] on video at bounding box center [384, 216] width 769 height 433
click at [397, 149] on video at bounding box center [384, 216] width 769 height 433
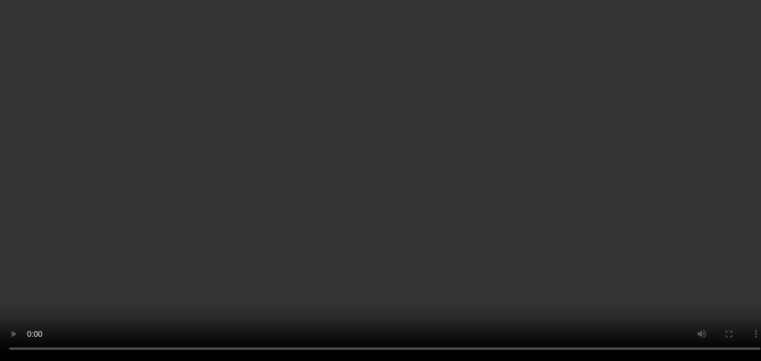
scroll to position [0, 0]
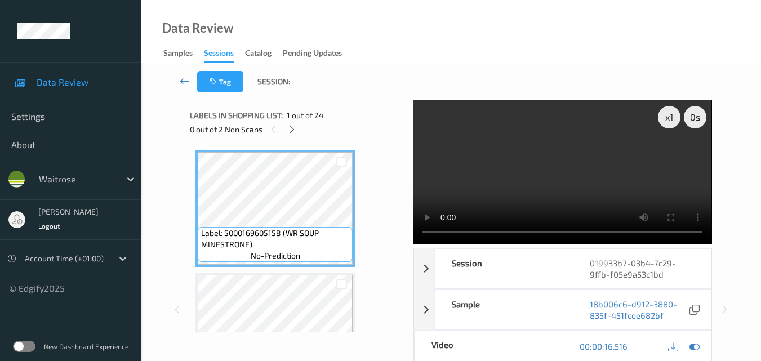
click at [578, 191] on video at bounding box center [562, 172] width 298 height 144
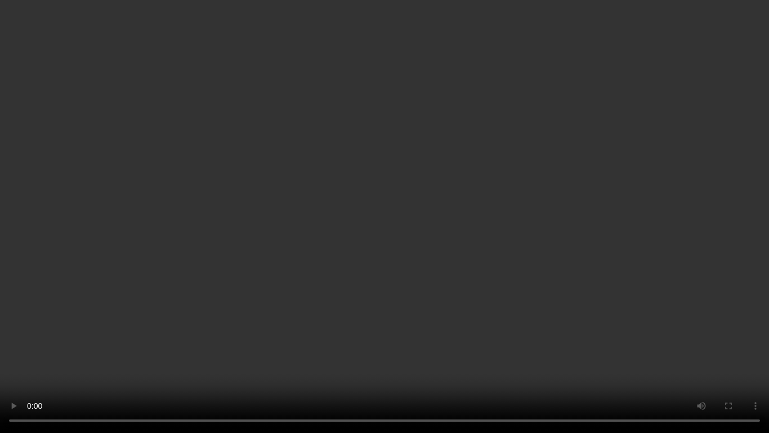
click at [432, 162] on video at bounding box center [384, 216] width 769 height 433
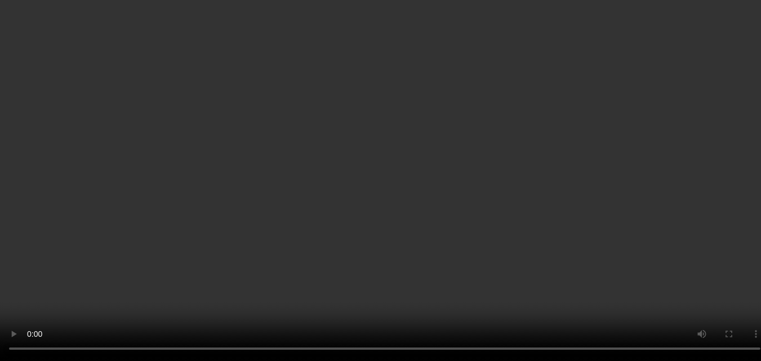
scroll to position [225, 0]
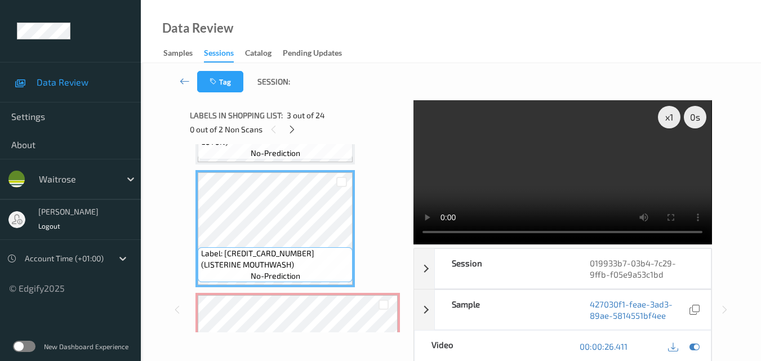
click at [581, 171] on video at bounding box center [562, 172] width 298 height 144
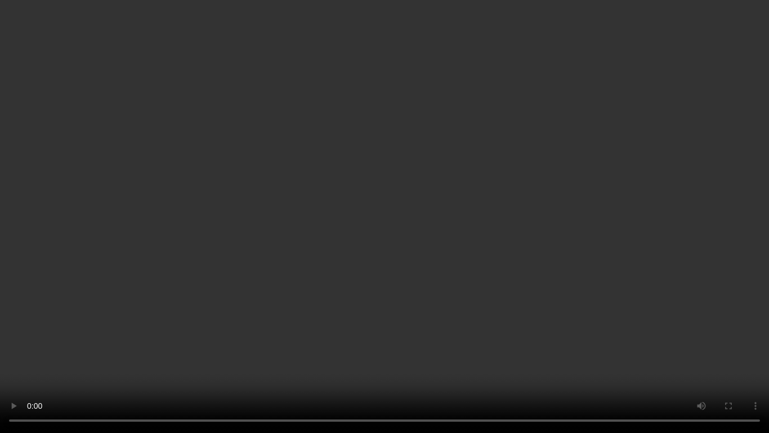
click at [593, 223] on video at bounding box center [384, 216] width 769 height 433
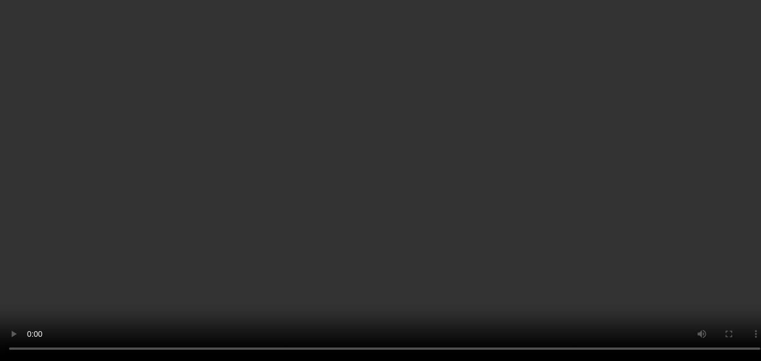
scroll to position [451, 0]
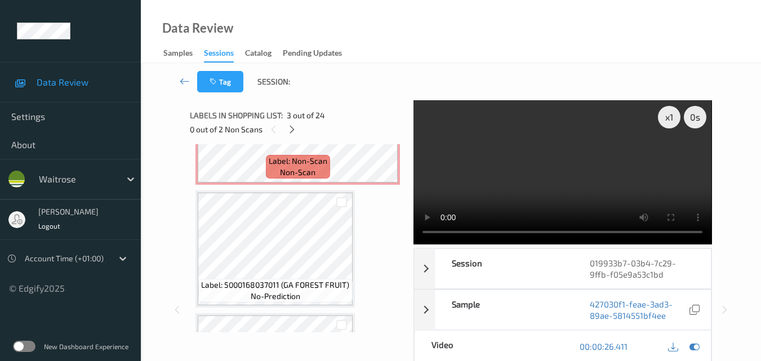
click at [560, 172] on video at bounding box center [562, 172] width 298 height 144
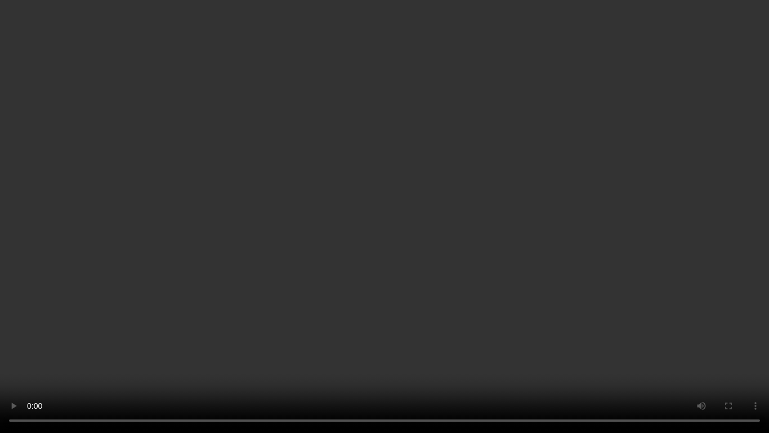
click at [604, 237] on video at bounding box center [384, 216] width 769 height 433
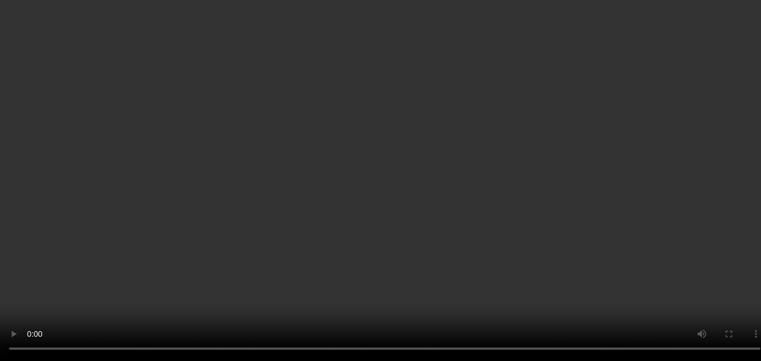
scroll to position [507, 0]
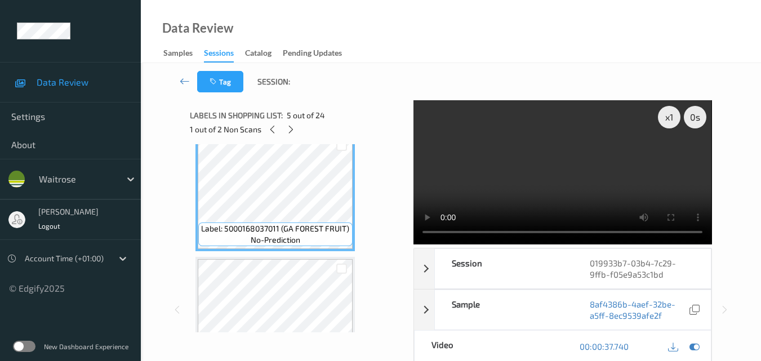
click at [532, 179] on video at bounding box center [562, 172] width 298 height 144
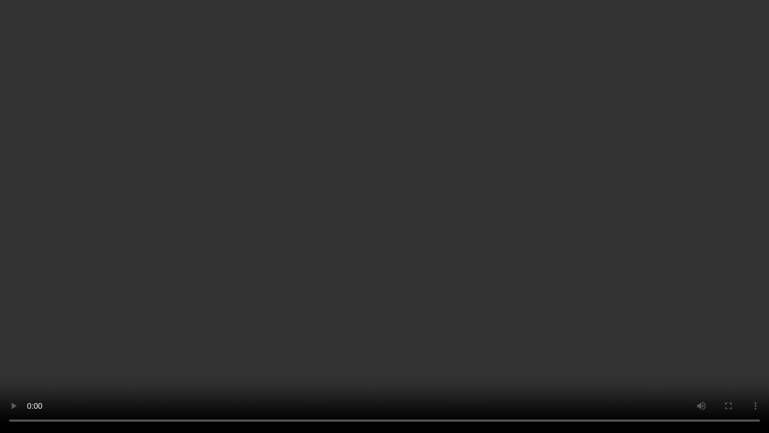
click at [587, 219] on video at bounding box center [384, 216] width 769 height 433
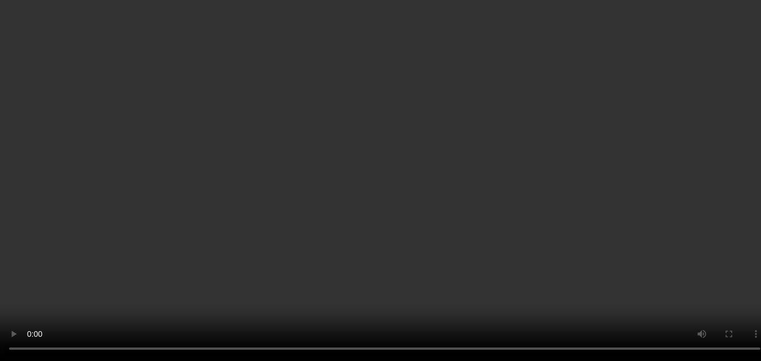
scroll to position [1802, 0]
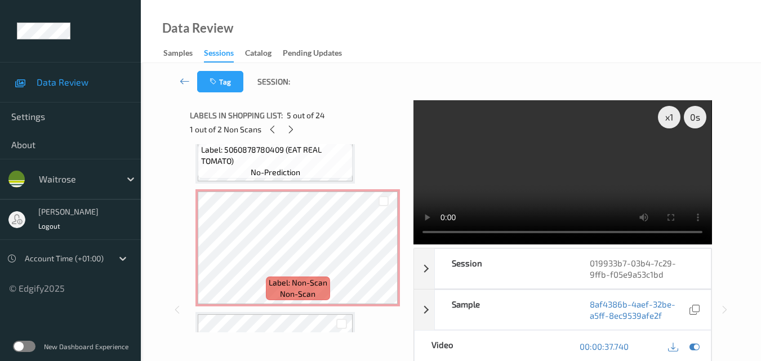
click at [556, 179] on video at bounding box center [562, 172] width 298 height 144
click at [670, 122] on div "x 1" at bounding box center [669, 117] width 23 height 23
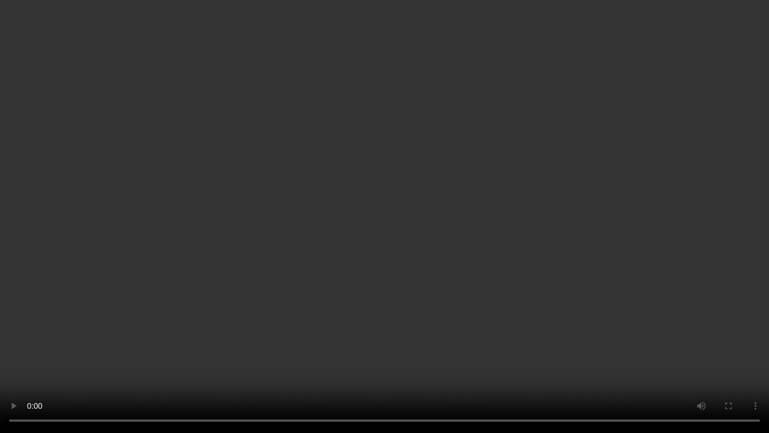
click at [561, 262] on video at bounding box center [384, 216] width 769 height 433
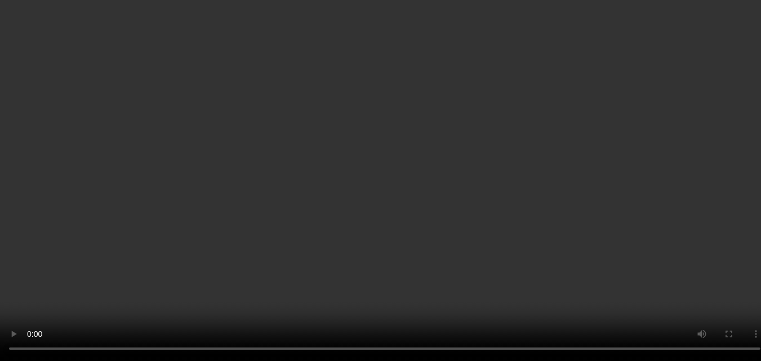
scroll to position [338, 0]
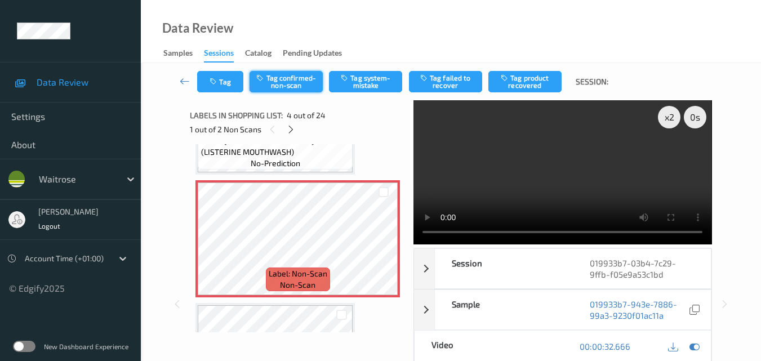
click at [303, 82] on button "Tag confirmed-non-scan" at bounding box center [285, 81] width 73 height 21
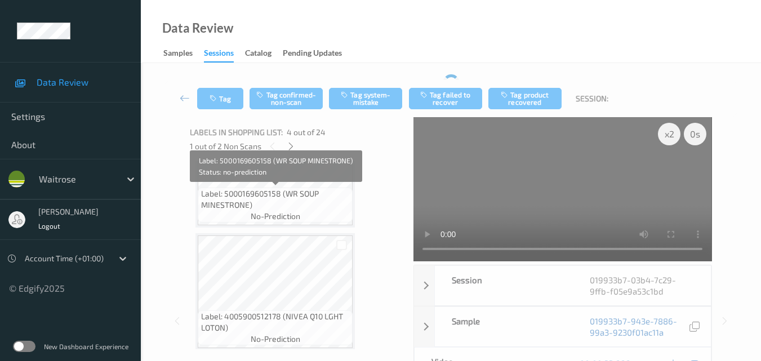
scroll to position [0, 0]
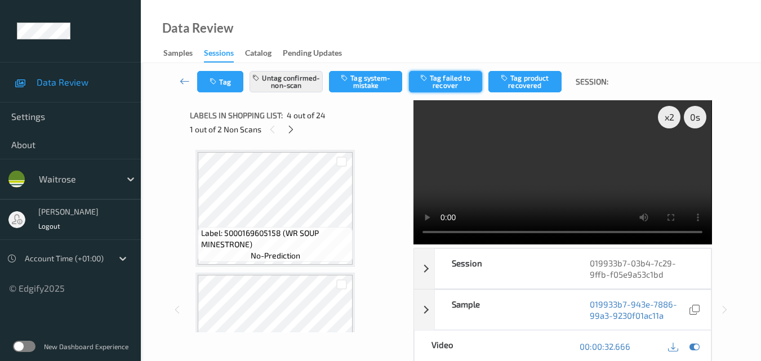
click at [426, 86] on button "Tag failed to recover" at bounding box center [445, 81] width 73 height 21
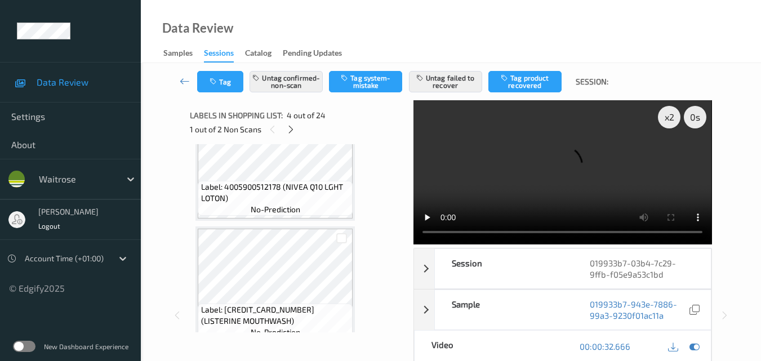
scroll to position [338, 0]
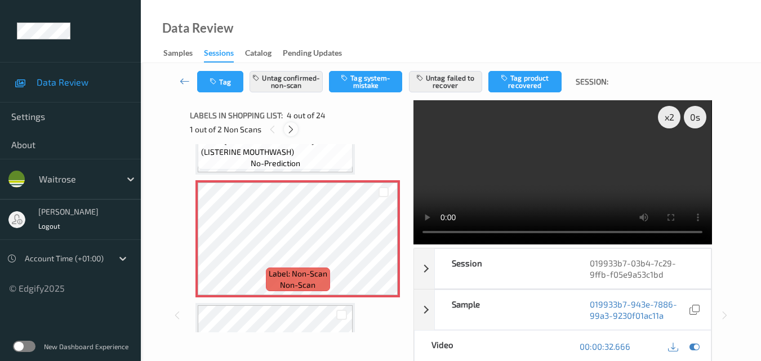
click at [293, 133] on icon at bounding box center [291, 129] width 10 height 10
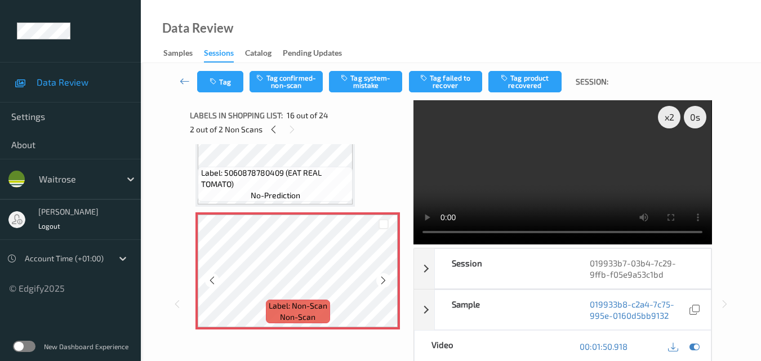
scroll to position [1781, 0]
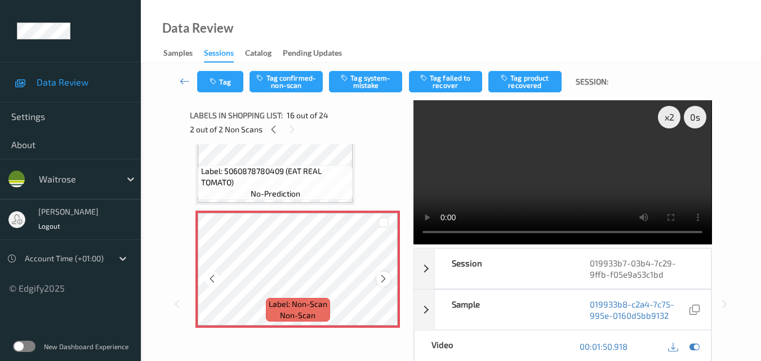
click at [384, 280] on icon at bounding box center [383, 279] width 10 height 10
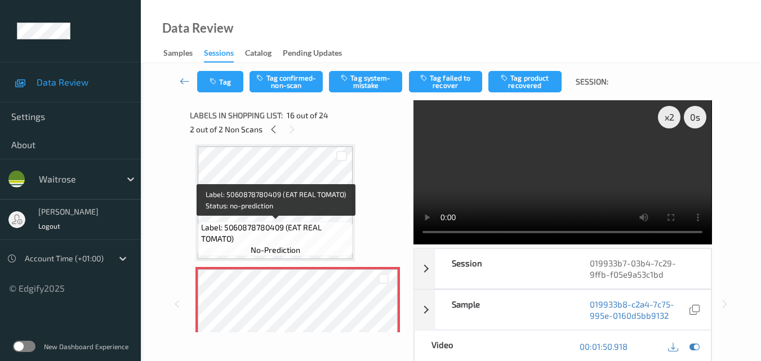
click at [297, 232] on span "Label: 5060878780409 (EAT REAL TOMATO)" at bounding box center [275, 233] width 149 height 23
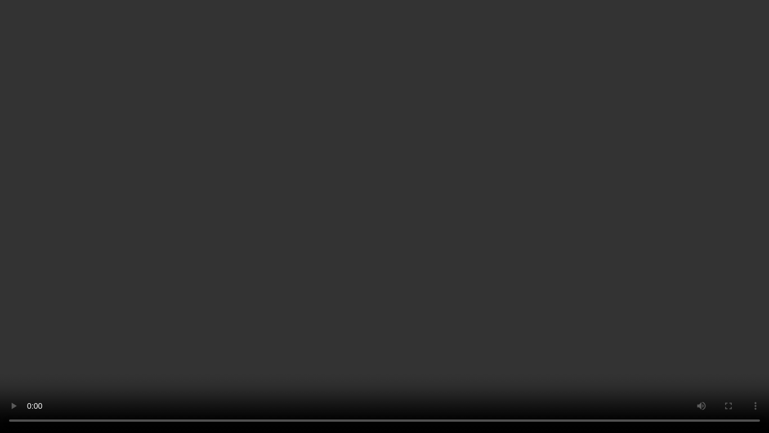
click at [485, 245] on video at bounding box center [384, 216] width 769 height 433
click at [496, 265] on video at bounding box center [384, 216] width 769 height 433
click at [529, 273] on video at bounding box center [384, 216] width 769 height 433
click at [508, 336] on video at bounding box center [384, 216] width 769 height 433
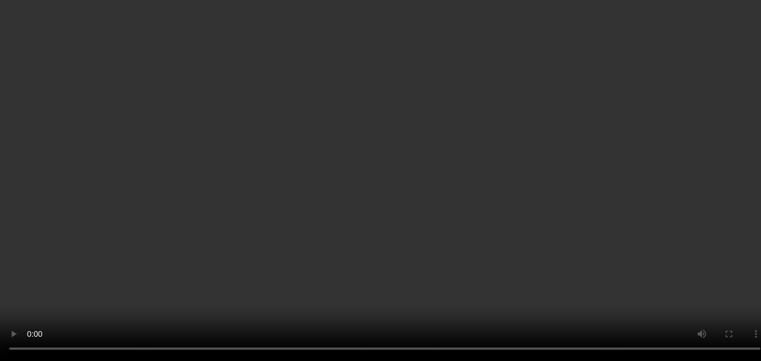
scroll to position [1781, 0]
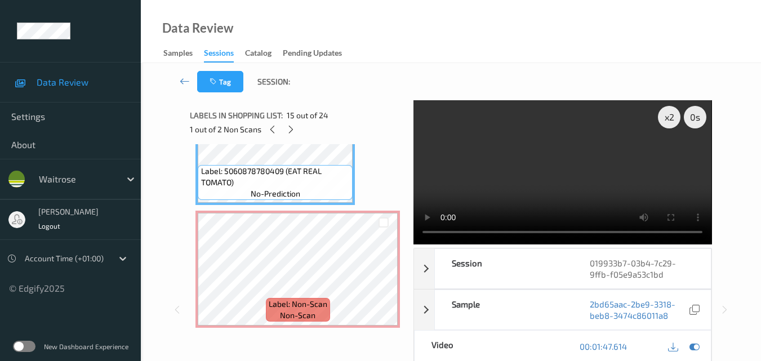
click at [542, 189] on video at bounding box center [562, 172] width 298 height 144
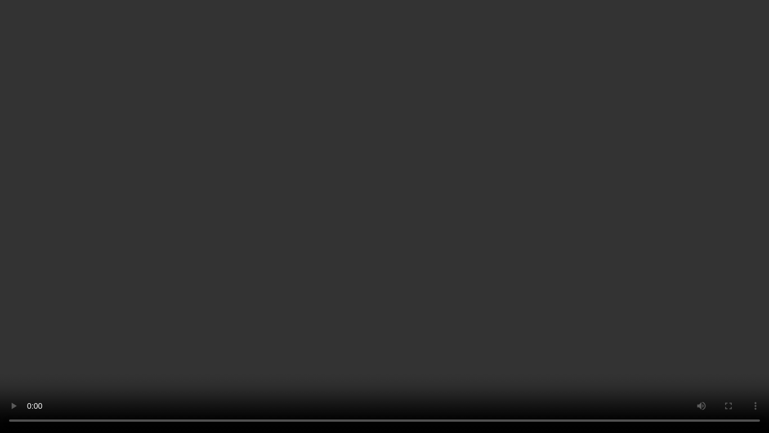
click at [535, 194] on video at bounding box center [384, 216] width 769 height 433
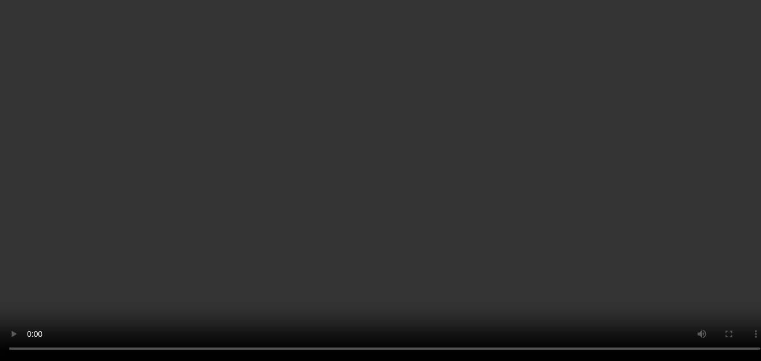
scroll to position [2119, 0]
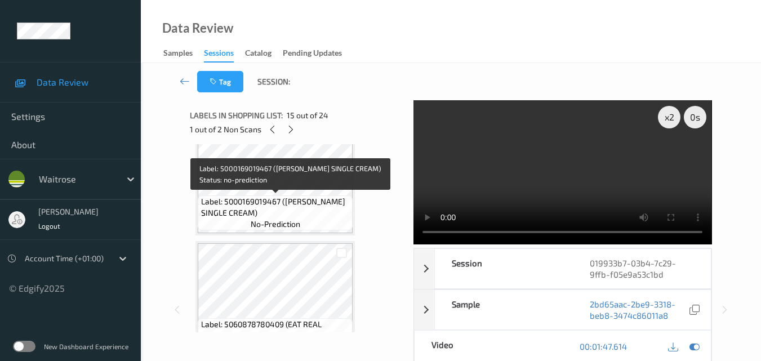
click at [284, 204] on span "Label: 5000169019467 (WR ESS SINGLE CREAM)" at bounding box center [275, 207] width 149 height 23
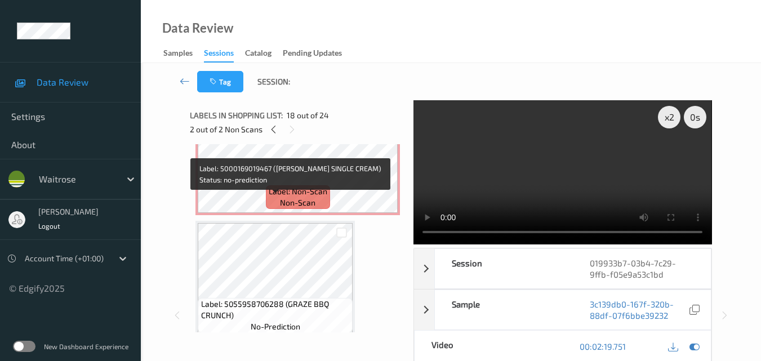
scroll to position [1781, 0]
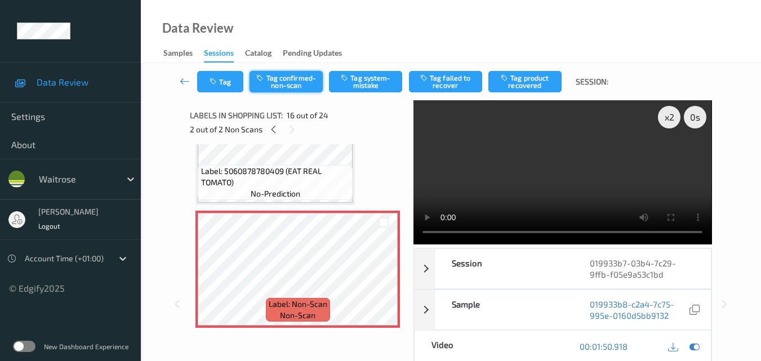
click at [288, 83] on button "Tag confirmed-non-scan" at bounding box center [285, 81] width 73 height 21
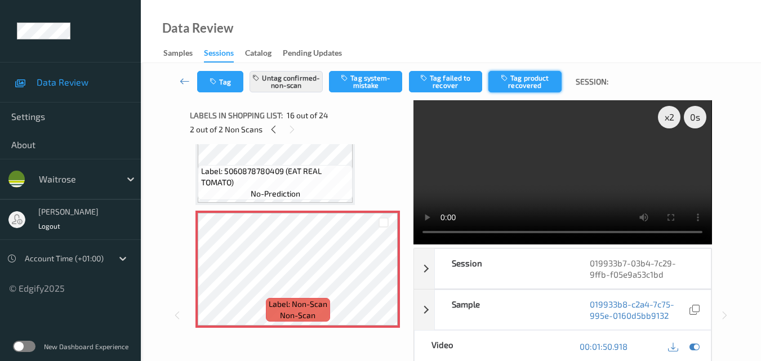
click at [520, 86] on button "Tag product recovered" at bounding box center [524, 81] width 73 height 21
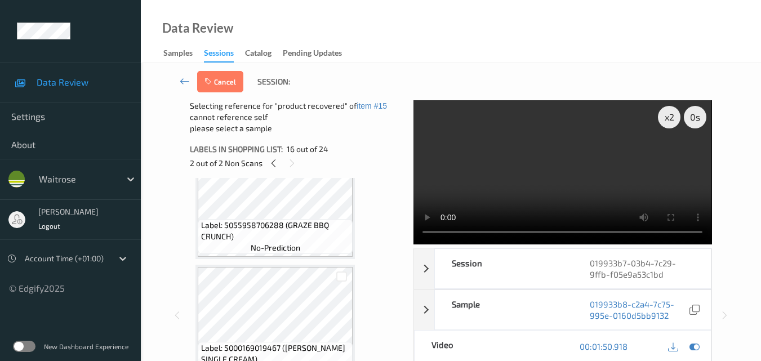
scroll to position [2062, 0]
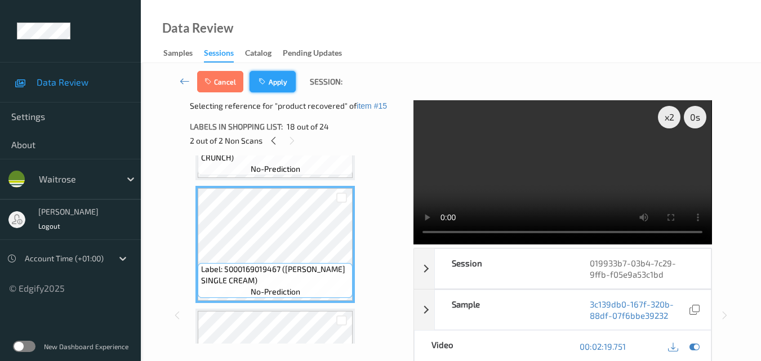
click at [275, 78] on button "Apply" at bounding box center [272, 81] width 46 height 21
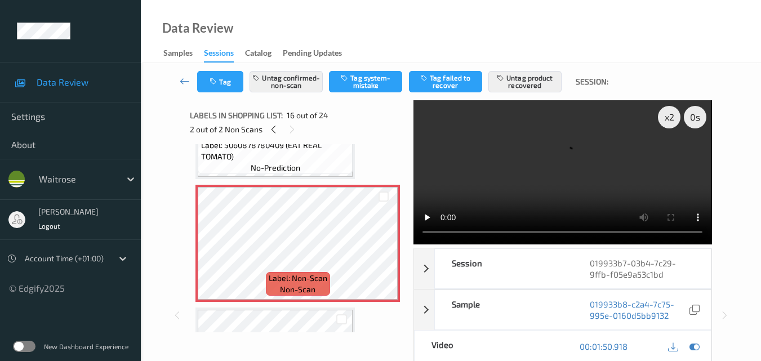
scroll to position [1837, 0]
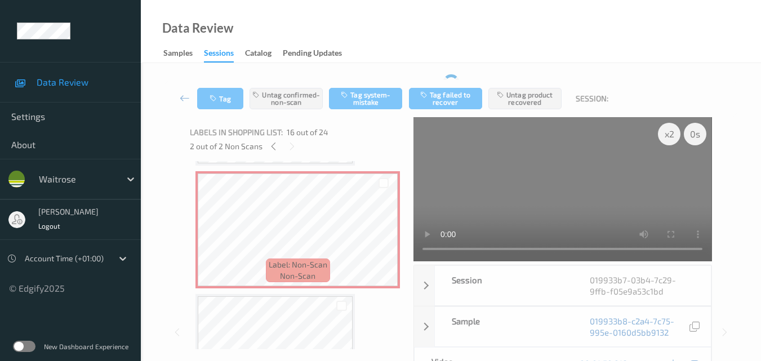
click at [584, 182] on video at bounding box center [562, 189] width 298 height 144
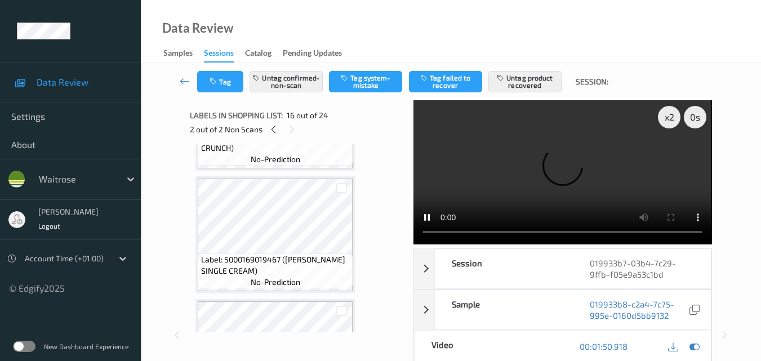
scroll to position [2062, 0]
click at [546, 159] on video at bounding box center [562, 172] width 298 height 144
click at [496, 165] on video at bounding box center [562, 172] width 298 height 144
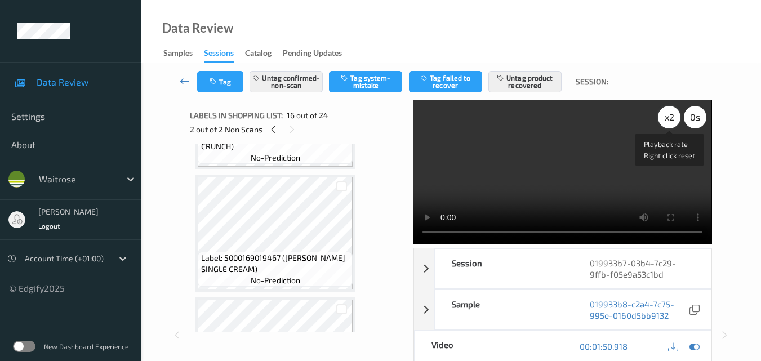
click at [670, 117] on div "x 2" at bounding box center [669, 117] width 23 height 23
click at [630, 175] on video at bounding box center [562, 172] width 298 height 144
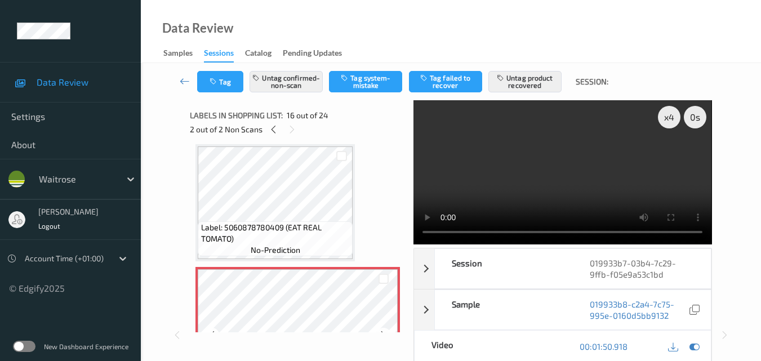
scroll to position [1612, 0]
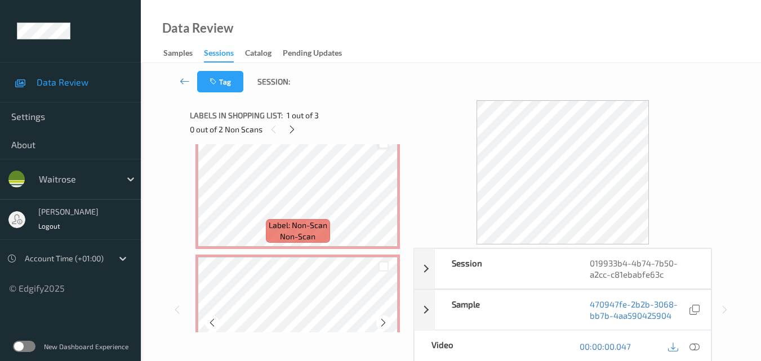
scroll to position [113, 0]
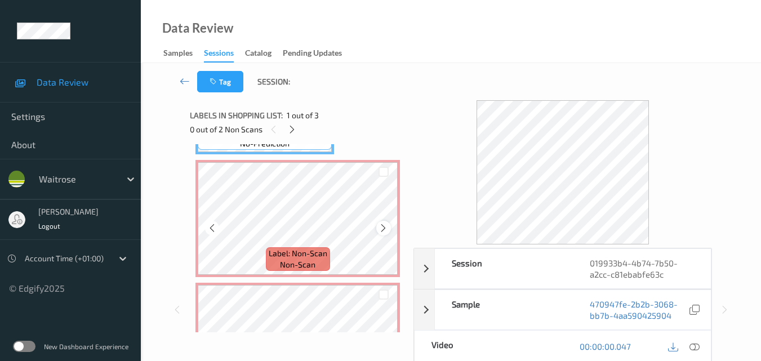
click at [384, 229] on icon at bounding box center [383, 228] width 10 height 10
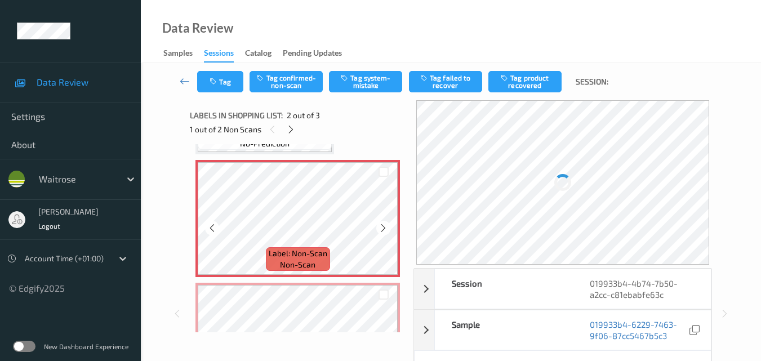
click at [384, 229] on icon at bounding box center [383, 228] width 10 height 10
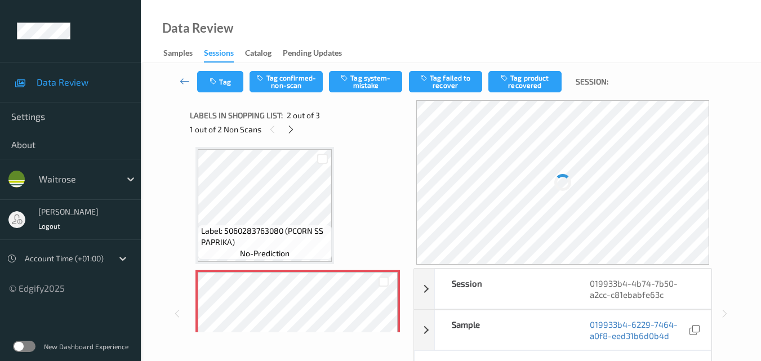
scroll to position [0, 0]
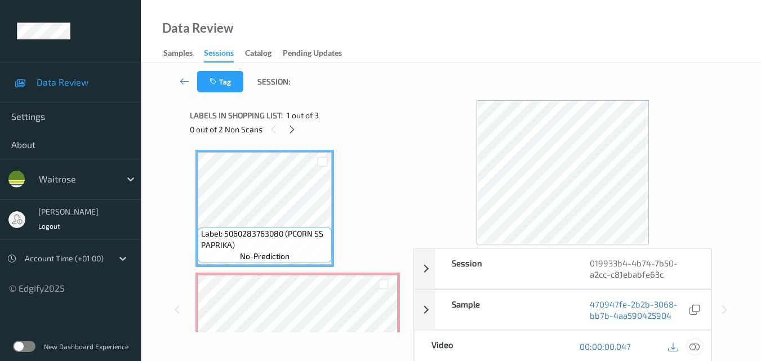
click at [697, 346] on icon at bounding box center [694, 346] width 10 height 10
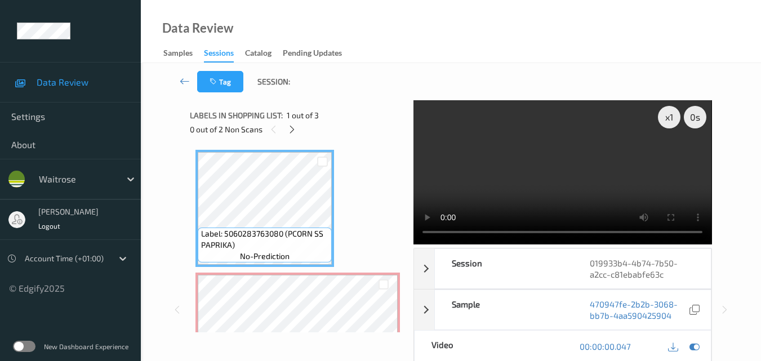
click at [527, 179] on video at bounding box center [562, 172] width 298 height 144
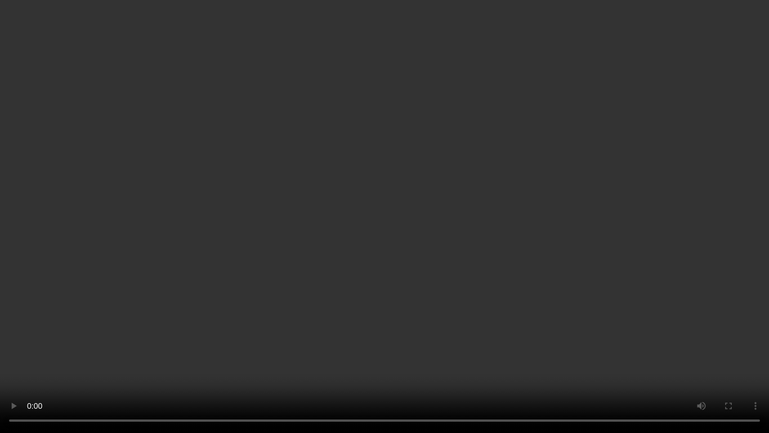
click at [483, 242] on video at bounding box center [384, 216] width 769 height 433
click at [411, 251] on video at bounding box center [384, 216] width 769 height 433
click at [441, 261] on video at bounding box center [384, 216] width 769 height 433
click at [456, 224] on video at bounding box center [384, 216] width 769 height 433
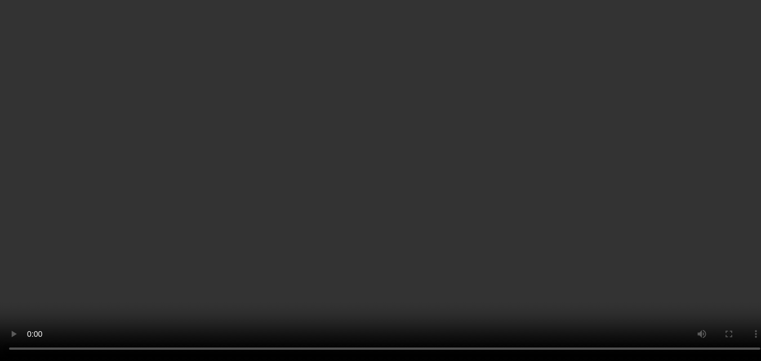
scroll to position [113, 0]
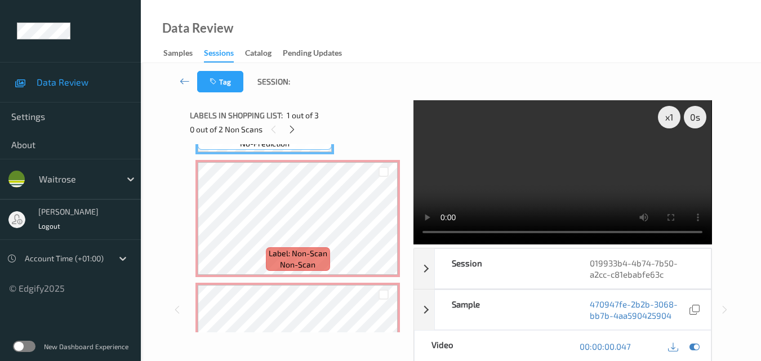
click at [542, 181] on video at bounding box center [562, 172] width 298 height 144
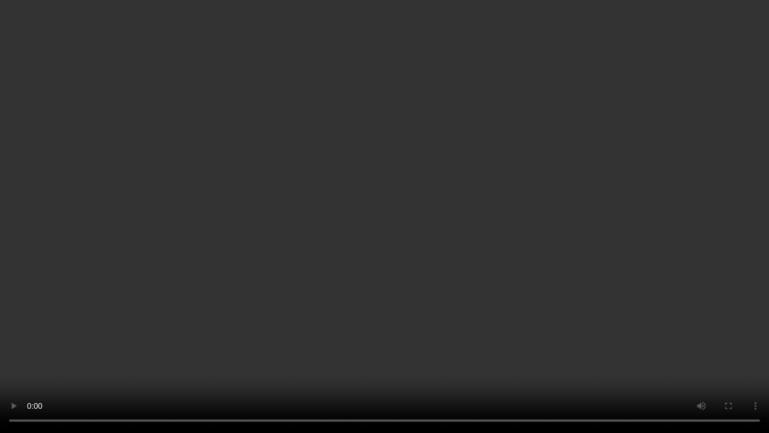
click at [601, 247] on video at bounding box center [384, 216] width 769 height 433
click at [574, 254] on video at bounding box center [384, 216] width 769 height 433
click at [535, 207] on video at bounding box center [384, 216] width 769 height 433
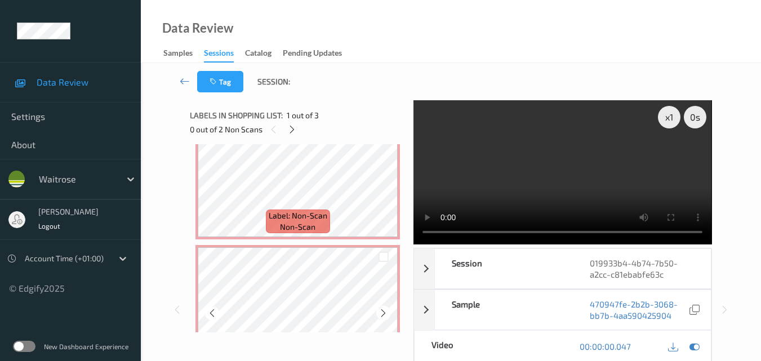
scroll to position [130, 0]
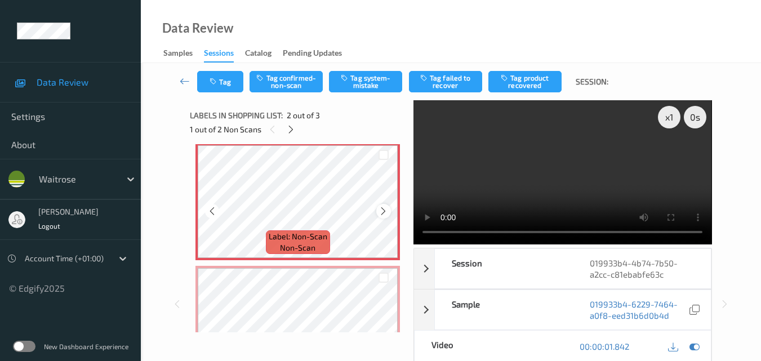
click at [383, 210] on icon at bounding box center [383, 211] width 10 height 10
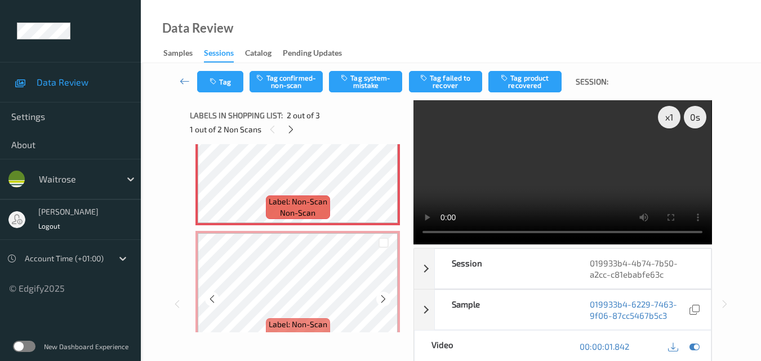
scroll to position [186, 0]
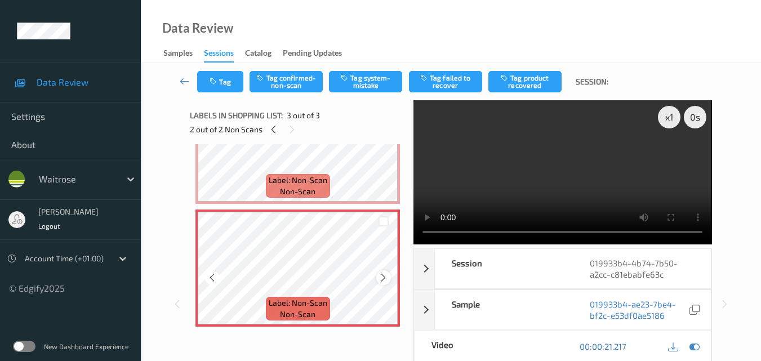
click at [381, 276] on icon at bounding box center [383, 278] width 10 height 10
click at [364, 81] on button "Tag system-mistake" at bounding box center [365, 81] width 73 height 21
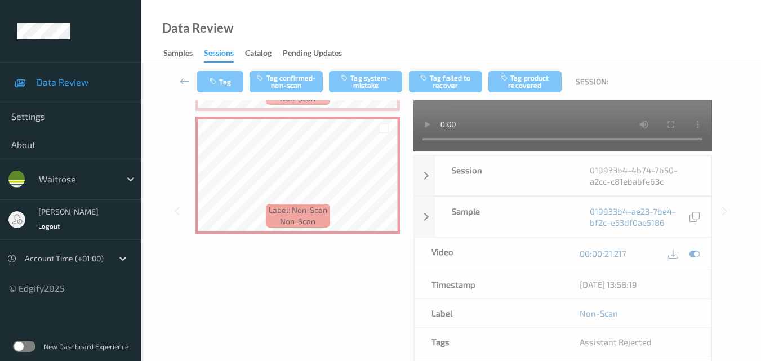
scroll to position [0, 0]
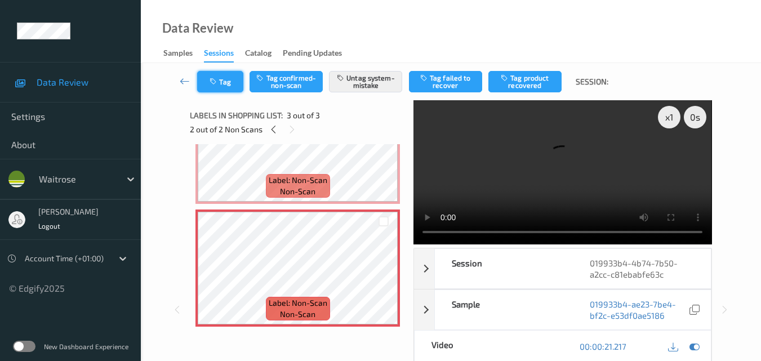
click at [216, 81] on icon "button" at bounding box center [215, 82] width 10 height 8
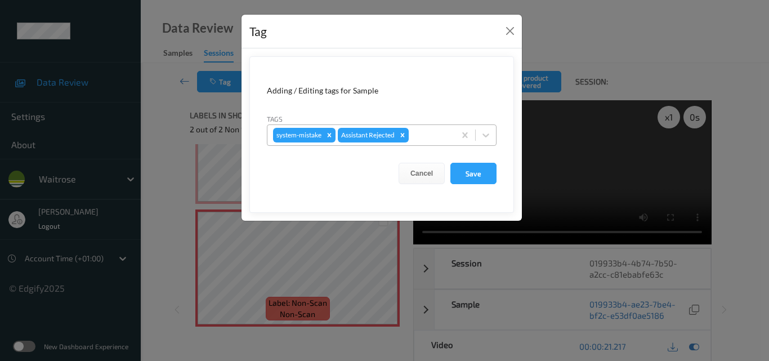
click at [437, 133] on div at bounding box center [430, 135] width 38 height 14
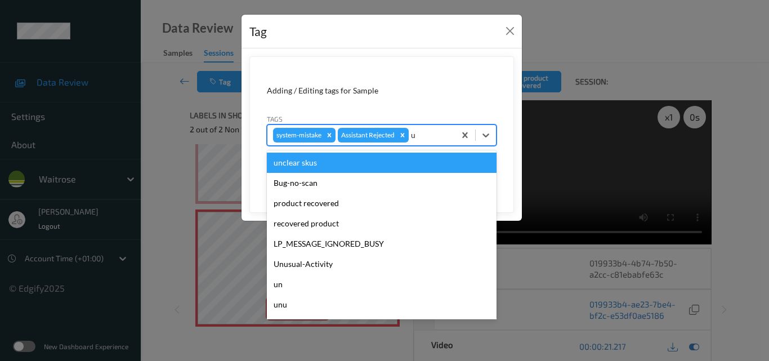
type input "un"
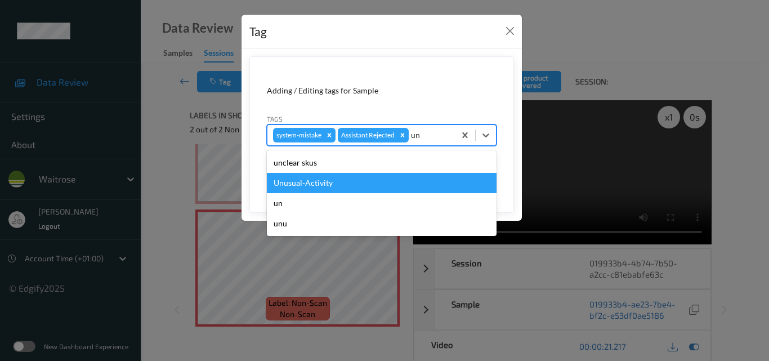
click at [375, 183] on div "Unusual-Activity" at bounding box center [382, 183] width 230 height 20
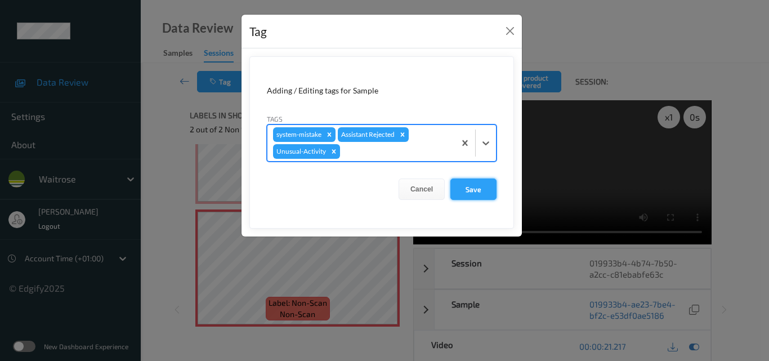
click at [480, 191] on button "Save" at bounding box center [474, 189] width 46 height 21
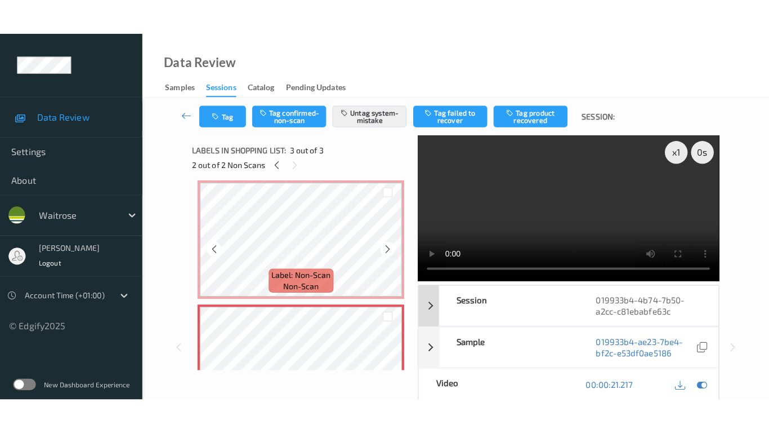
scroll to position [130, 0]
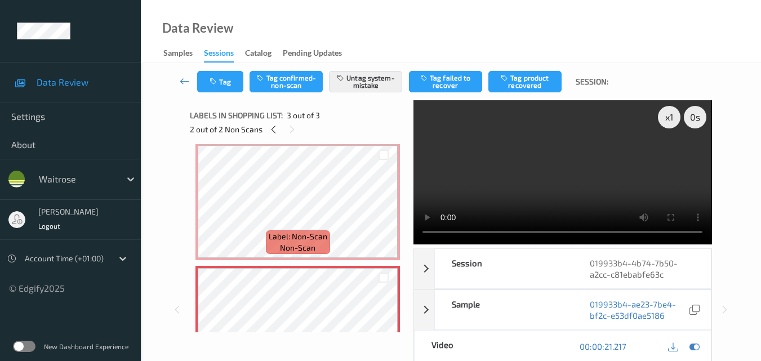
click at [514, 168] on video at bounding box center [562, 172] width 298 height 144
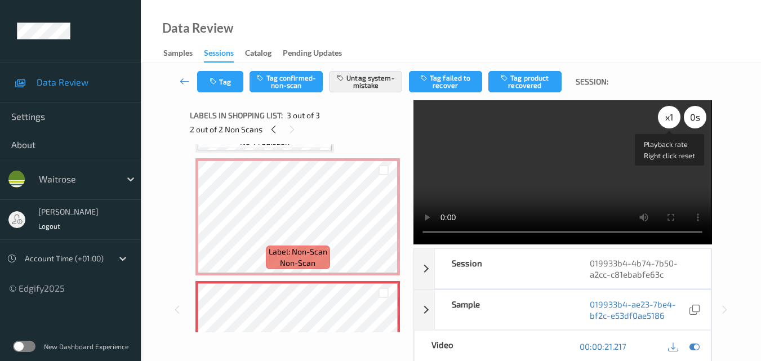
click at [662, 124] on div "x 1" at bounding box center [669, 117] width 23 height 23
click at [579, 158] on video at bounding box center [562, 172] width 298 height 144
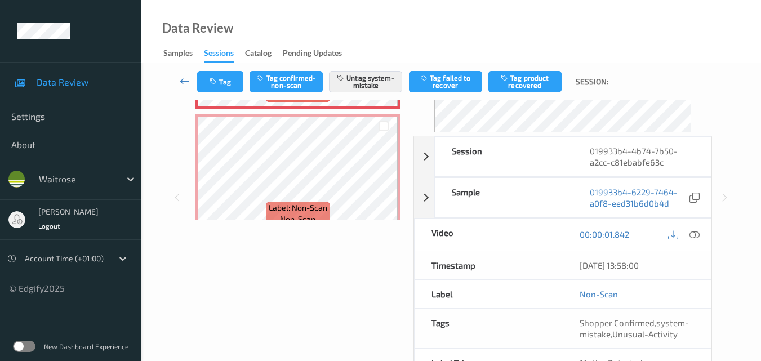
scroll to position [56, 0]
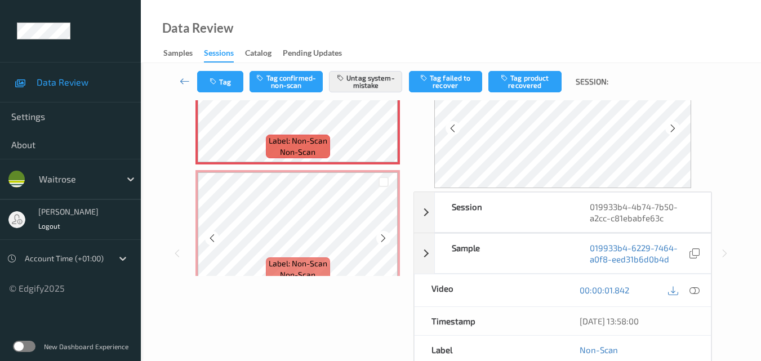
click at [377, 188] on div at bounding box center [383, 181] width 29 height 19
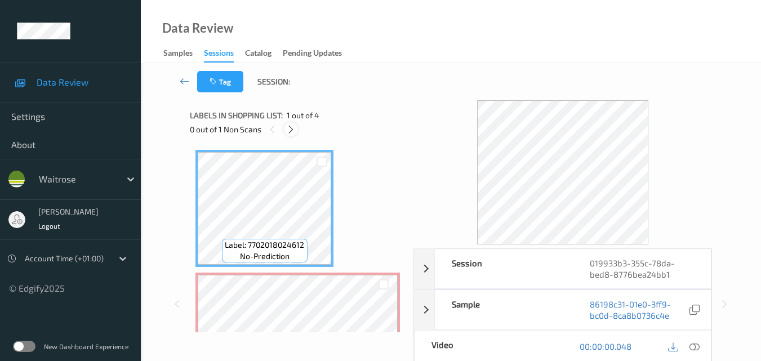
click at [289, 131] on icon at bounding box center [291, 129] width 10 height 10
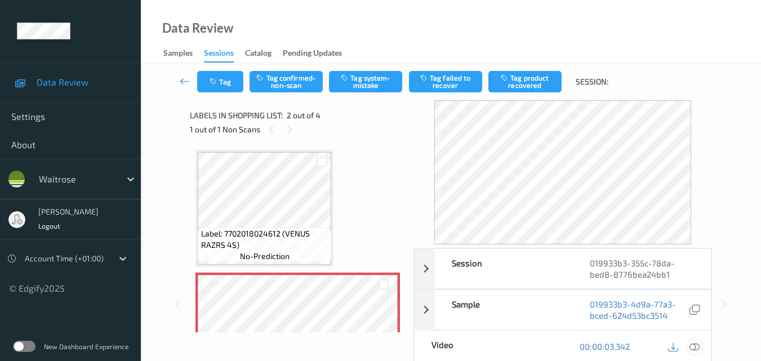
click at [696, 345] on icon at bounding box center [694, 346] width 10 height 10
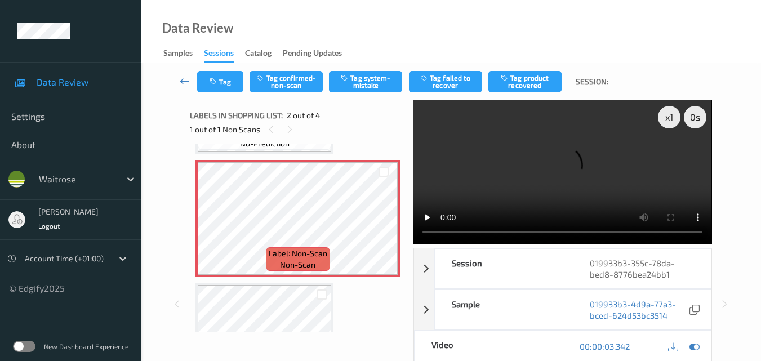
scroll to position [56, 0]
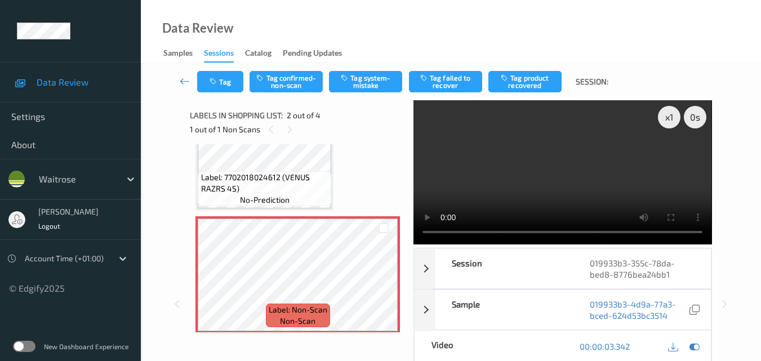
click at [534, 170] on video at bounding box center [562, 172] width 298 height 144
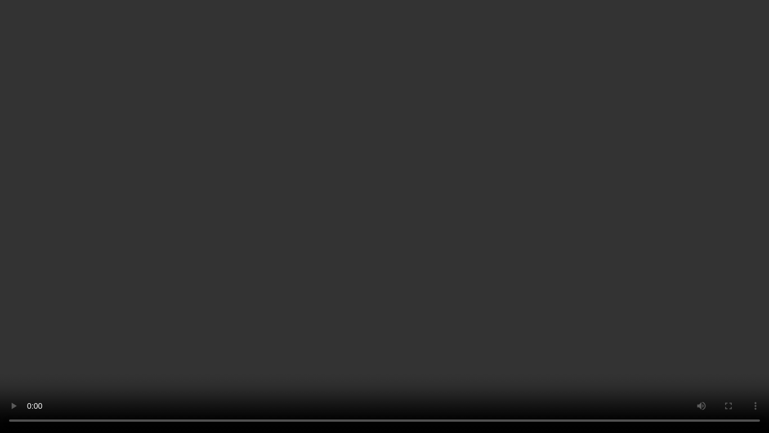
click at [411, 255] on video at bounding box center [384, 216] width 769 height 433
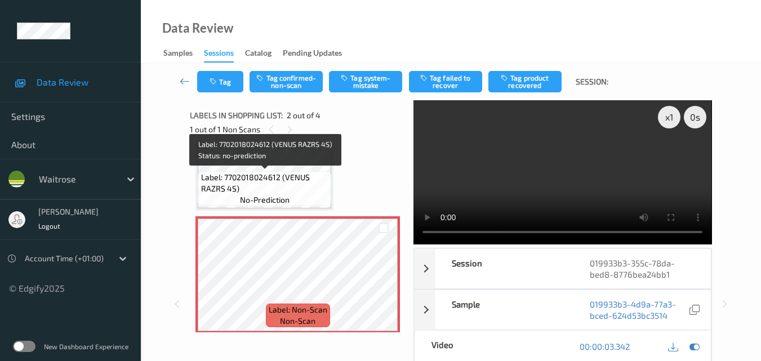
click at [278, 182] on span "Label: 7702018024612 (VENUS RAZRS 4S)" at bounding box center [265, 183] width 128 height 23
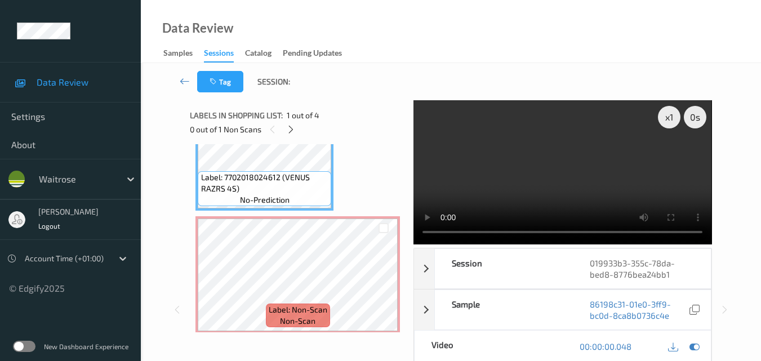
click at [551, 175] on video at bounding box center [562, 172] width 298 height 144
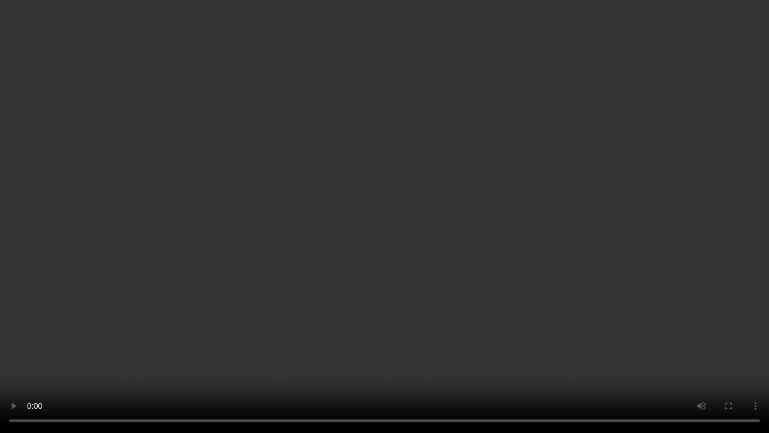
click at [399, 261] on video at bounding box center [384, 216] width 769 height 433
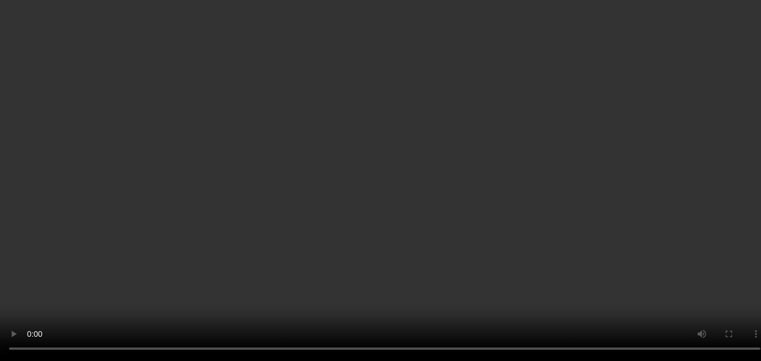
scroll to position [0, 0]
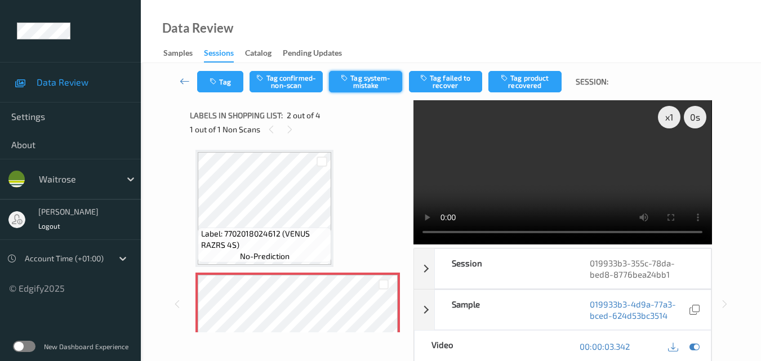
click at [369, 80] on button "Tag system-mistake" at bounding box center [365, 81] width 73 height 21
click at [231, 82] on button "Tag" at bounding box center [220, 81] width 46 height 21
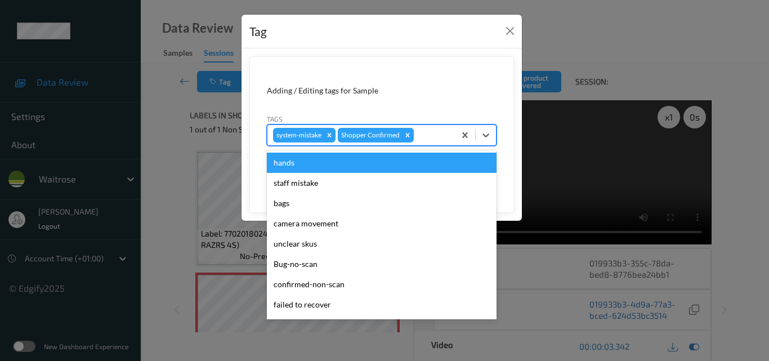
click at [430, 136] on div at bounding box center [432, 135] width 33 height 14
type input "un"
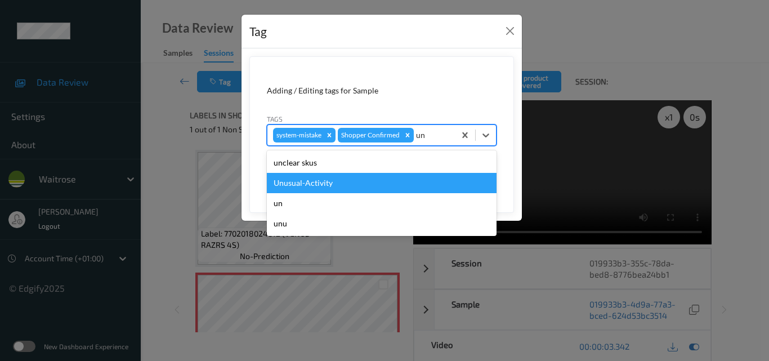
click at [349, 184] on div "Unusual-Activity" at bounding box center [382, 183] width 230 height 20
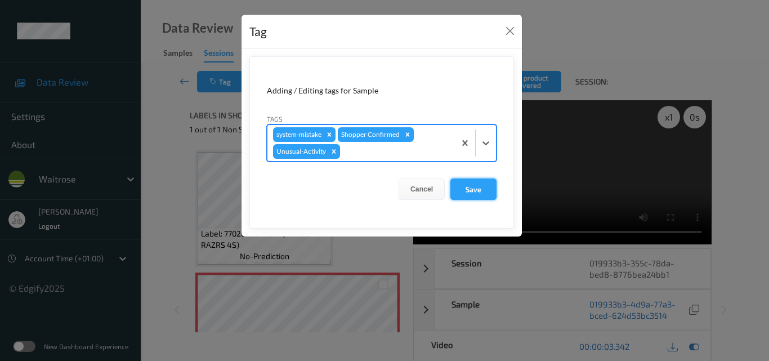
click at [478, 192] on button "Save" at bounding box center [474, 189] width 46 height 21
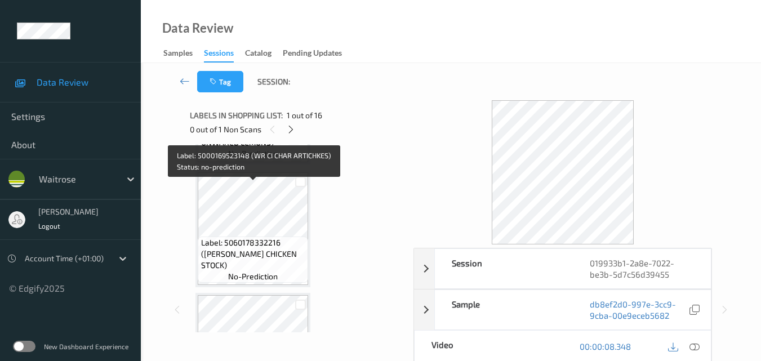
scroll to position [282, 0]
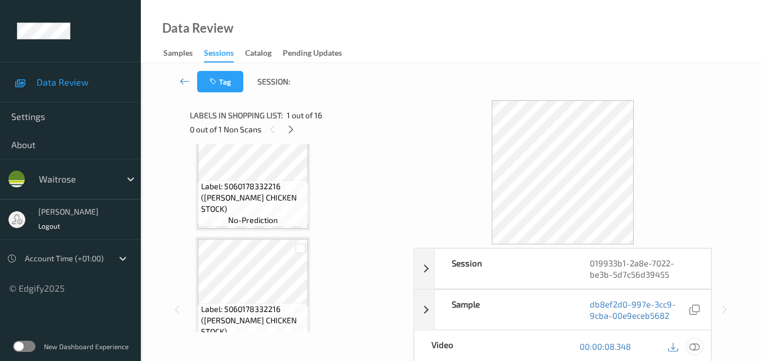
click at [699, 348] on icon at bounding box center [694, 346] width 10 height 10
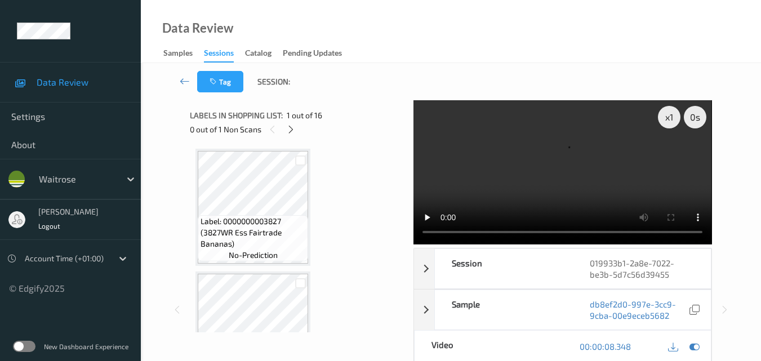
scroll to position [1183, 0]
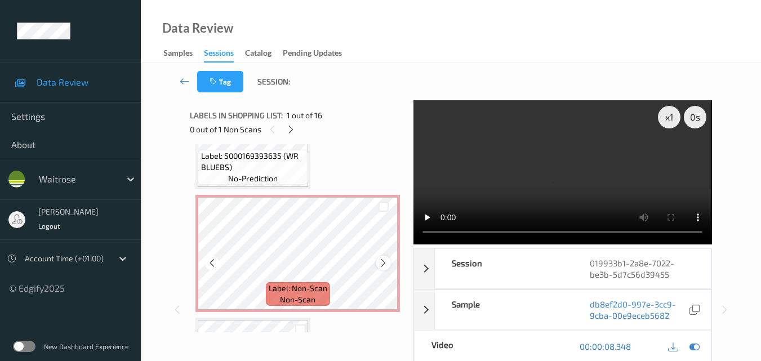
click at [386, 262] on icon at bounding box center [383, 263] width 10 height 10
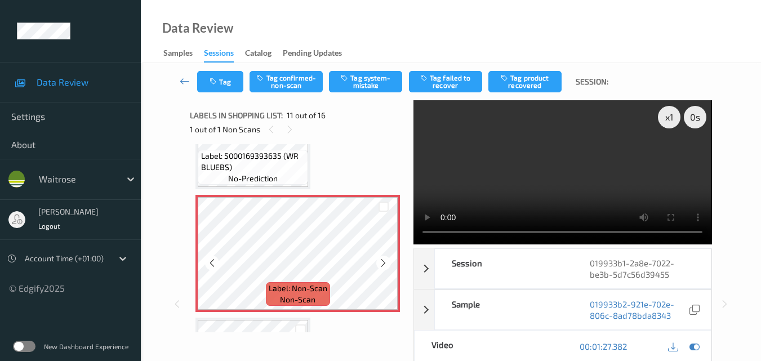
click at [386, 262] on icon at bounding box center [383, 263] width 10 height 10
click at [381, 259] on icon at bounding box center [383, 263] width 10 height 10
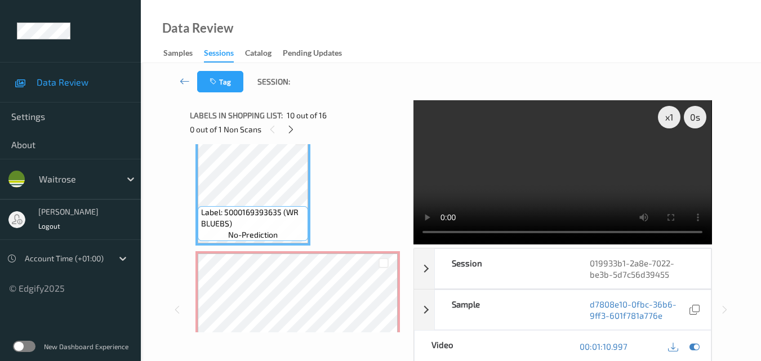
click at [556, 193] on video at bounding box center [562, 172] width 298 height 144
click at [554, 176] on video at bounding box center [562, 172] width 298 height 144
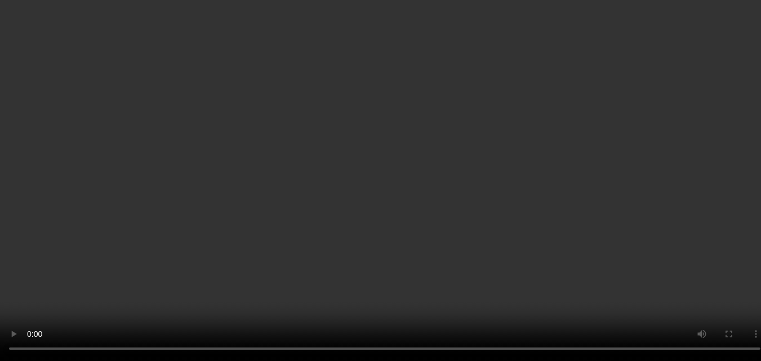
scroll to position [1239, 0]
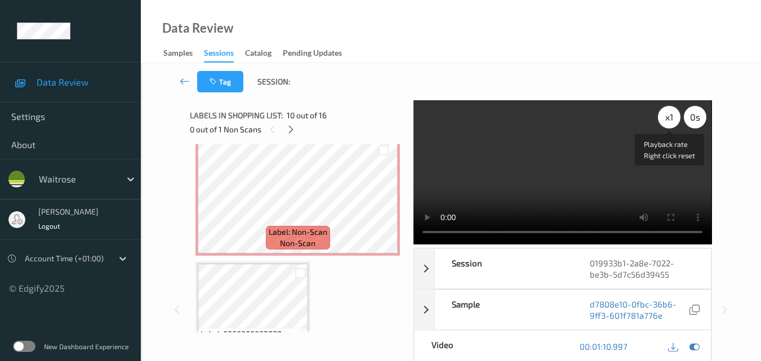
click at [667, 118] on div "x 1" at bounding box center [669, 117] width 23 height 23
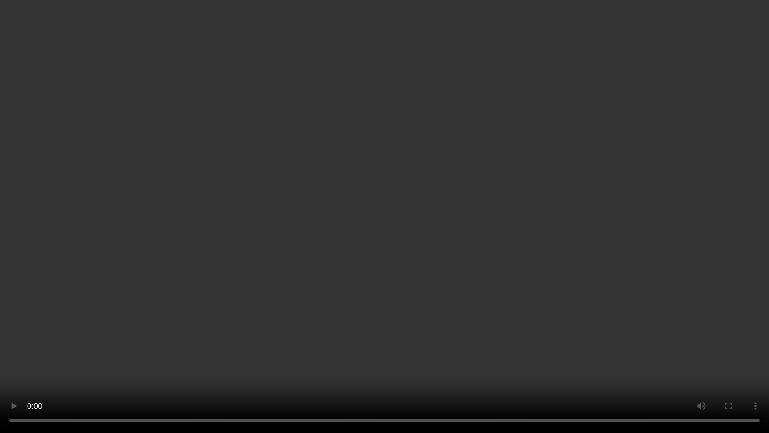
click at [515, 251] on video at bounding box center [384, 216] width 769 height 433
click at [582, 275] on video at bounding box center [384, 216] width 769 height 433
click at [540, 261] on video at bounding box center [384, 216] width 769 height 433
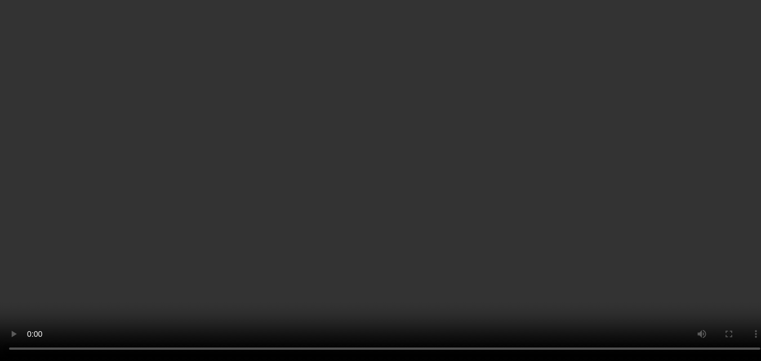
scroll to position [1183, 0]
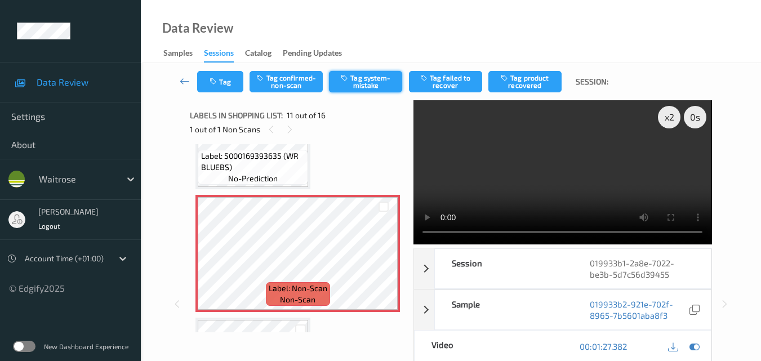
click at [376, 81] on button "Tag system-mistake" at bounding box center [365, 81] width 73 height 21
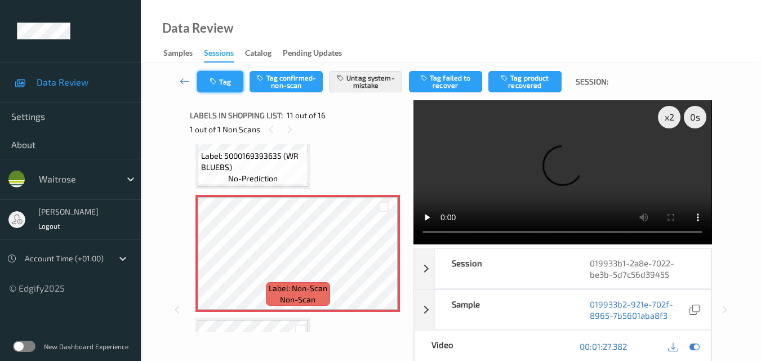
click at [225, 96] on div "Tag Tag confirmed-non-scan Untag system-mistake Tag failed to recover Tag produ…" at bounding box center [451, 81] width 574 height 37
click at [225, 82] on button "Tag" at bounding box center [220, 81] width 46 height 21
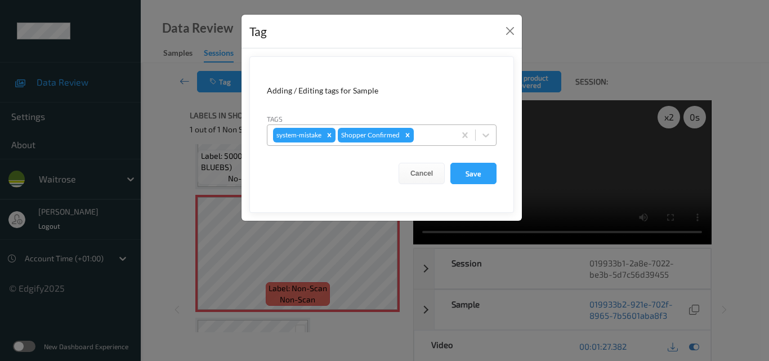
click at [429, 137] on div at bounding box center [432, 135] width 33 height 14
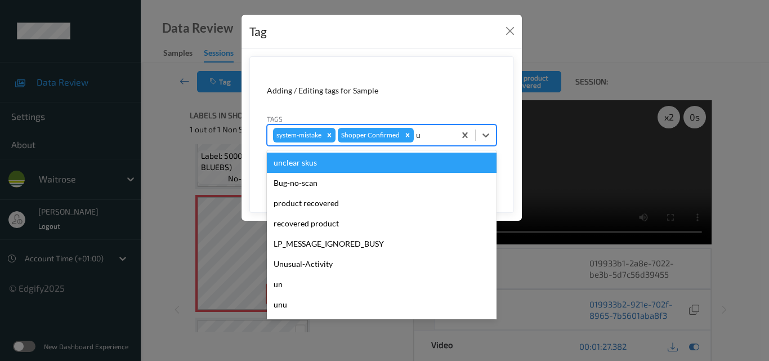
type input "un"
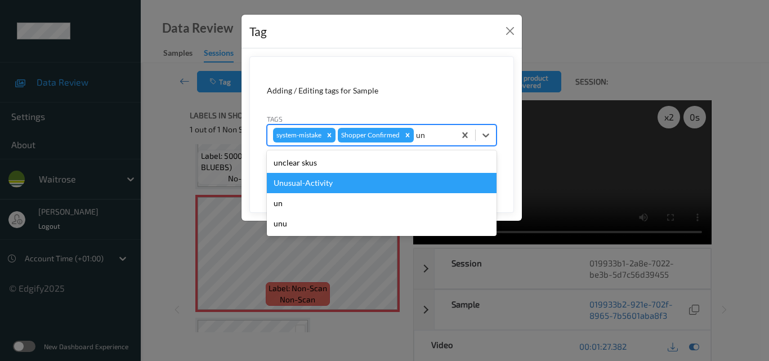
click at [377, 182] on div "Unusual-Activity" at bounding box center [382, 183] width 230 height 20
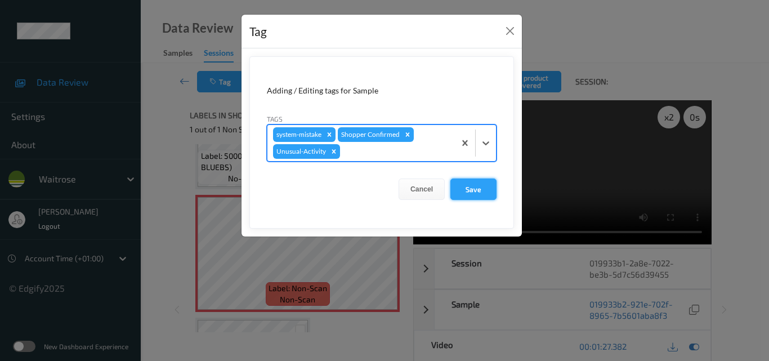
click at [488, 189] on button "Save" at bounding box center [474, 189] width 46 height 21
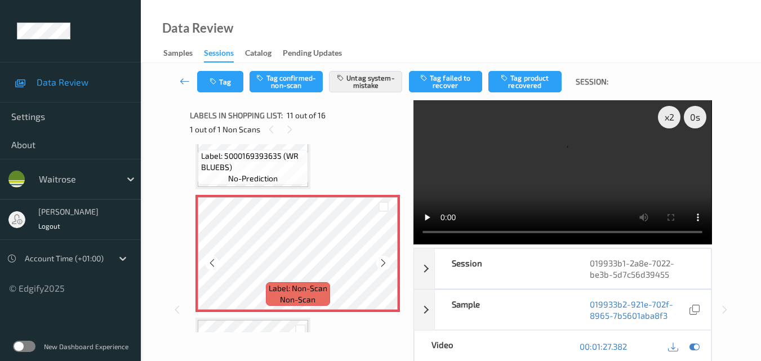
scroll to position [1352, 0]
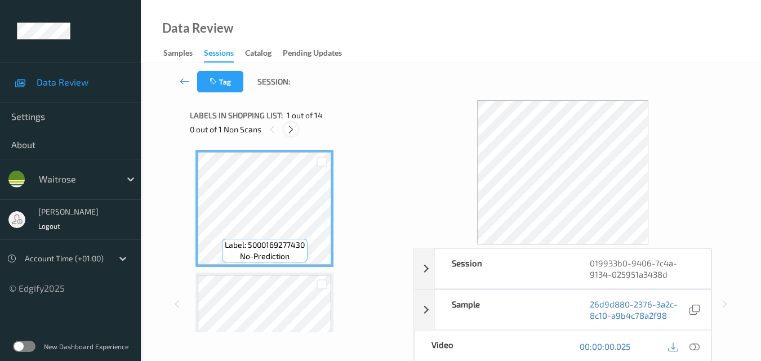
click at [289, 133] on icon at bounding box center [291, 129] width 10 height 10
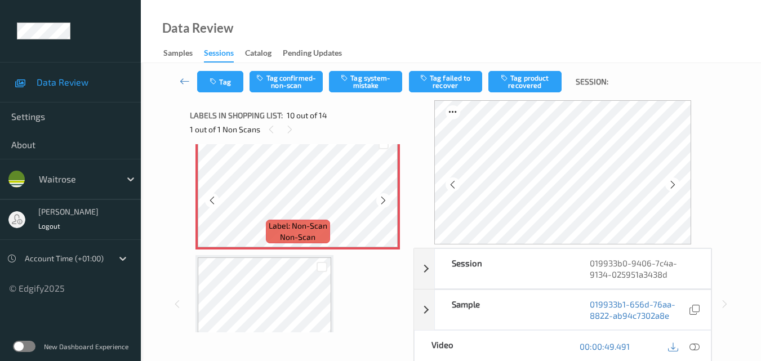
scroll to position [1100, 0]
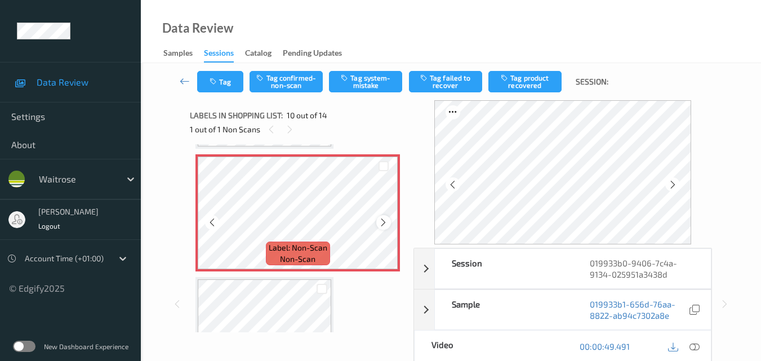
click at [381, 220] on icon at bounding box center [383, 222] width 10 height 10
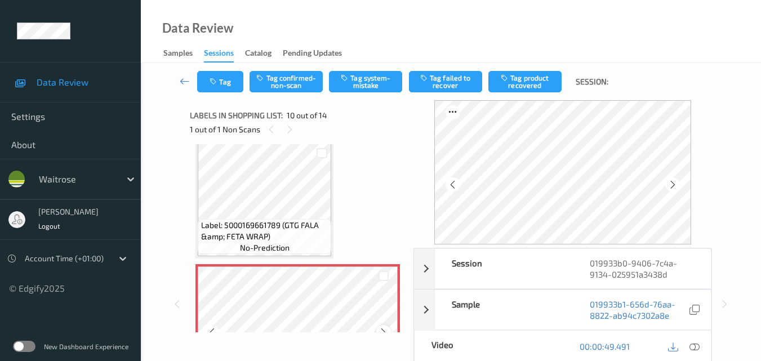
scroll to position [988, 0]
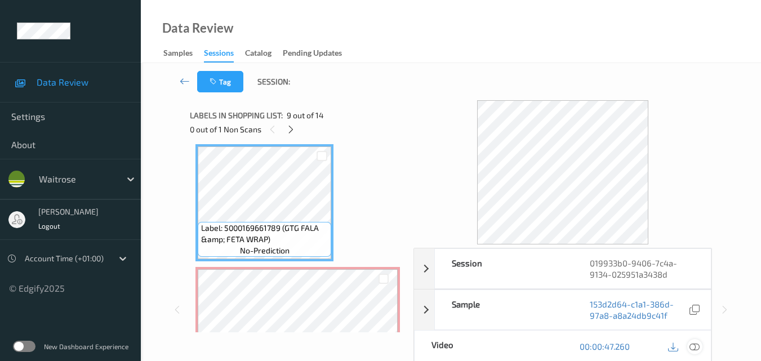
click at [696, 346] on icon at bounding box center [694, 346] width 10 height 10
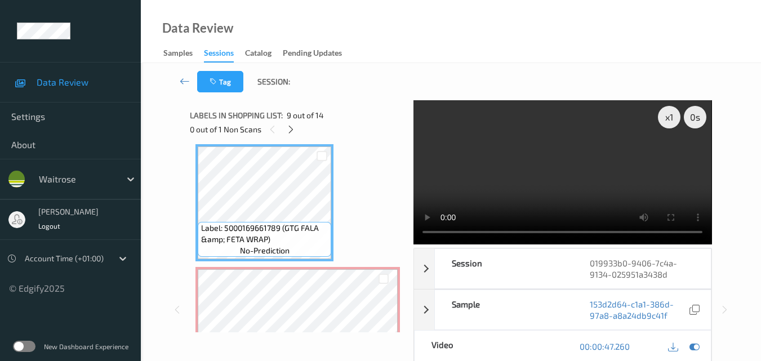
click at [553, 157] on video at bounding box center [562, 172] width 298 height 144
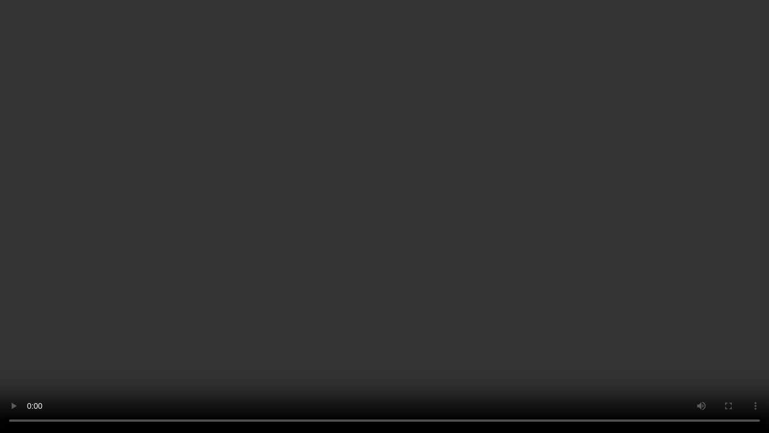
click at [518, 263] on video at bounding box center [384, 216] width 769 height 433
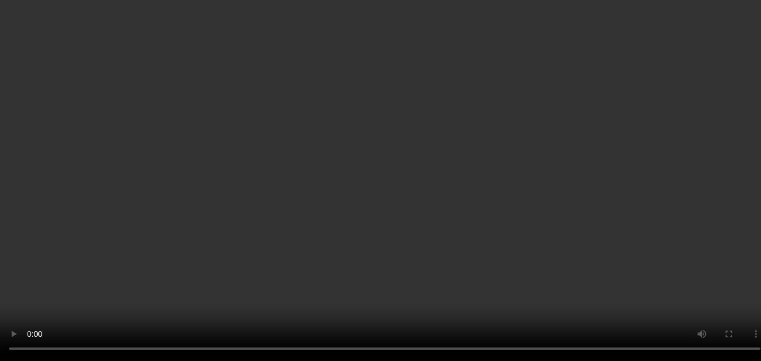
scroll to position [819, 0]
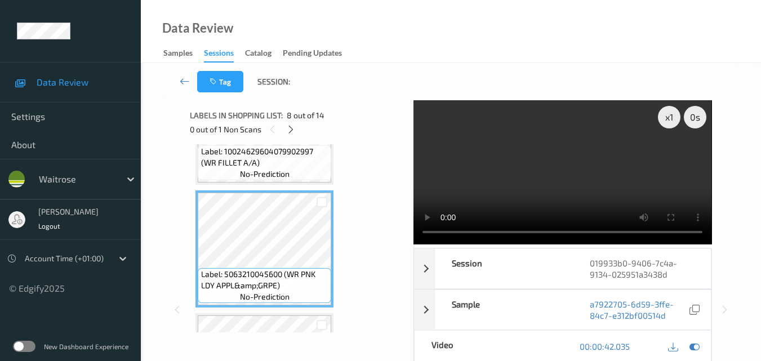
click at [561, 157] on video at bounding box center [562, 172] width 298 height 144
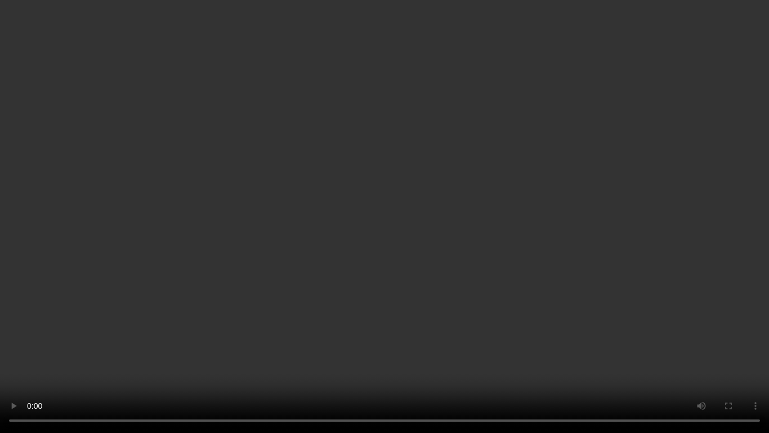
click at [476, 253] on video at bounding box center [384, 216] width 769 height 433
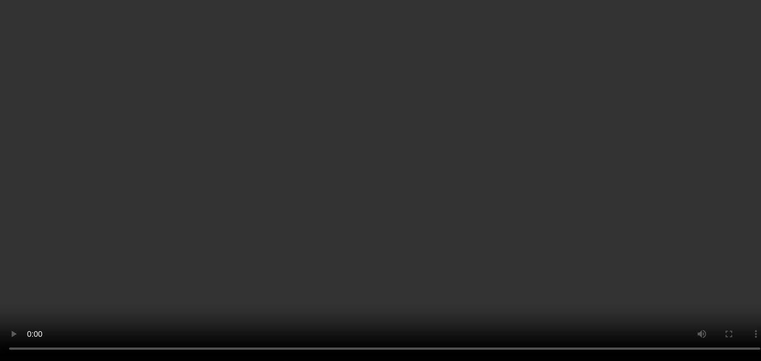
scroll to position [1044, 0]
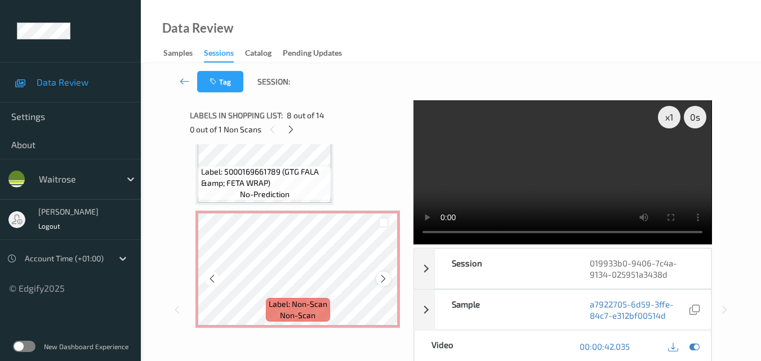
click at [378, 277] on icon at bounding box center [383, 279] width 10 height 10
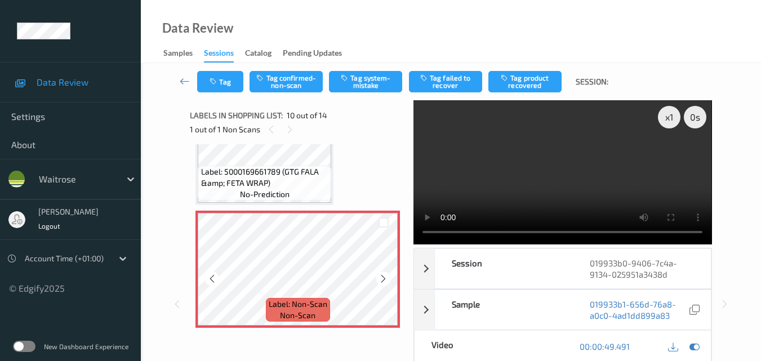
click at [378, 277] on icon at bounding box center [383, 279] width 10 height 10
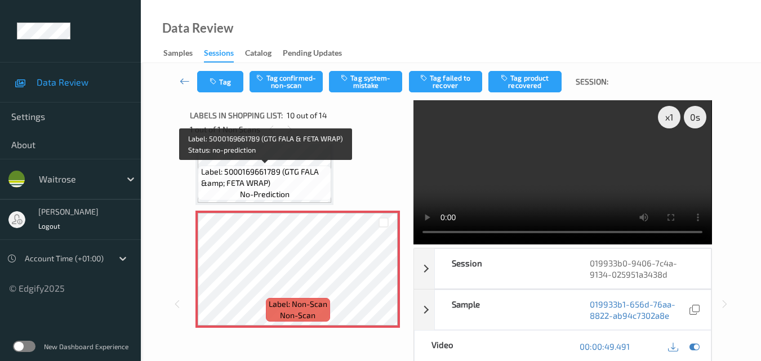
click at [300, 179] on span "Label: 5000169661789 (GTG FALA &amp; FETA WRAP)" at bounding box center [265, 177] width 128 height 23
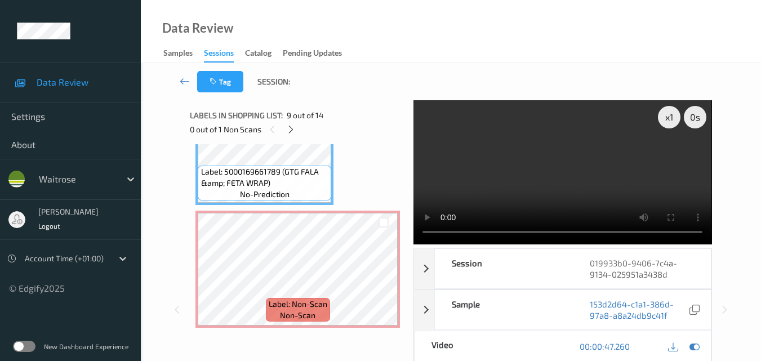
click at [601, 200] on video at bounding box center [562, 172] width 298 height 144
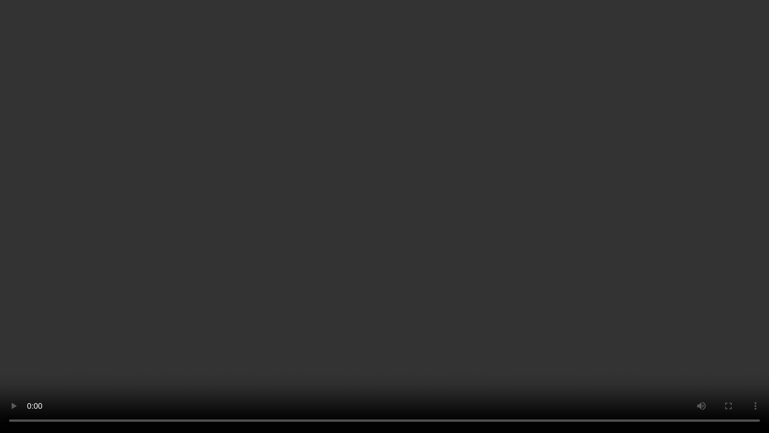
click at [583, 225] on video at bounding box center [384, 216] width 769 height 433
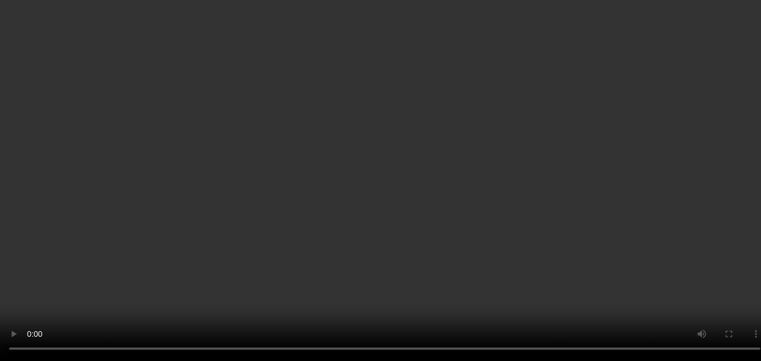
scroll to position [1326, 0]
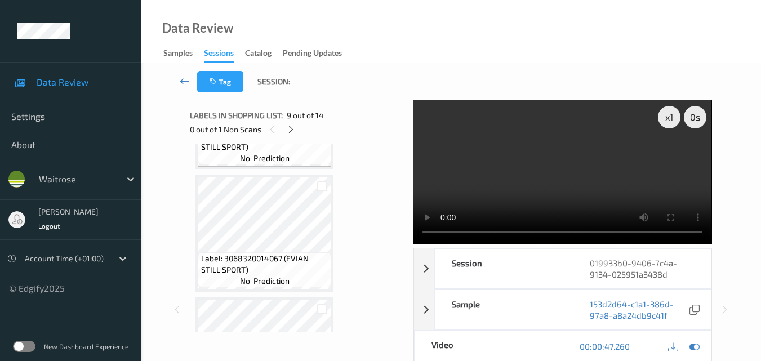
click at [560, 172] on video at bounding box center [562, 172] width 298 height 144
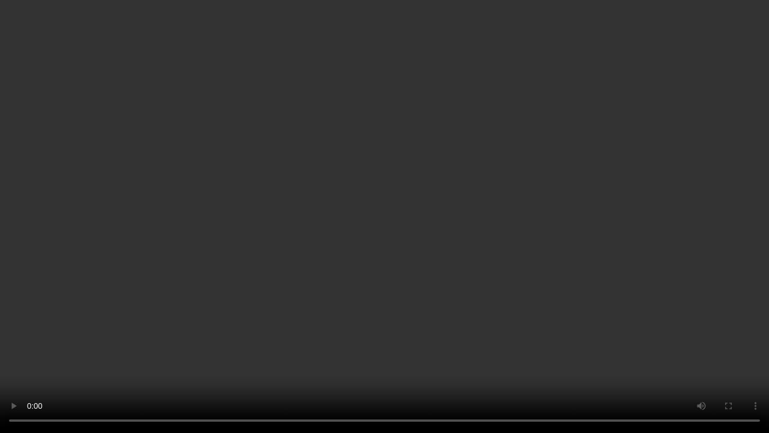
click at [514, 298] on video at bounding box center [384, 216] width 769 height 433
click at [485, 324] on video at bounding box center [384, 216] width 769 height 433
click at [503, 290] on video at bounding box center [384, 216] width 769 height 433
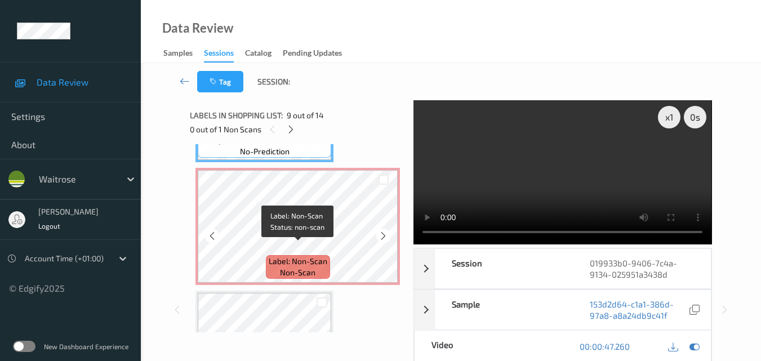
scroll to position [1086, 0]
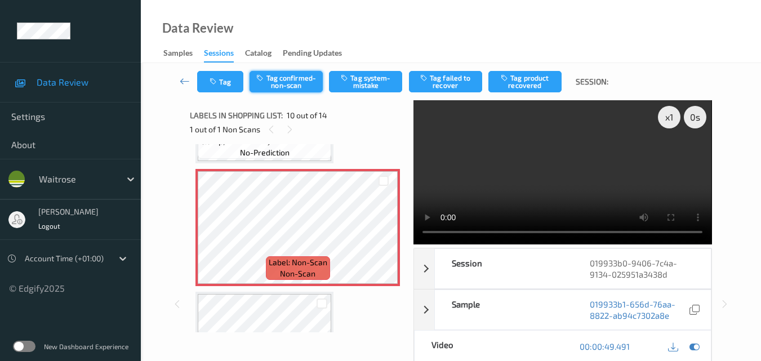
click at [279, 78] on button "Tag confirmed-non-scan" at bounding box center [285, 81] width 73 height 21
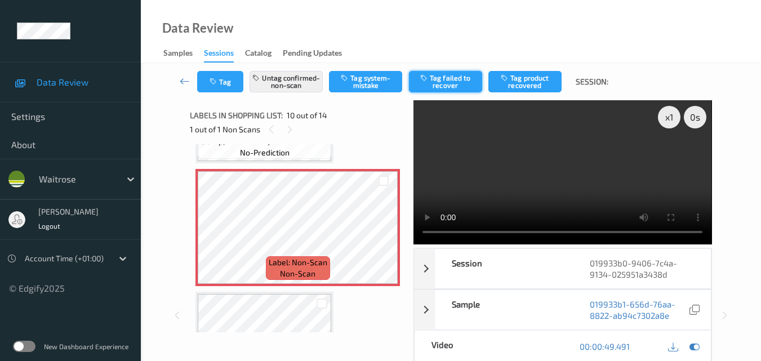
click at [456, 83] on button "Tag failed to recover" at bounding box center [445, 81] width 73 height 21
